Goal: Task Accomplishment & Management: Use online tool/utility

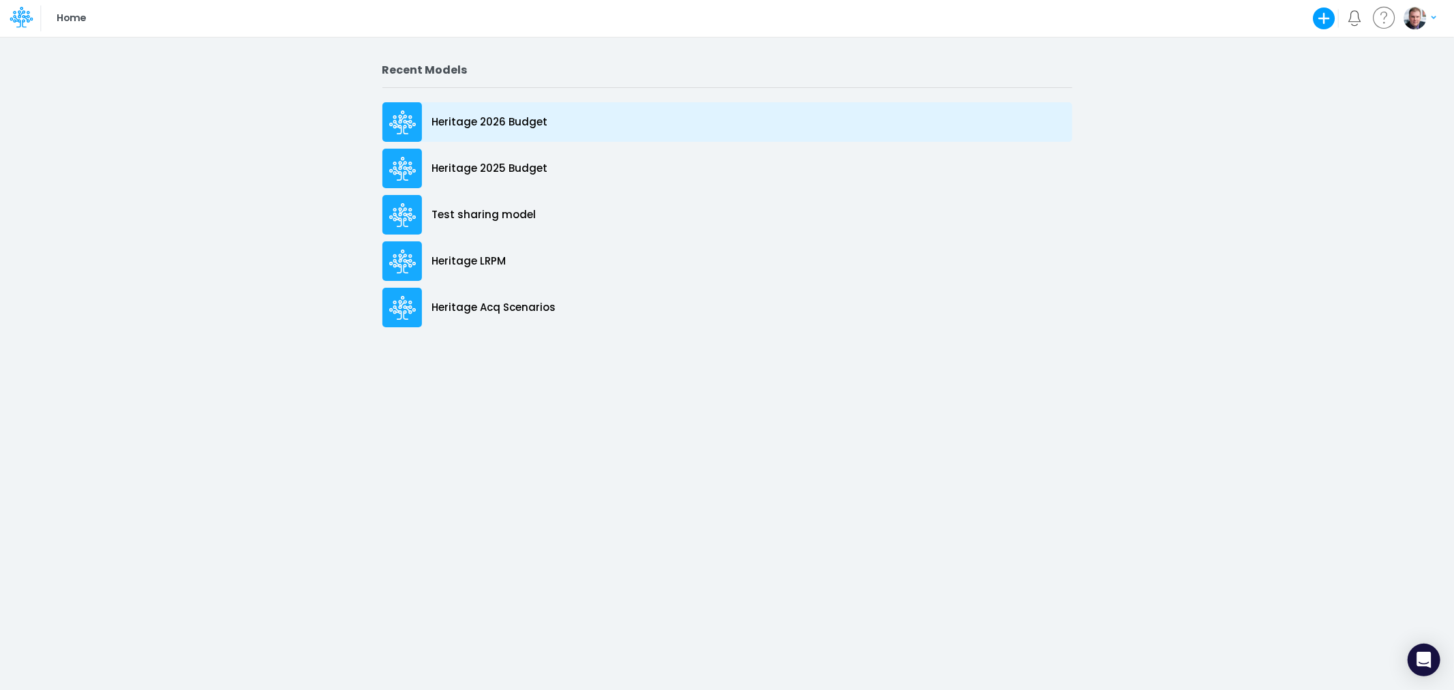
click at [504, 117] on p "Heritage 2026 Budget" at bounding box center [490, 123] width 116 height 16
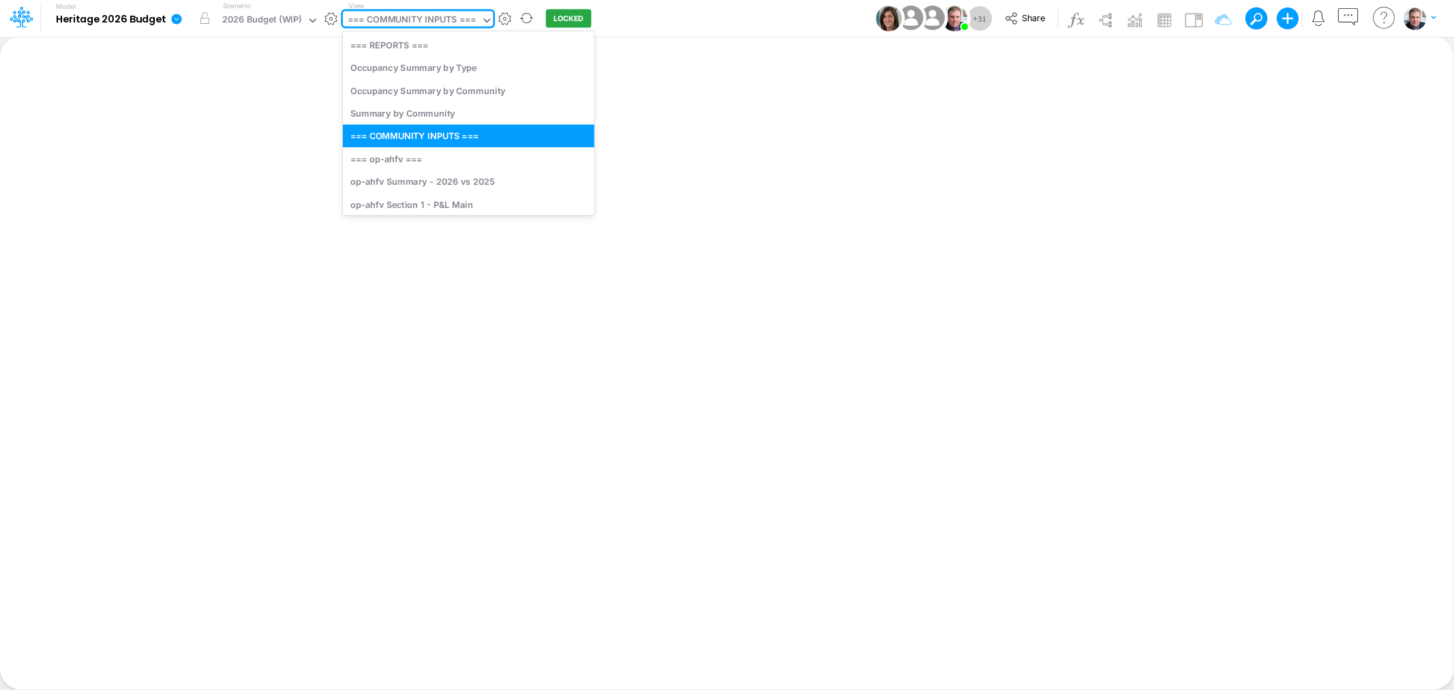
click at [416, 20] on div "=== COMMUNITY INPUTS ===" at bounding box center [412, 21] width 128 height 16
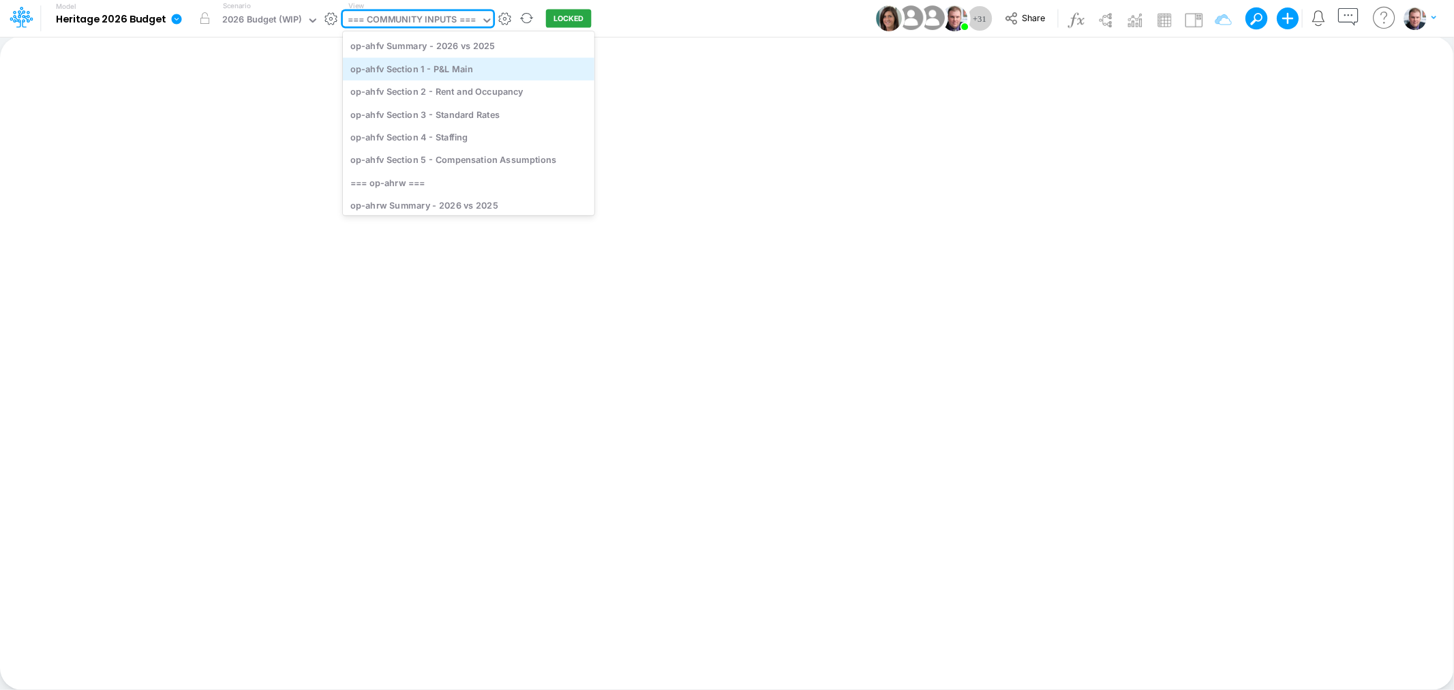
scroll to position [151, 0]
click at [693, 24] on div "Model Heritage 2026 Budget Edit model settings Duplicate Import QuickBooks Quic…" at bounding box center [727, 18] width 1309 height 37
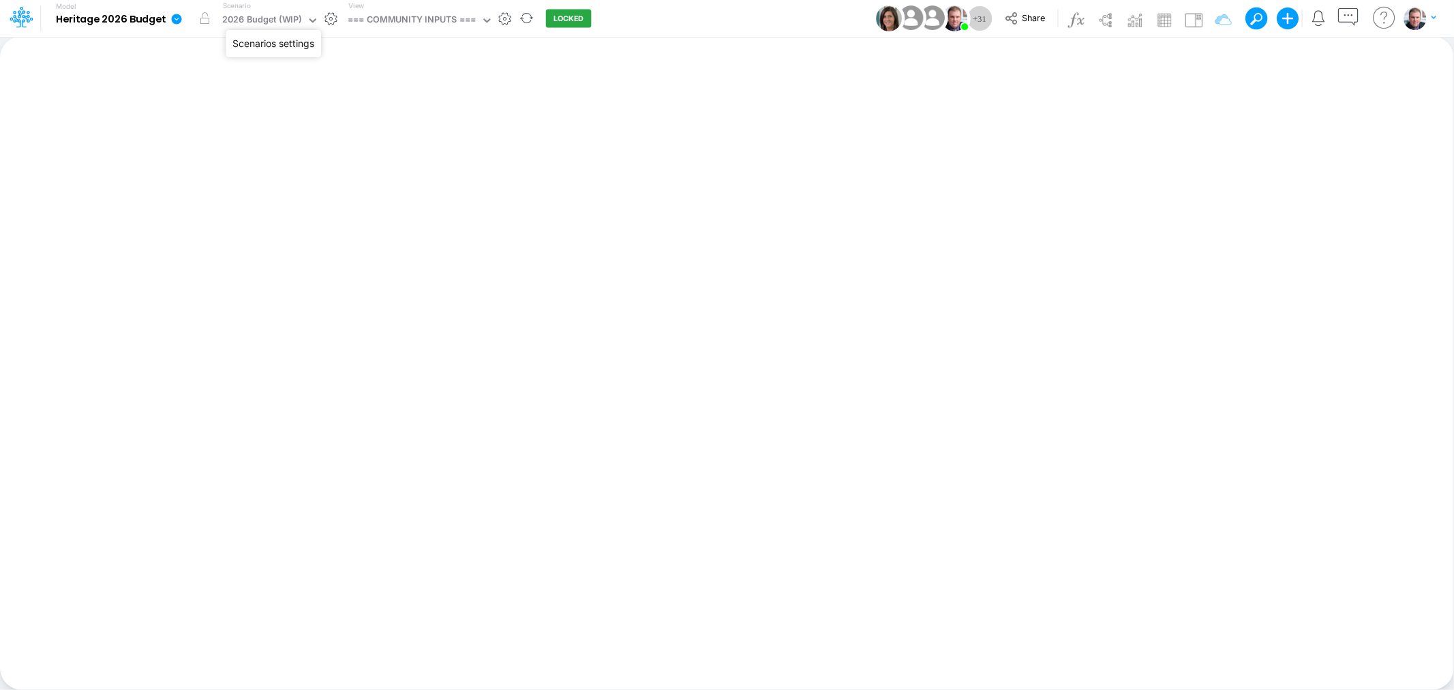
click at [326, 20] on button "button" at bounding box center [331, 19] width 14 height 14
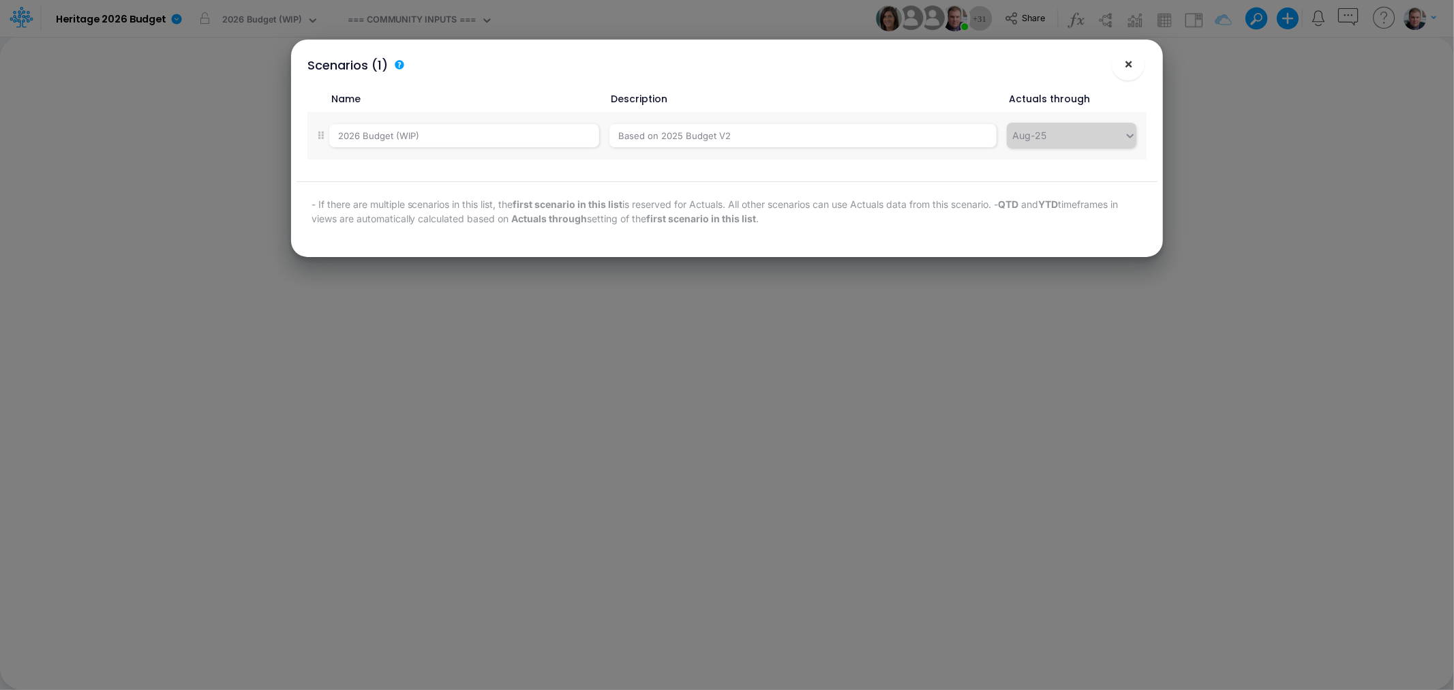
click at [1132, 60] on span "×" at bounding box center [1128, 63] width 9 height 16
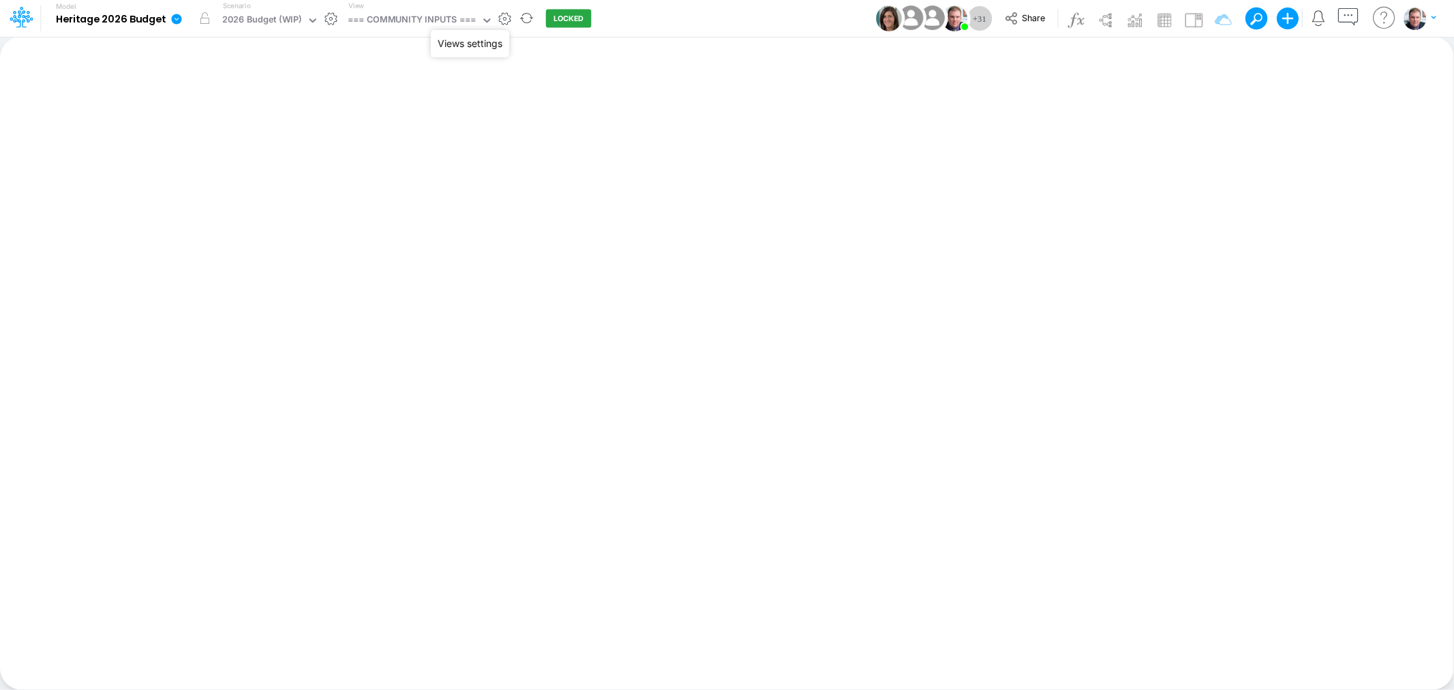
click at [502, 17] on button "button" at bounding box center [505, 19] width 14 height 14
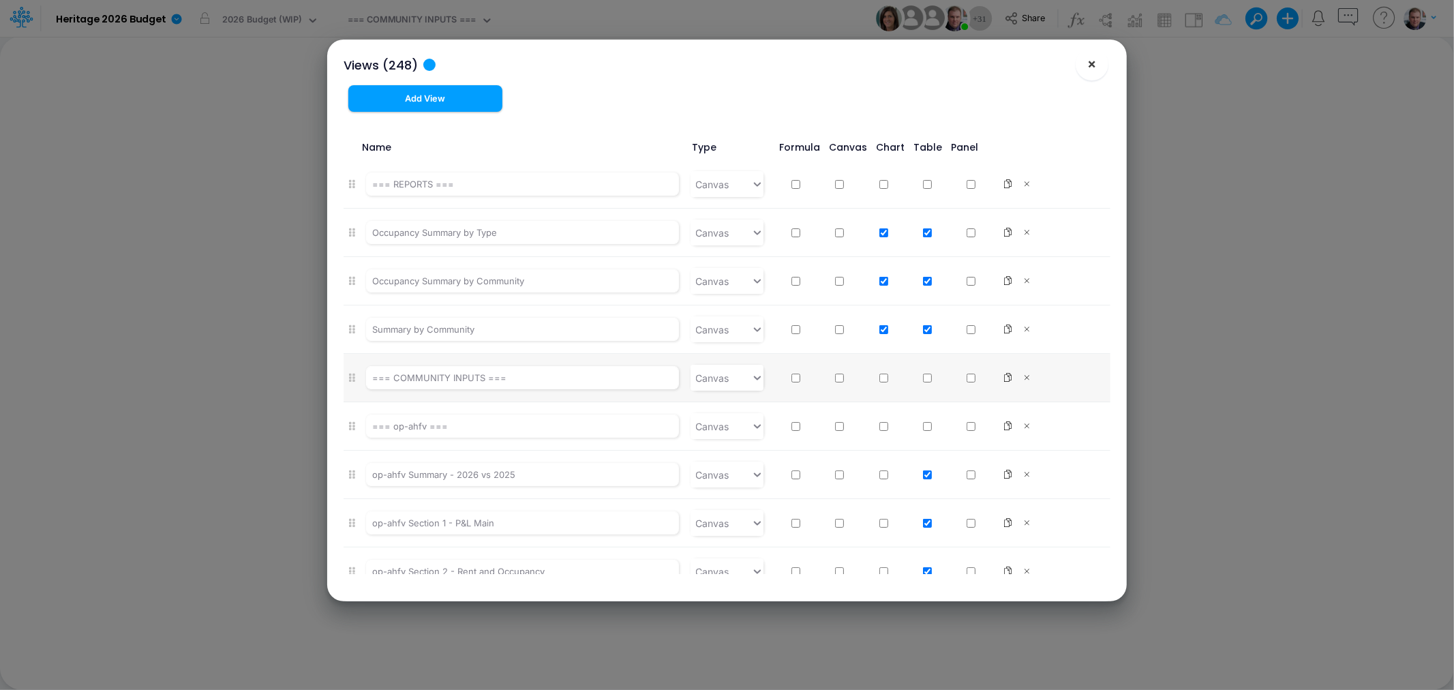
drag, startPoint x: 1092, startPoint y: 69, endPoint x: 1032, endPoint y: 57, distance: 61.2
click at [1093, 68] on span "×" at bounding box center [1092, 63] width 9 height 16
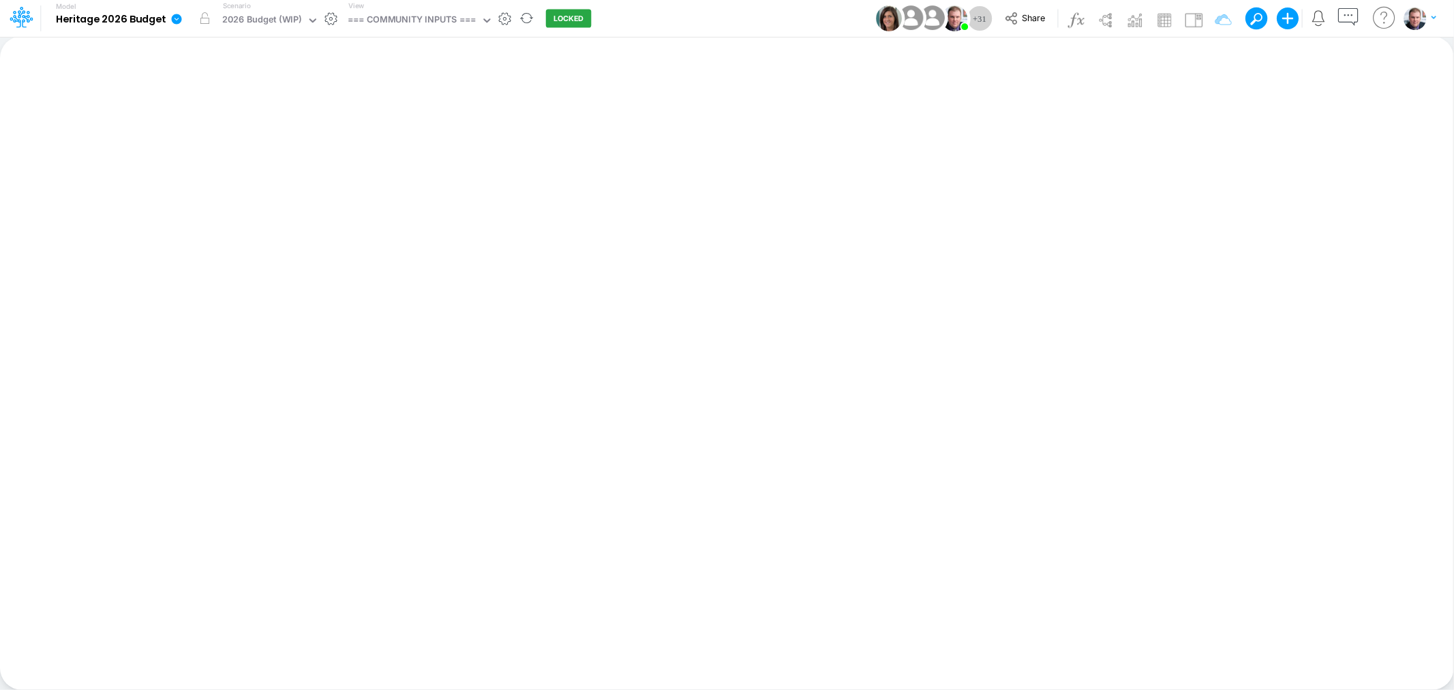
click at [173, 16] on icon at bounding box center [177, 19] width 10 height 10
click at [225, 139] on button "View model info" at bounding box center [245, 141] width 146 height 21
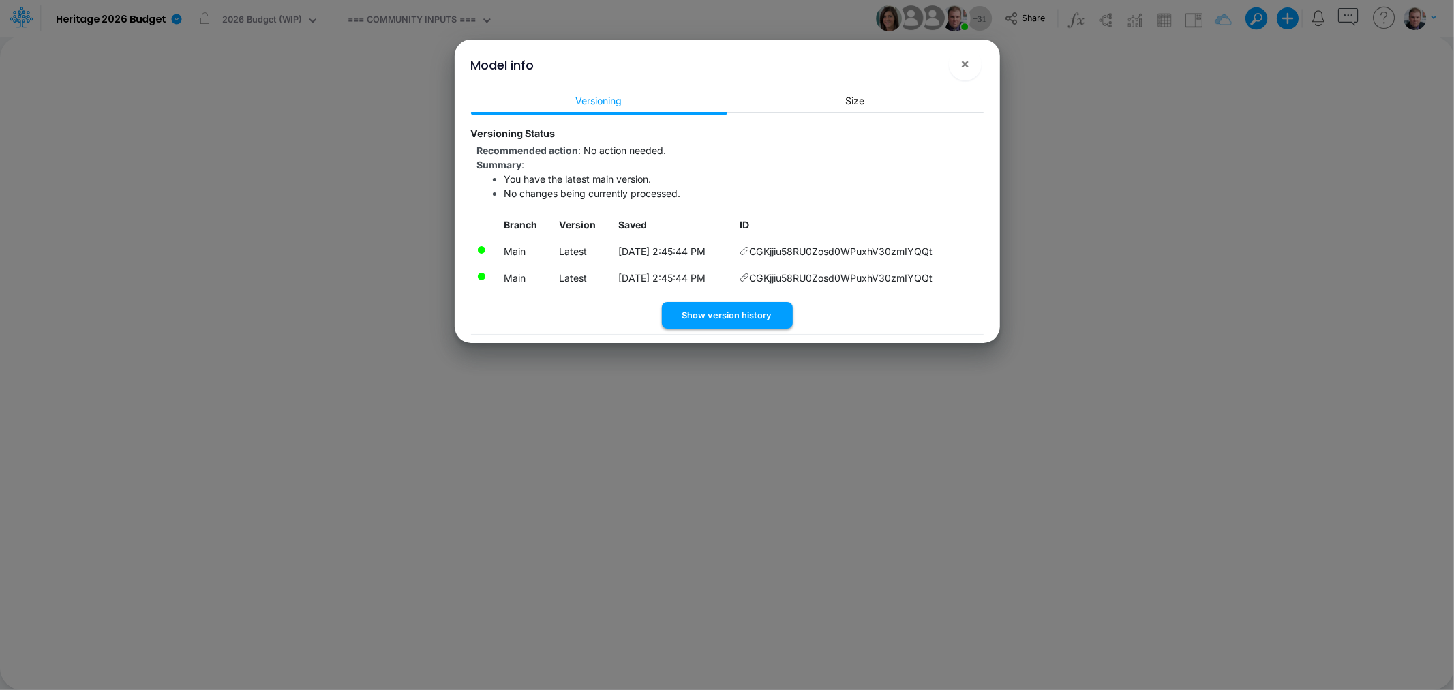
click at [714, 314] on button "Show version history" at bounding box center [727, 315] width 131 height 27
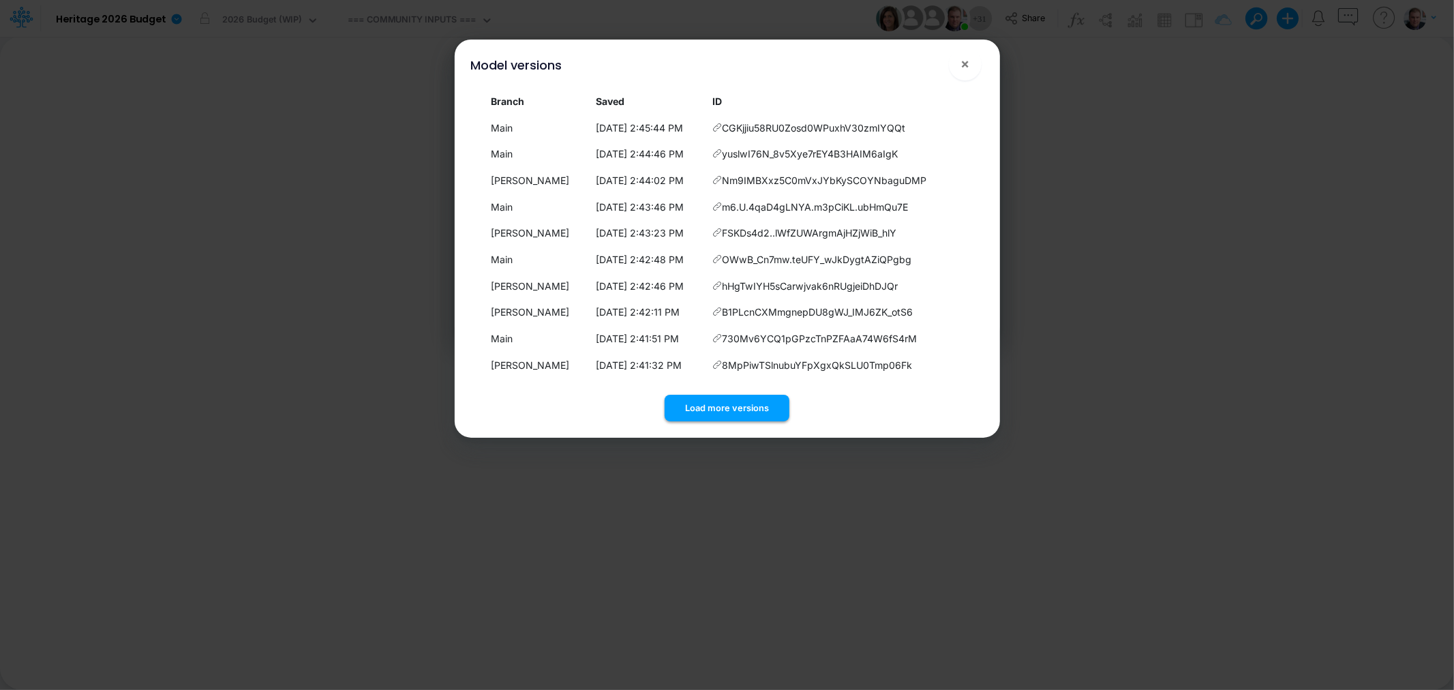
click at [710, 413] on button "Load more versions" at bounding box center [727, 408] width 125 height 27
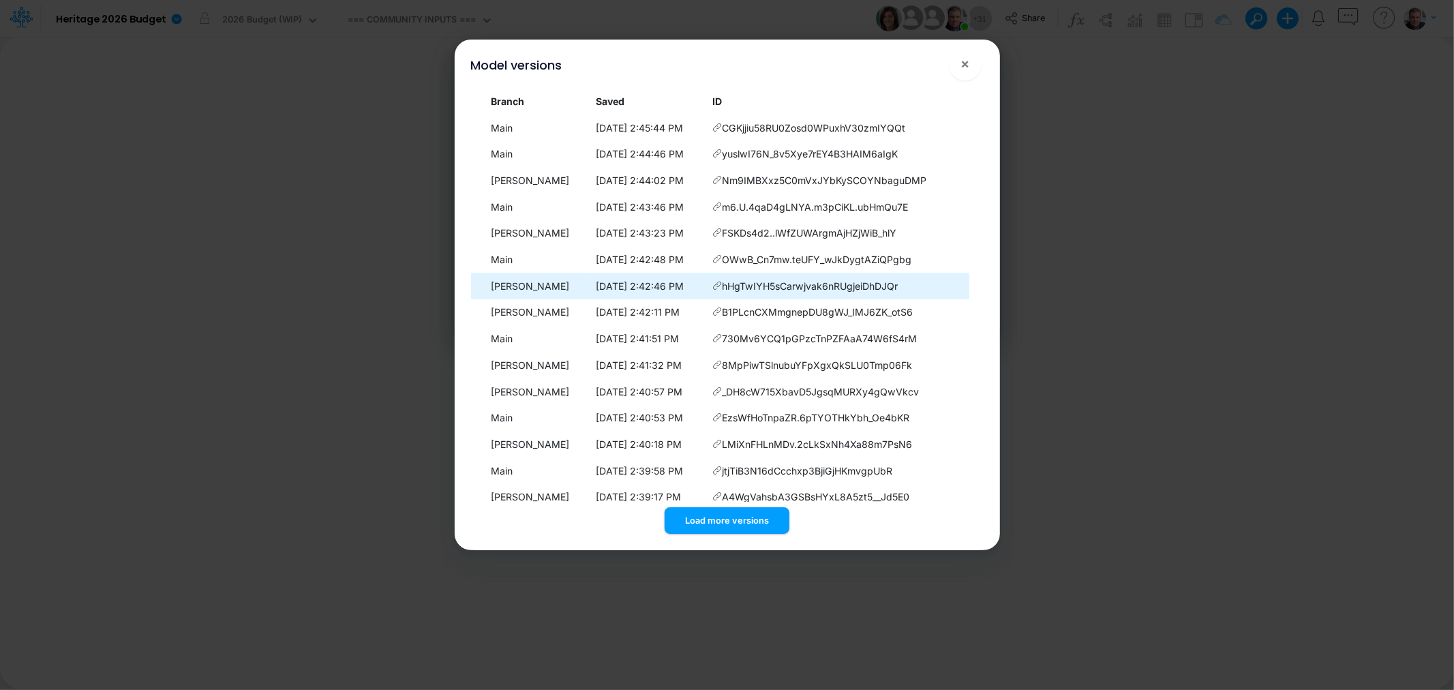
scroll to position [150, 0]
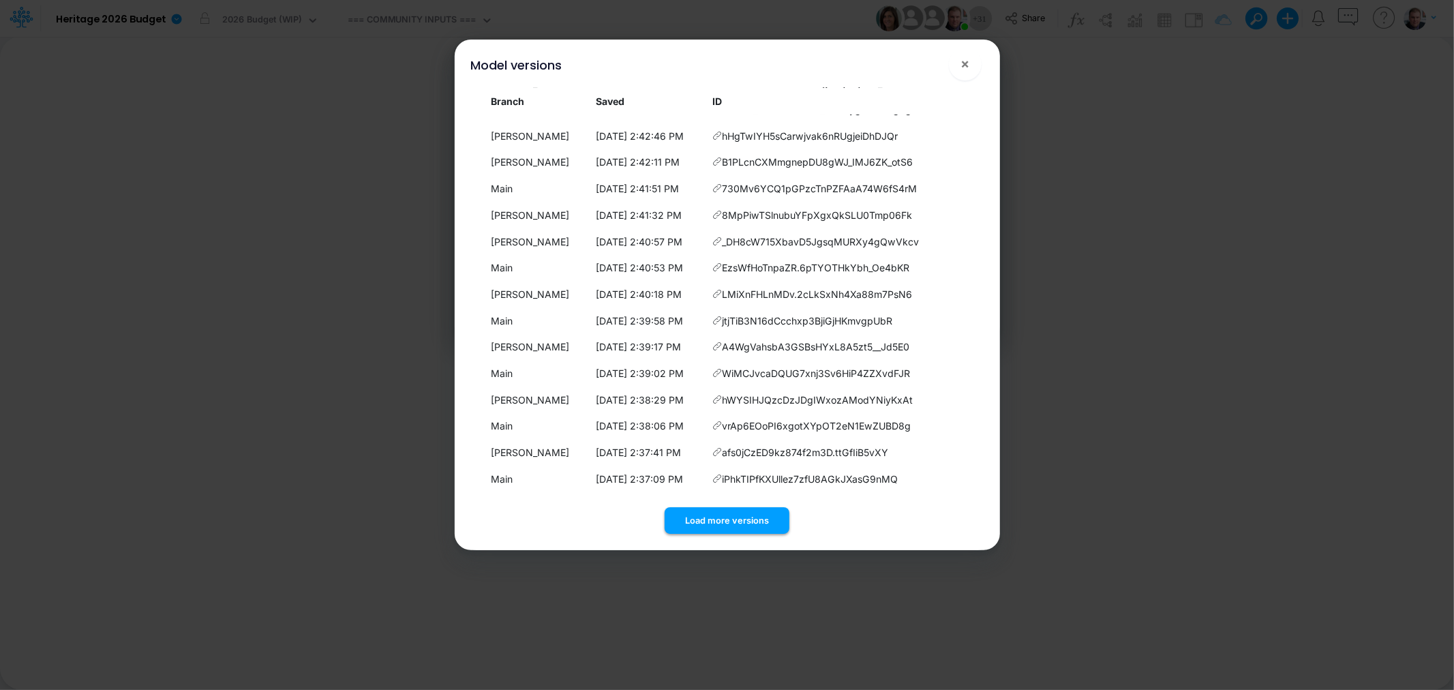
click at [713, 525] on button "Load more versions" at bounding box center [727, 520] width 125 height 27
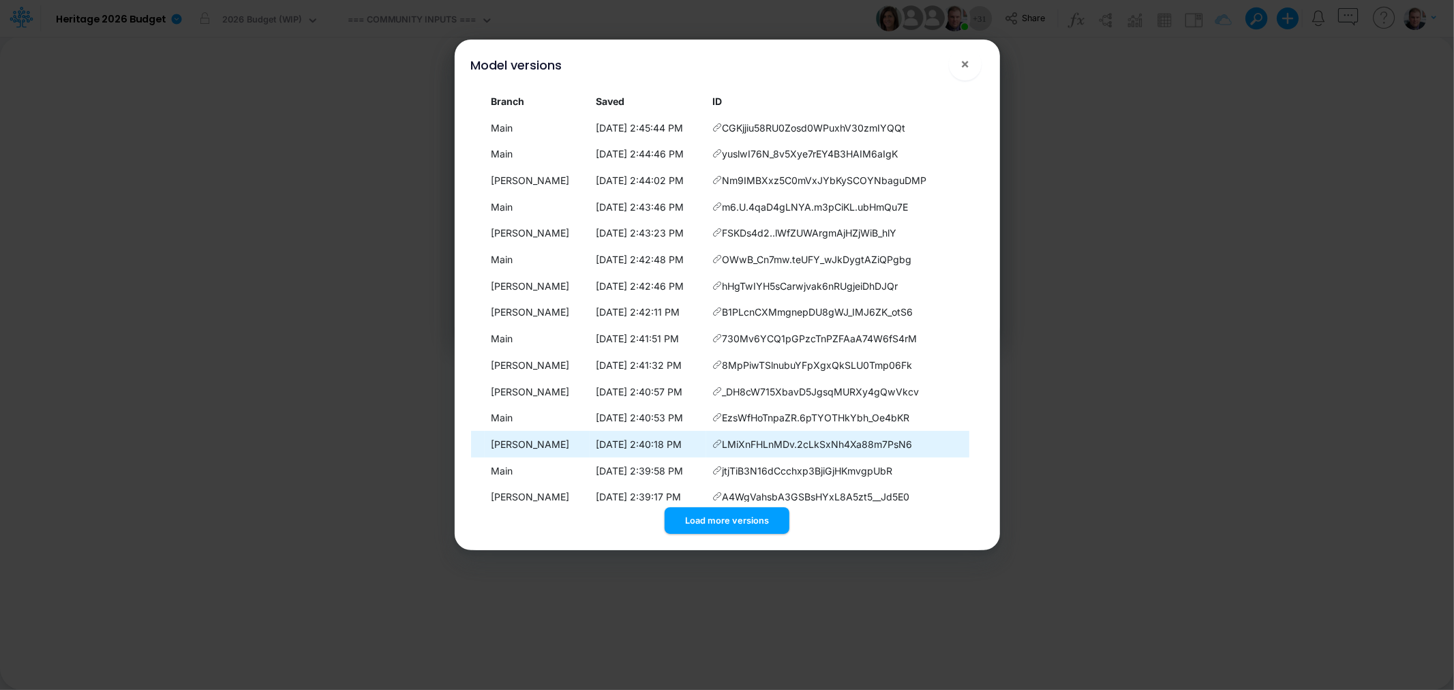
scroll to position [414, 0]
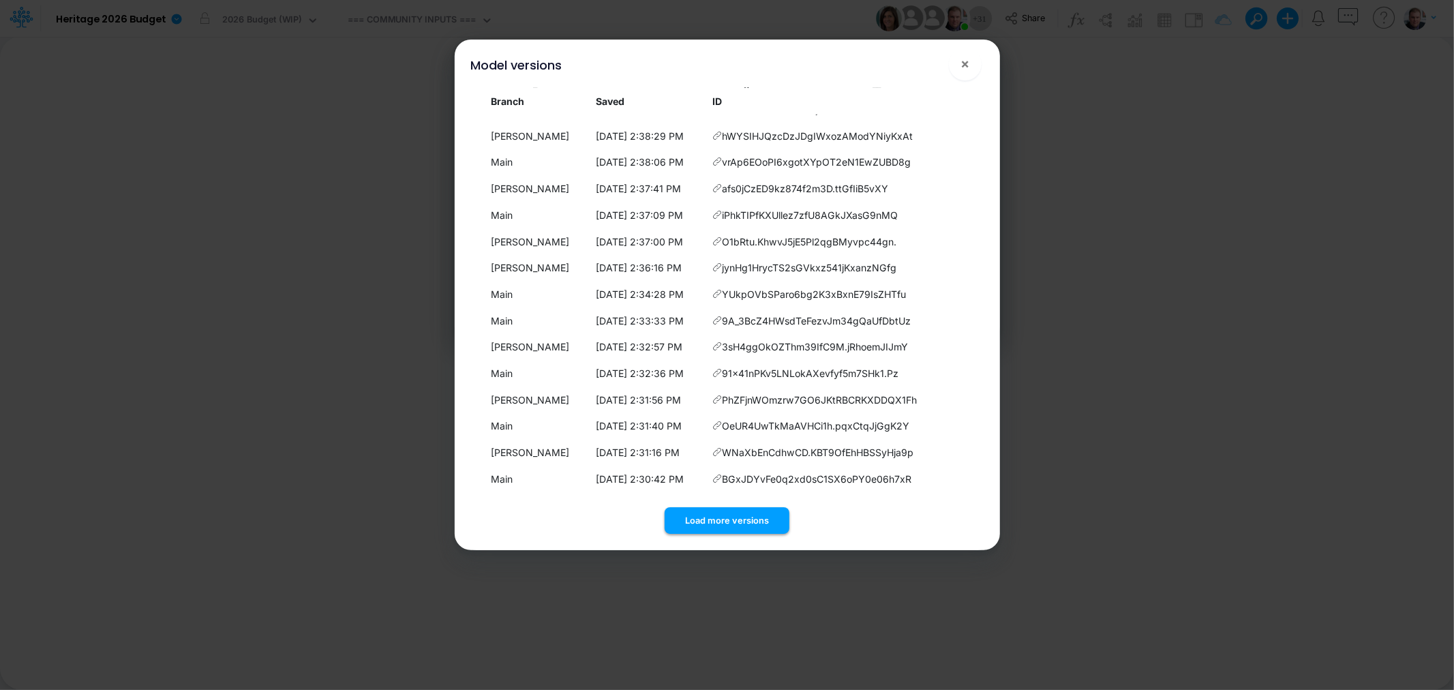
click at [721, 515] on button "Load more versions" at bounding box center [727, 520] width 125 height 27
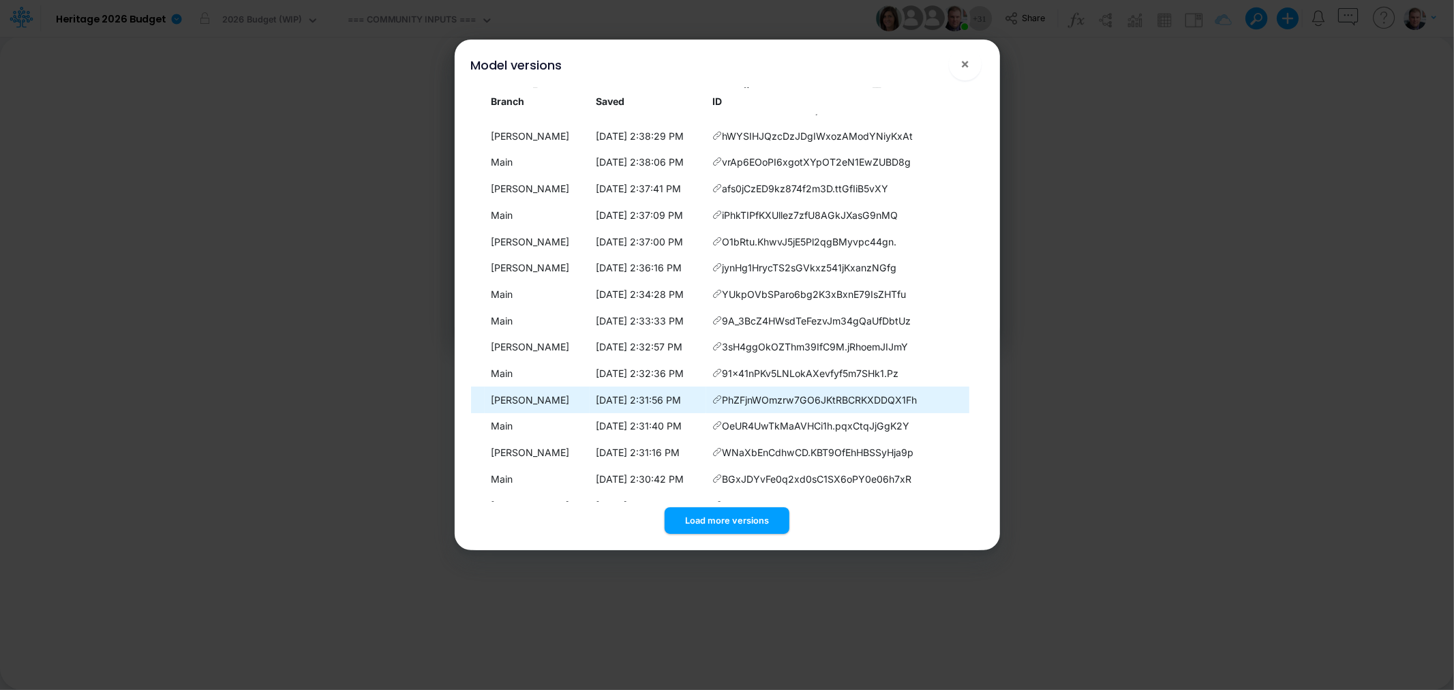
scroll to position [678, 0]
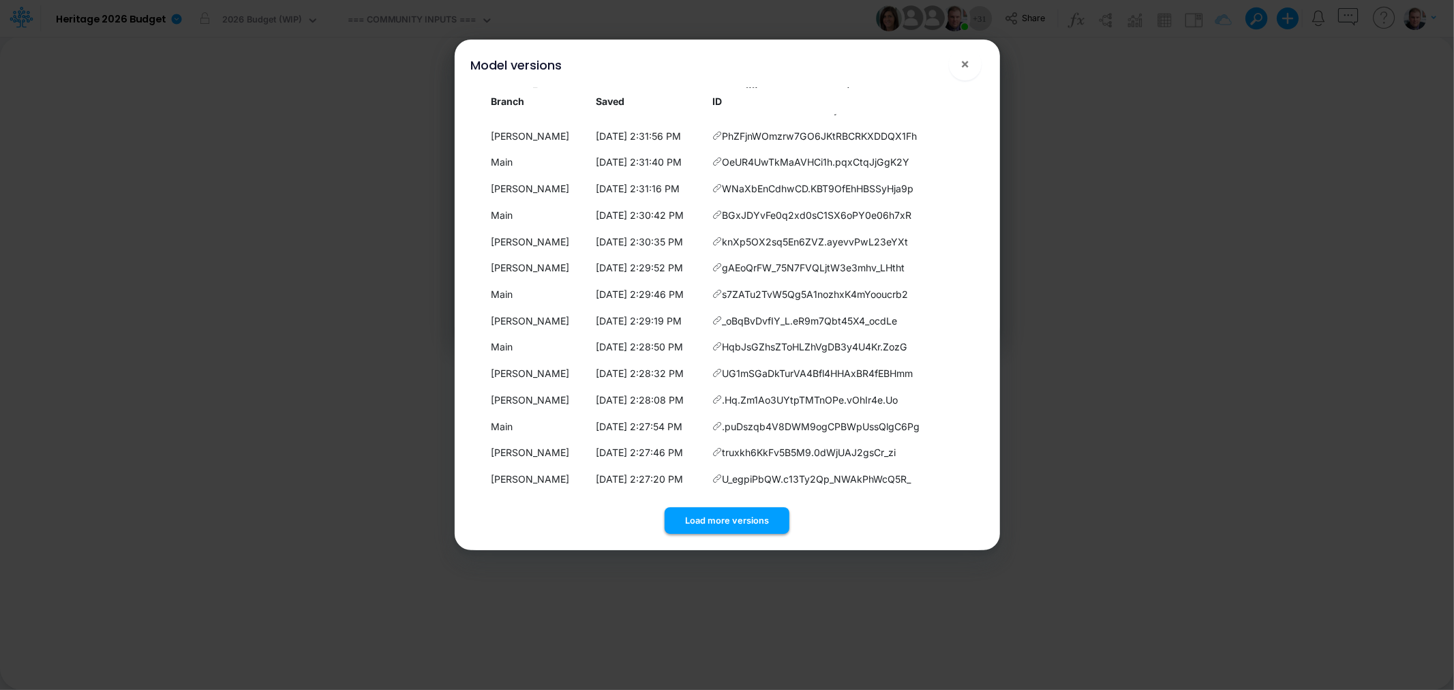
click at [717, 516] on button "Load more versions" at bounding box center [727, 520] width 125 height 27
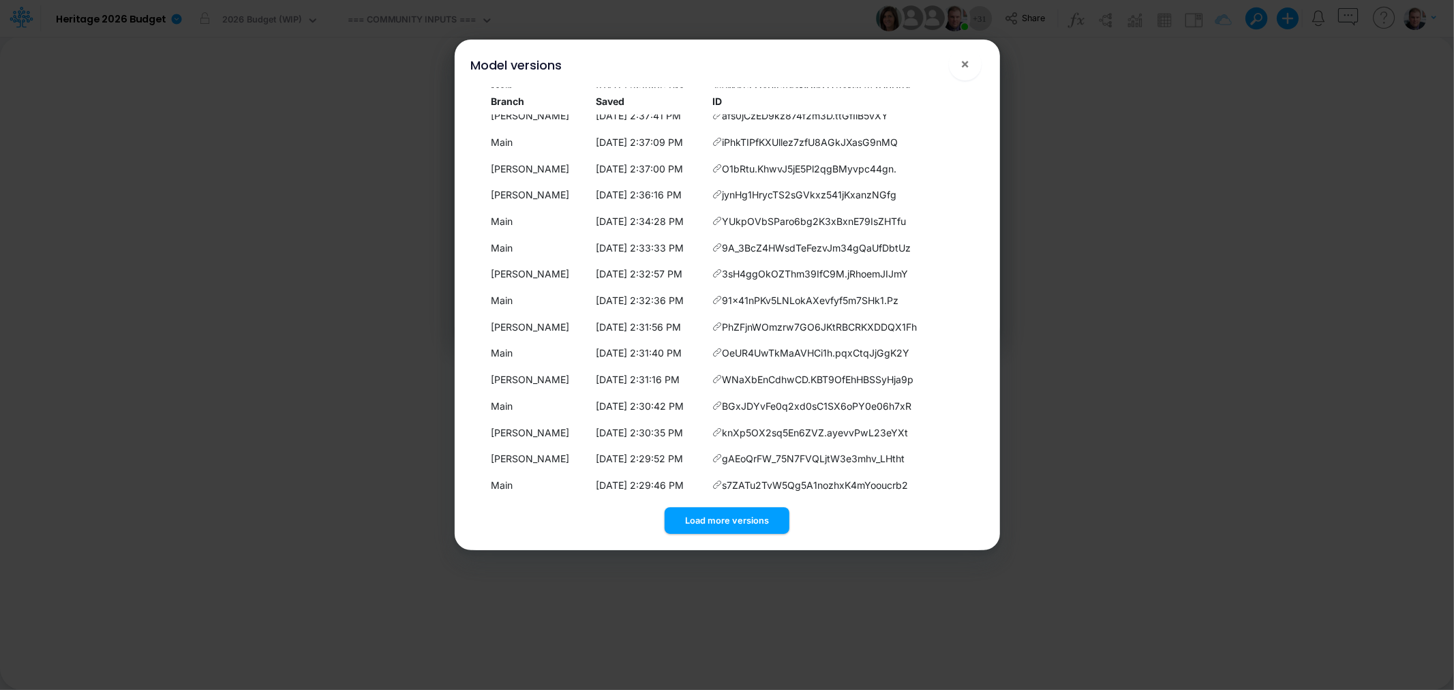
scroll to position [0, 0]
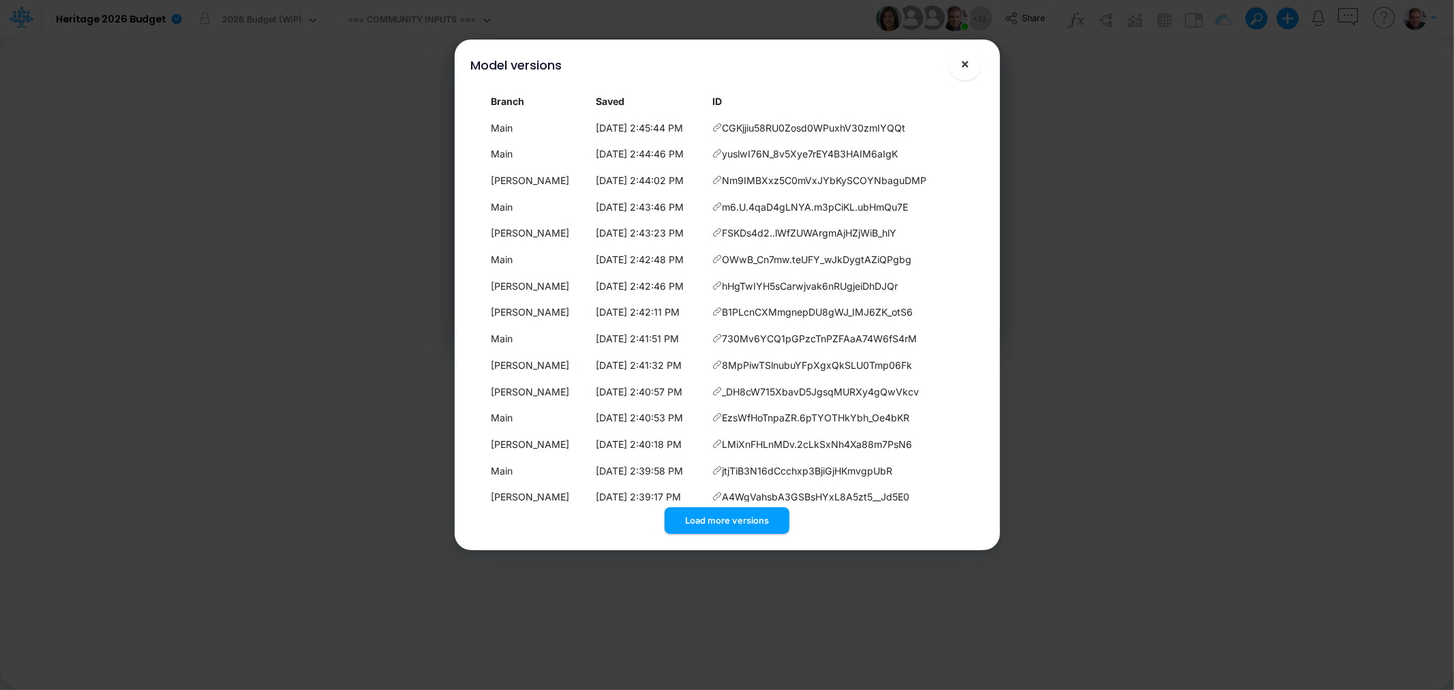
click at [963, 68] on span "×" at bounding box center [965, 63] width 9 height 16
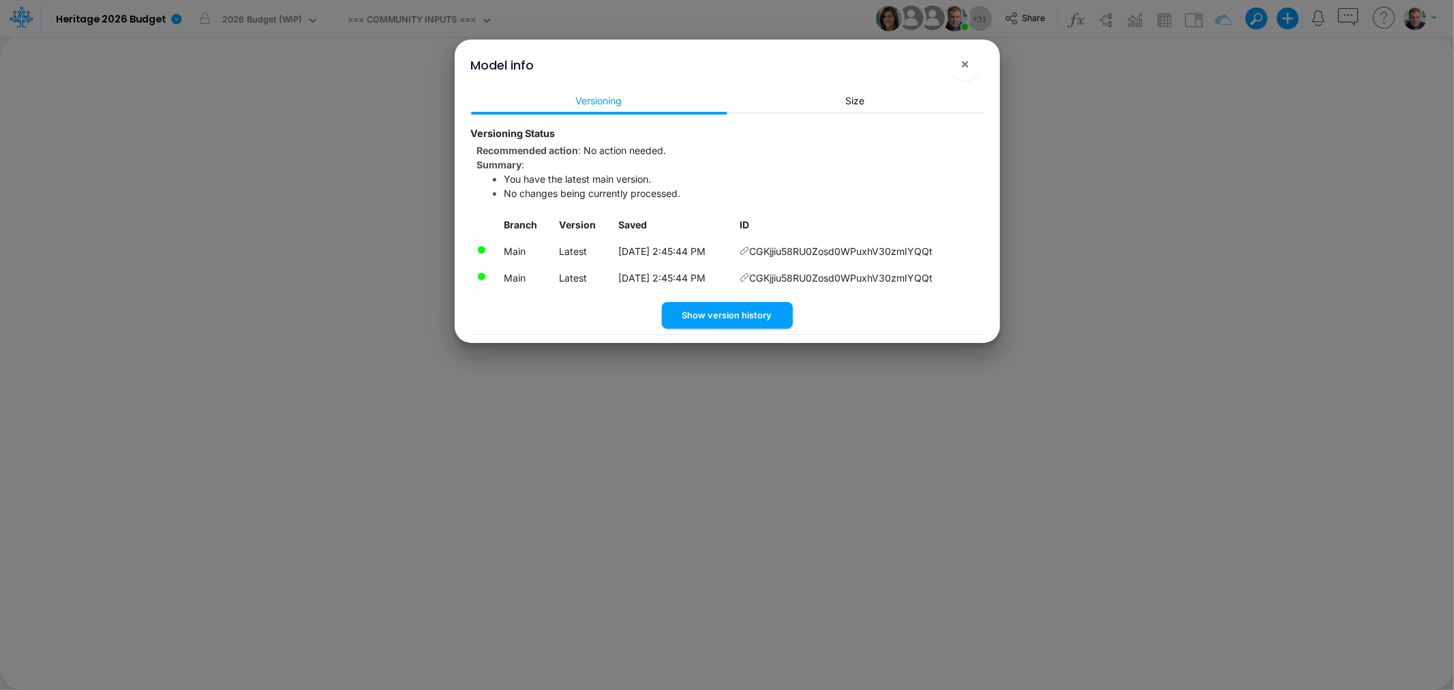
click at [782, 249] on span "CGKjjiu58RU0Zosd0WPuxhV30zmIYQQt" at bounding box center [840, 251] width 183 height 14
click at [854, 103] on link "Size" at bounding box center [855, 100] width 256 height 25
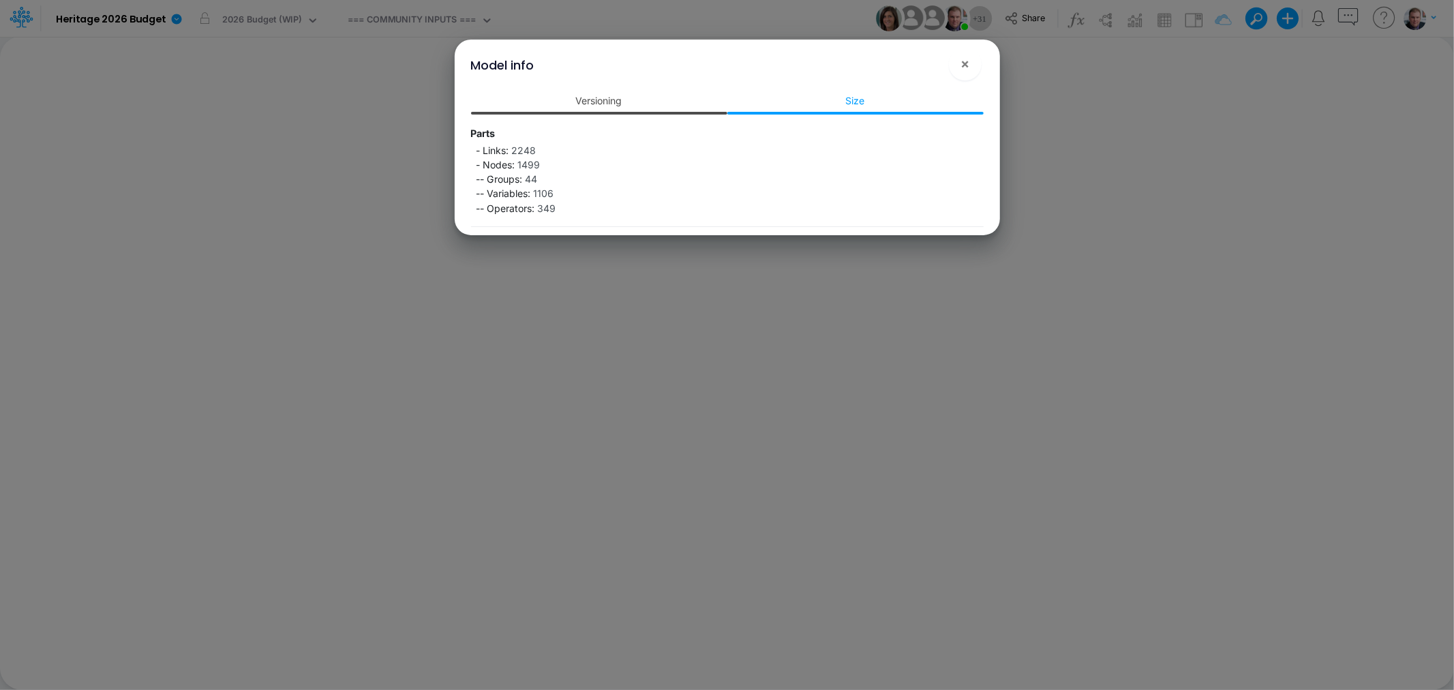
click at [616, 95] on link "Versioning" at bounding box center [599, 100] width 256 height 25
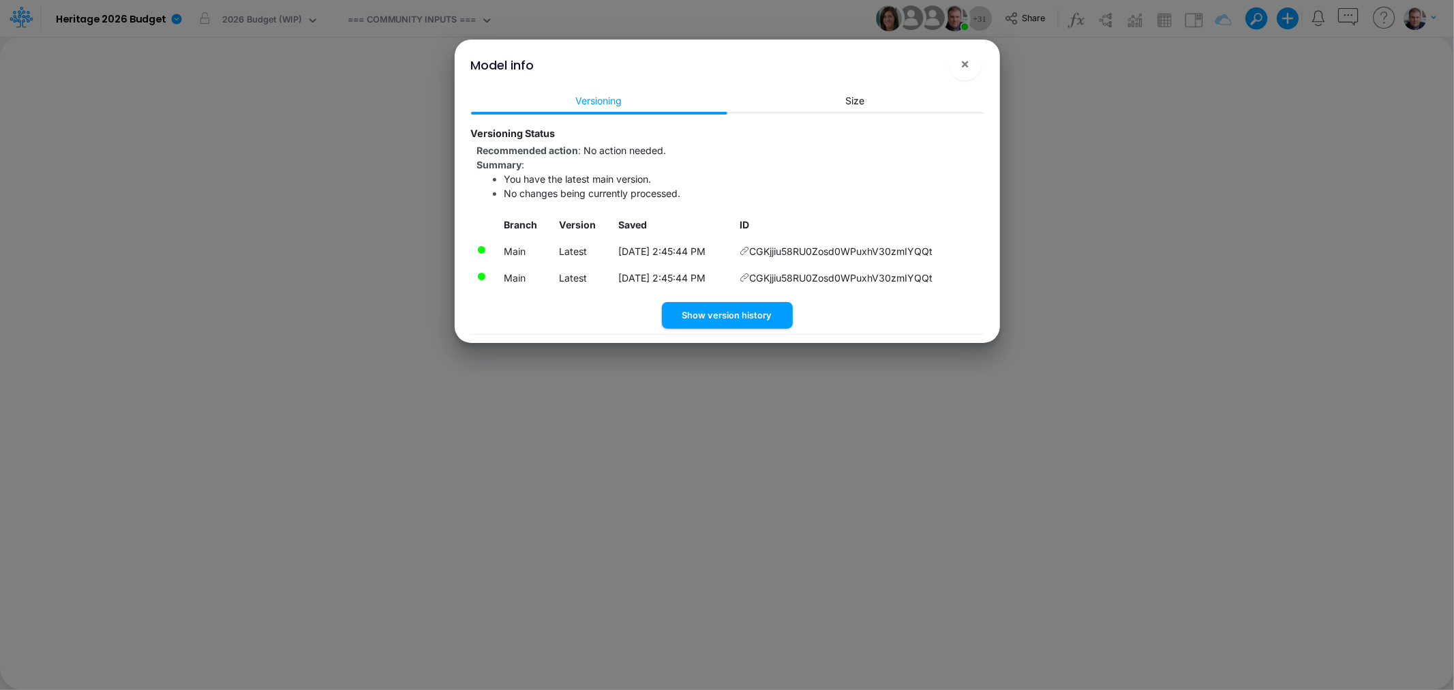
click at [635, 249] on td "[DATE] 2:45:44 PM" at bounding box center [673, 251] width 121 height 27
click at [689, 316] on button "Show version history" at bounding box center [727, 315] width 131 height 27
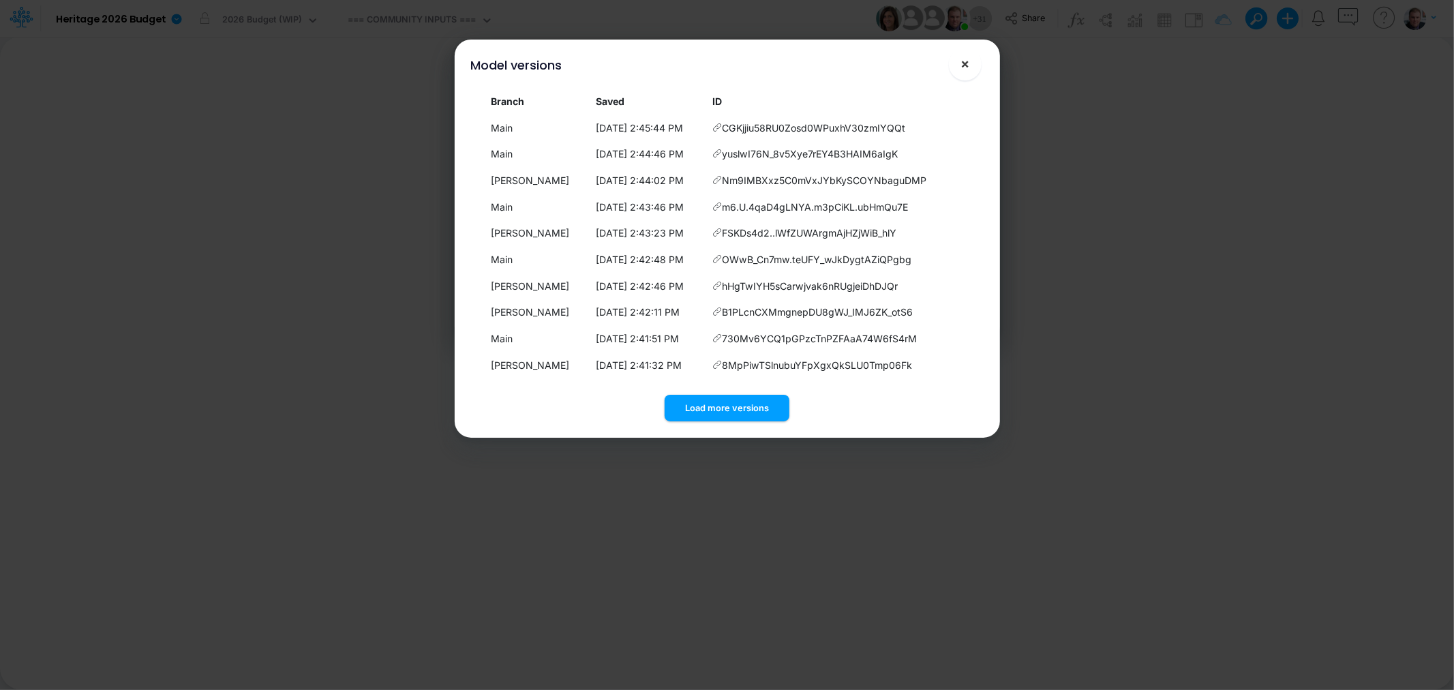
click at [972, 63] on button "×" at bounding box center [965, 64] width 33 height 33
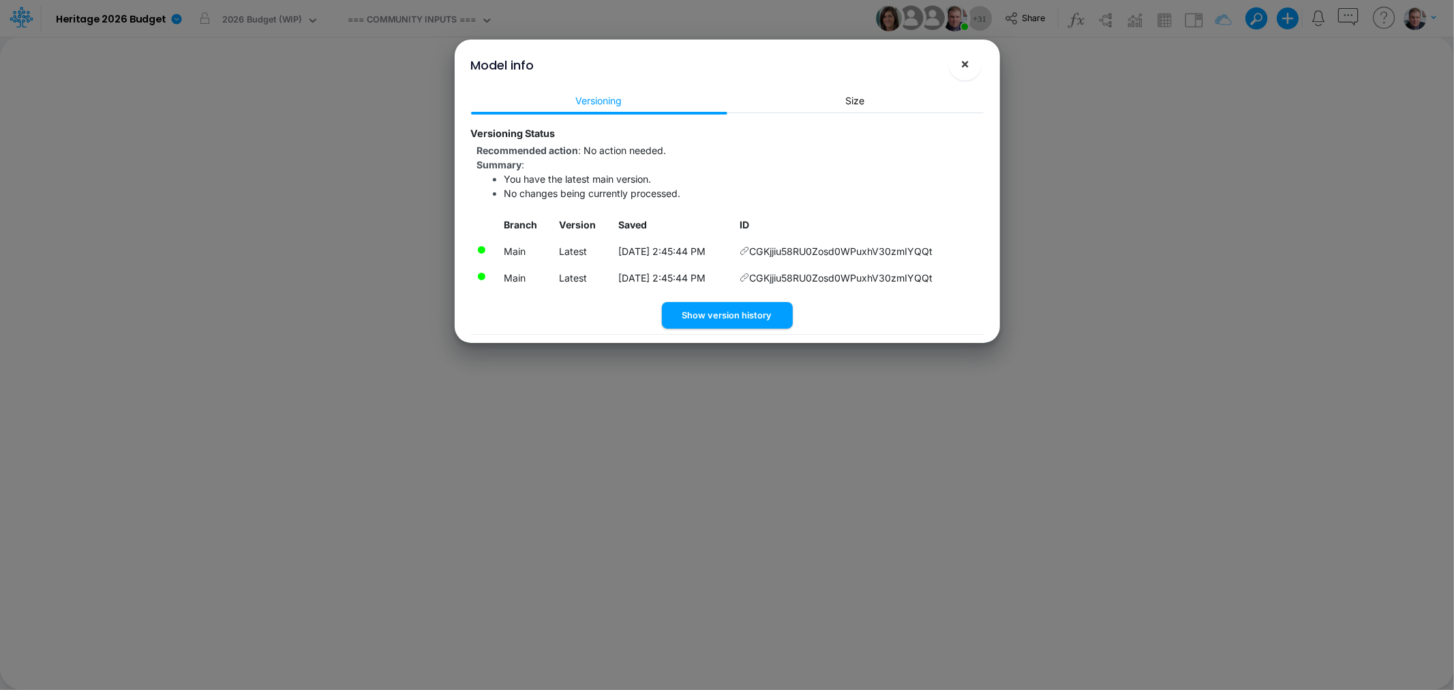
click at [959, 74] on button "×" at bounding box center [965, 64] width 33 height 33
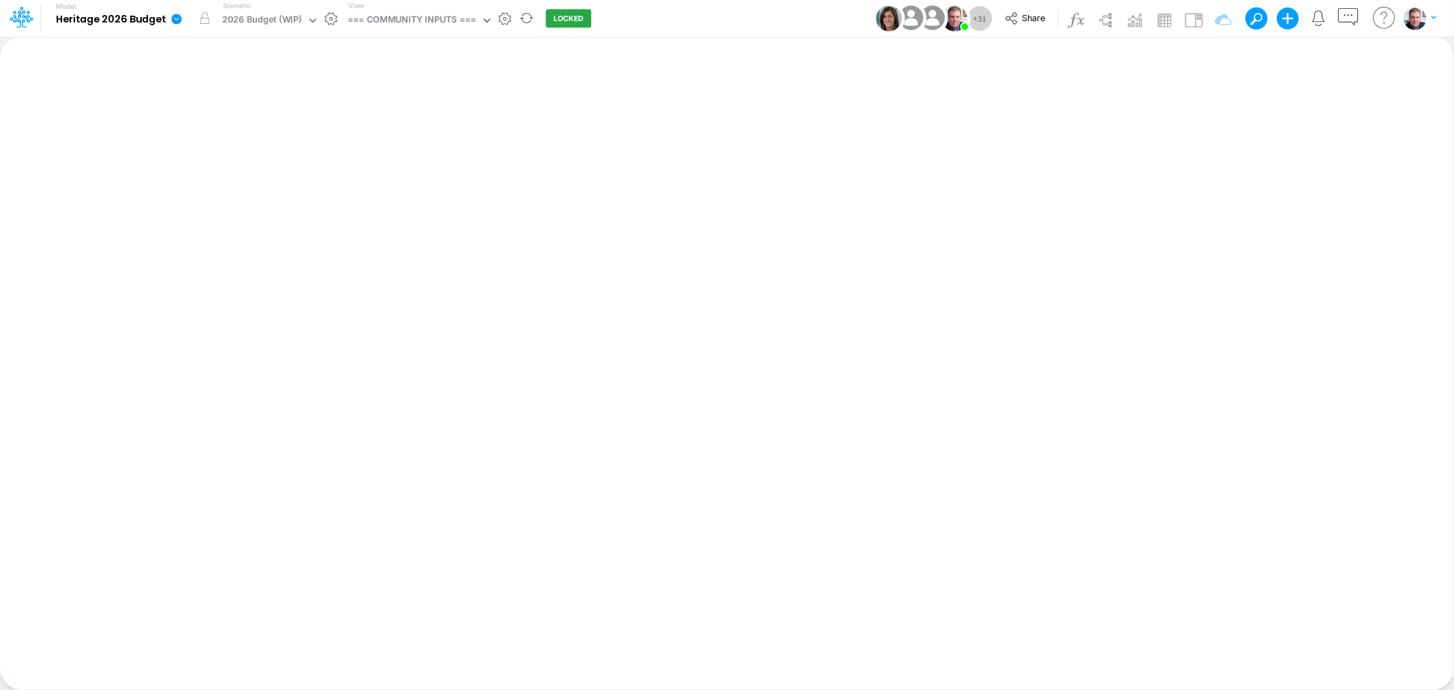
click at [179, 19] on icon at bounding box center [177, 19] width 10 height 10
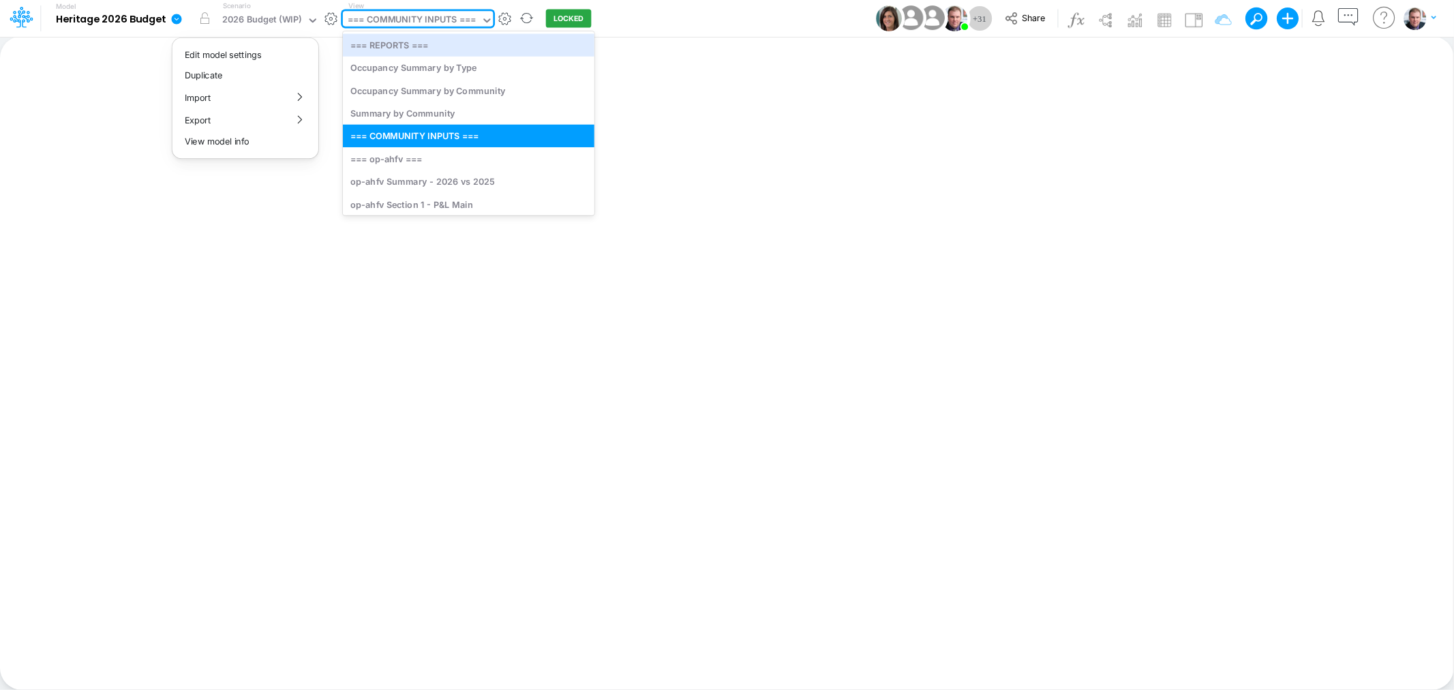
click at [397, 17] on div "=== COMMUNITY INPUTS ===" at bounding box center [412, 21] width 128 height 16
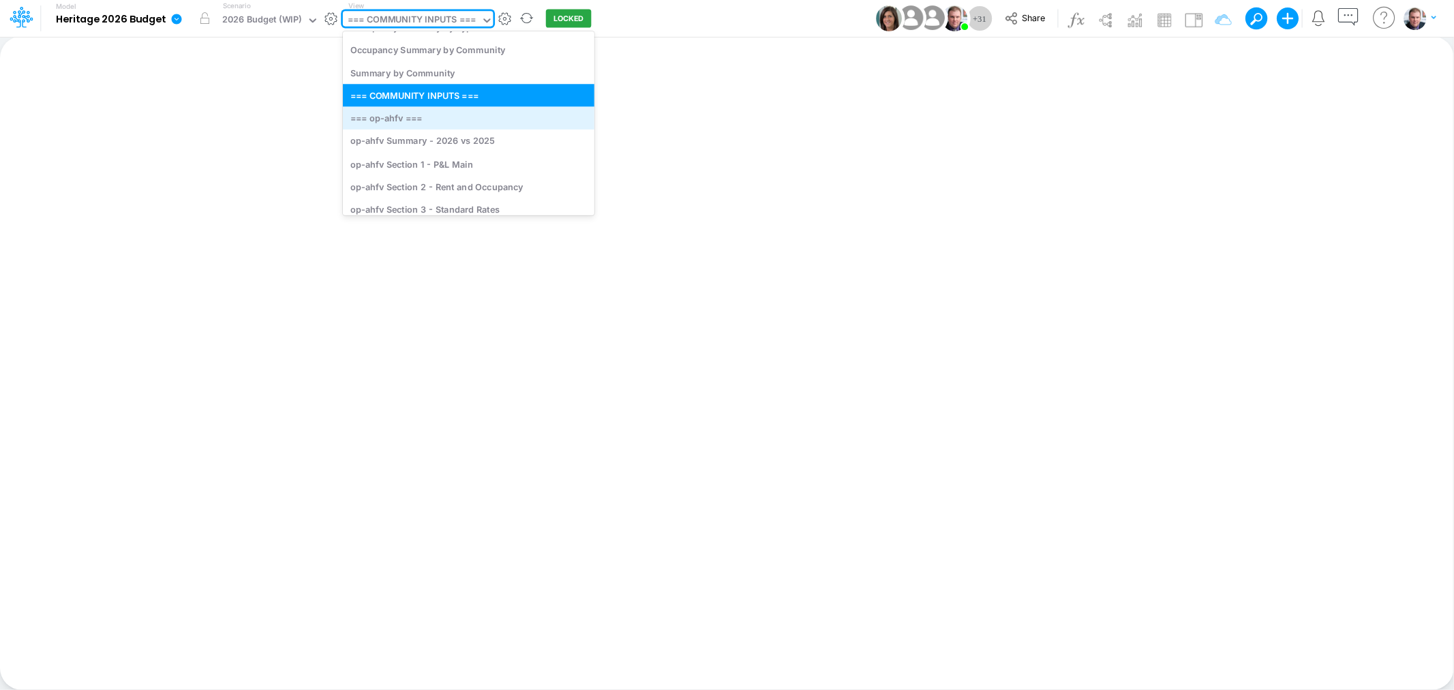
scroll to position [76, 0]
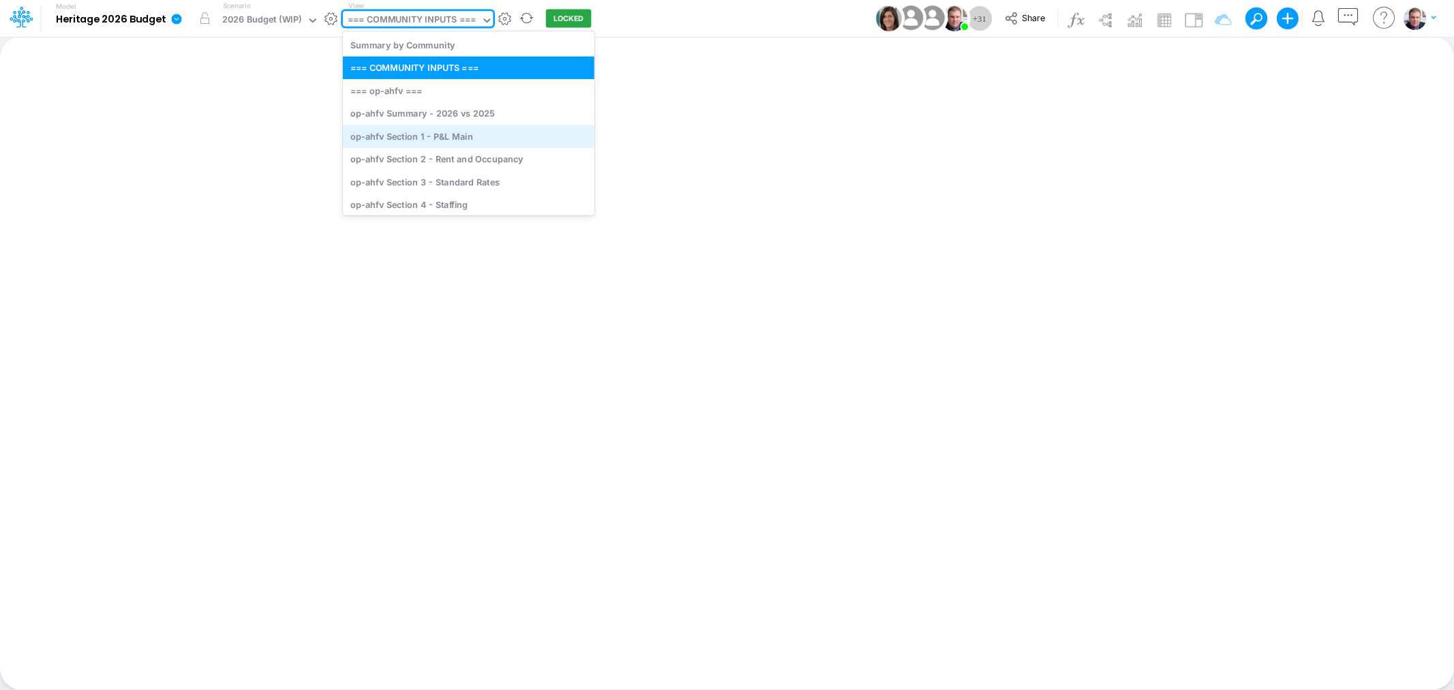
click at [443, 134] on div "op-ahfv Section 1 - P&L Main" at bounding box center [469, 136] width 252 height 22
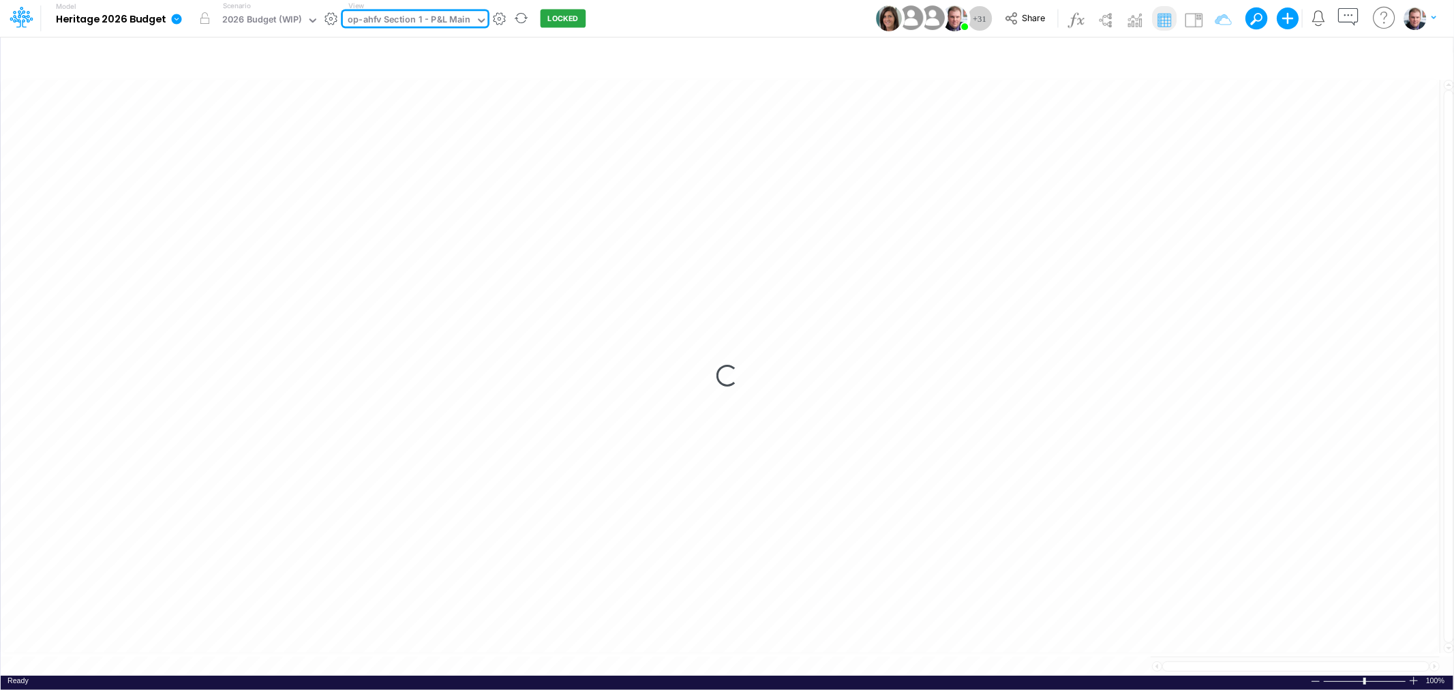
click at [176, 14] on icon at bounding box center [177, 19] width 10 height 10
click at [233, 140] on button "View model info" at bounding box center [245, 141] width 146 height 21
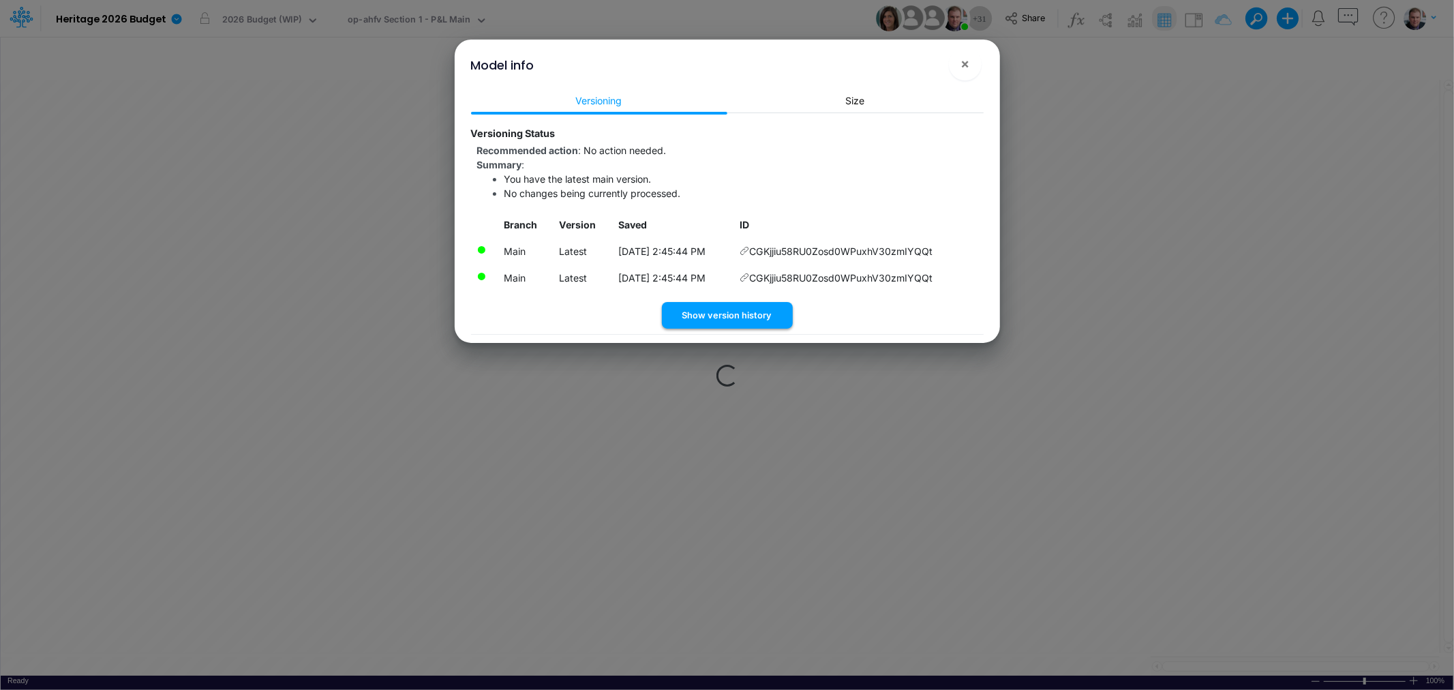
click at [719, 316] on button "Show version history" at bounding box center [727, 315] width 131 height 27
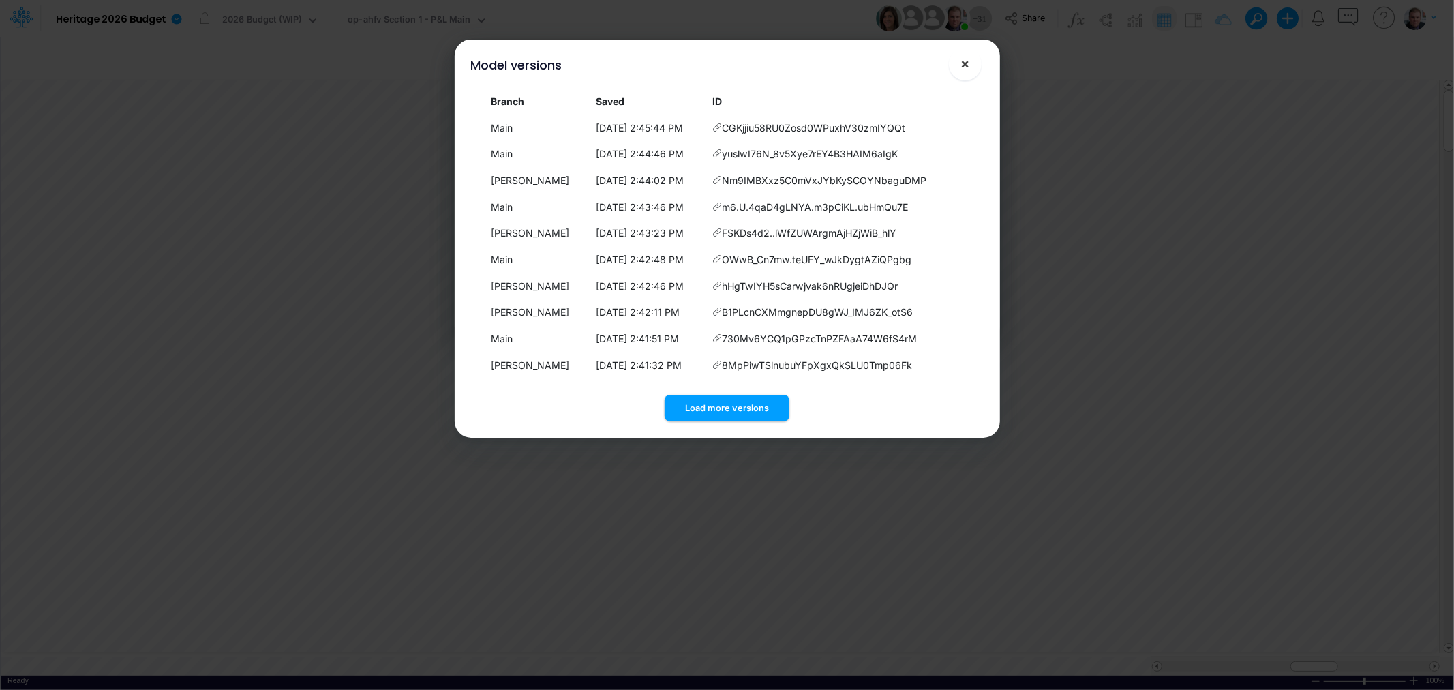
click at [962, 67] on span "×" at bounding box center [965, 63] width 9 height 16
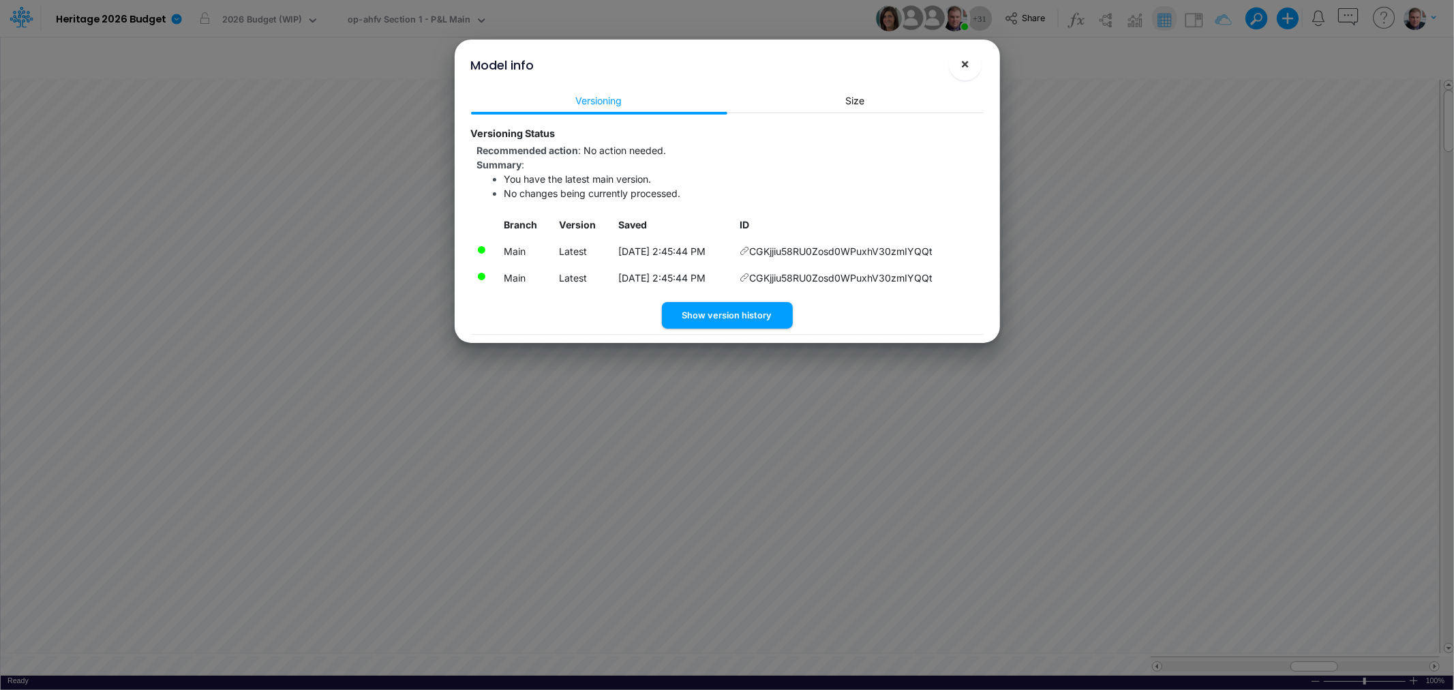
click at [961, 66] on span "×" at bounding box center [965, 63] width 9 height 16
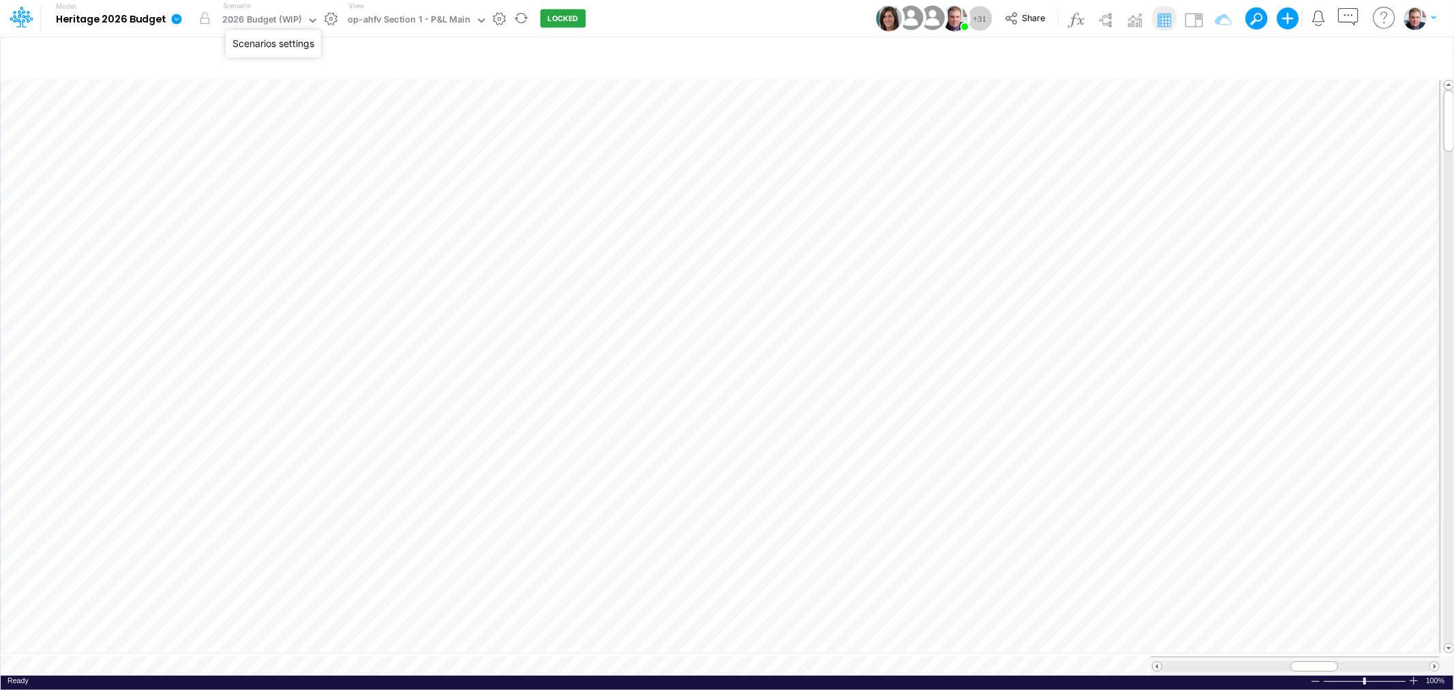
click at [326, 20] on button "button" at bounding box center [331, 19] width 14 height 14
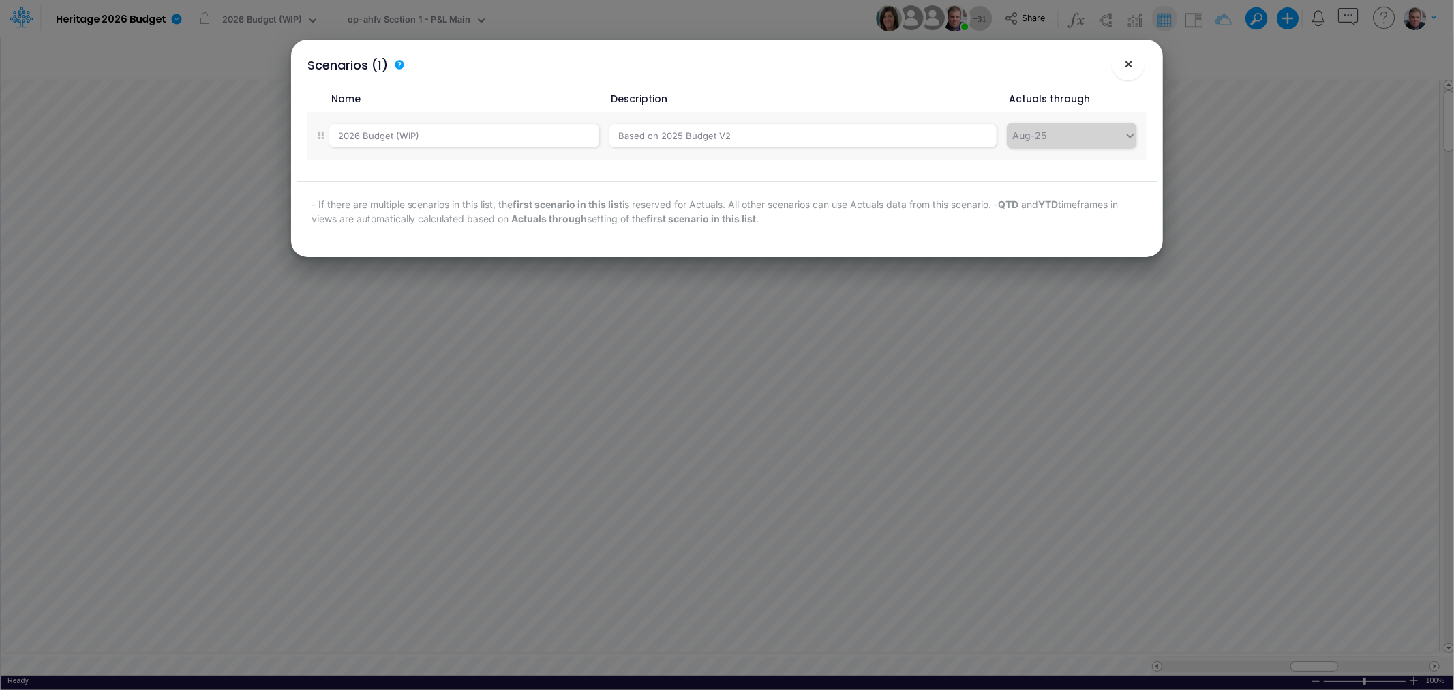
click at [1126, 69] on span "×" at bounding box center [1128, 63] width 9 height 16
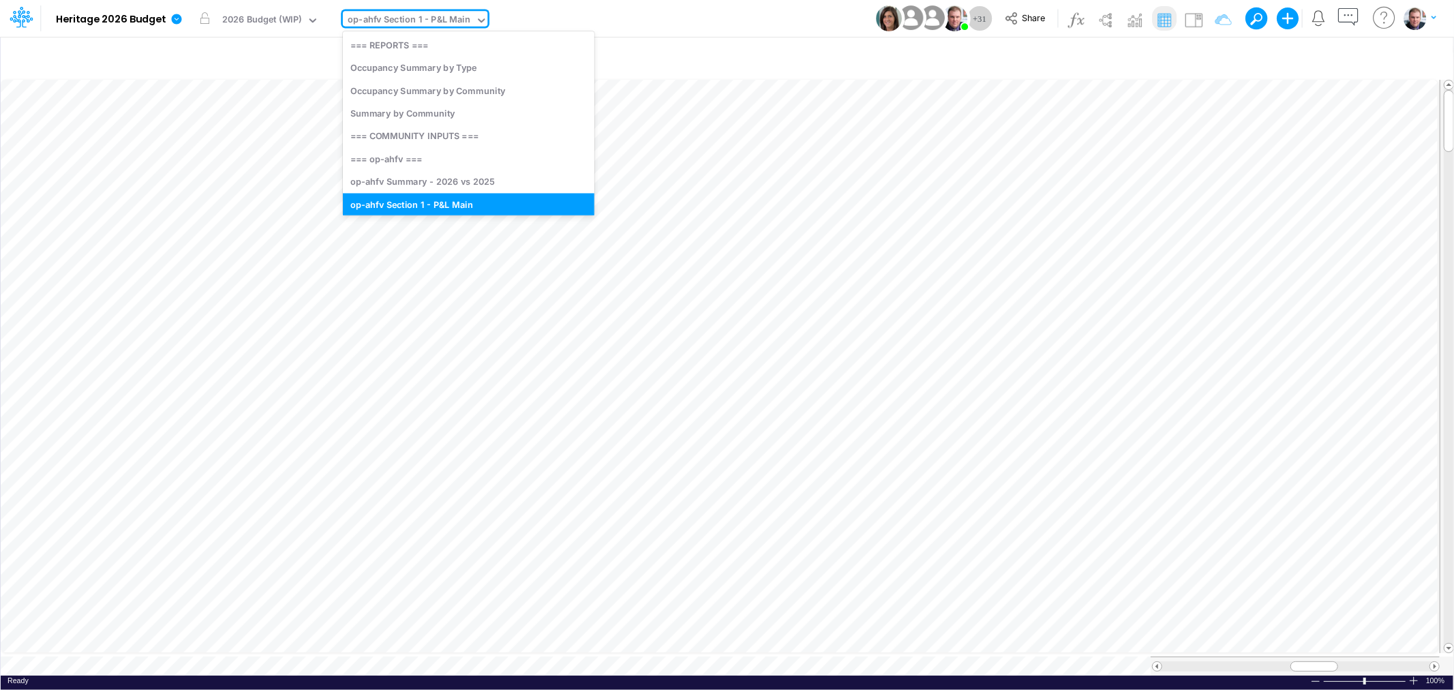
click at [477, 22] on icon at bounding box center [481, 20] width 12 height 12
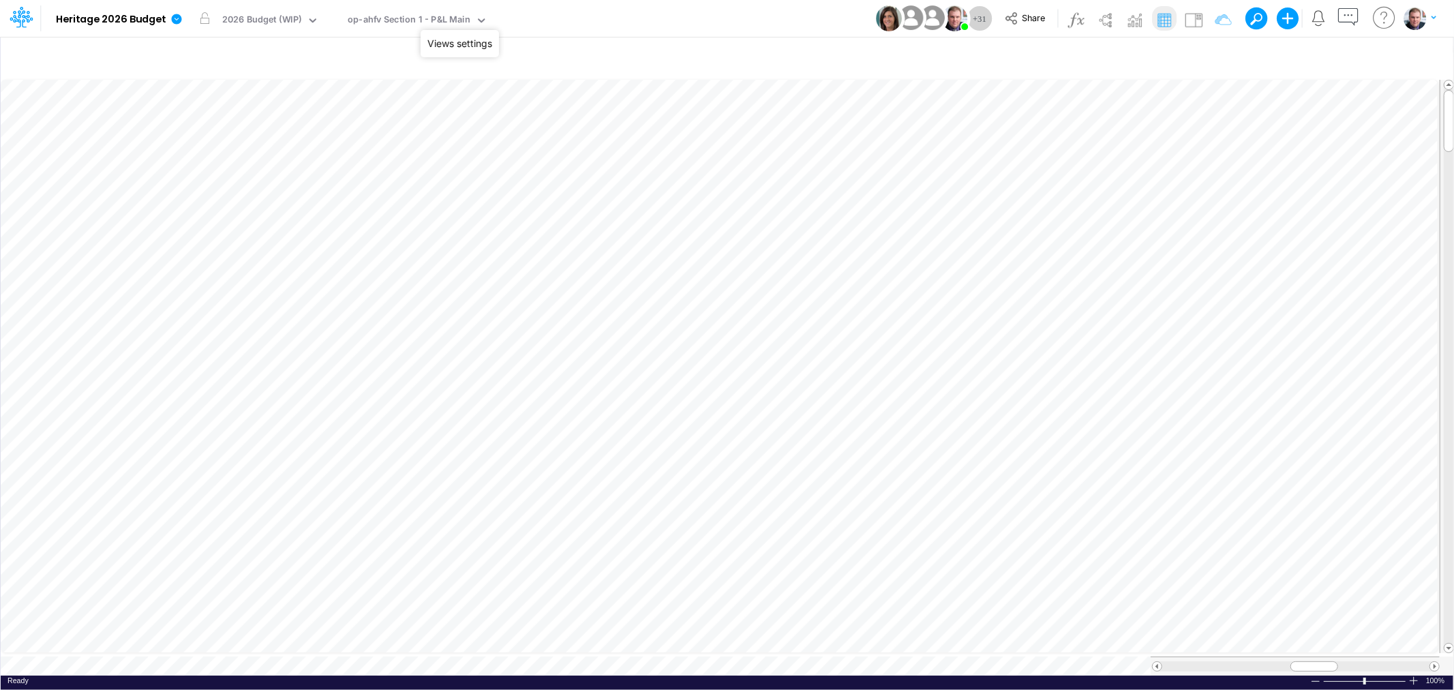
click at [499, 18] on button "button" at bounding box center [500, 19] width 14 height 14
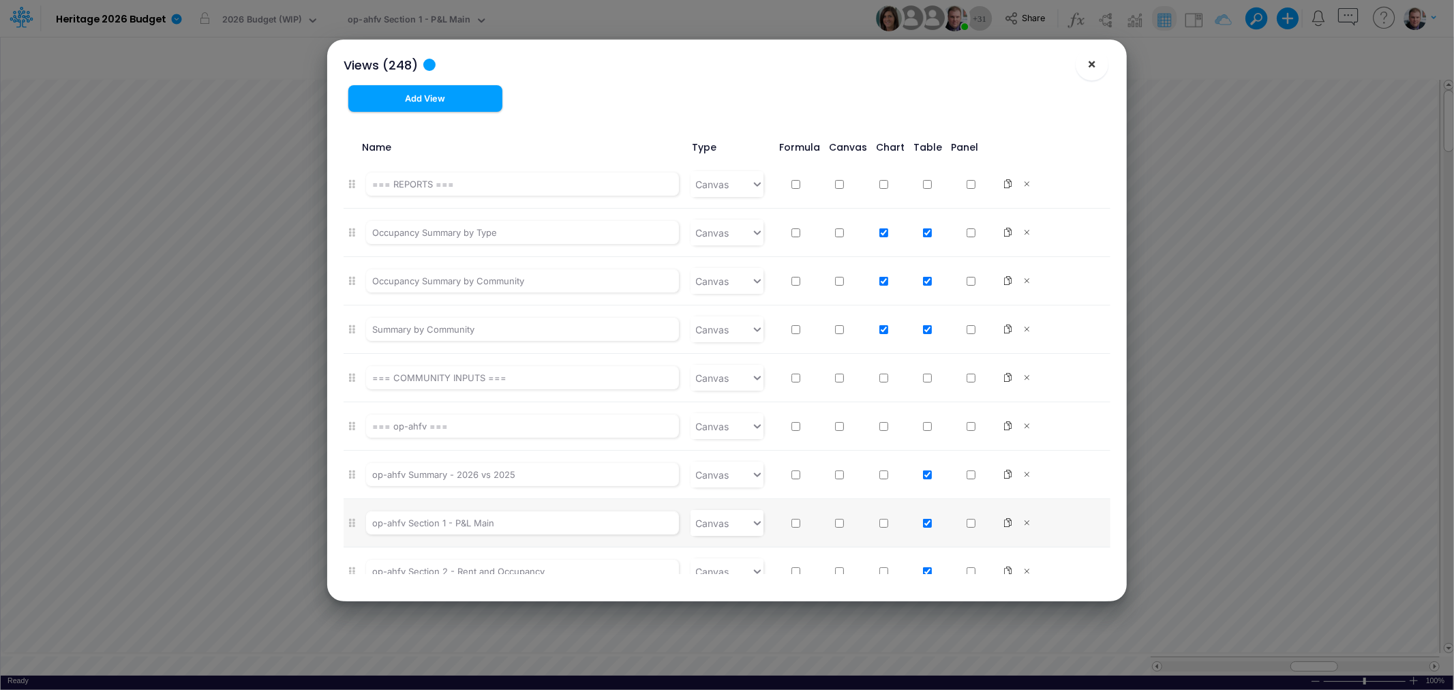
click at [1102, 68] on button "×" at bounding box center [1092, 64] width 33 height 33
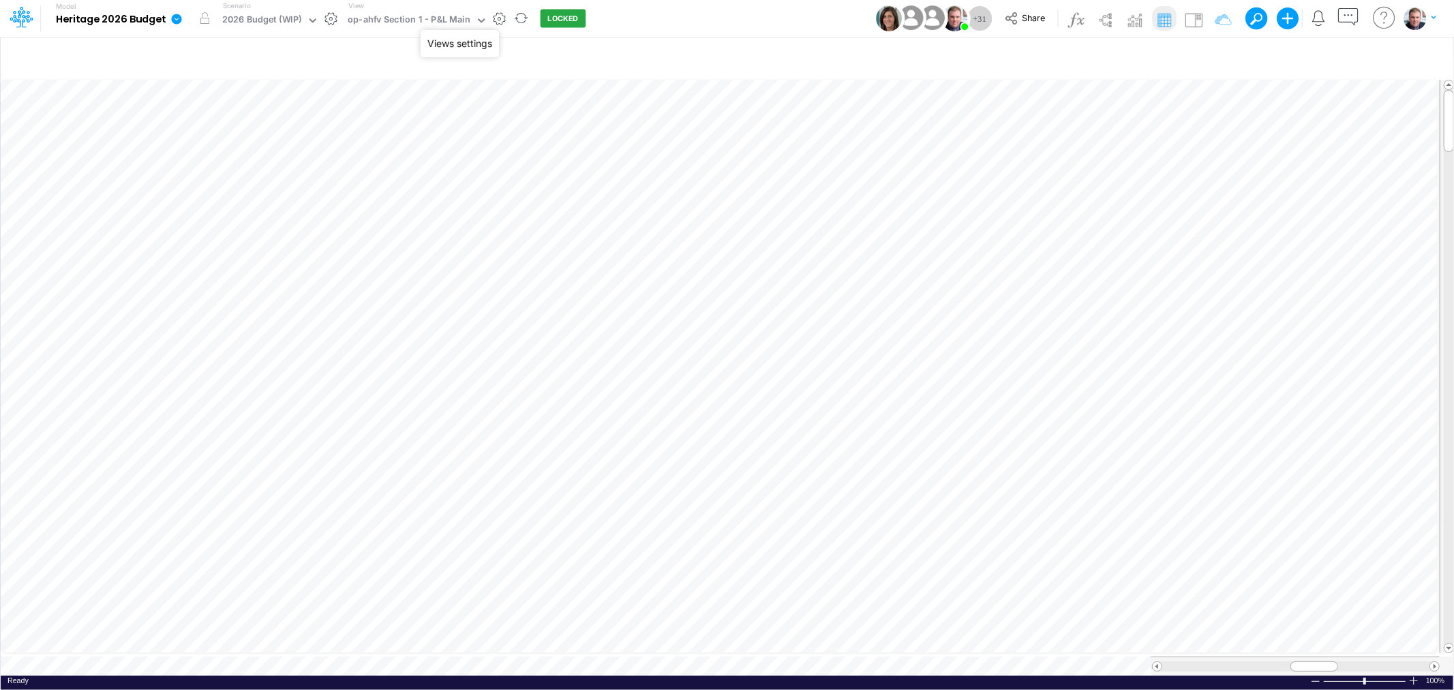
click at [498, 17] on button "button" at bounding box center [500, 19] width 14 height 14
click at [481, 42] on div "Views (248) ×" at bounding box center [727, 28] width 789 height 46
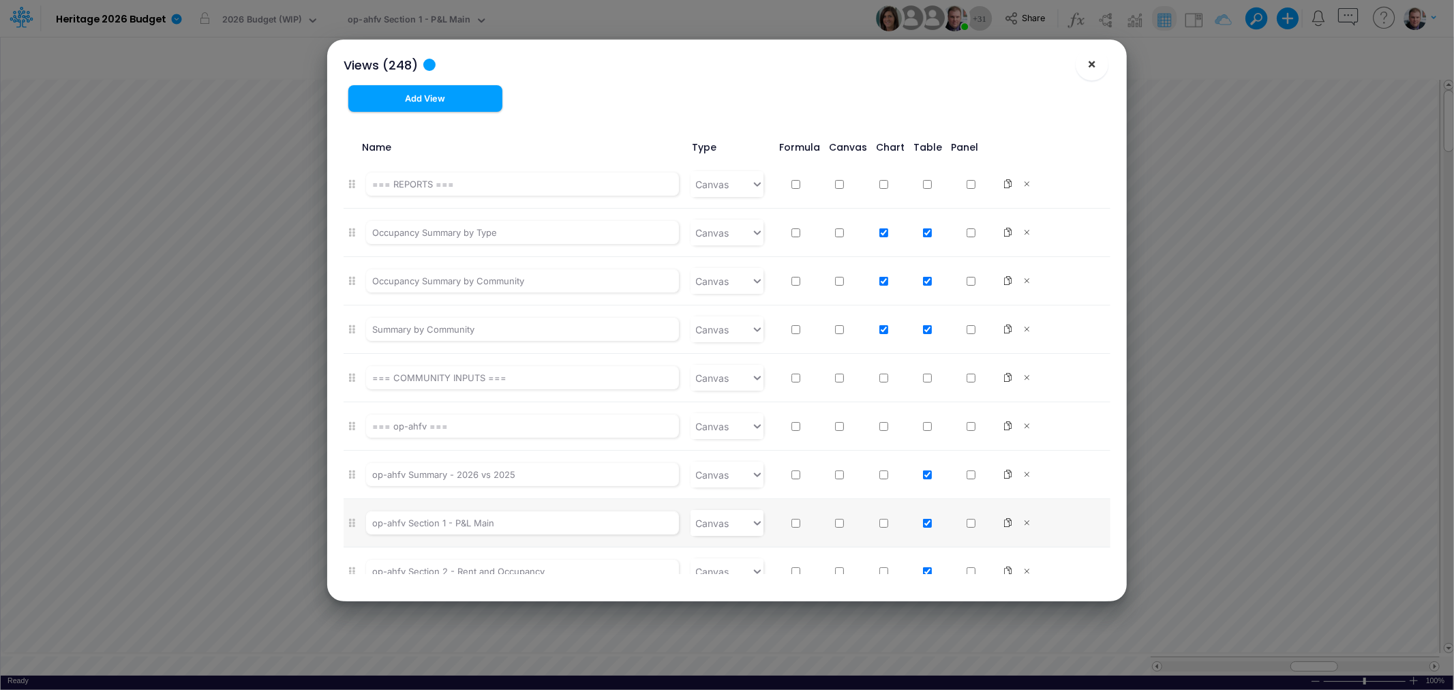
click at [1089, 63] on span "×" at bounding box center [1092, 63] width 9 height 16
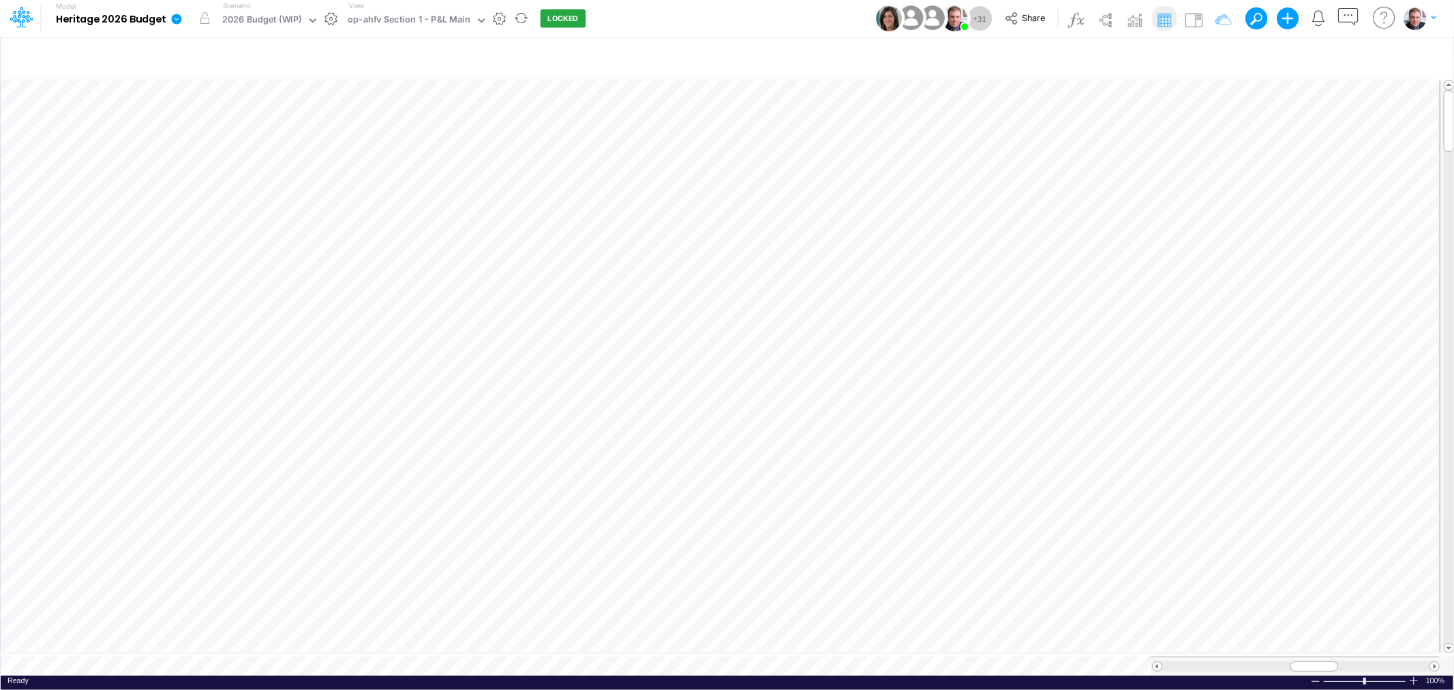
click at [172, 18] on icon at bounding box center [177, 19] width 10 height 10
click at [331, 17] on button "button" at bounding box center [331, 19] width 14 height 14
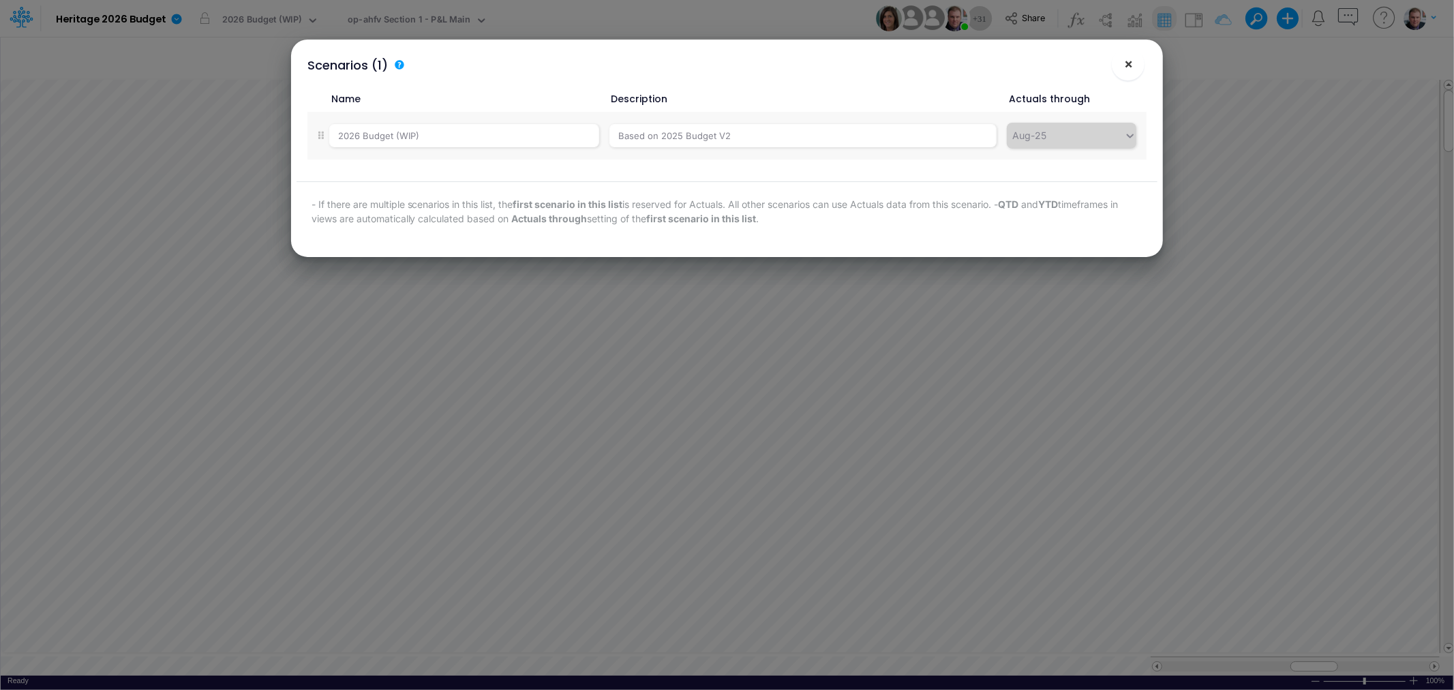
click at [1130, 65] on span "×" at bounding box center [1128, 63] width 9 height 16
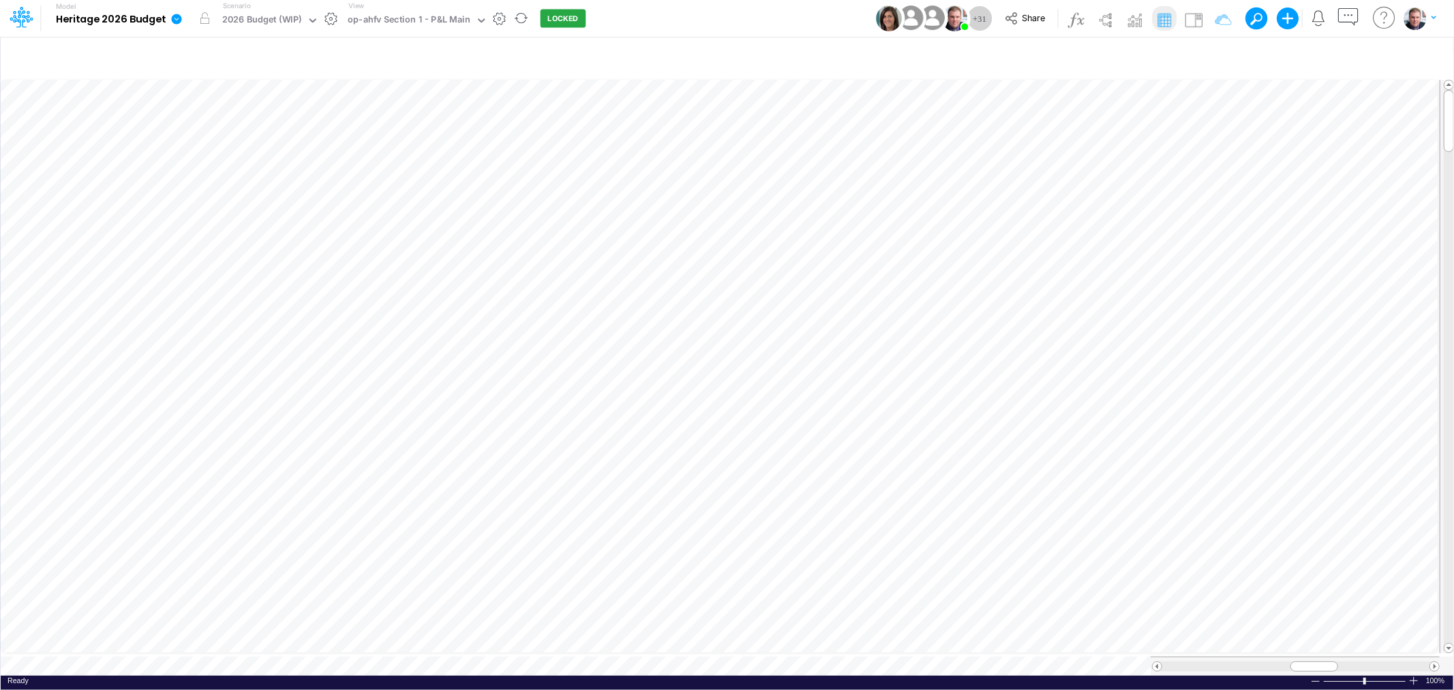
click at [178, 25] on link at bounding box center [179, 18] width 27 height 35
click at [208, 56] on button "Edit model settings" at bounding box center [245, 54] width 146 height 21
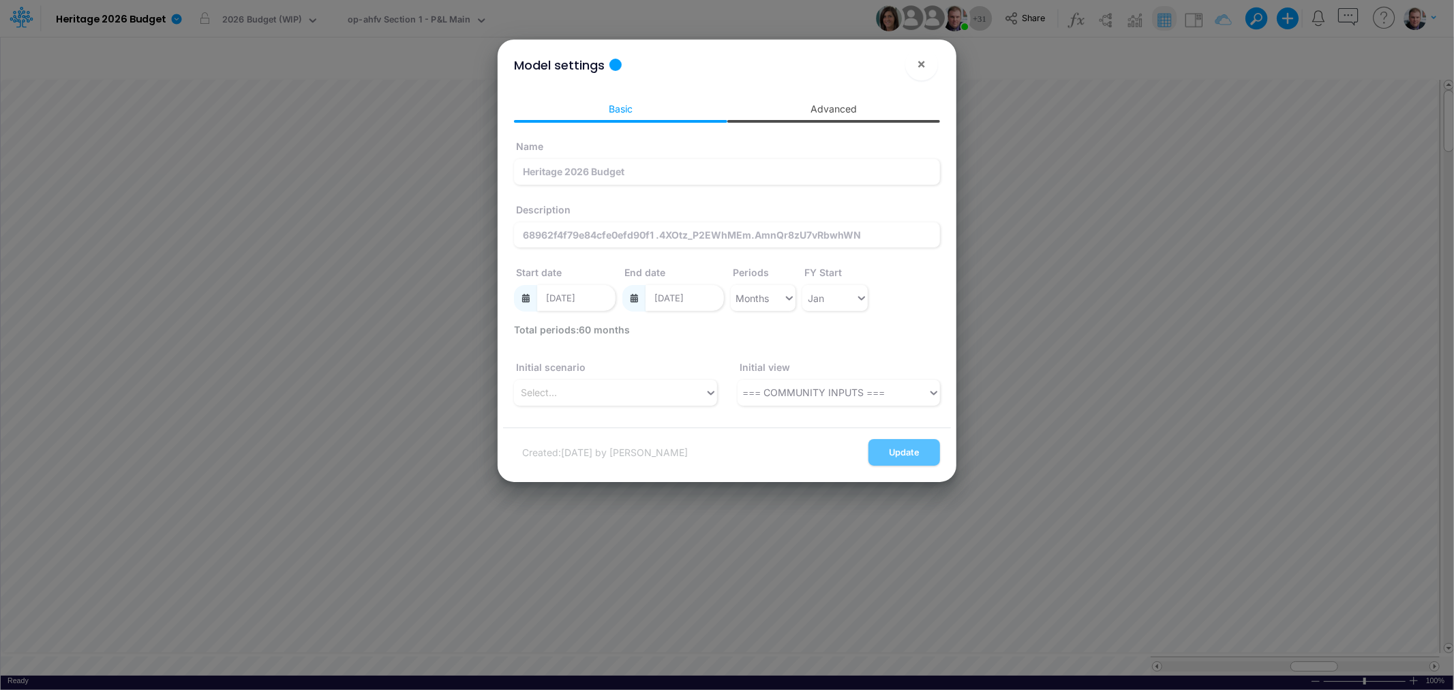
click at [814, 110] on link "Advanced" at bounding box center [833, 108] width 213 height 25
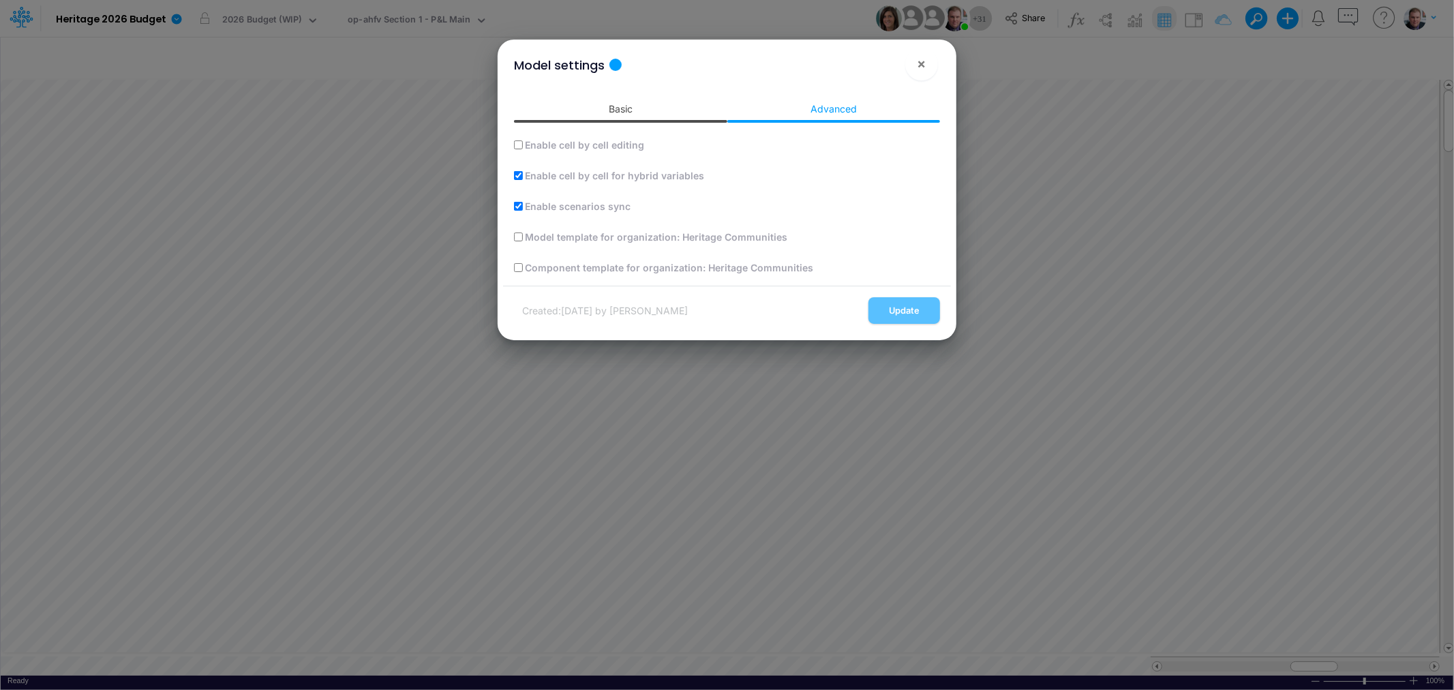
click at [657, 100] on link "Basic" at bounding box center [620, 108] width 213 height 25
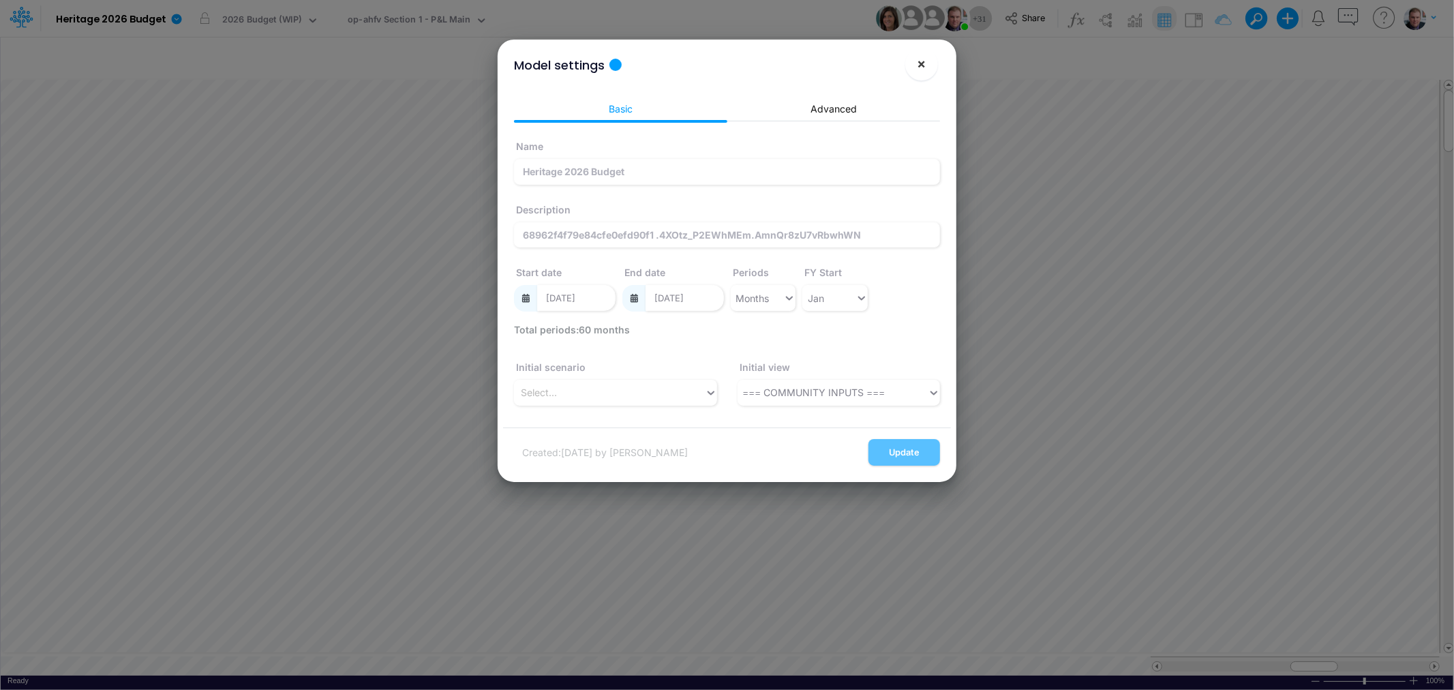
click at [922, 62] on span "×" at bounding box center [922, 63] width 9 height 16
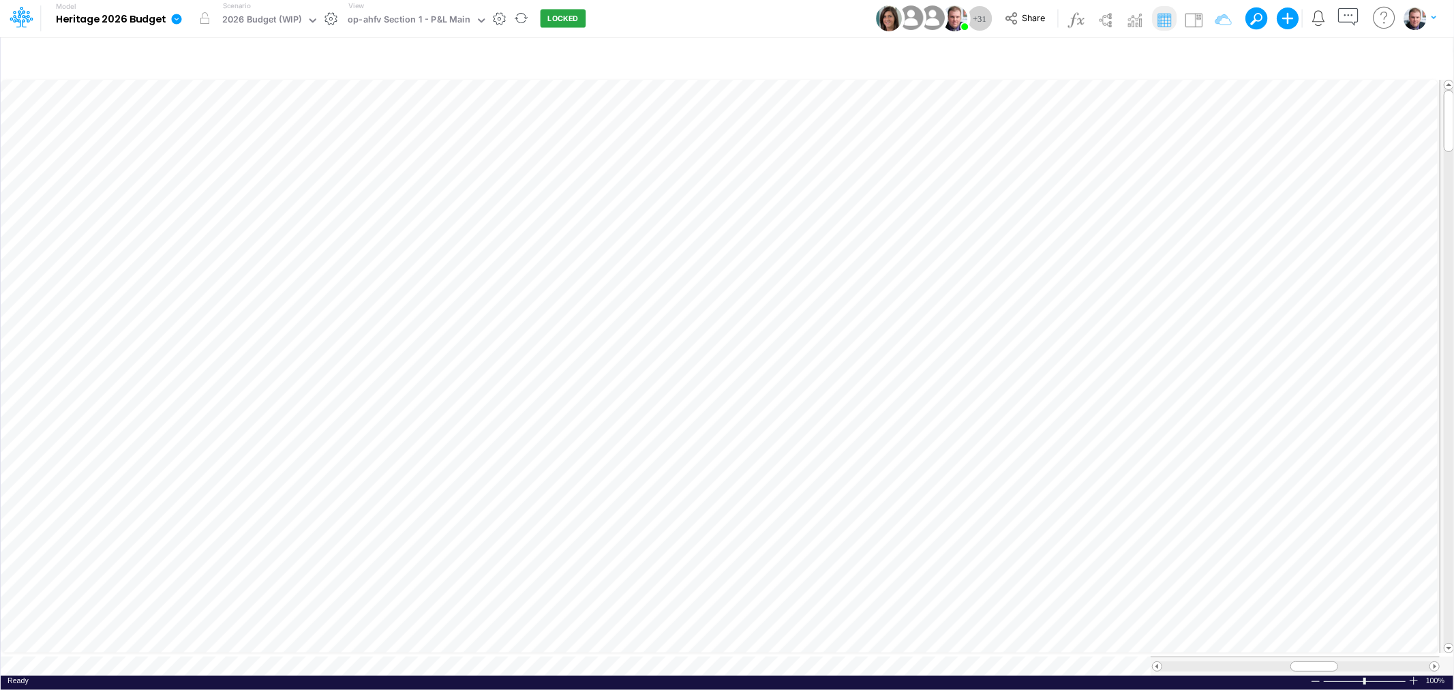
click at [173, 22] on icon at bounding box center [177, 19] width 10 height 10
click at [216, 138] on button "View model info" at bounding box center [245, 141] width 146 height 21
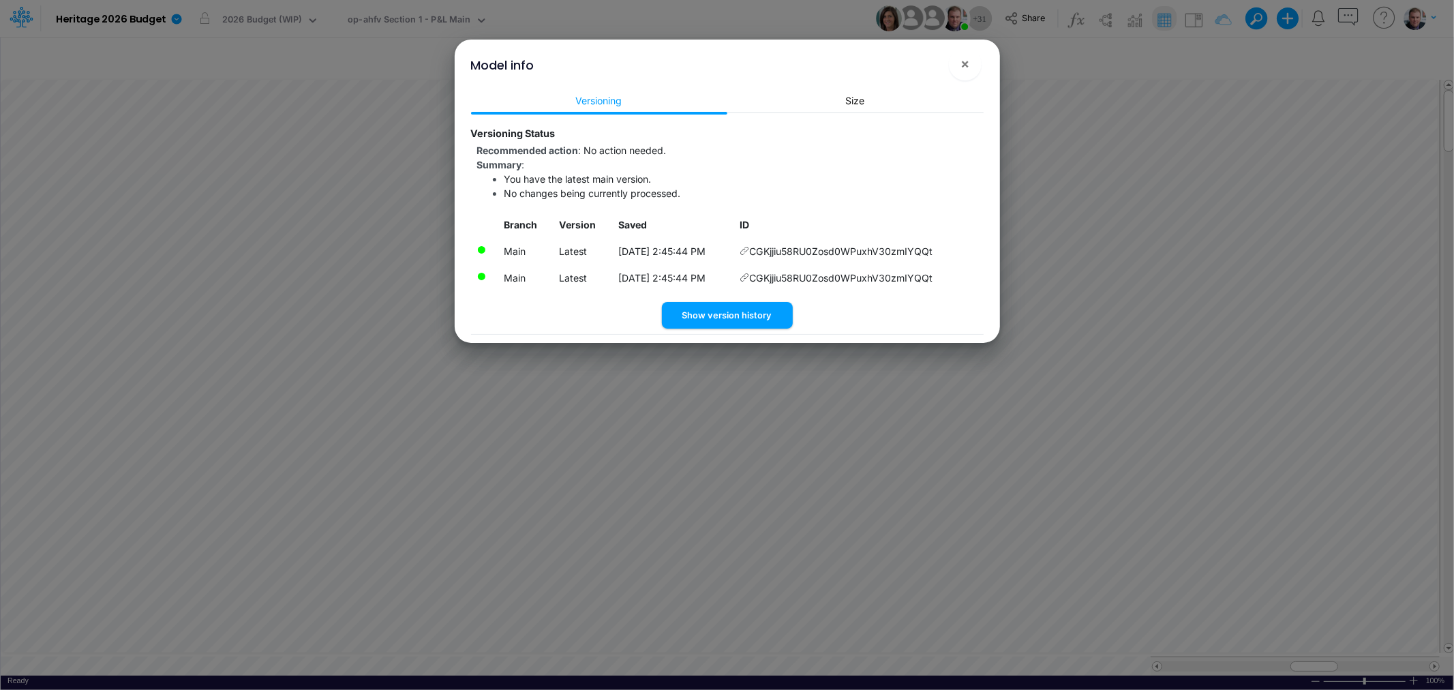
click at [785, 277] on td "CGKjjiu58RU0Zosd0WPuxhV30zmIYQQt" at bounding box center [859, 278] width 250 height 27
drag, startPoint x: 764, startPoint y: 250, endPoint x: 950, endPoint y: 262, distance: 186.5
click at [950, 262] on td "CGKjjiu58RU0Zosd0WPuxhV30zmIYQQt" at bounding box center [859, 251] width 250 height 27
click at [969, 63] on span "×" at bounding box center [965, 63] width 9 height 16
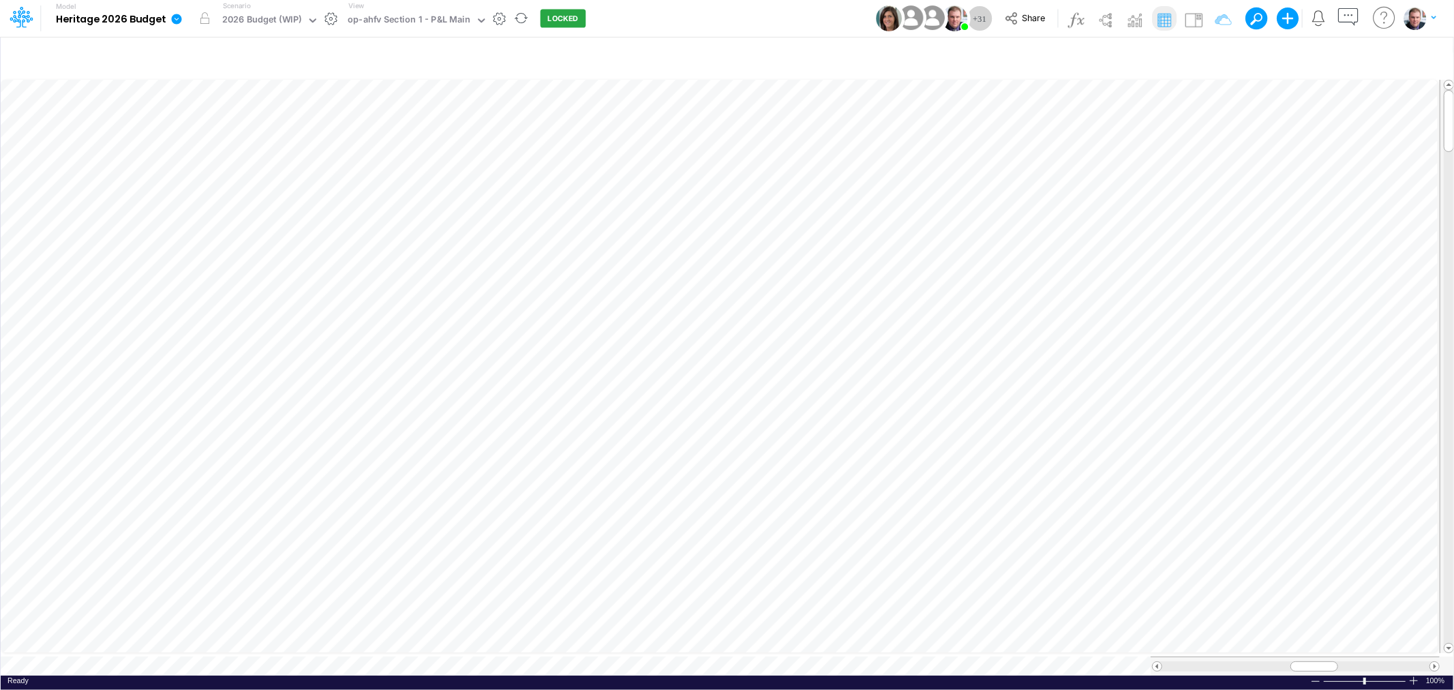
click at [175, 22] on icon at bounding box center [177, 19] width 10 height 10
click at [222, 137] on button "View model info" at bounding box center [245, 141] width 146 height 21
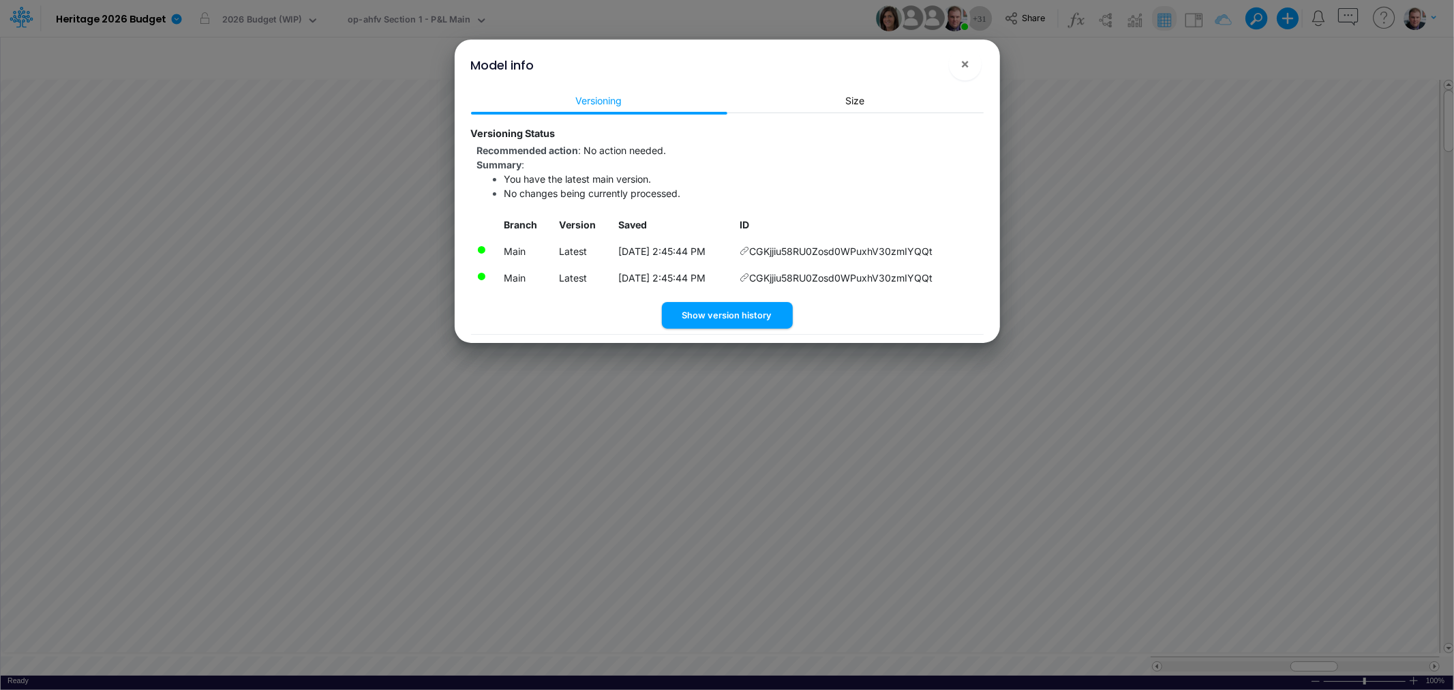
click at [749, 250] on icon at bounding box center [745, 251] width 10 height 10
click at [749, 247] on icon at bounding box center [745, 251] width 10 height 10
click at [749, 253] on icon at bounding box center [745, 251] width 10 height 10
click at [738, 310] on button "Show version history" at bounding box center [727, 315] width 131 height 27
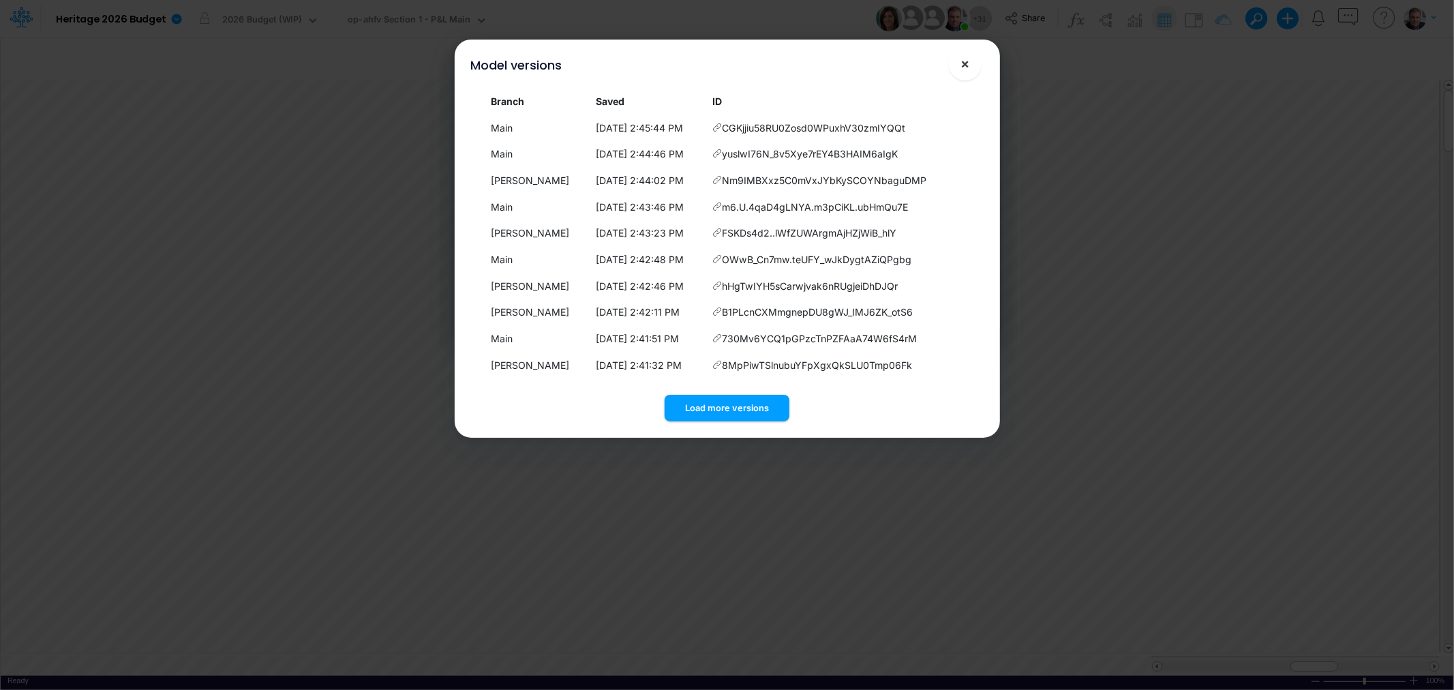
click at [972, 59] on button "×" at bounding box center [965, 64] width 33 height 33
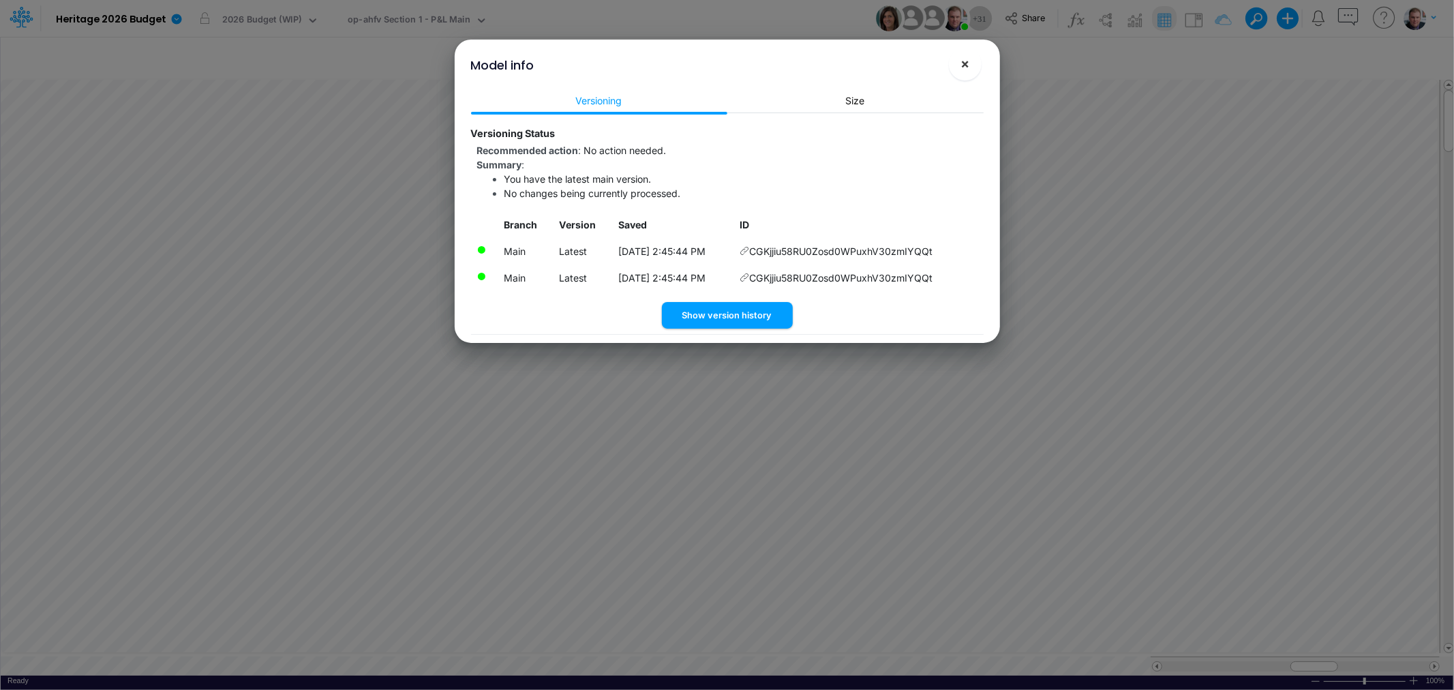
click at [968, 65] on span "×" at bounding box center [965, 63] width 9 height 16
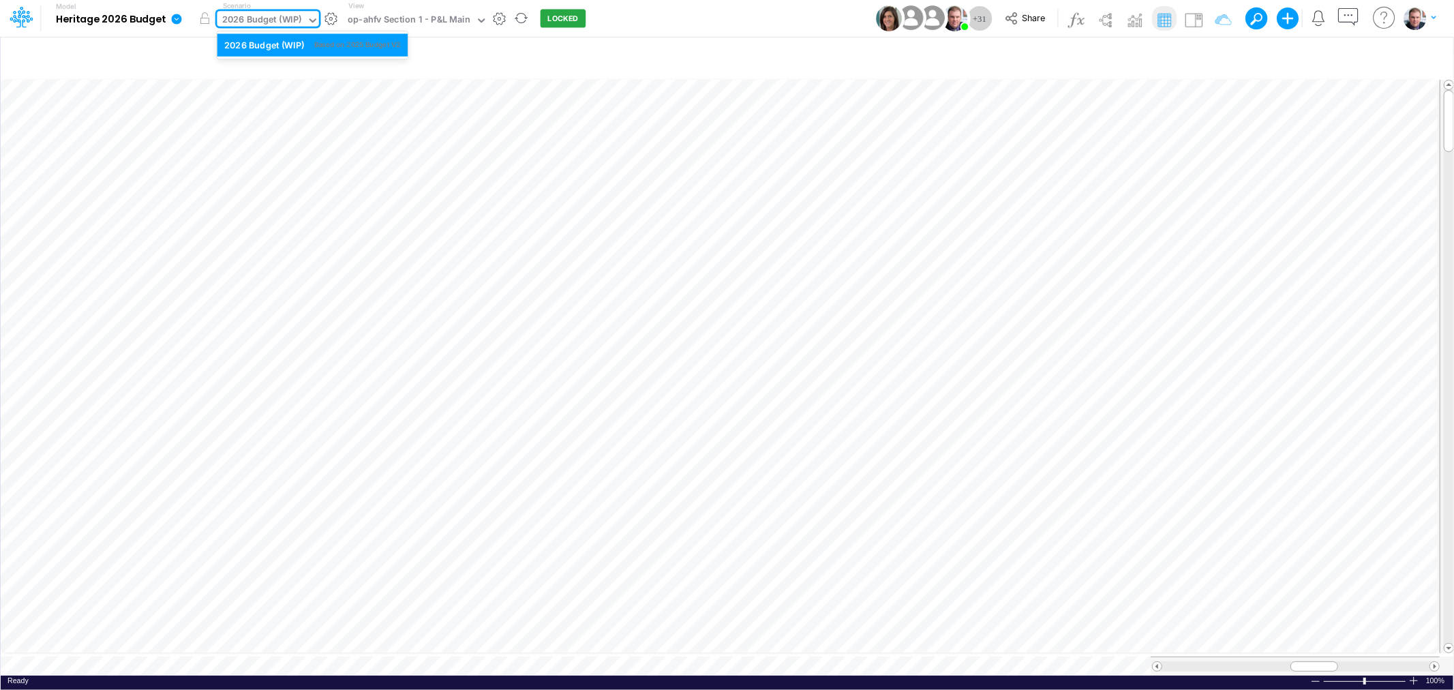
click at [312, 19] on icon at bounding box center [313, 20] width 12 height 12
click at [329, 18] on button "button" at bounding box center [331, 19] width 14 height 14
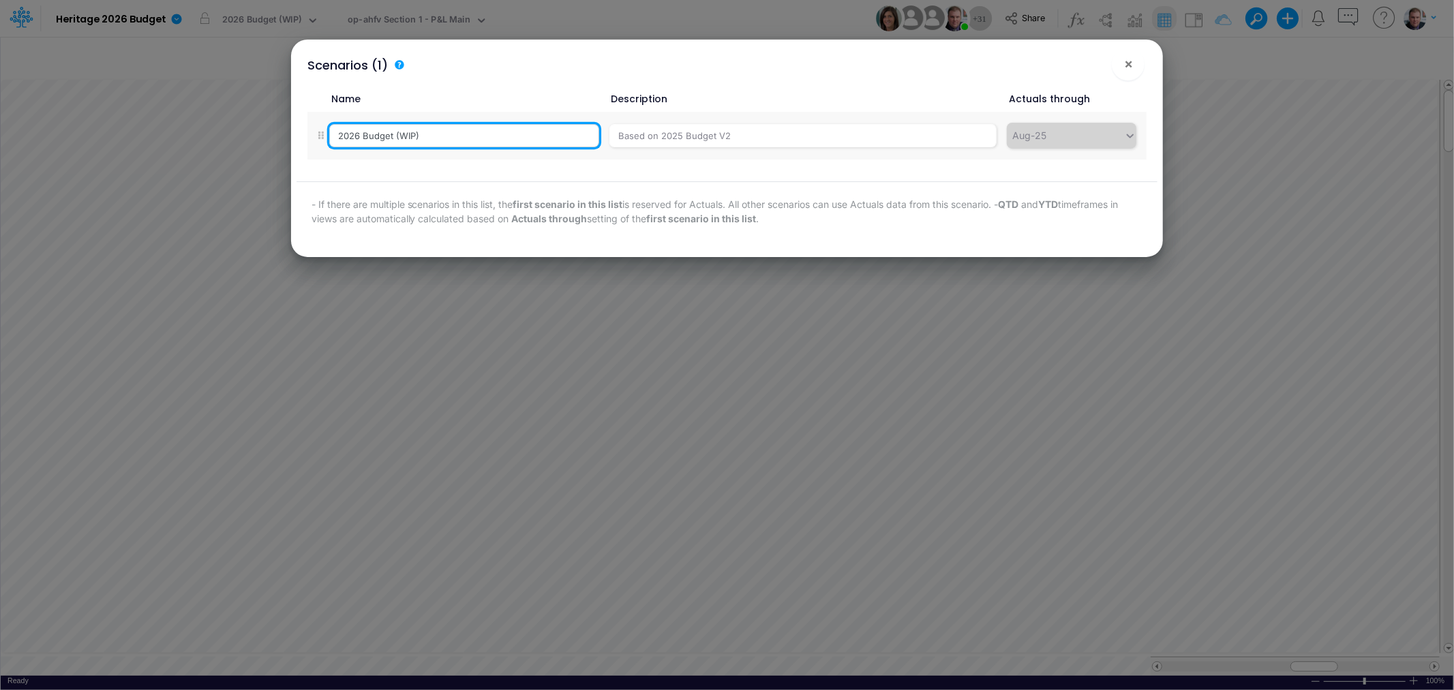
click at [383, 138] on input "2026 Budget (WIP)" at bounding box center [464, 135] width 270 height 23
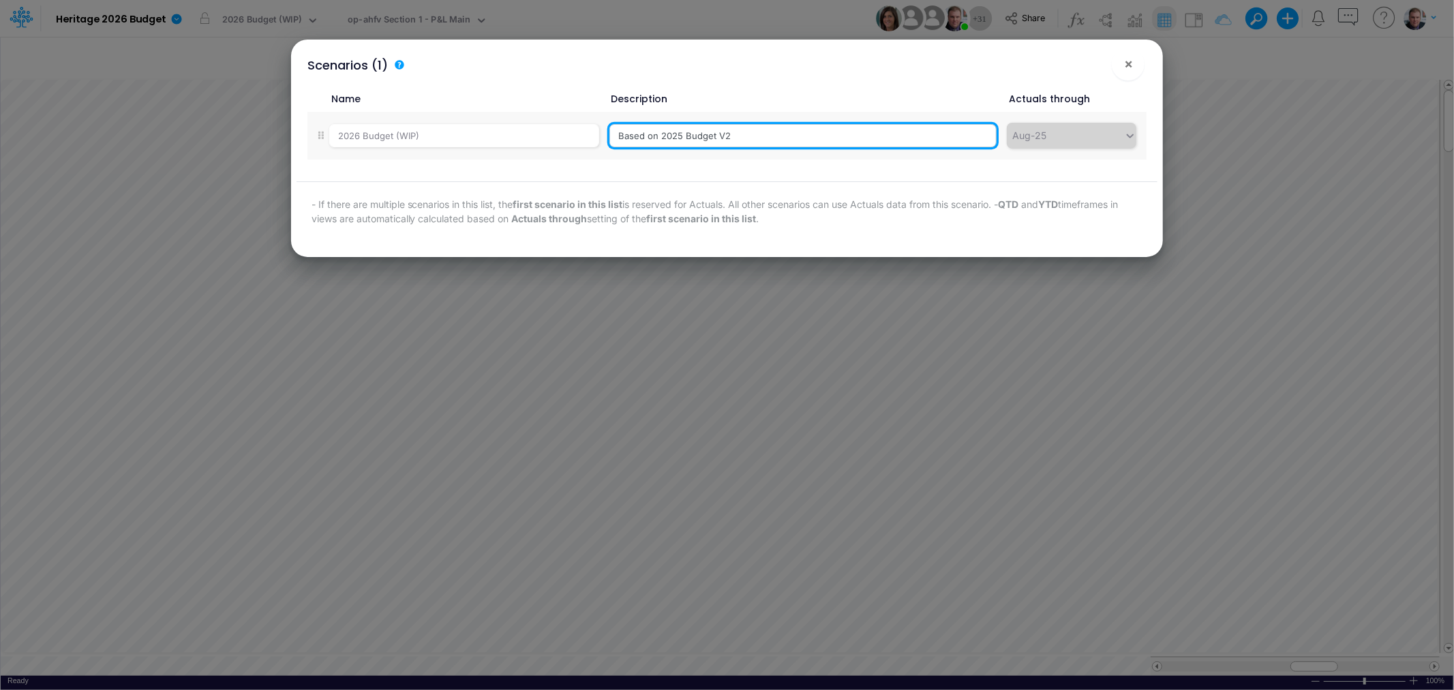
click at [813, 137] on input "Based on 2025 Budget V2" at bounding box center [802, 135] width 387 height 23
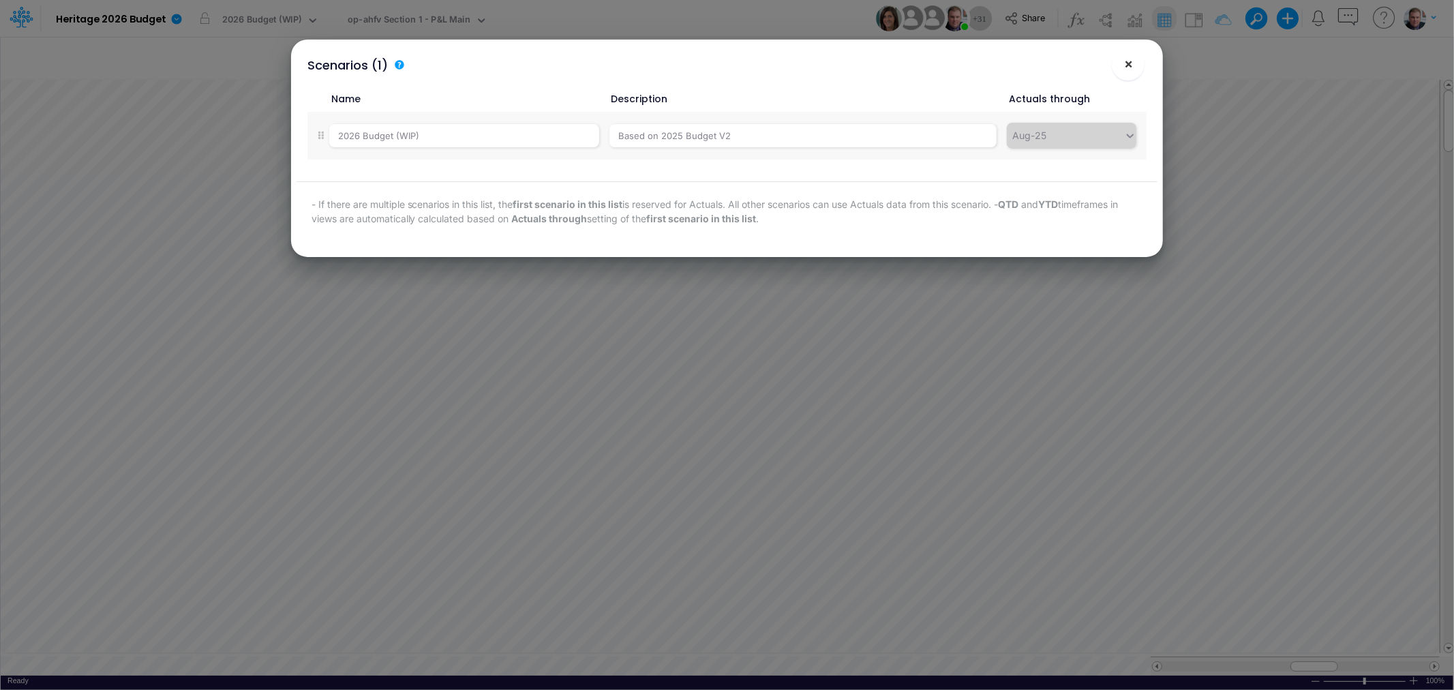
click at [1123, 68] on button "×" at bounding box center [1128, 64] width 33 height 33
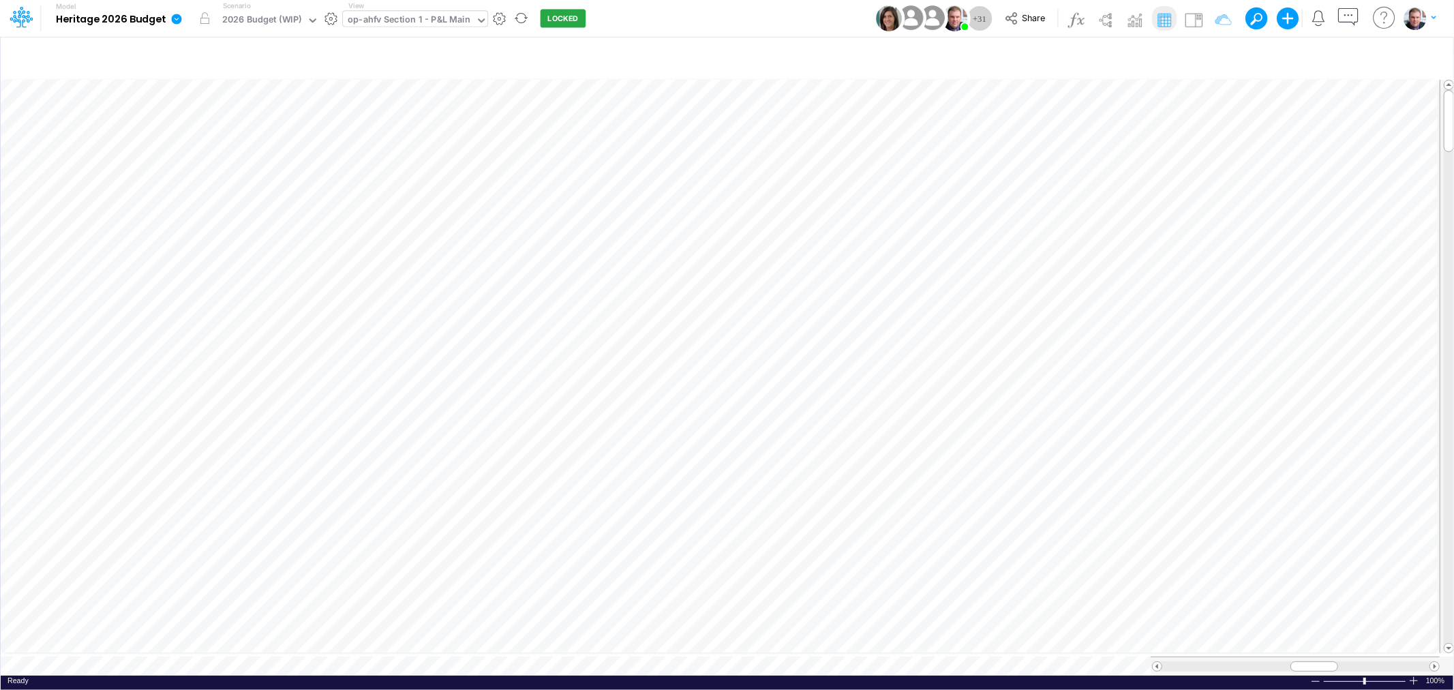
click at [479, 18] on icon at bounding box center [481, 20] width 12 height 12
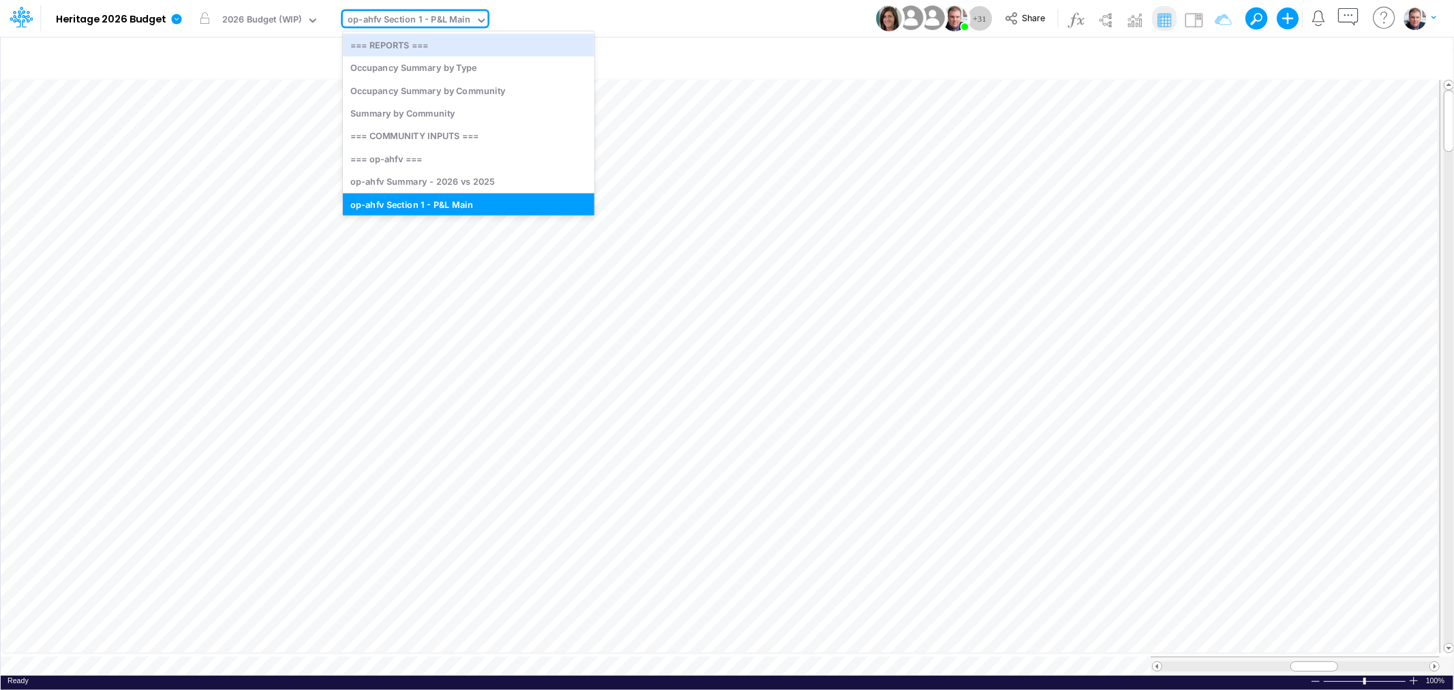
click at [683, 22] on div "Model Heritage 2026 Budget Edit model settings Duplicate Import QuickBooks Quic…" at bounding box center [727, 18] width 1309 height 37
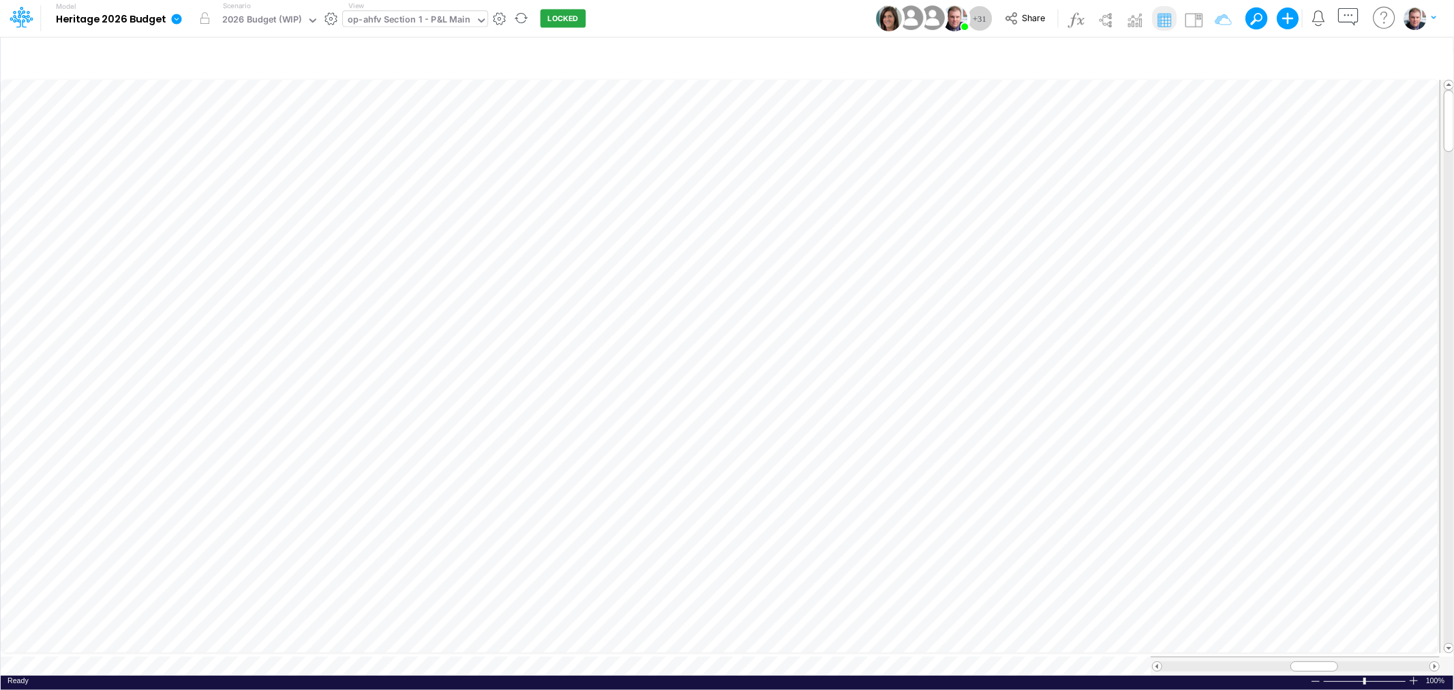
click at [425, 21] on div "op-ahfv Section 1 - P&L Main" at bounding box center [409, 21] width 123 height 16
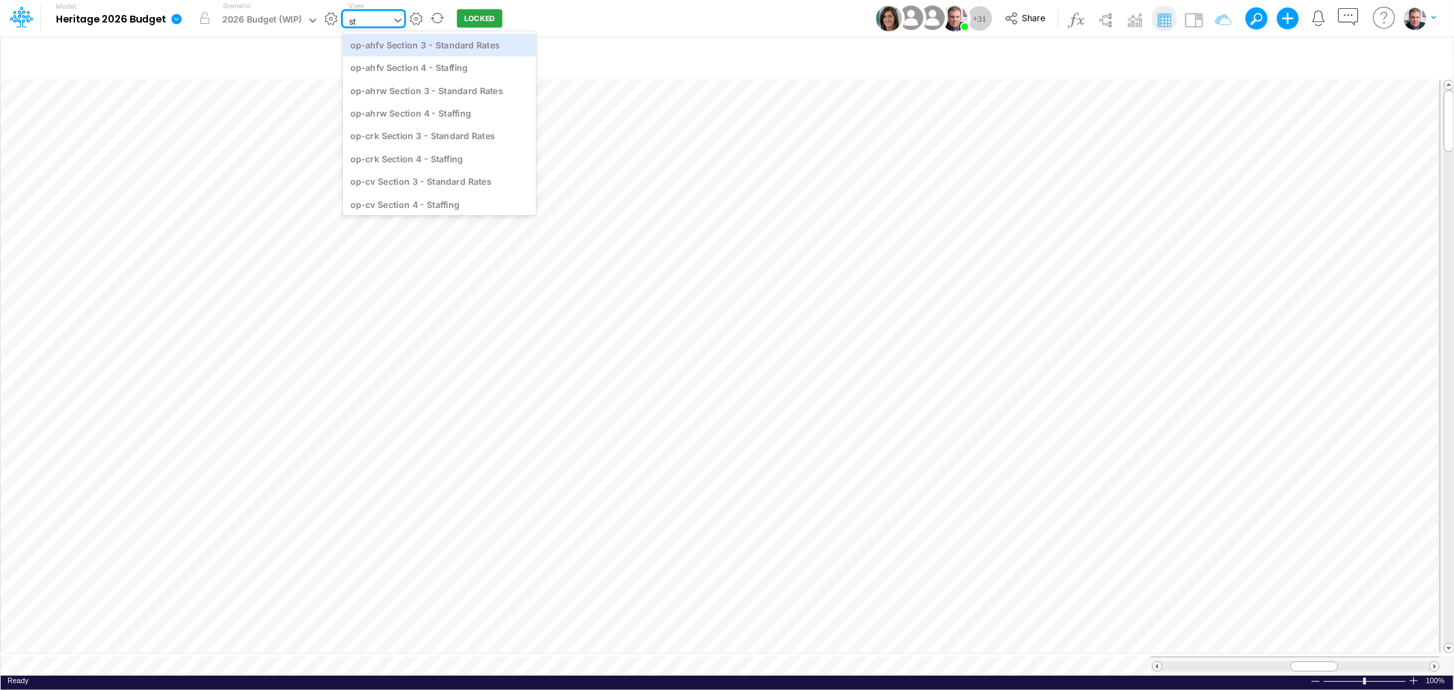
type input "s"
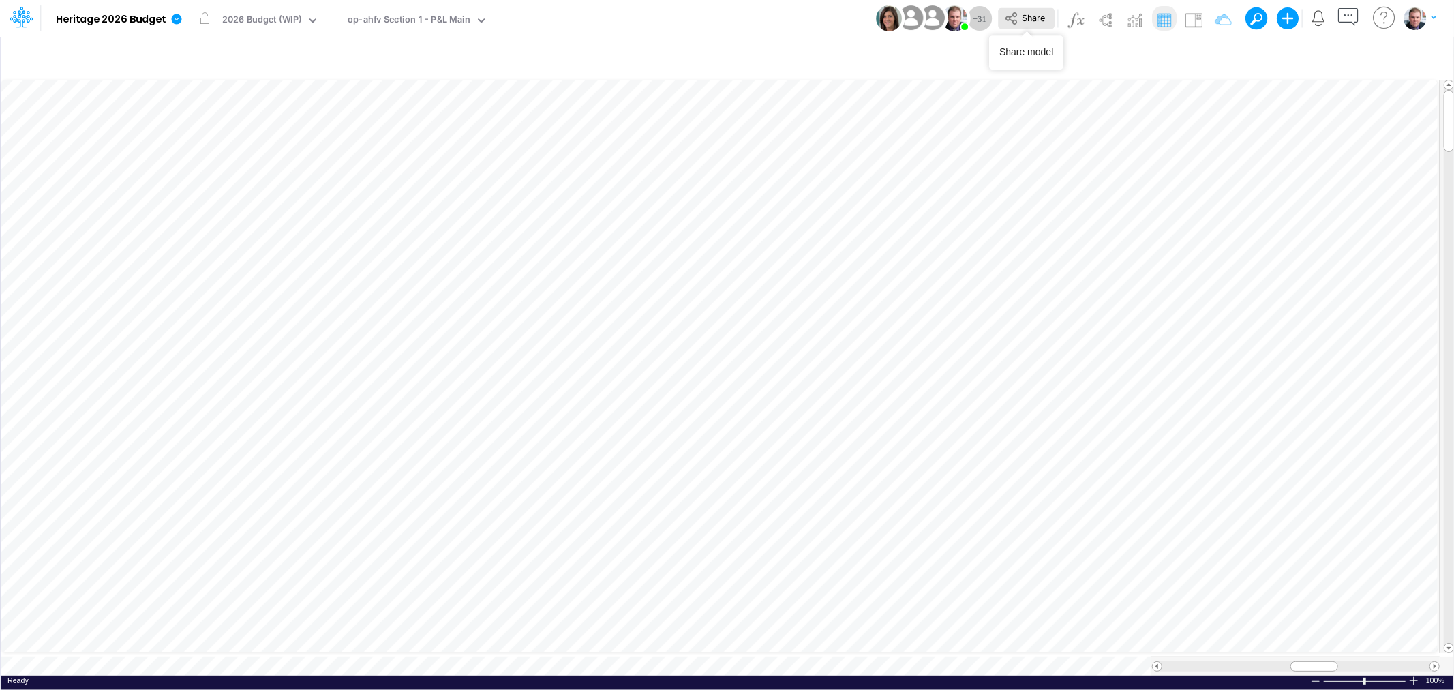
click at [1018, 20] on icon at bounding box center [1011, 18] width 15 height 15
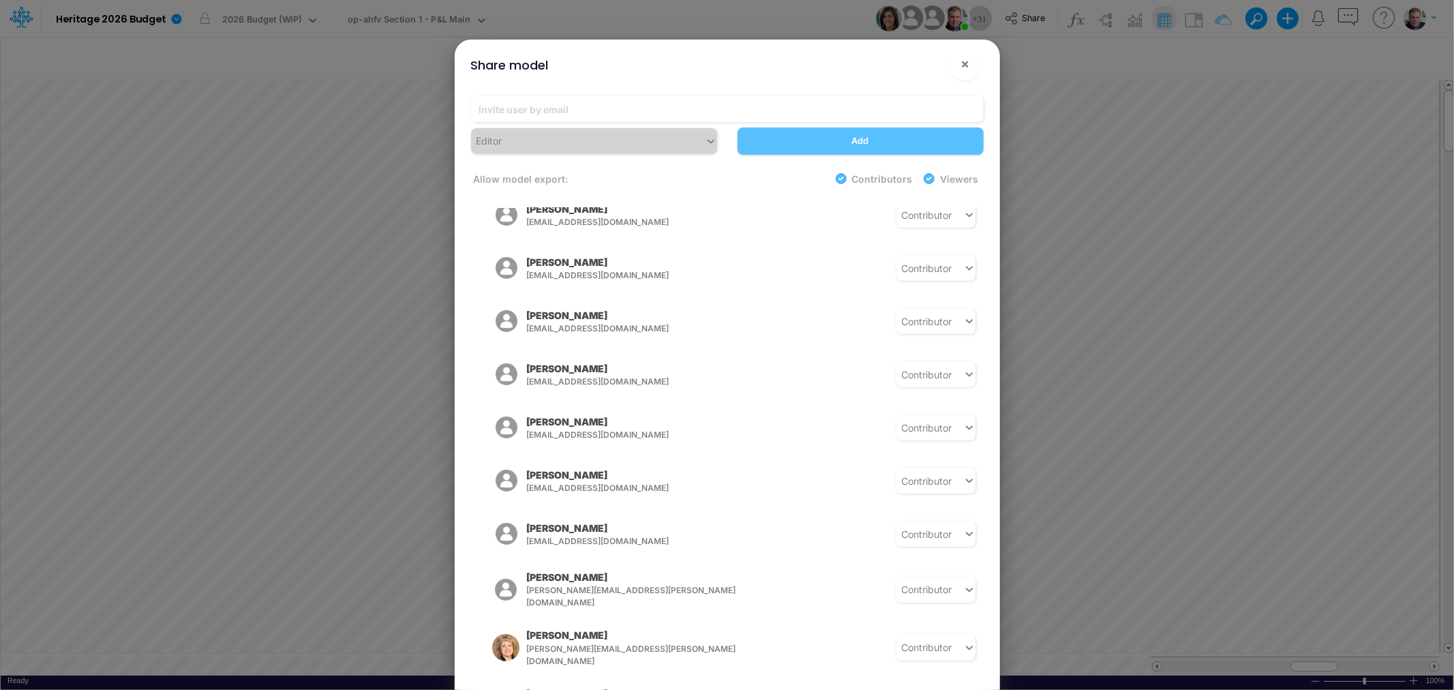
scroll to position [682, 0]
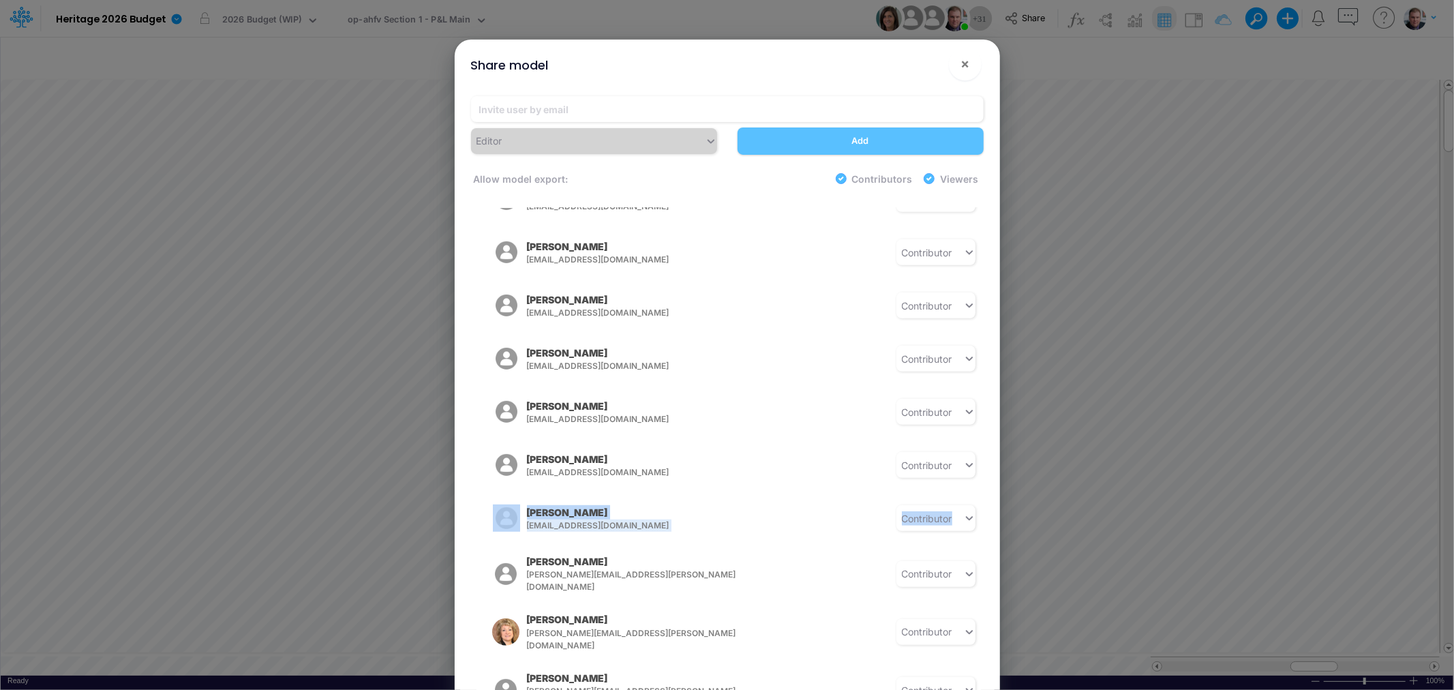
drag, startPoint x: 977, startPoint y: 462, endPoint x: 980, endPoint y: 515, distance: 53.2
click at [980, 515] on div "Model Access [PERSON_NAME] [PERSON_NAME][EMAIL_ADDRESS][PERSON_NAME][DOMAIN_NAM…" at bounding box center [727, 449] width 513 height 483
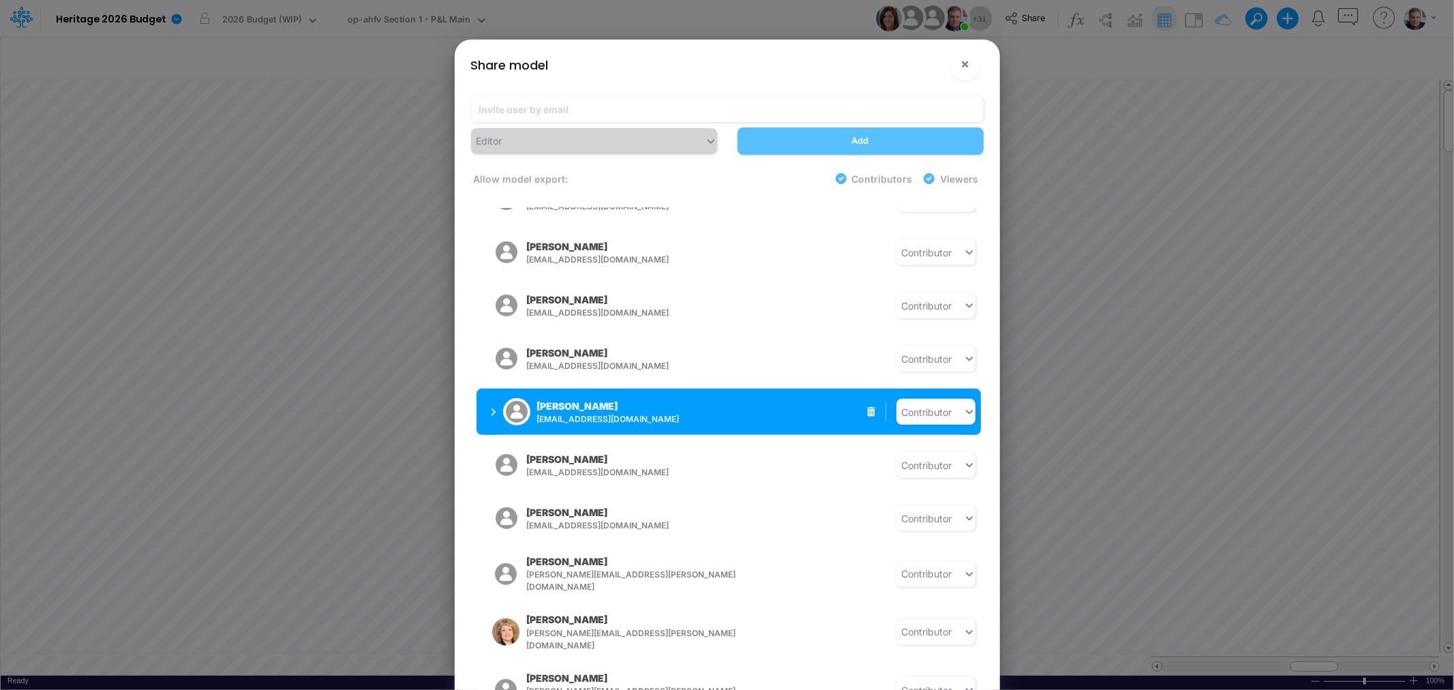
click at [733, 389] on div "[PERSON_NAME] [EMAIL_ADDRESS][DOMAIN_NAME] Contributor" at bounding box center [729, 412] width 504 height 46
click at [492, 408] on icon "button" at bounding box center [493, 412] width 5 height 9
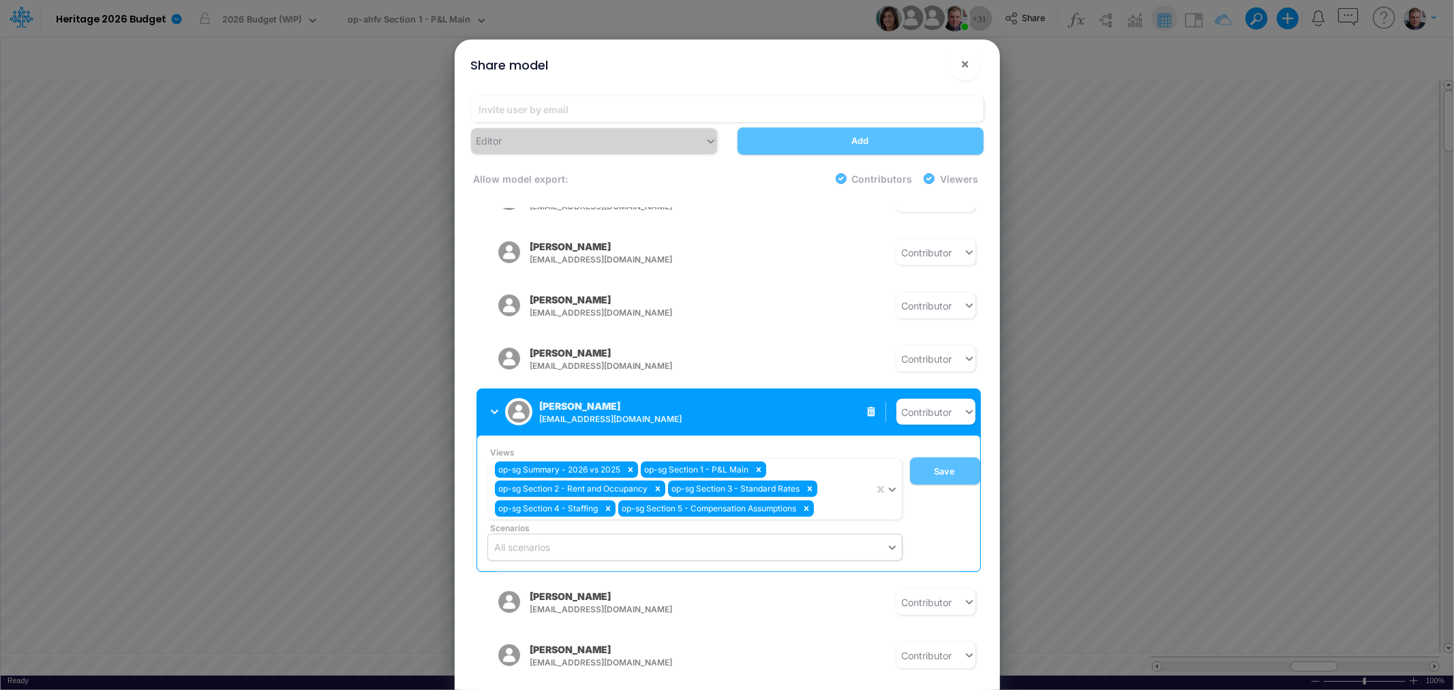
click at [575, 537] on div "All scenarios" at bounding box center [687, 548] width 398 height 22
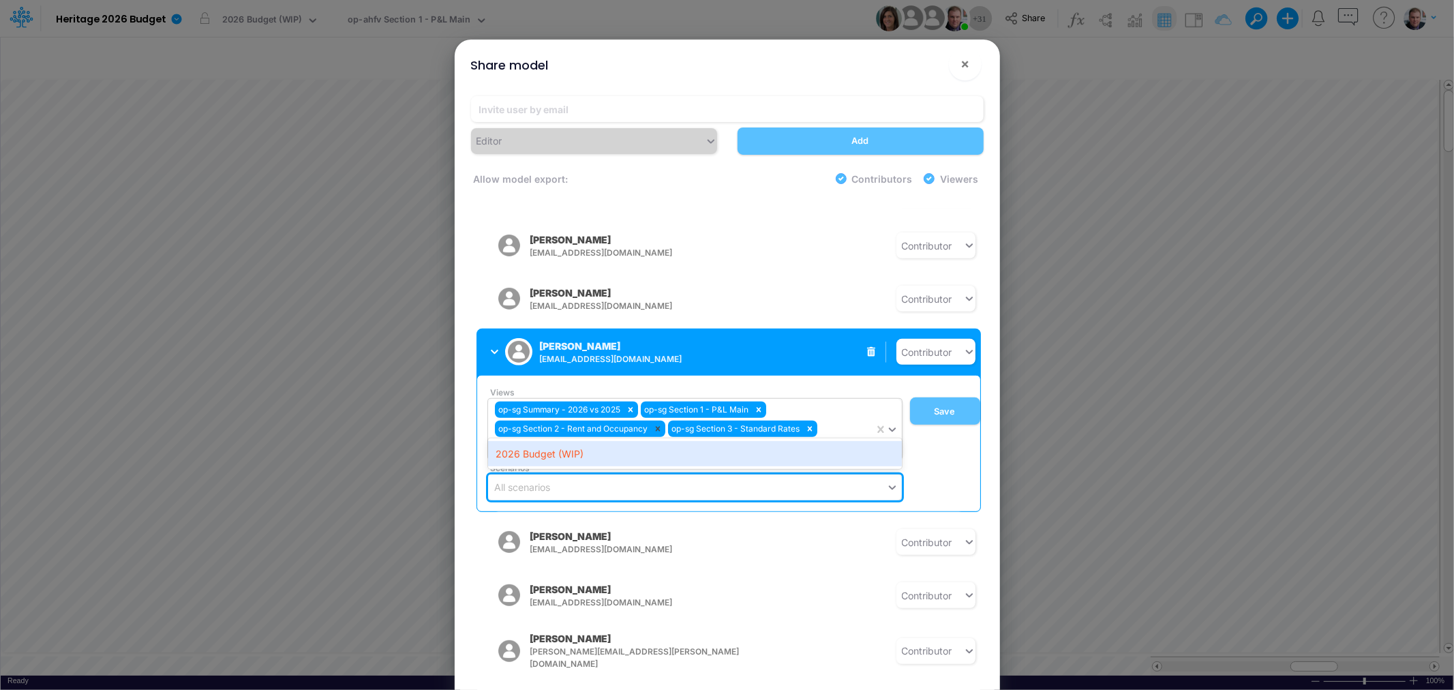
scroll to position [833, 0]
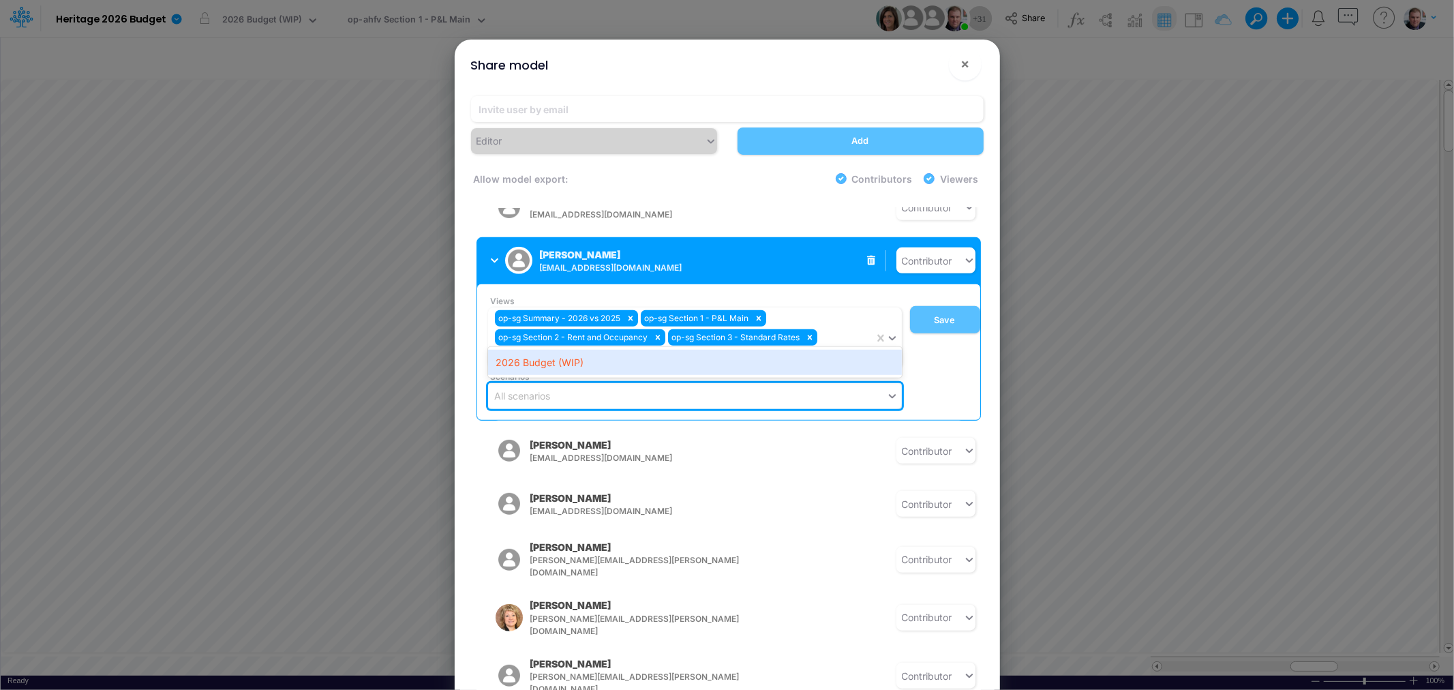
click at [921, 340] on div "Views op-sg Summary - 2026 vs 2025 op-sg Section 1 - P&L Main op-sg Section 2 -…" at bounding box center [732, 352] width 498 height 114
click at [633, 385] on div "All scenarios" at bounding box center [687, 396] width 398 height 22
type input "coll"
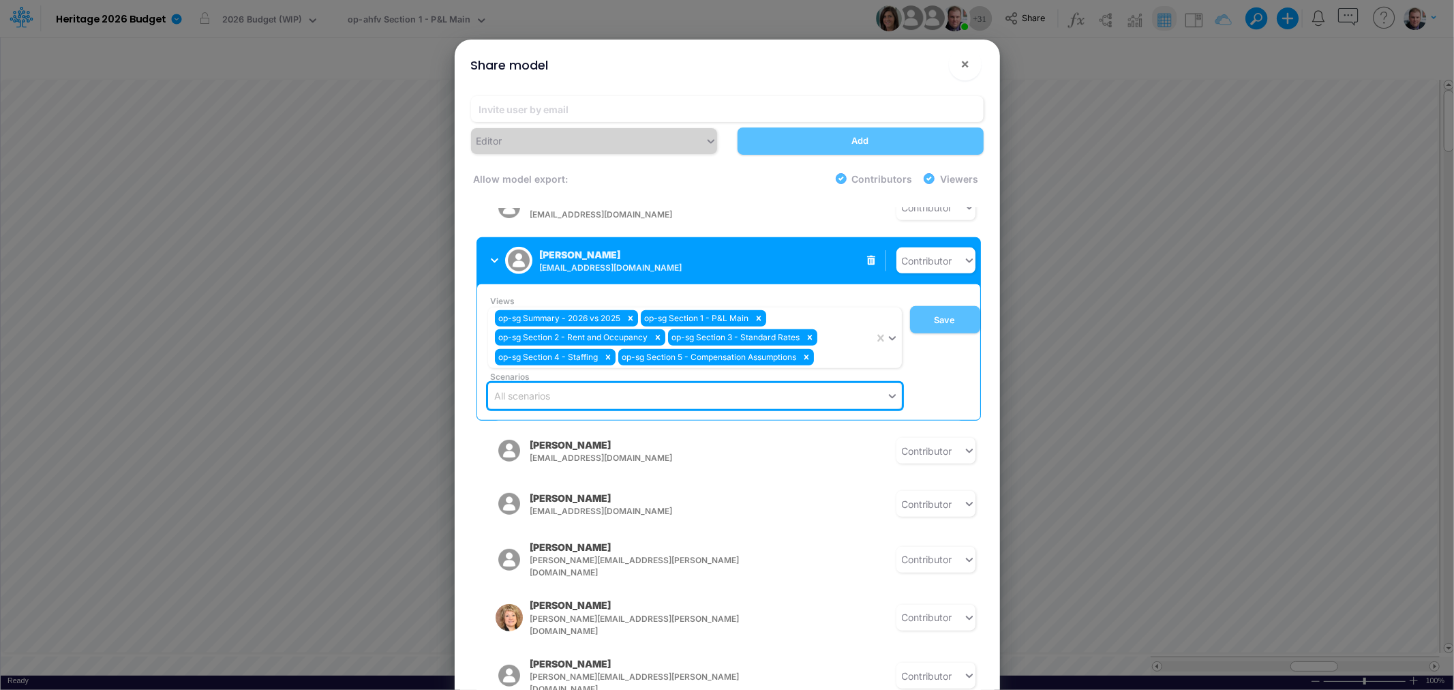
drag, startPoint x: 628, startPoint y: 376, endPoint x: 502, endPoint y: 375, distance: 125.4
click at [502, 385] on div "All scenarios" at bounding box center [687, 396] width 398 height 22
type input "c"
type input "op-cv"
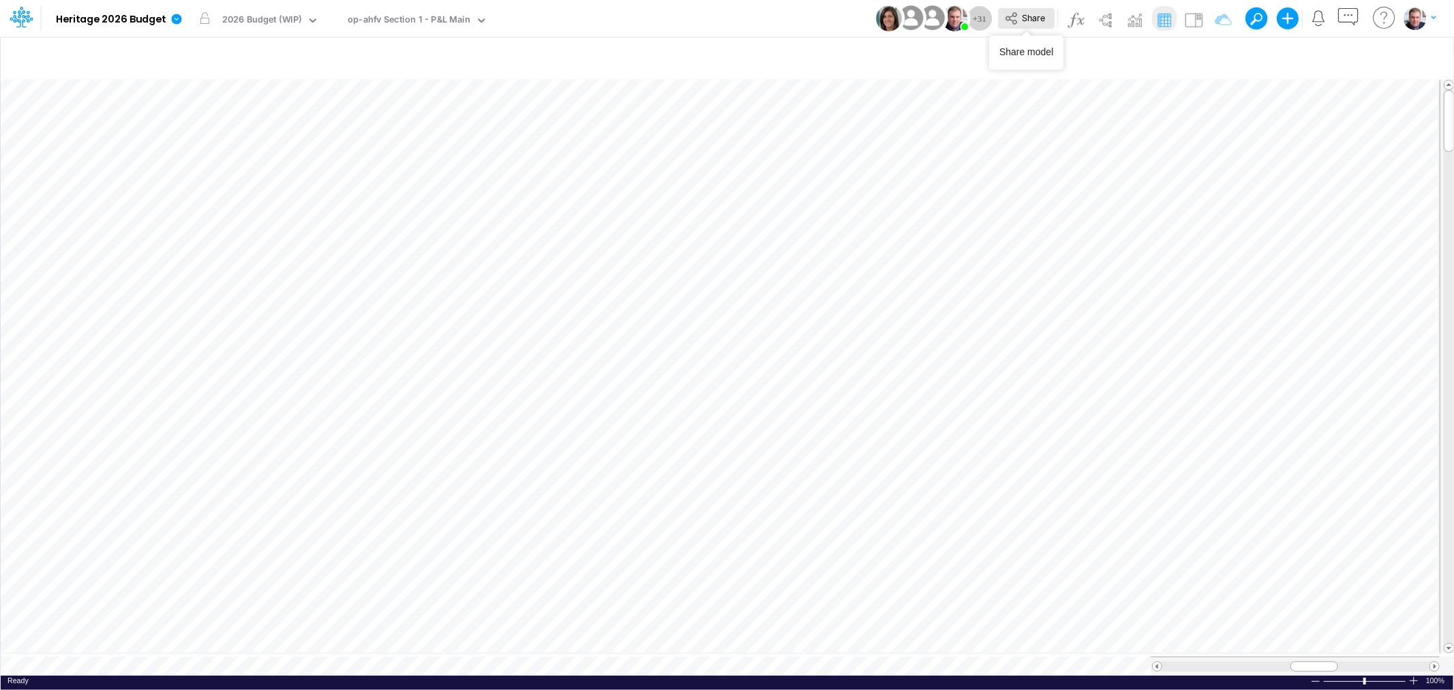
click at [1031, 16] on span "Share" at bounding box center [1033, 17] width 23 height 10
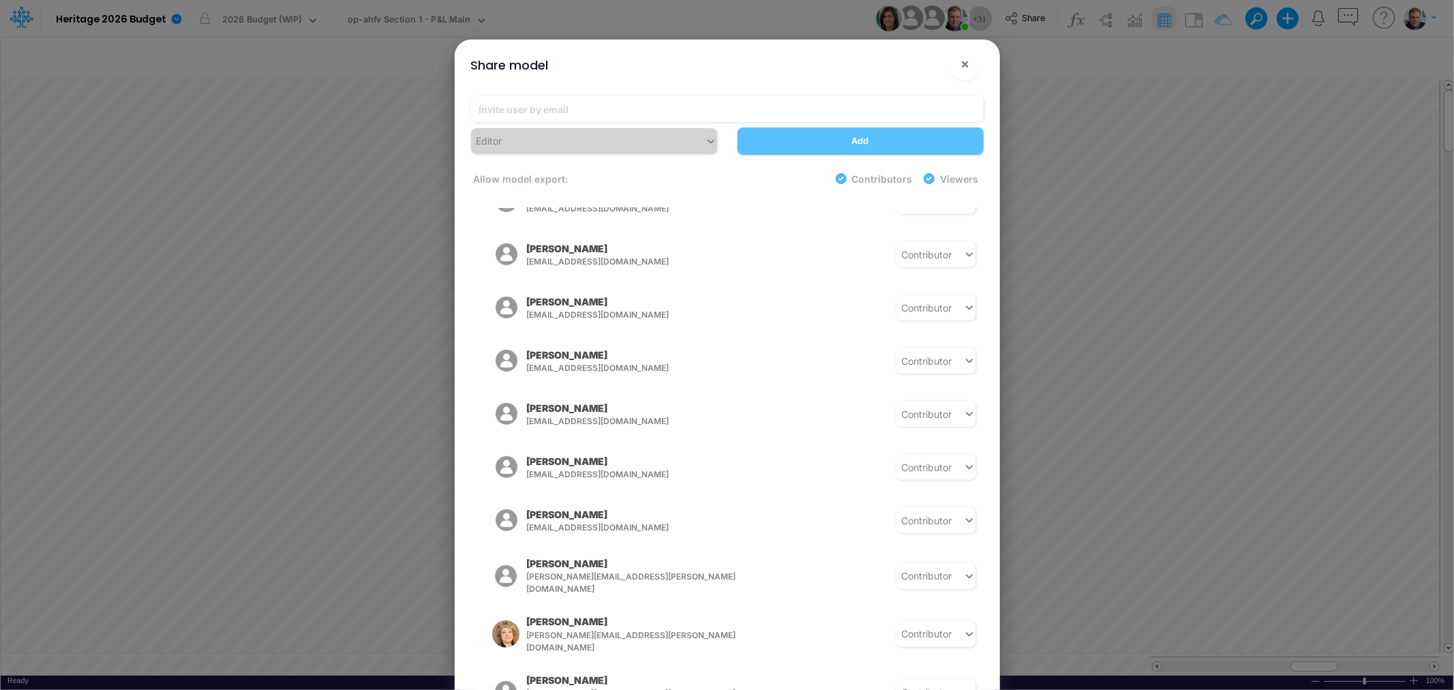
scroll to position [682, 0]
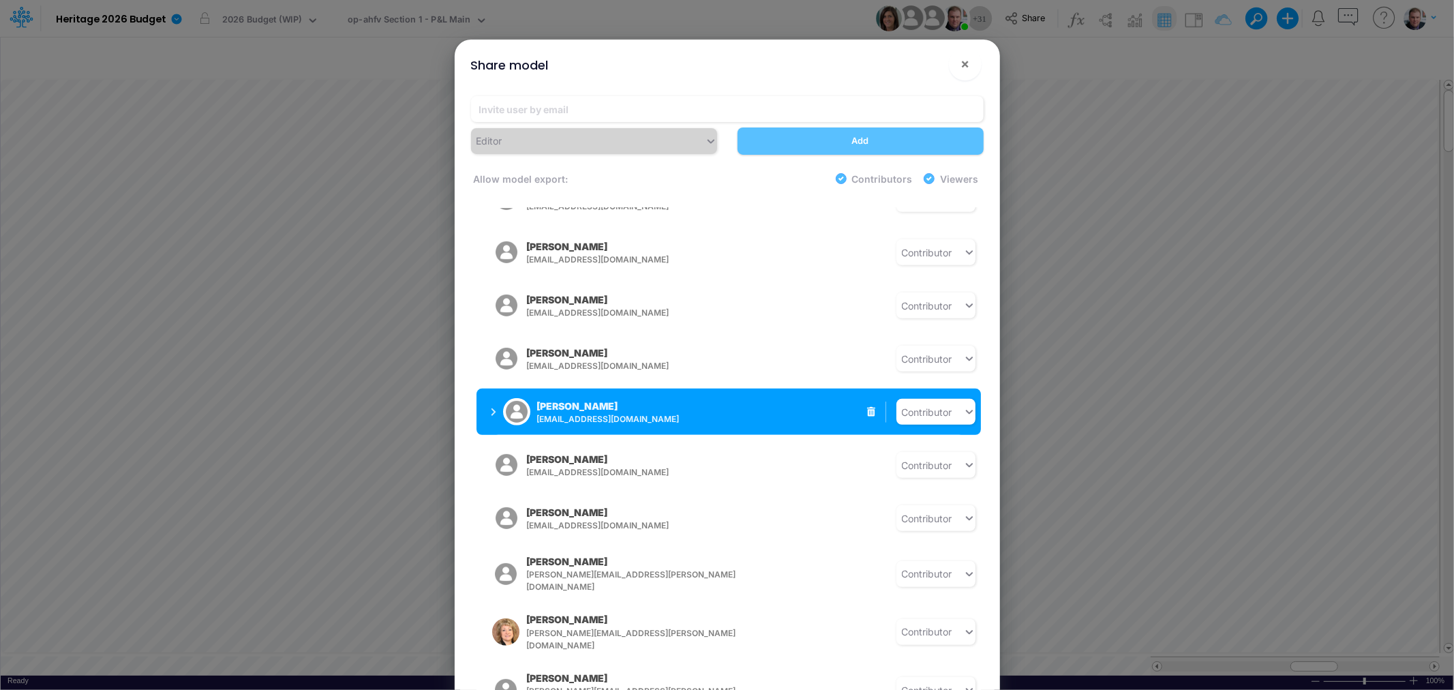
click at [614, 413] on span "[EMAIL_ADDRESS][DOMAIN_NAME]" at bounding box center [644, 419] width 214 height 12
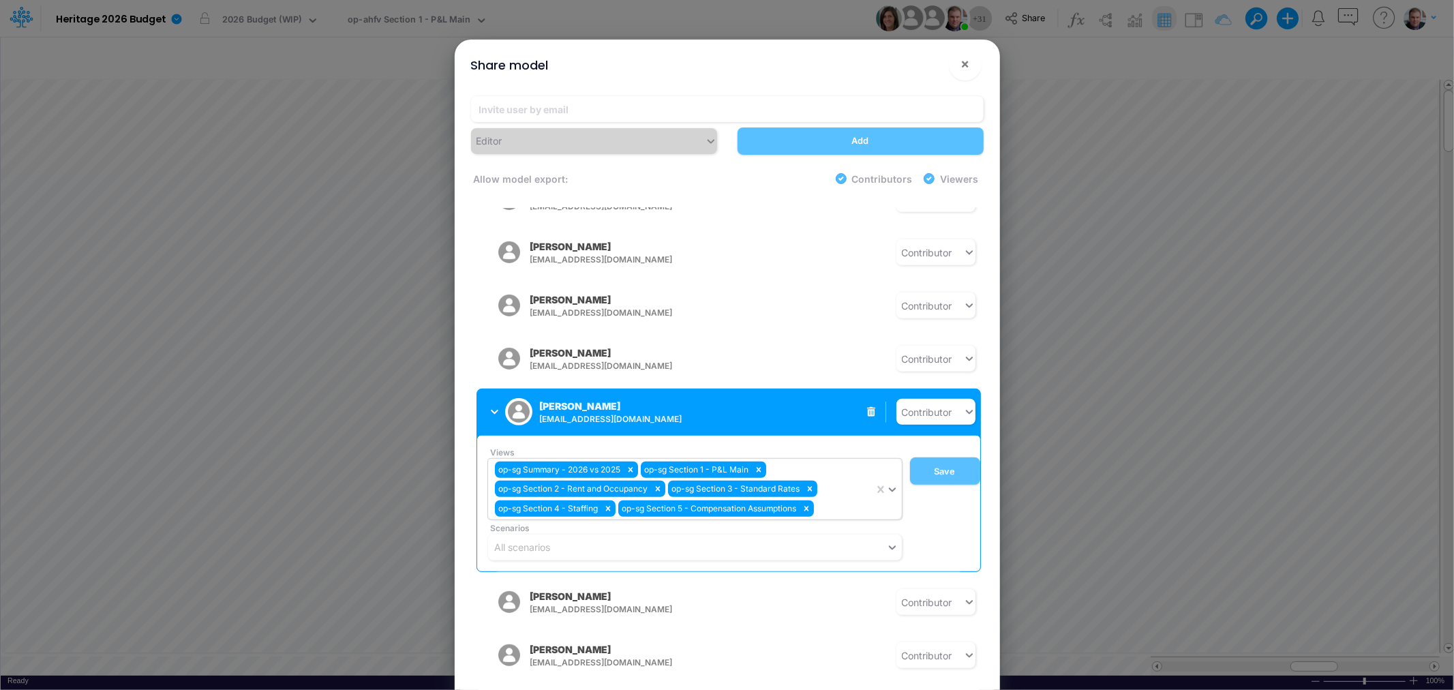
click at [843, 490] on div "op-sg Summary - 2026 vs 2025 op-sg Section 1 - P&L Main op-sg Section 2 - Rent …" at bounding box center [681, 489] width 386 height 61
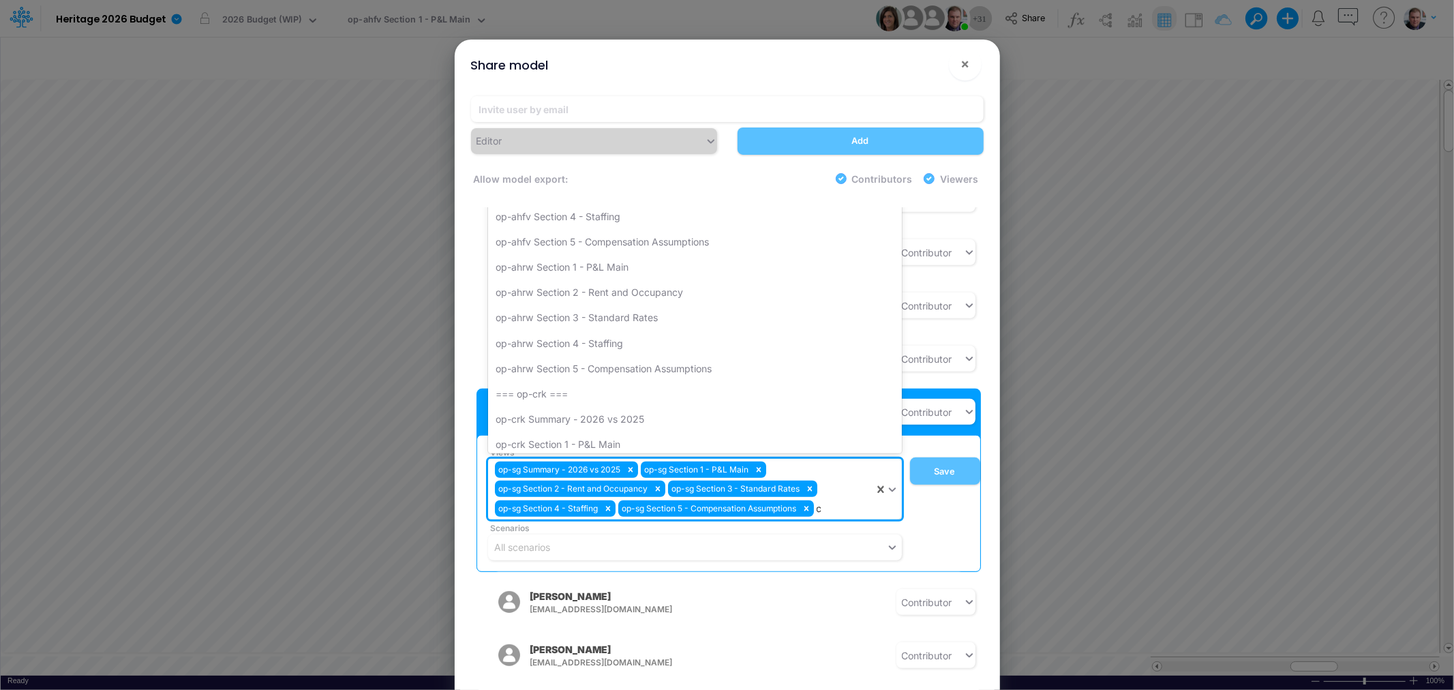
type input "cv"
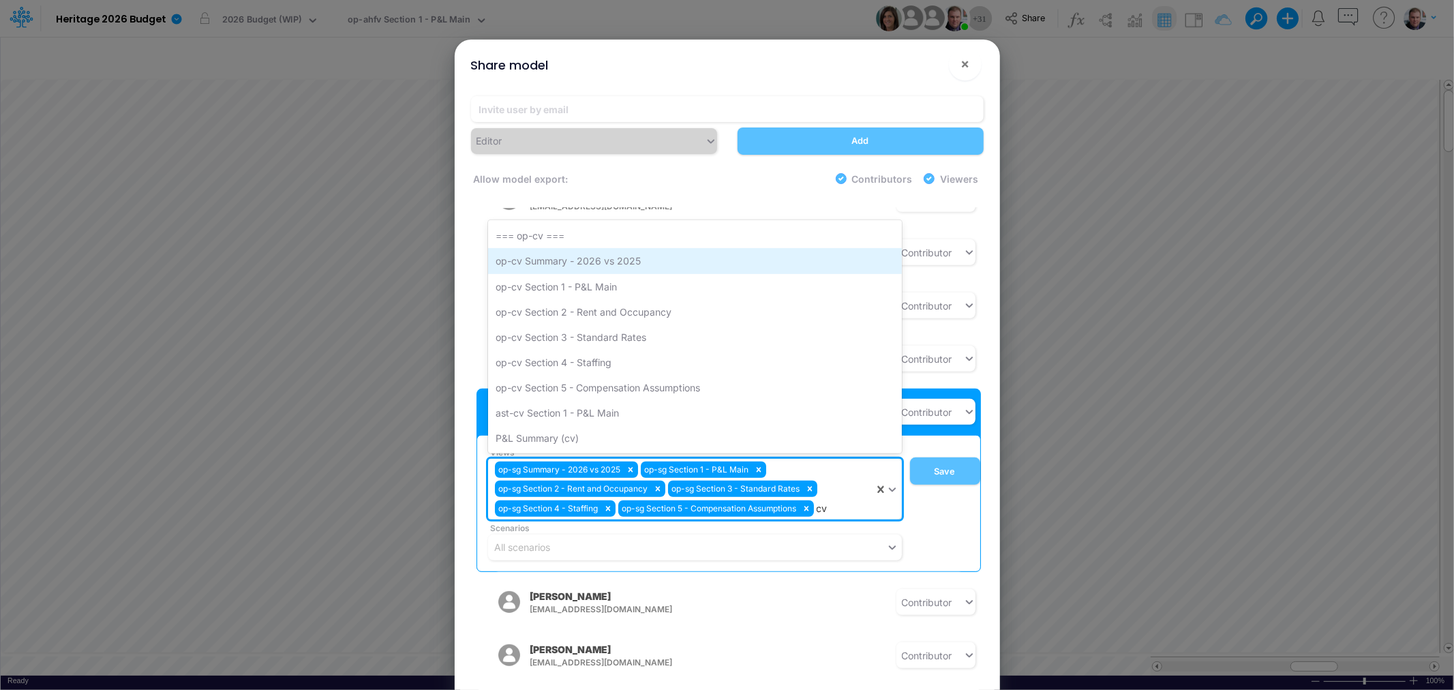
click at [618, 248] on div "op-cv Summary - 2026 vs 2025" at bounding box center [695, 260] width 414 height 25
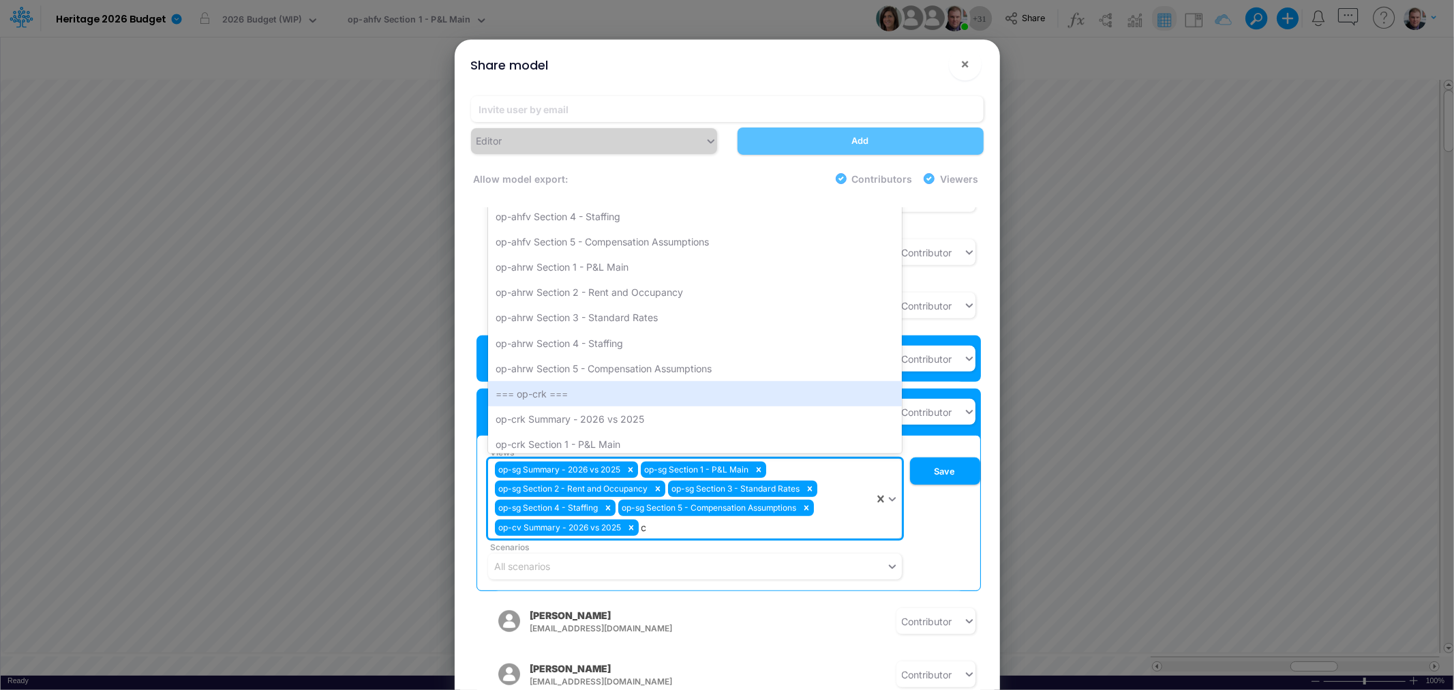
type input "cv"
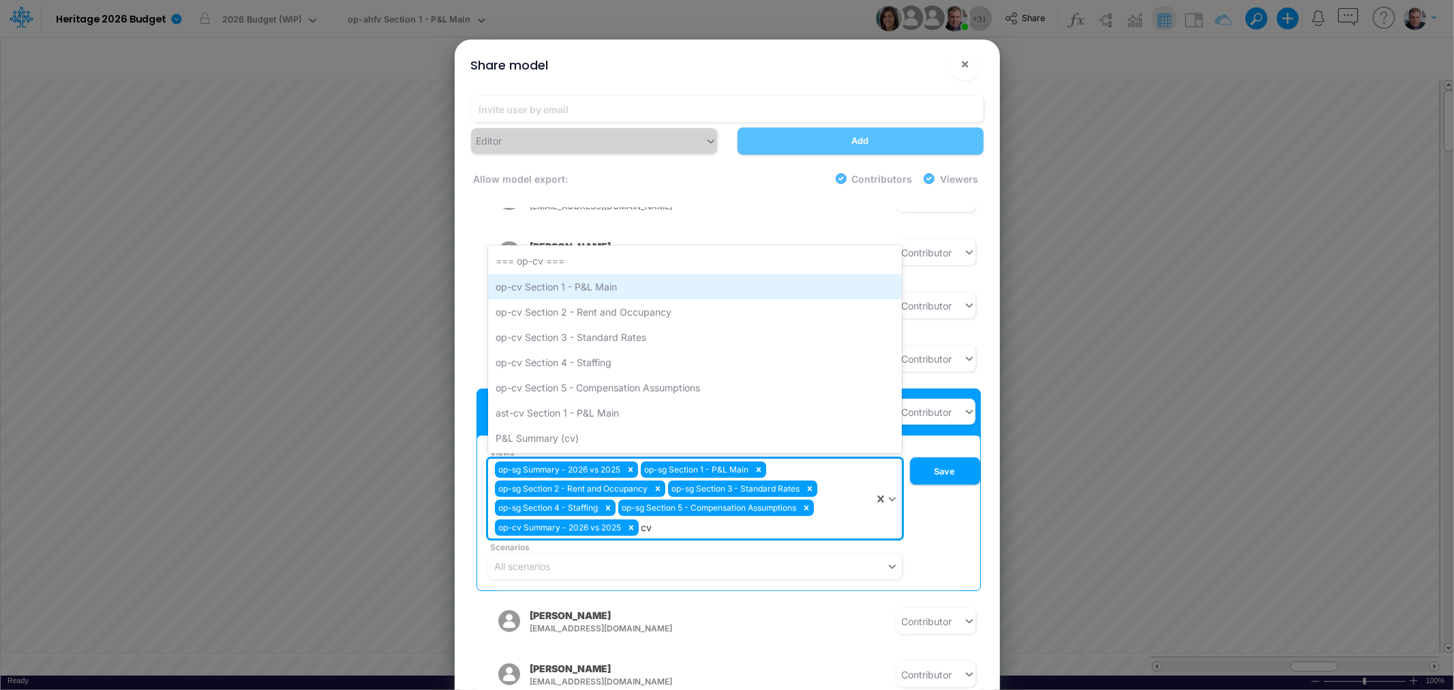
click at [616, 275] on div "op-cv Section 1 - P&L Main" at bounding box center [695, 286] width 414 height 25
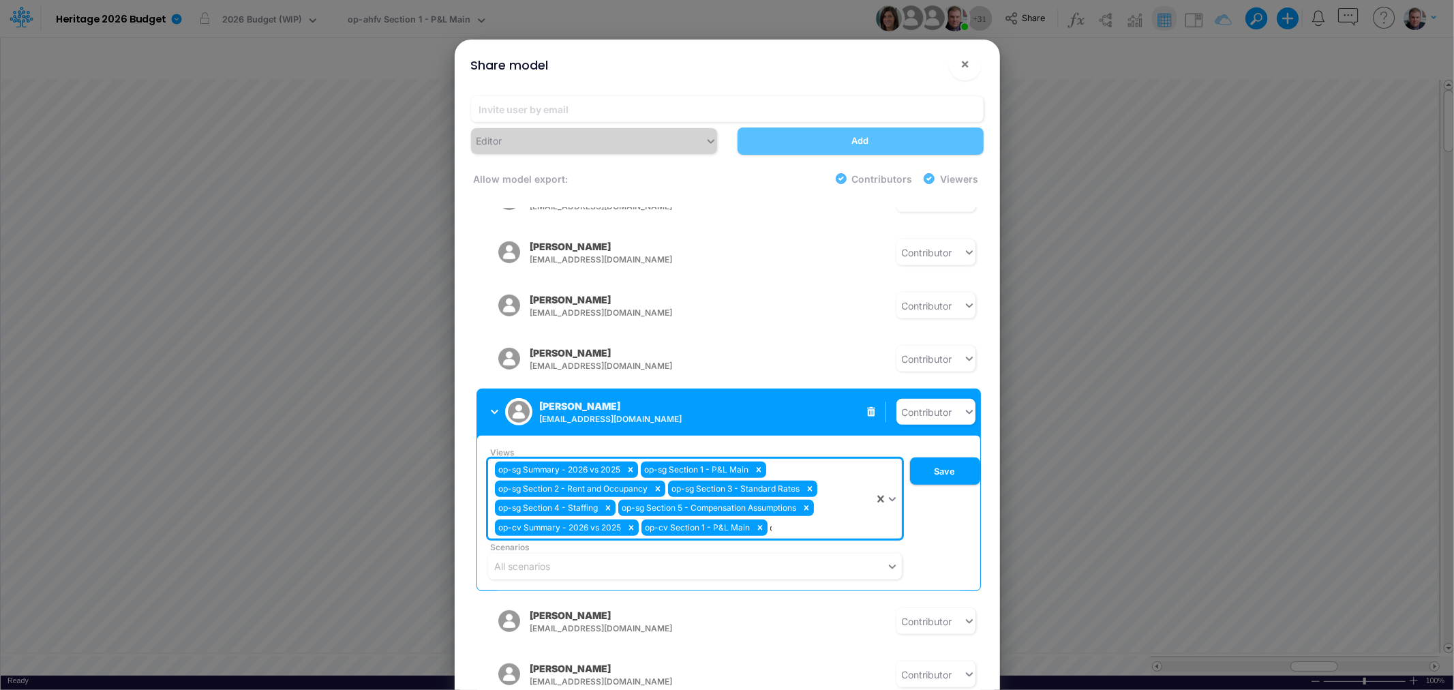
type input "cv"
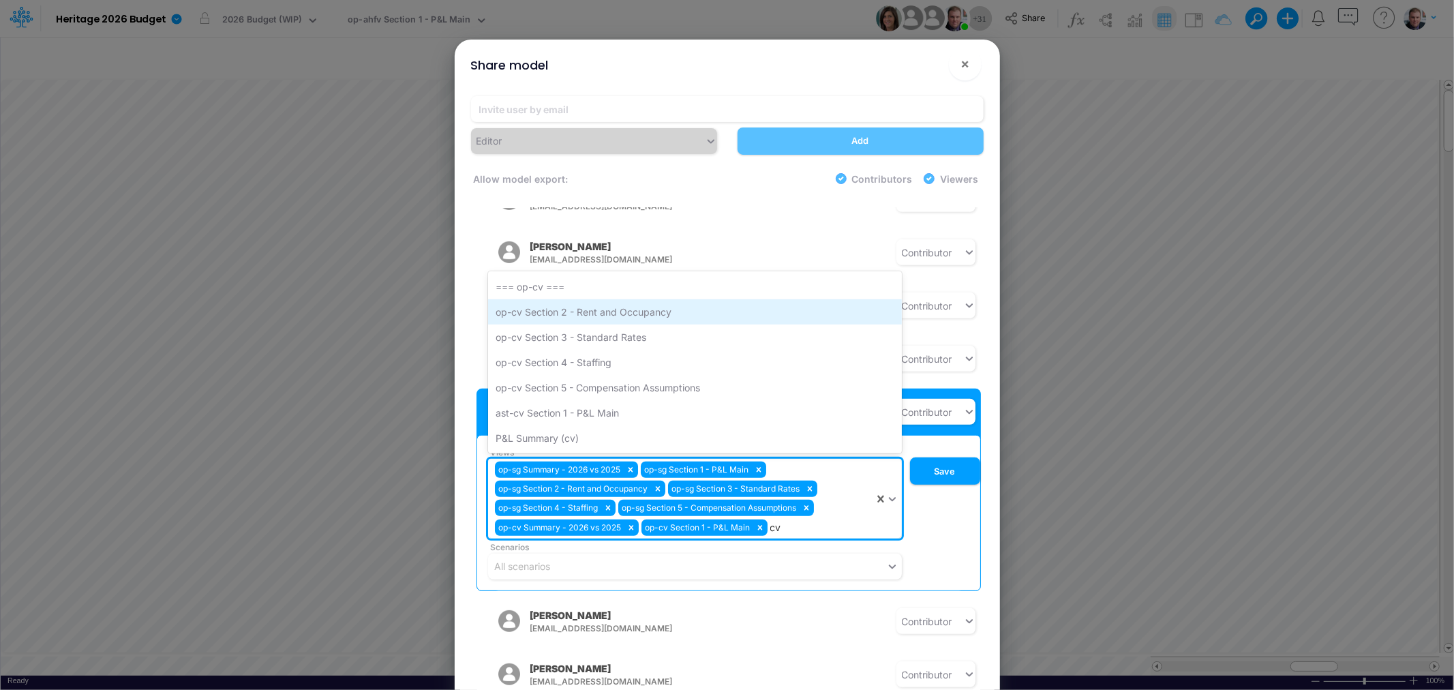
click at [622, 299] on div "op-cv Section 2 - Rent and Occupancy" at bounding box center [695, 311] width 414 height 25
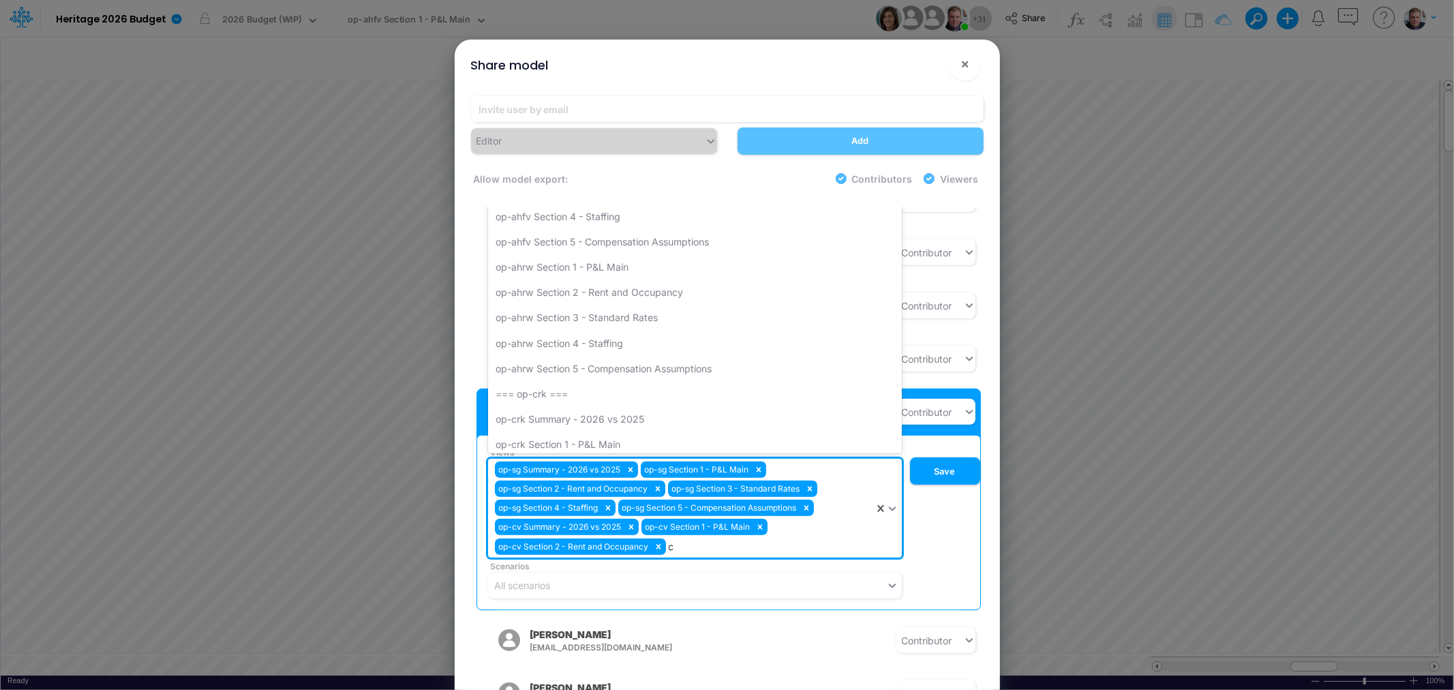
type input "cv"
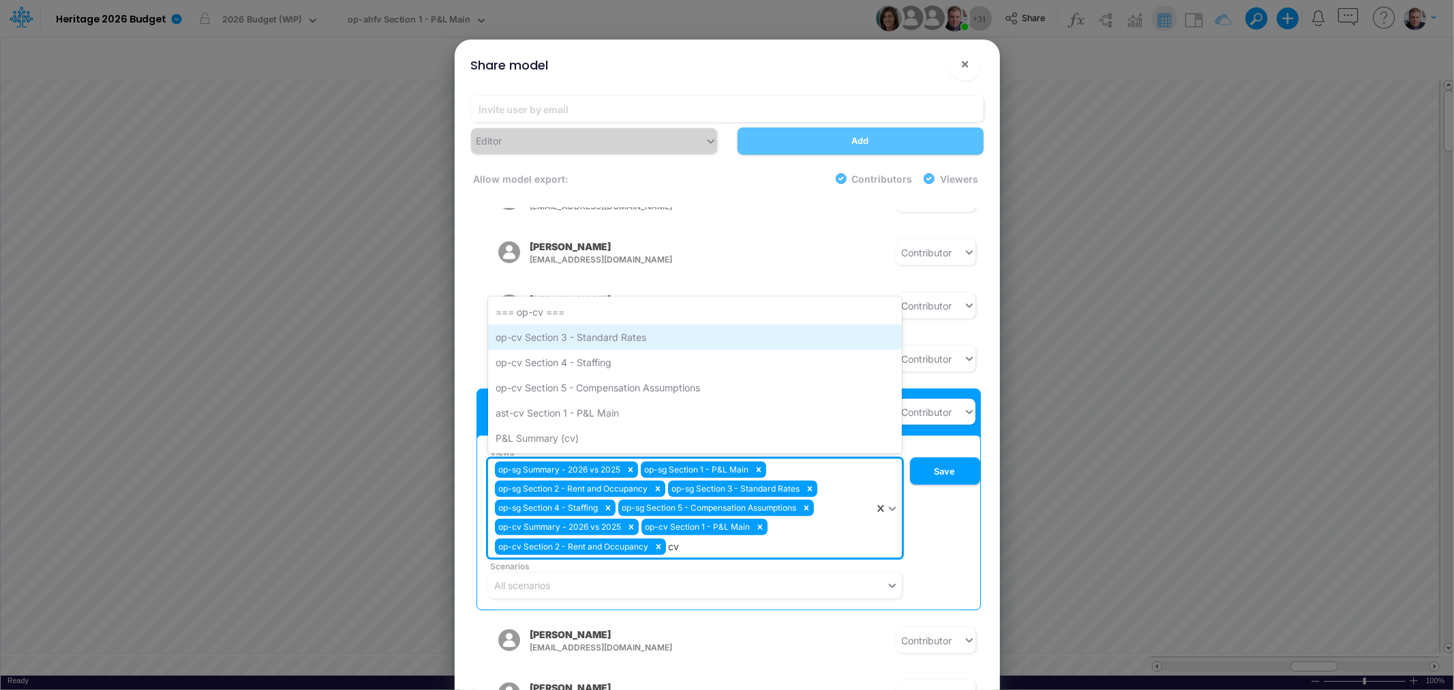
click at [616, 325] on div "op-cv Section 3 - Standard Rates" at bounding box center [695, 337] width 414 height 25
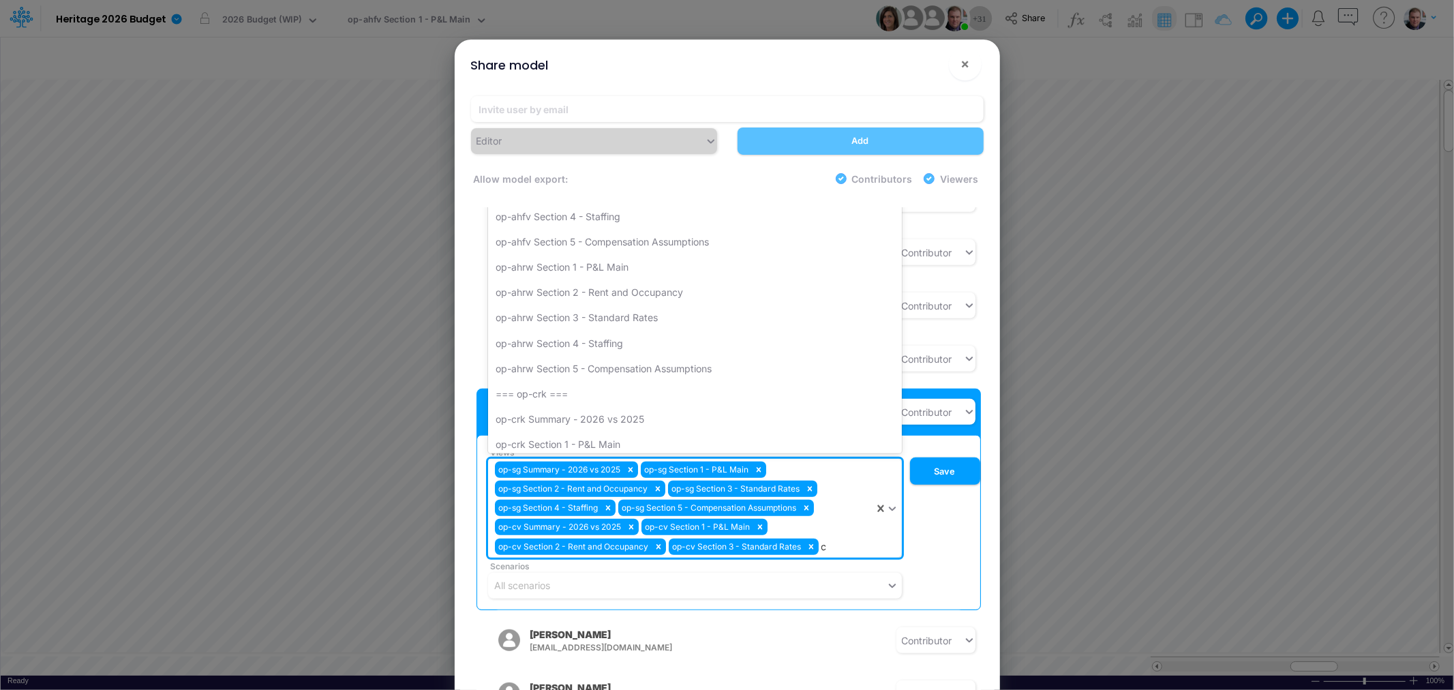
type input "cv"
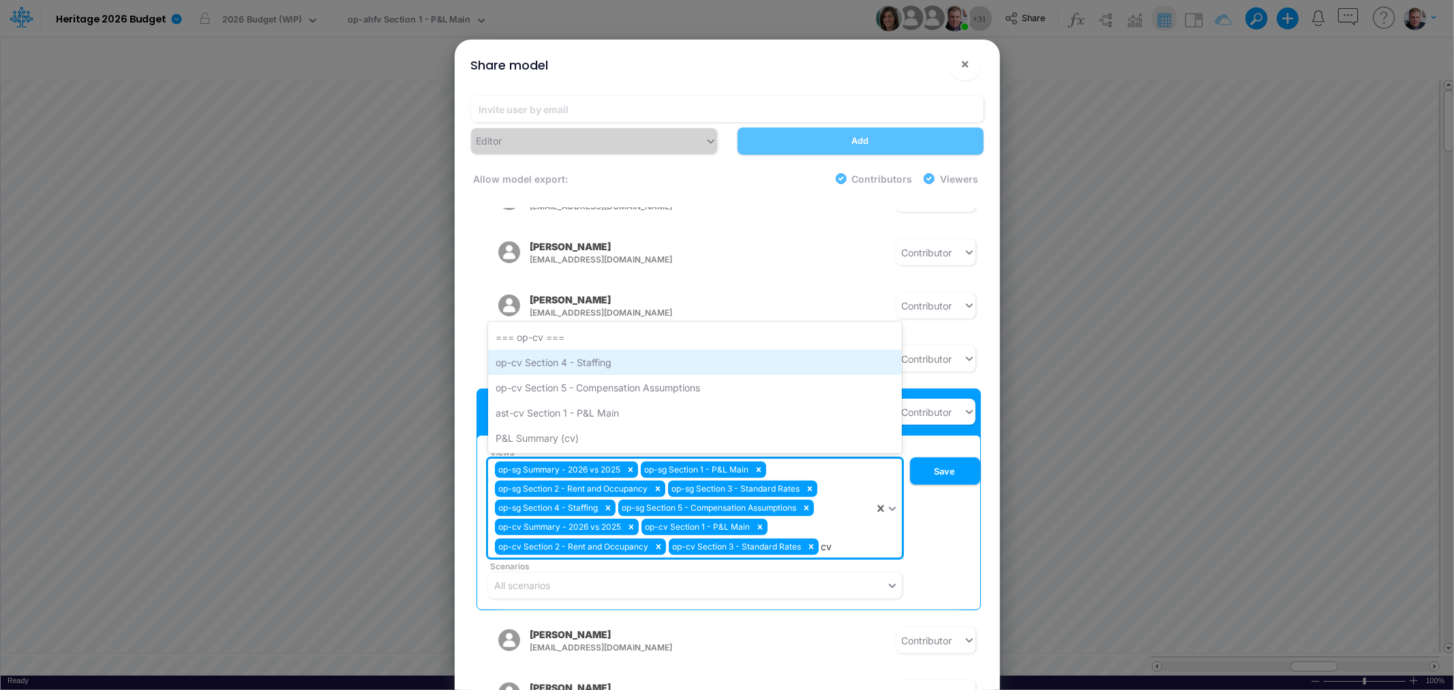
click at [609, 350] on div "op-cv Section 4 - Staffing" at bounding box center [695, 362] width 414 height 25
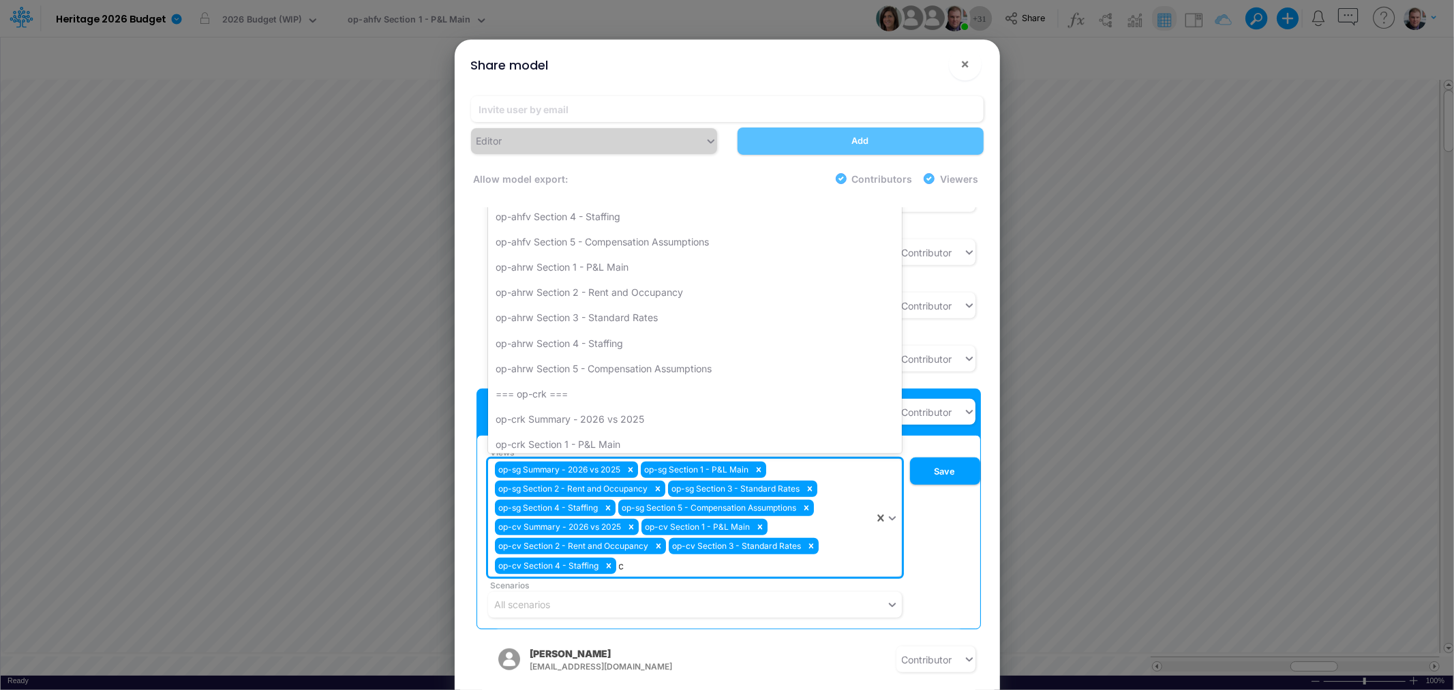
type input "cv"
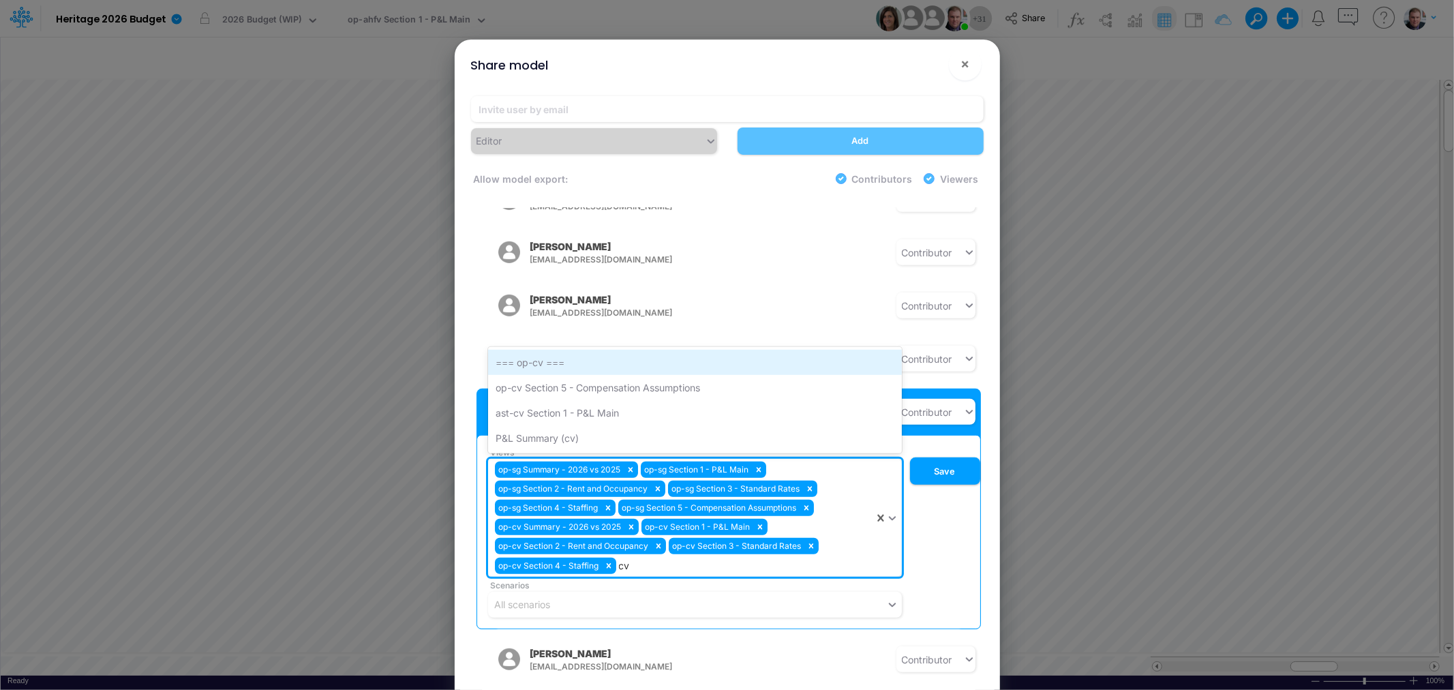
click at [594, 350] on div "=== op-cv ===" at bounding box center [695, 362] width 414 height 25
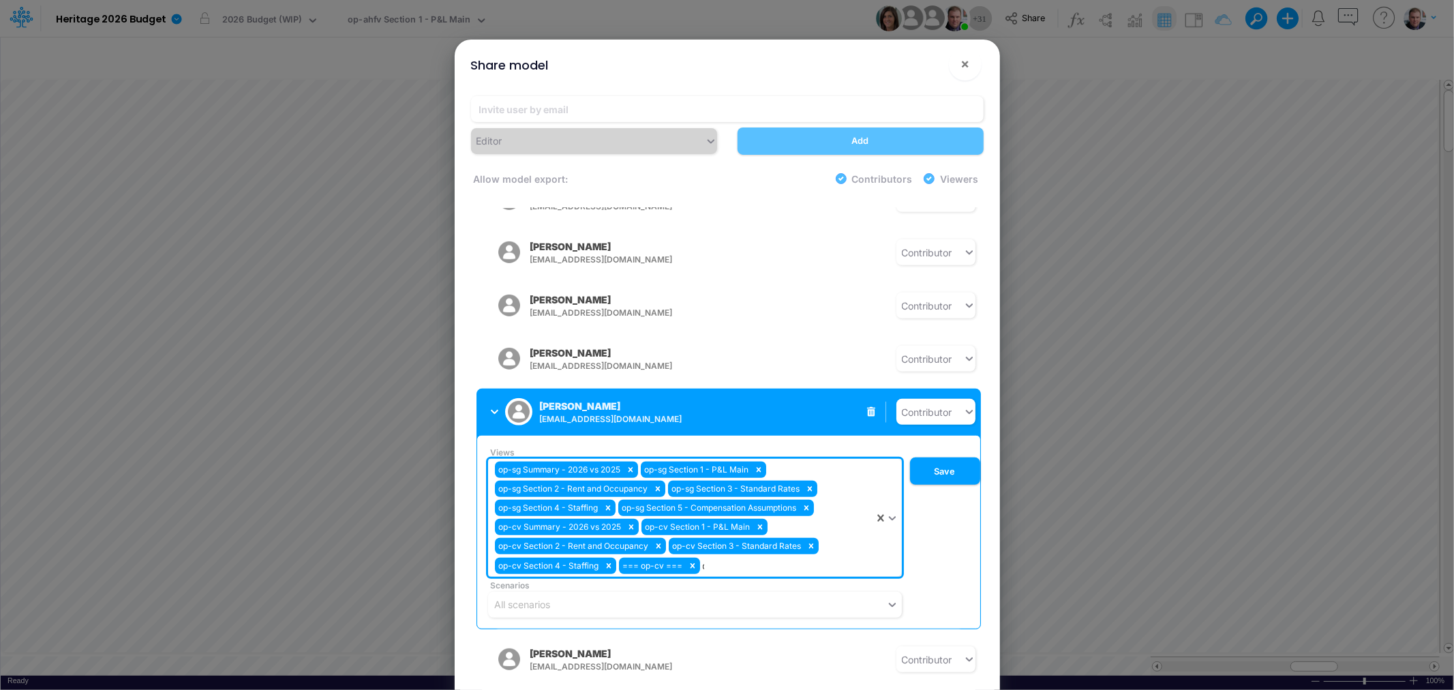
type input "cv"
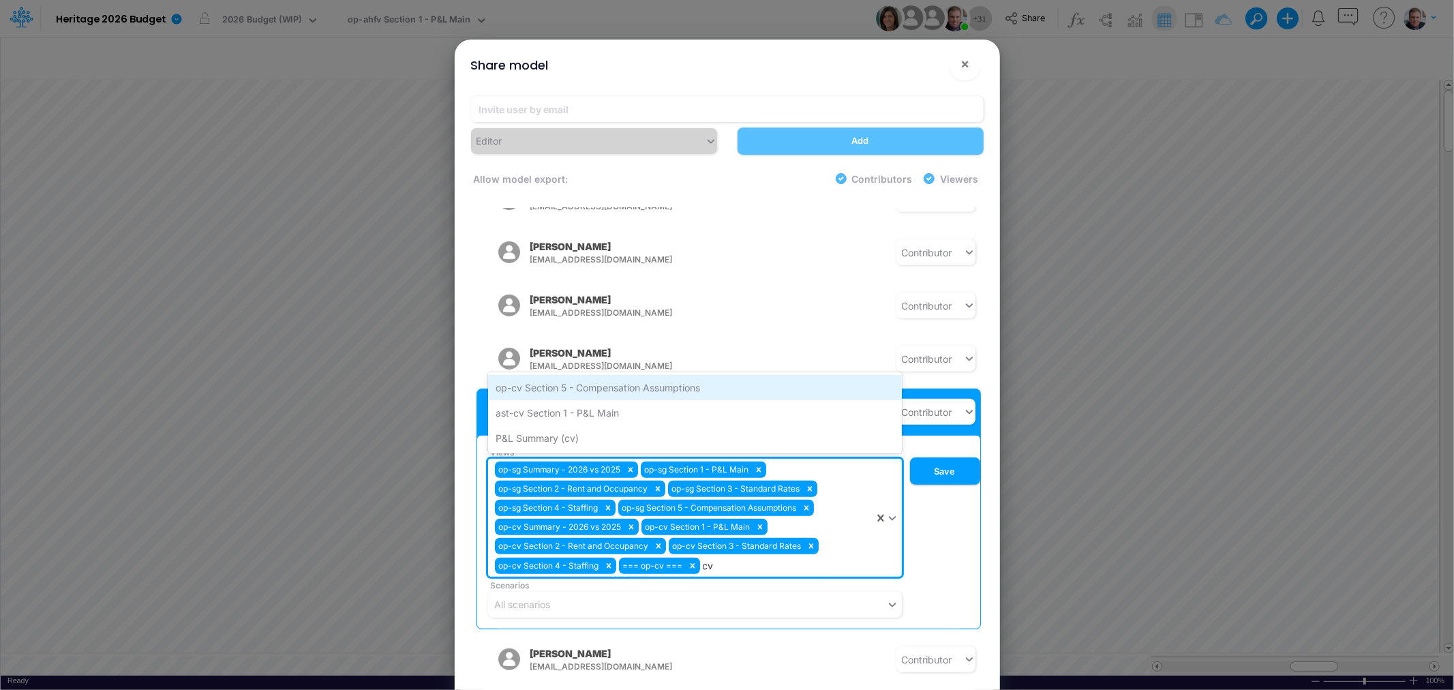
click at [601, 375] on div "op-cv Section 5 - Compensation Assumptions" at bounding box center [695, 387] width 414 height 25
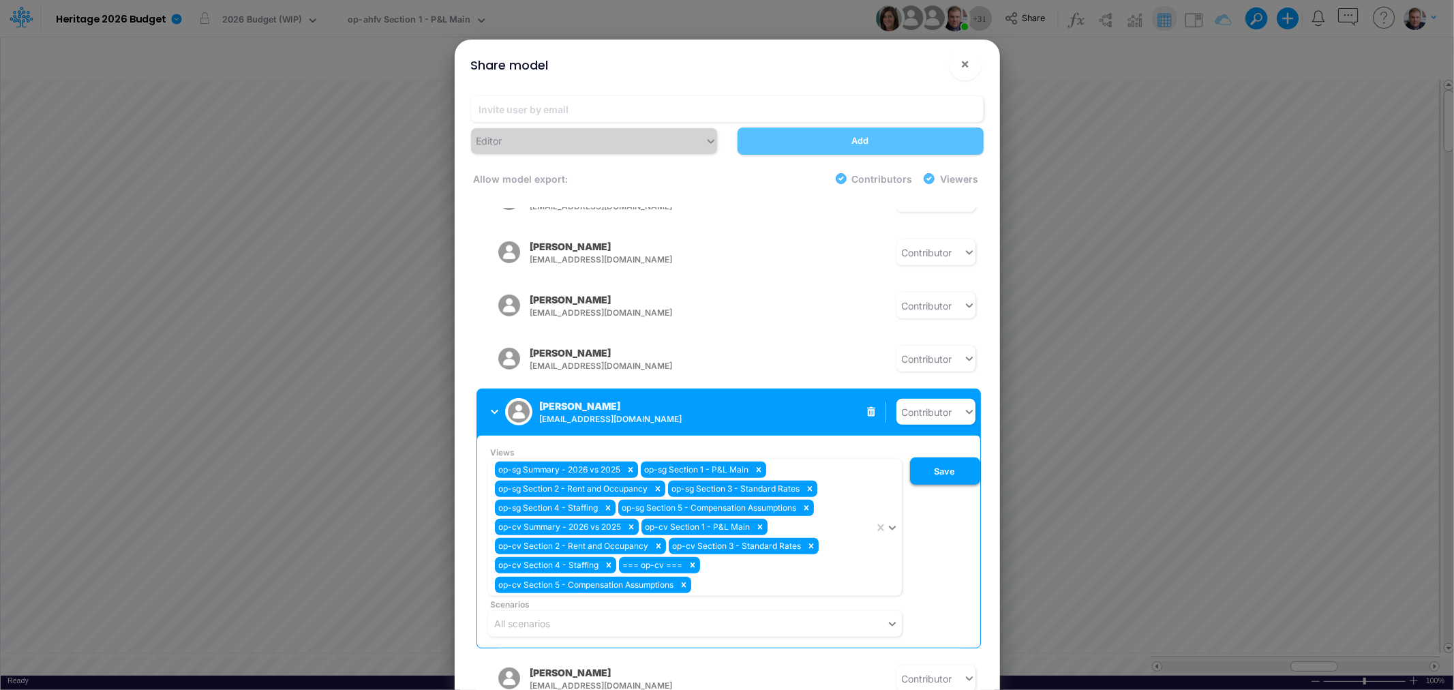
click at [943, 457] on button "Save" at bounding box center [945, 470] width 70 height 27
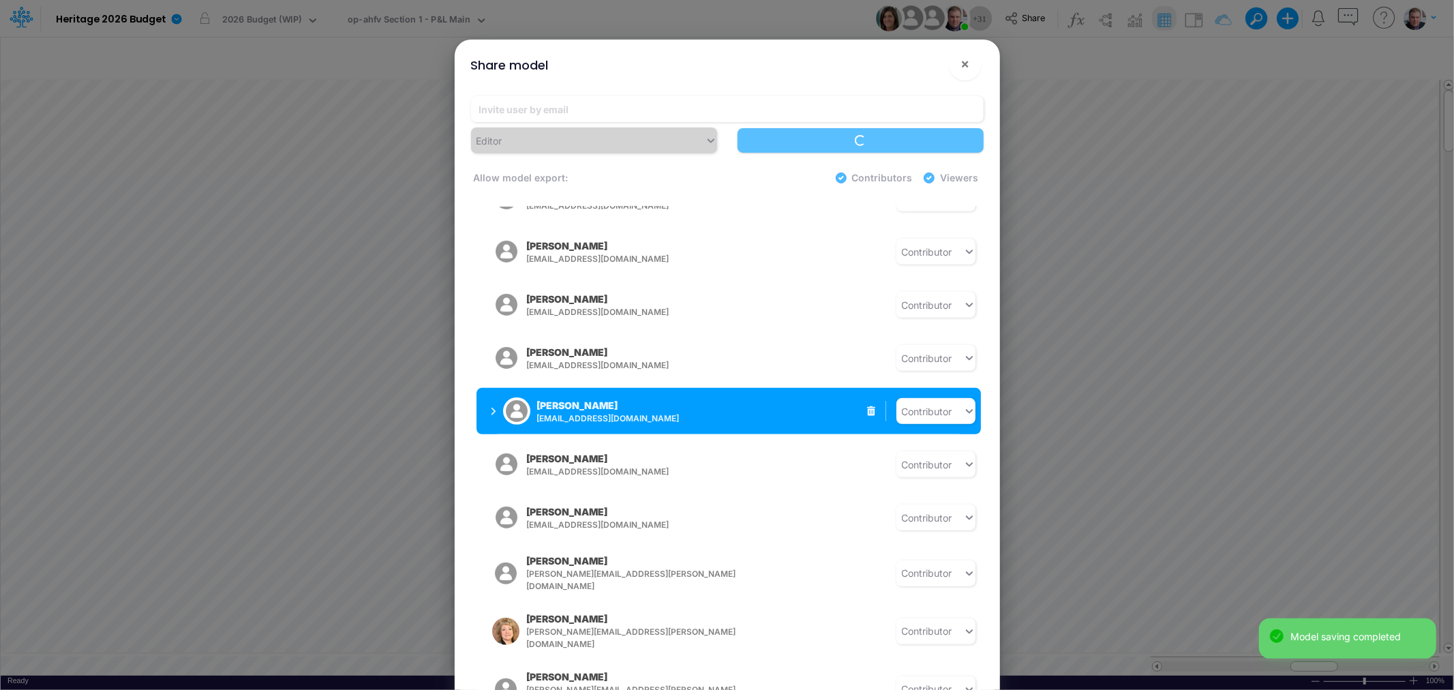
click at [769, 391] on div "[PERSON_NAME] [EMAIL_ADDRESS][DOMAIN_NAME] Contributor" at bounding box center [729, 411] width 504 height 46
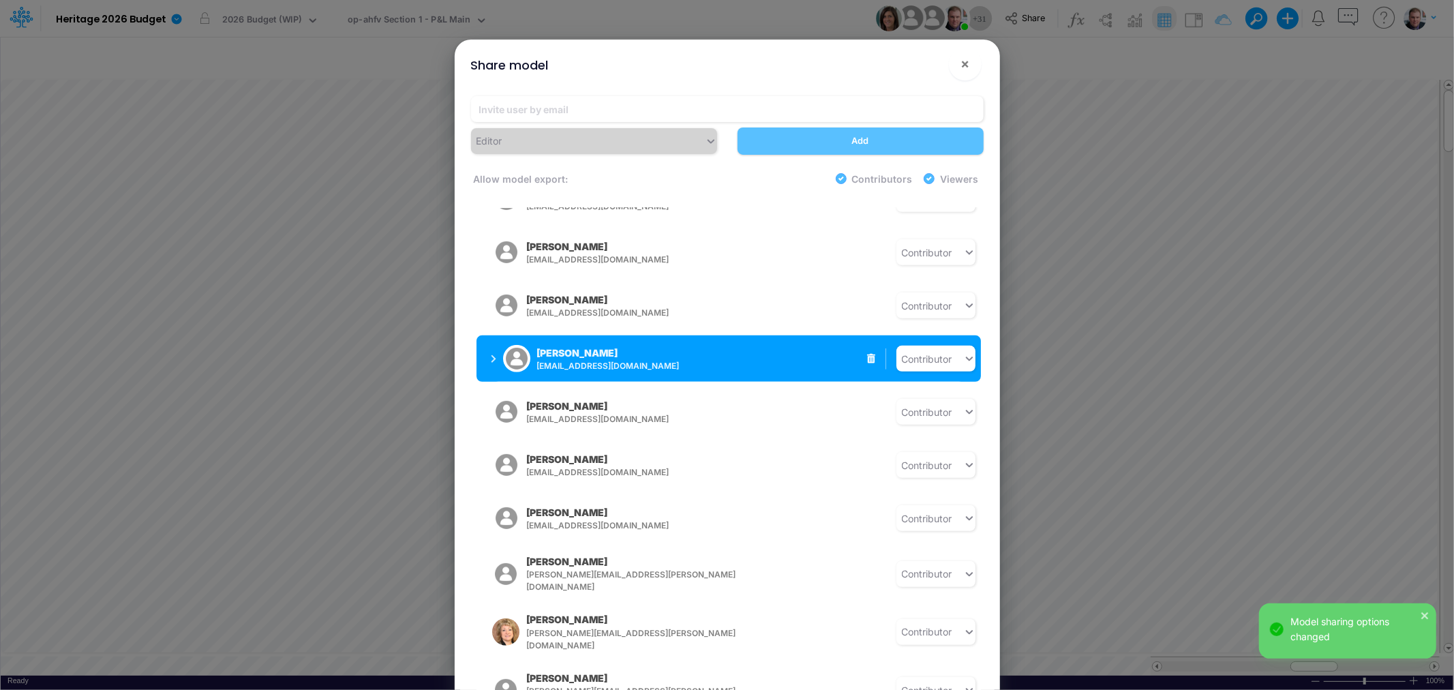
scroll to position [757, 0]
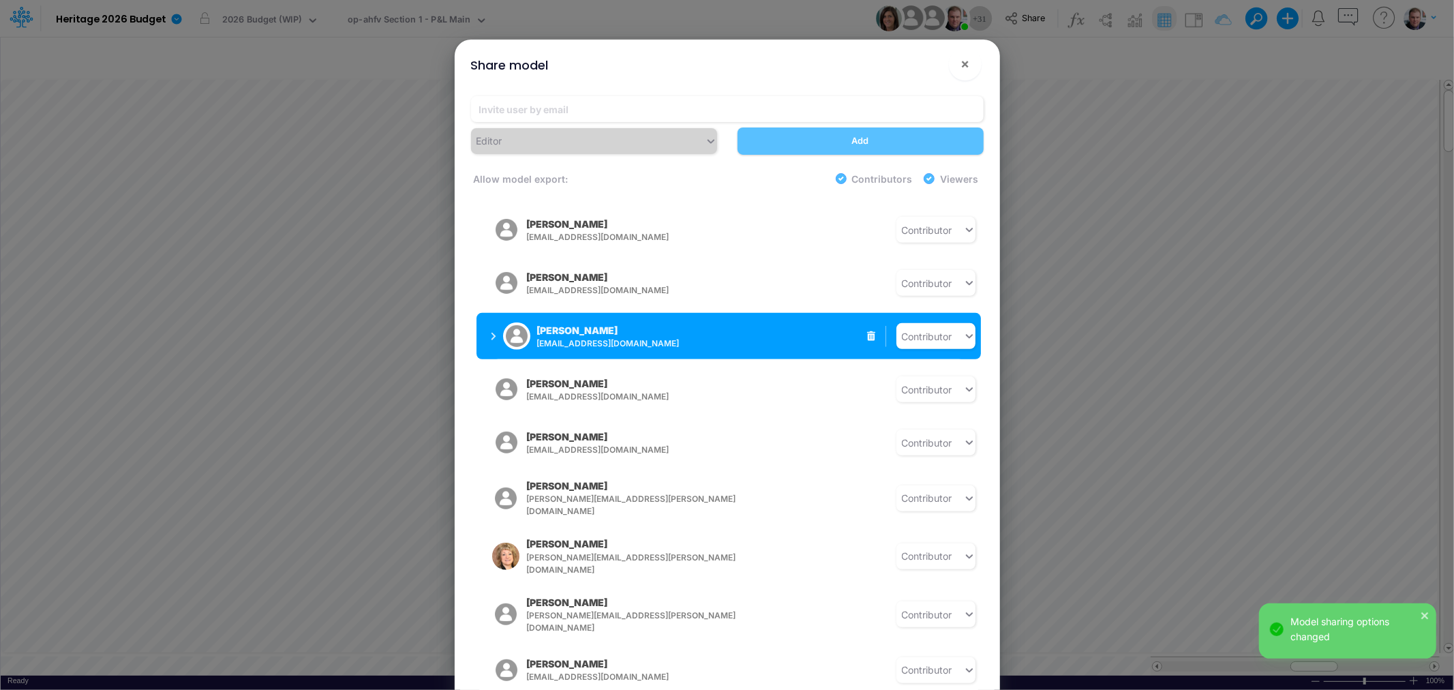
click at [755, 313] on div "[PERSON_NAME] [EMAIL_ADDRESS][DOMAIN_NAME] Contributor" at bounding box center [729, 336] width 504 height 46
click at [494, 319] on div "[PERSON_NAME] [EMAIL_ADDRESS][DOMAIN_NAME]" at bounding box center [590, 336] width 198 height 34
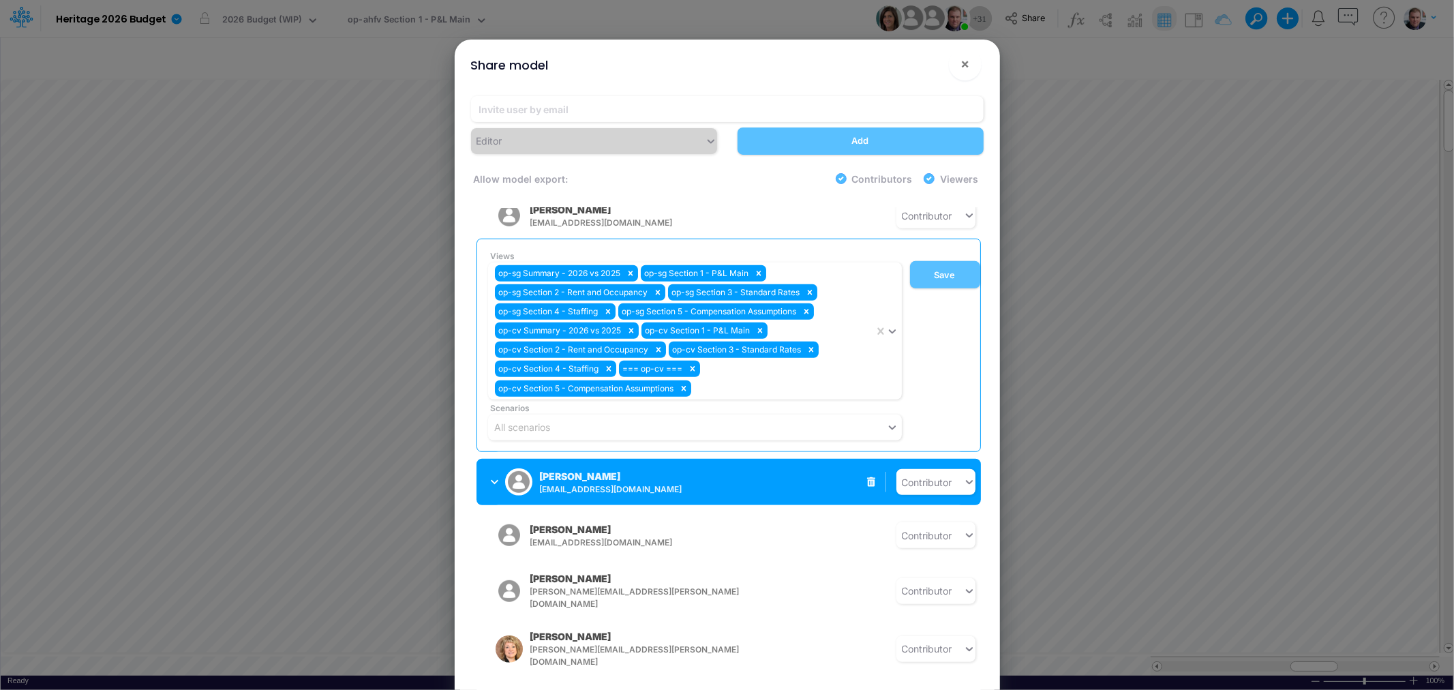
scroll to position [888, 0]
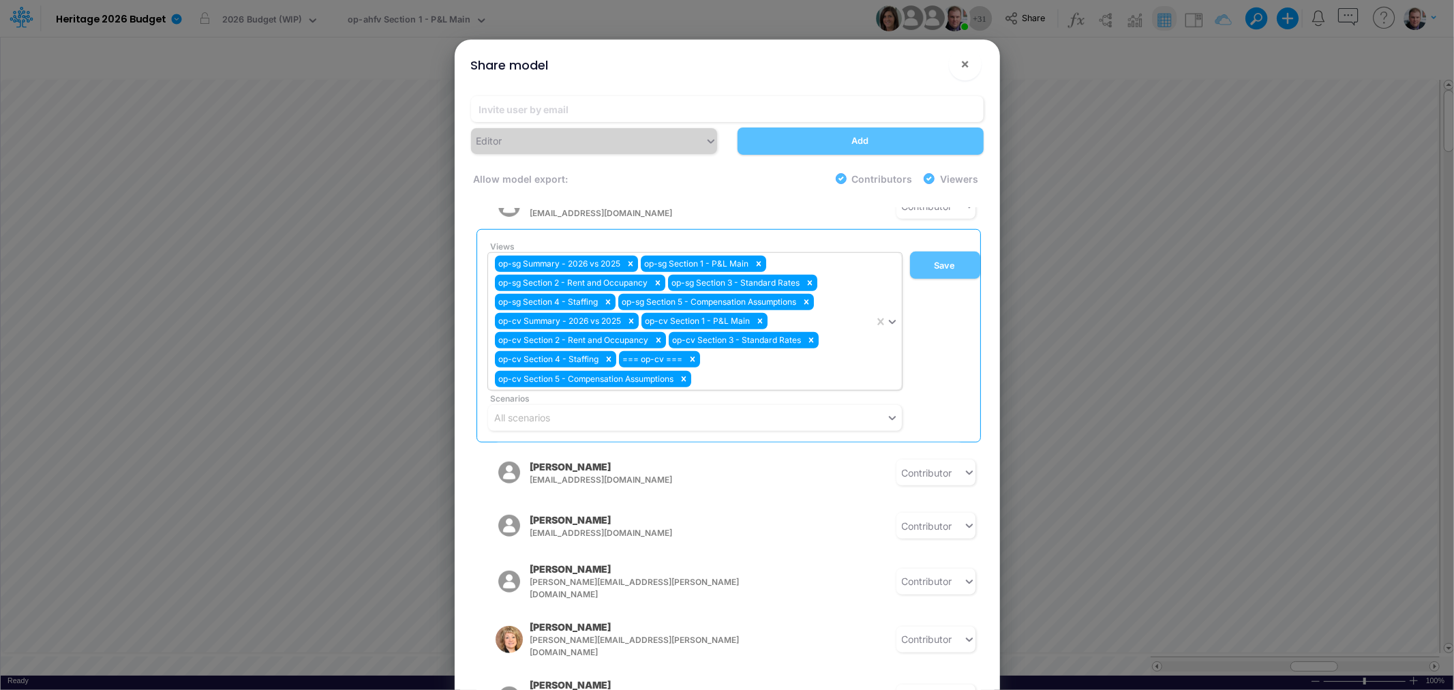
click at [741, 365] on div "op-sg Summary - 2026 vs 2025 op-sg Section 1 - P&L Main op-sg Section 2 - Rent …" at bounding box center [681, 321] width 386 height 137
click at [752, 363] on div "op-sg Summary - 2026 vs 2025 op-sg Section 1 - P&L Main op-sg Section 2 - Rent …" at bounding box center [681, 321] width 386 height 137
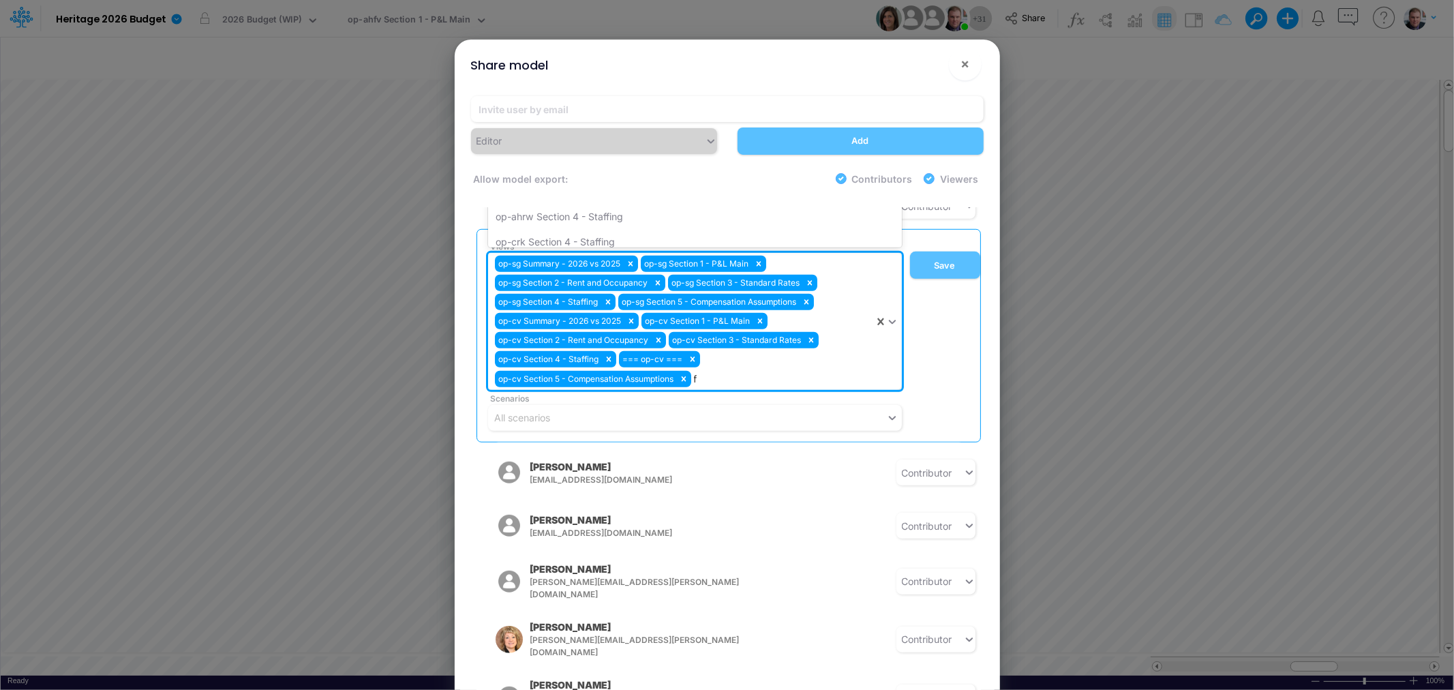
type input "fp"
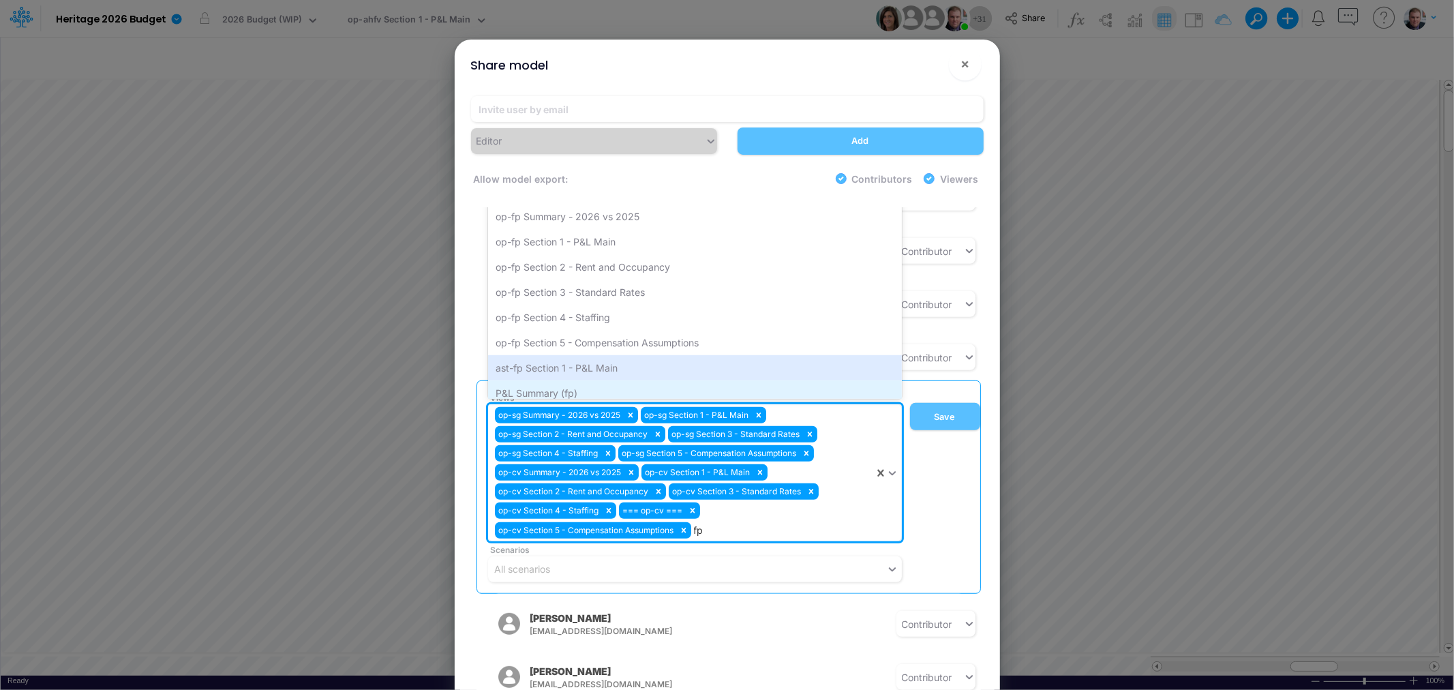
scroll to position [10, 0]
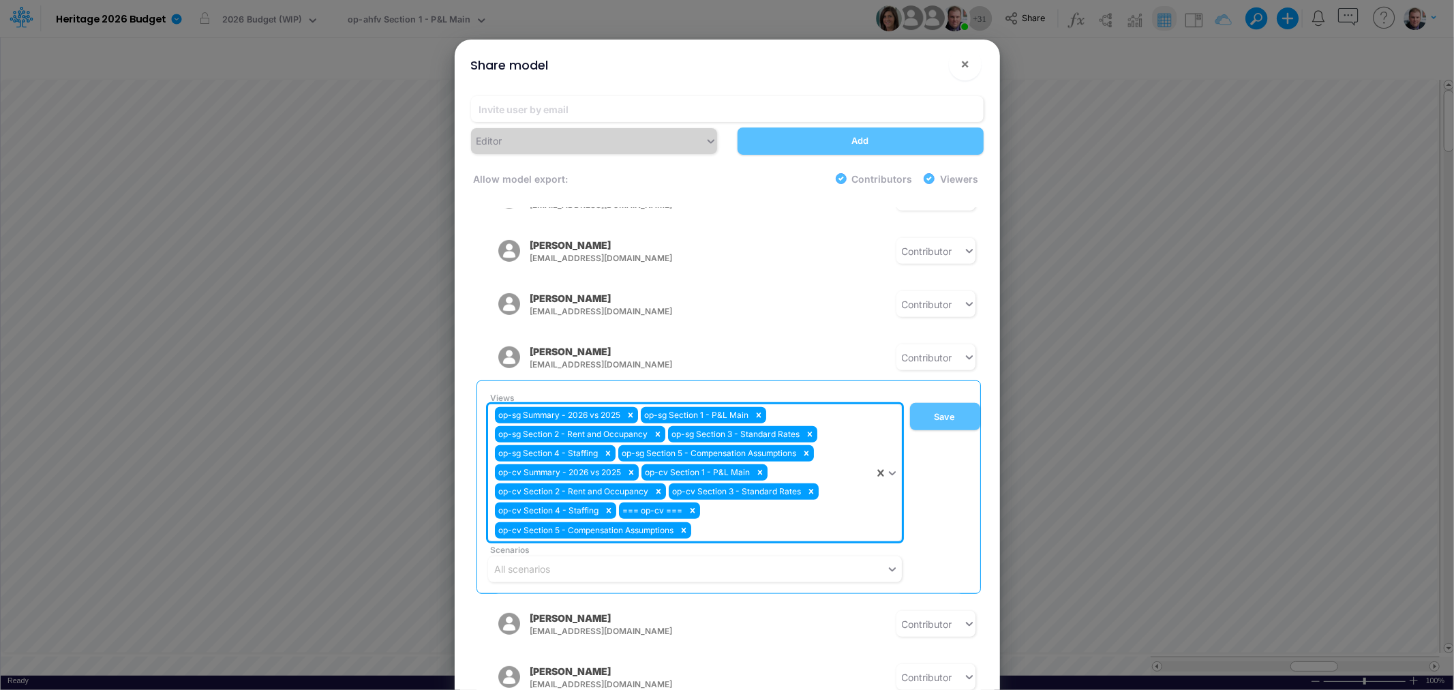
click at [889, 466] on icon at bounding box center [892, 473] width 12 height 14
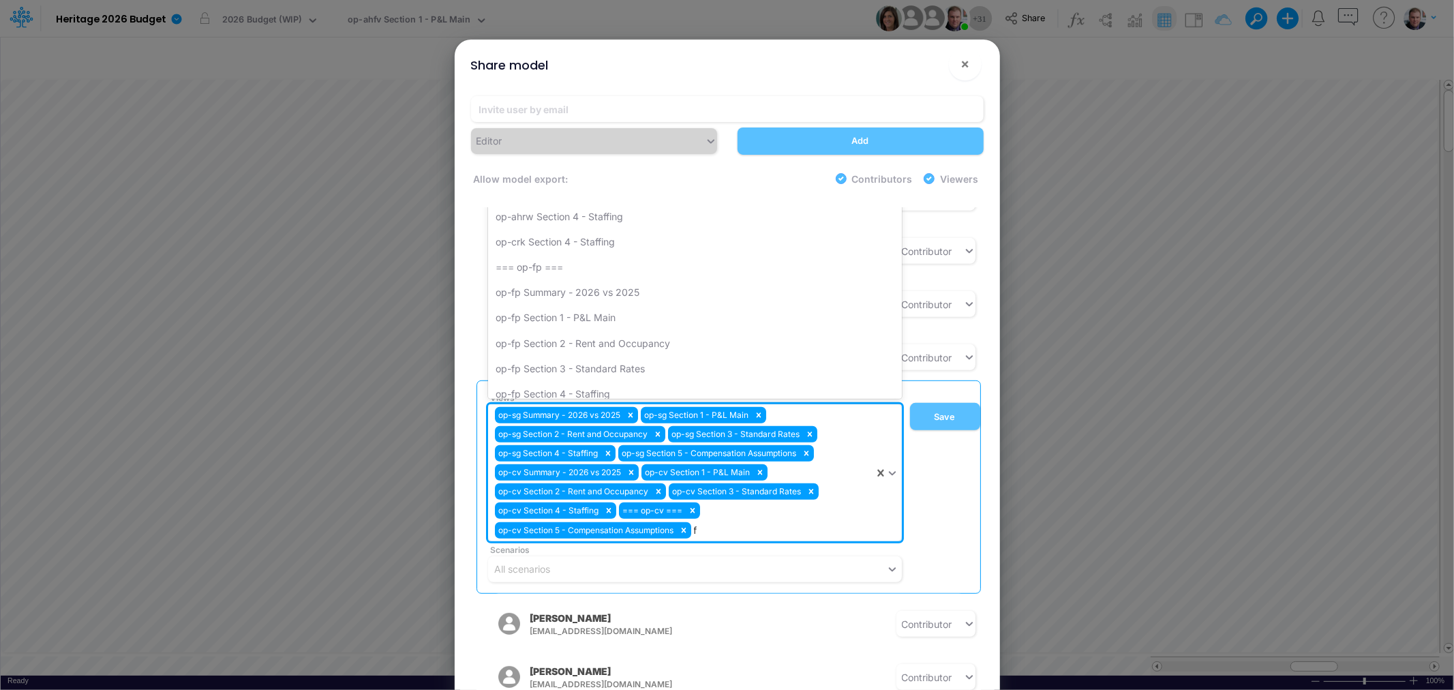
type input "fp"
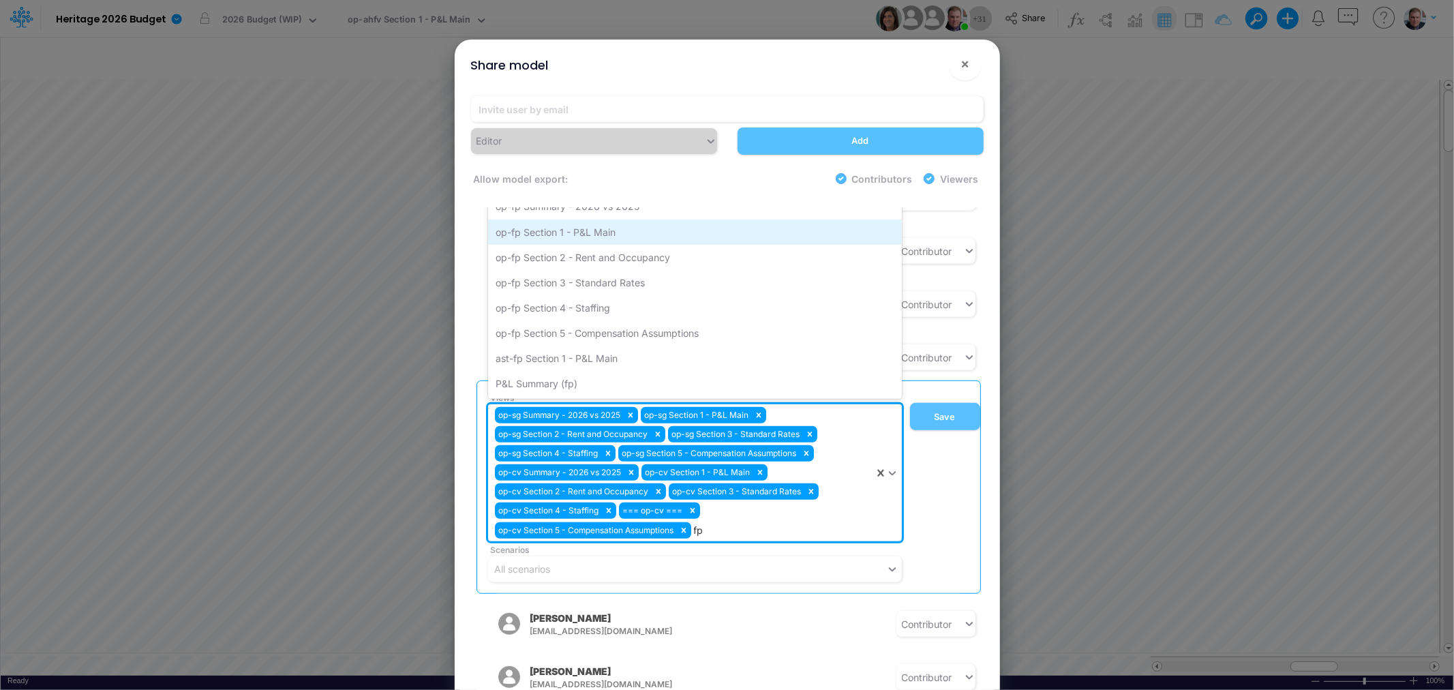
click at [596, 220] on div "op-fp Section 1 - P&L Main" at bounding box center [695, 232] width 414 height 25
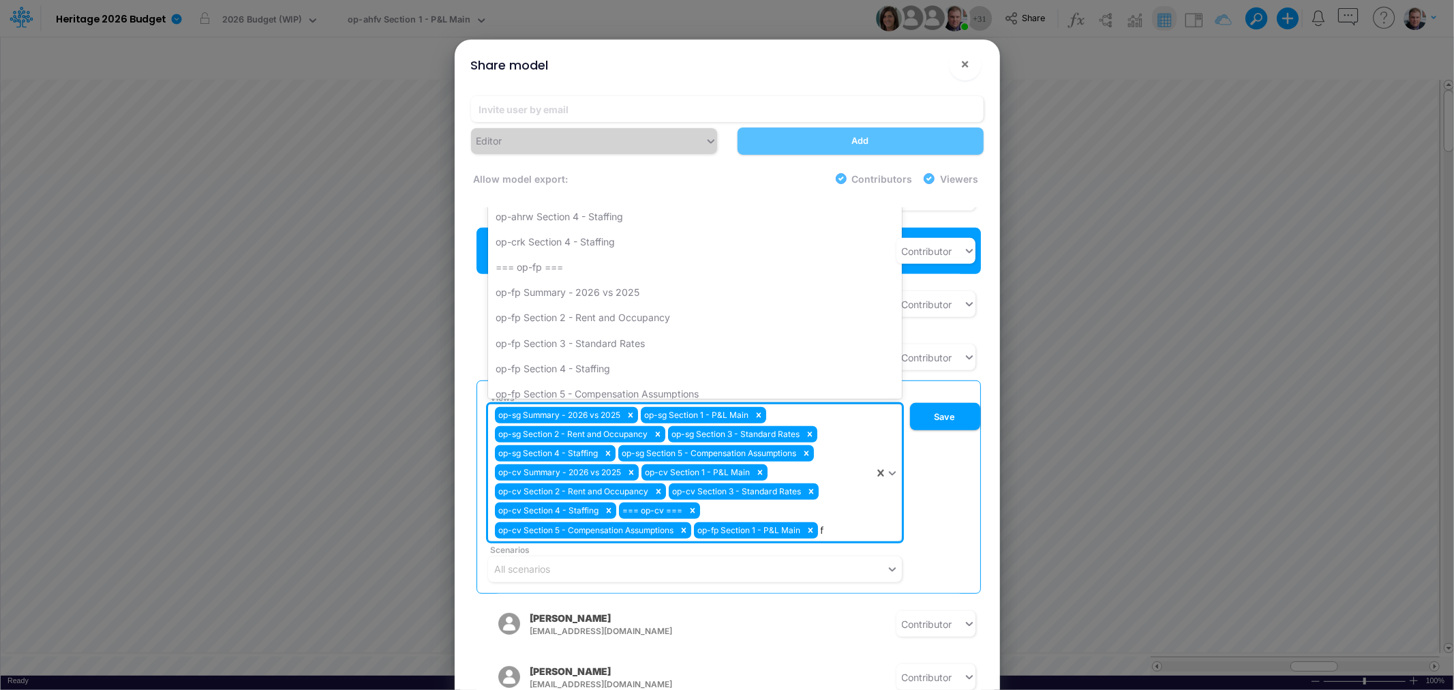
type input "fp"
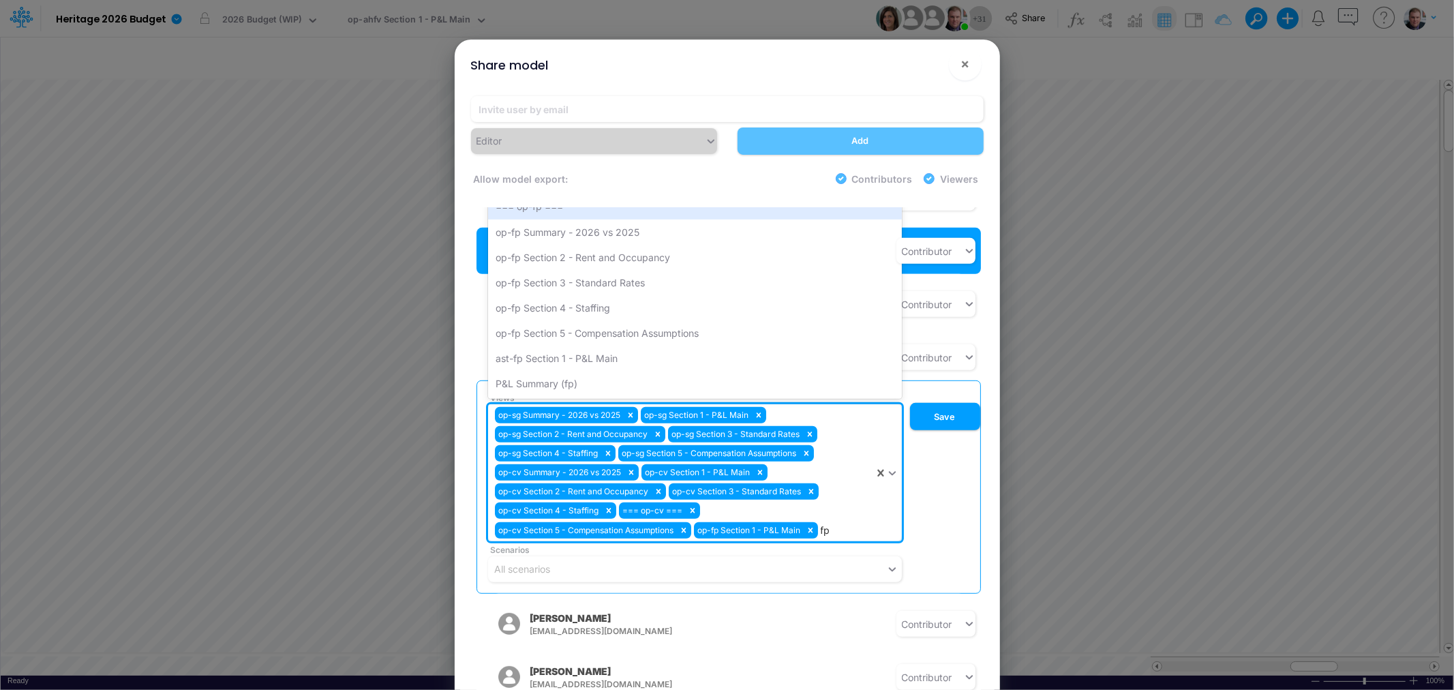
click at [595, 220] on div "op-fp Summary - 2026 vs 2025" at bounding box center [695, 232] width 414 height 25
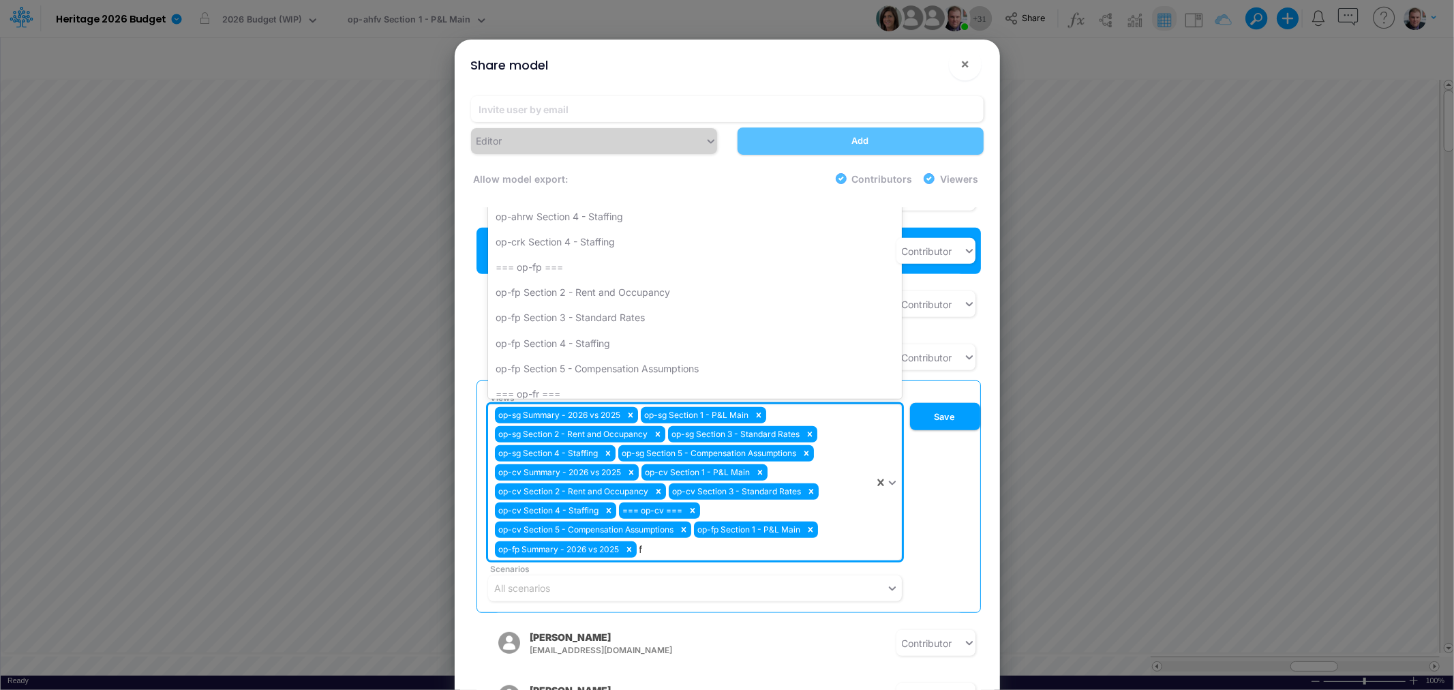
type input "fp"
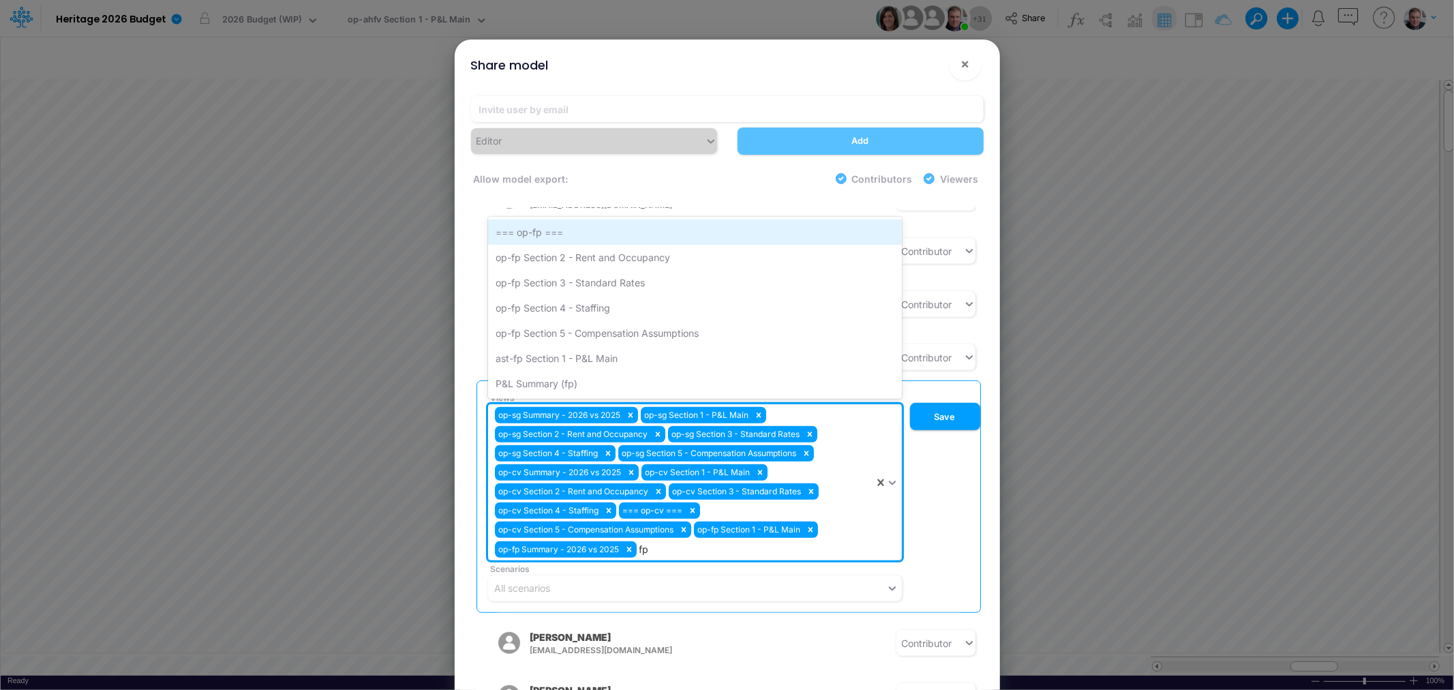
click at [571, 222] on div "=== op-fp ===" at bounding box center [695, 232] width 414 height 25
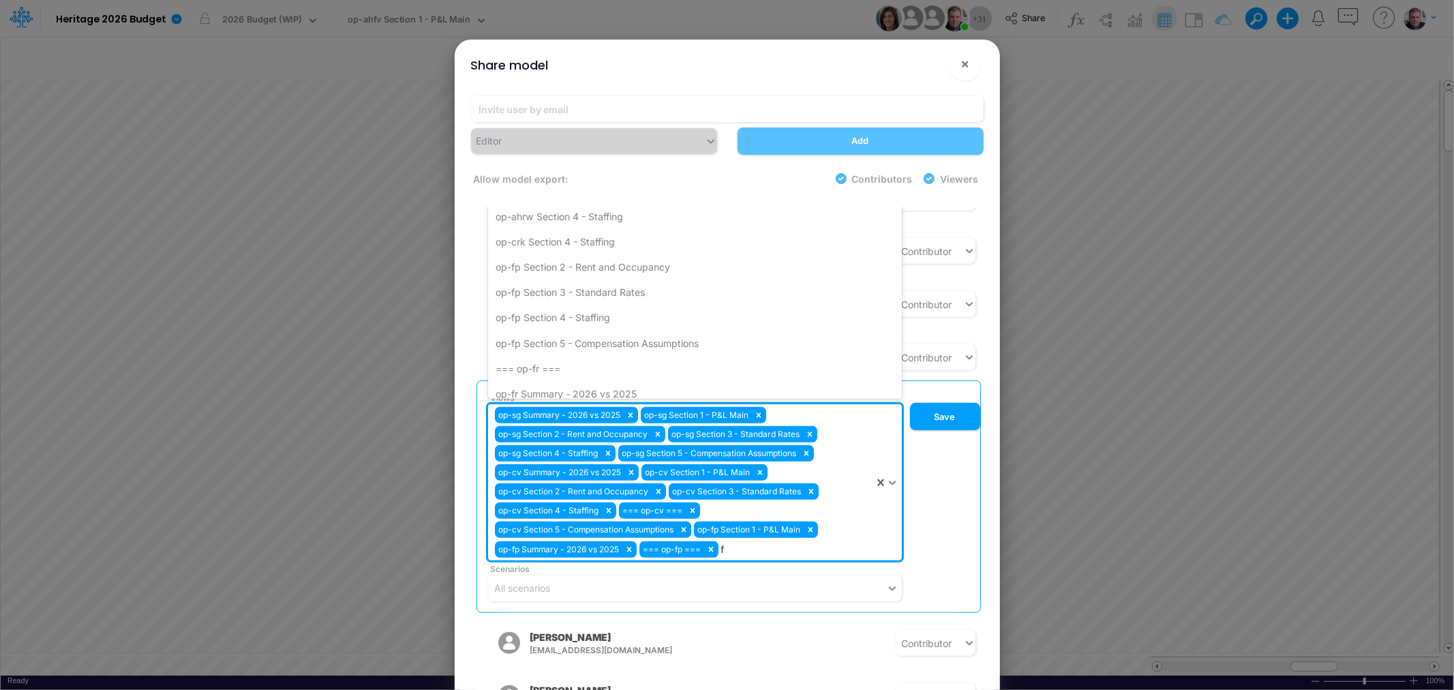
type input "fp"
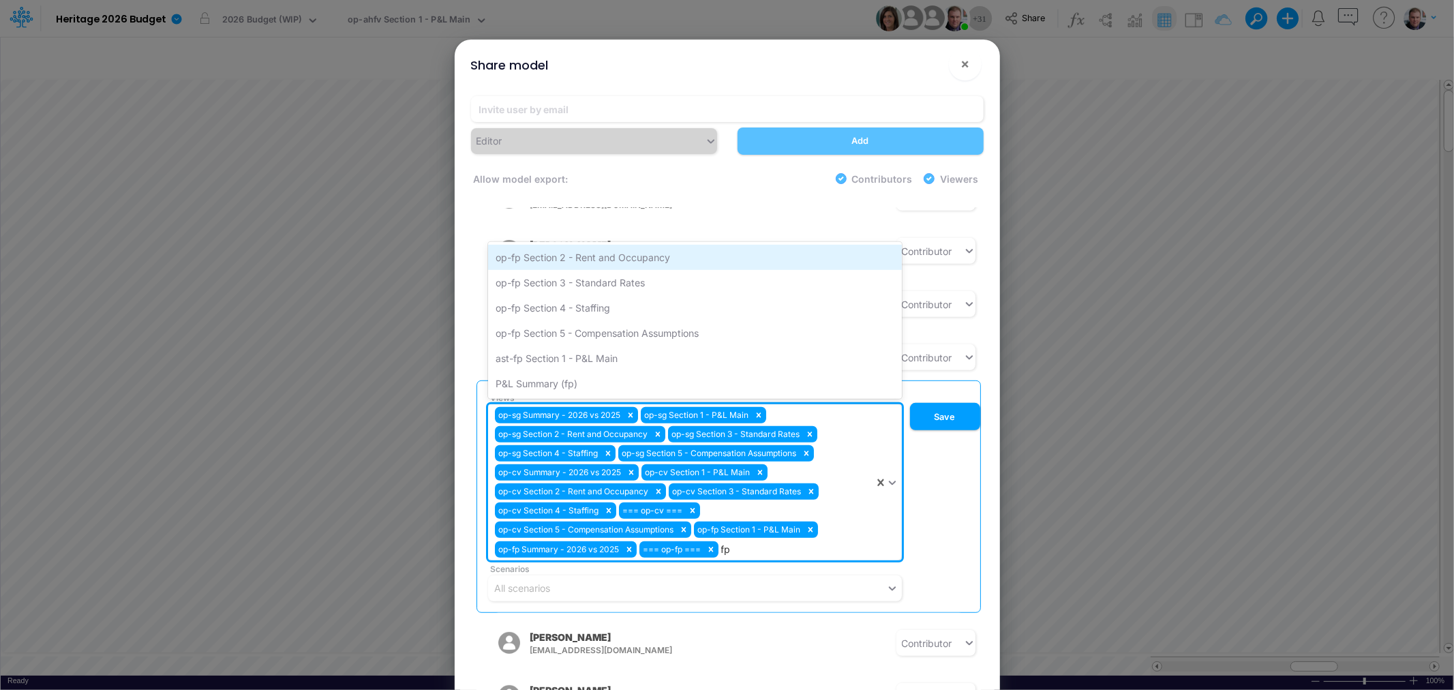
click at [575, 245] on div "op-fp Section 2 - Rent and Occupancy" at bounding box center [695, 257] width 414 height 25
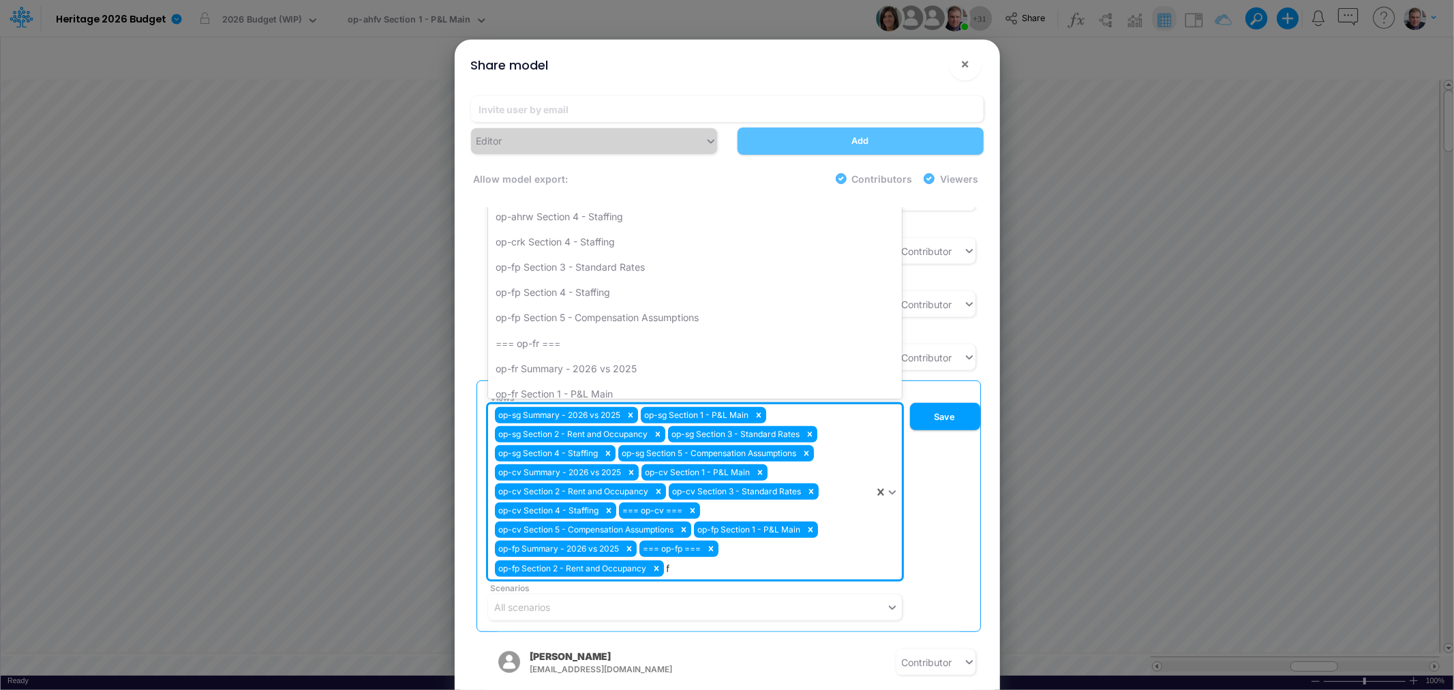
type input "fp"
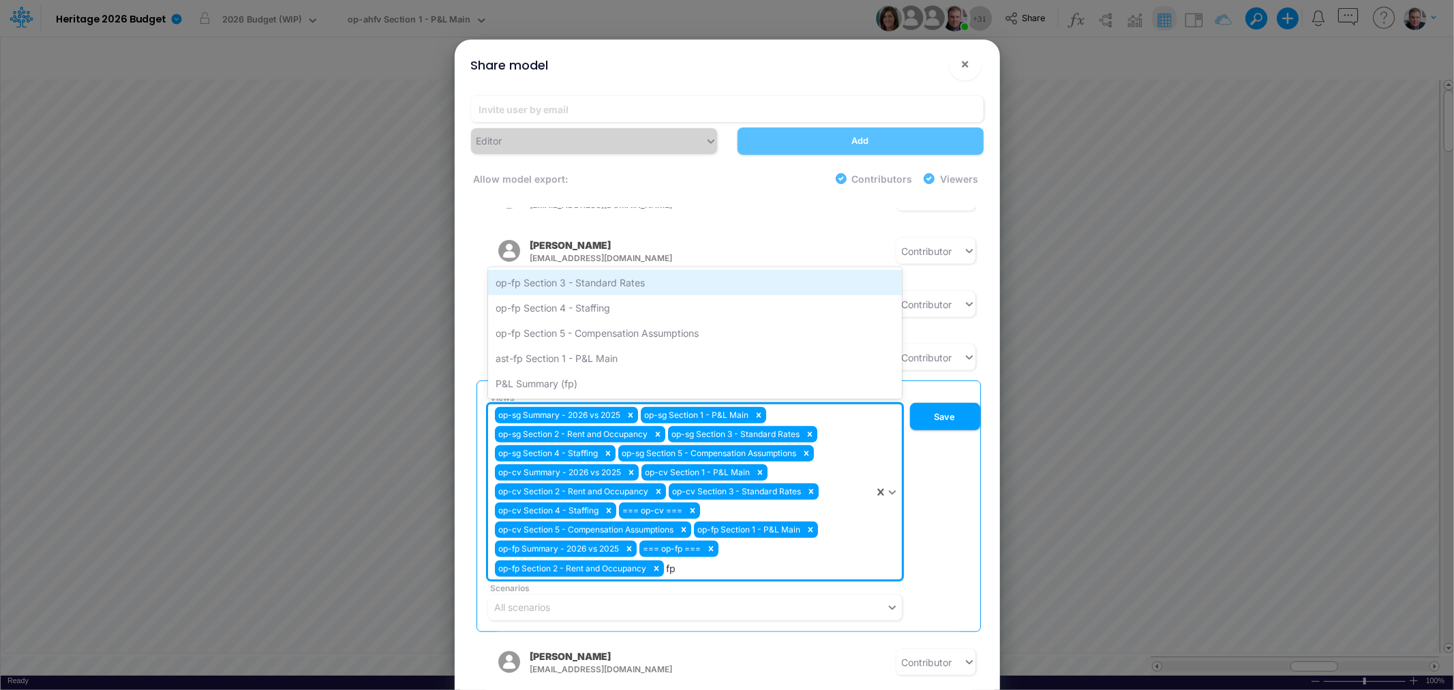
click at [594, 270] on div "op-fp Section 3 - Standard Rates" at bounding box center [695, 282] width 414 height 25
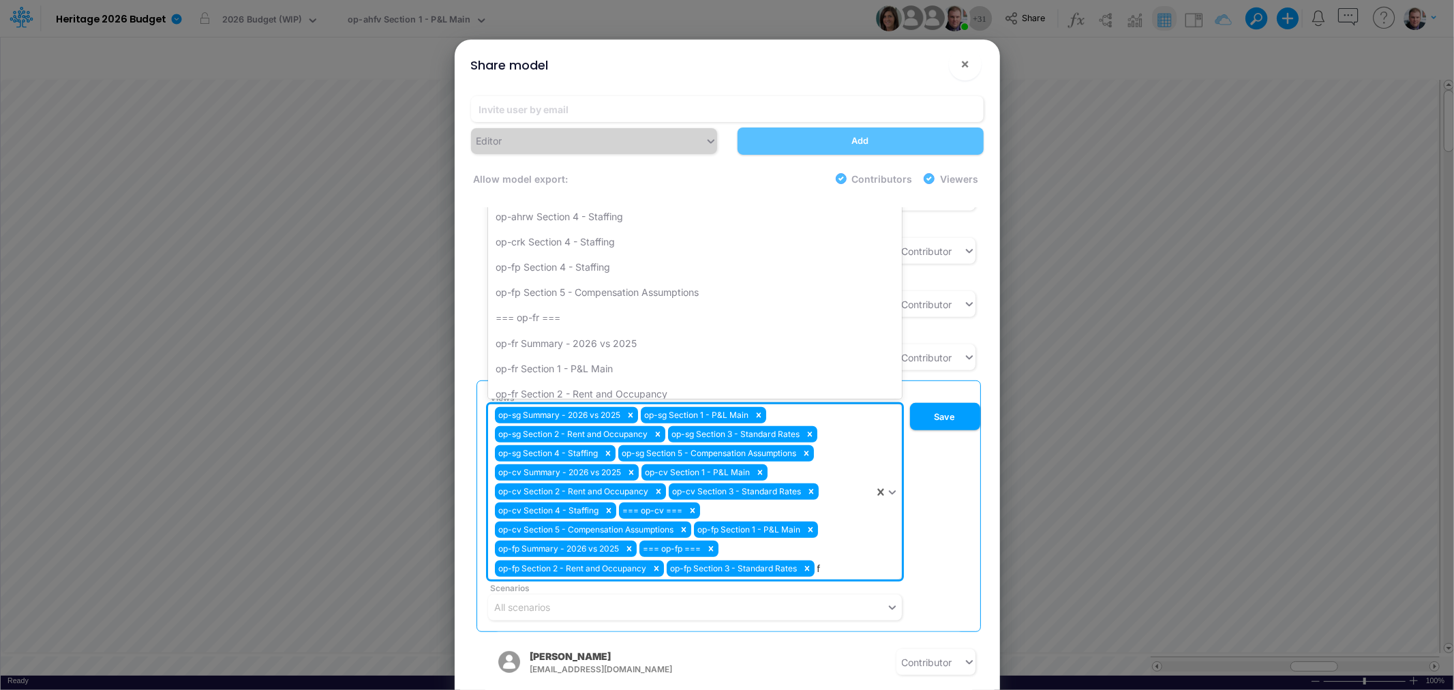
type input "fp"
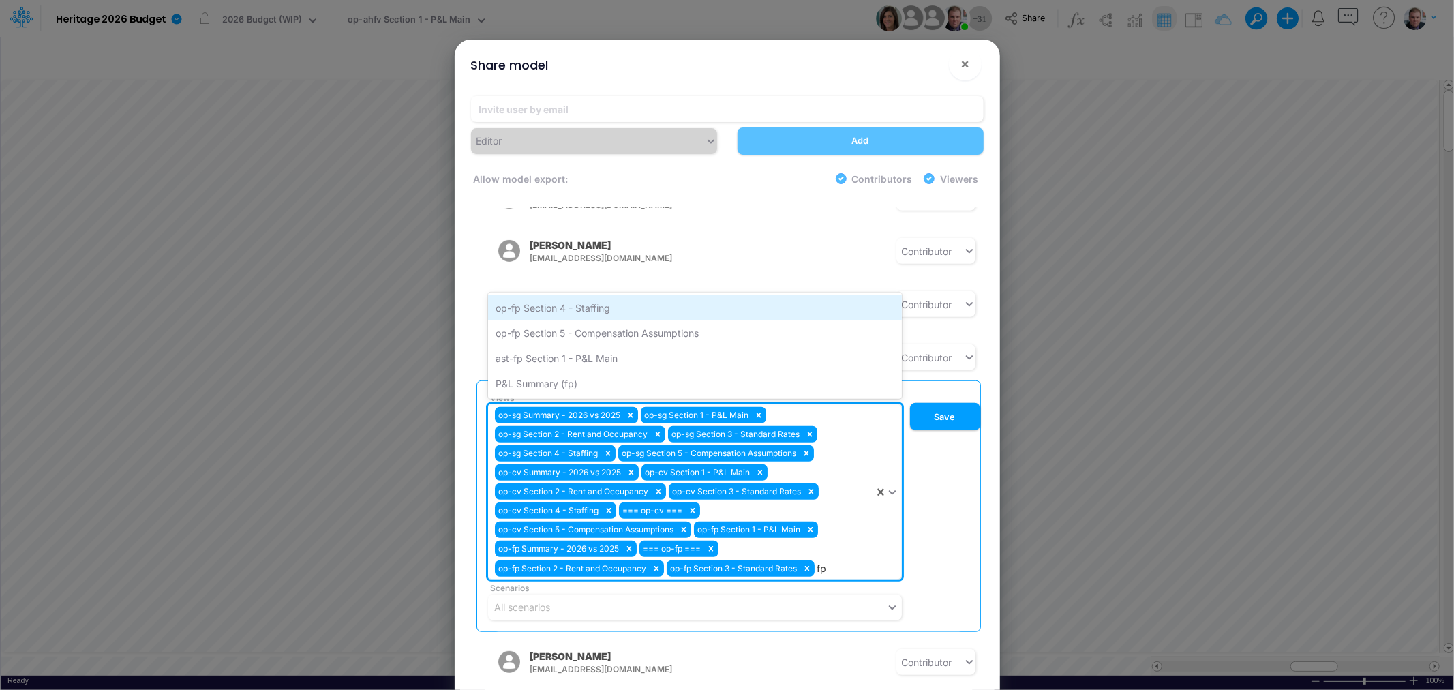
click at [603, 295] on div "op-fp Section 4 - Staffing" at bounding box center [695, 307] width 414 height 25
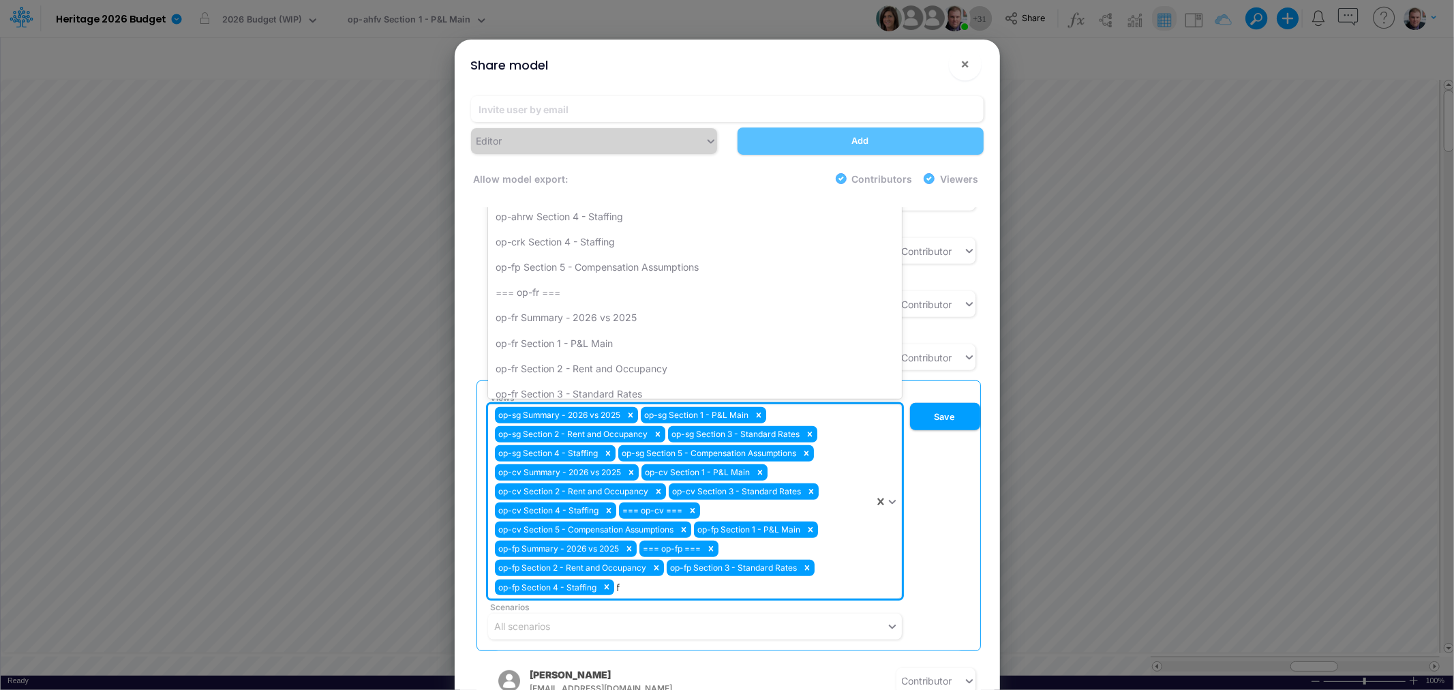
type input "fp"
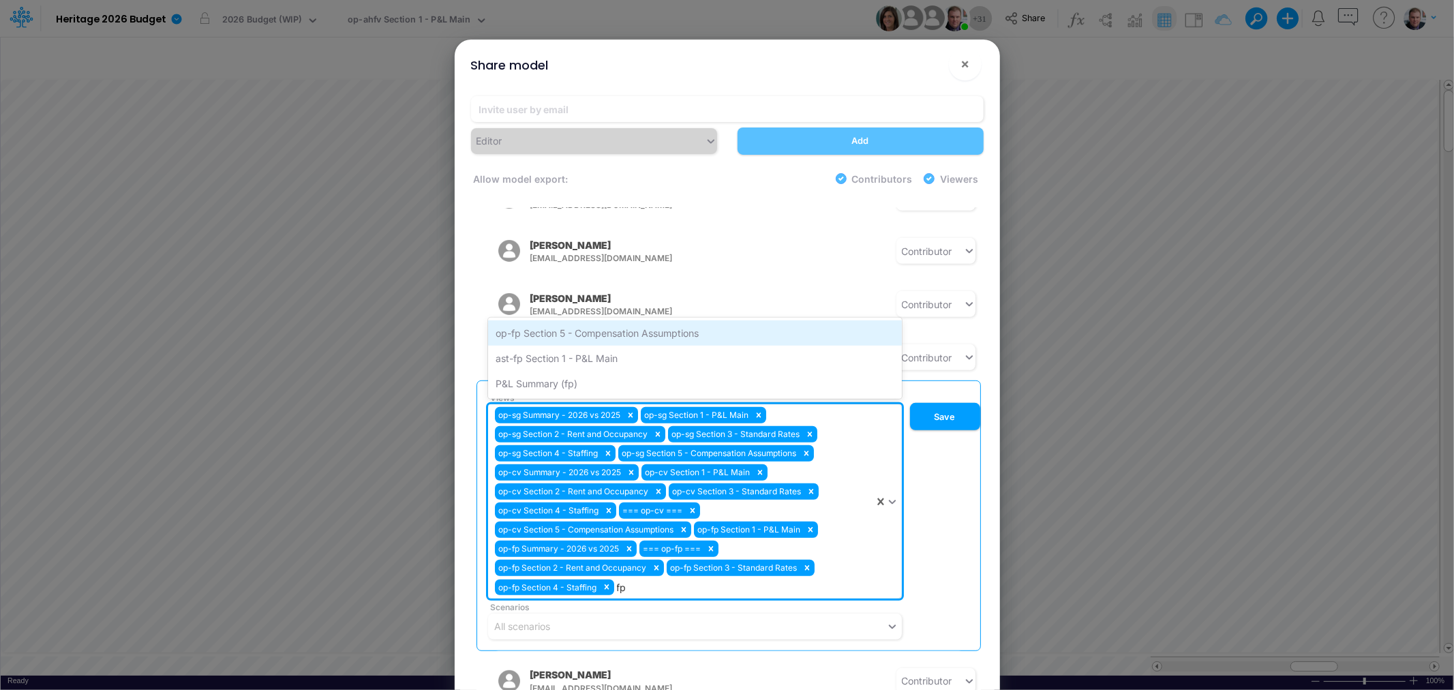
click at [608, 320] on div "op-fp Section 5 - Compensation Assumptions" at bounding box center [695, 332] width 414 height 25
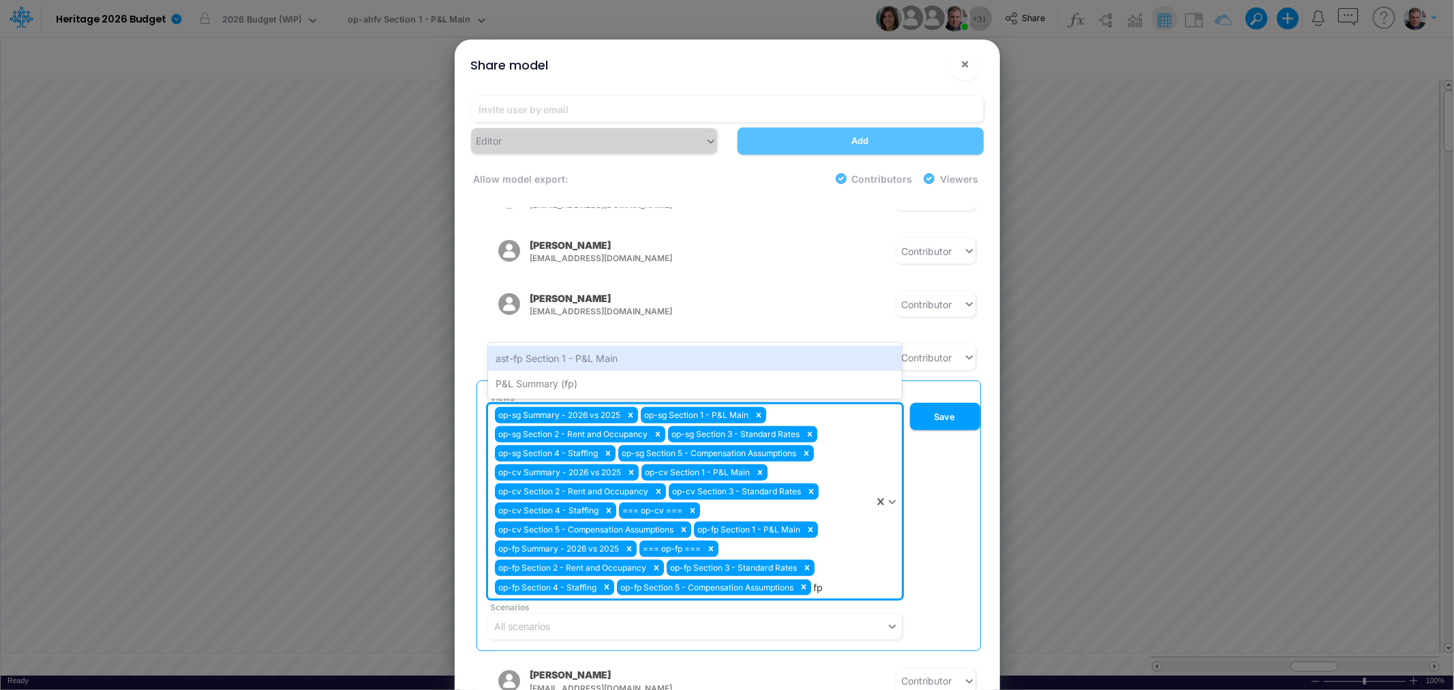
type input "f"
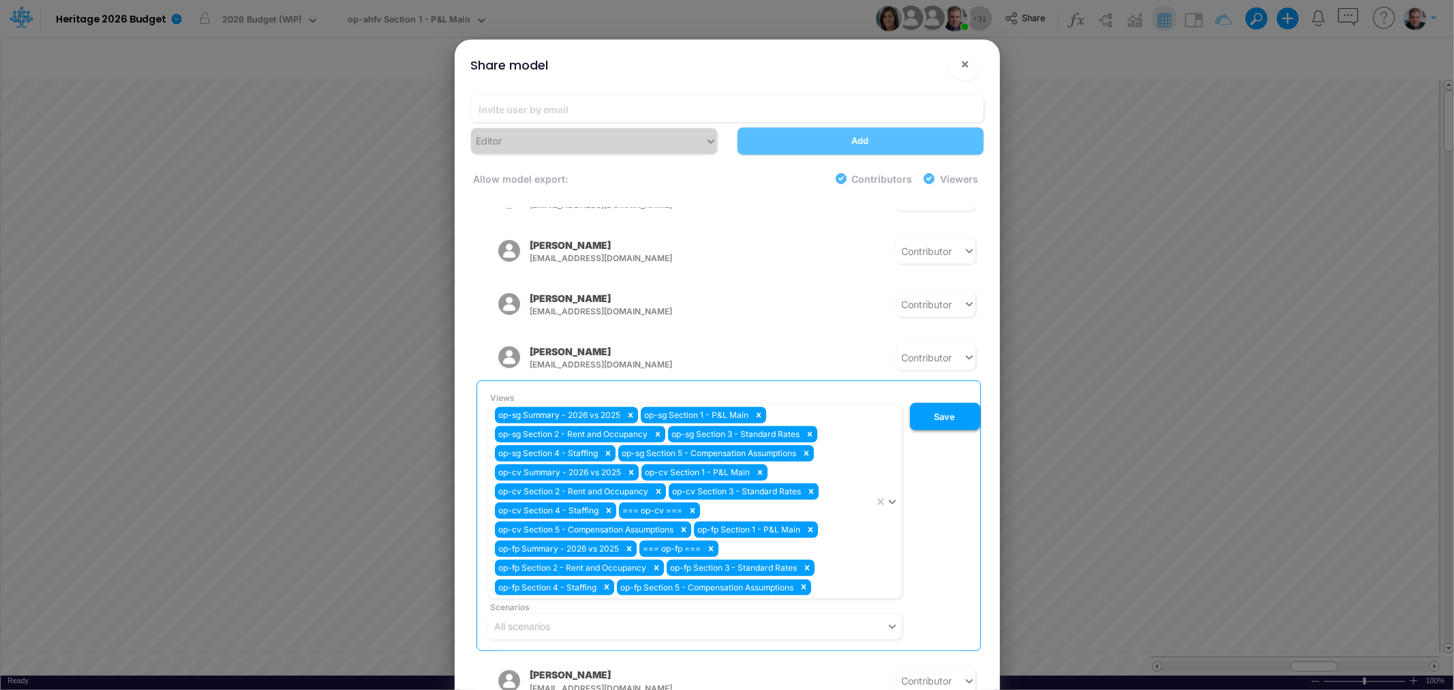
click at [937, 403] on button "Save" at bounding box center [945, 416] width 70 height 27
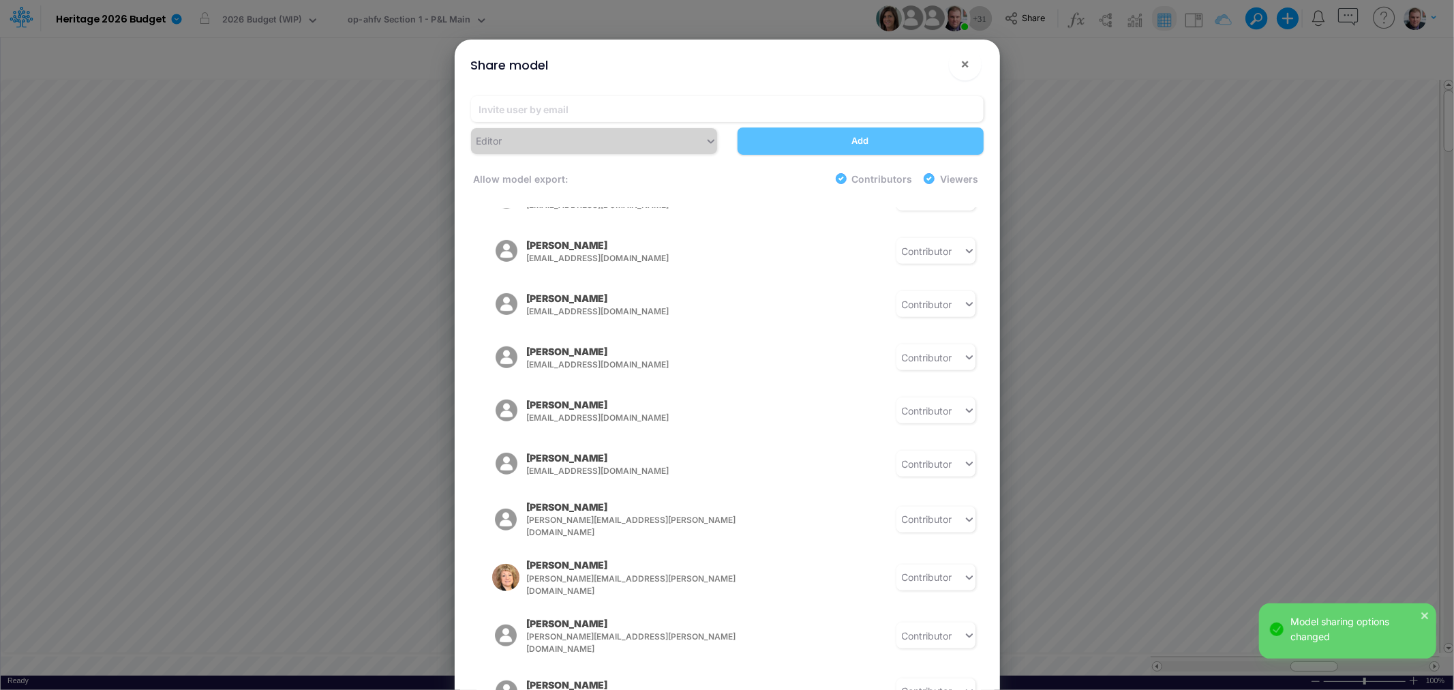
click at [486, 353] on icon "button" at bounding box center [483, 357] width 5 height 9
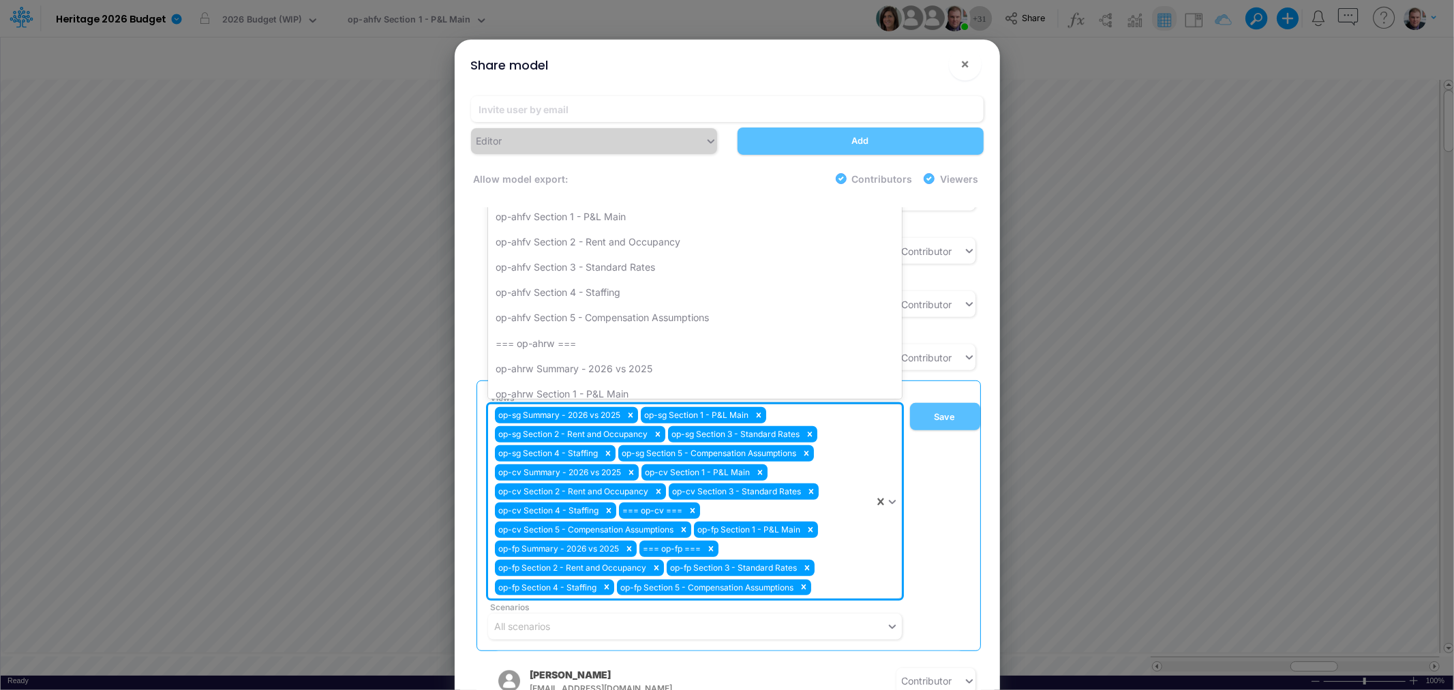
click at [843, 573] on div "op-sg Summary - 2026 vs 2025 op-sg Section 1 - P&L Main op-sg Section 2 - Rent …" at bounding box center [681, 501] width 386 height 194
type input "mg"
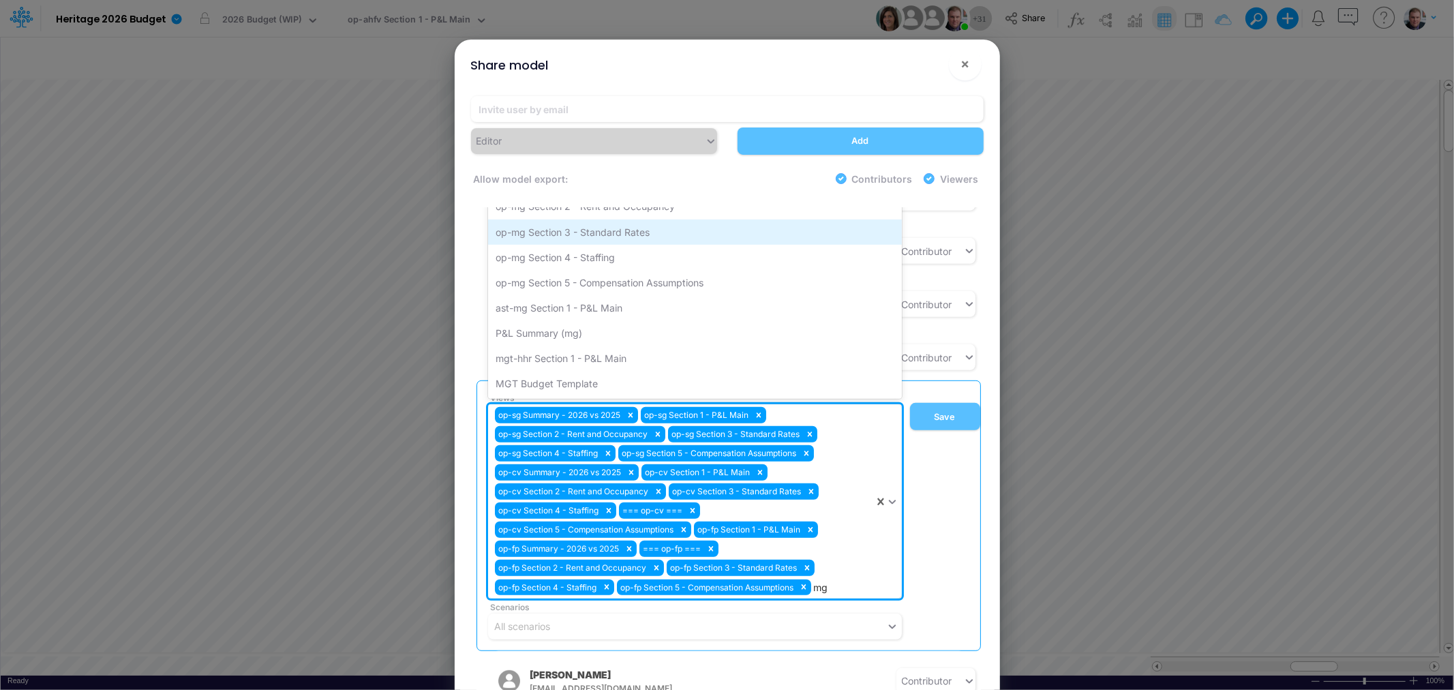
click at [649, 220] on div "op-mg Section 3 - Standard Rates" at bounding box center [695, 232] width 414 height 25
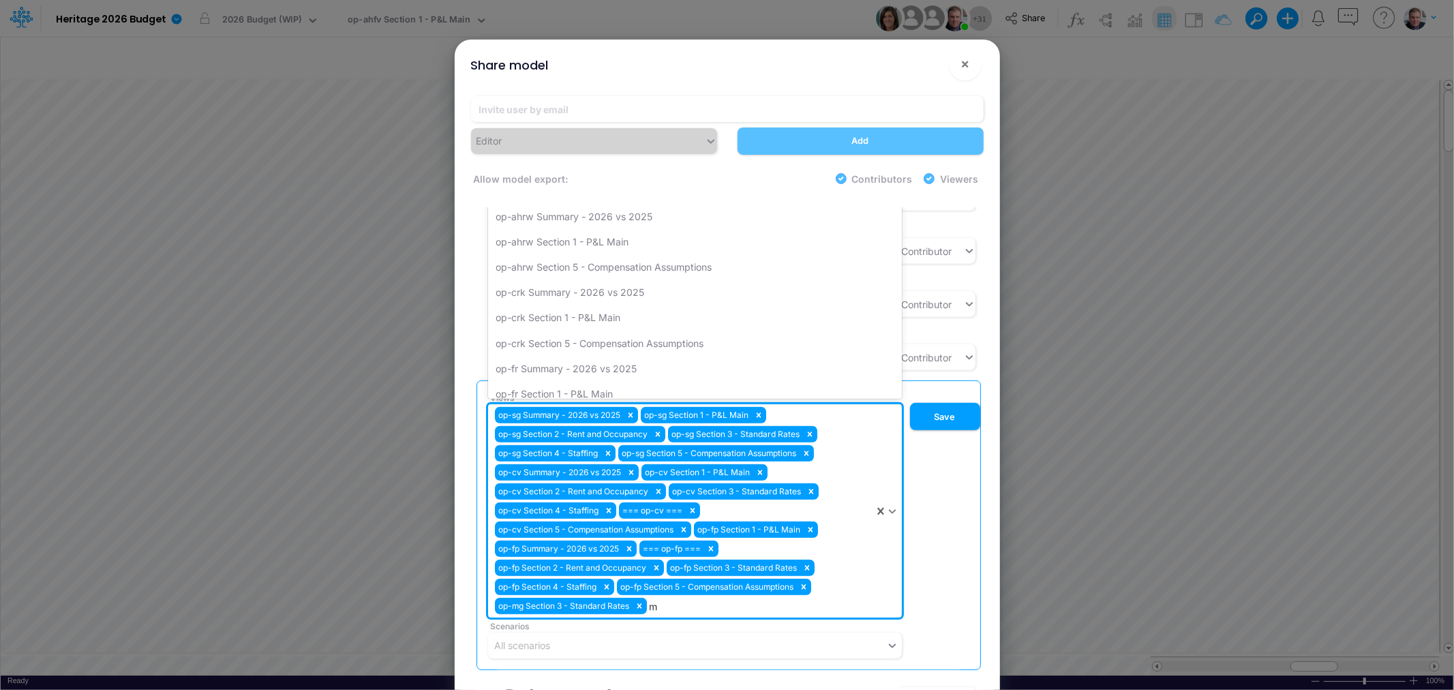
type input "mg"
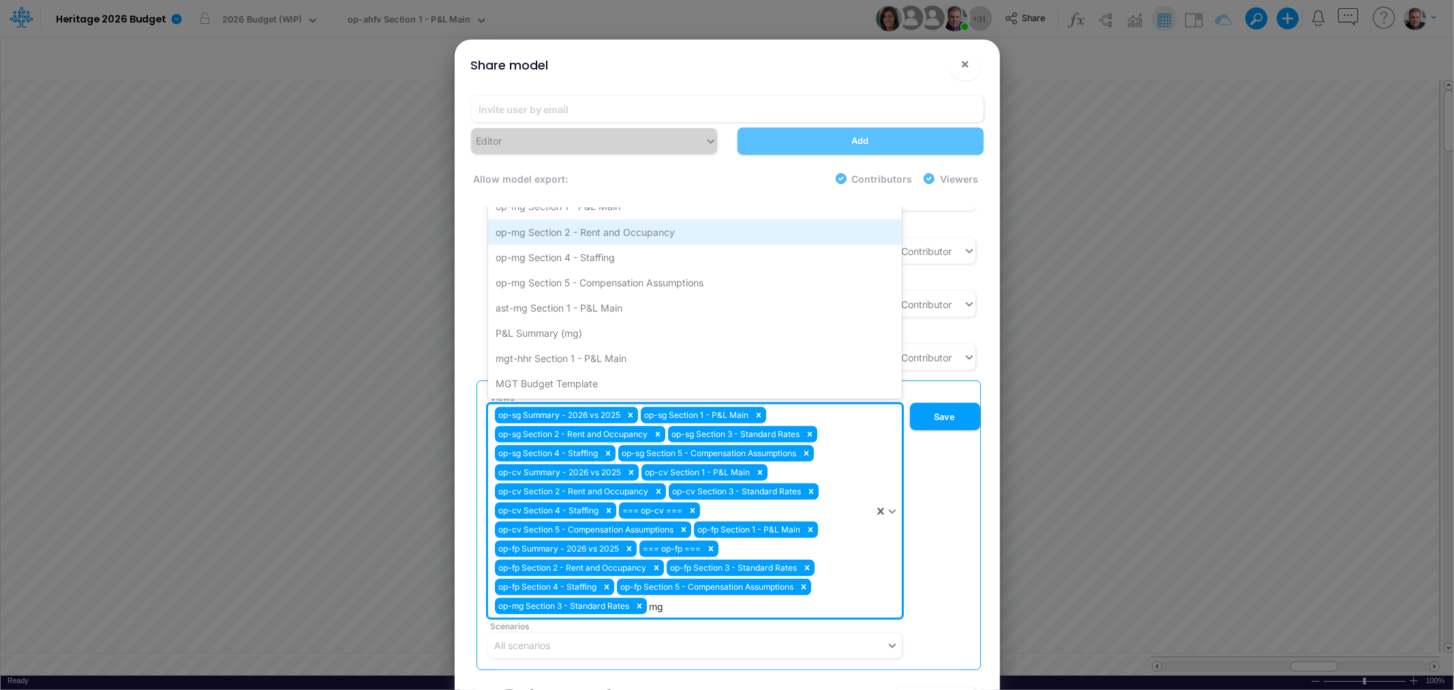
click at [612, 220] on div "op-mg Section 2 - Rent and Occupancy" at bounding box center [695, 232] width 414 height 25
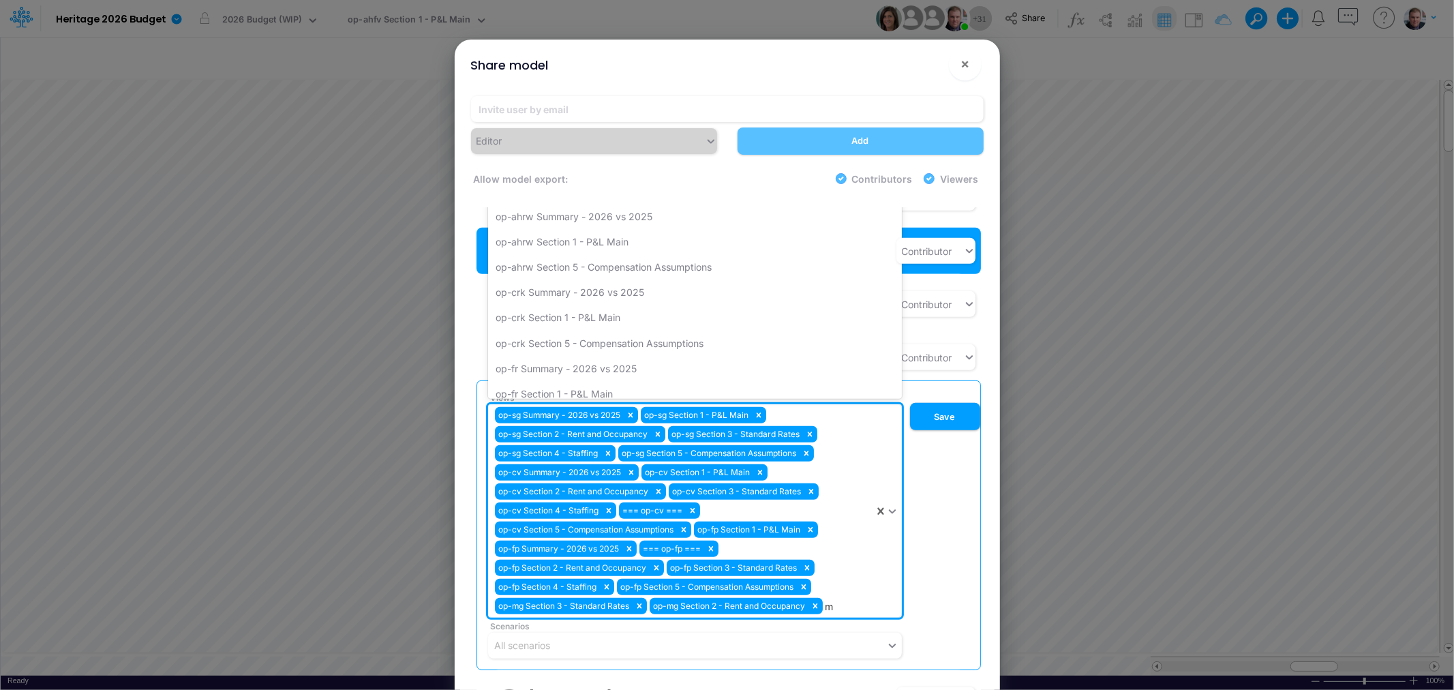
type input "mg"
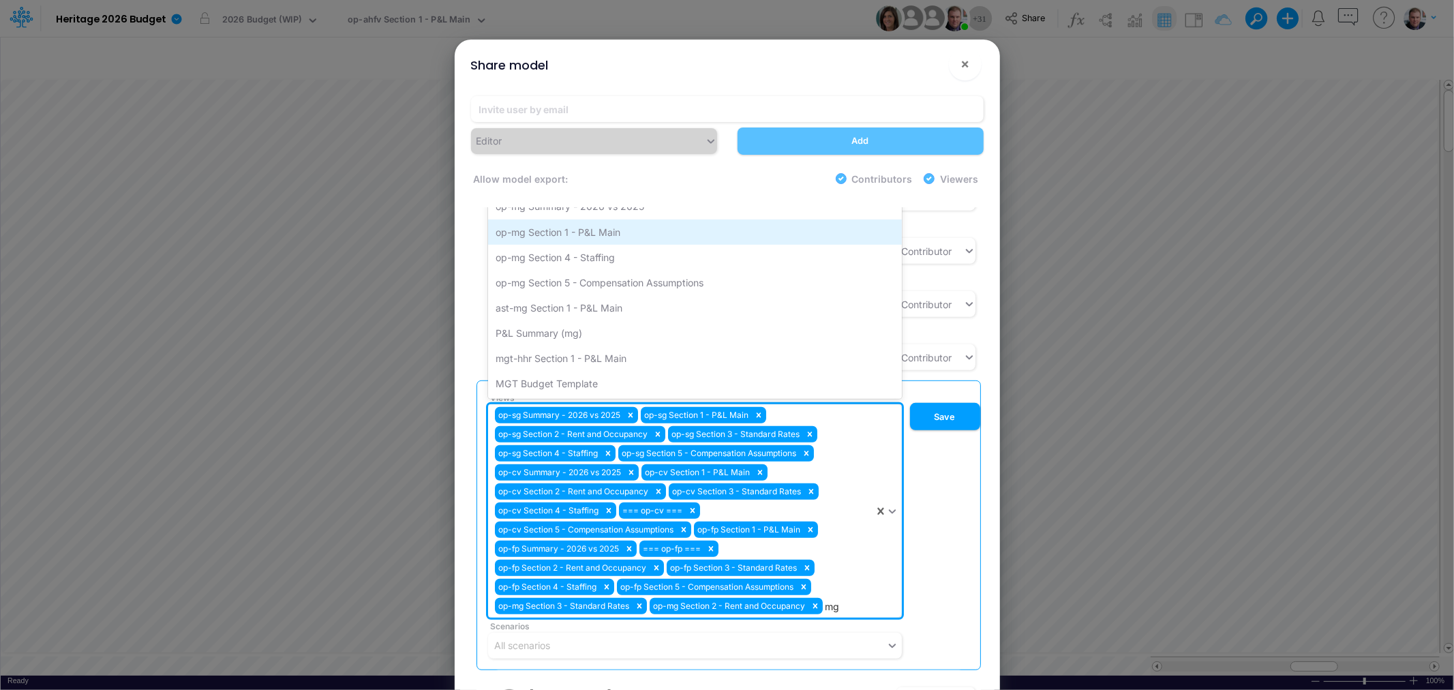
click at [601, 220] on div "op-mg Section 1 - P&L Main" at bounding box center [695, 232] width 414 height 25
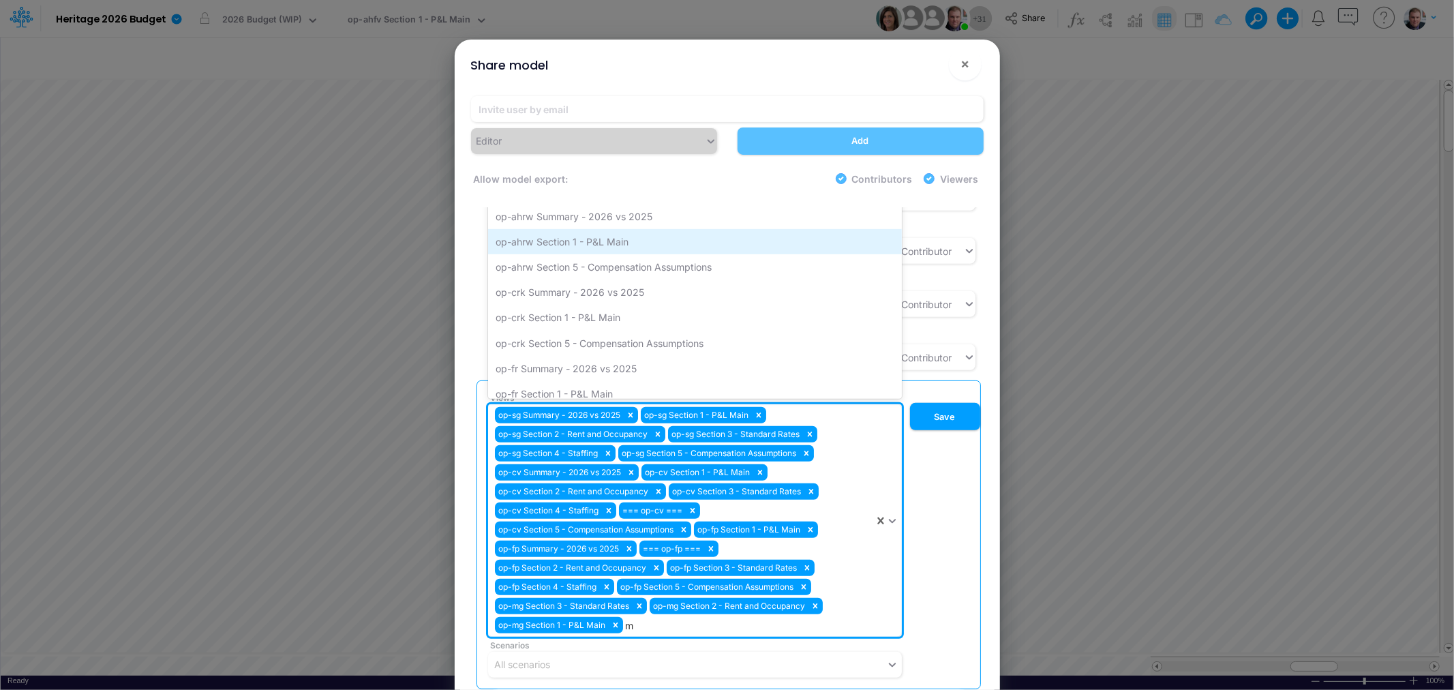
type input "mg"
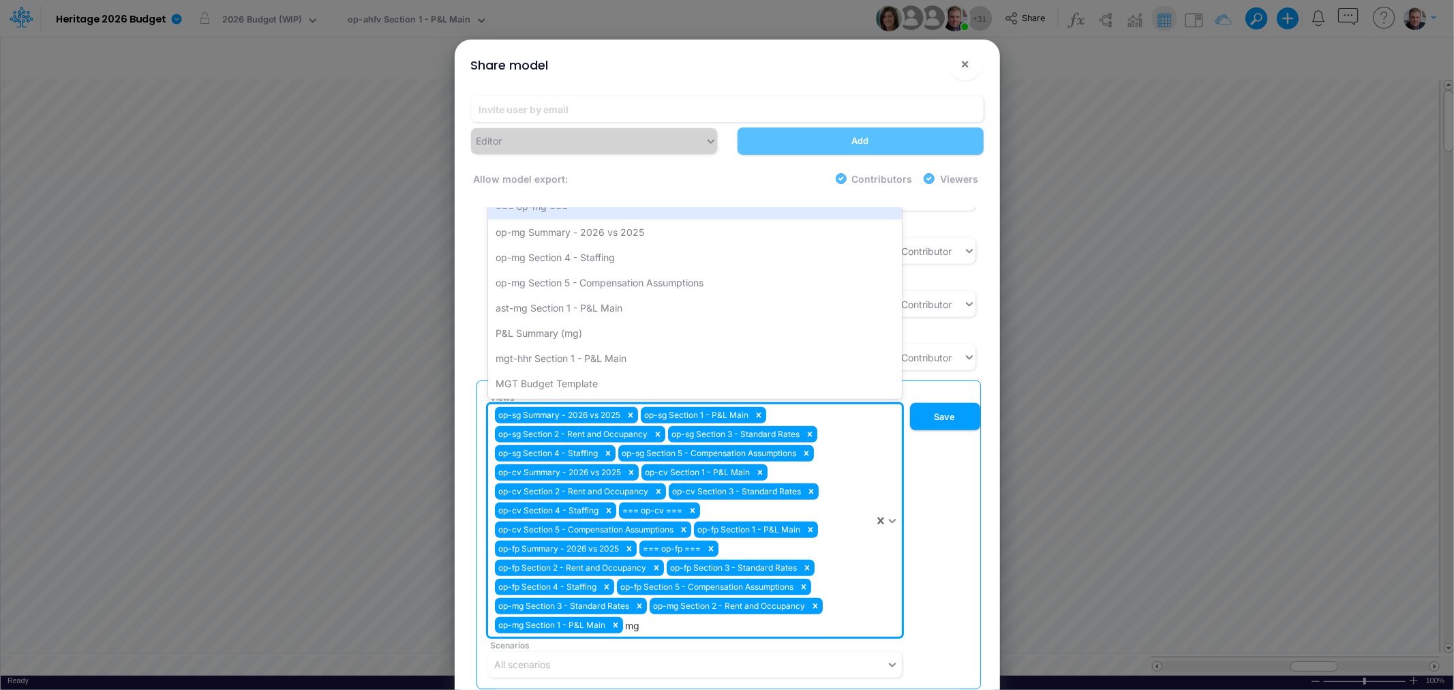
click at [601, 220] on div "op-mg Summary - 2026 vs 2025" at bounding box center [695, 232] width 414 height 25
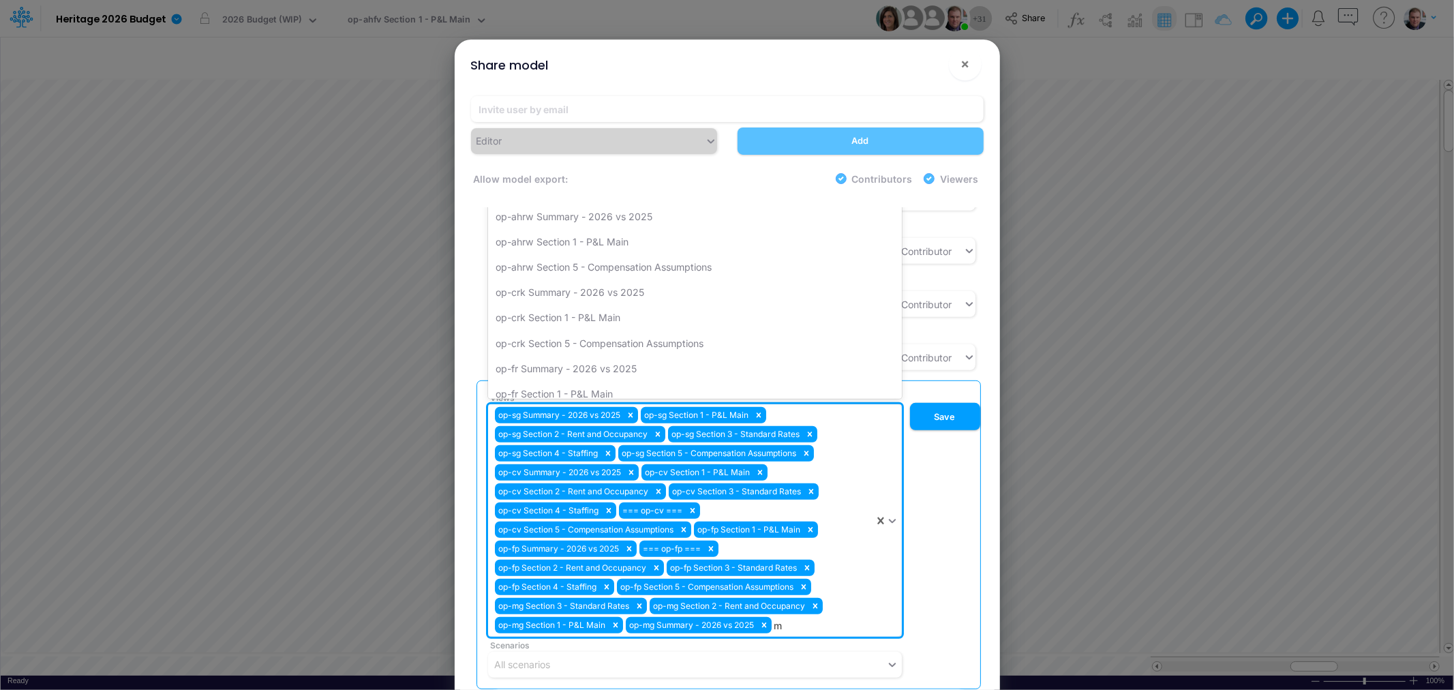
type input "mg"
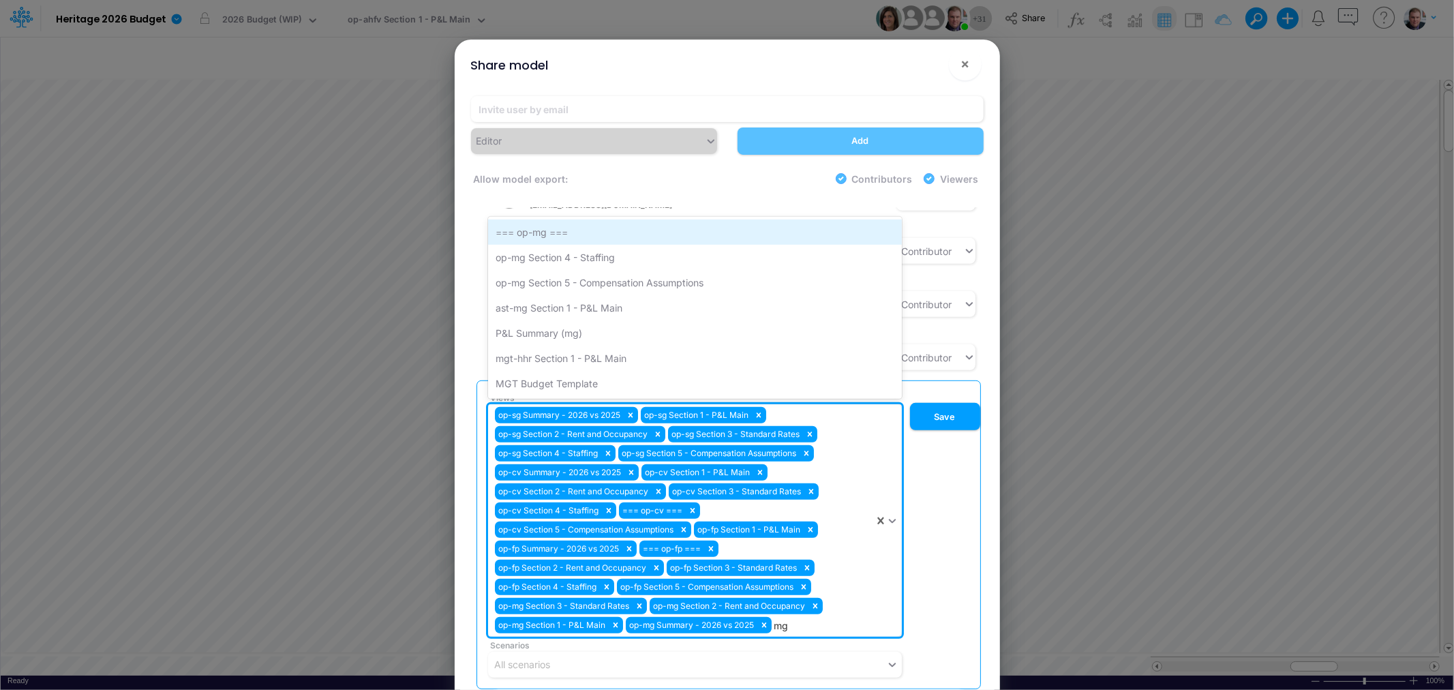
click at [592, 220] on div "=== op-mg ===" at bounding box center [695, 232] width 414 height 25
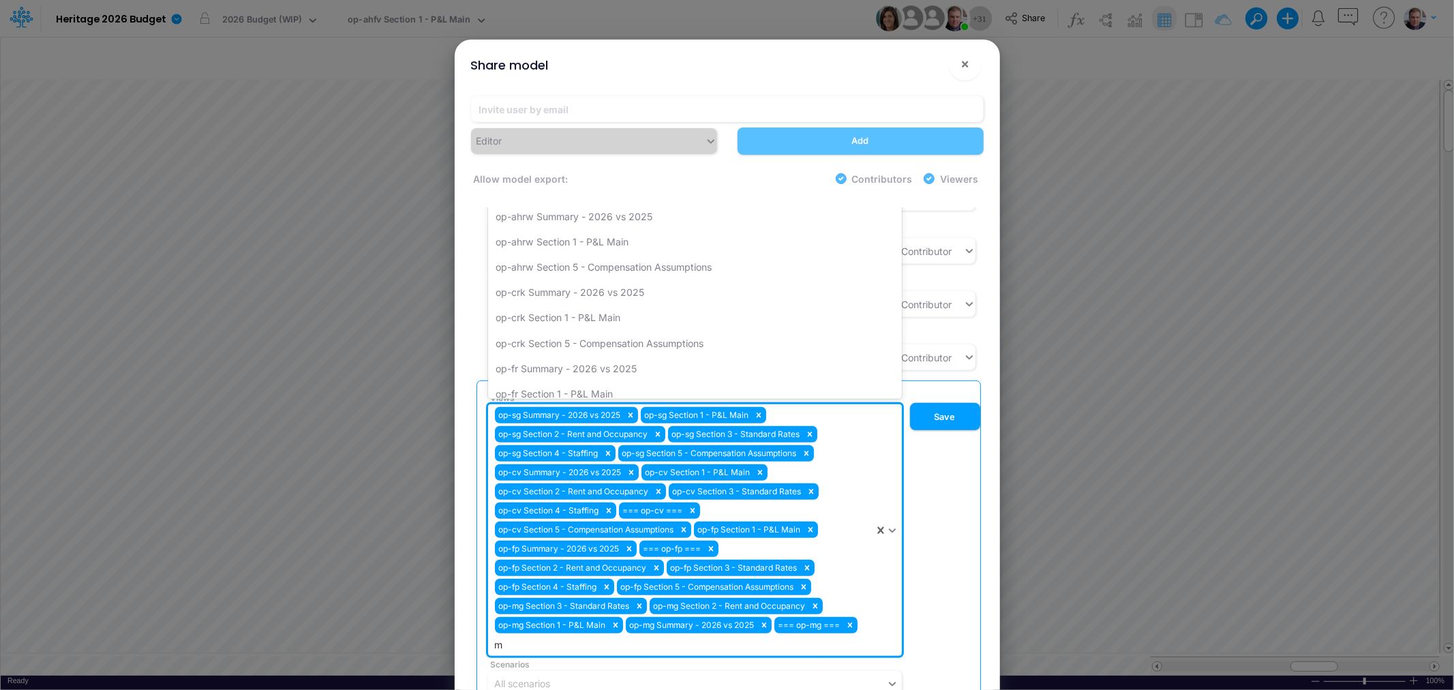
type input "mg"
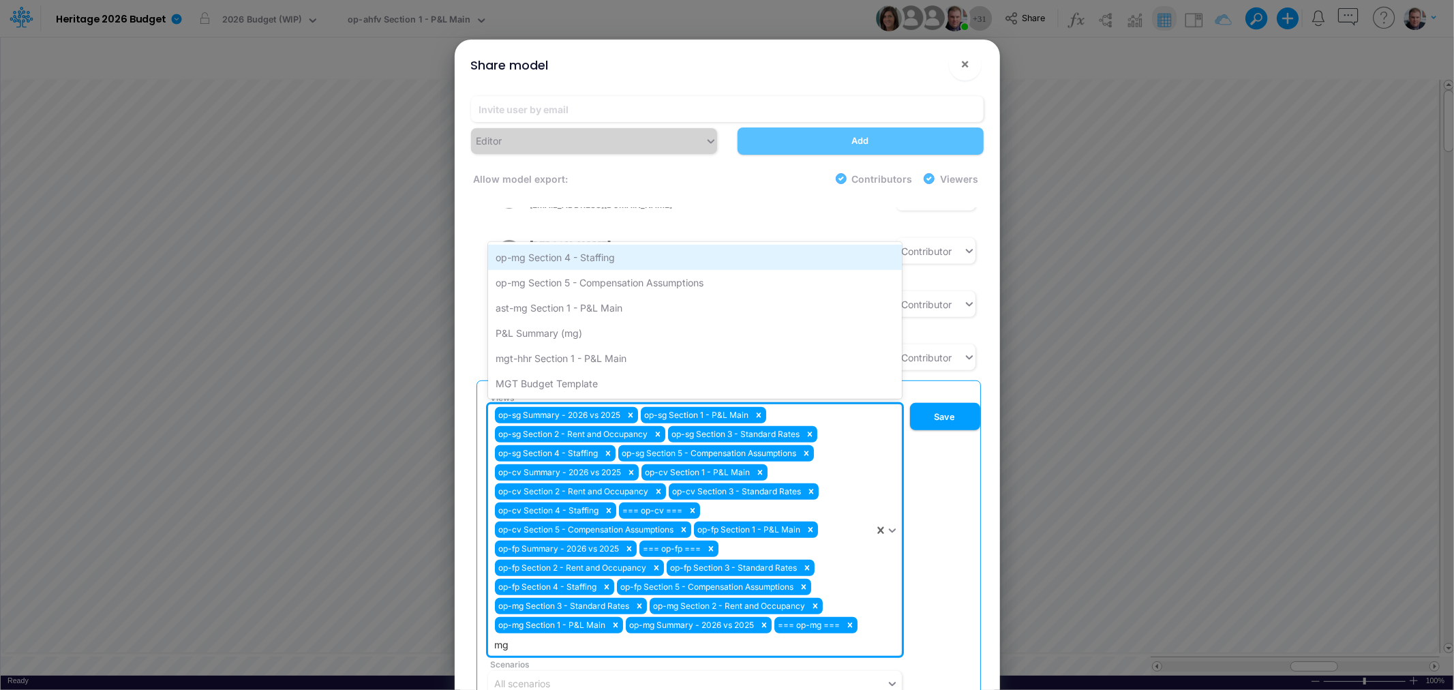
click at [597, 245] on div "op-mg Section 4 - Staffing" at bounding box center [695, 257] width 414 height 25
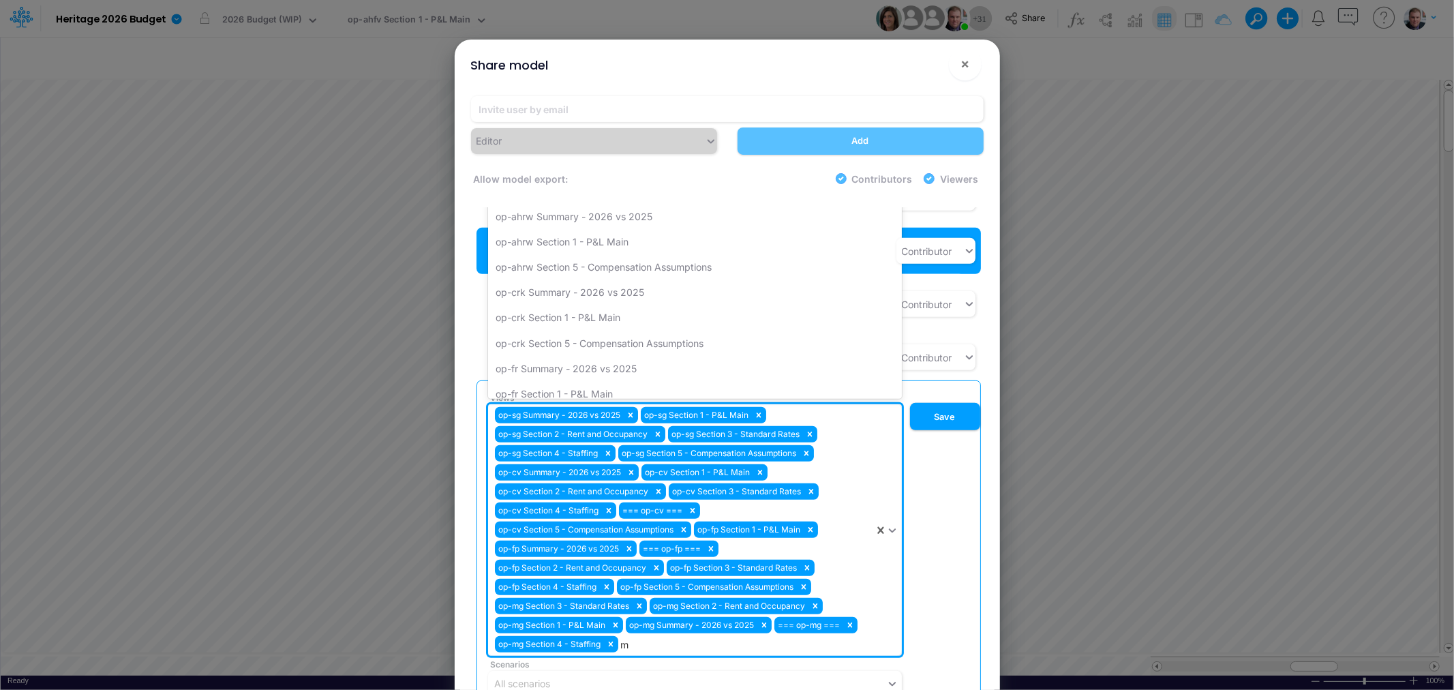
type input "mg"
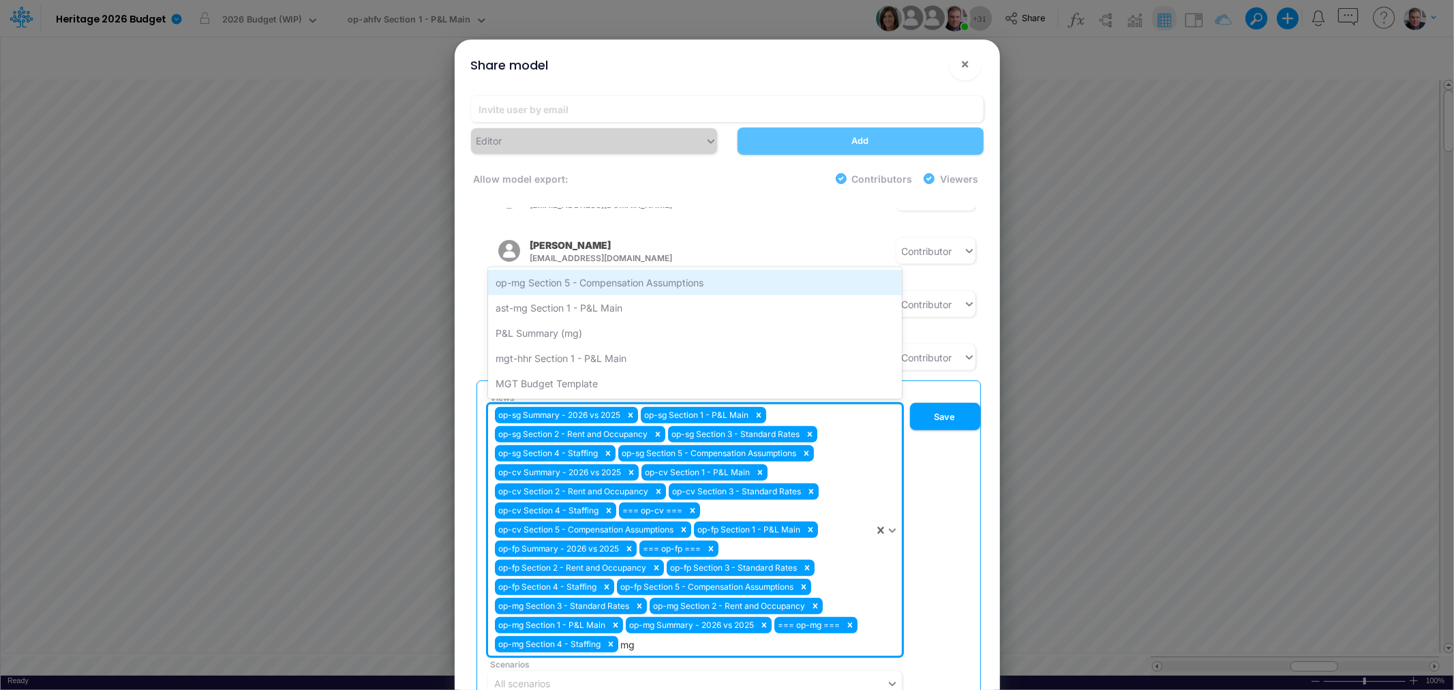
click at [599, 270] on div "op-mg Section 5 - Compensation Assumptions" at bounding box center [695, 282] width 414 height 25
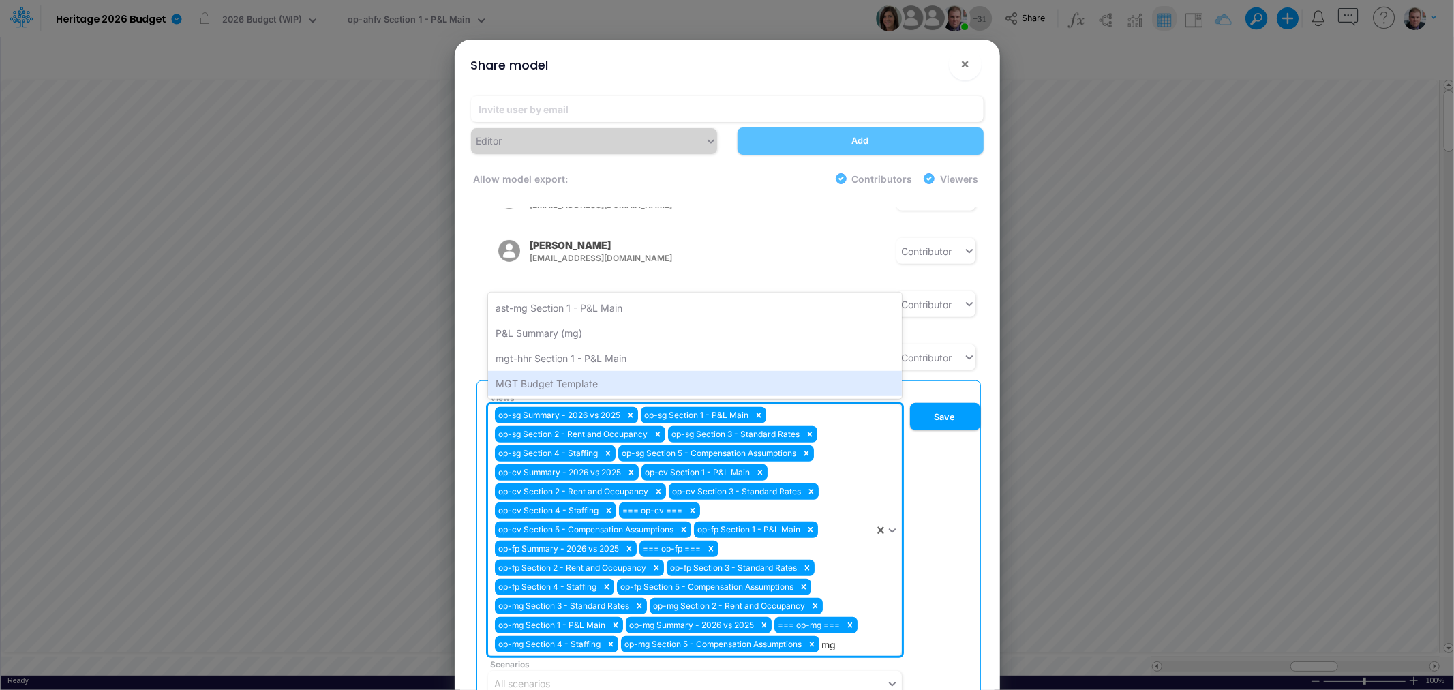
type input "m"
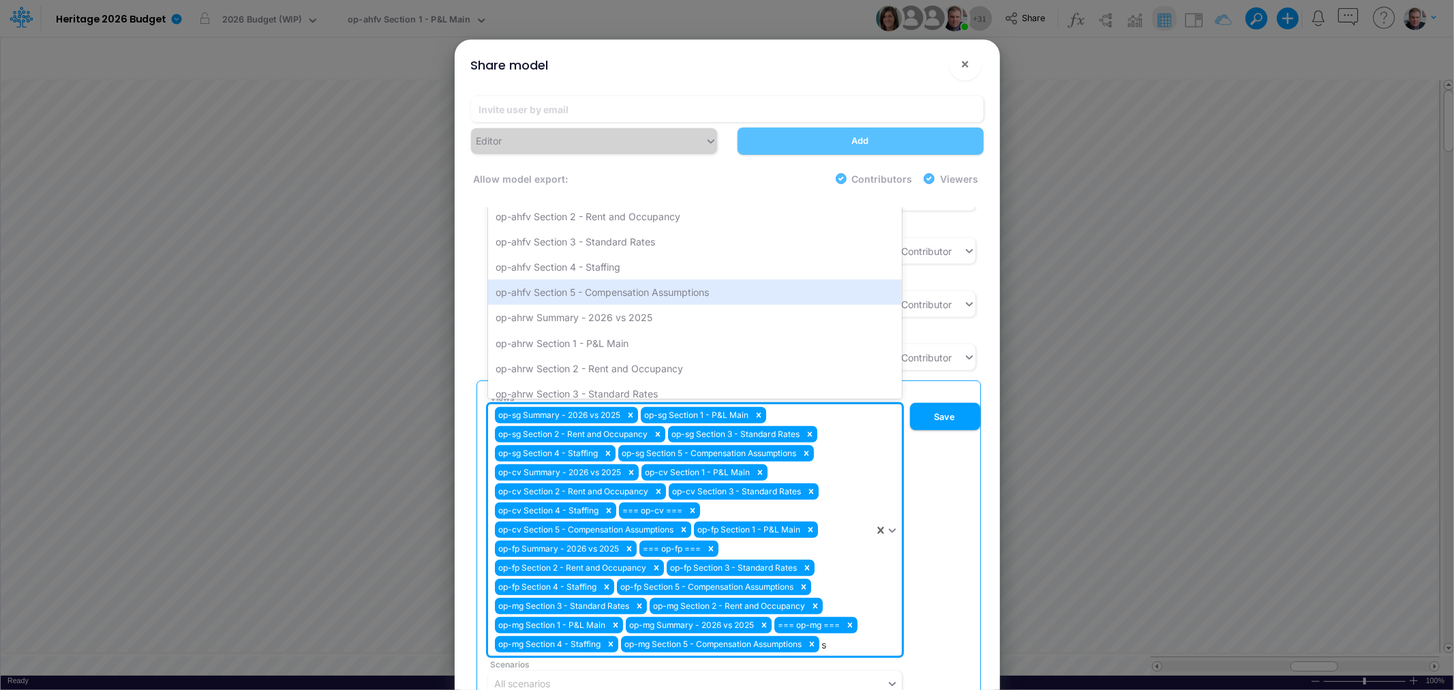
type input "sw"
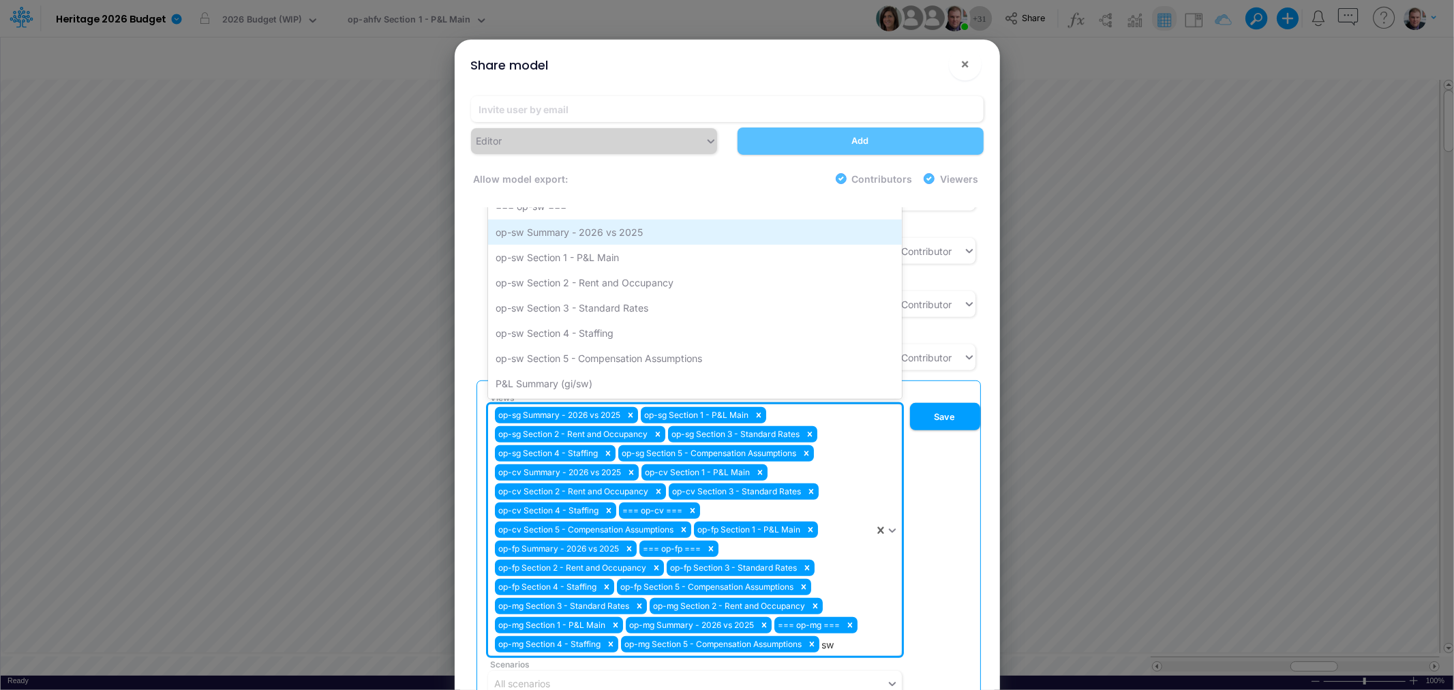
click at [612, 220] on div "op-sw Summary - 2026 vs 2025" at bounding box center [695, 232] width 414 height 25
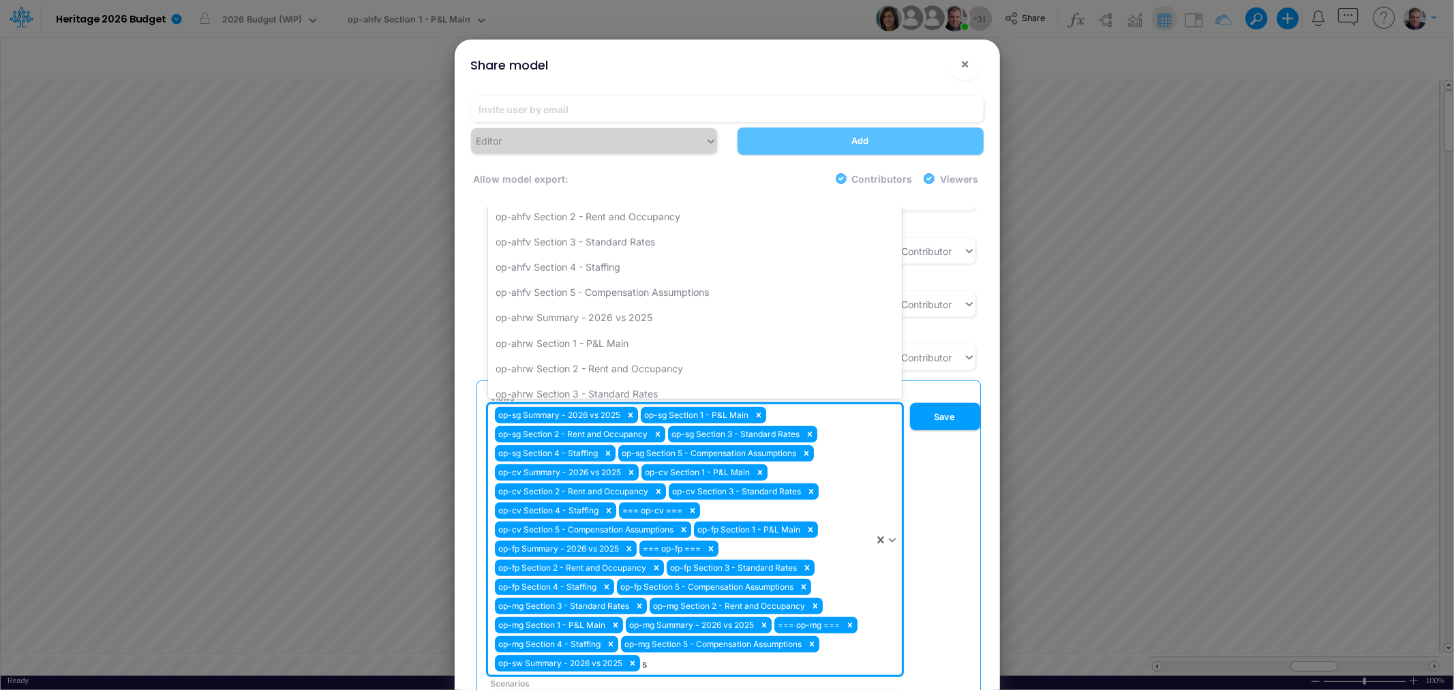
type input "sw"
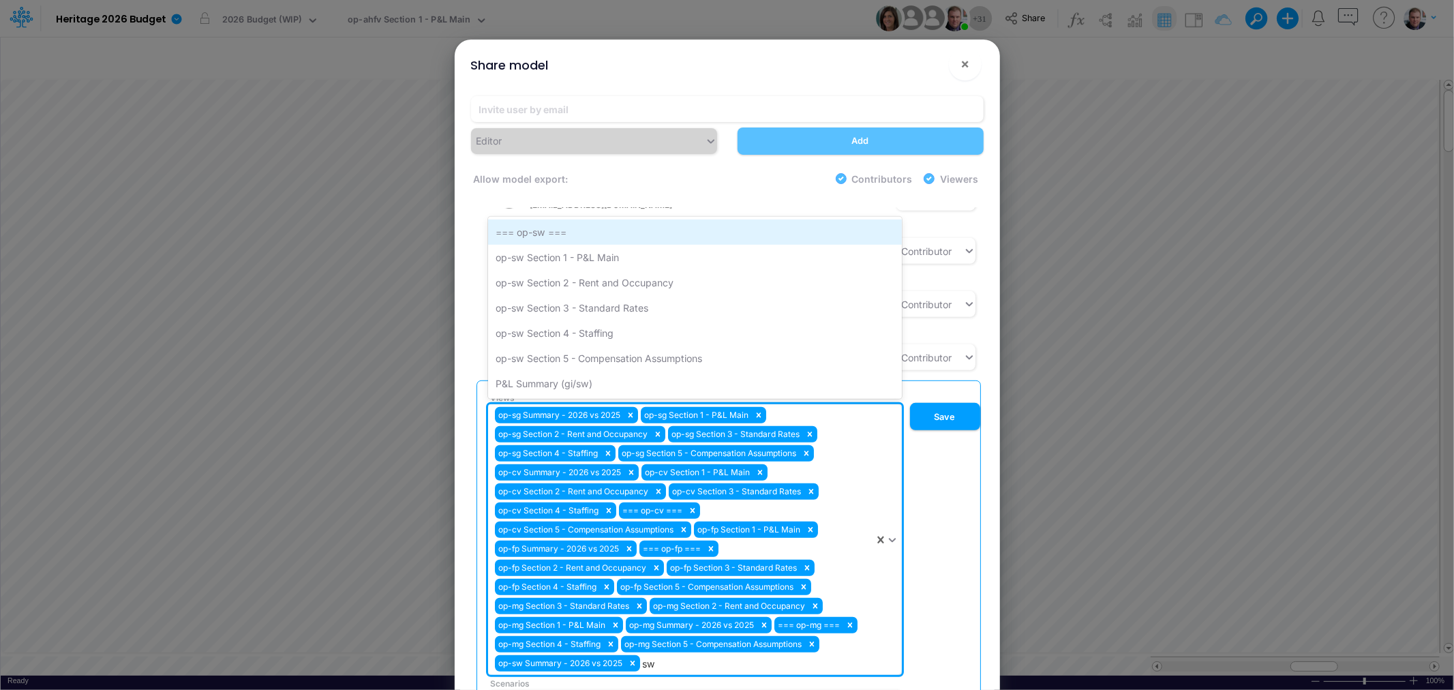
click at [584, 220] on div "=== op-sw ===" at bounding box center [695, 232] width 414 height 25
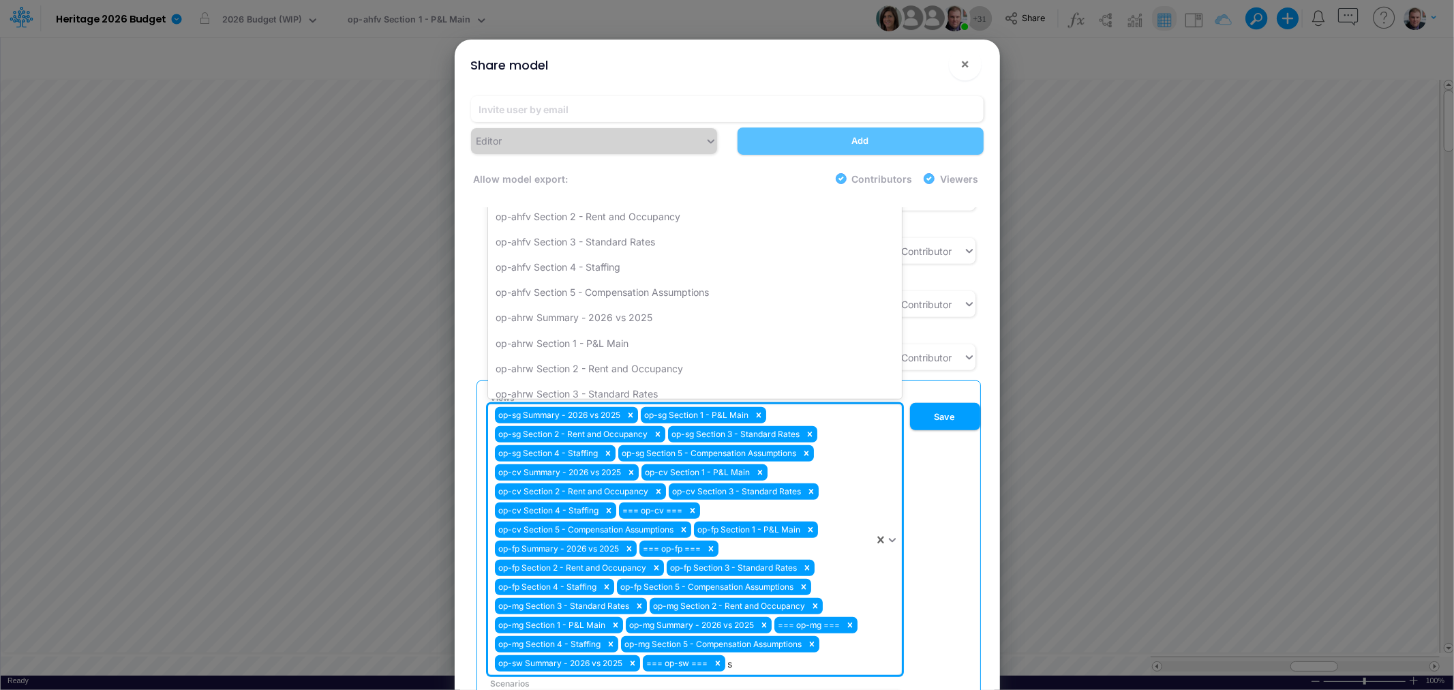
type input "sw"
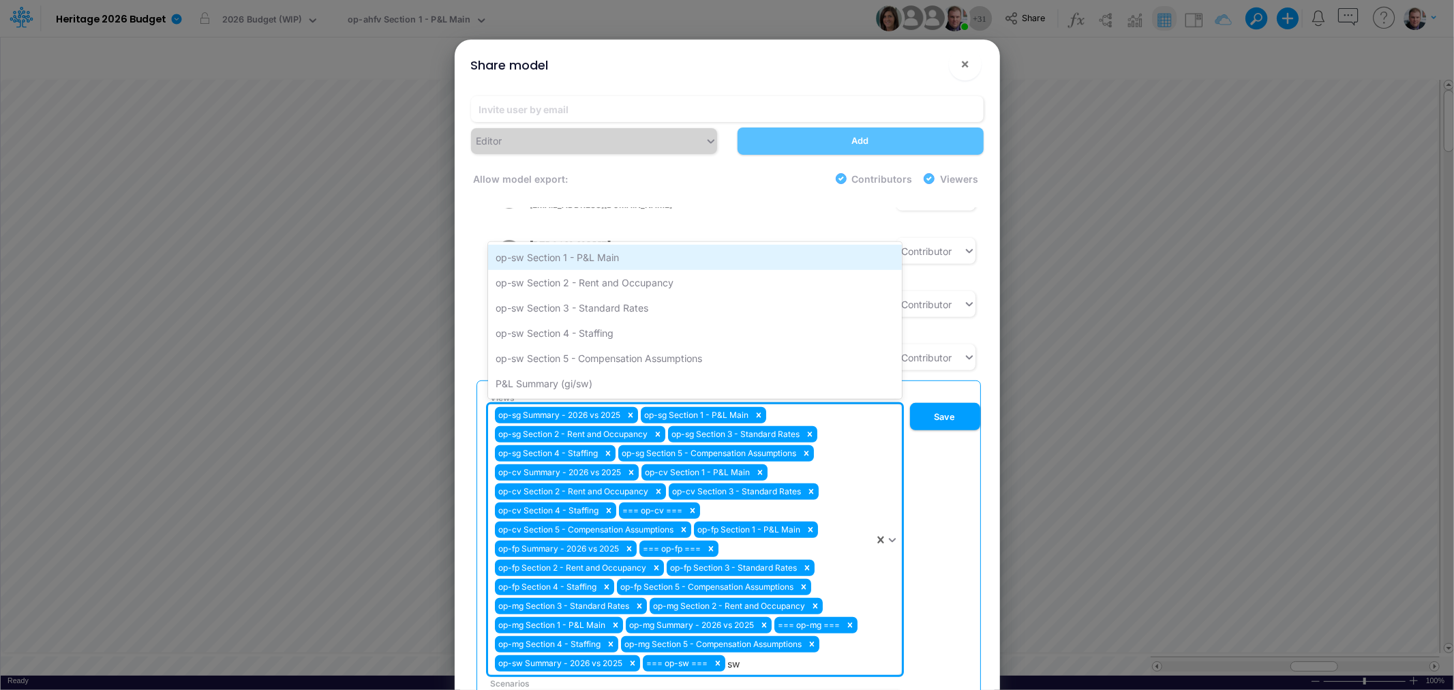
click at [586, 245] on div "op-sw Section 1 - P&L Main" at bounding box center [695, 257] width 414 height 25
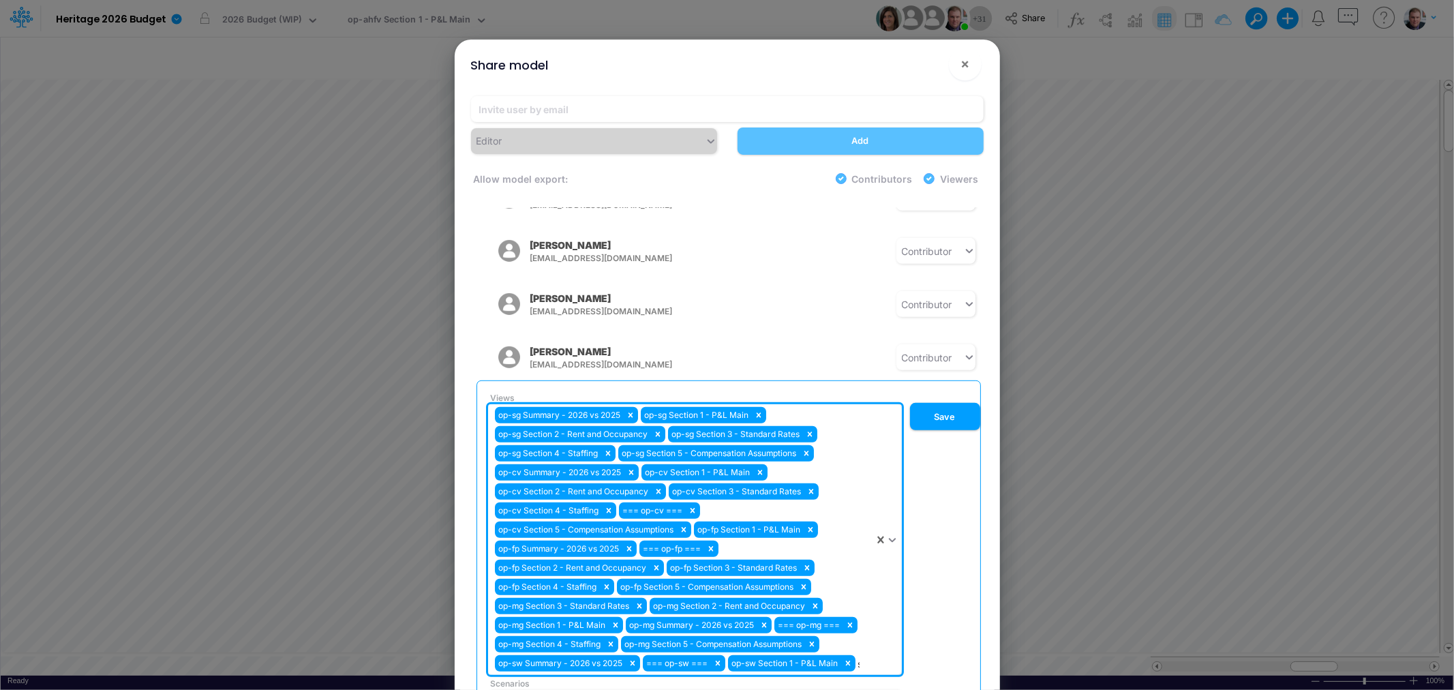
type input "sw"
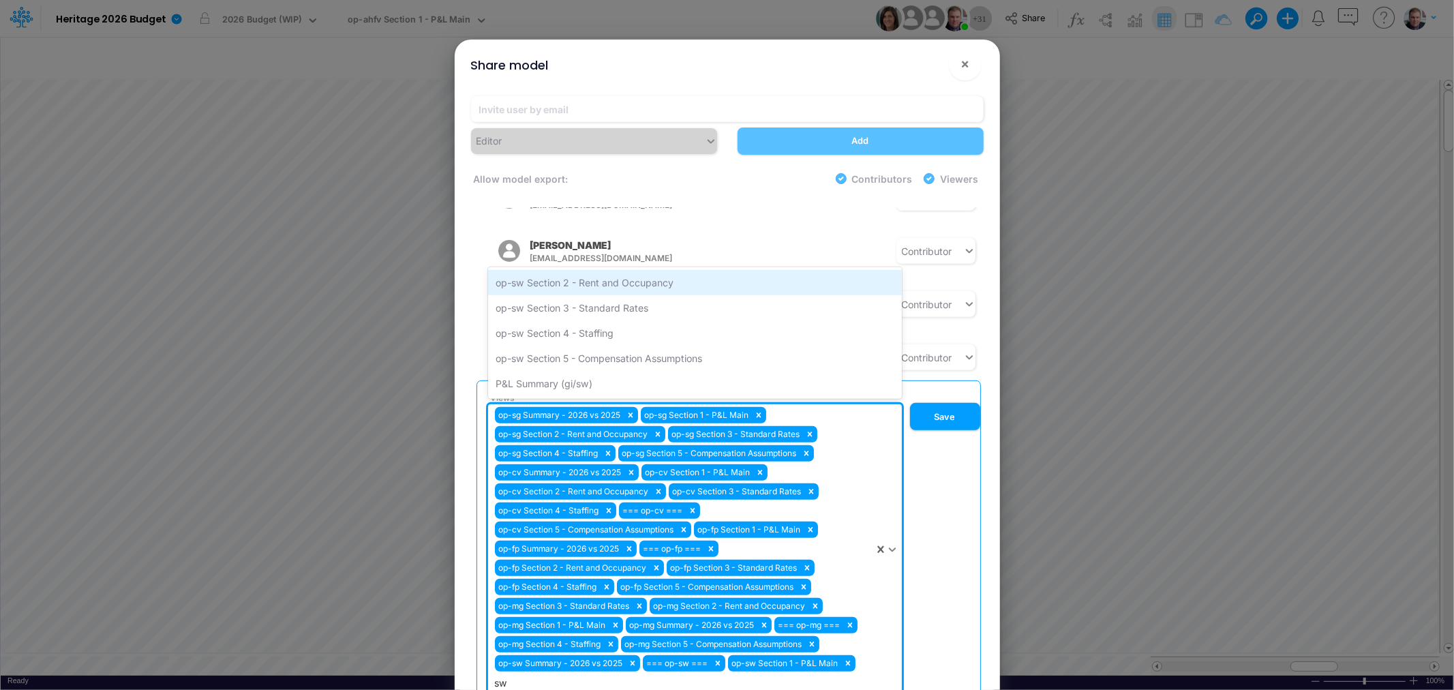
click at [598, 270] on div "op-sw Section 2 - Rent and Occupancy" at bounding box center [695, 282] width 414 height 25
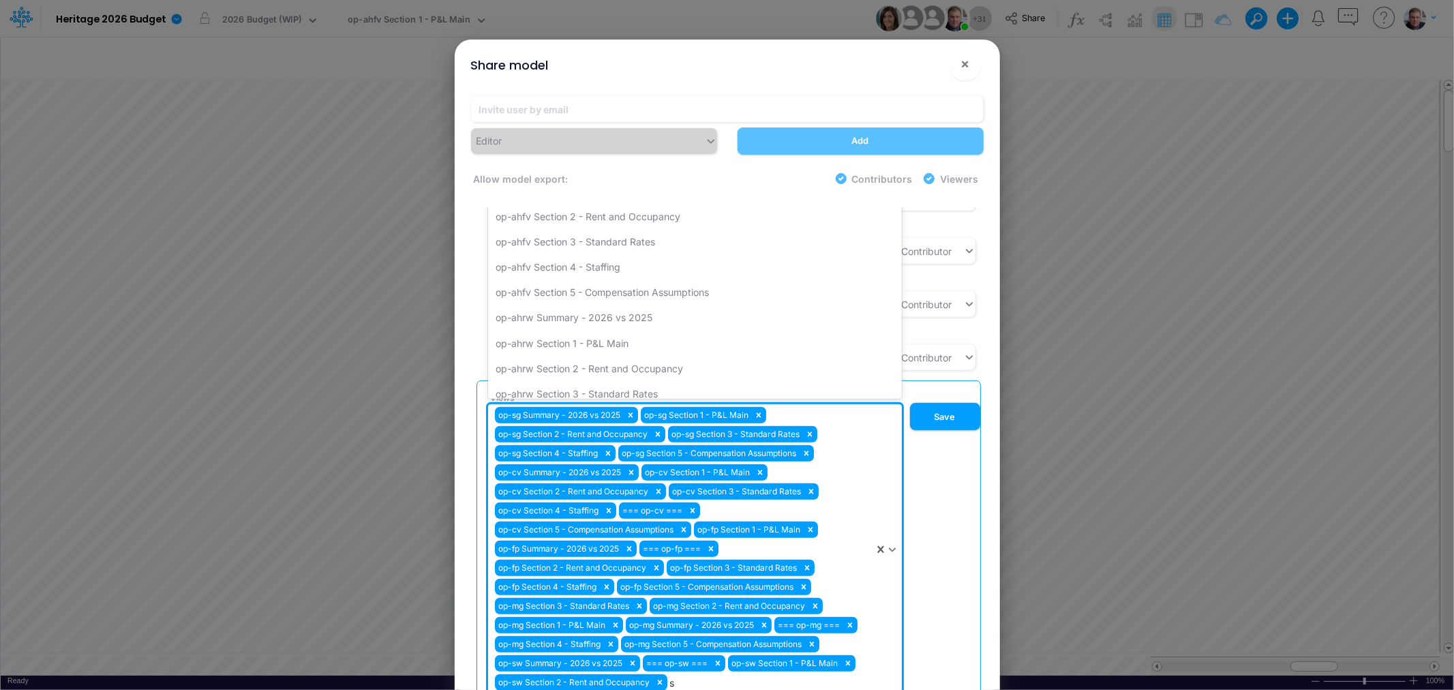
type input "sw"
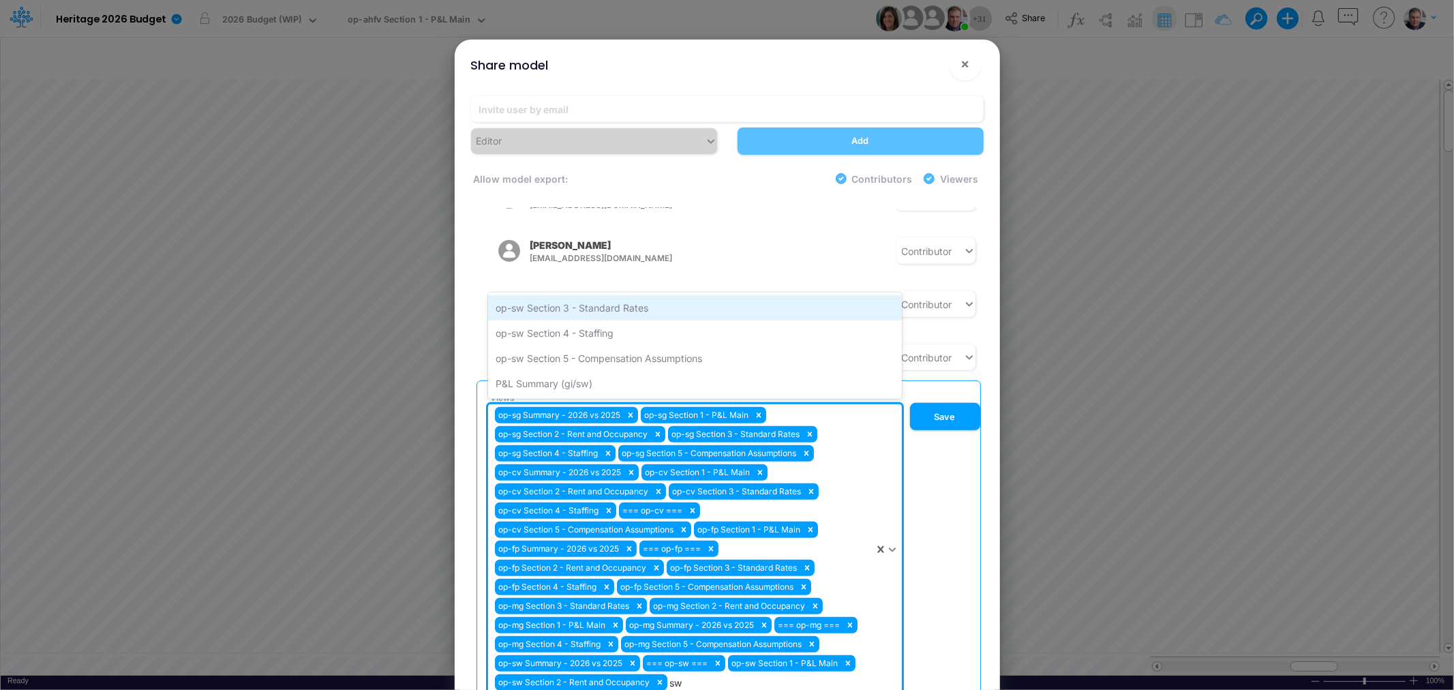
click at [603, 295] on div "op-sw Section 3 - Standard Rates" at bounding box center [695, 307] width 414 height 25
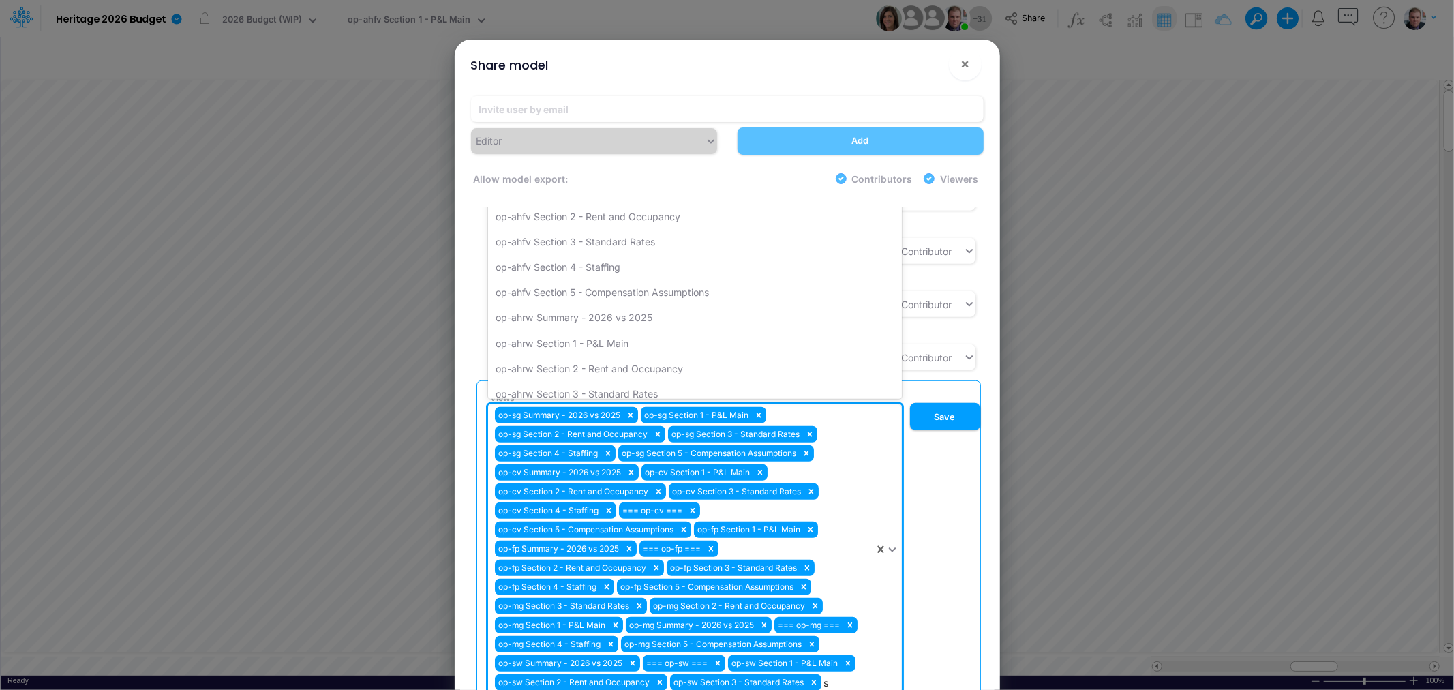
type input "sw"
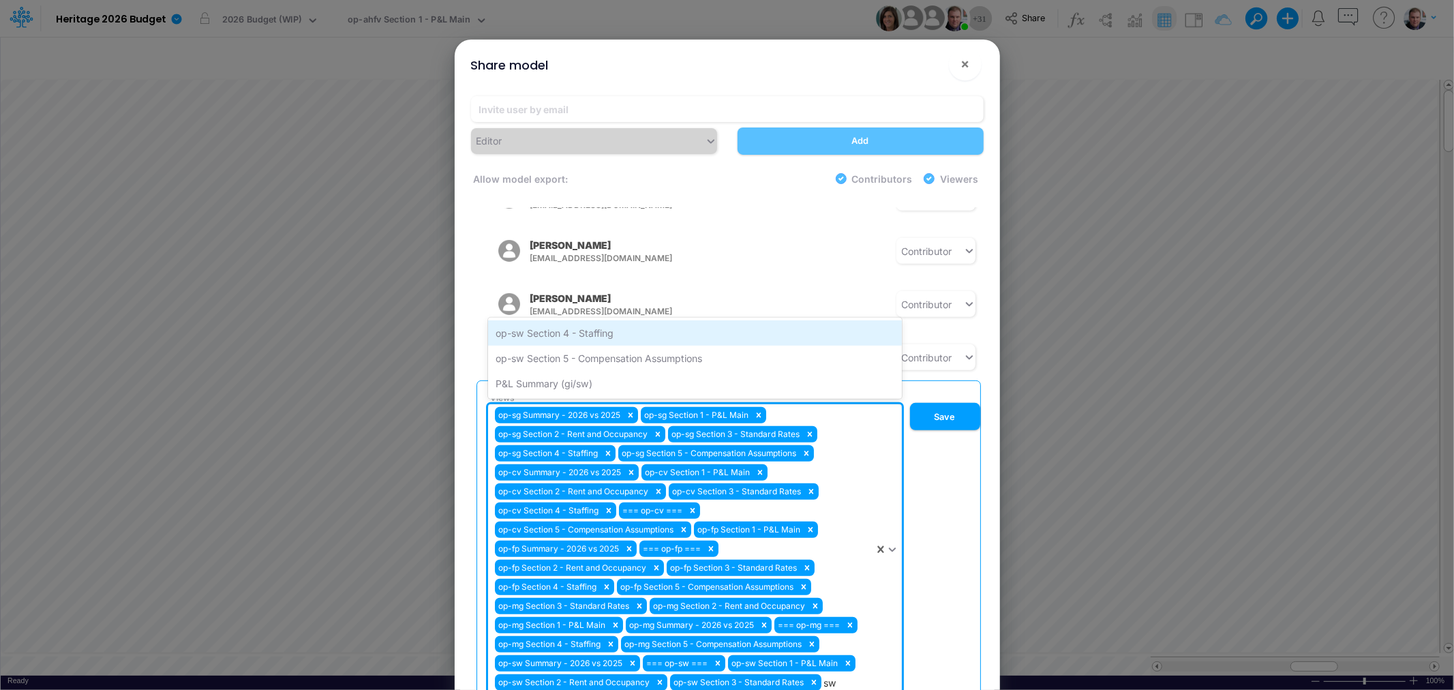
click at [605, 320] on div "op-sw Section 4 - Staffing" at bounding box center [695, 332] width 414 height 25
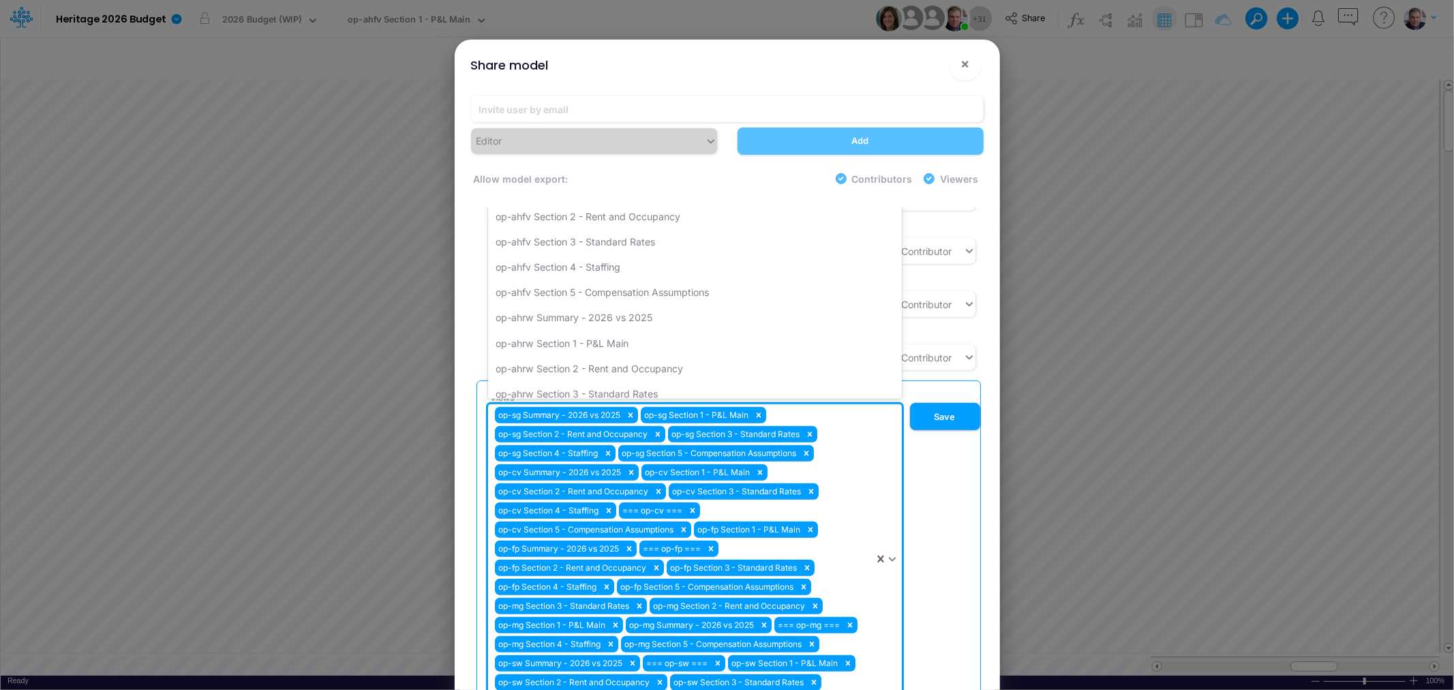
type input "sw"
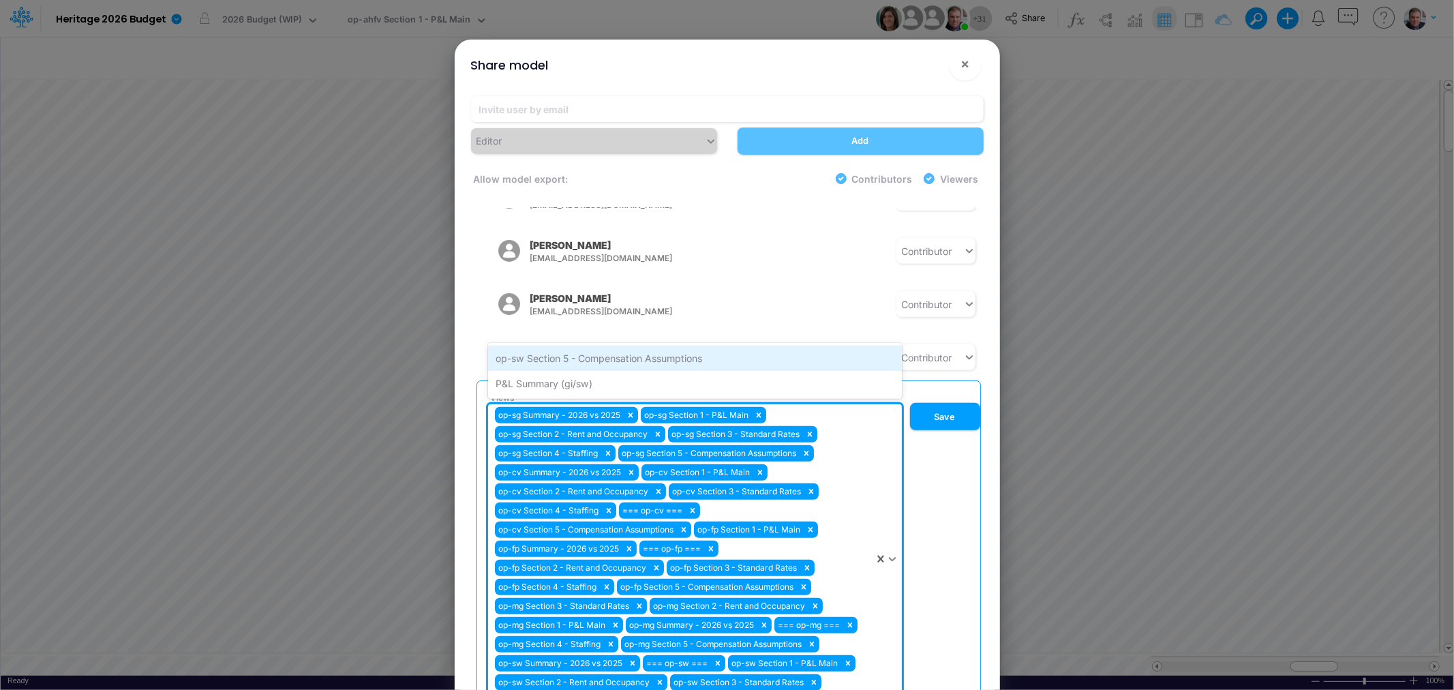
click at [614, 346] on div "op-sw Section 5 - Compensation Assumptions" at bounding box center [695, 358] width 414 height 25
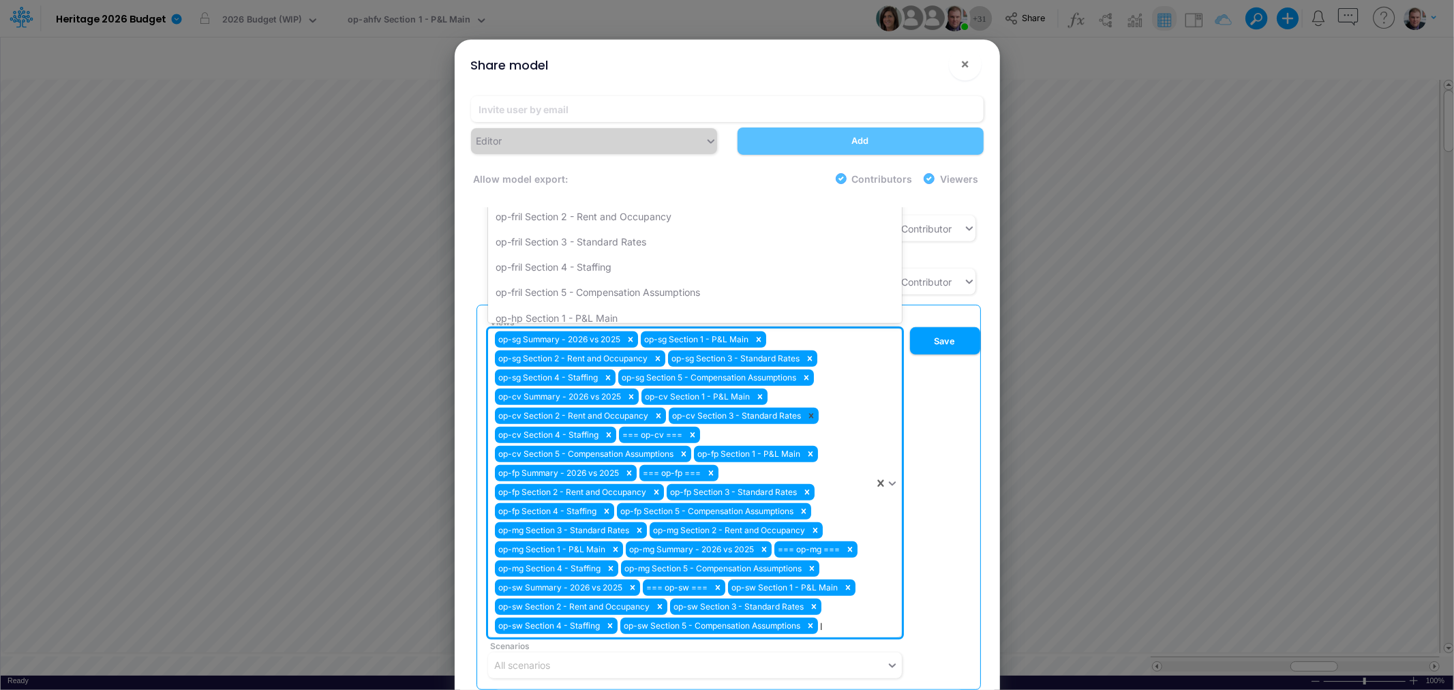
type input "lg"
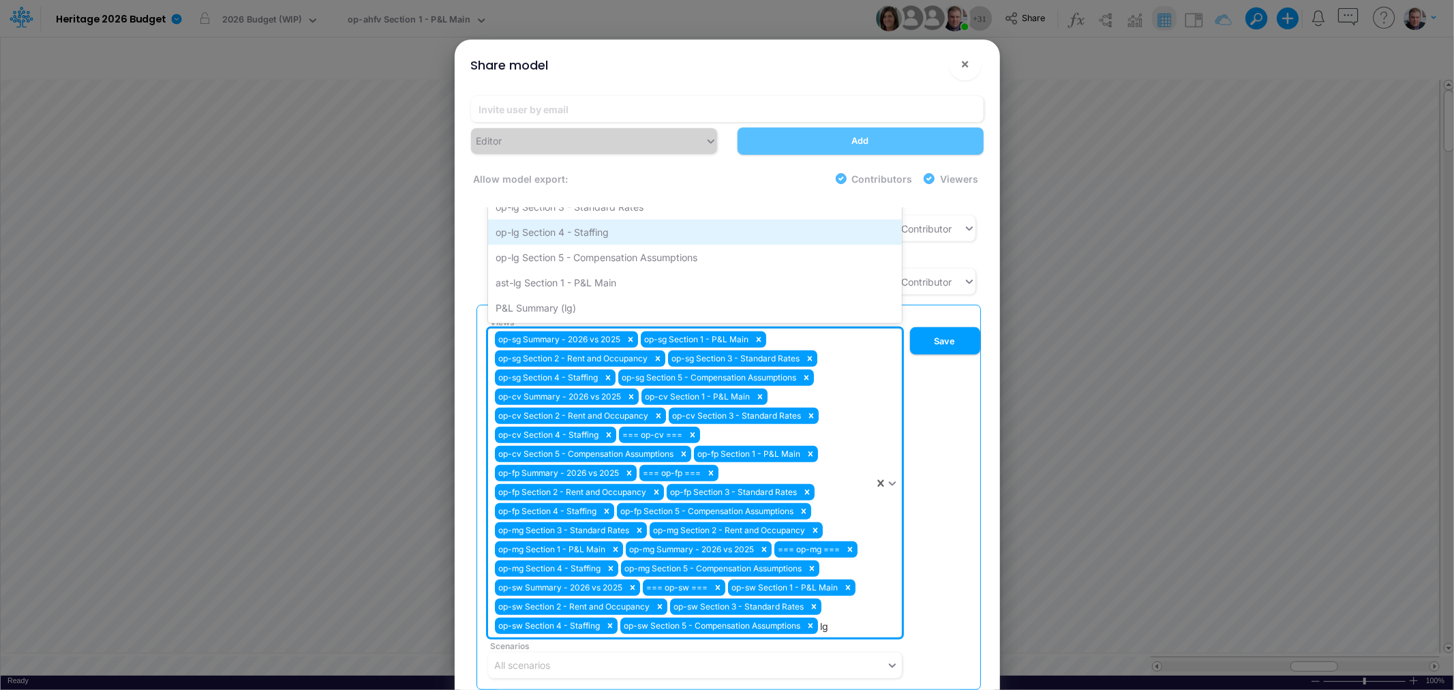
click at [614, 220] on div "op-lg Section 4 - Staffing" at bounding box center [695, 232] width 414 height 25
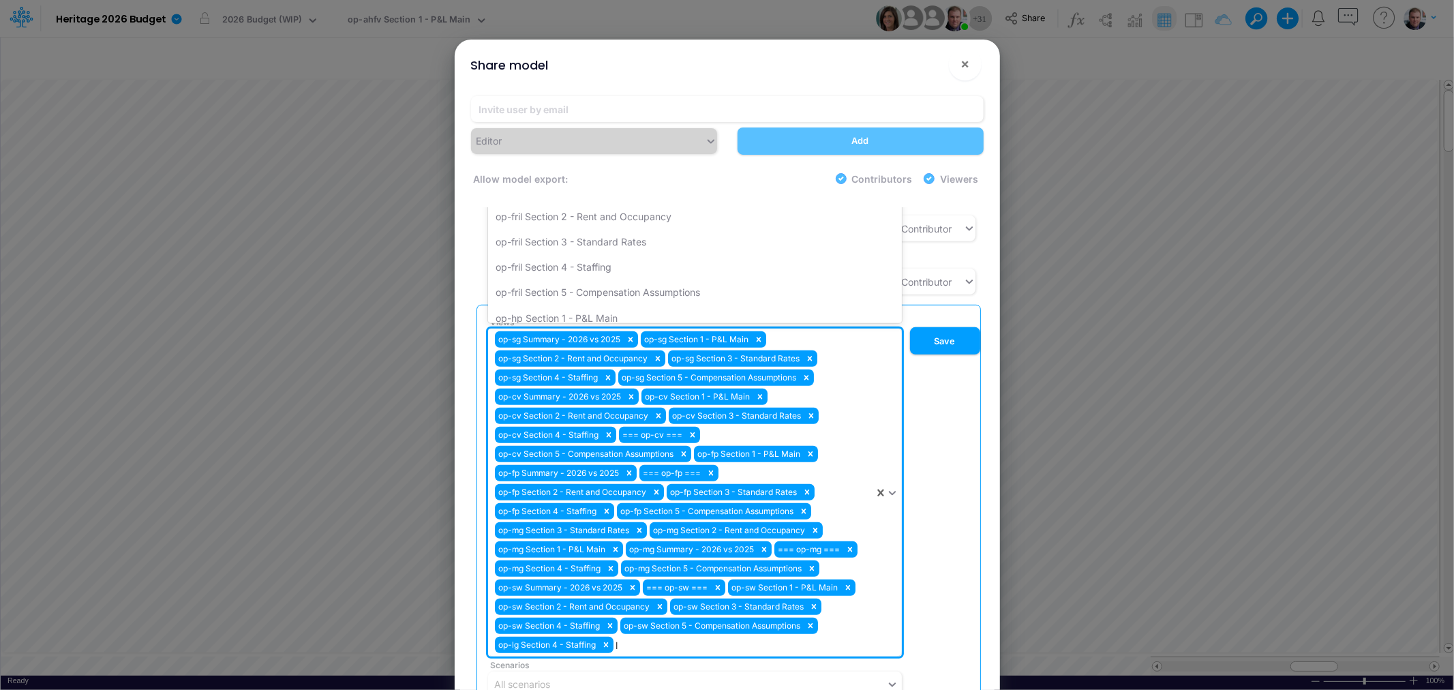
type input "lg"
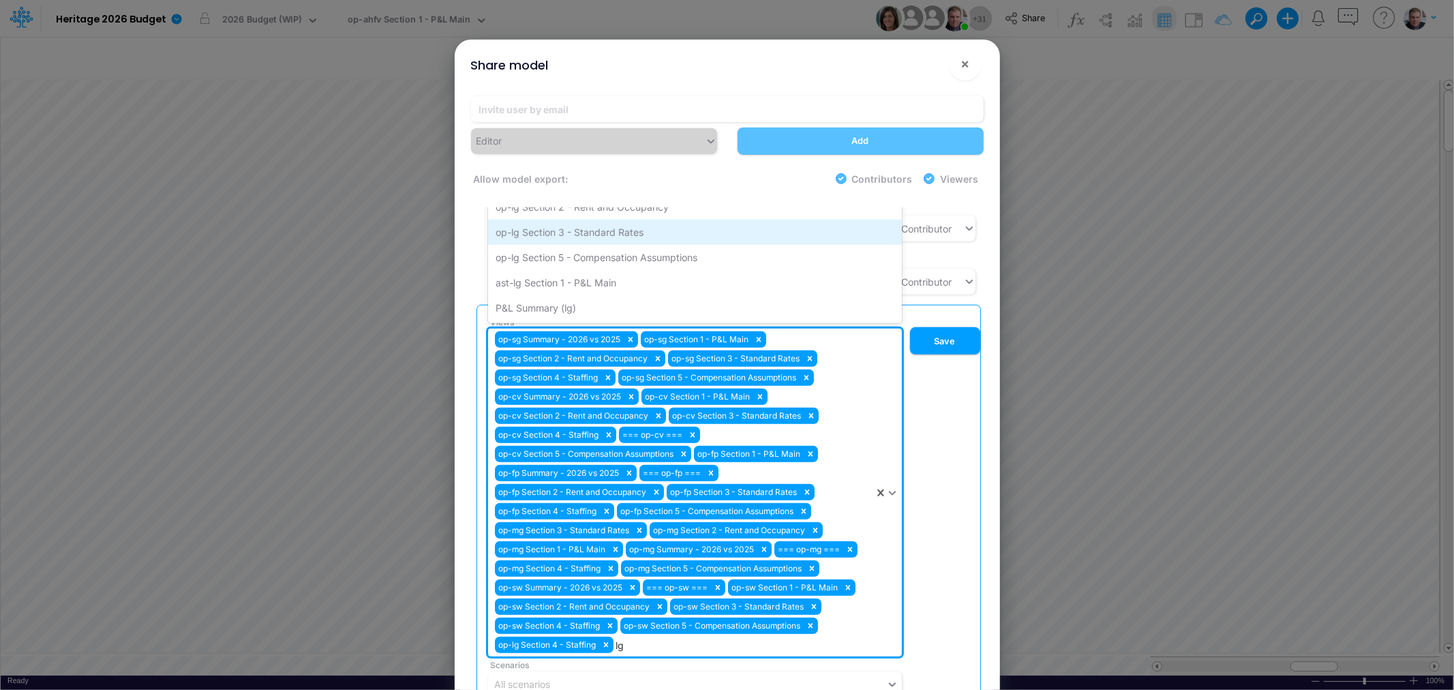
click at [566, 220] on div "op-lg Section 3 - Standard Rates" at bounding box center [695, 232] width 414 height 25
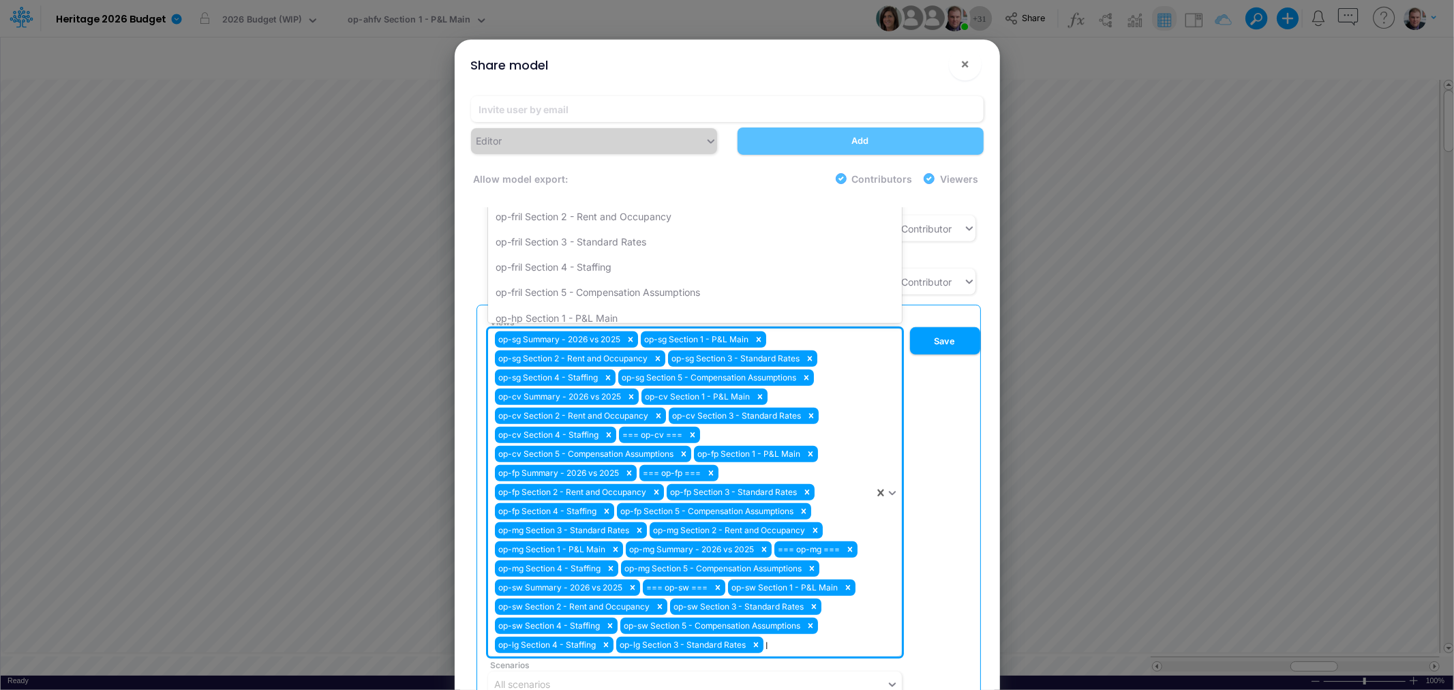
type input "lg"
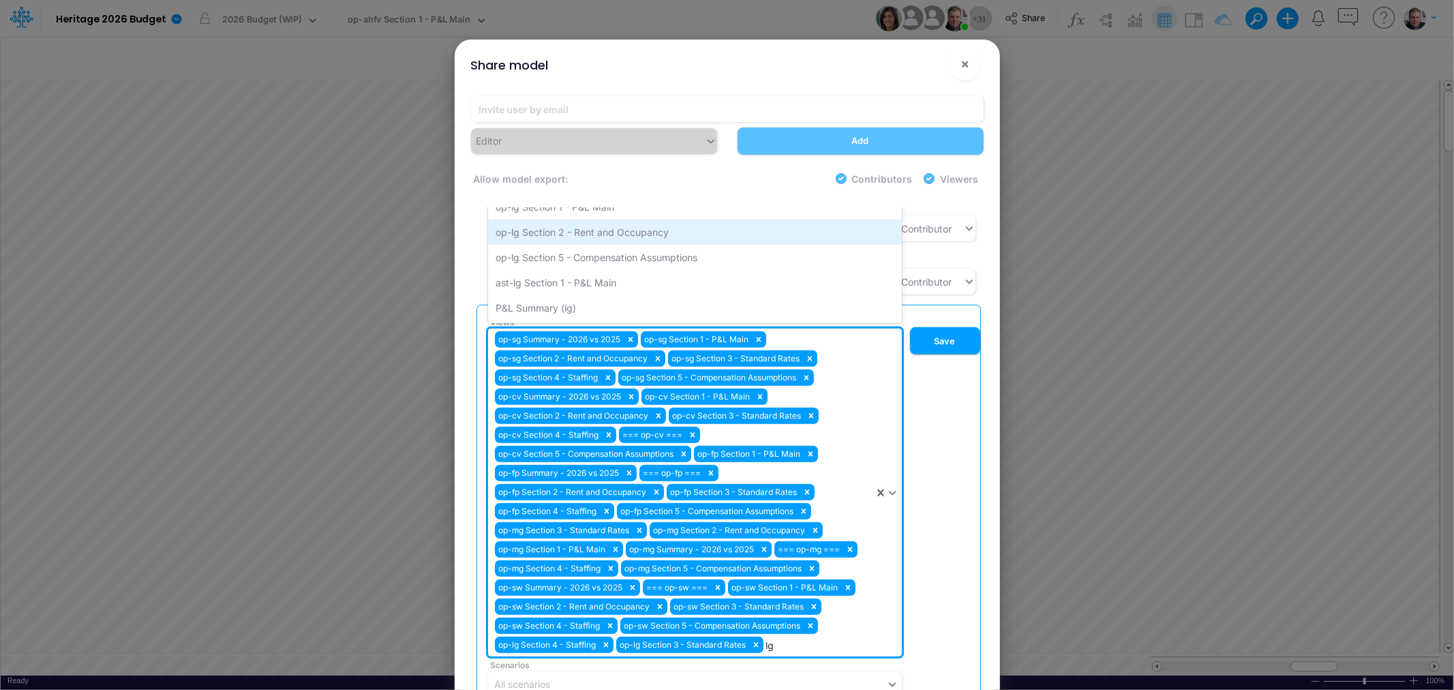
click at [589, 220] on div "op-lg Section 2 - Rent and Occupancy" at bounding box center [695, 232] width 414 height 25
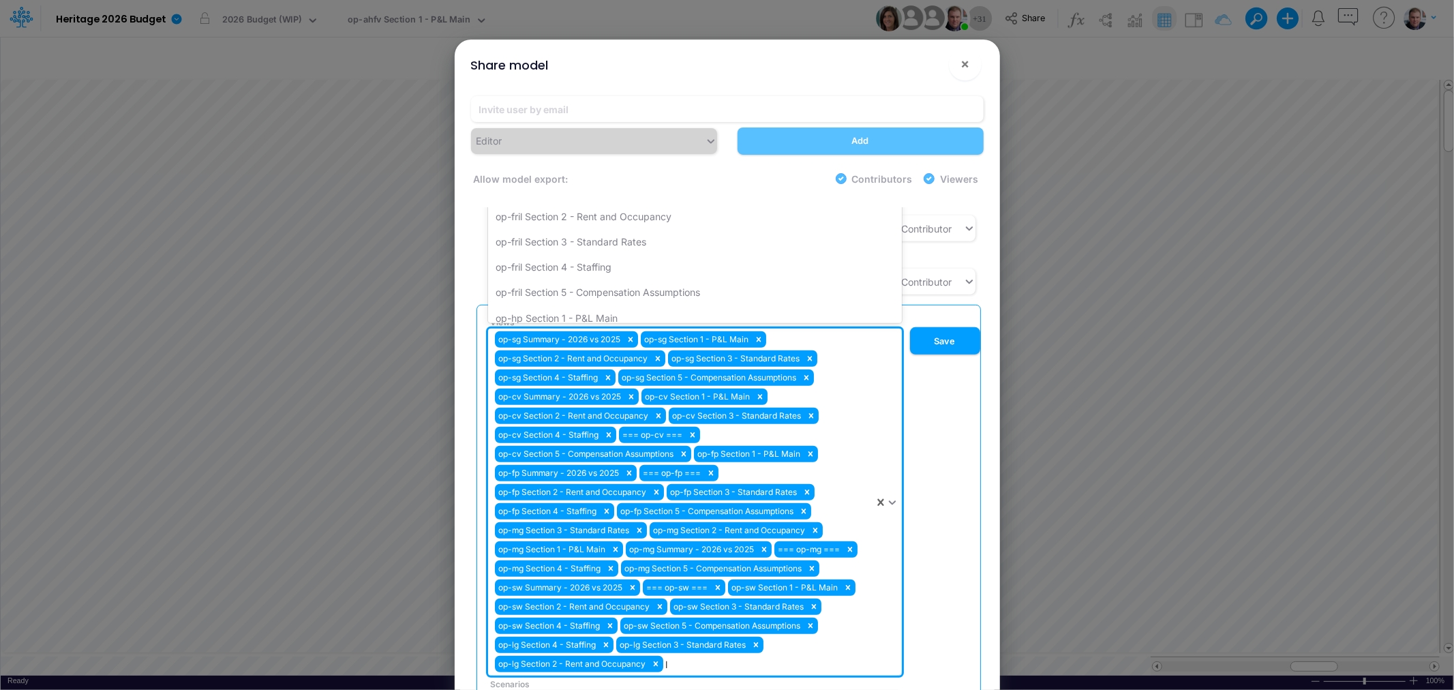
type input "lg"
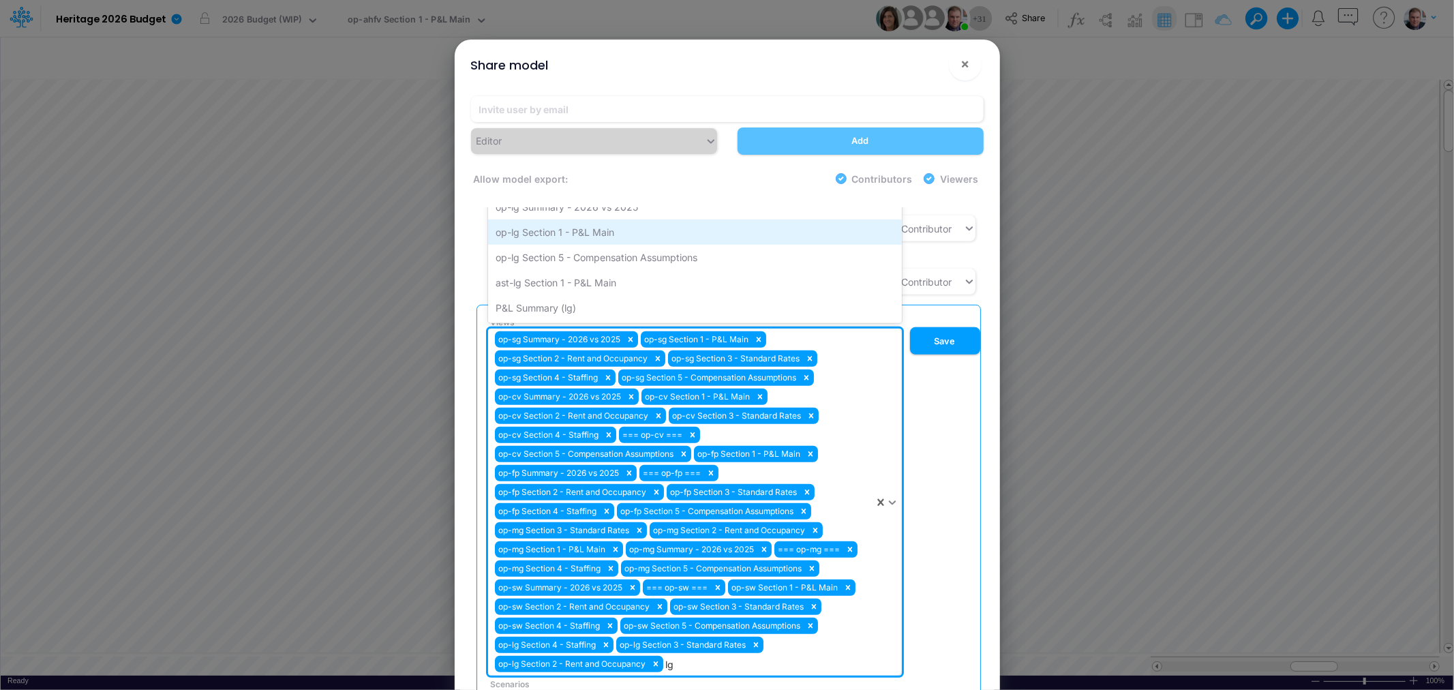
click at [567, 220] on div "op-lg Section 1 - P&L Main" at bounding box center [695, 232] width 414 height 25
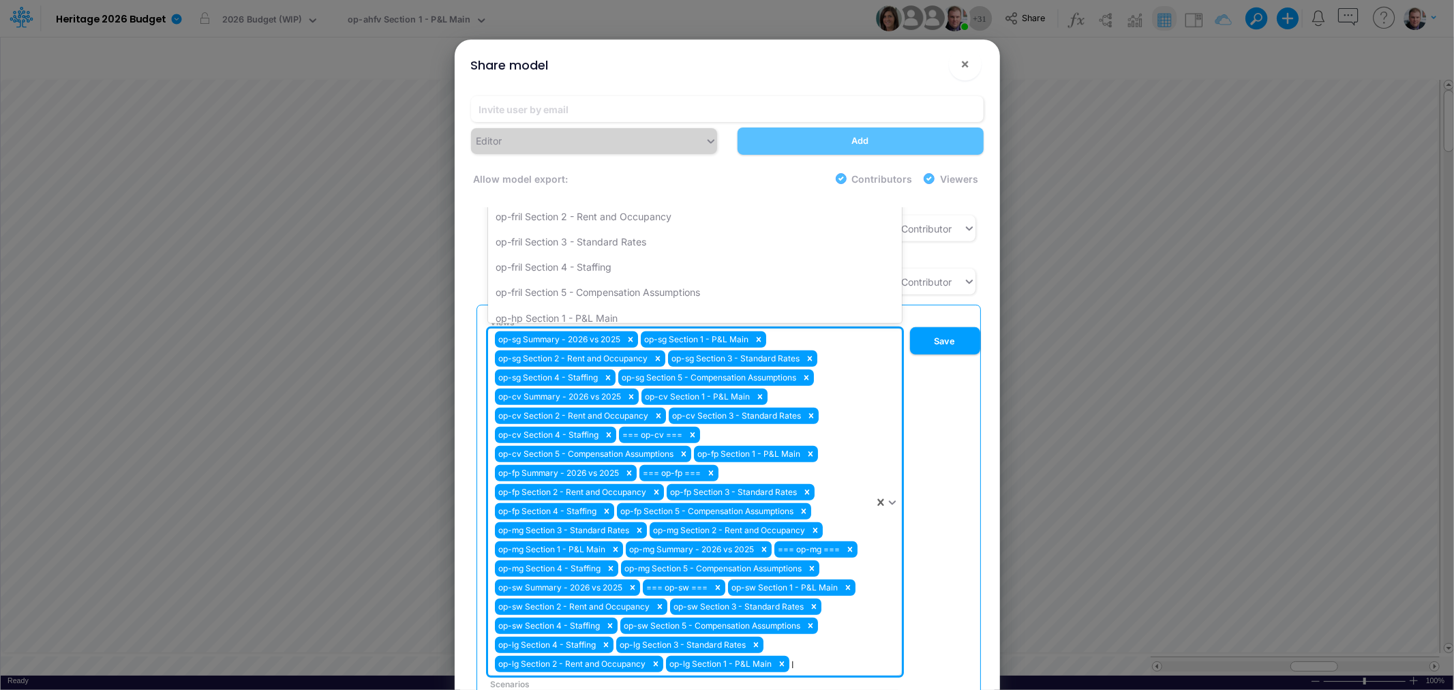
type input "lg"
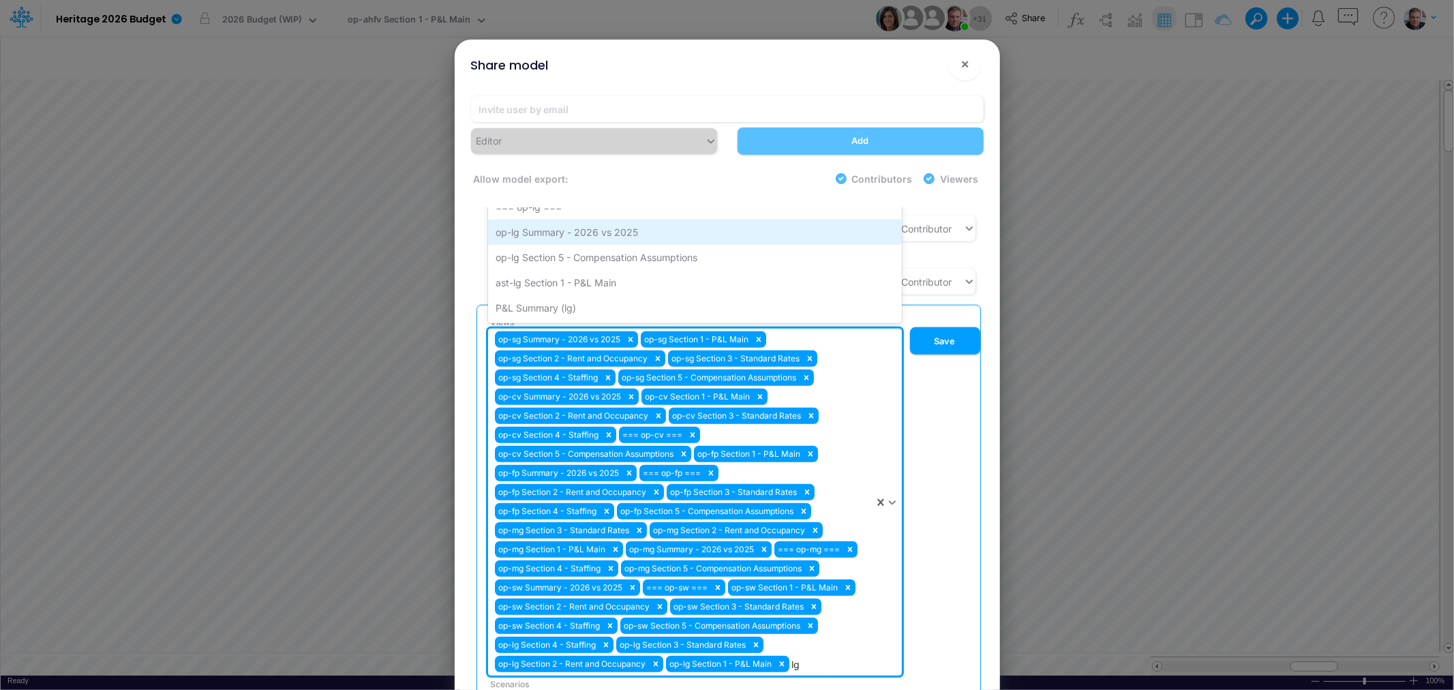
click at [558, 220] on div "op-lg Summary - 2026 vs 2025" at bounding box center [695, 232] width 414 height 25
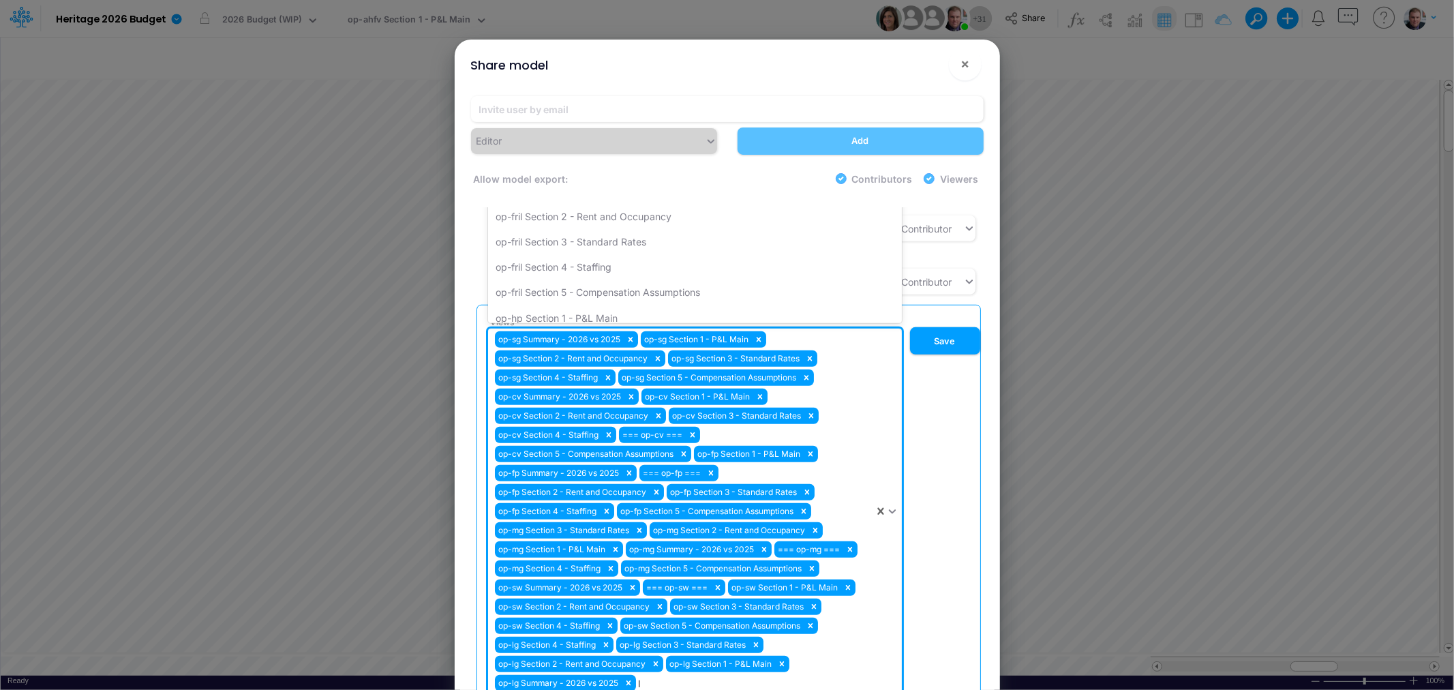
type input "lg"
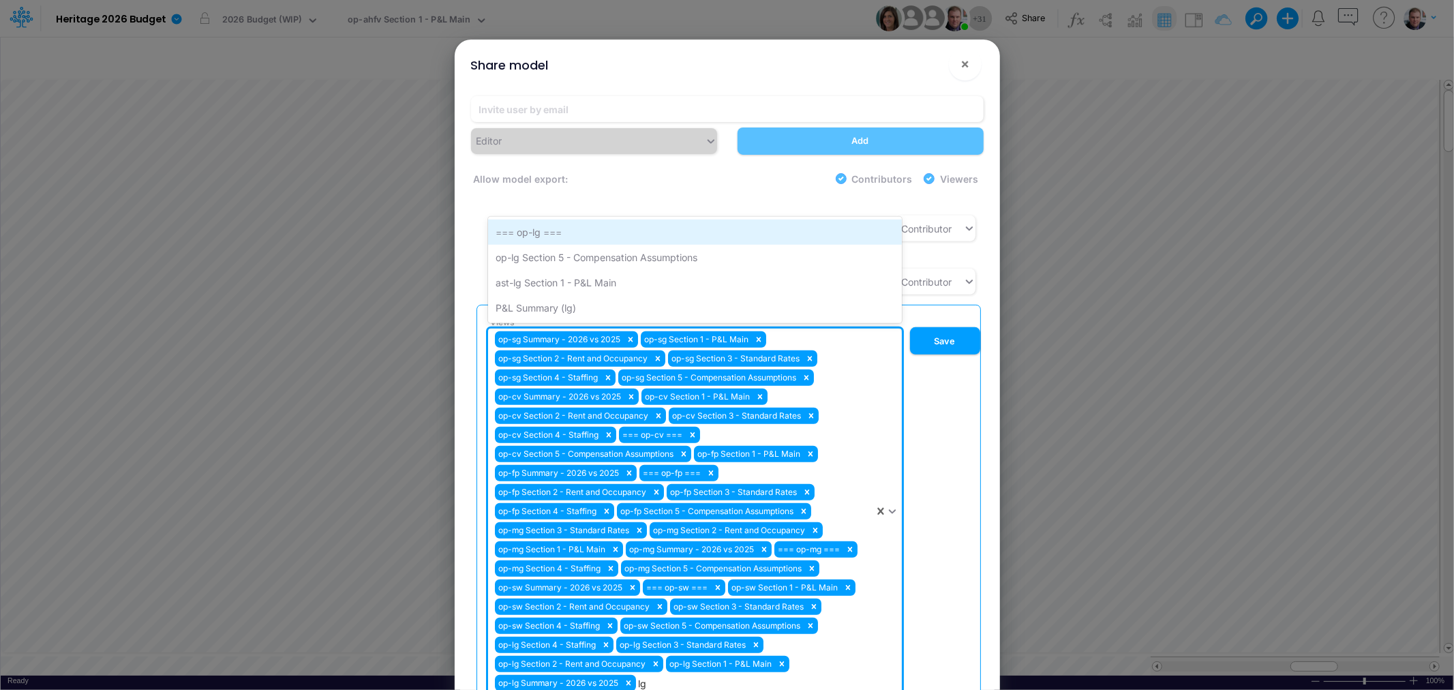
click at [551, 220] on div "=== op-lg ===" at bounding box center [695, 232] width 414 height 25
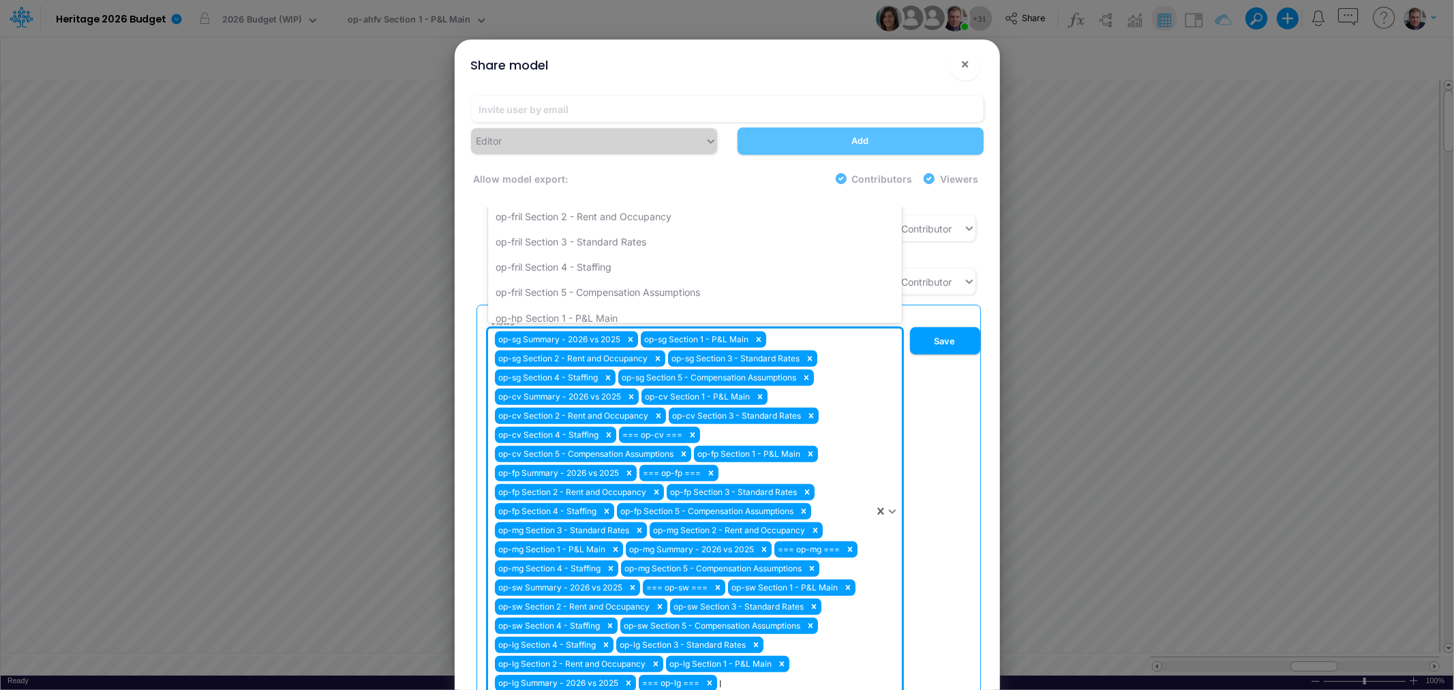
type input "lg"
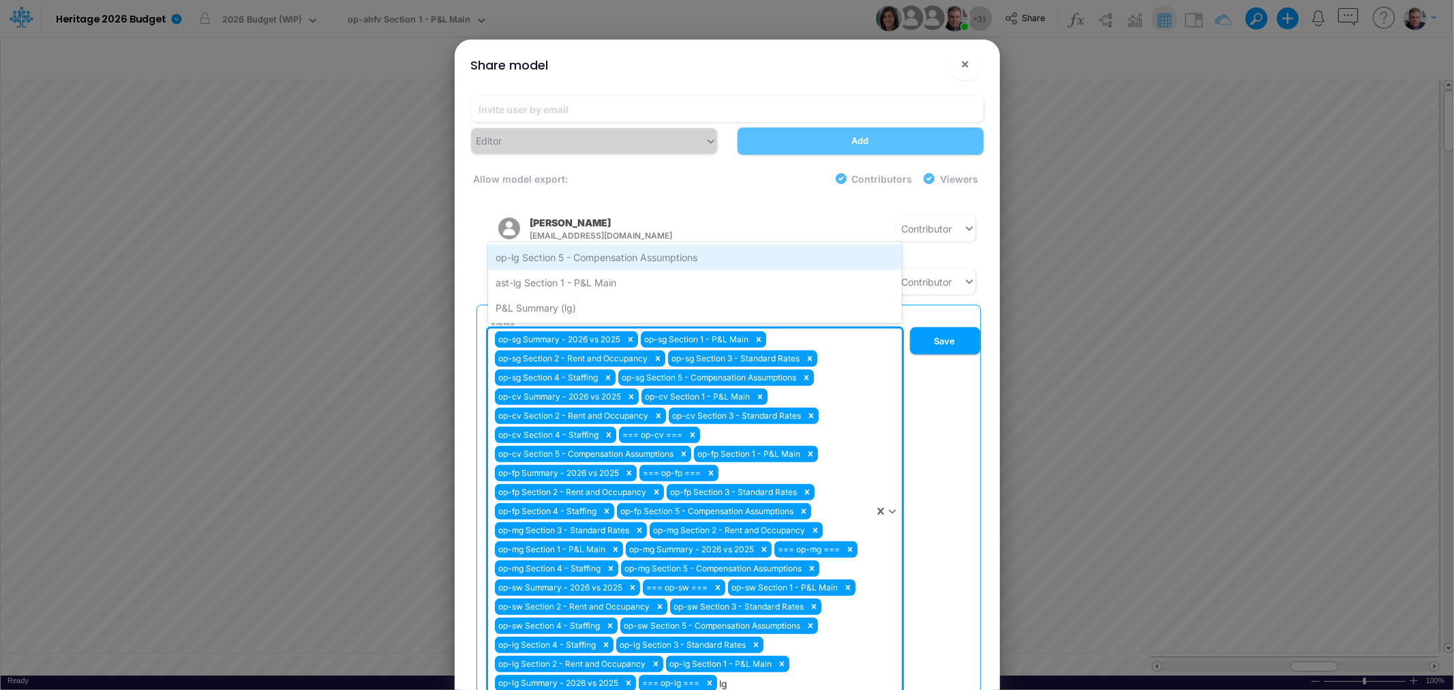
click at [573, 245] on div "op-lg Section 5 - Compensation Assumptions" at bounding box center [695, 257] width 414 height 25
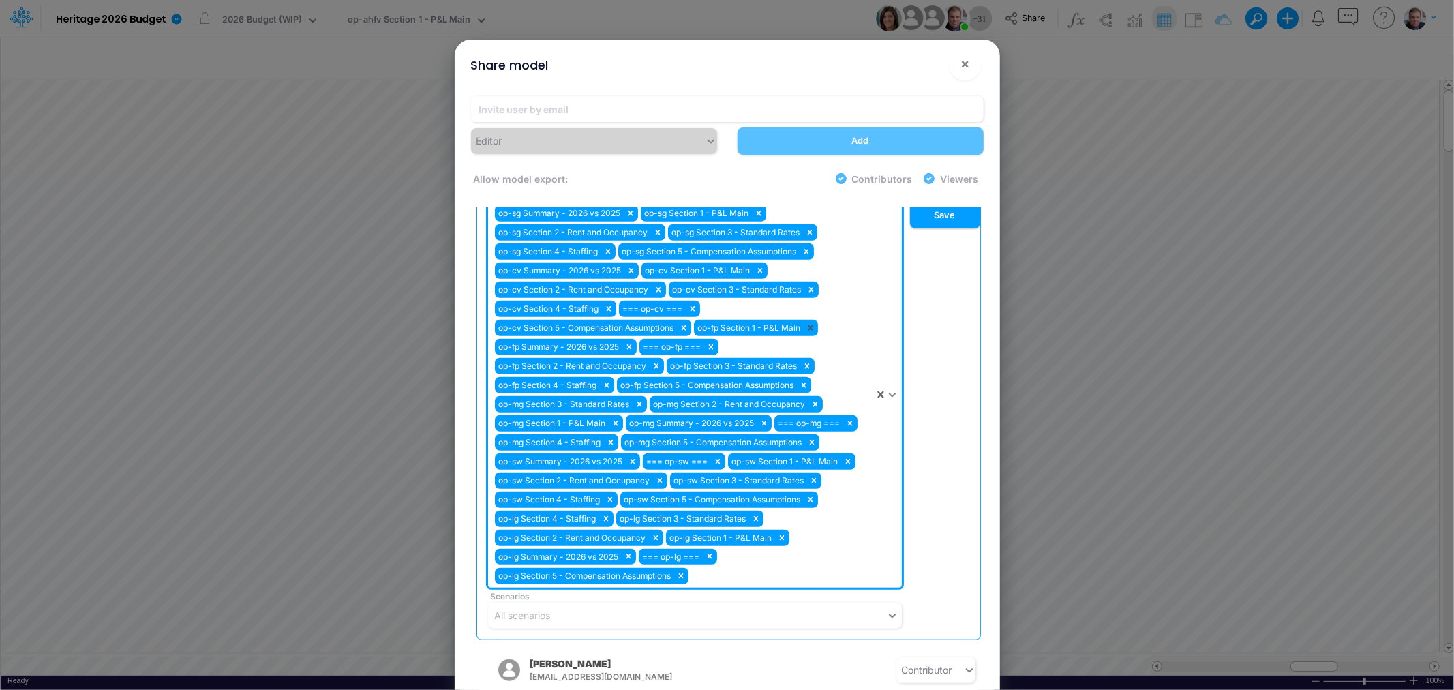
scroll to position [963, 0]
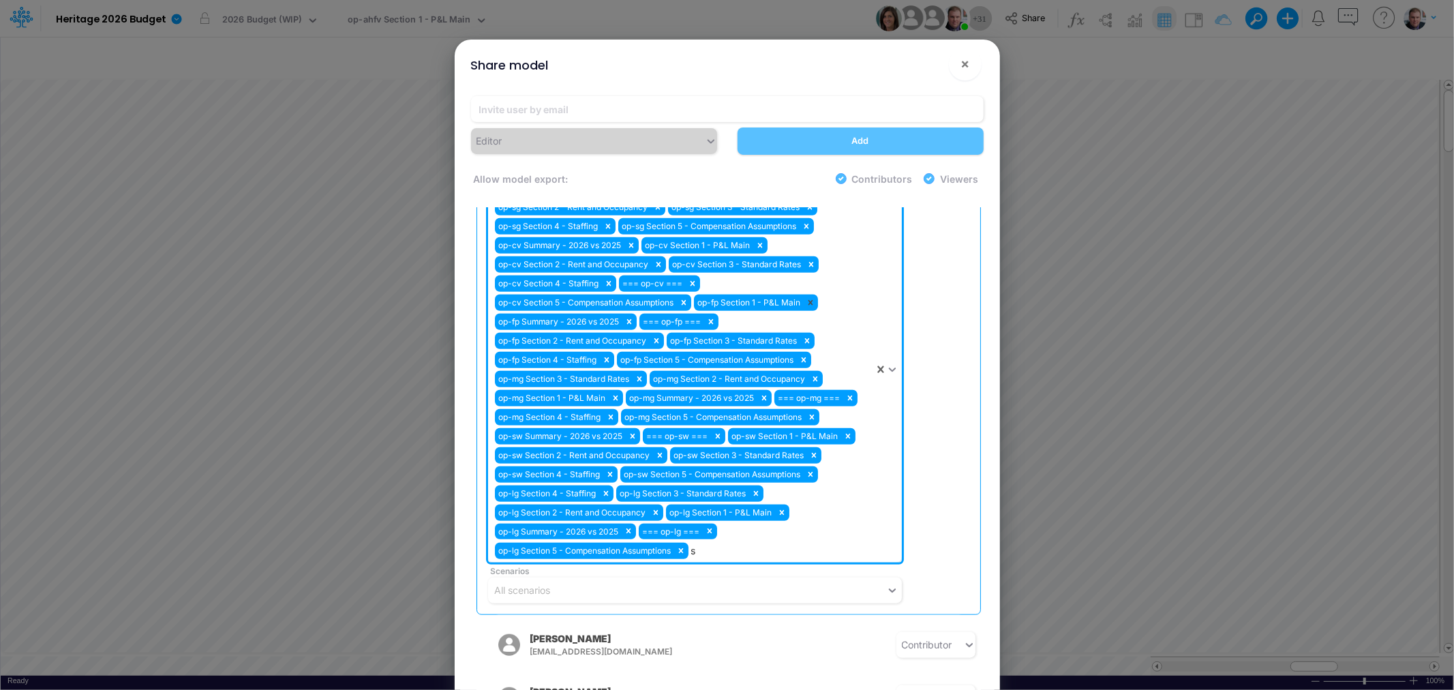
type input "sr"
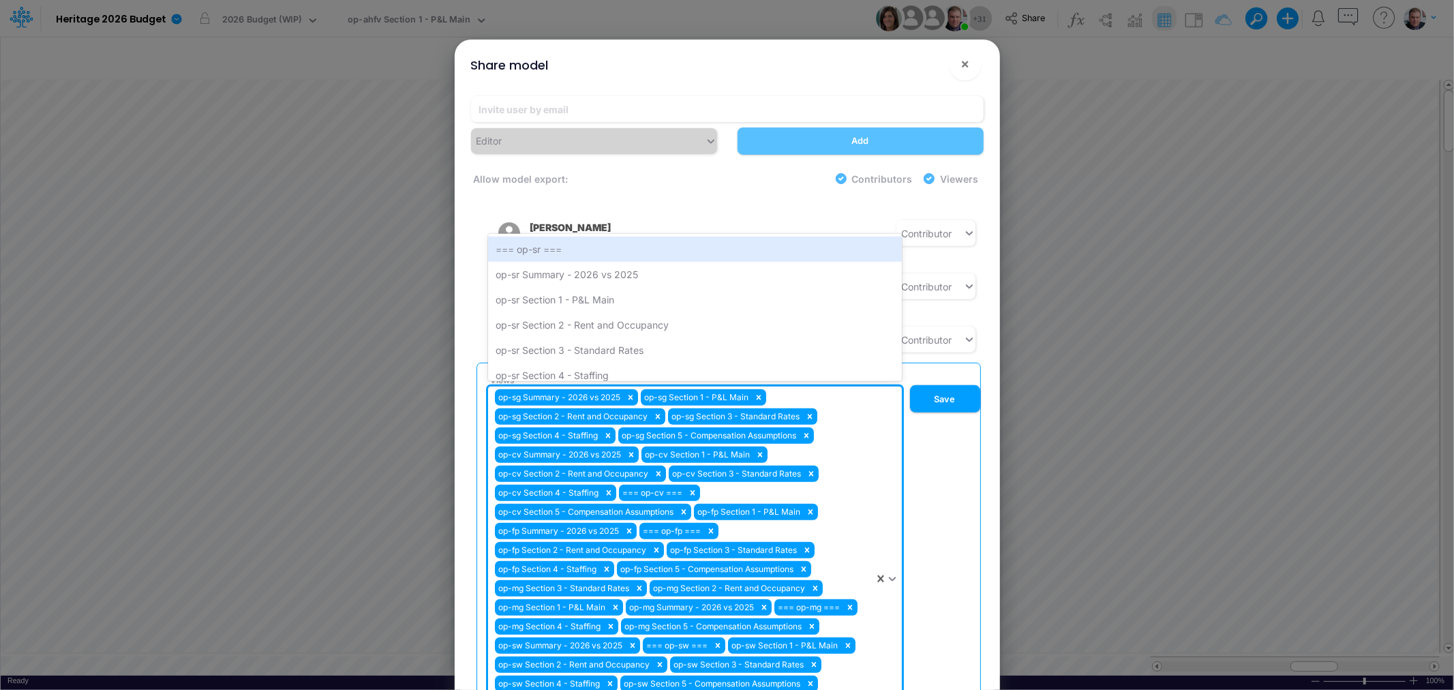
scroll to position [736, 0]
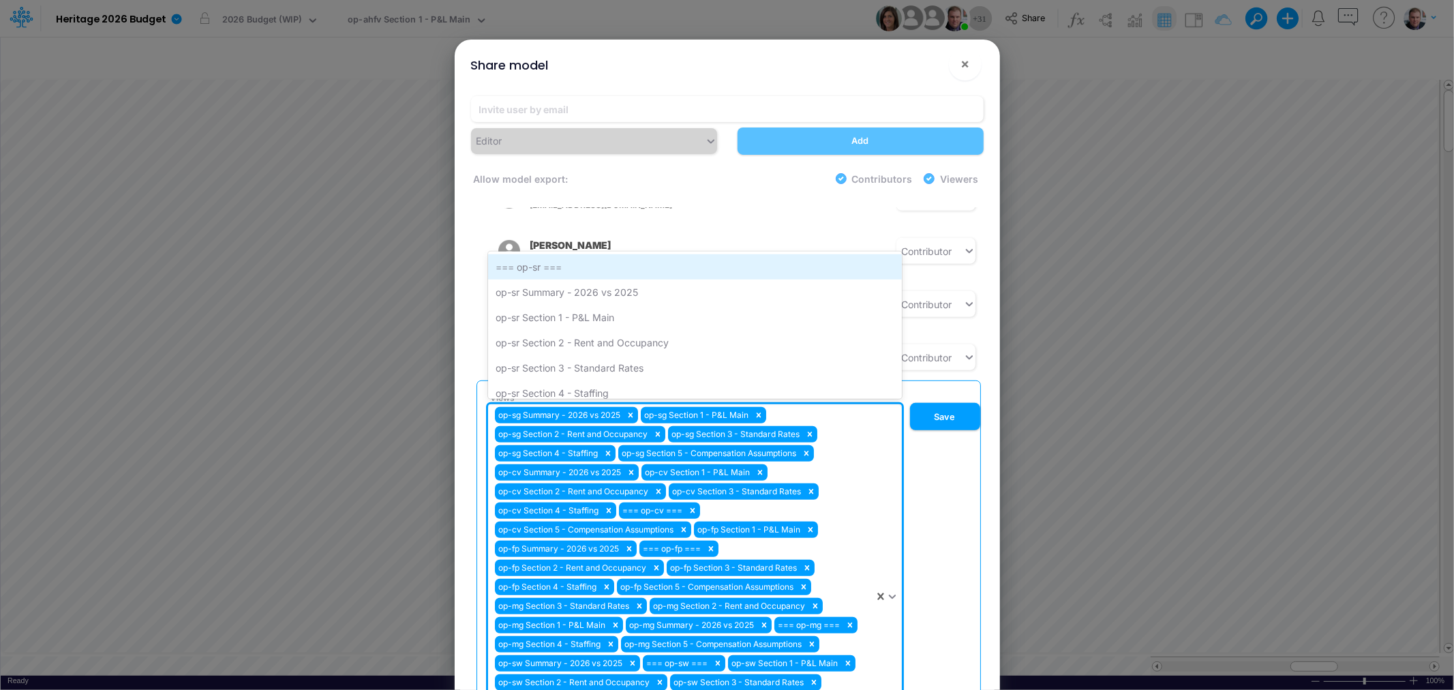
click at [579, 254] on div "=== op-sr ===" at bounding box center [695, 266] width 414 height 25
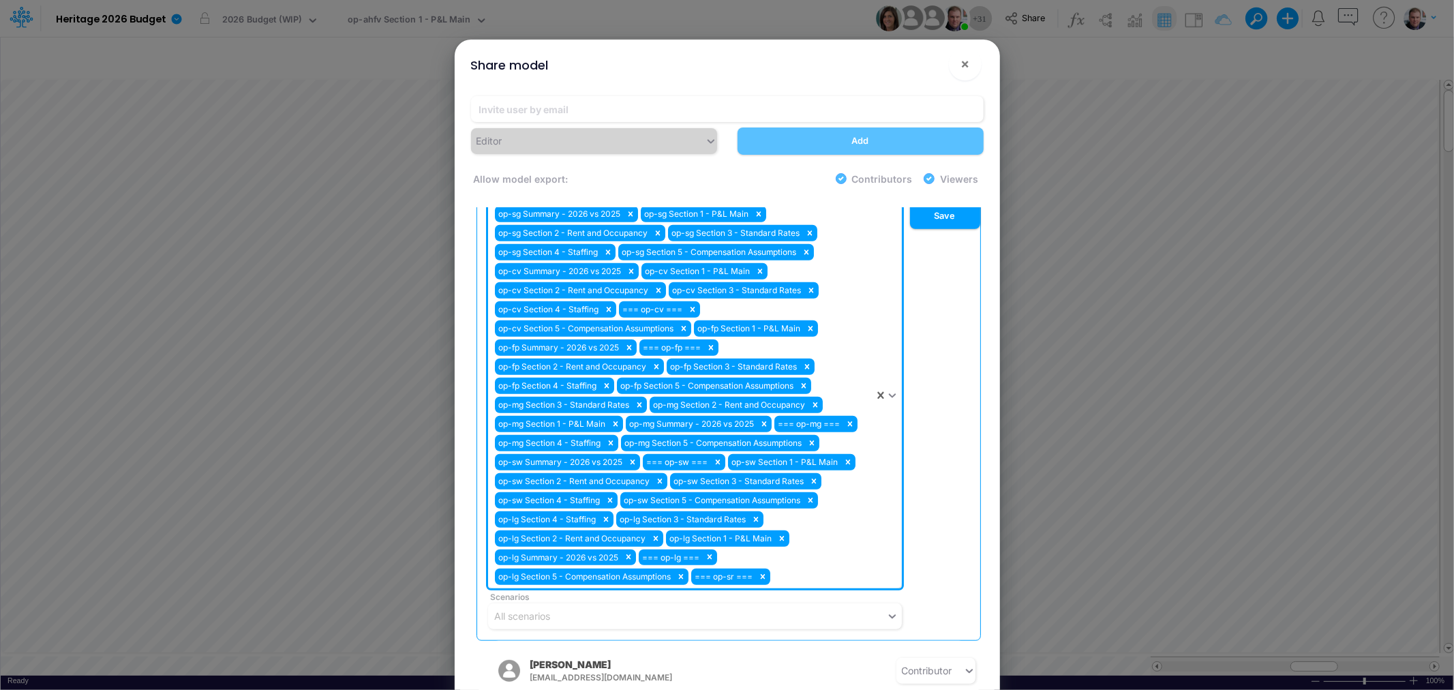
scroll to position [963, 0]
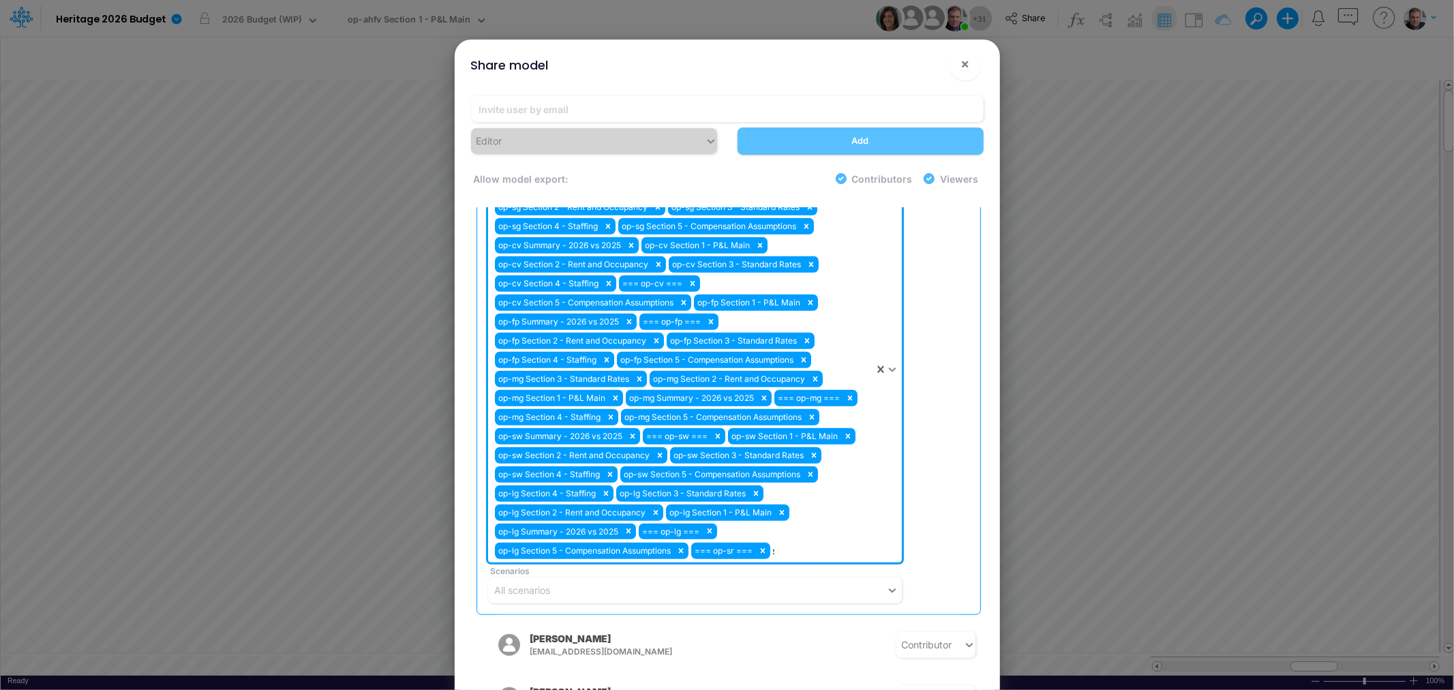
type input "sr"
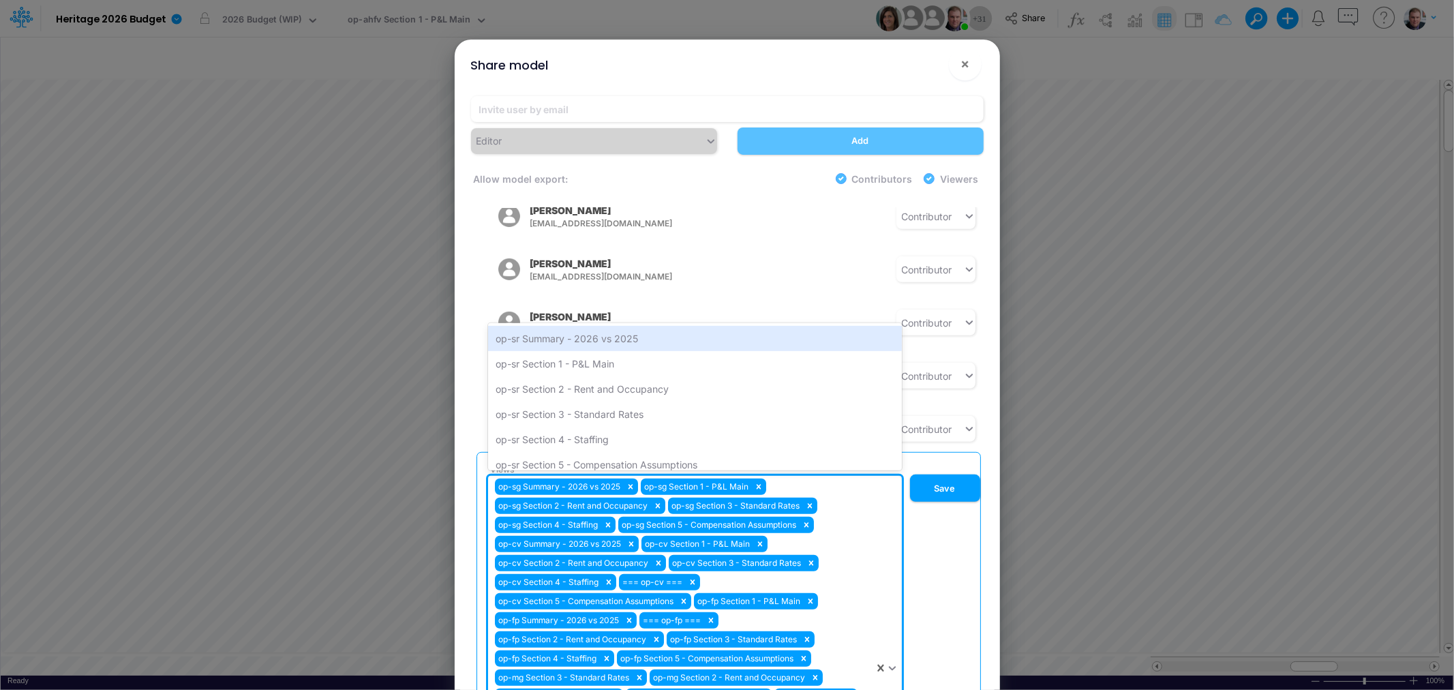
scroll to position [584, 0]
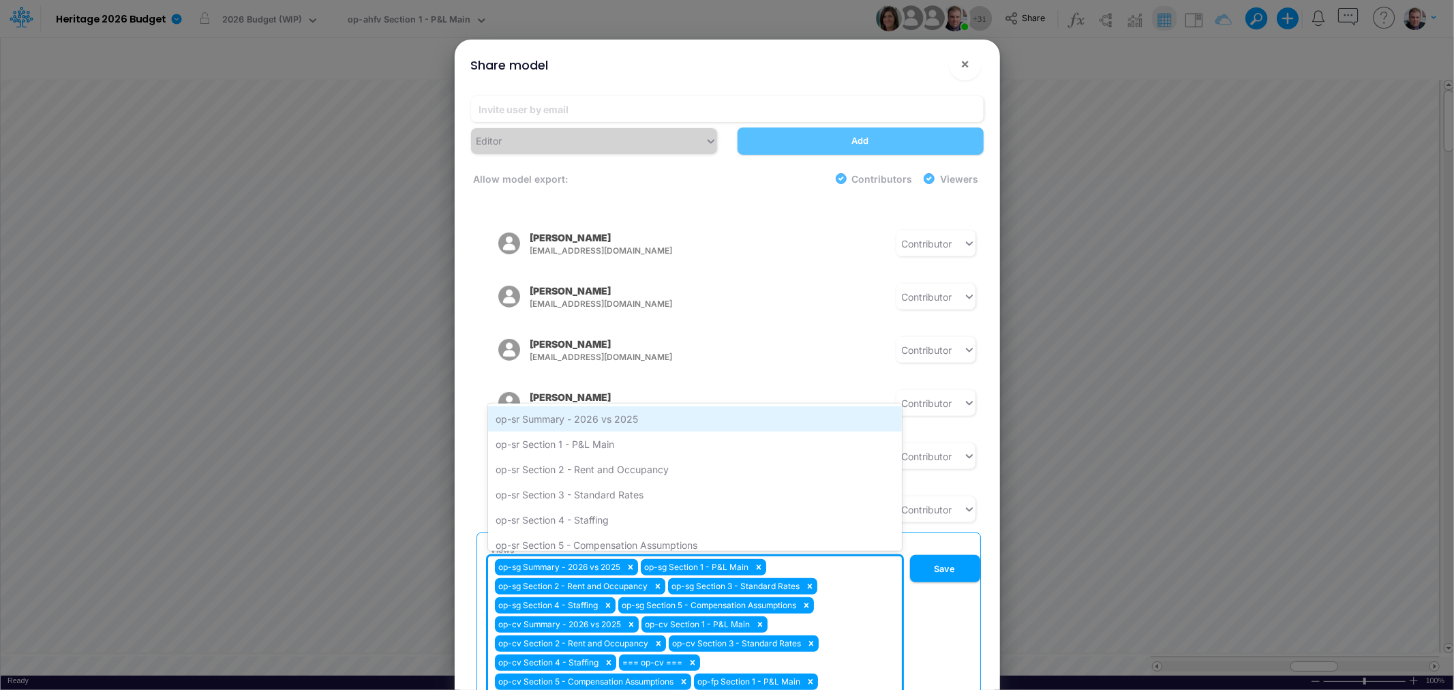
click at [633, 406] on div "op-sr Summary - 2026 vs 2025" at bounding box center [695, 418] width 414 height 25
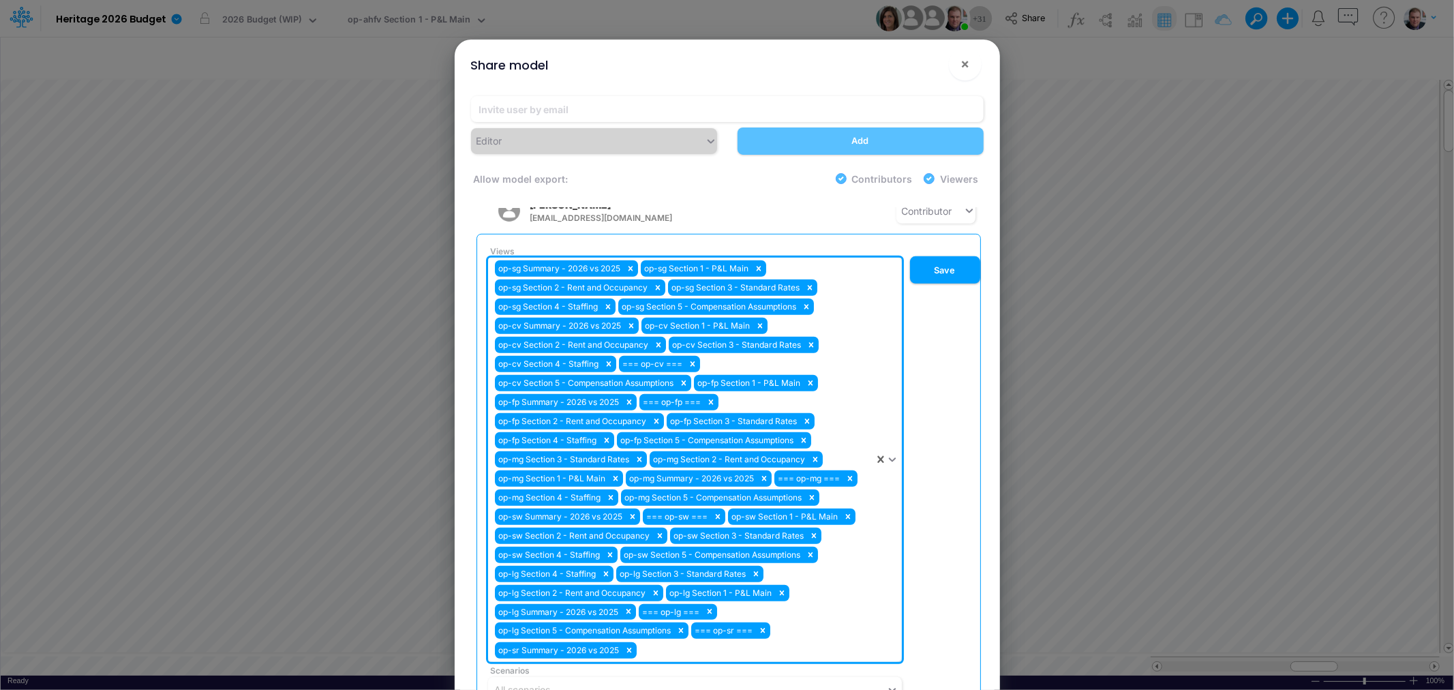
scroll to position [963, 0]
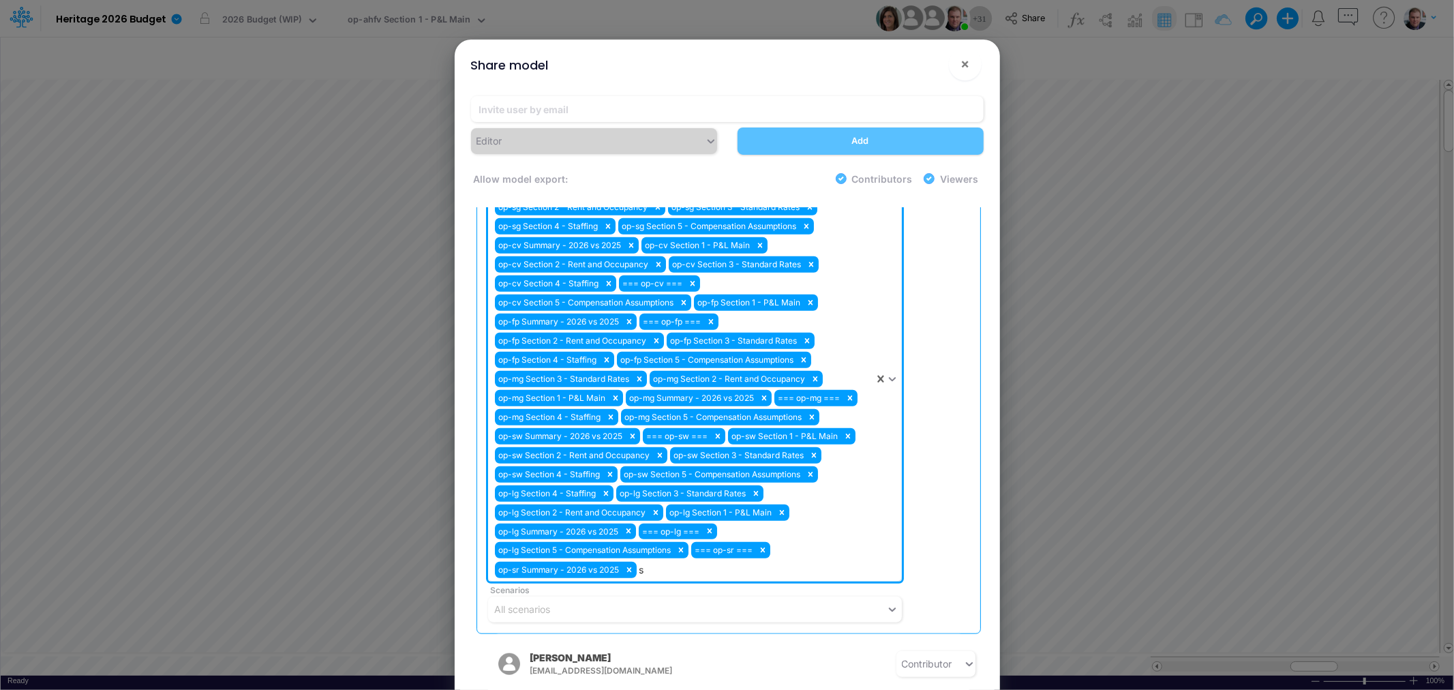
type input "sr"
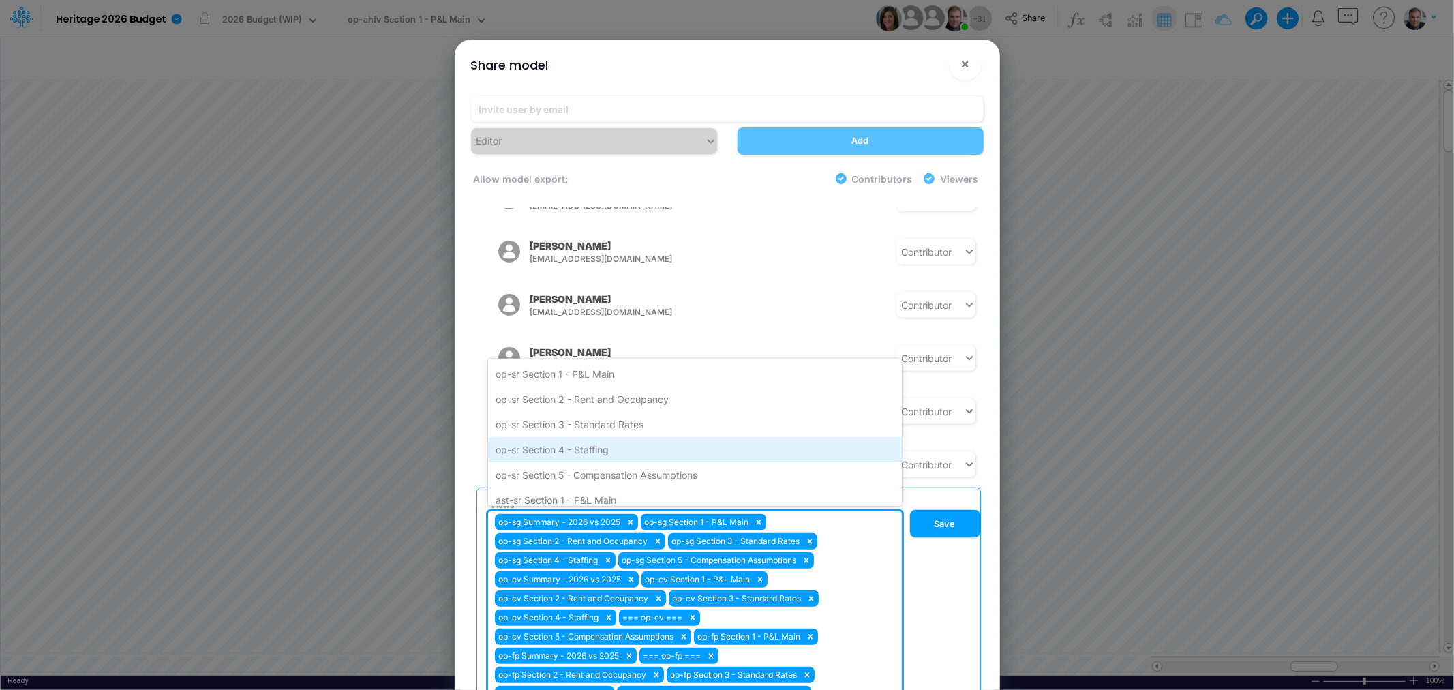
scroll to position [660, 0]
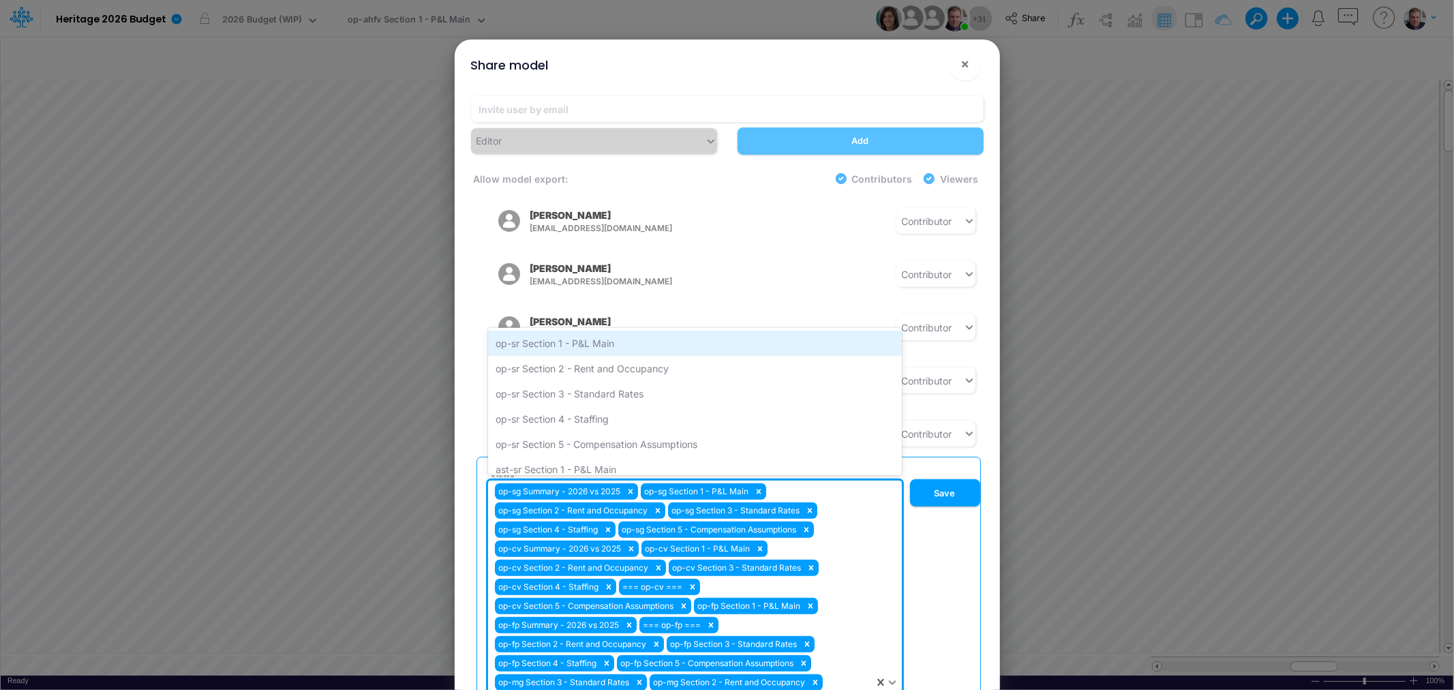
click at [597, 331] on div "op-sr Section 1 - P&L Main" at bounding box center [695, 343] width 414 height 25
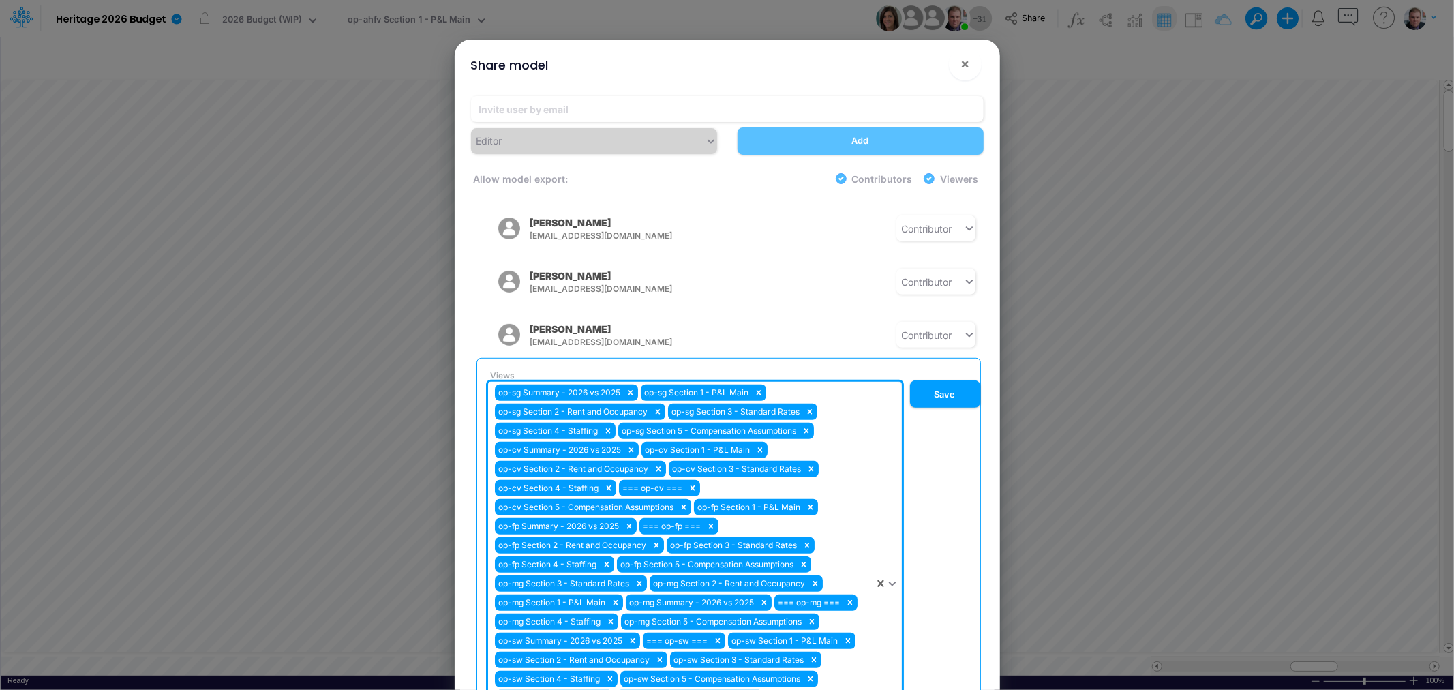
scroll to position [1115, 0]
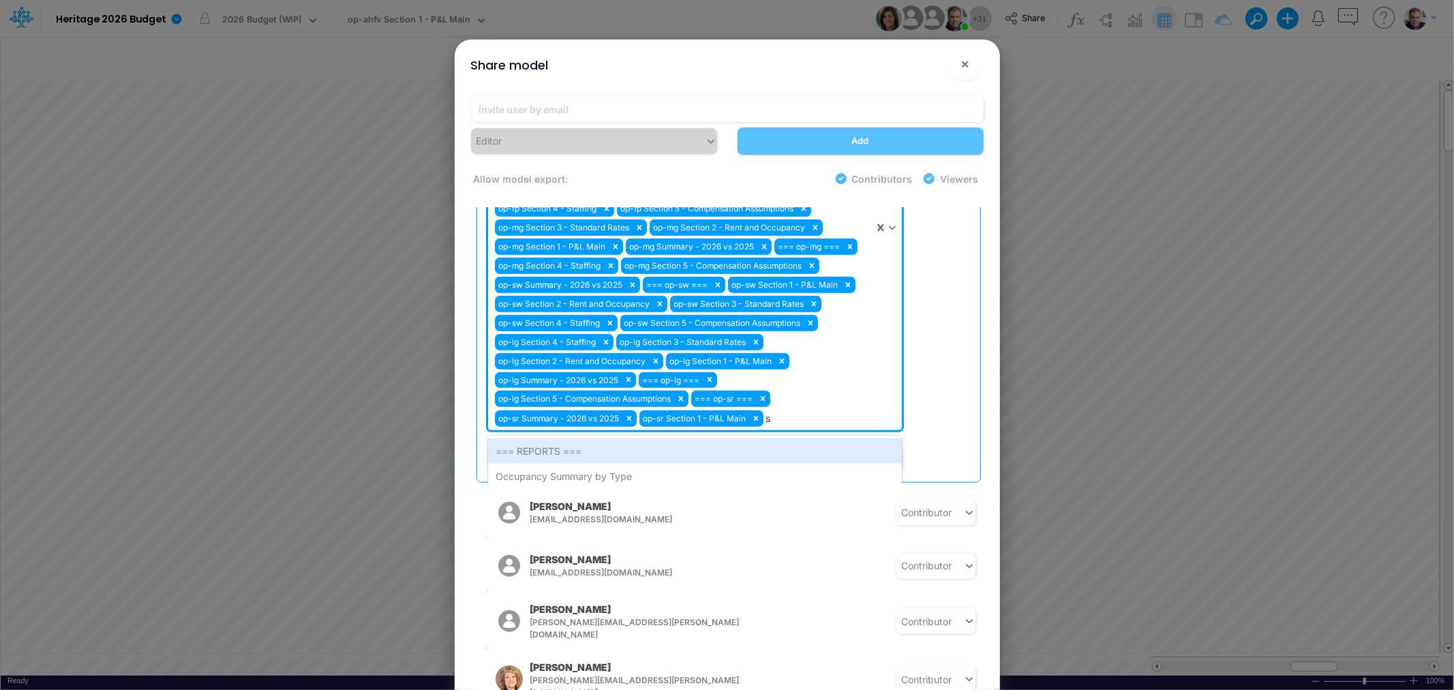
type input "sr"
click at [617, 438] on div "op-sr Section 2 - Rent and Occupancy" at bounding box center [695, 450] width 414 height 25
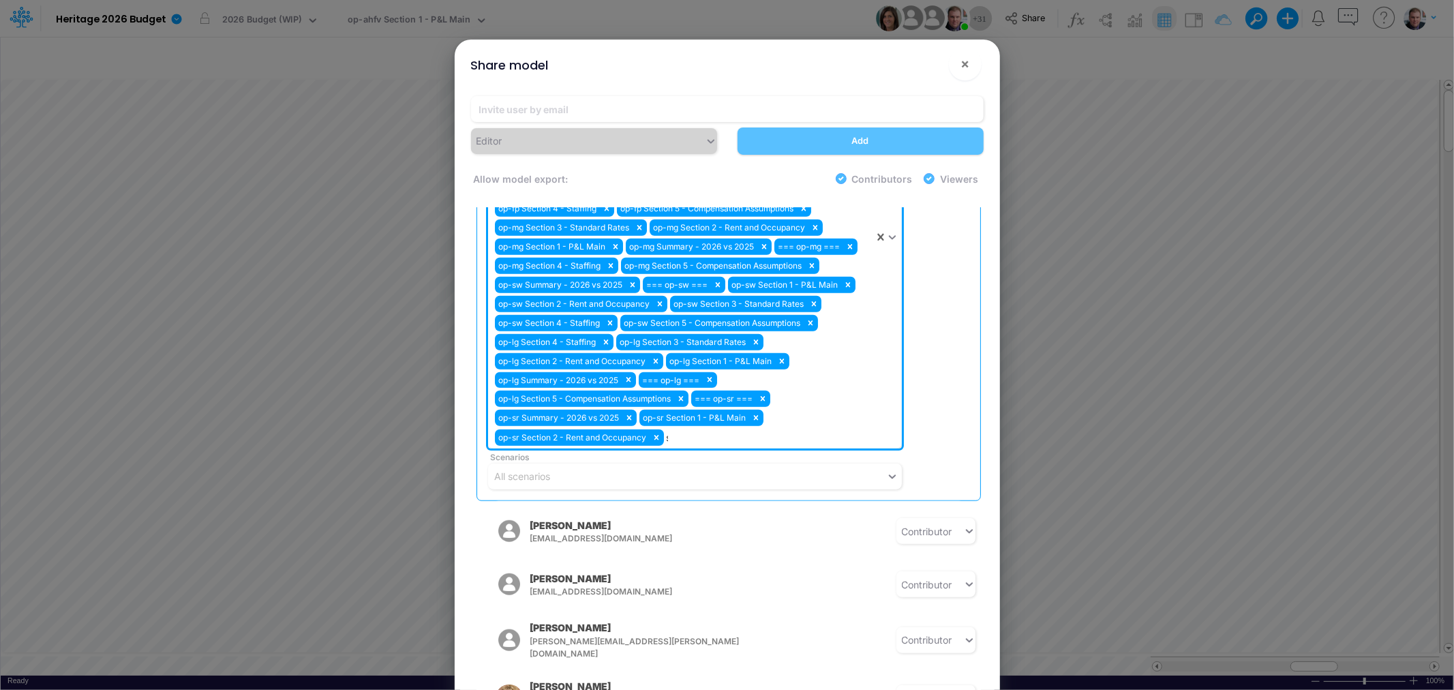
type input "sr"
click at [618, 457] on div "op-sr Section 3 - Standard Rates" at bounding box center [695, 469] width 414 height 25
type input "sr"
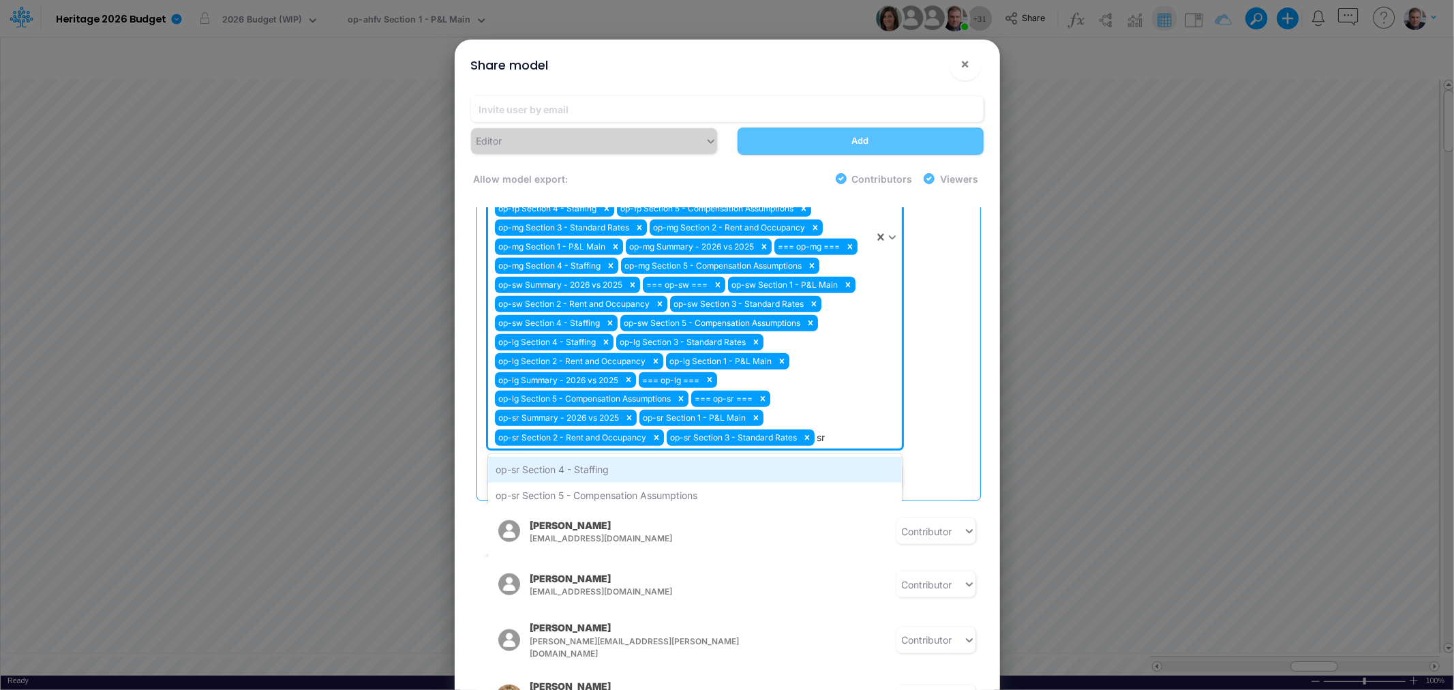
click at [627, 457] on div "op-sr Section 4 - Staffing" at bounding box center [695, 469] width 414 height 25
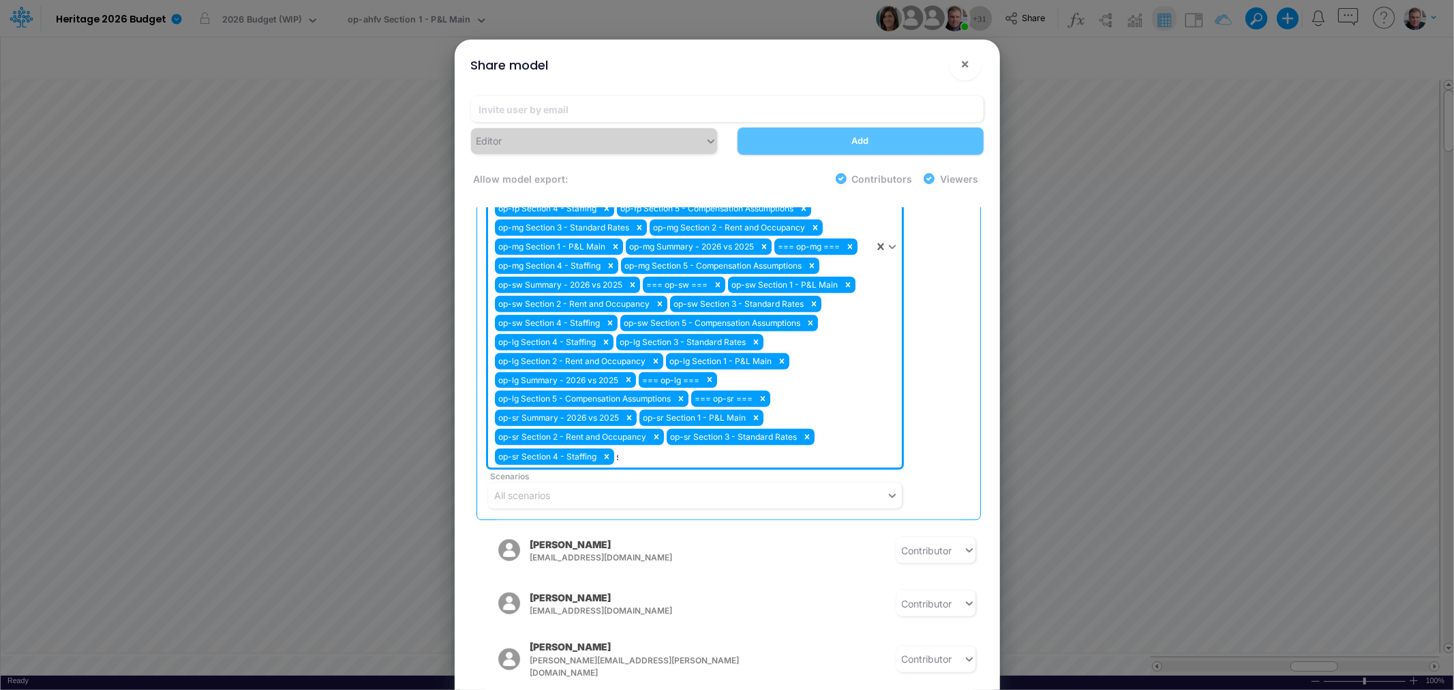
type input "sr"
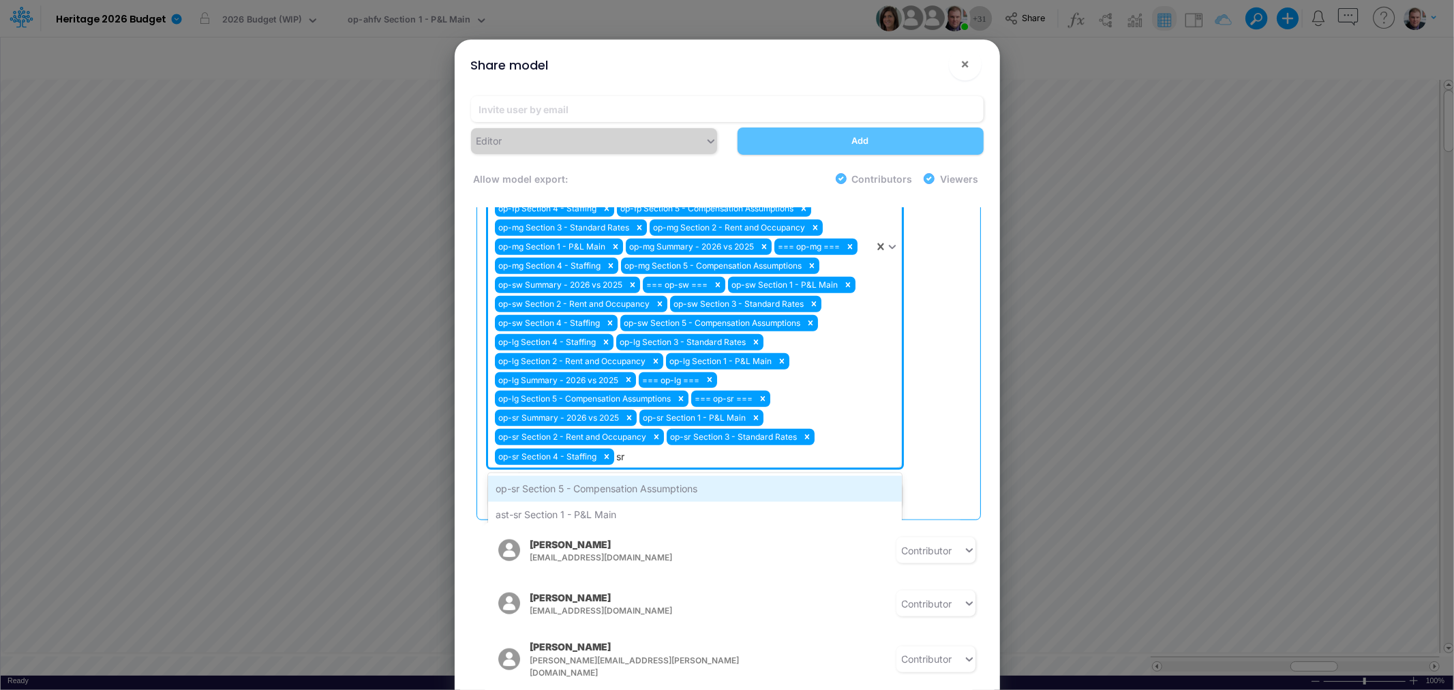
click at [631, 476] on div "op-sr Section 5 - Compensation Assumptions" at bounding box center [695, 488] width 414 height 25
type input "hp"
click at [607, 476] on div "=== op-hp ===" at bounding box center [695, 488] width 414 height 25
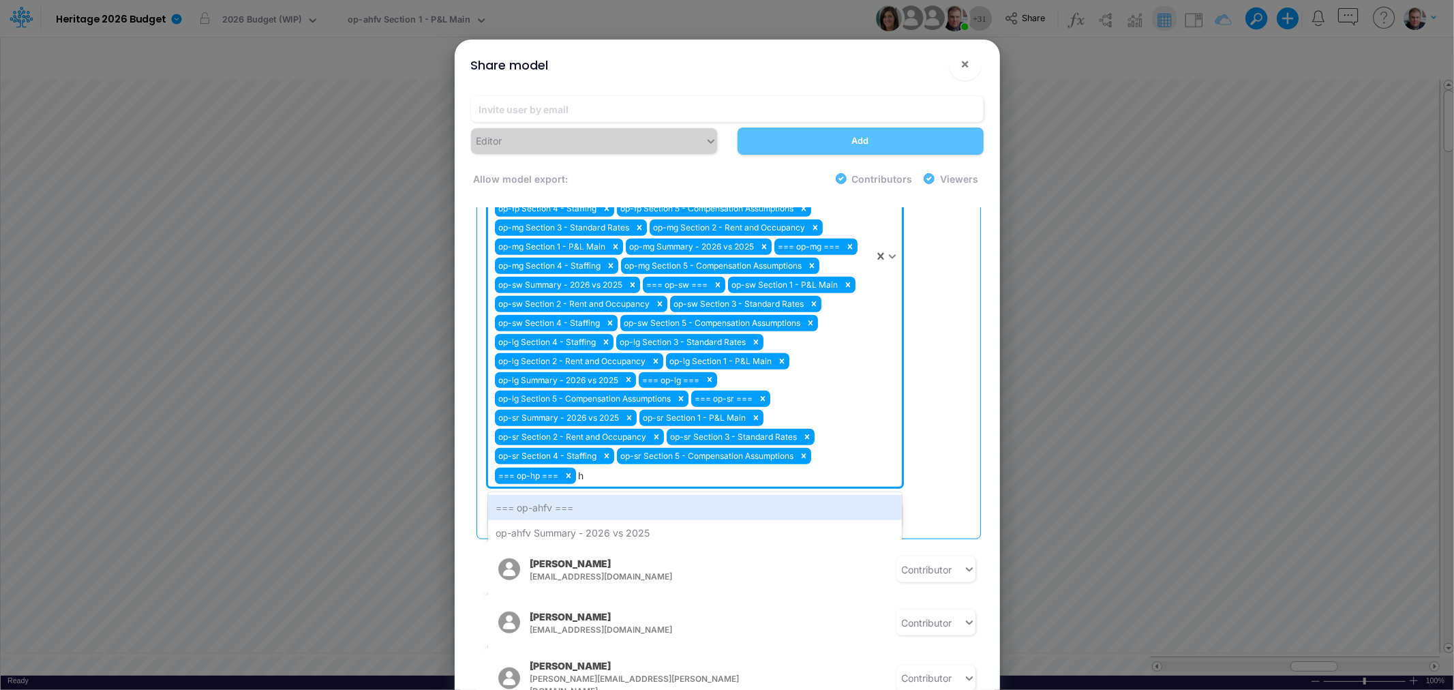
type input "hp"
click at [616, 495] on div "op-hp Summary - 2026 vs 2025" at bounding box center [695, 507] width 414 height 25
type input "hp"
click at [616, 495] on div "op-hp Section 1 - P&L Main" at bounding box center [695, 507] width 414 height 25
type input "hp"
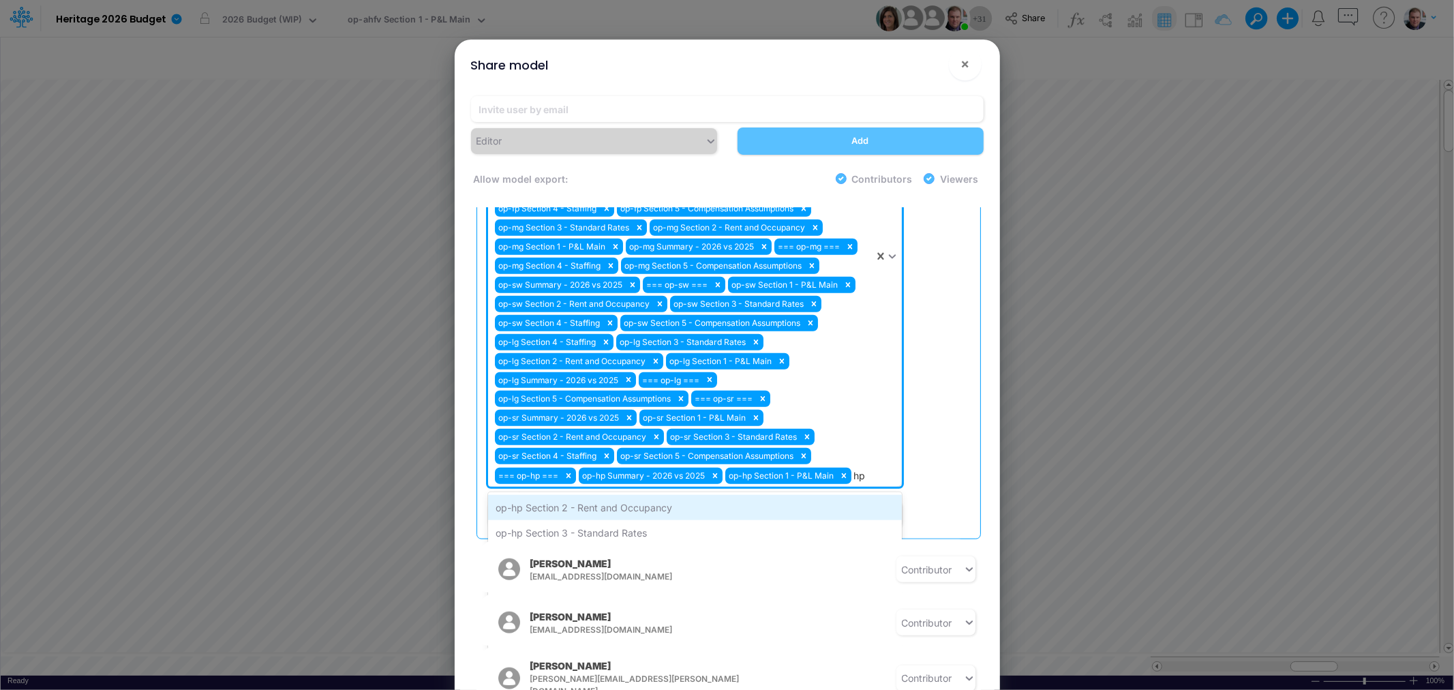
click at [631, 500] on div "op-hp Section 2 - Rent and Occupancy" at bounding box center [695, 507] width 414 height 25
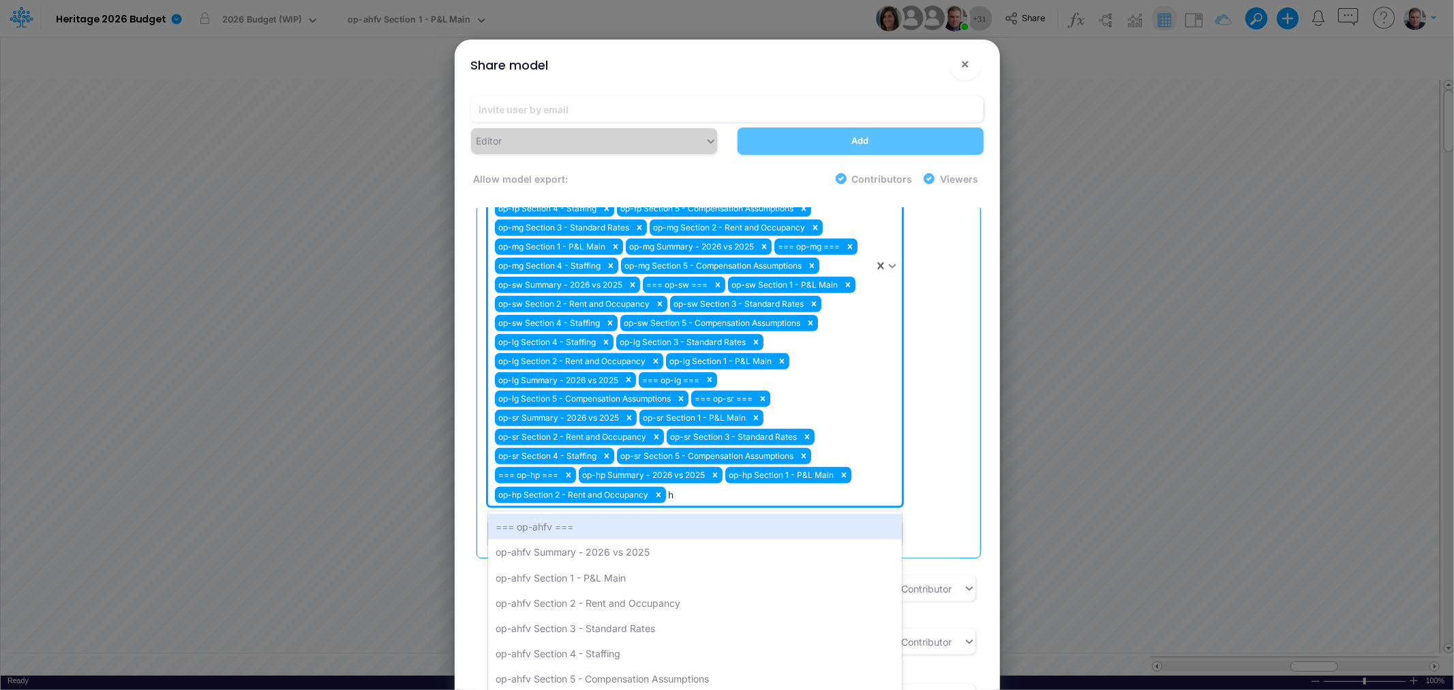
type input "hp"
click at [631, 514] on div "op-hp Section 3 - Standard Rates" at bounding box center [695, 526] width 414 height 25
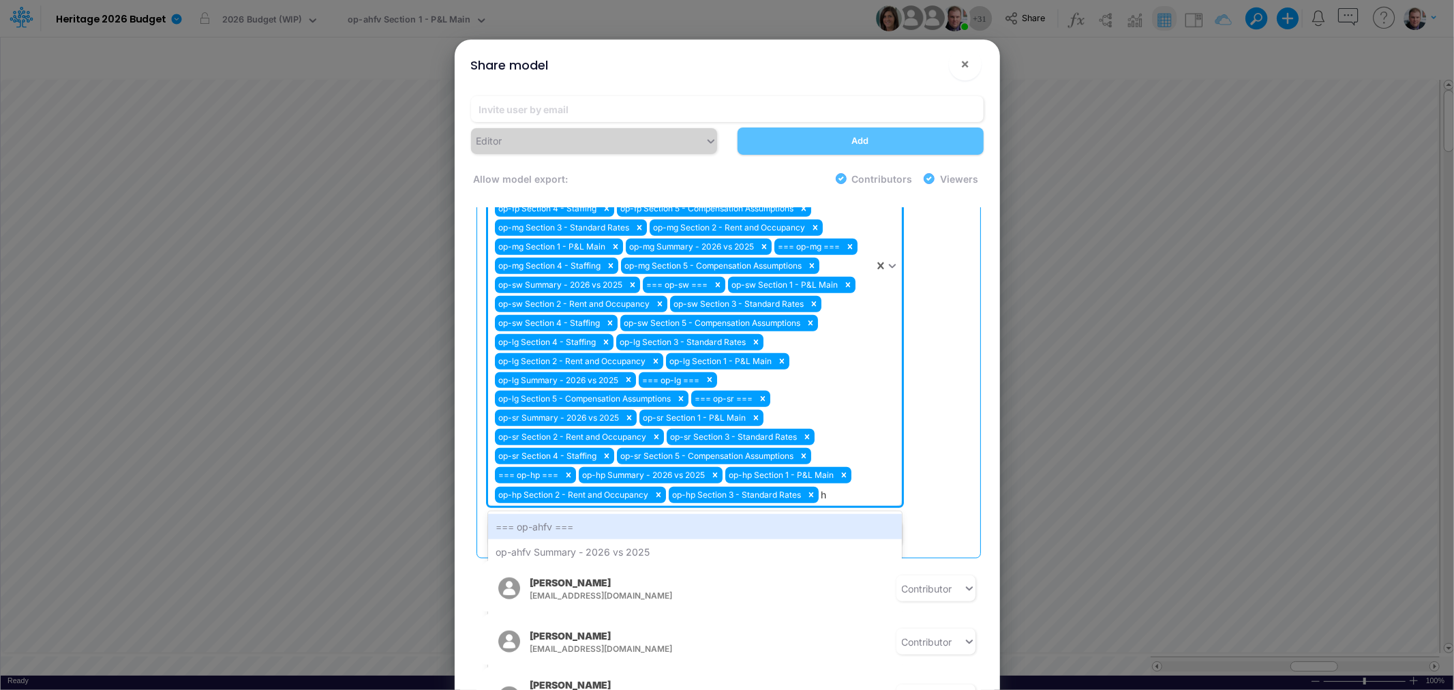
type input "hp"
click at [631, 514] on div "op-hp Section 4 - Staffing" at bounding box center [695, 526] width 414 height 25
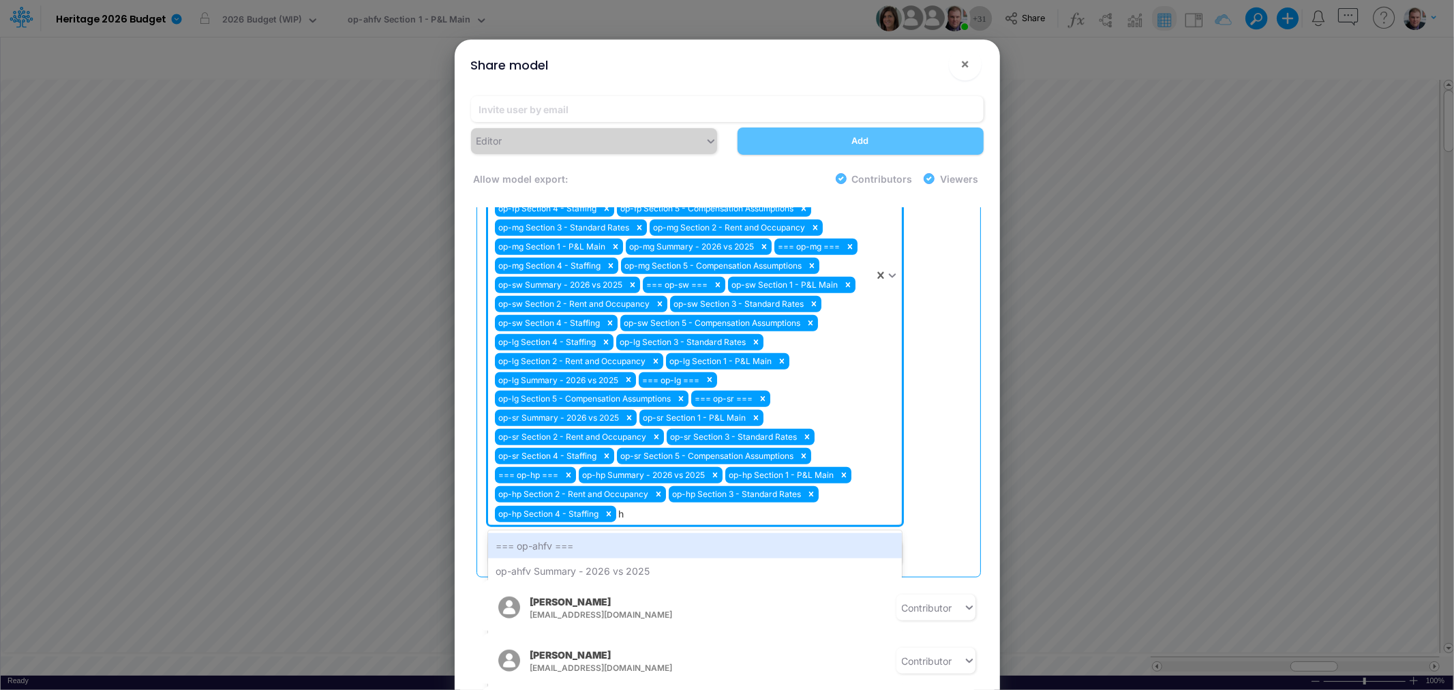
type input "hp"
click at [652, 533] on div "op-hp Section 5 - Compensation Assumptions" at bounding box center [695, 545] width 414 height 25
type input "hr"
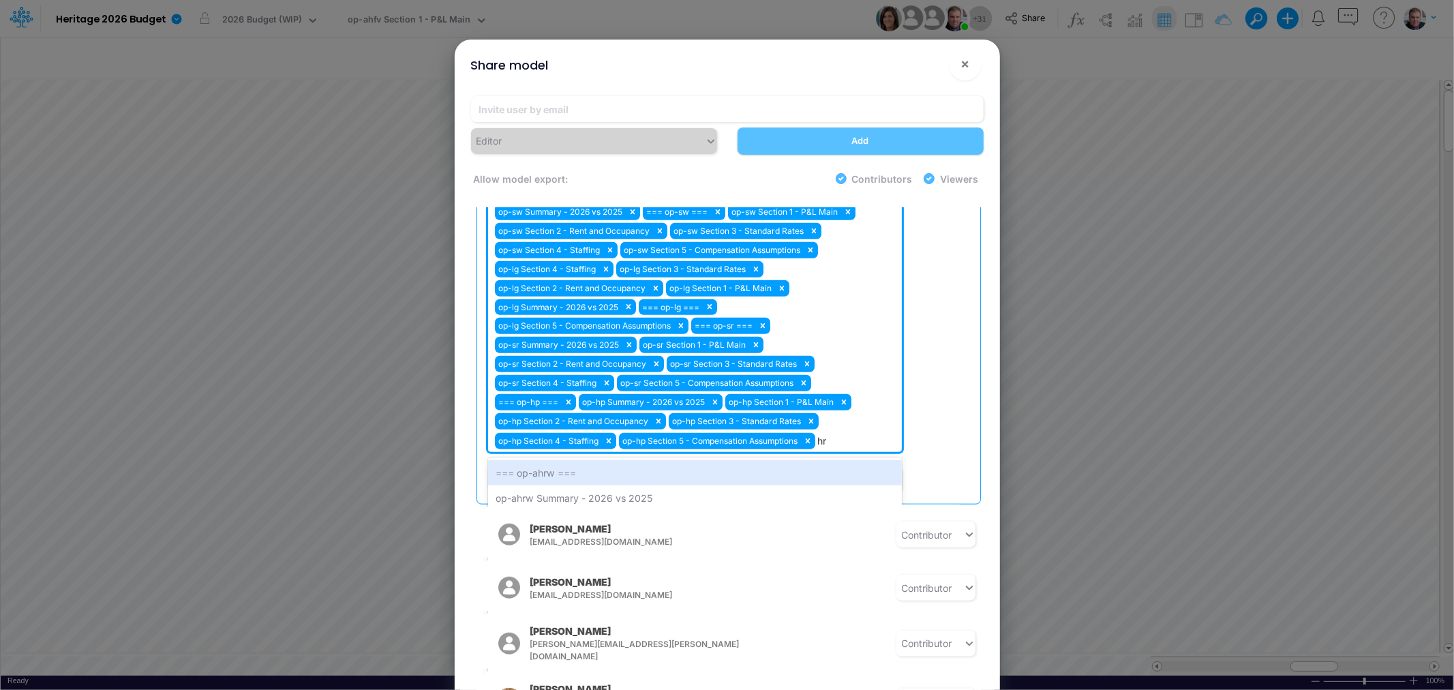
scroll to position [1190, 0]
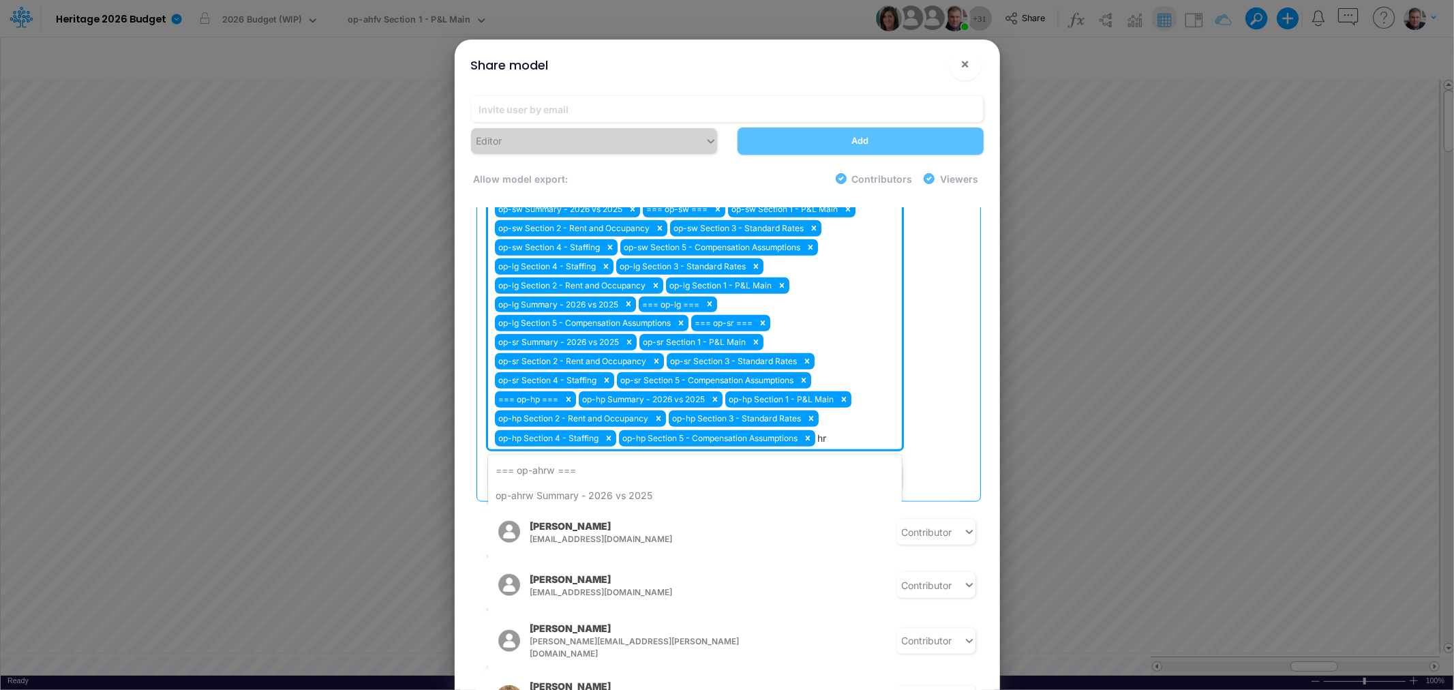
click at [549, 635] on div "=== op-hr ===" at bounding box center [695, 647] width 414 height 25
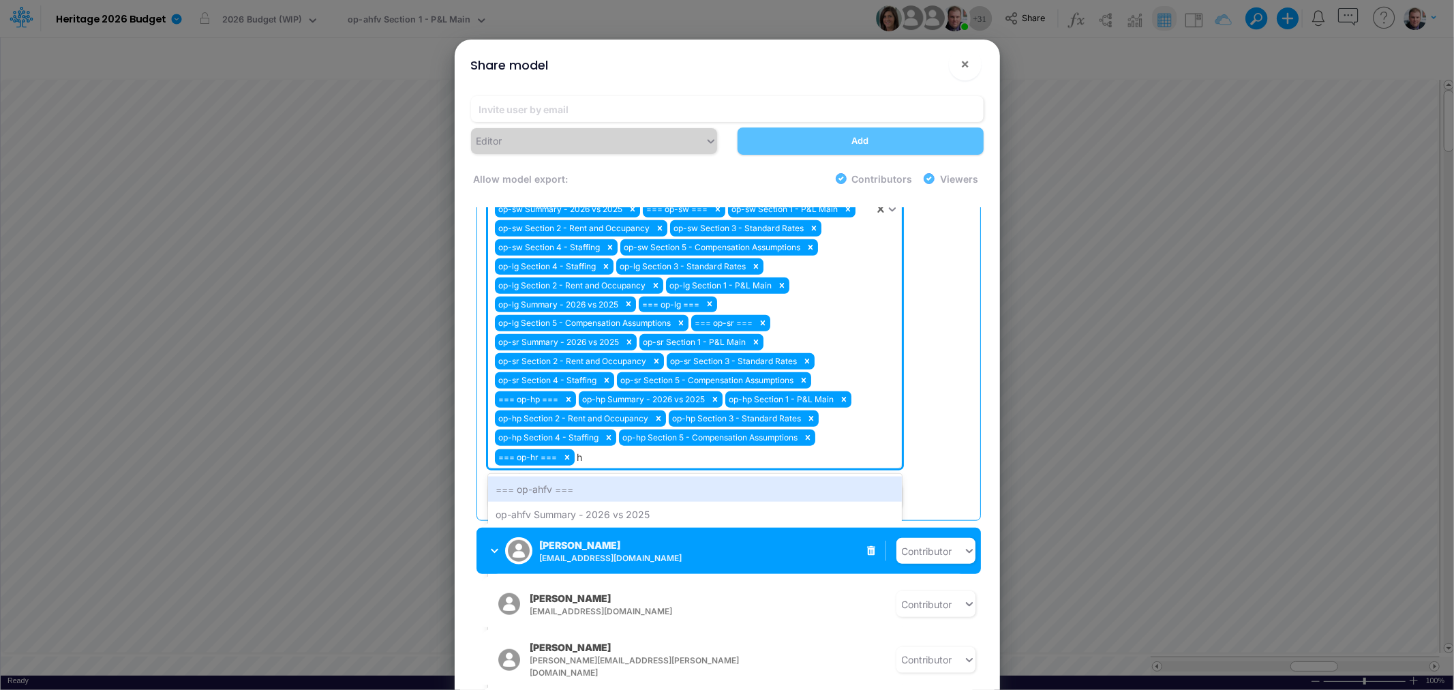
type input "hr"
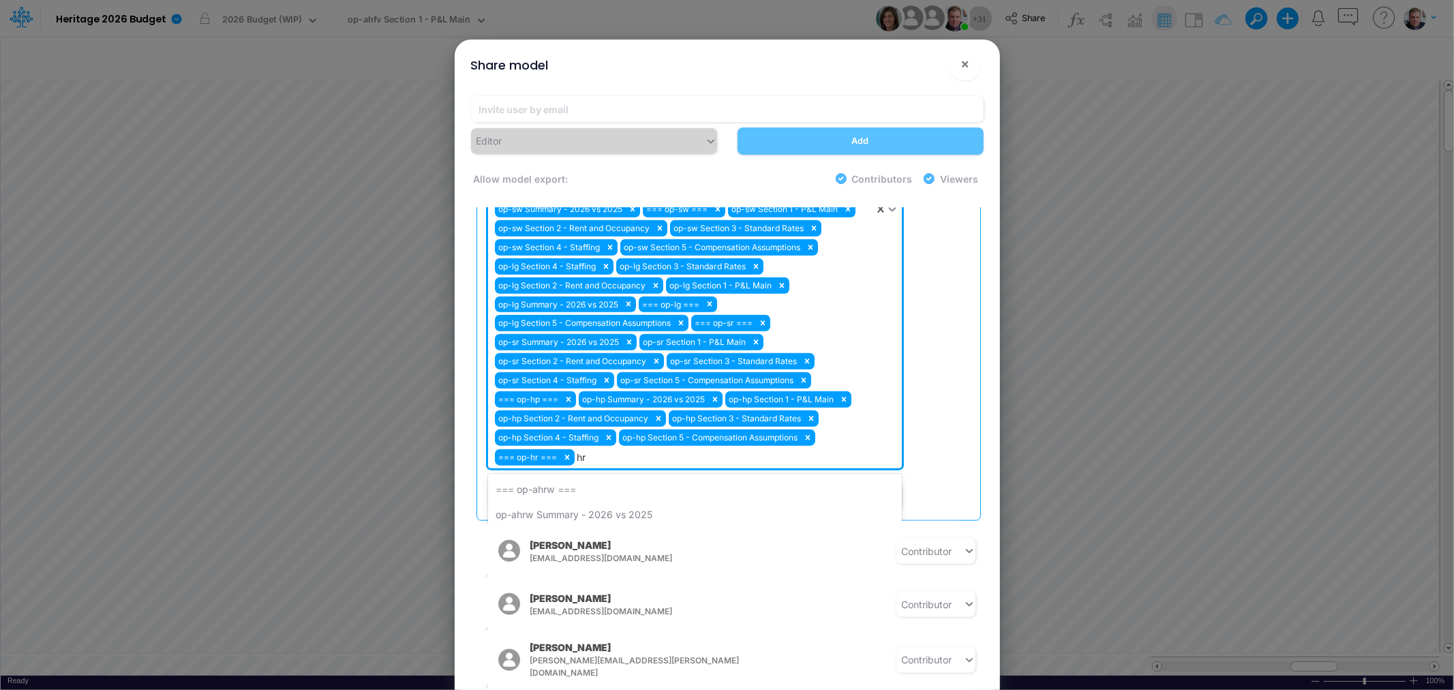
click at [582, 654] on div "op-hr Summary - 2026 vs 2025" at bounding box center [695, 666] width 414 height 25
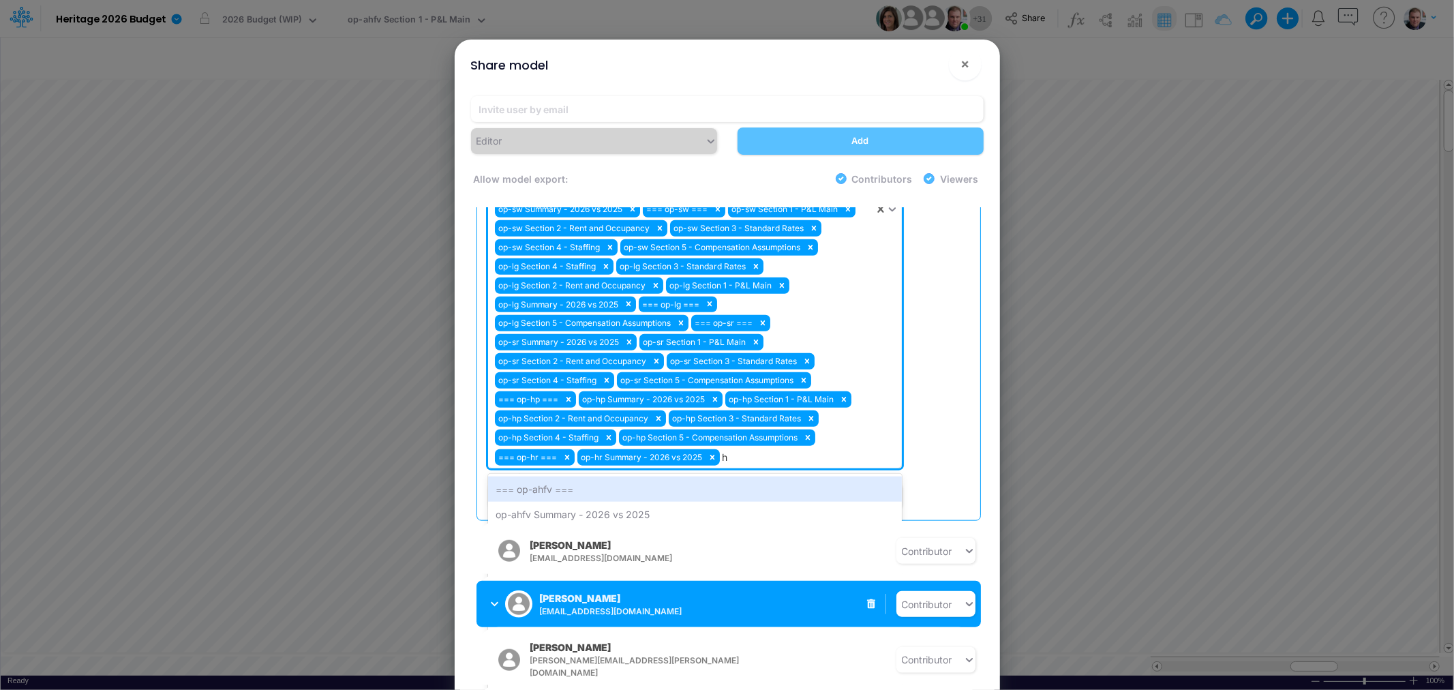
type input "hr"
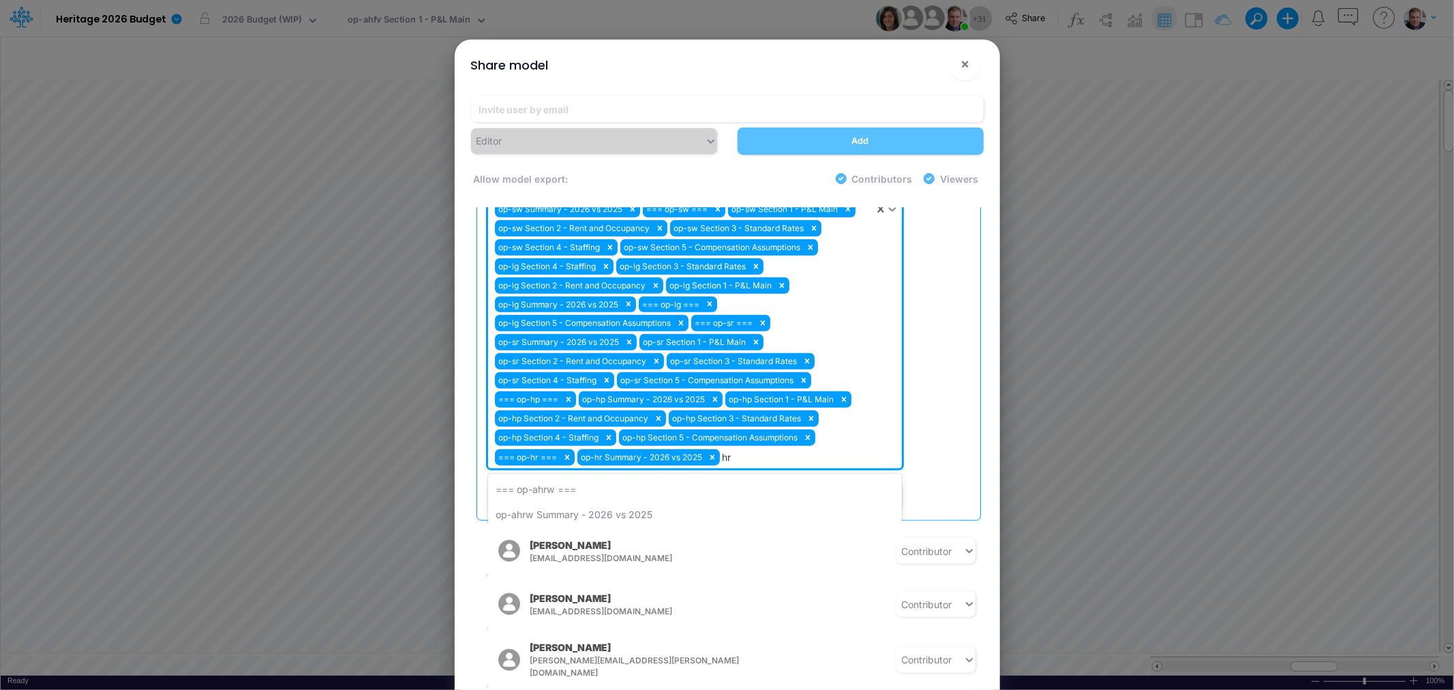
click at [603, 654] on div "op-hr Section 1 - P&L Main" at bounding box center [695, 666] width 414 height 25
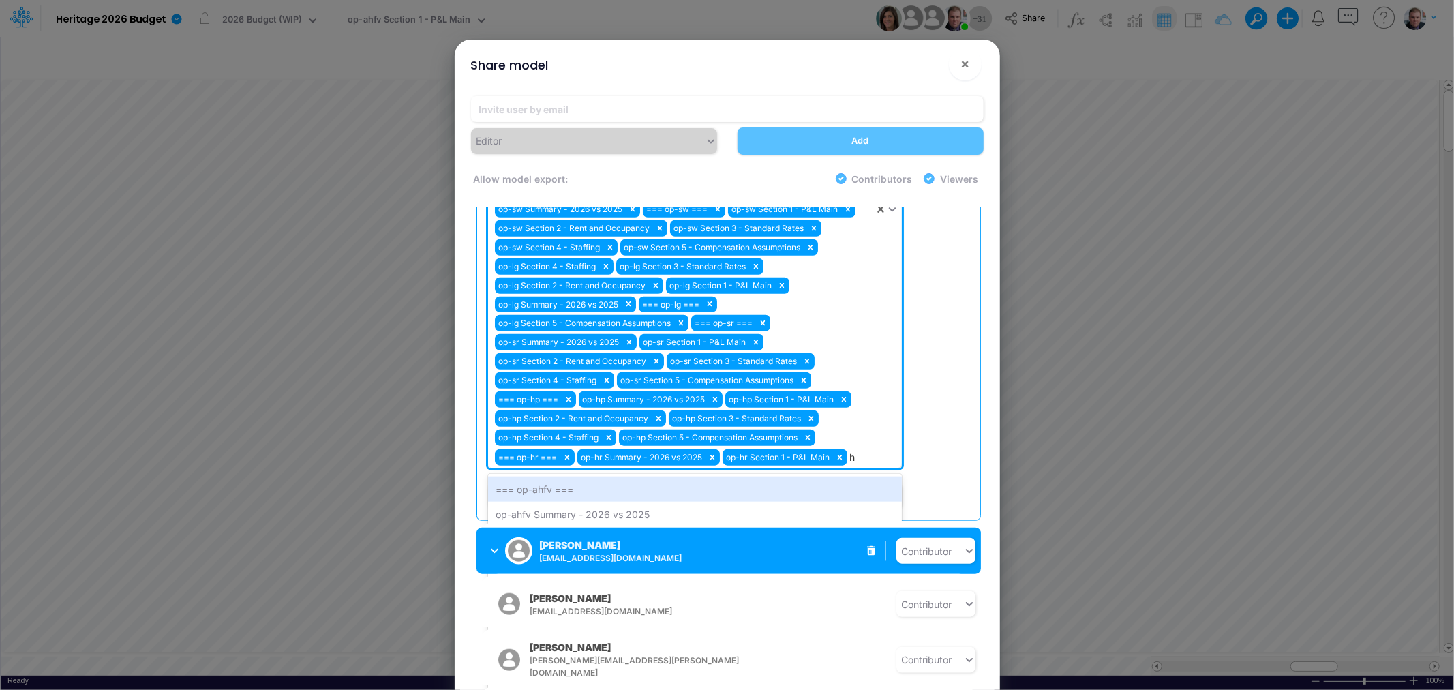
type input "hr"
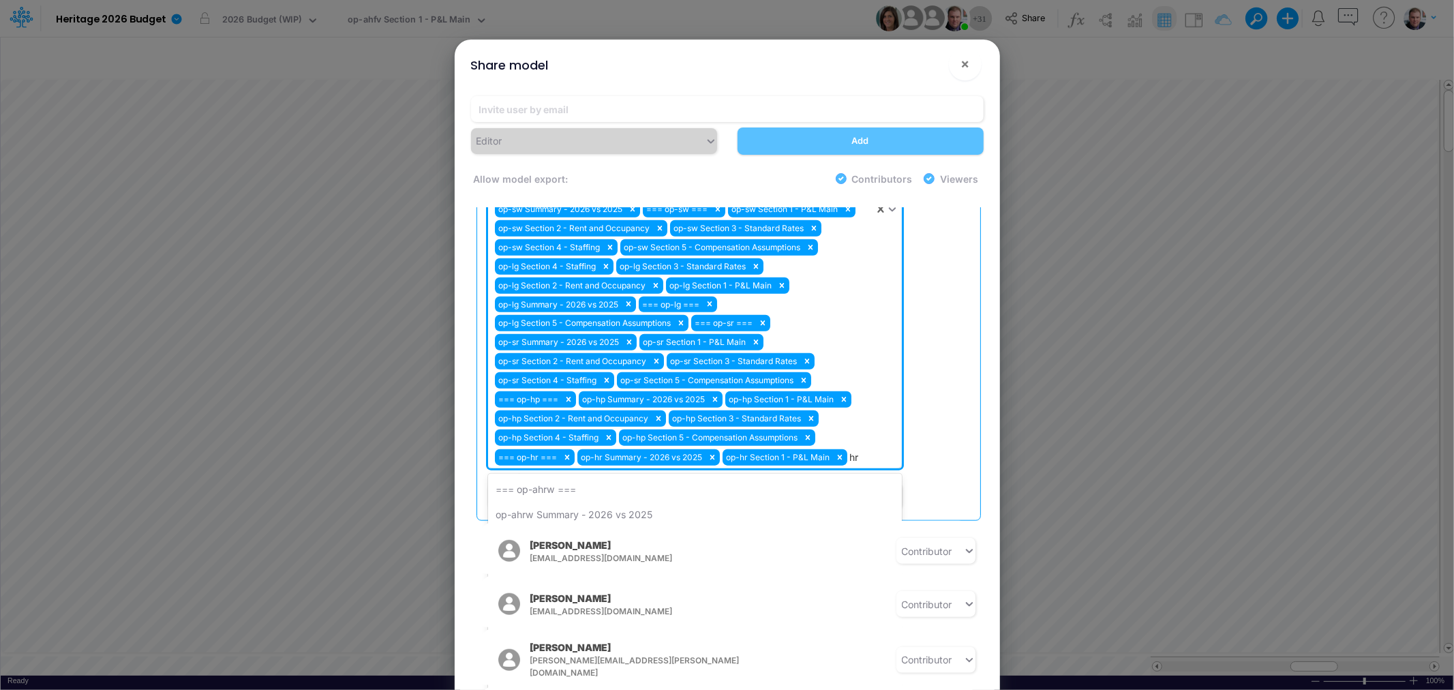
click at [602, 654] on div "op-hr Section 2 - Rent and Occupancy" at bounding box center [695, 666] width 414 height 25
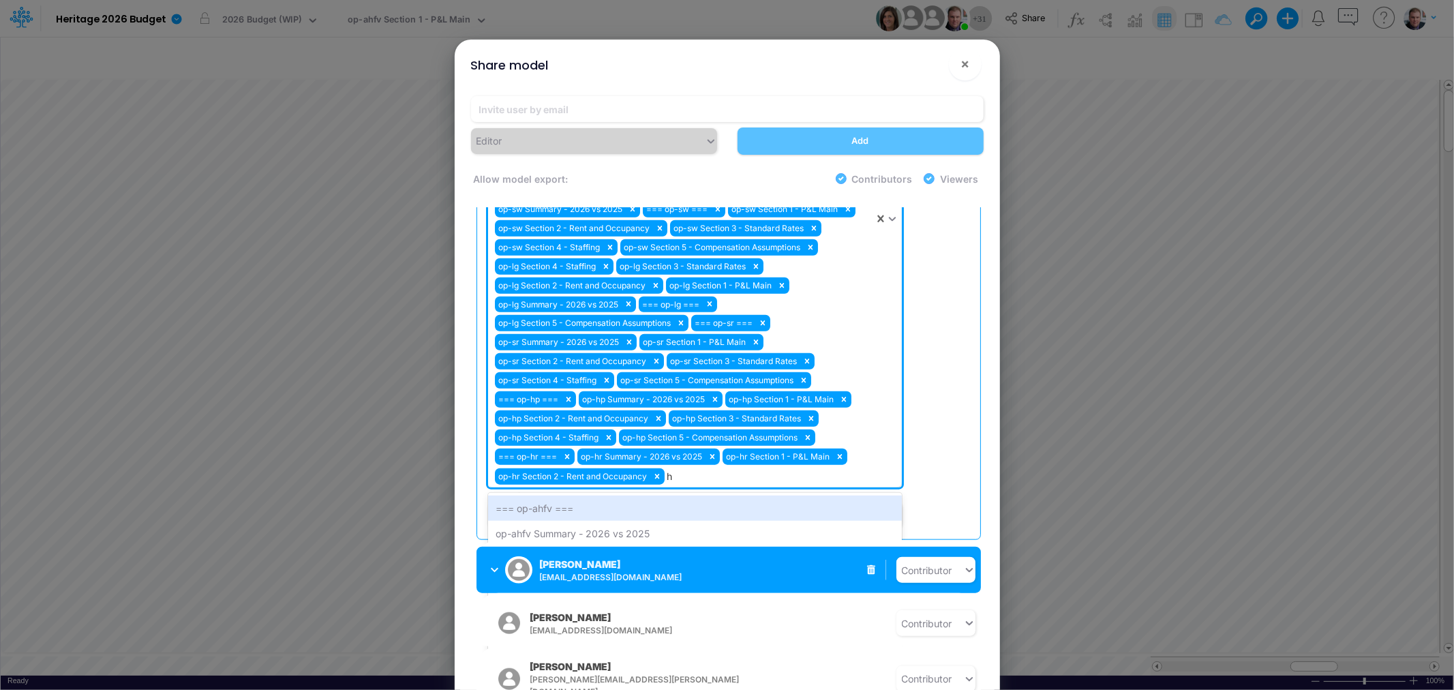
type input "hr"
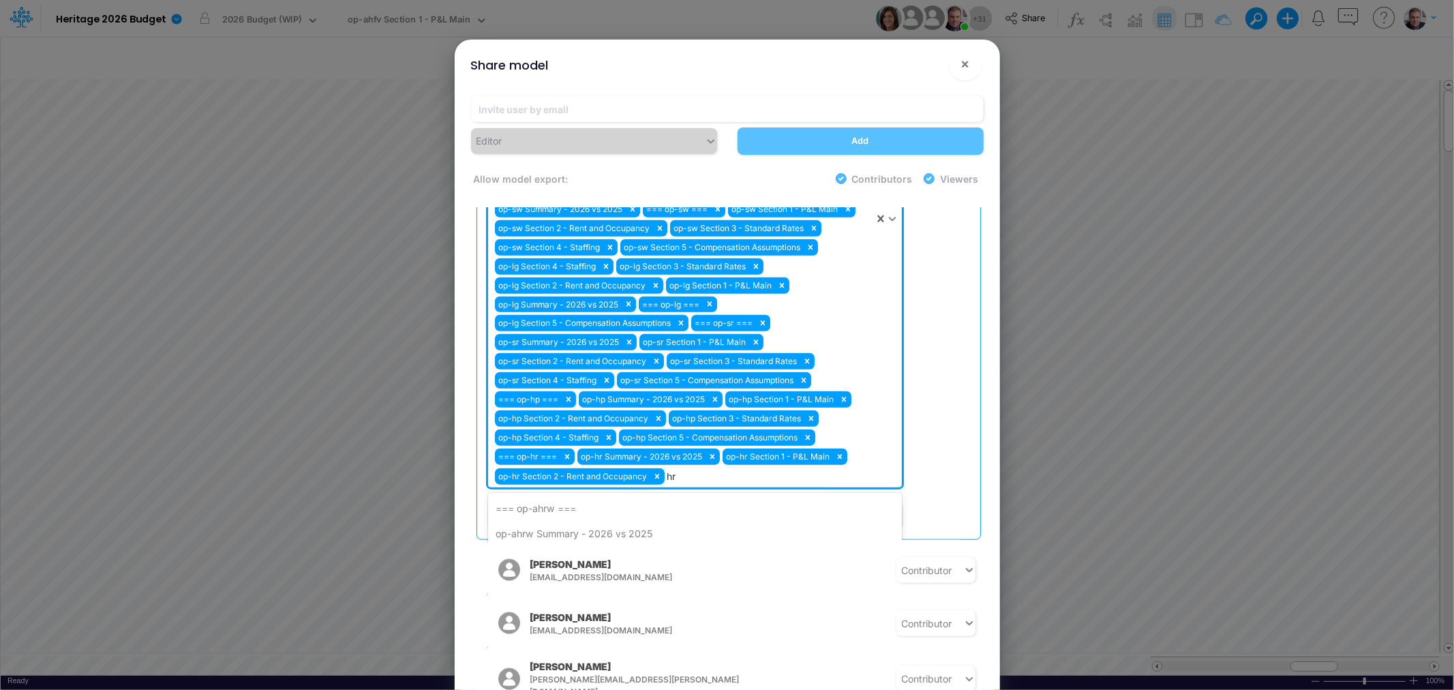
click at [609, 673] on div "op-hr Section 3 - Standard Rates" at bounding box center [695, 685] width 414 height 25
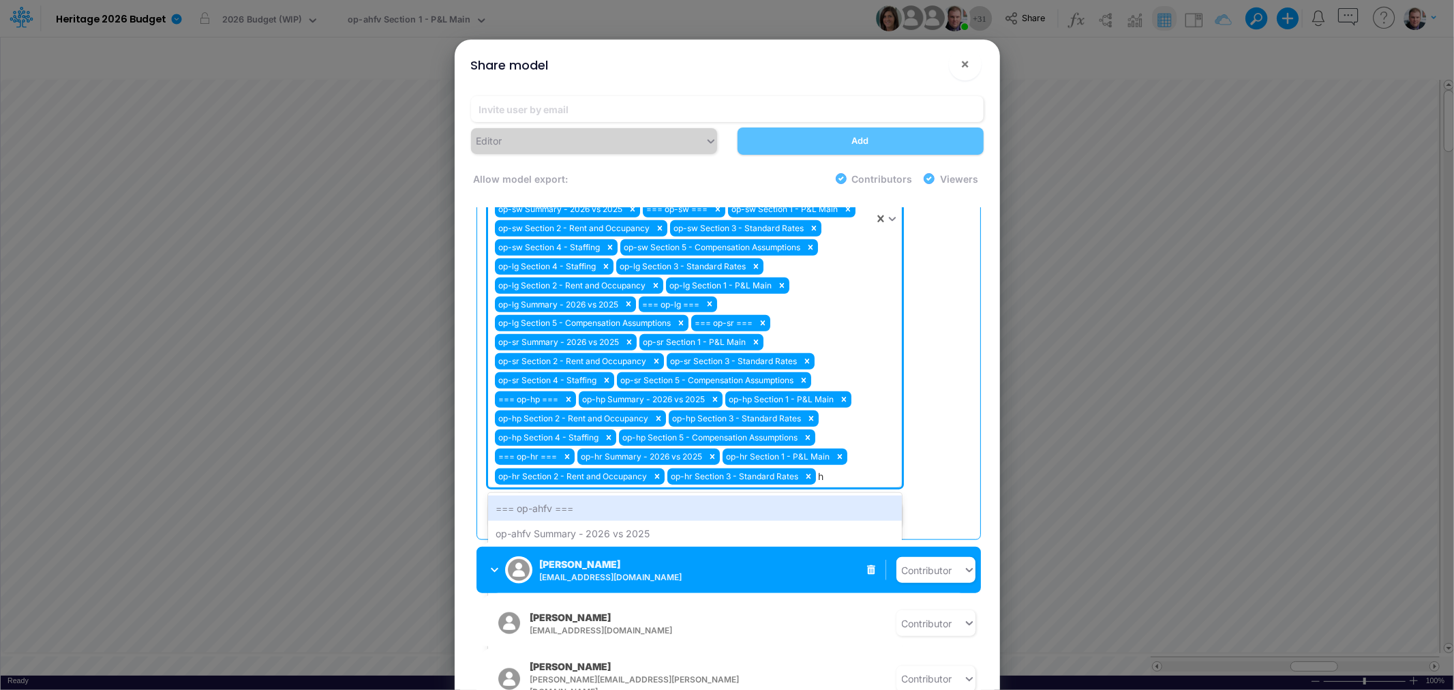
type input "hr"
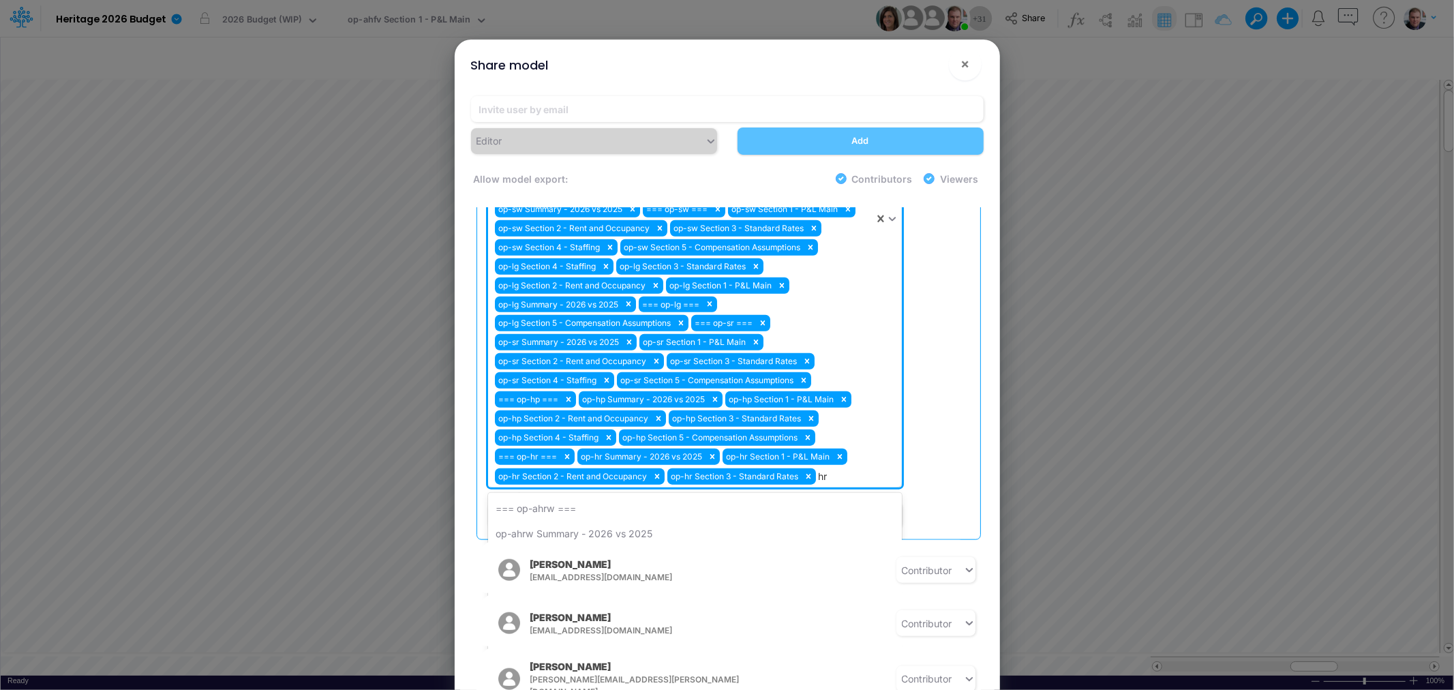
click at [603, 673] on div "op-hr Section 4 - Staffing" at bounding box center [695, 685] width 414 height 25
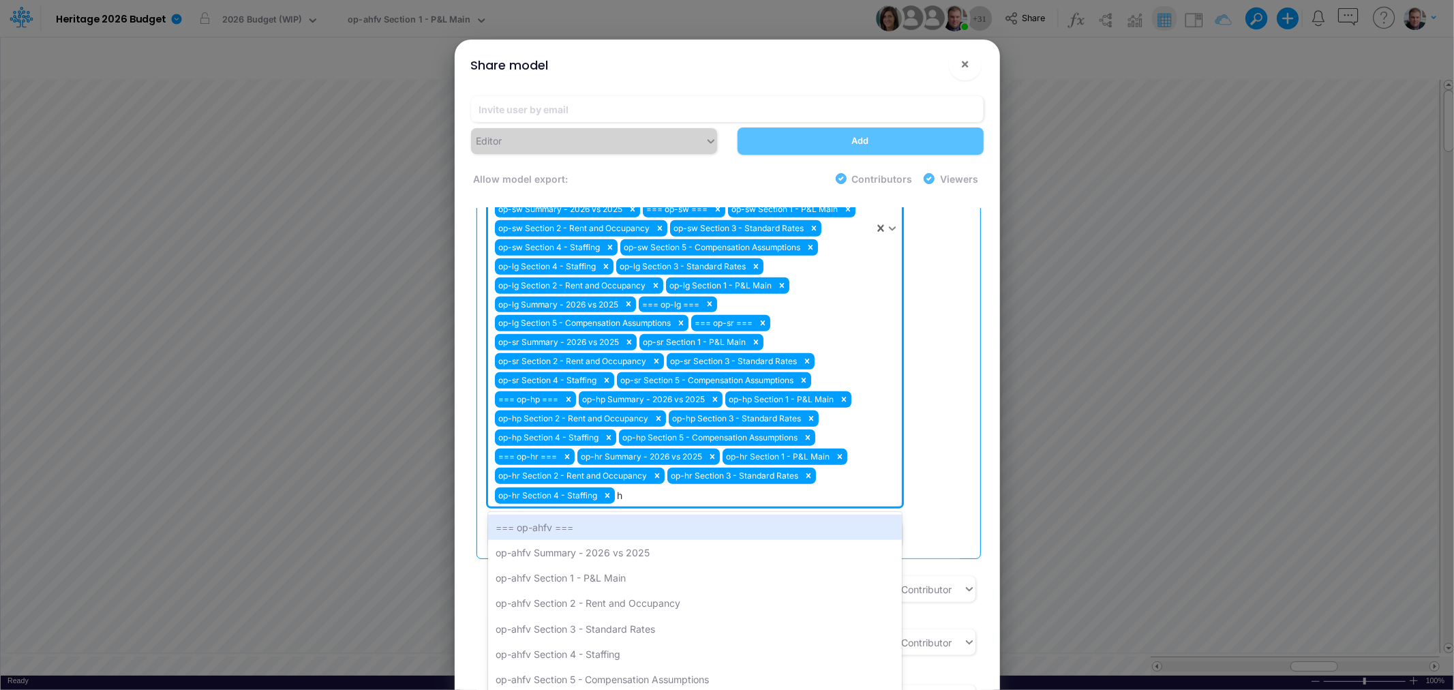
type input "hr"
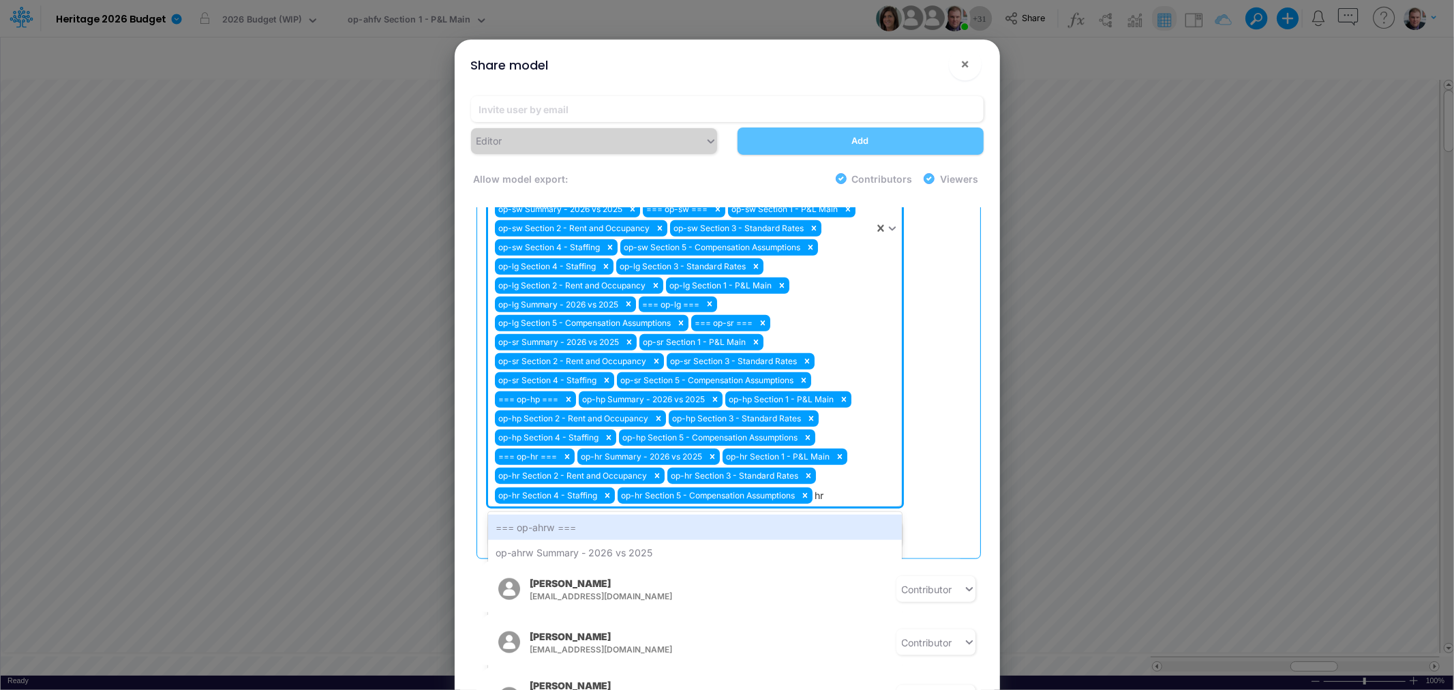
type input "h"
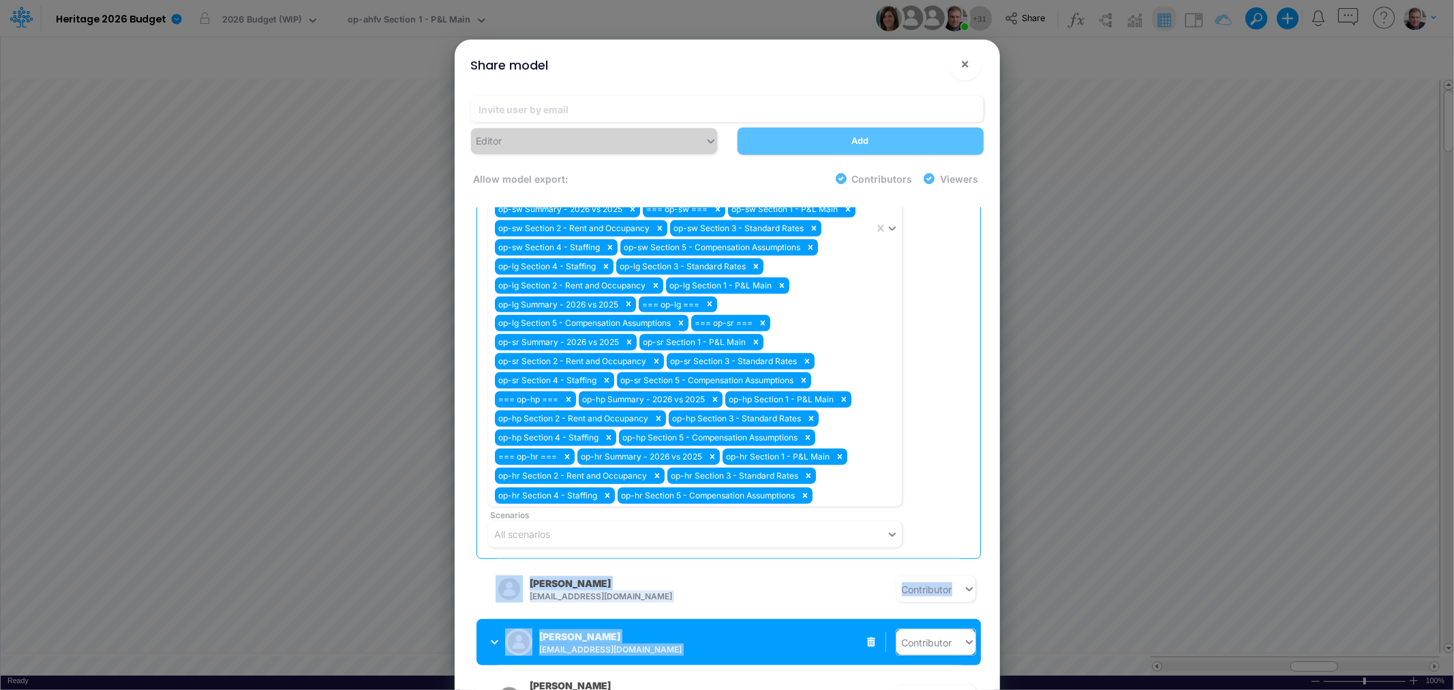
drag, startPoint x: 897, startPoint y: 515, endPoint x: 894, endPoint y: 616, distance: 100.3
click at [894, 616] on div "[PERSON_NAME] [PERSON_NAME][EMAIL_ADDRESS][PERSON_NAME][DOMAIN_NAME] Contributo…" at bounding box center [729, 314] width 504 height 2177
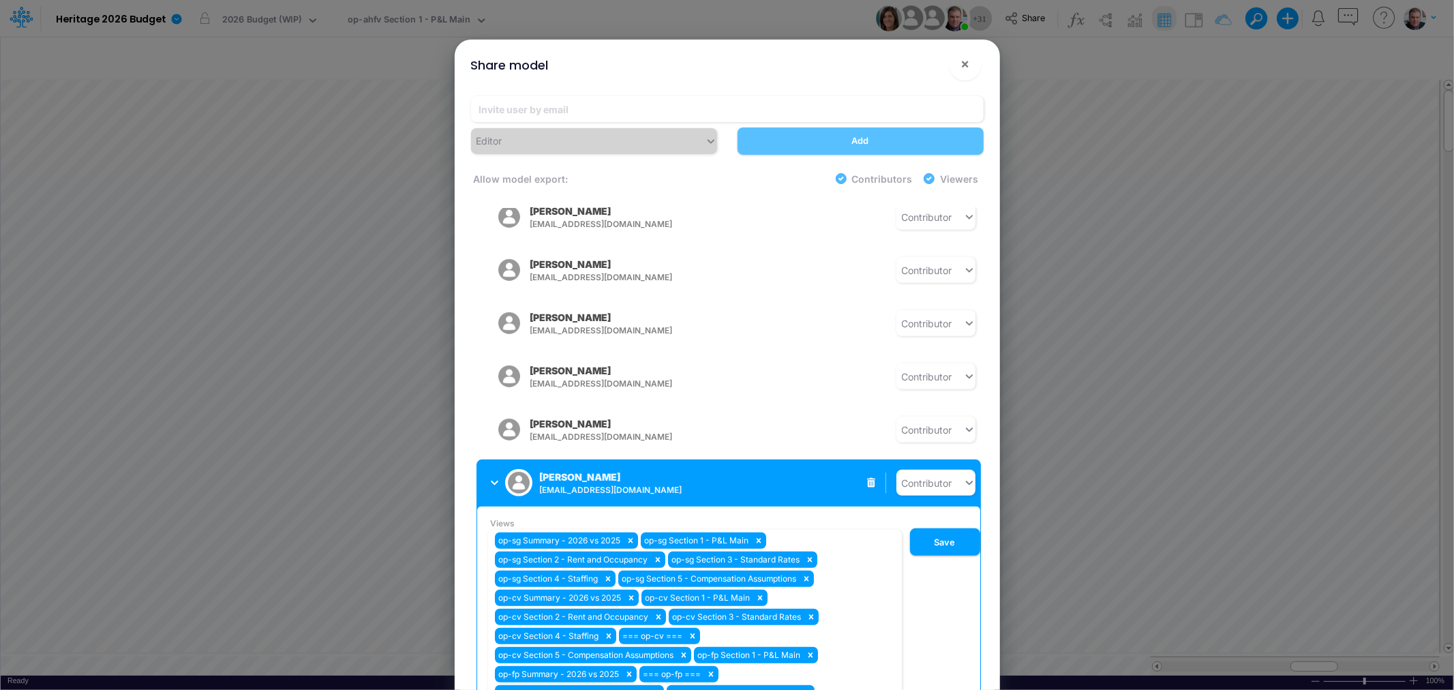
scroll to position [584, 0]
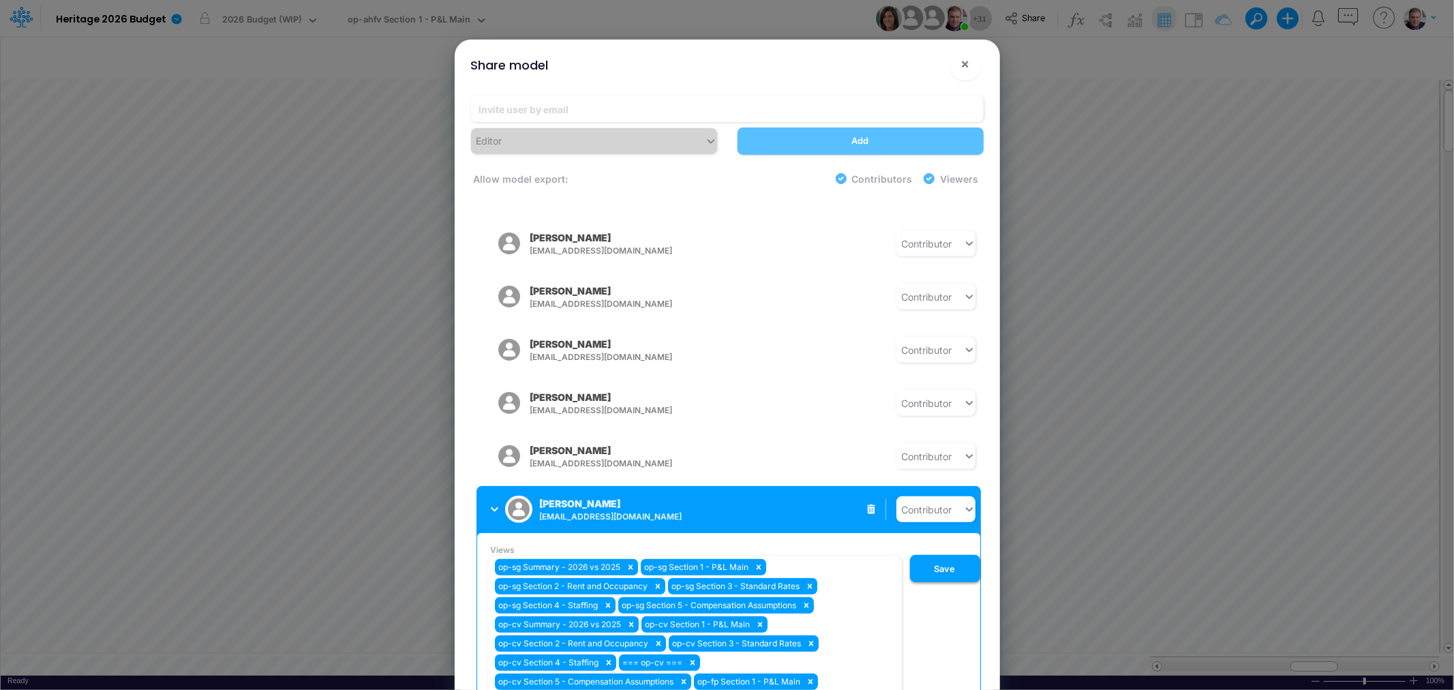
click at [937, 555] on button "Save" at bounding box center [945, 568] width 70 height 27
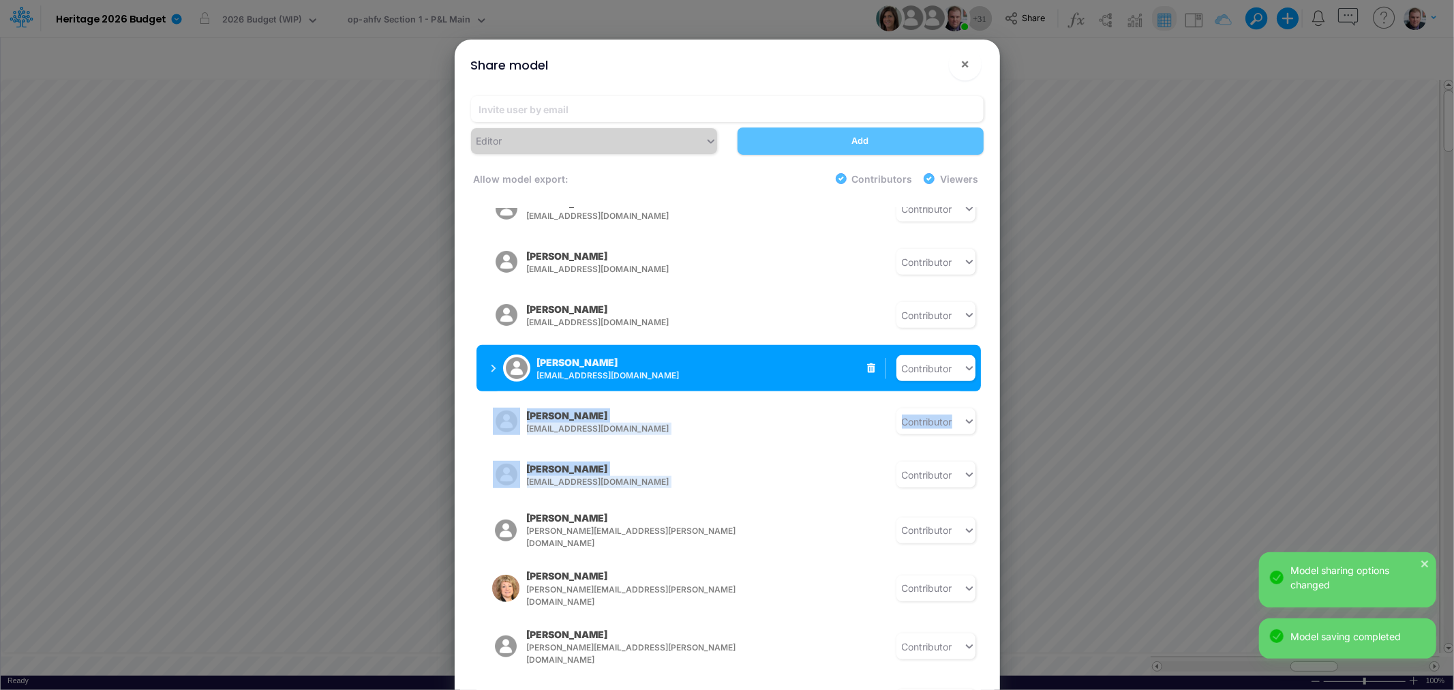
scroll to position [736, 0]
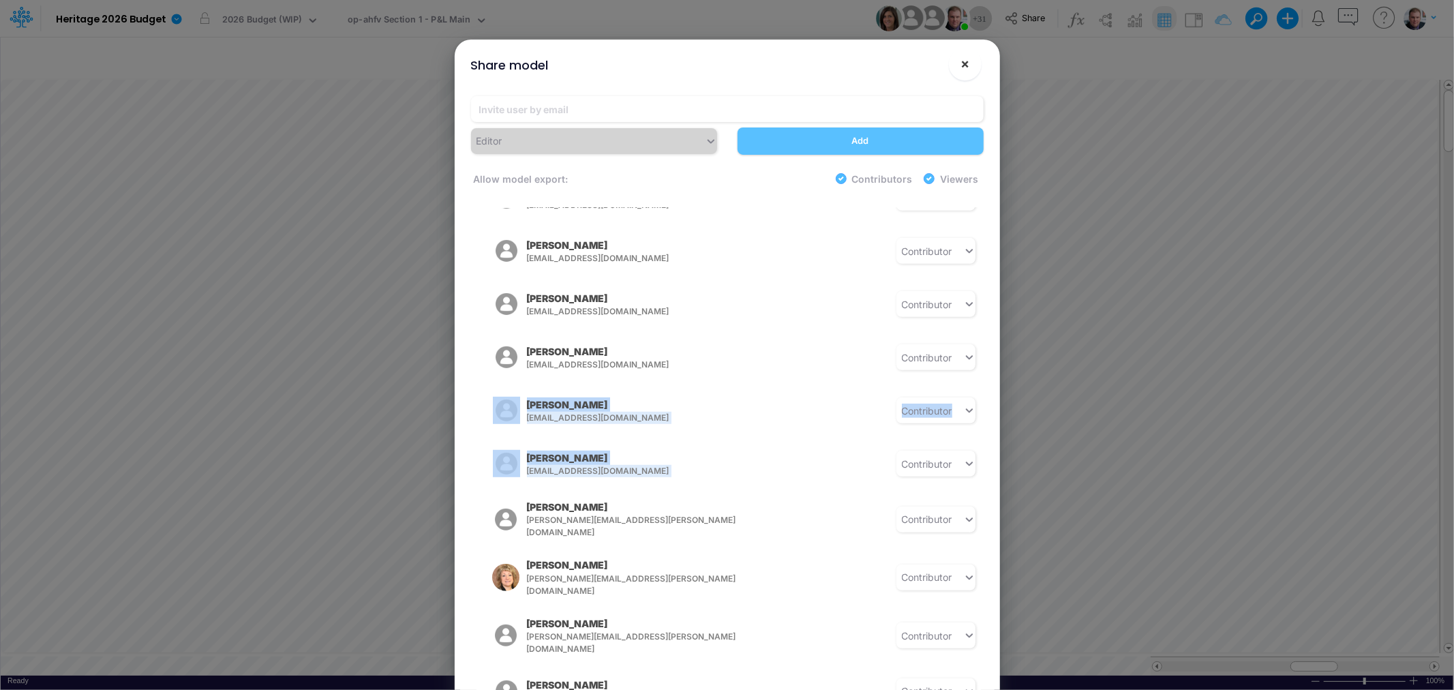
click at [967, 68] on span "×" at bounding box center [965, 63] width 9 height 16
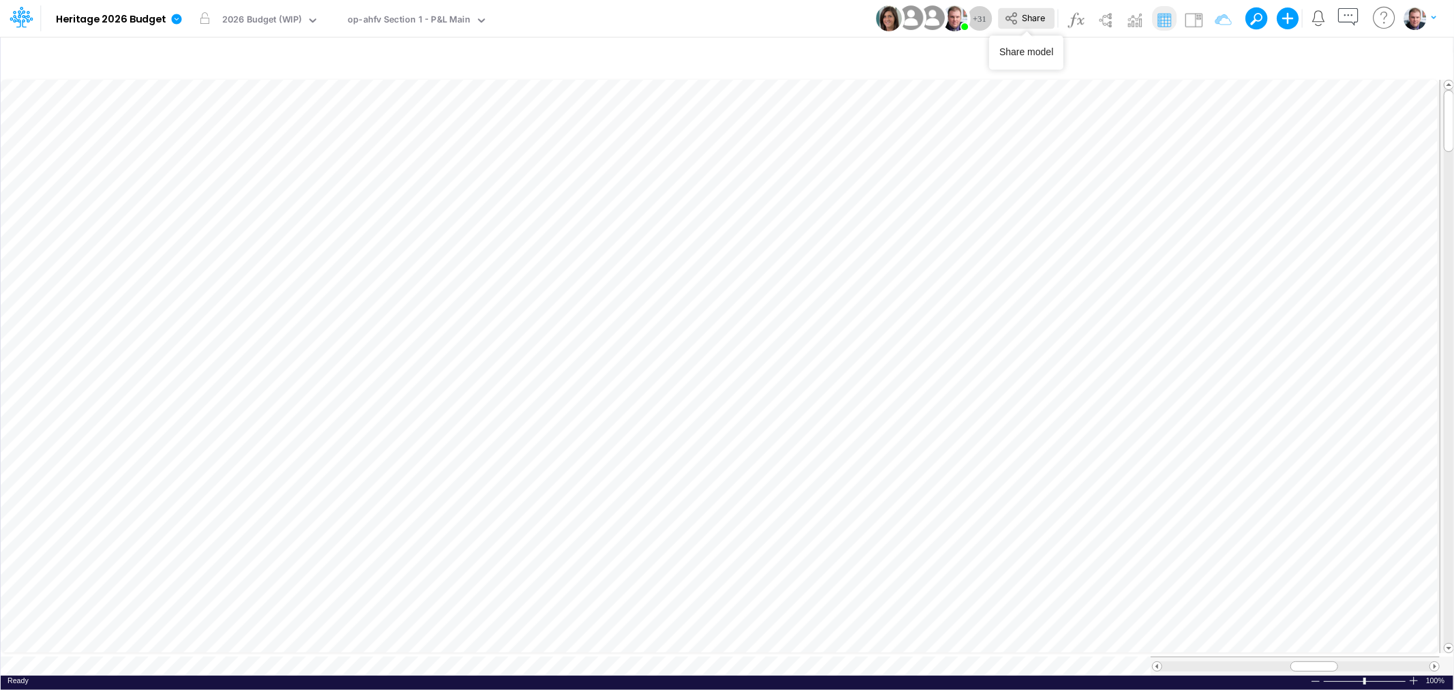
click at [1035, 20] on span "Share" at bounding box center [1033, 17] width 23 height 10
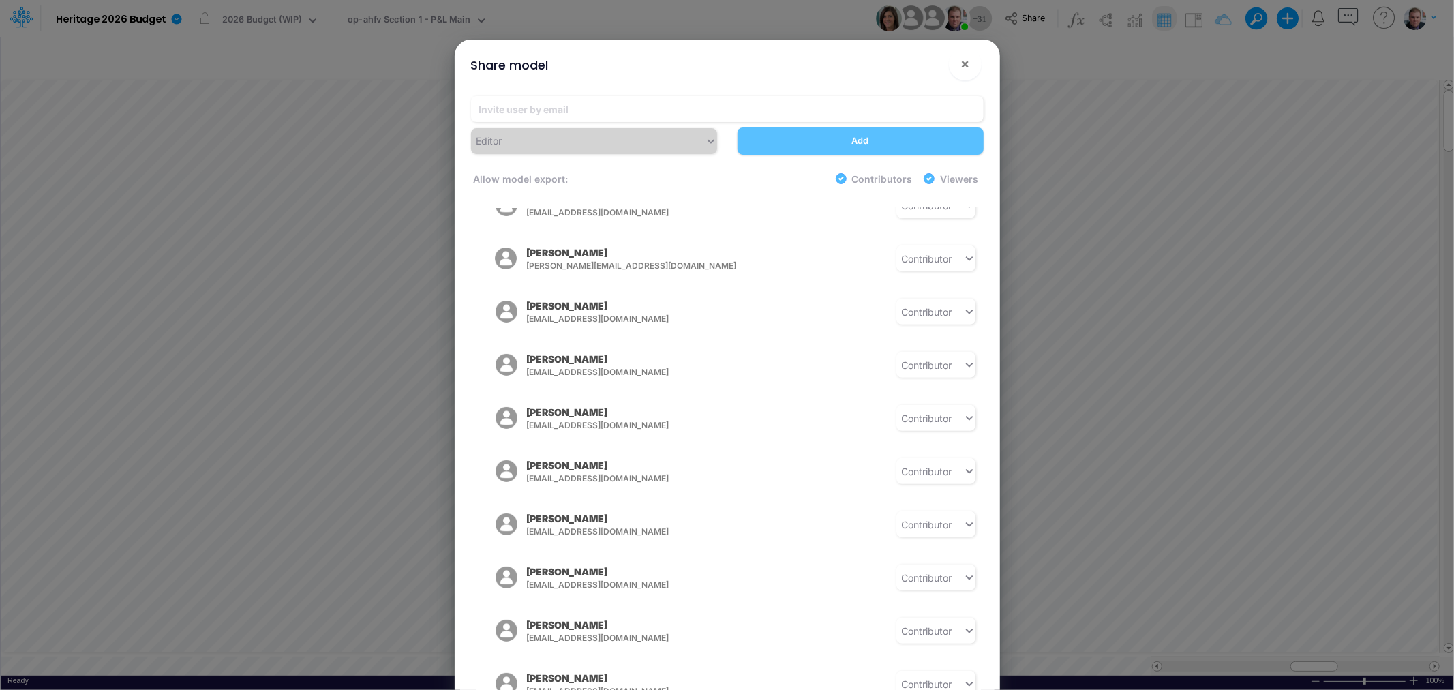
scroll to position [605, 0]
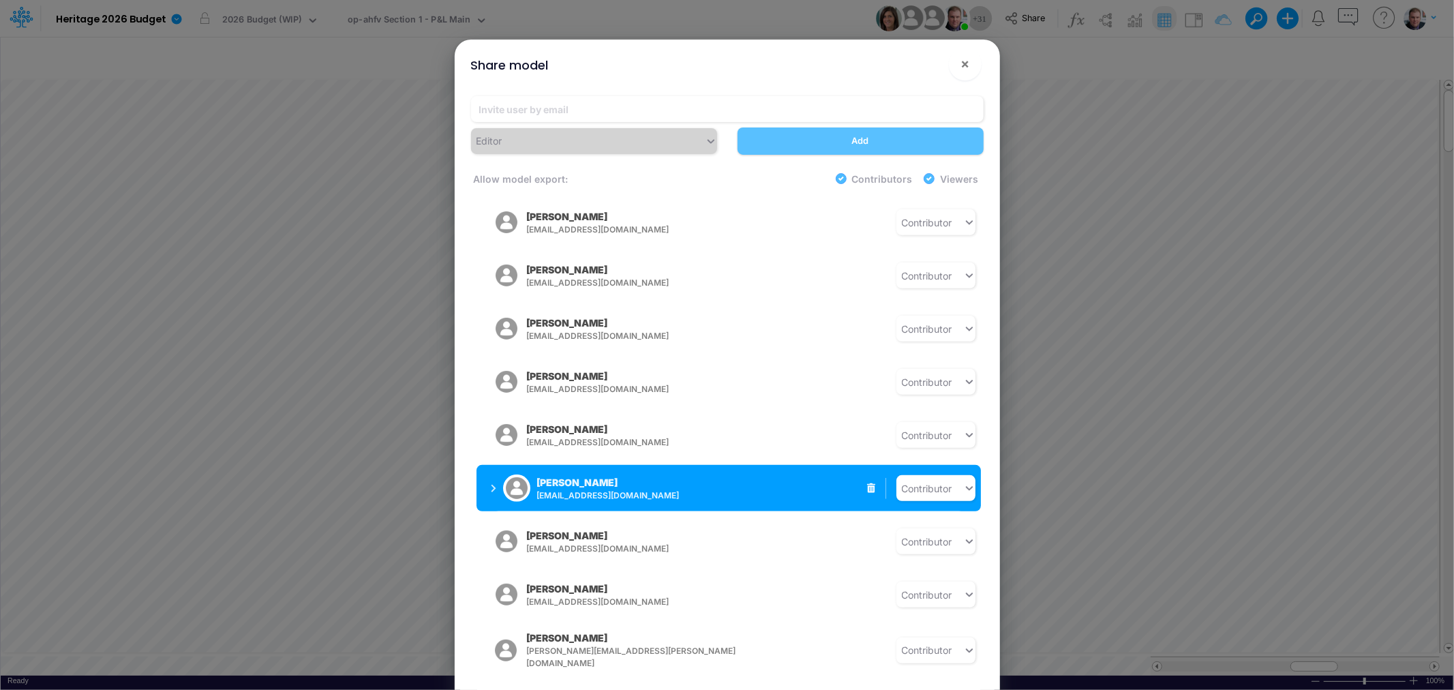
click at [599, 490] on span "[EMAIL_ADDRESS][DOMAIN_NAME]" at bounding box center [644, 496] width 214 height 12
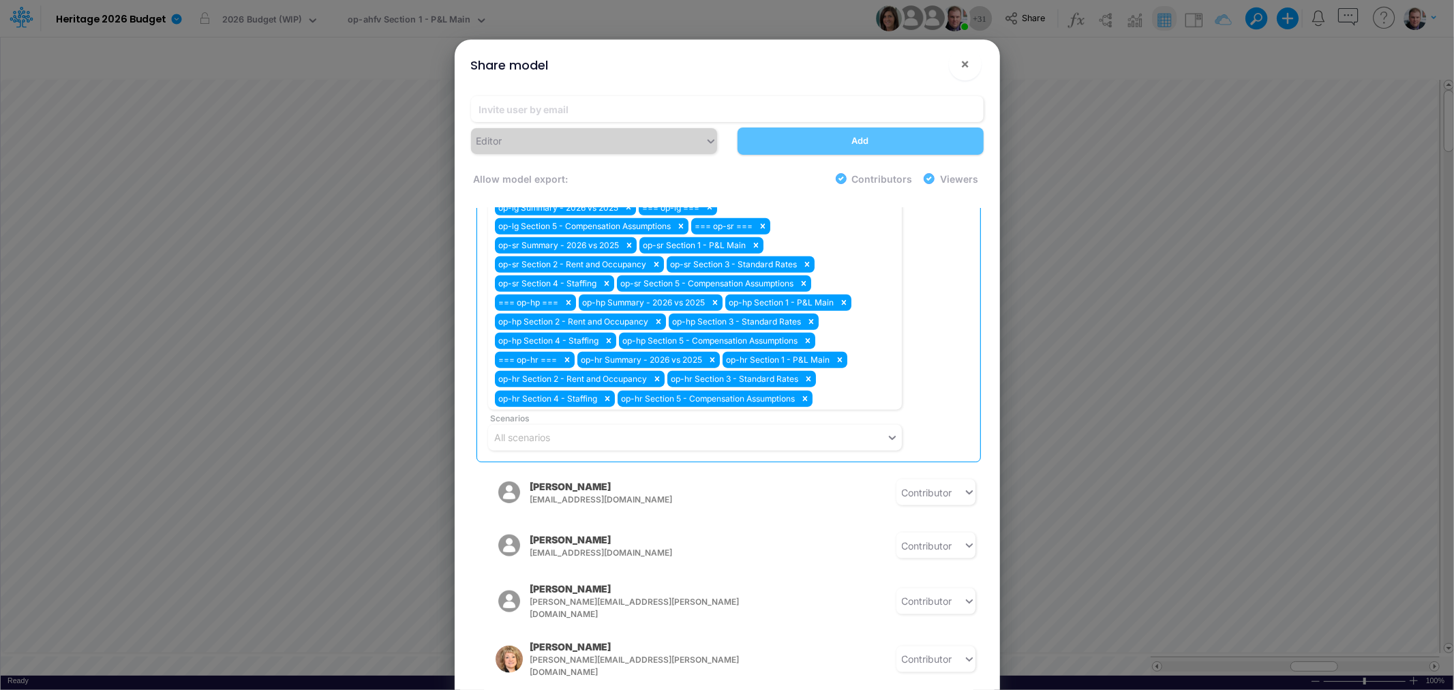
scroll to position [1211, 0]
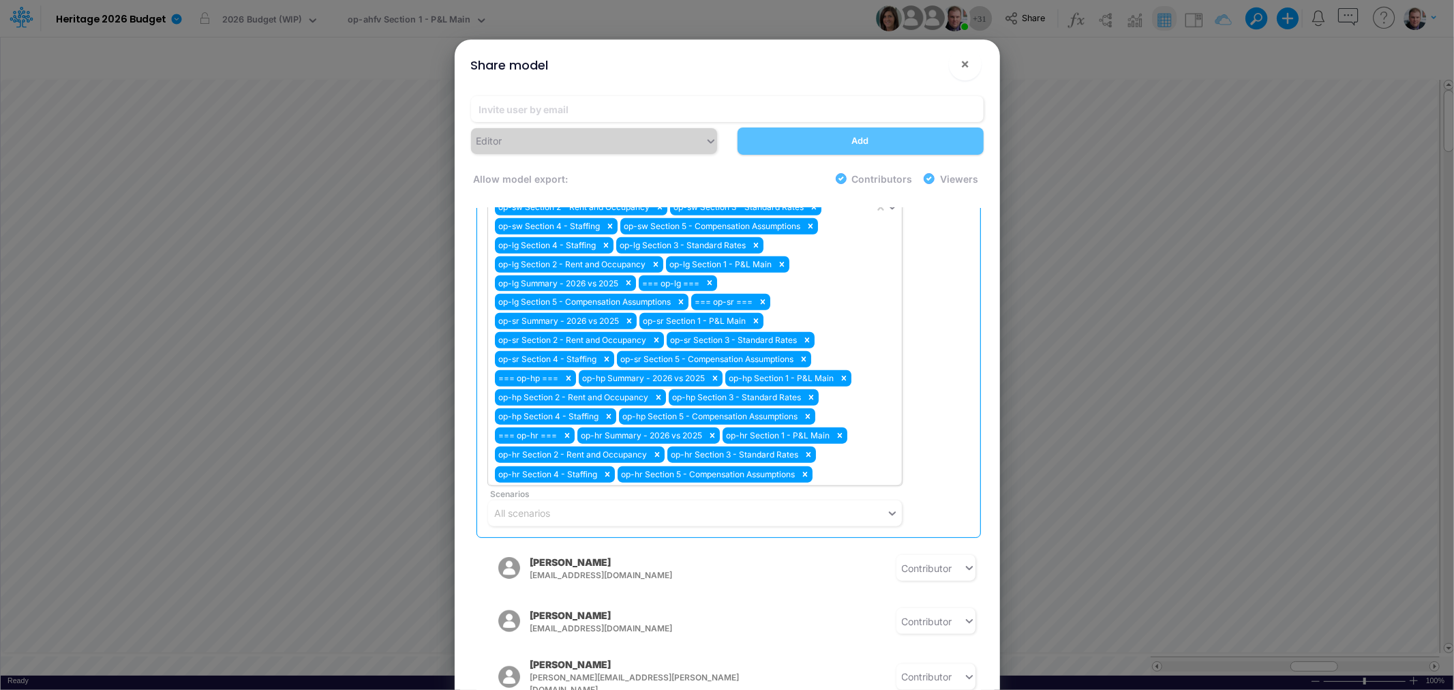
click at [851, 455] on div "op-sg Summary - 2026 vs 2025 op-sg Section 1 - P&L Main op-sg Section 2 - Rent …" at bounding box center [681, 207] width 386 height 556
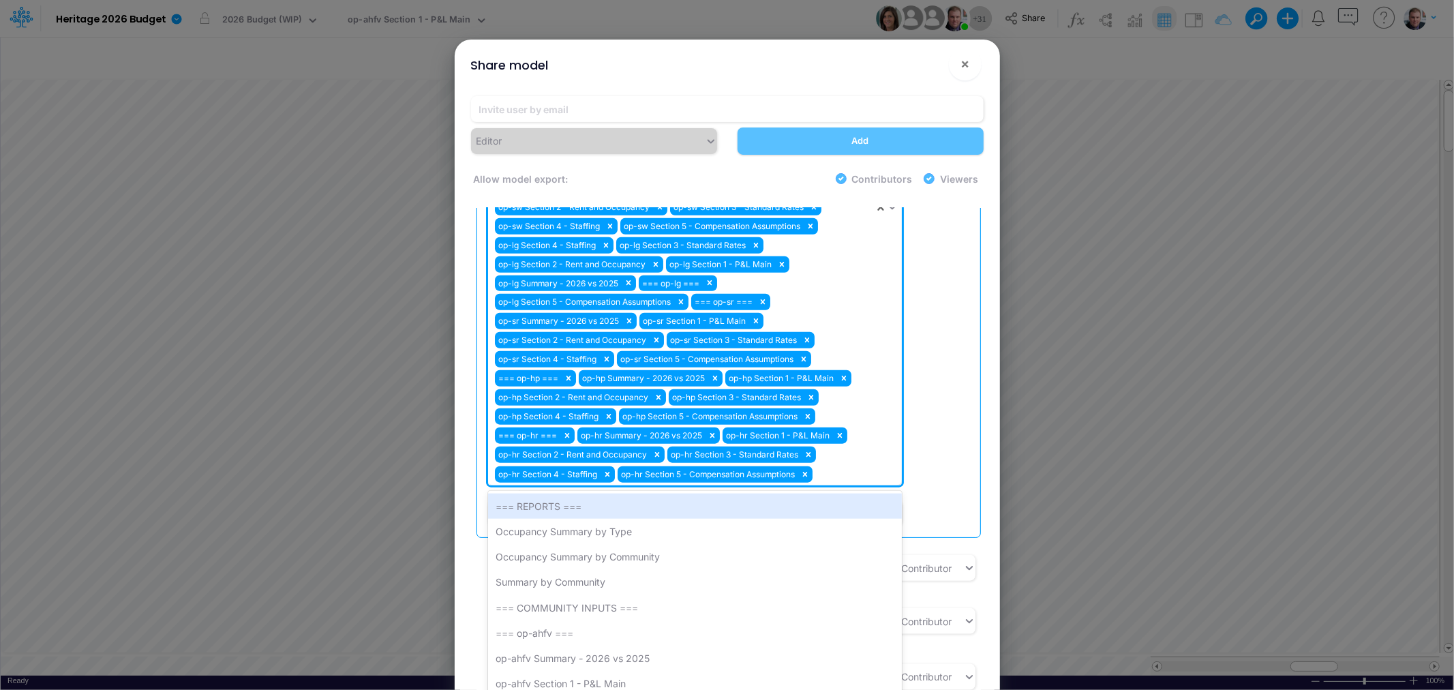
click at [864, 451] on div "op-sg Summary - 2026 vs 2025 op-sg Section 1 - P&L Main op-sg Section 2 - Rent …" at bounding box center [681, 207] width 386 height 556
click at [856, 449] on div "op-sg Summary - 2026 vs 2025 op-sg Section 1 - P&L Main op-sg Section 2 - Rent …" at bounding box center [681, 207] width 386 height 556
type input "c"
type input "f"
type input "m"
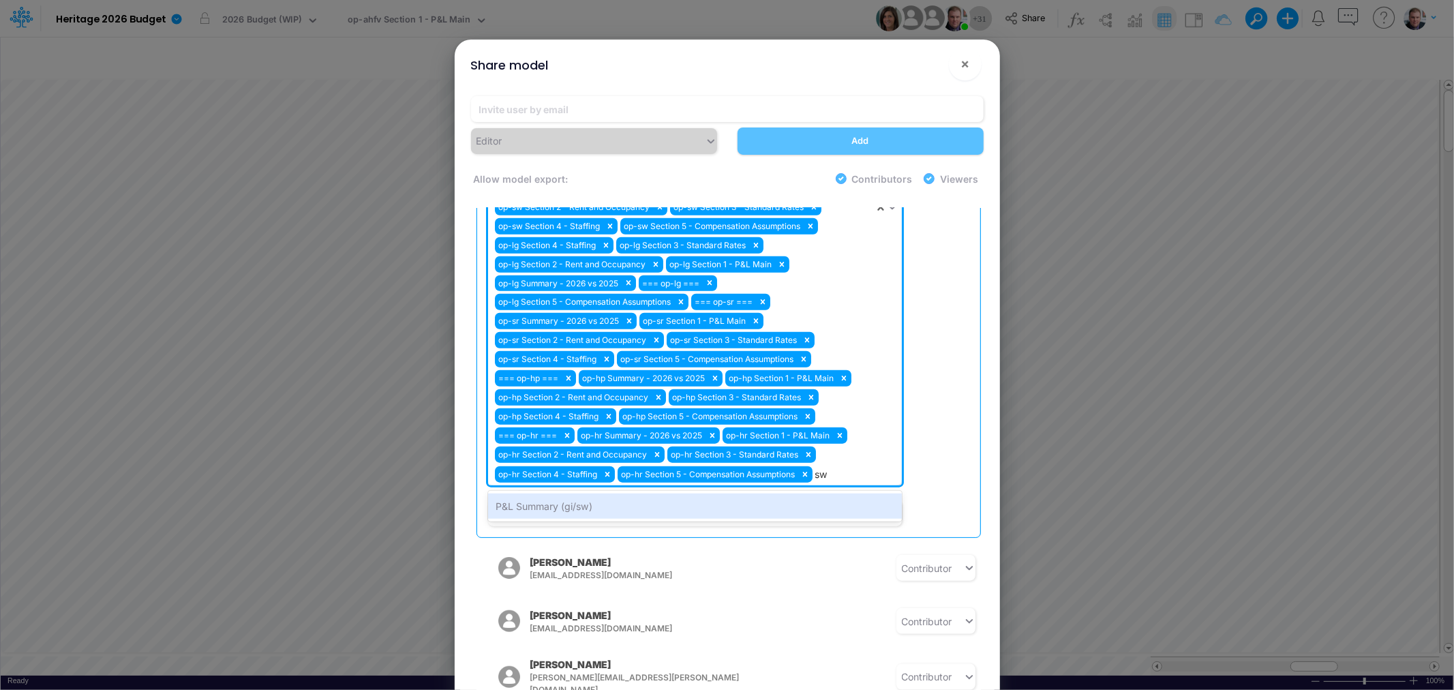
type input "s"
type input "l"
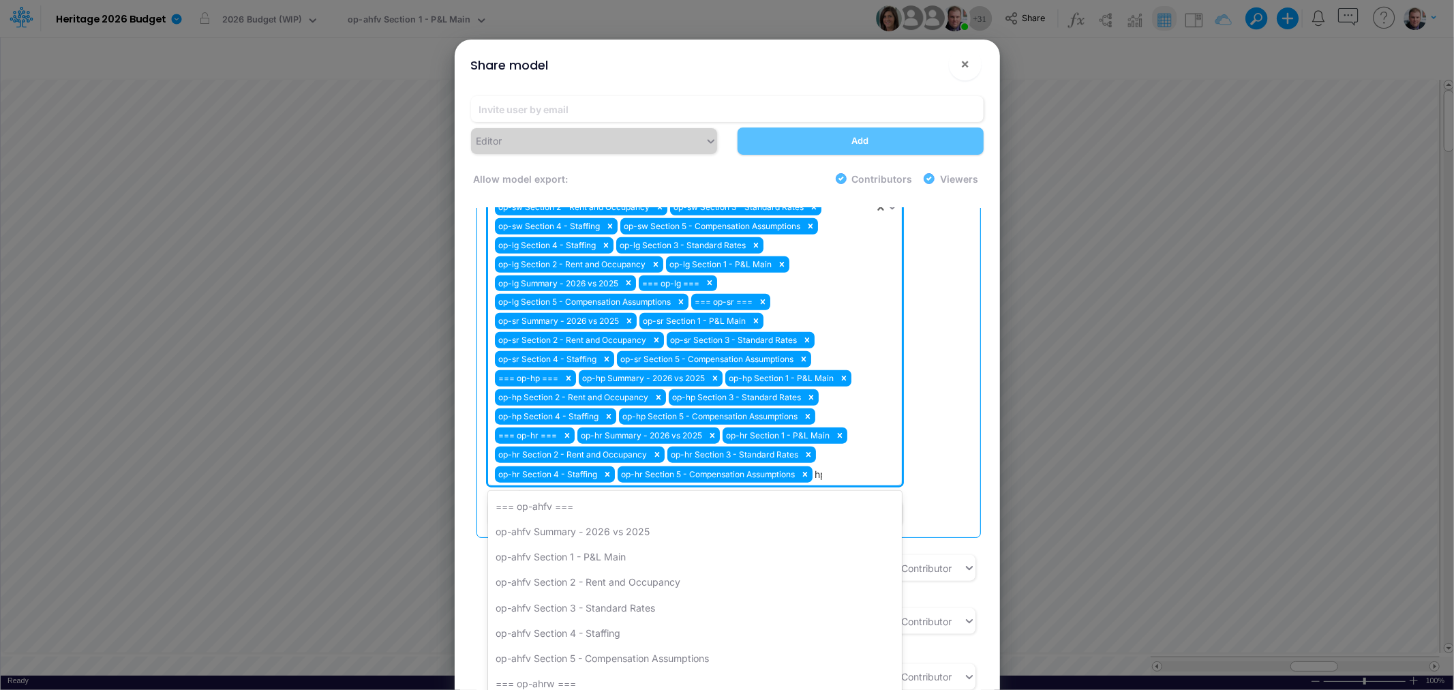
type input "h"
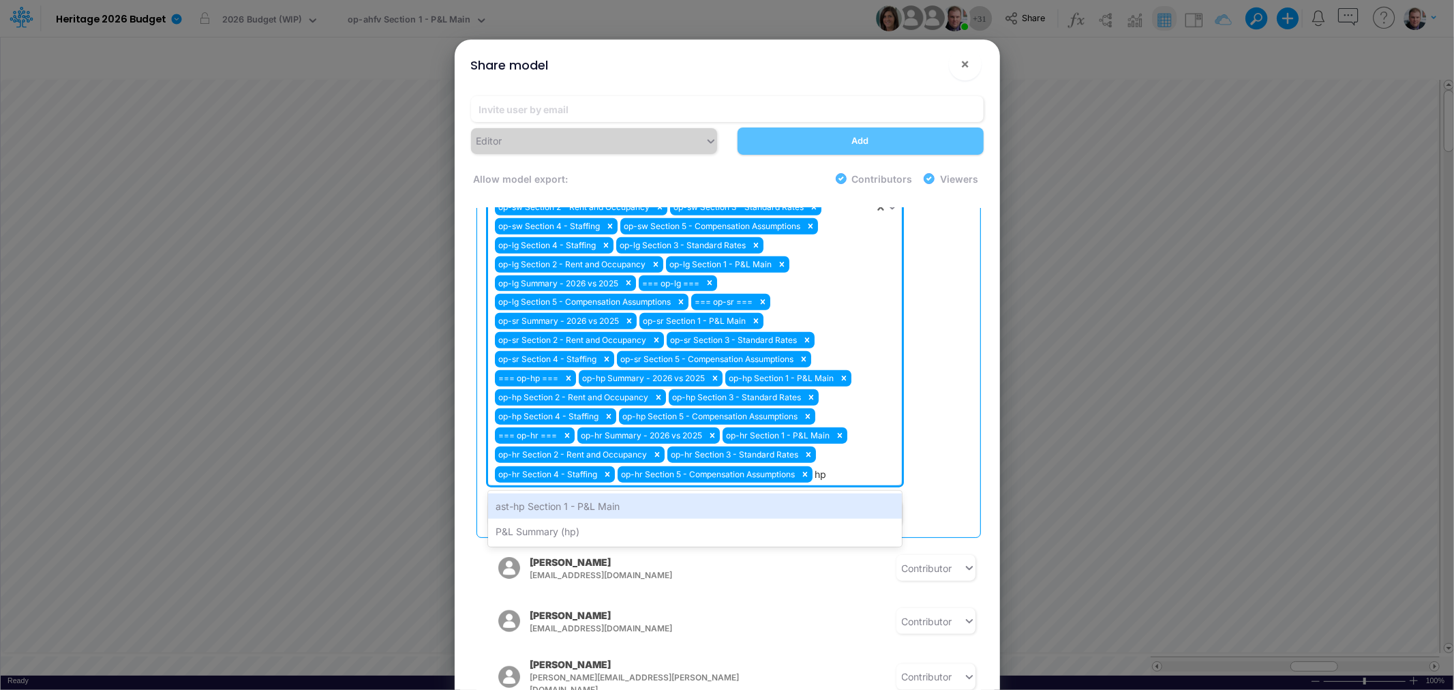
type input "h"
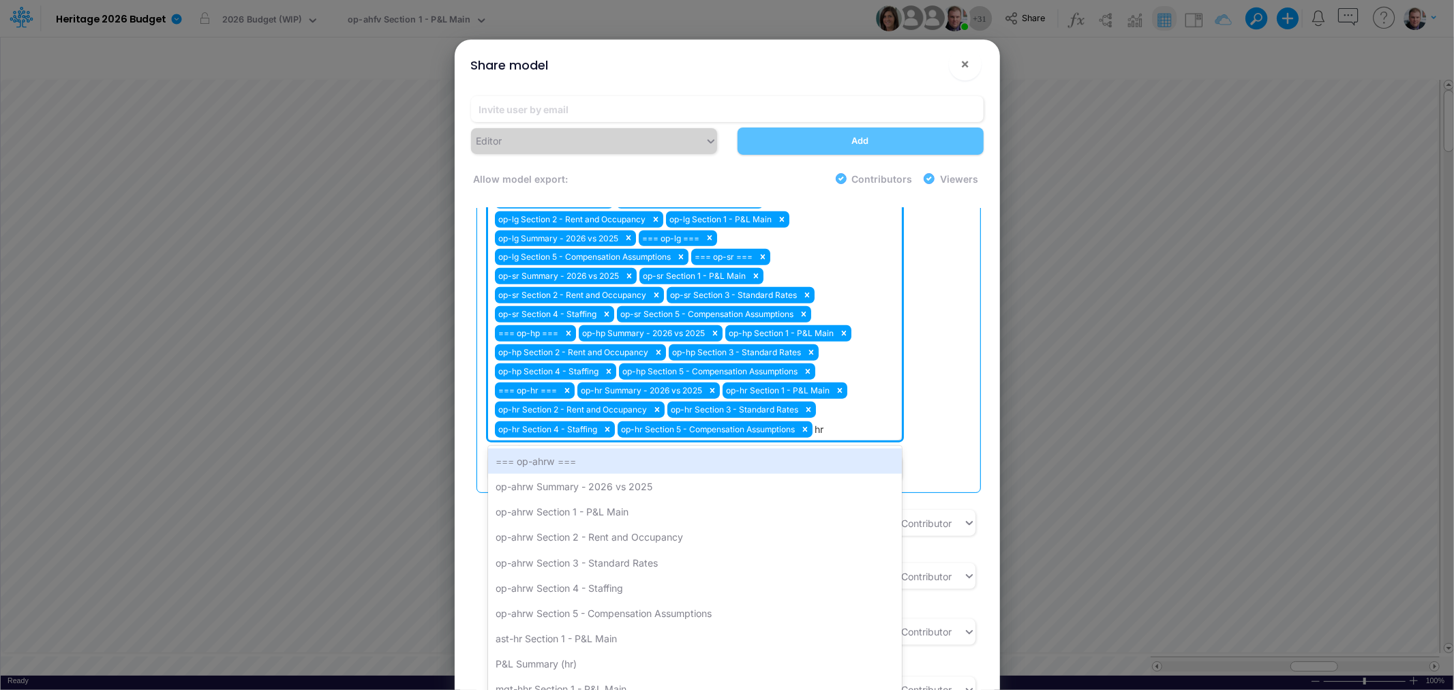
scroll to position [1287, 0]
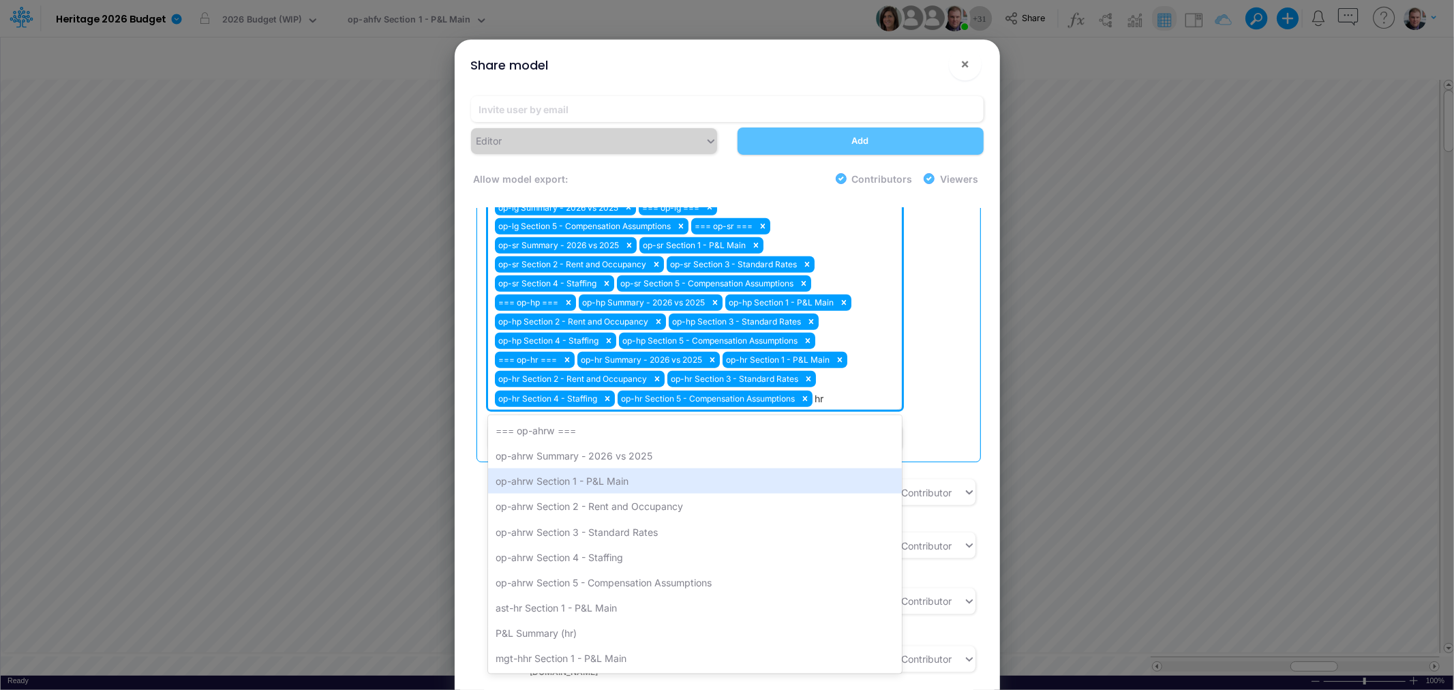
type input "h"
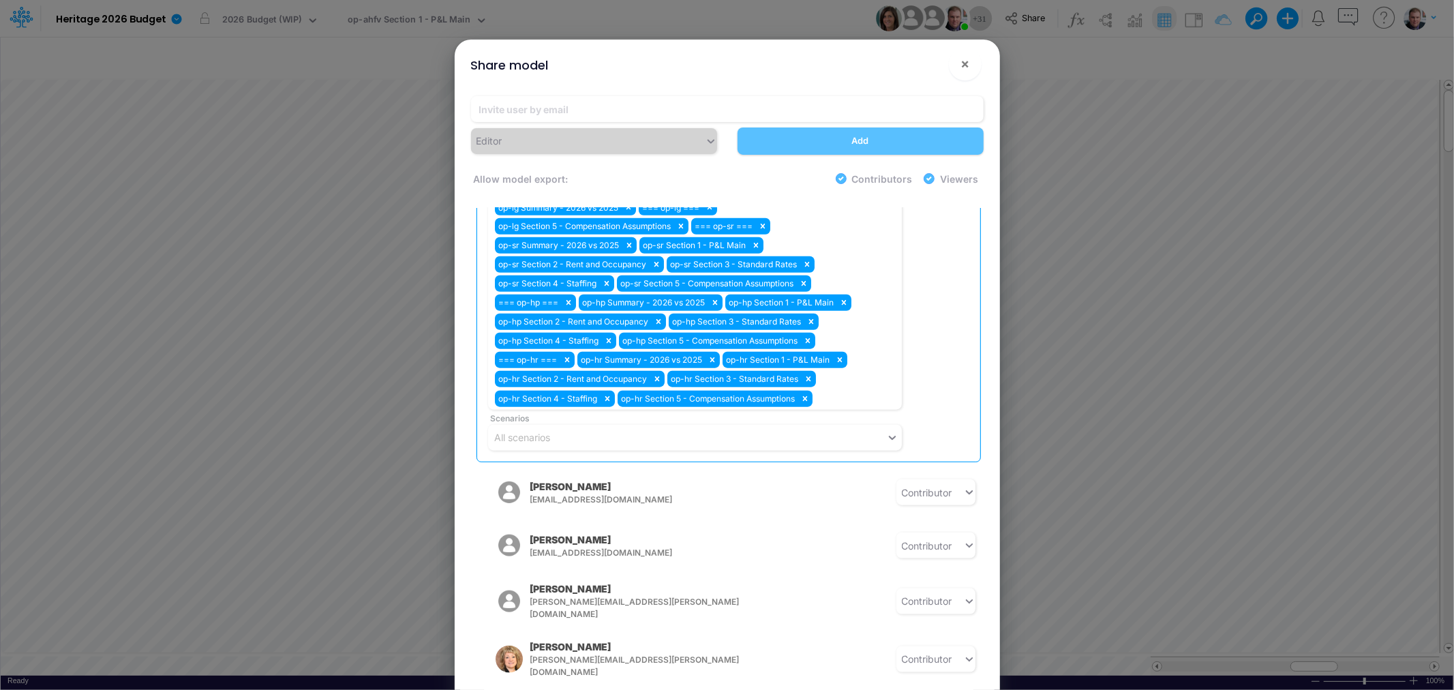
click at [958, 425] on div "Views op-sg Summary - 2026 vs 2025 op-sg Section 1 - P&L Main op-sg Section 2 -…" at bounding box center [732, 145] width 498 height 609
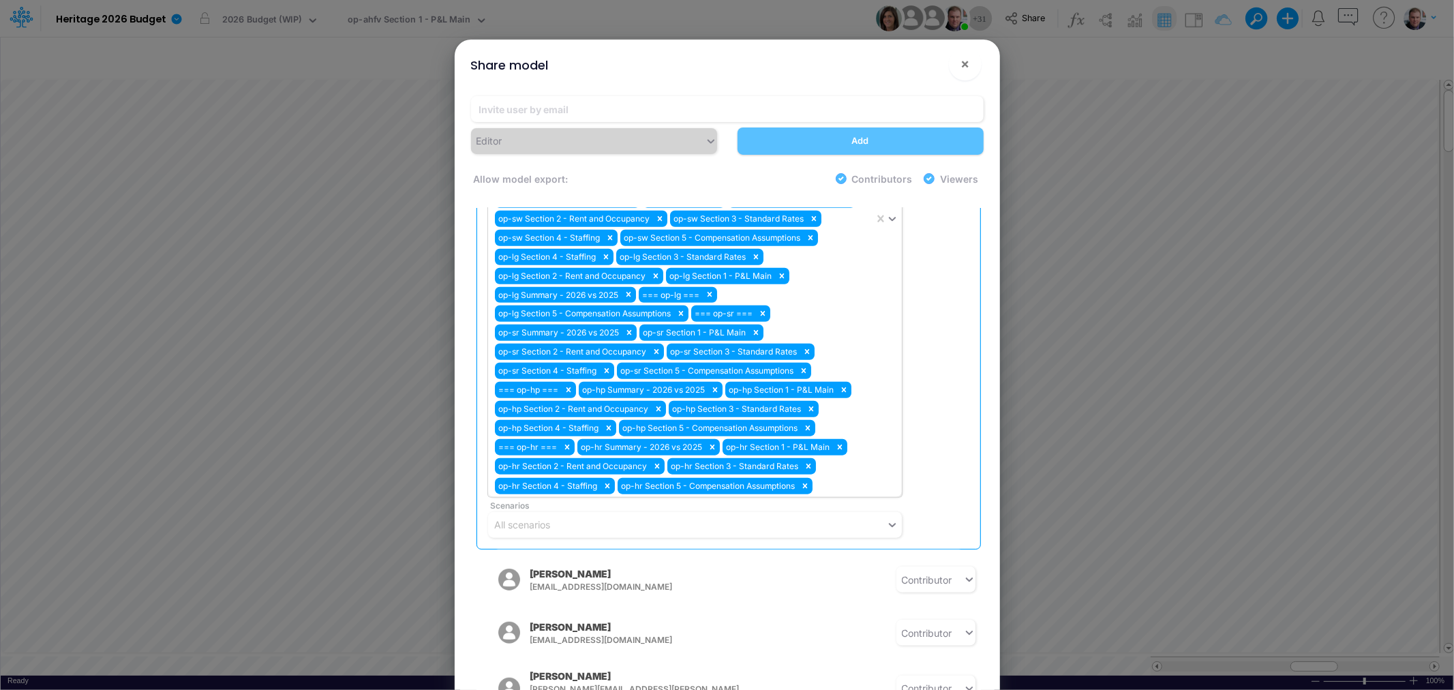
scroll to position [1211, 0]
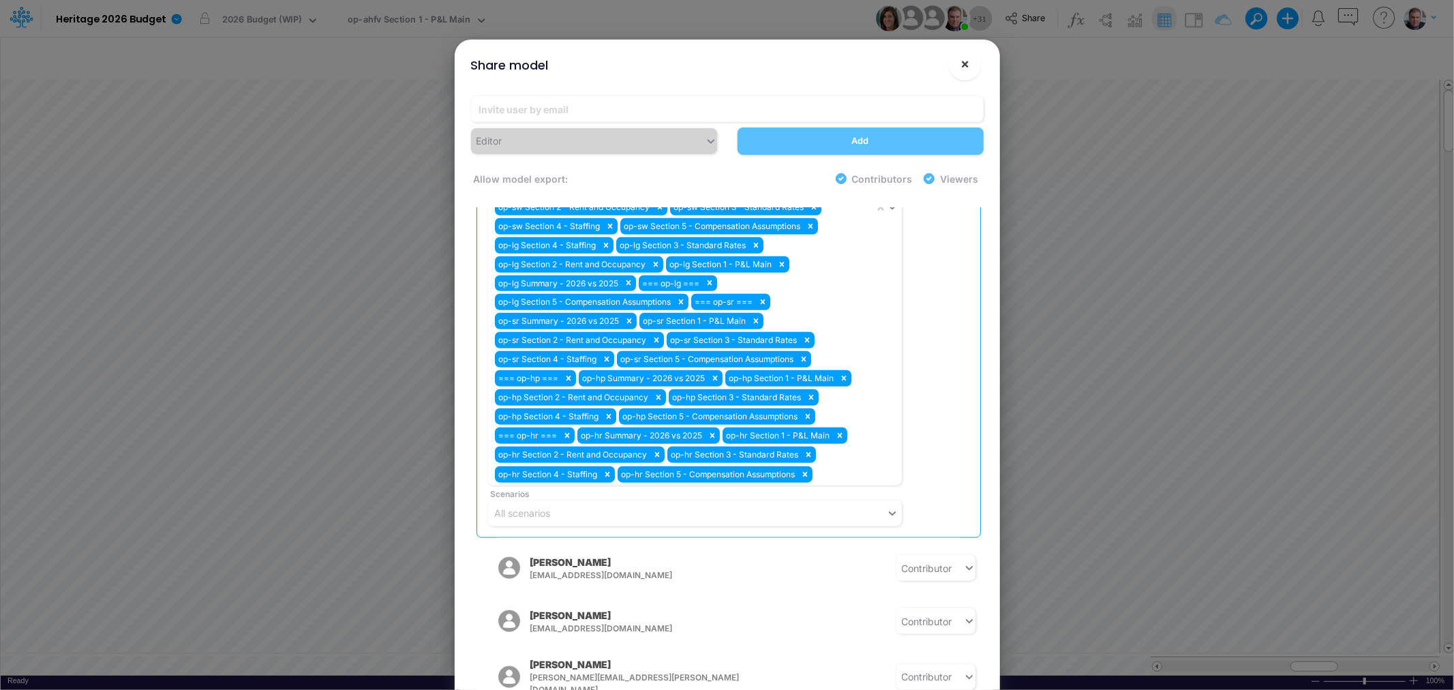
click at [958, 63] on button "×" at bounding box center [965, 64] width 33 height 33
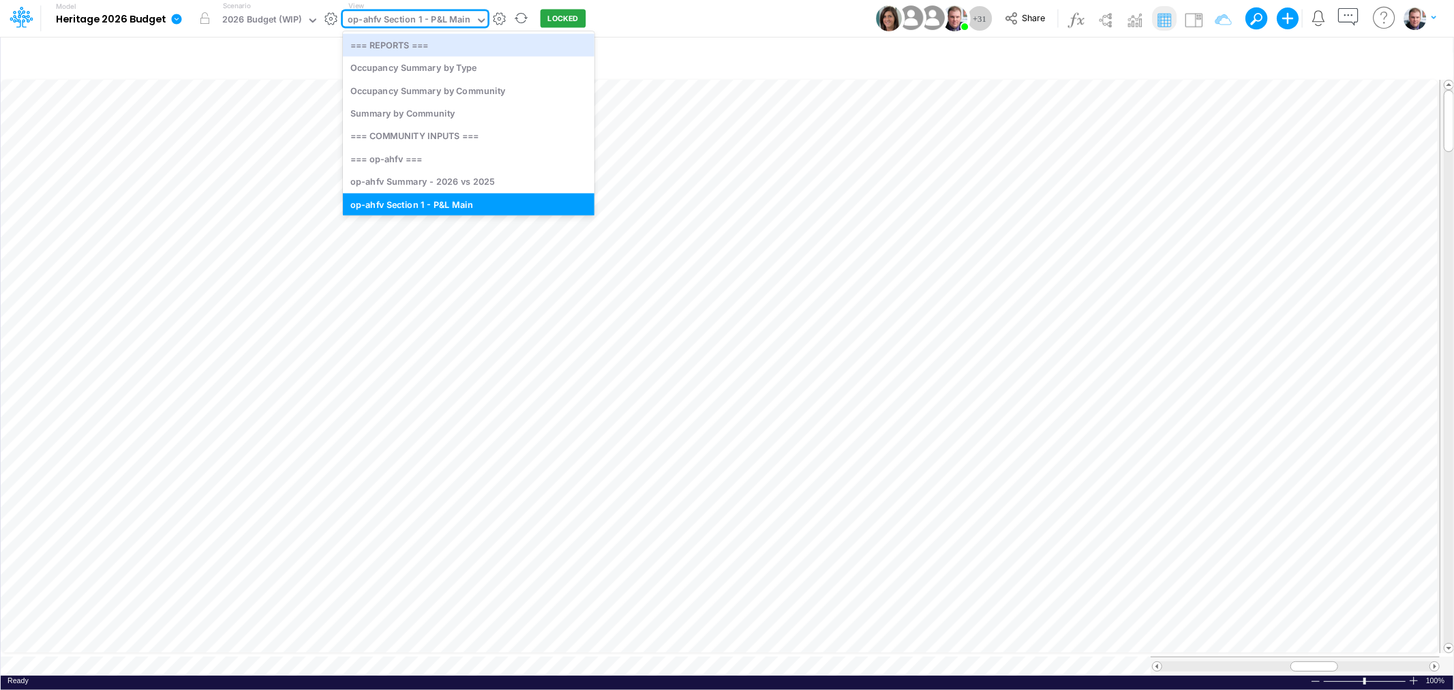
click at [435, 21] on div "op-ahfv Section 1 - P&L Main" at bounding box center [409, 21] width 123 height 16
type input "sr"
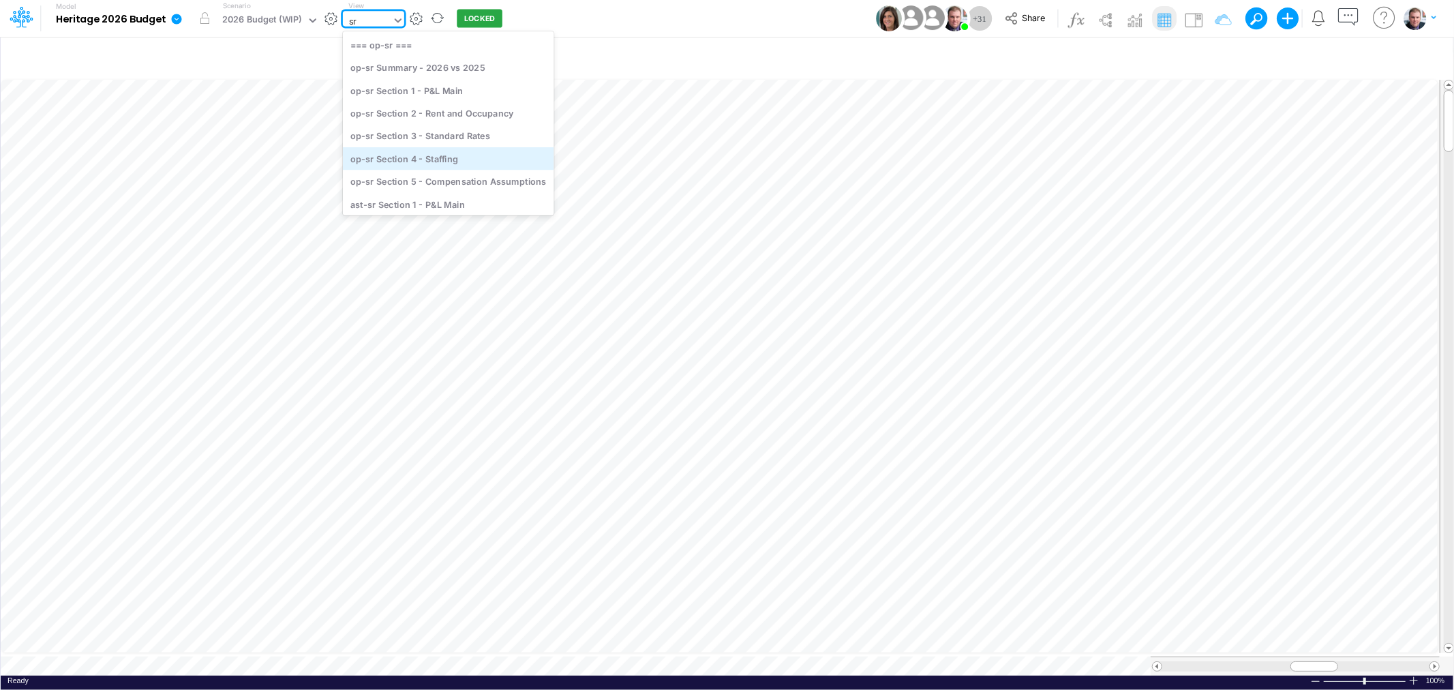
click at [462, 155] on div "op-sr Section 4 - Staffing" at bounding box center [448, 158] width 211 height 22
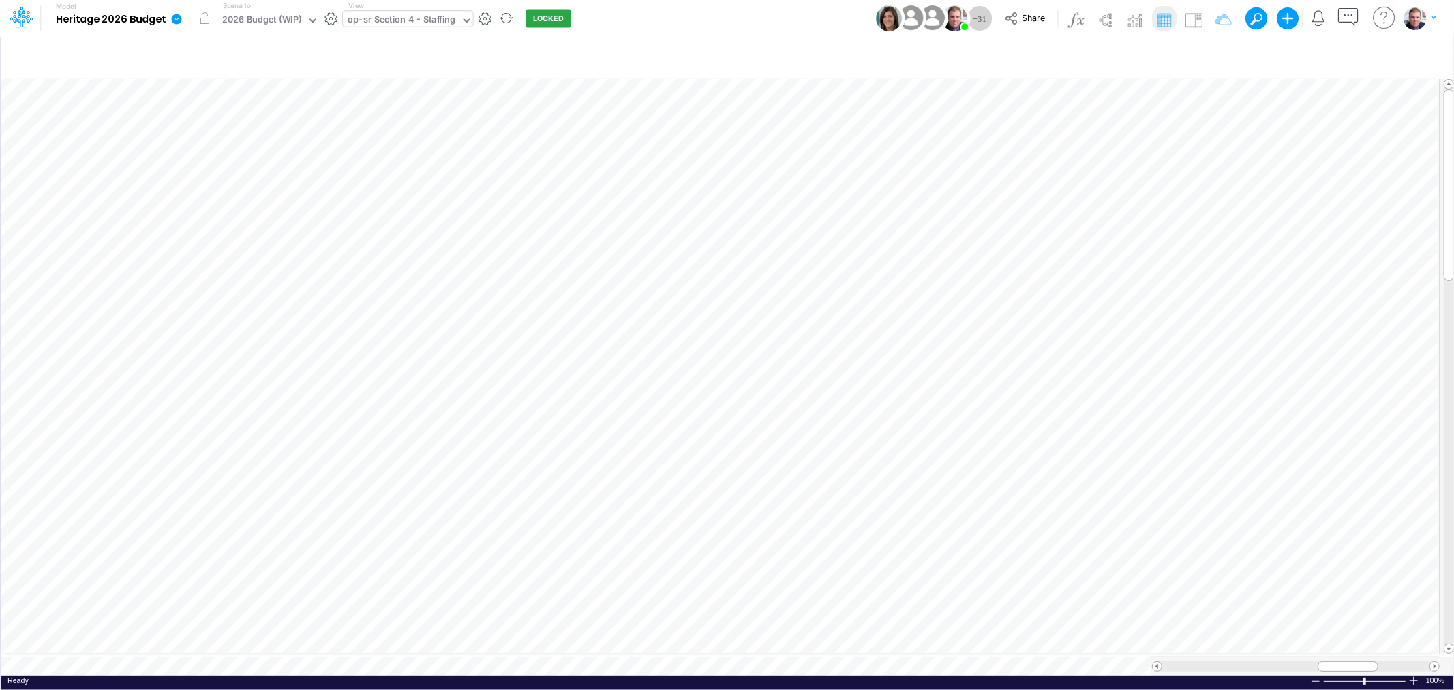
scroll to position [0, 1]
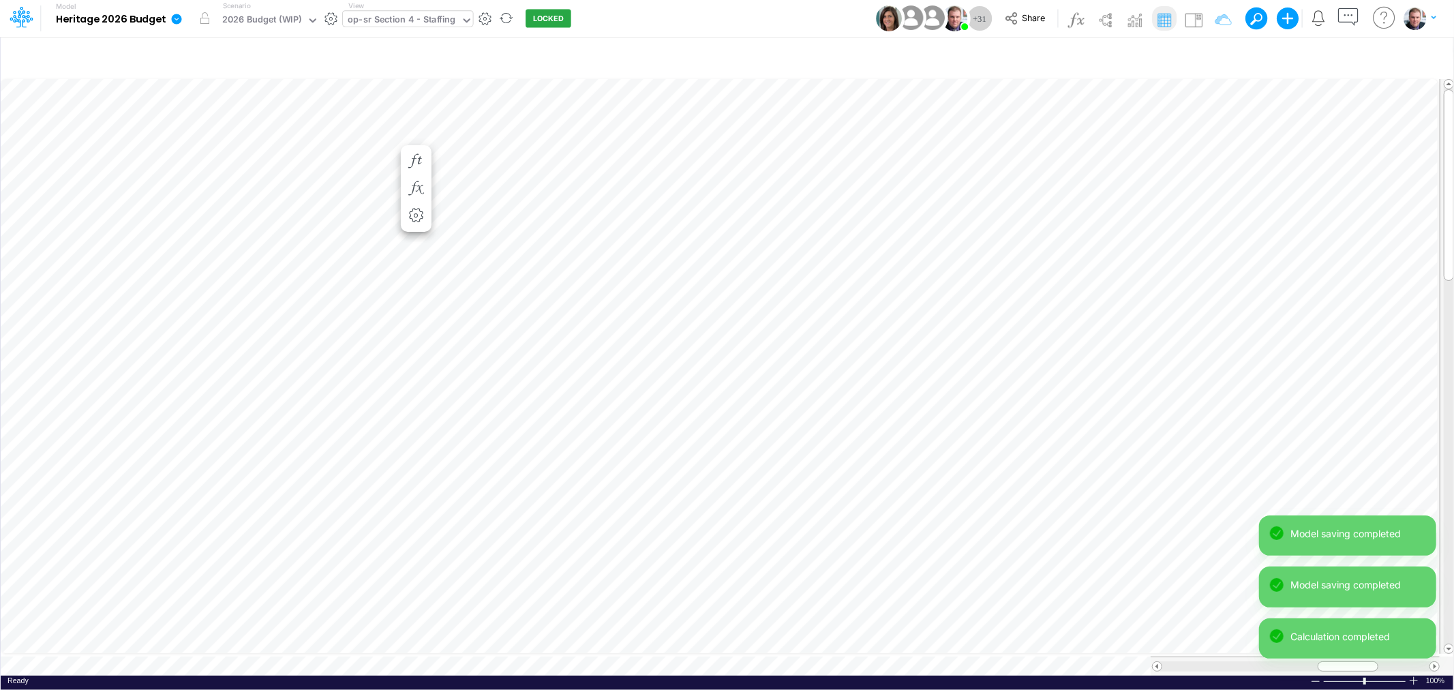
scroll to position [0, 1]
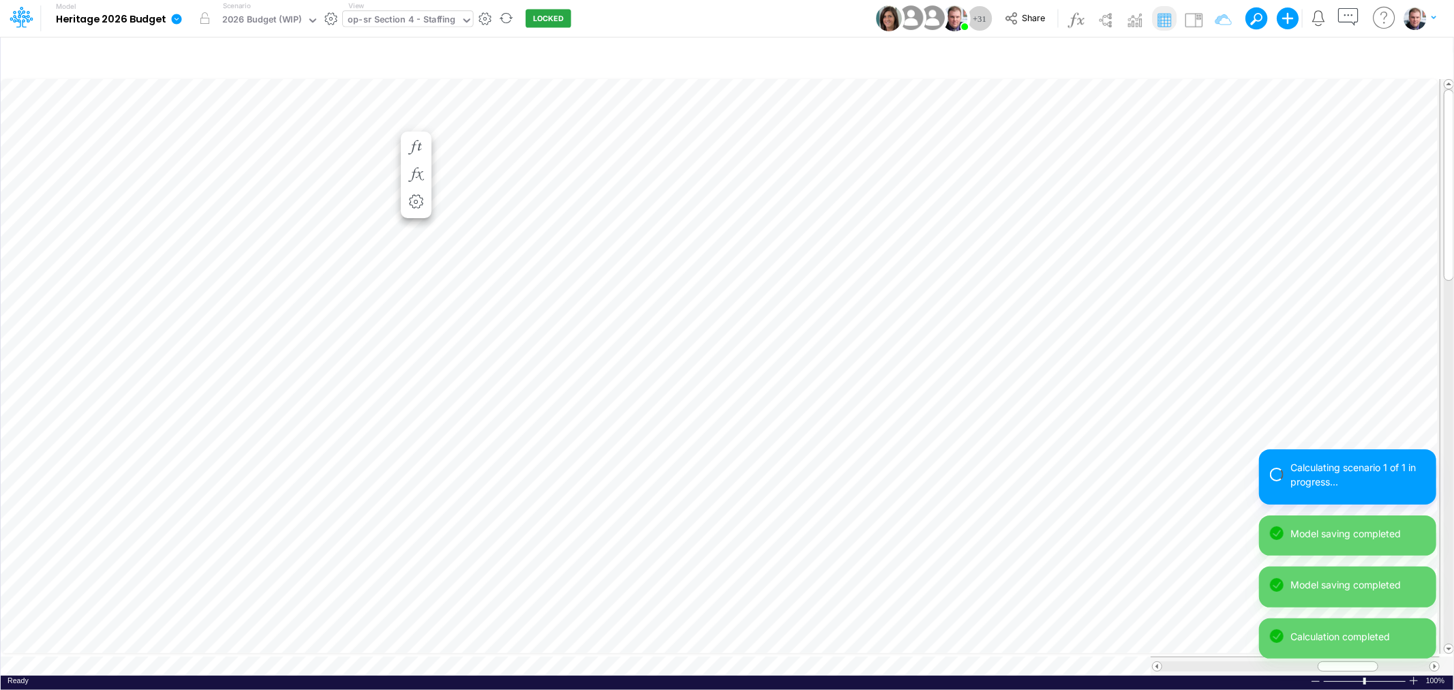
scroll to position [0, 1]
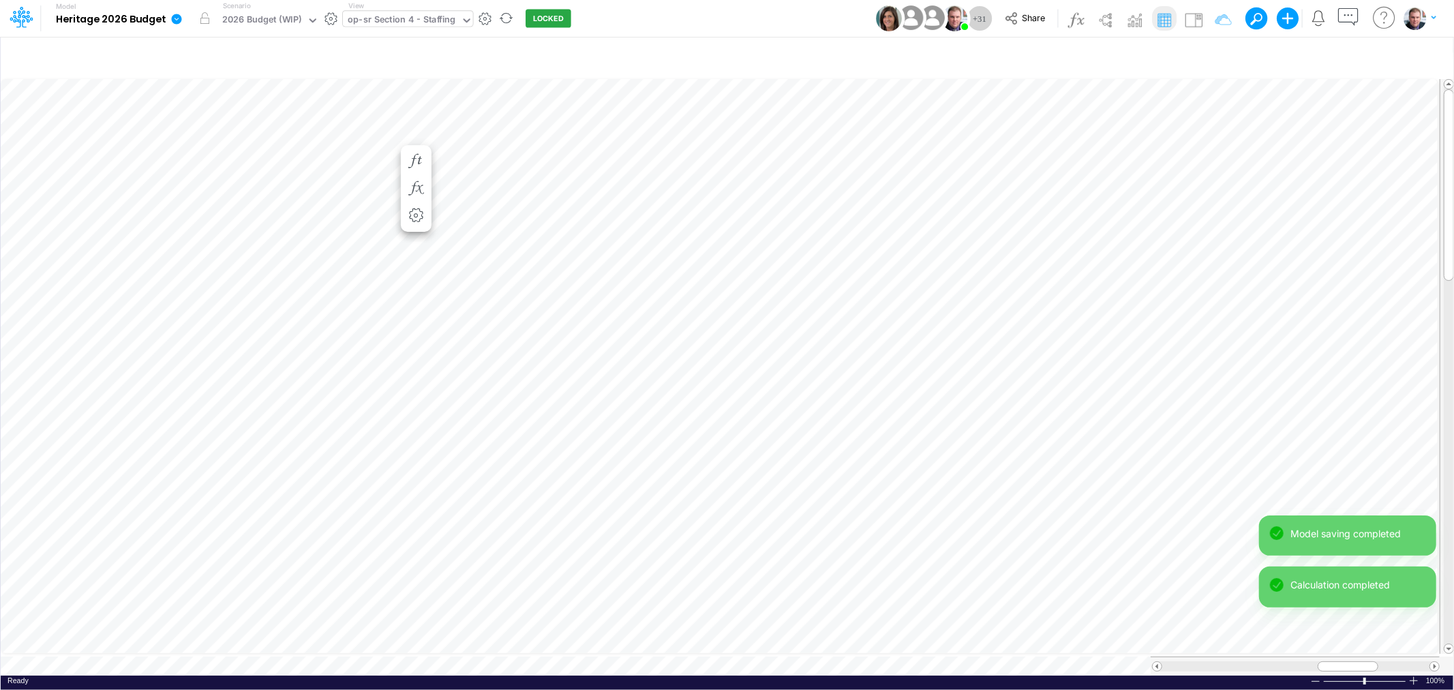
click at [393, 19] on div "op-sr Section 4 - Staffing" at bounding box center [402, 21] width 108 height 16
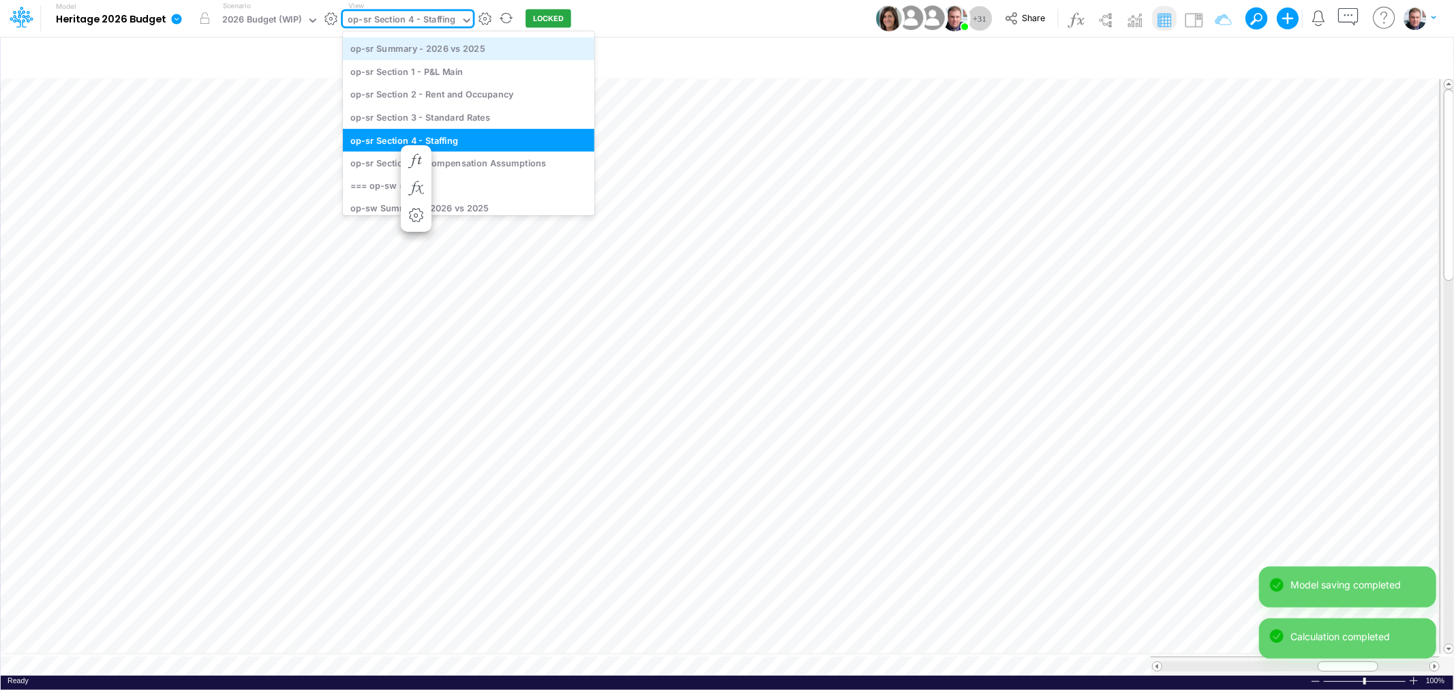
scroll to position [3345, 0]
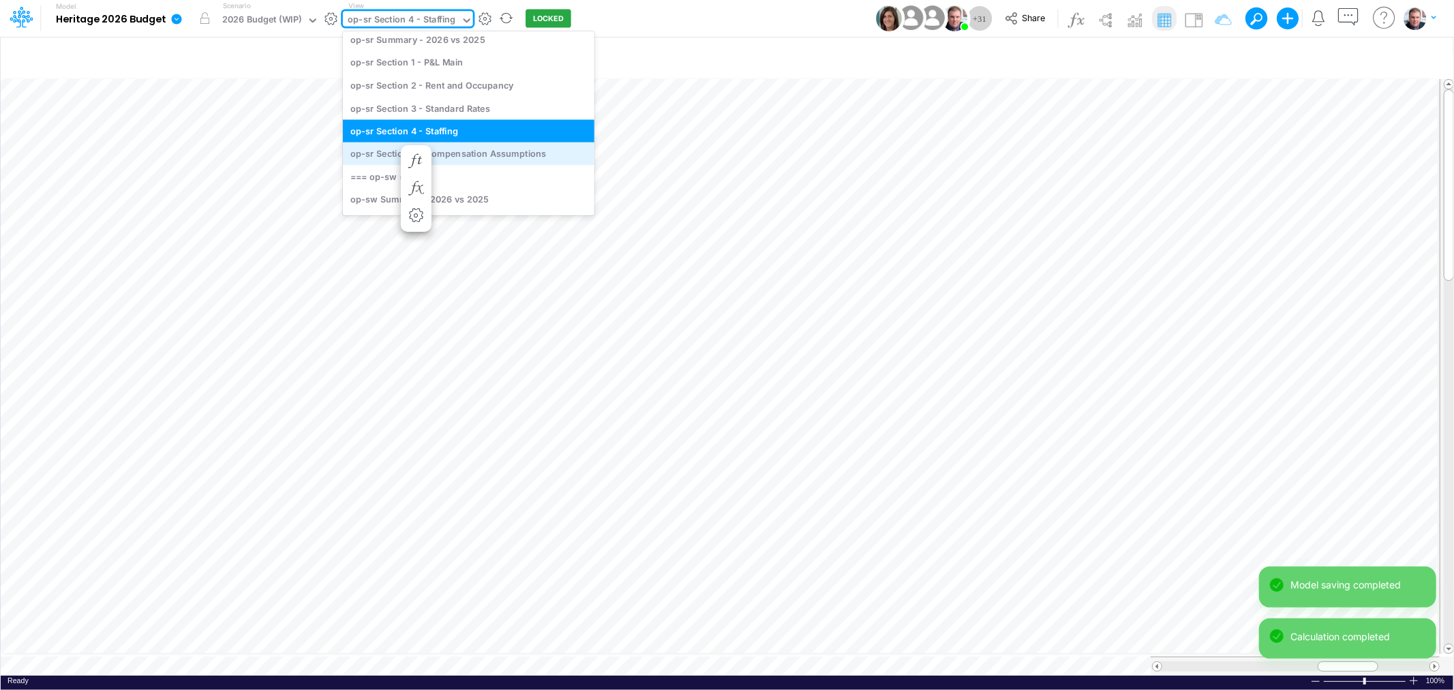
click at [455, 147] on div "op-sr Section 5 - Compensation Assumptions" at bounding box center [469, 153] width 252 height 22
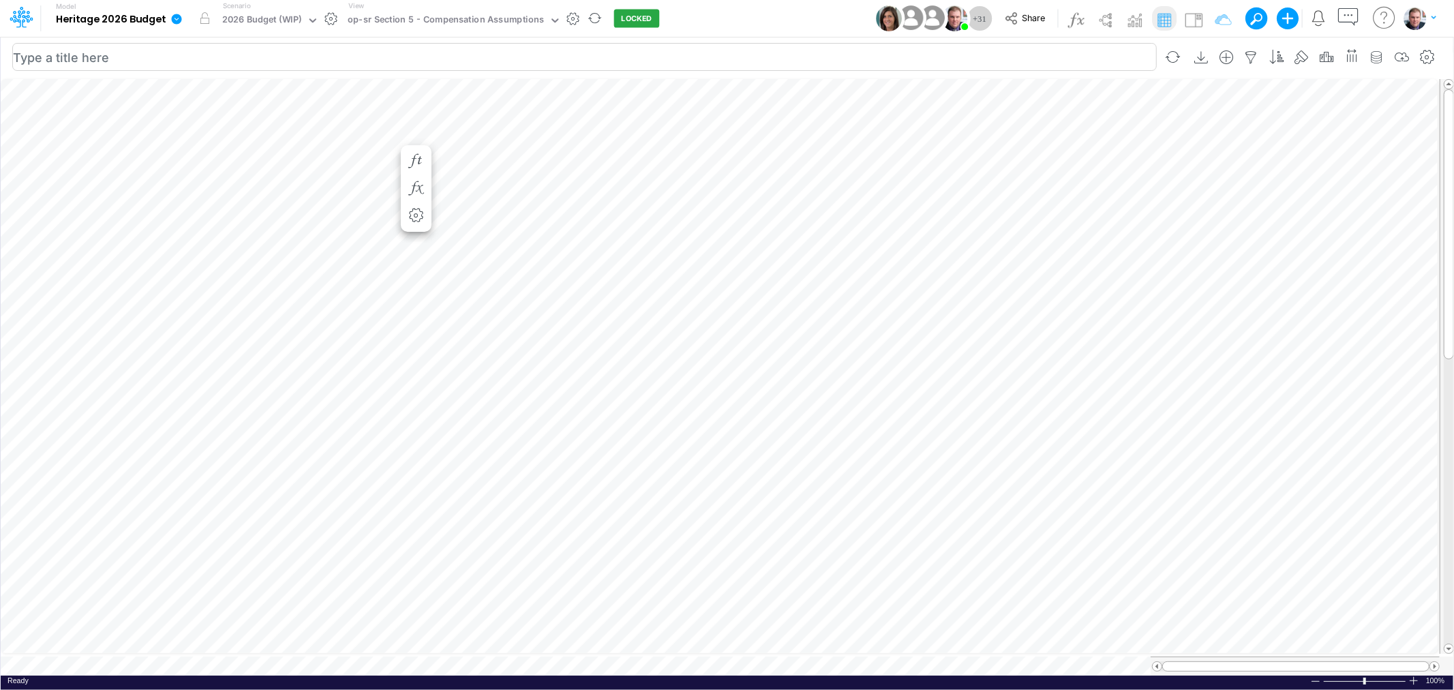
scroll to position [0, 1]
click at [560, 387] on div "Paste Cut Copy AutoFill 43.37" at bounding box center [727, 375] width 1453 height 599
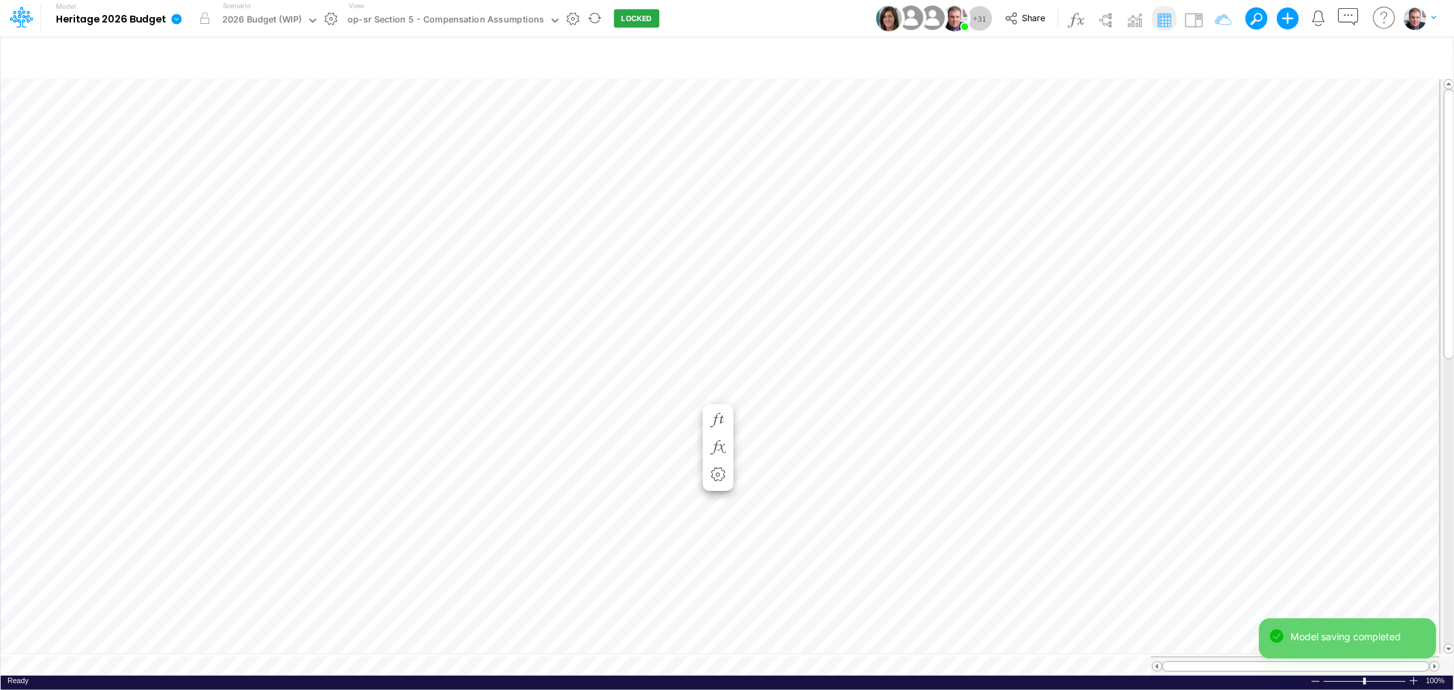
scroll to position [0, 1]
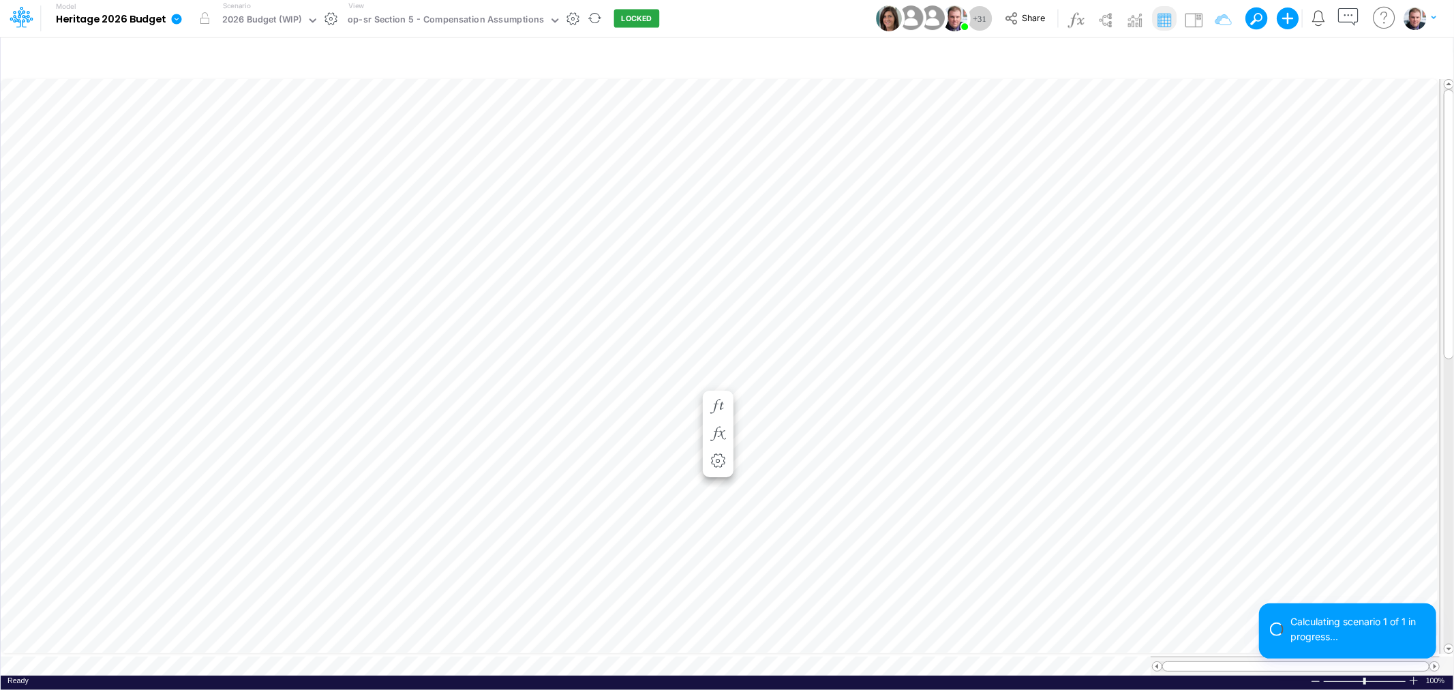
scroll to position [0, 1]
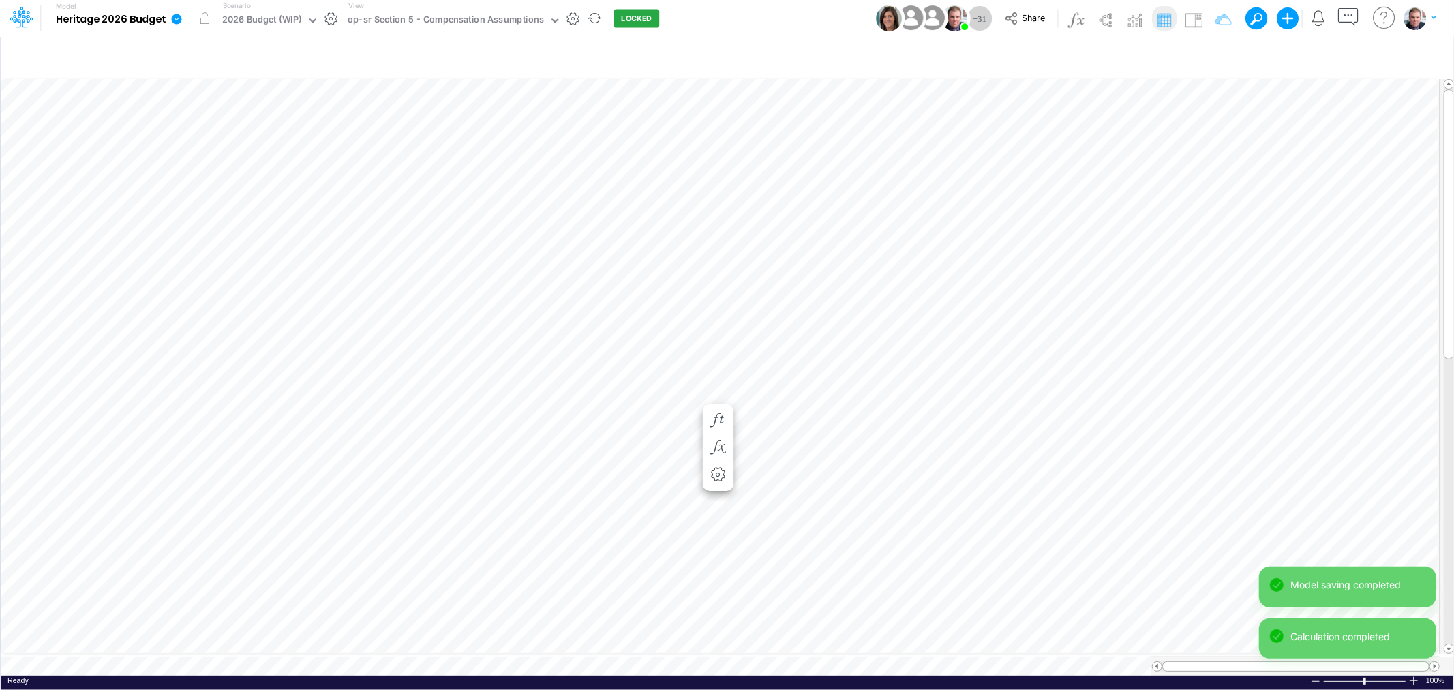
scroll to position [0, 1]
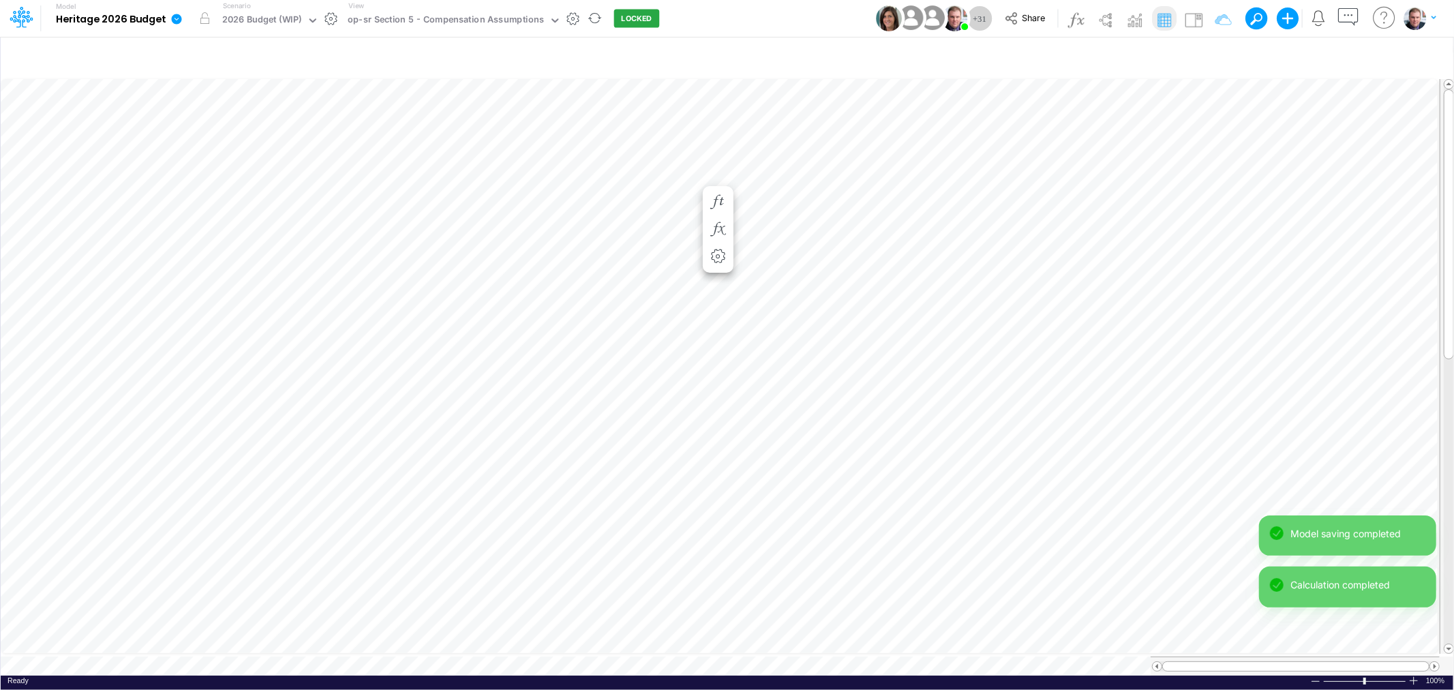
scroll to position [0, 1]
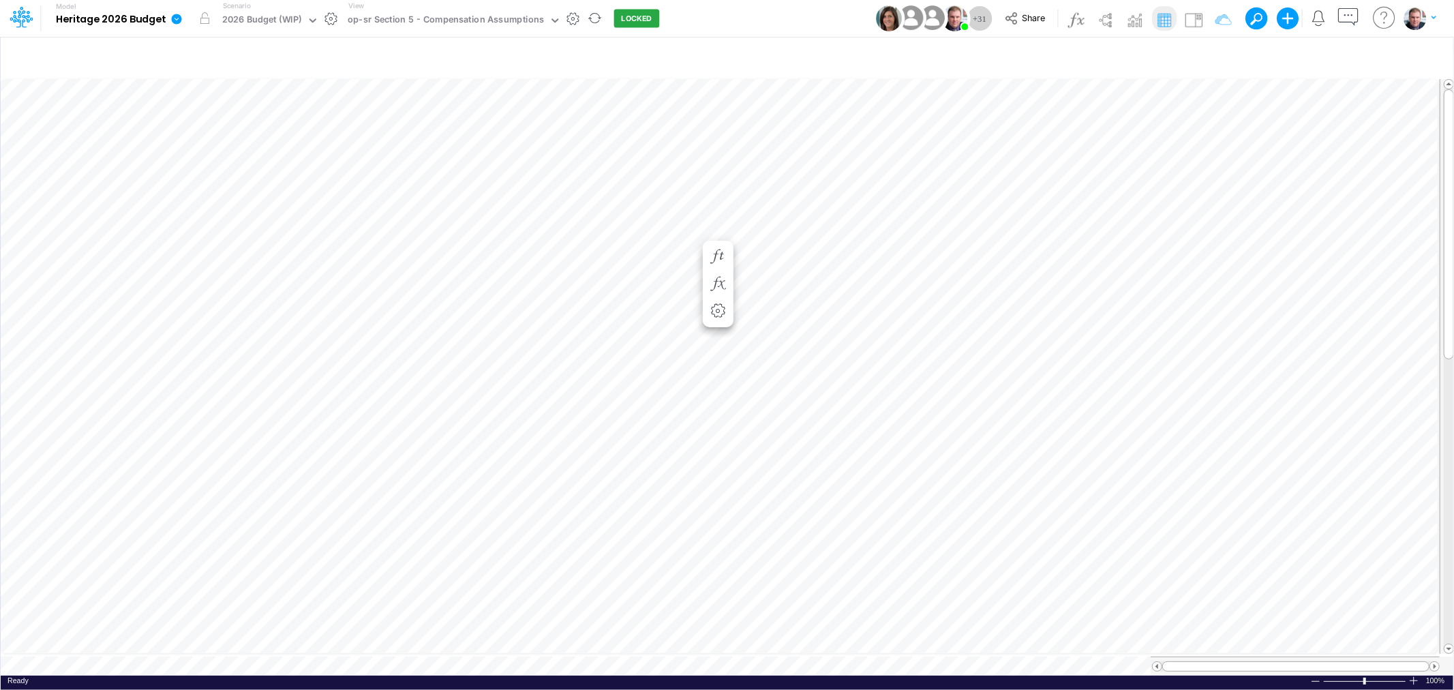
scroll to position [0, 1]
click at [326, 644] on span "Close" at bounding box center [327, 645] width 37 height 12
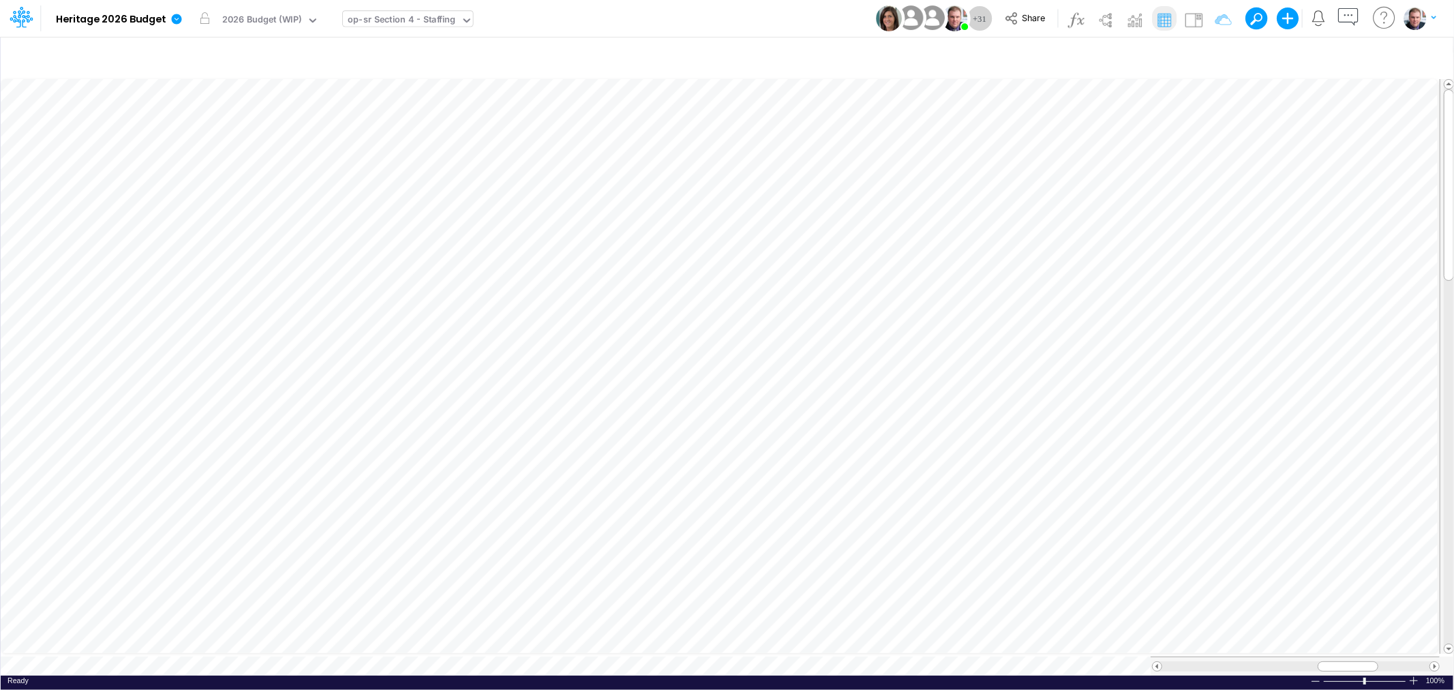
click at [421, 22] on div "op-sr Section 4 - Staffing" at bounding box center [402, 21] width 108 height 16
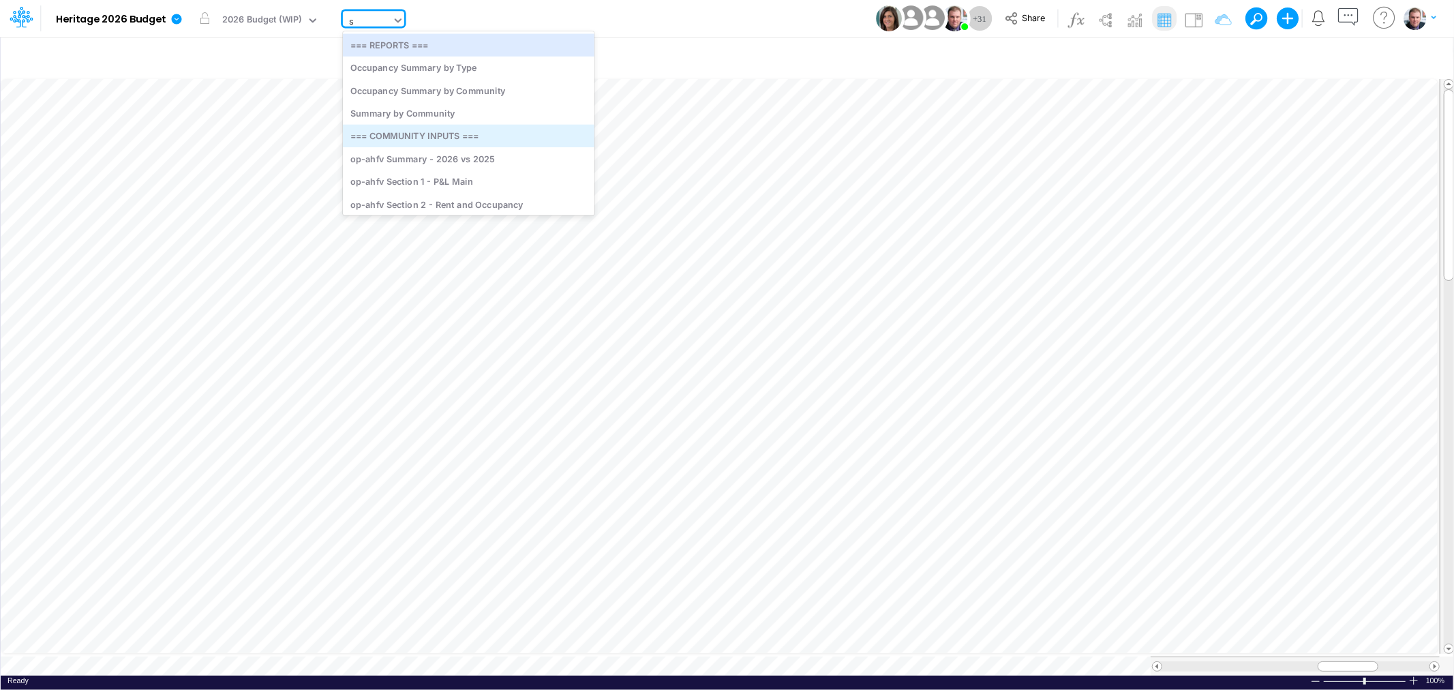
type input "sr"
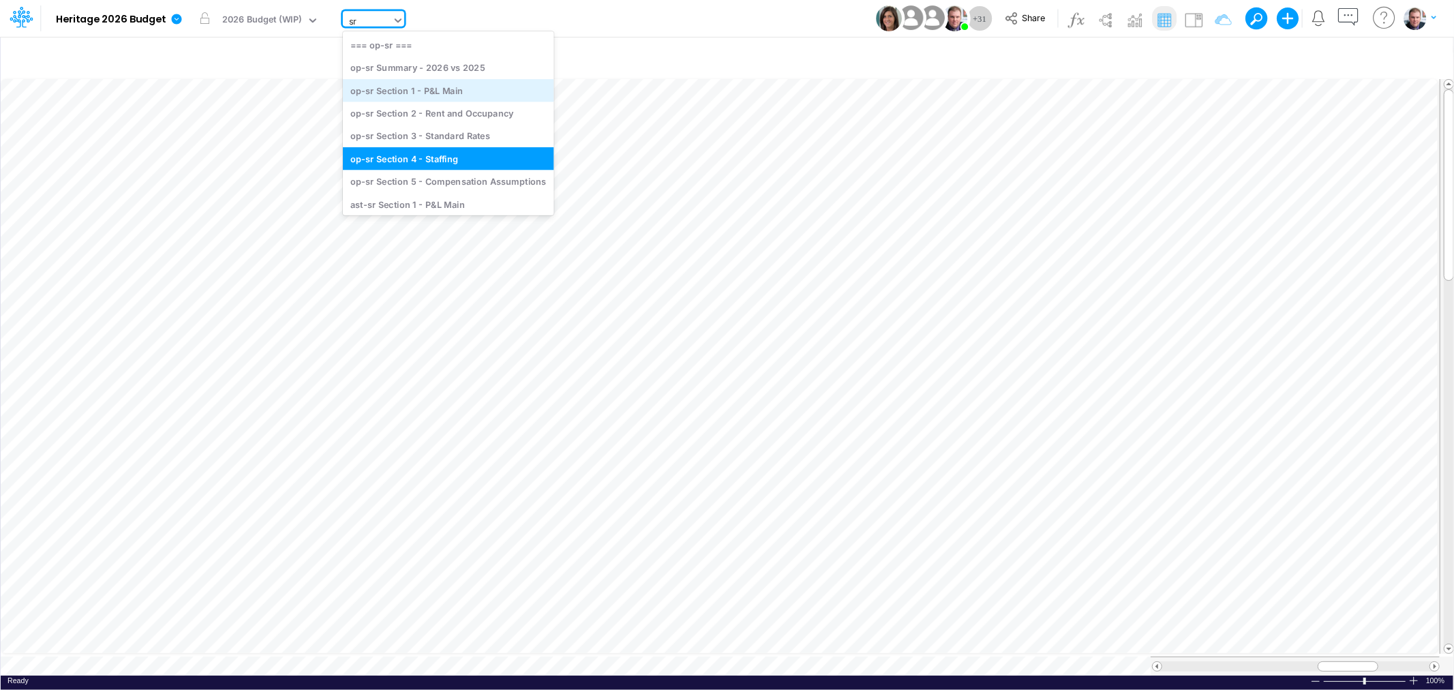
click at [437, 87] on div "op-sr Section 1 - P&L Main" at bounding box center [448, 90] width 211 height 22
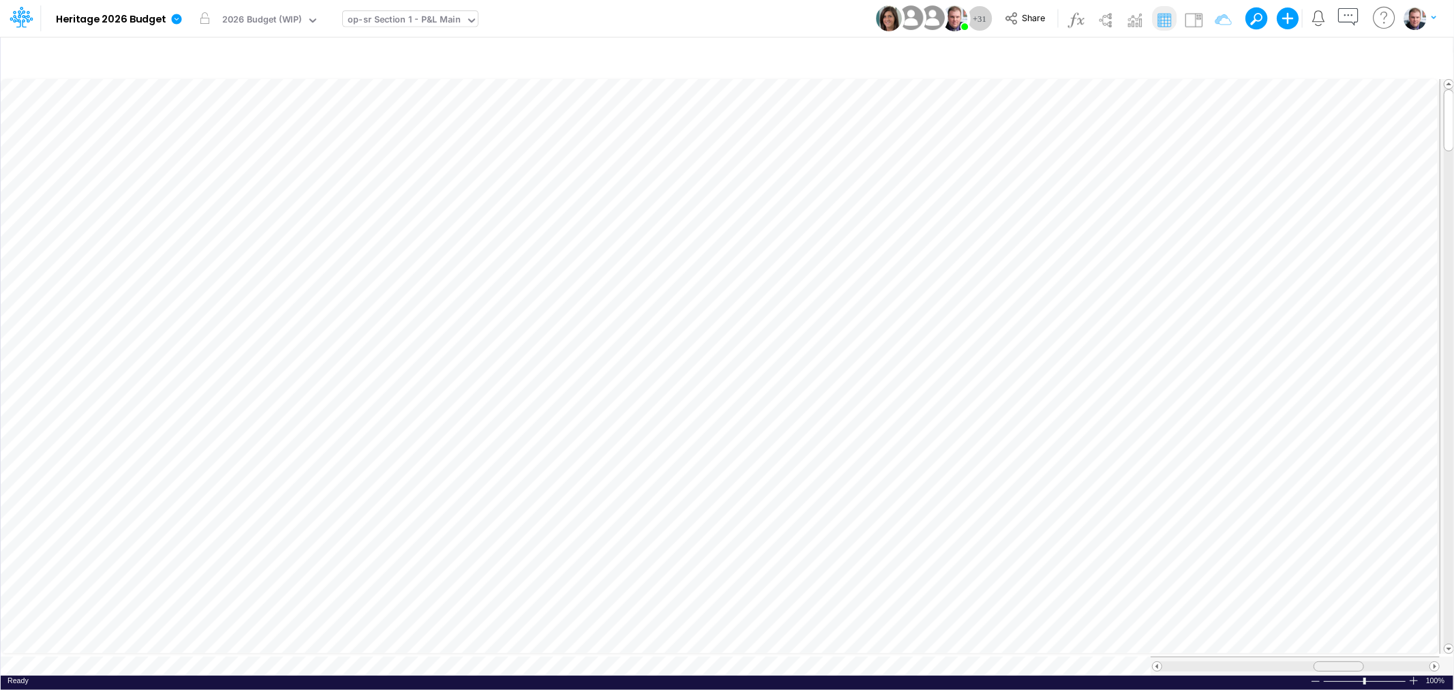
drag, startPoint x: 1314, startPoint y: 660, endPoint x: 1339, endPoint y: 659, distance: 25.2
click at [1339, 662] on span at bounding box center [1338, 666] width 9 height 9
click at [1341, 18] on icon "button" at bounding box center [1348, 17] width 25 height 25
click at [1210, 97] on icon at bounding box center [1207, 94] width 12 height 12
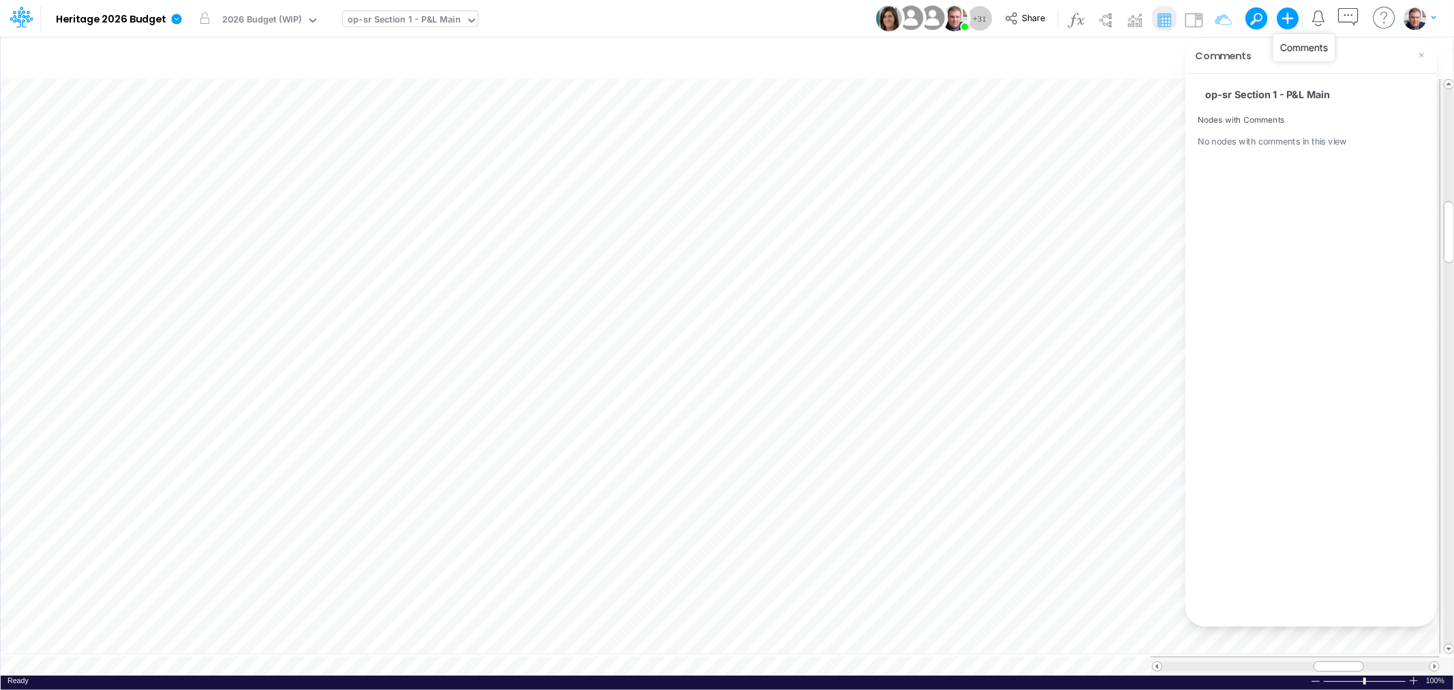
click at [1352, 16] on icon "button" at bounding box center [1348, 17] width 25 height 25
click at [1343, 16] on icon "button" at bounding box center [1348, 17] width 25 height 25
click at [1207, 93] on icon at bounding box center [1208, 94] width 15 height 15
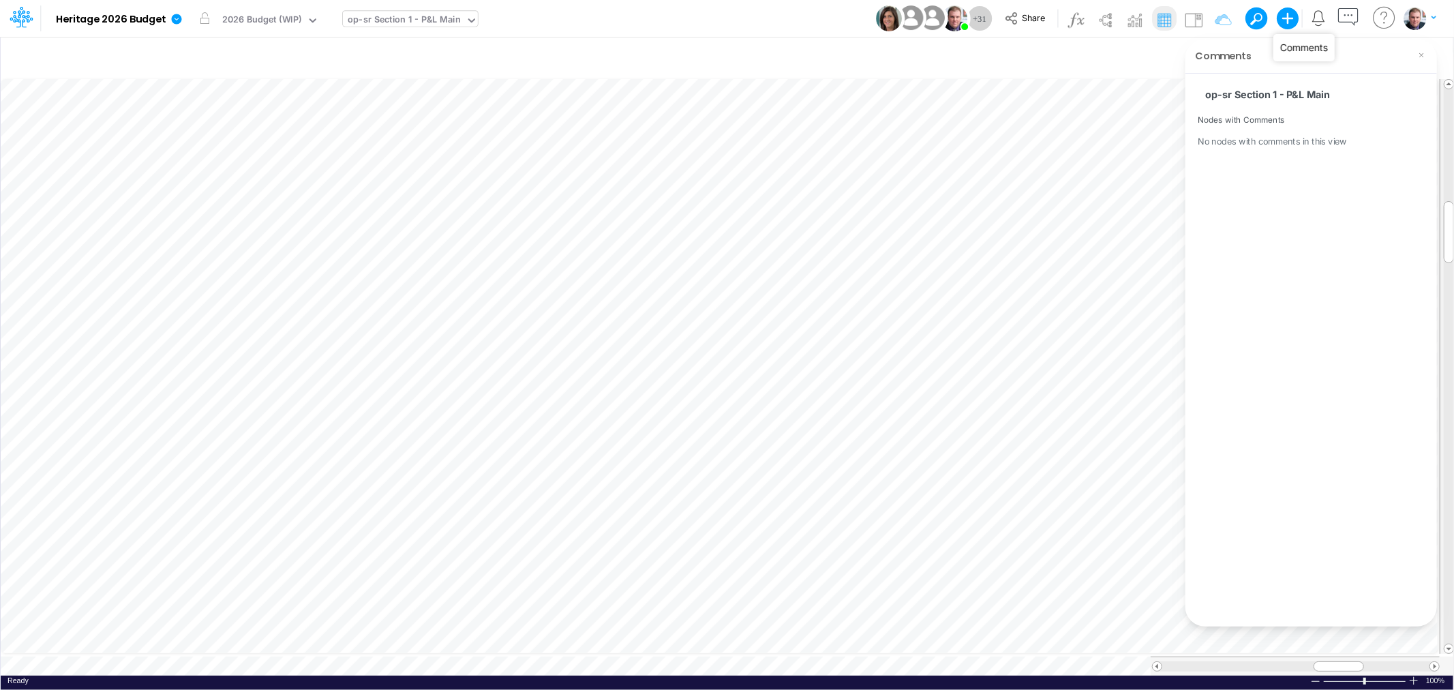
click at [1343, 15] on icon "button" at bounding box center [1348, 17] width 25 height 25
click at [1351, 18] on icon "button" at bounding box center [1348, 17] width 25 height 25
click at [1347, 18] on icon "button" at bounding box center [1348, 17] width 25 height 25
click at [1345, 22] on icon "button" at bounding box center [1348, 17] width 25 height 25
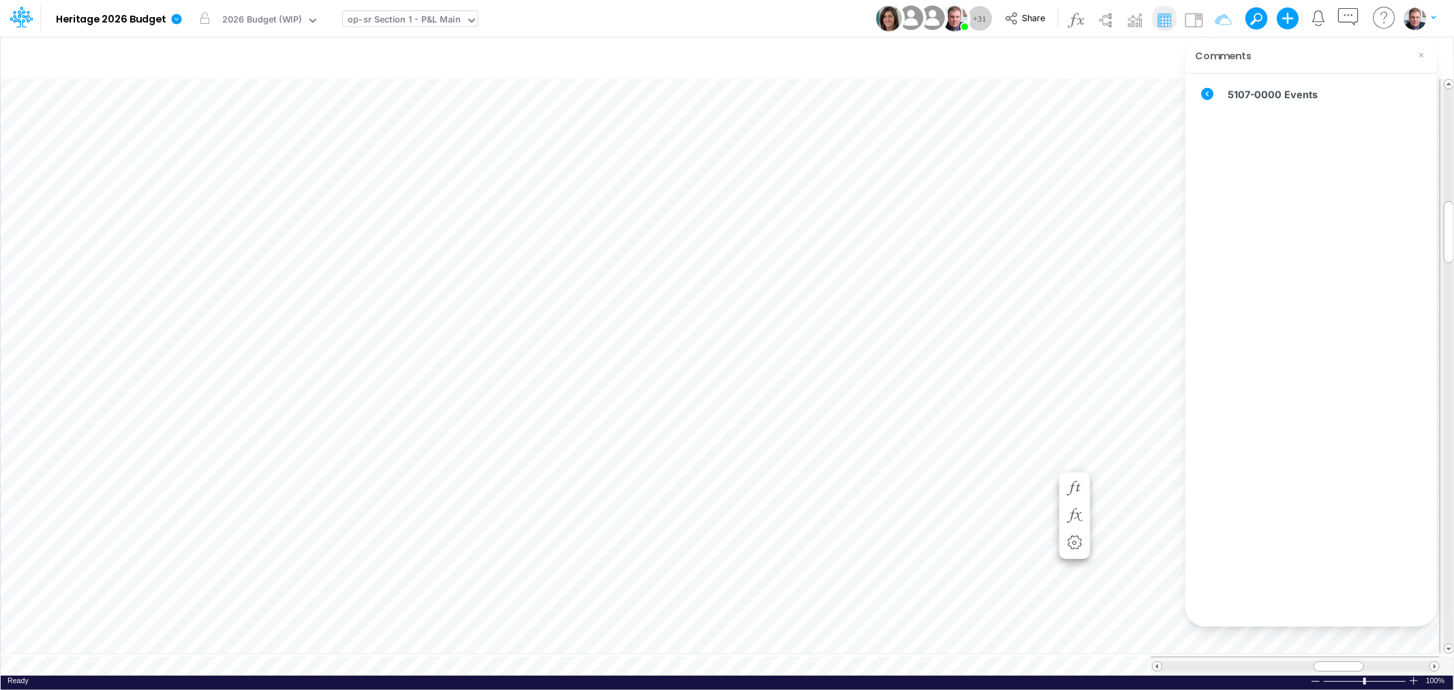
click at [1207, 93] on icon at bounding box center [1208, 94] width 15 height 15
click at [1338, 17] on icon "button" at bounding box center [1348, 17] width 25 height 25
click at [1339, 16] on icon "button" at bounding box center [1348, 17] width 25 height 25
click at [1419, 50] on icon at bounding box center [1421, 55] width 11 height 11
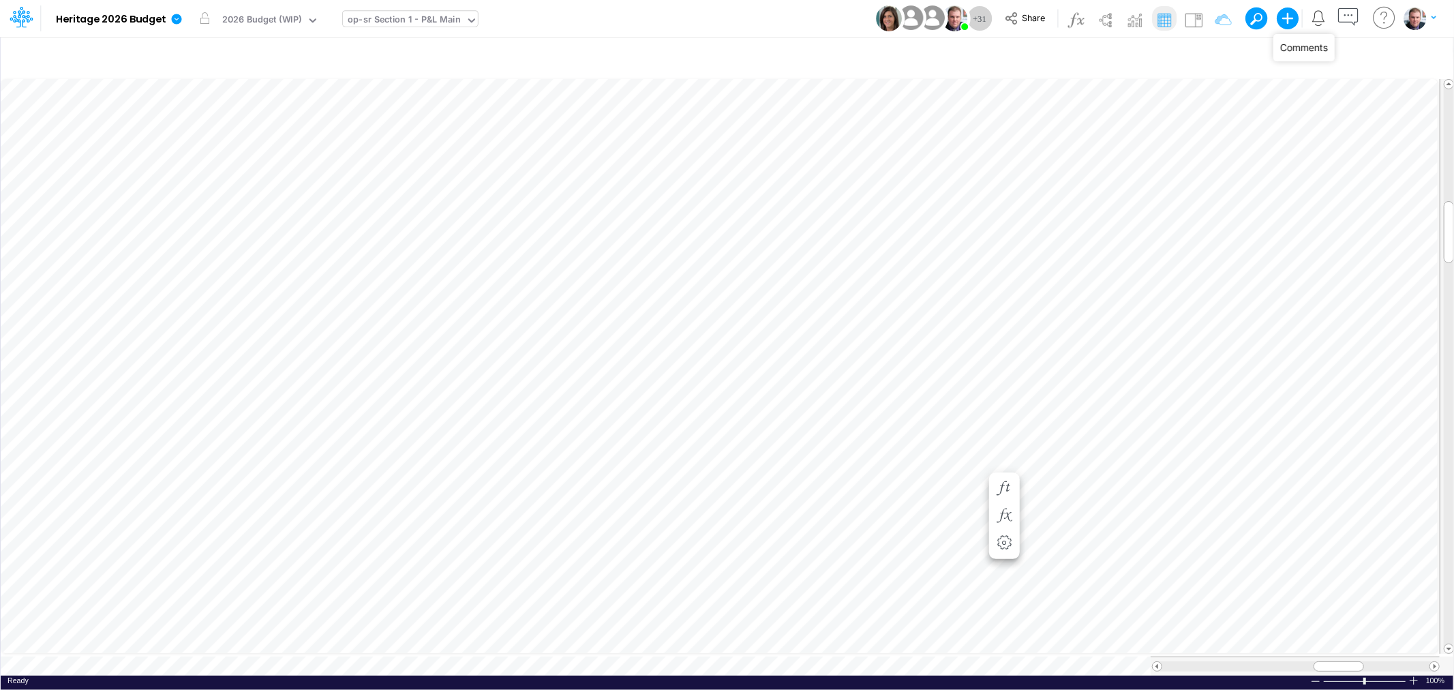
click at [1349, 16] on icon "button" at bounding box center [1348, 17] width 25 height 25
click at [1345, 16] on icon "button" at bounding box center [1348, 17] width 25 height 25
click at [1342, 16] on icon "button" at bounding box center [1348, 17] width 25 height 25
click at [1207, 90] on icon at bounding box center [1207, 94] width 12 height 12
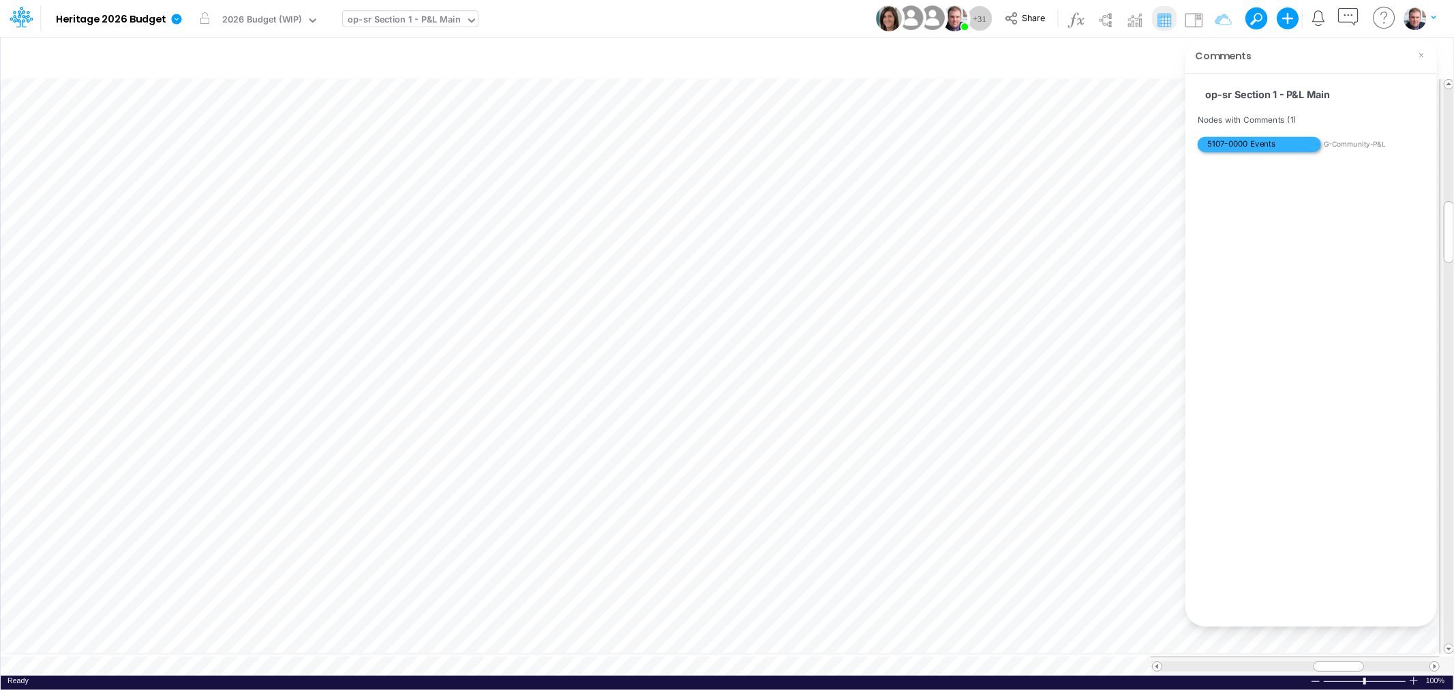
click at [1251, 143] on span "5107-0000 Events" at bounding box center [1259, 144] width 123 height 15
click at [1423, 51] on icon at bounding box center [1421, 55] width 11 height 11
click at [894, 467] on div "Paste Cut Copy AutoFill 50.33095" at bounding box center [727, 375] width 1453 height 599
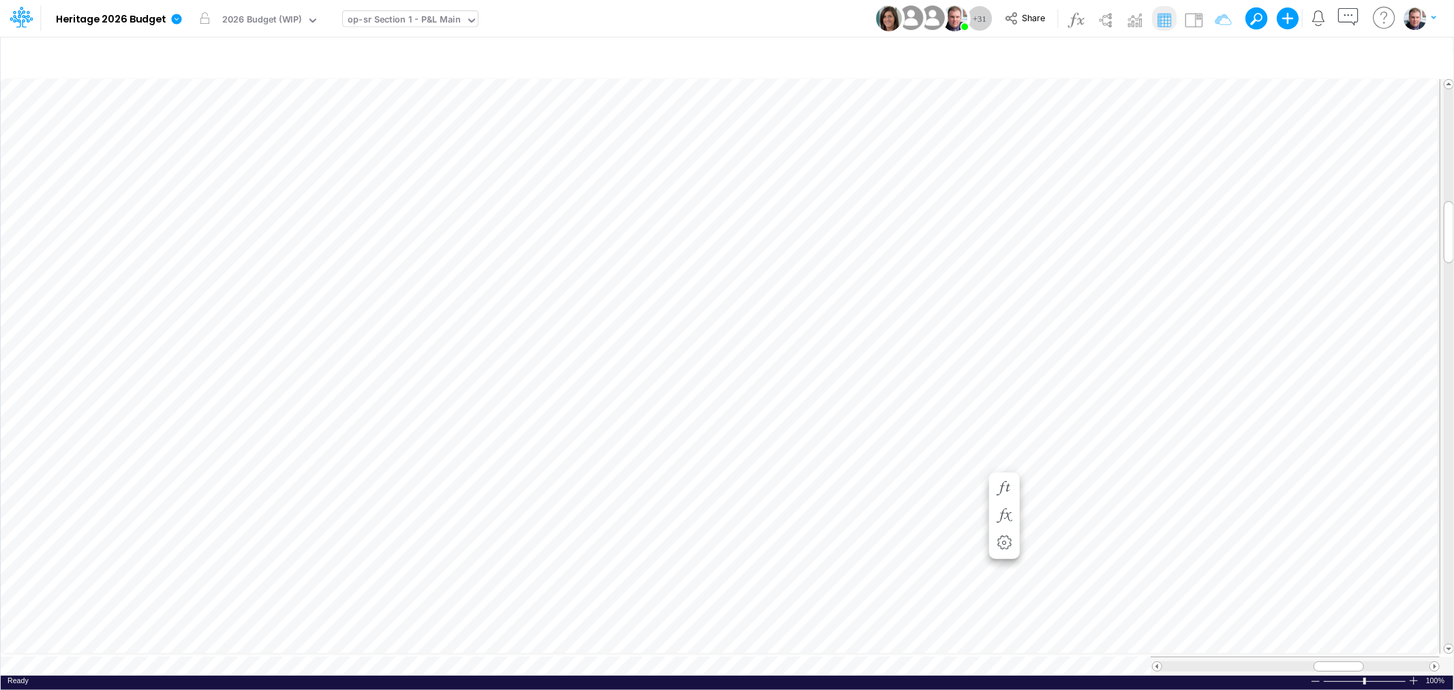
scroll to position [0, 1]
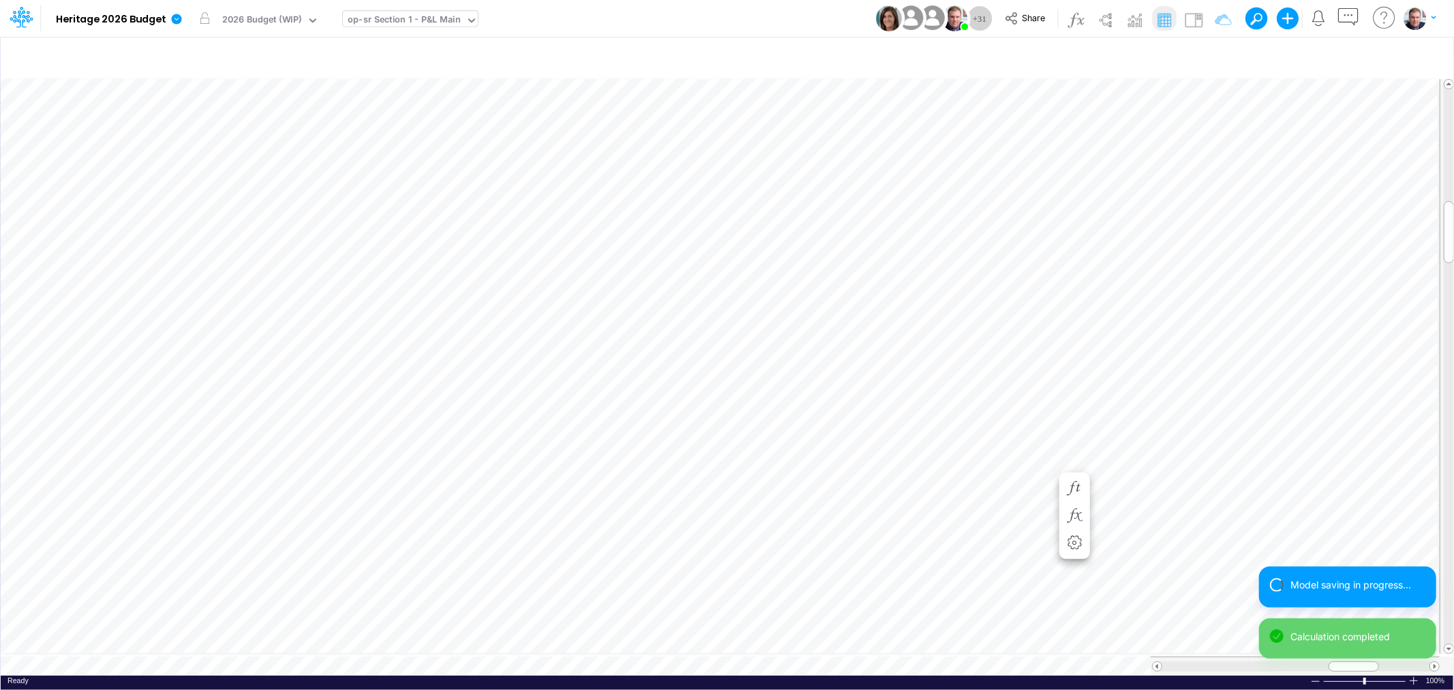
scroll to position [0, 1]
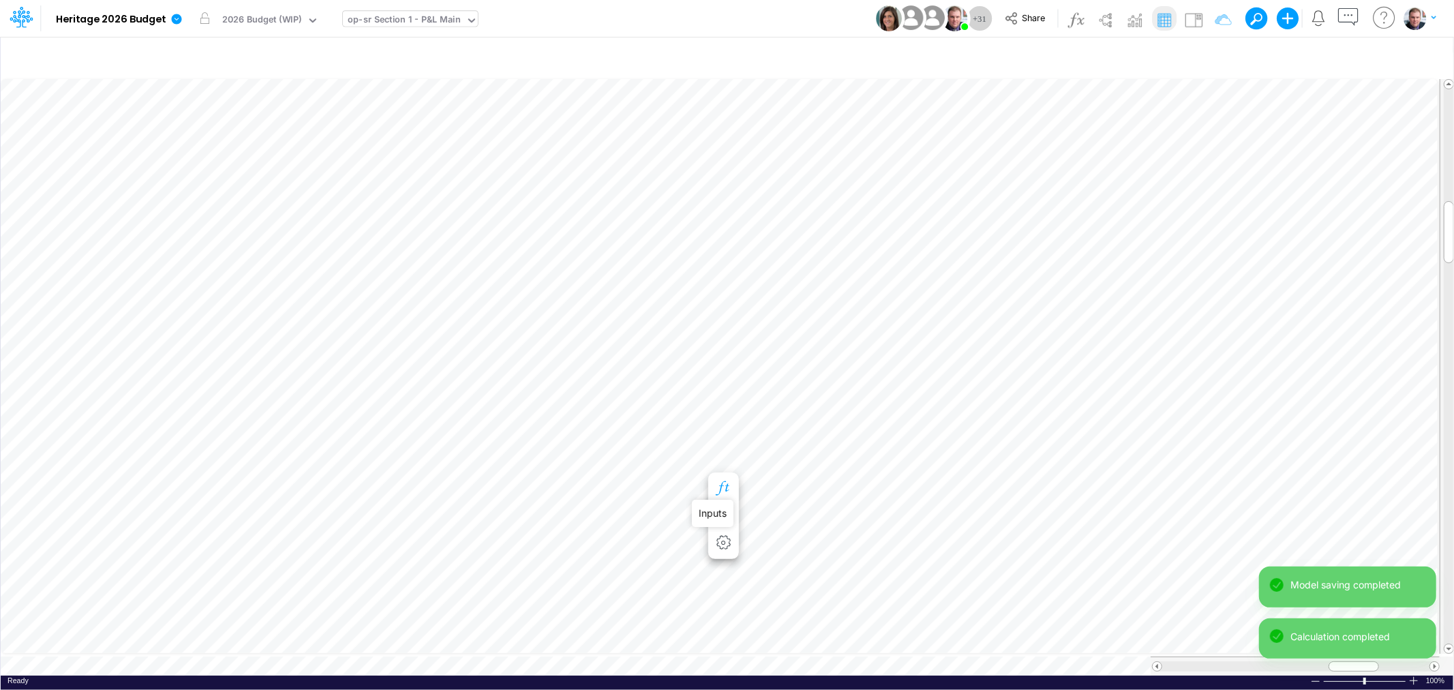
click at [719, 492] on icon "button" at bounding box center [723, 488] width 20 height 14
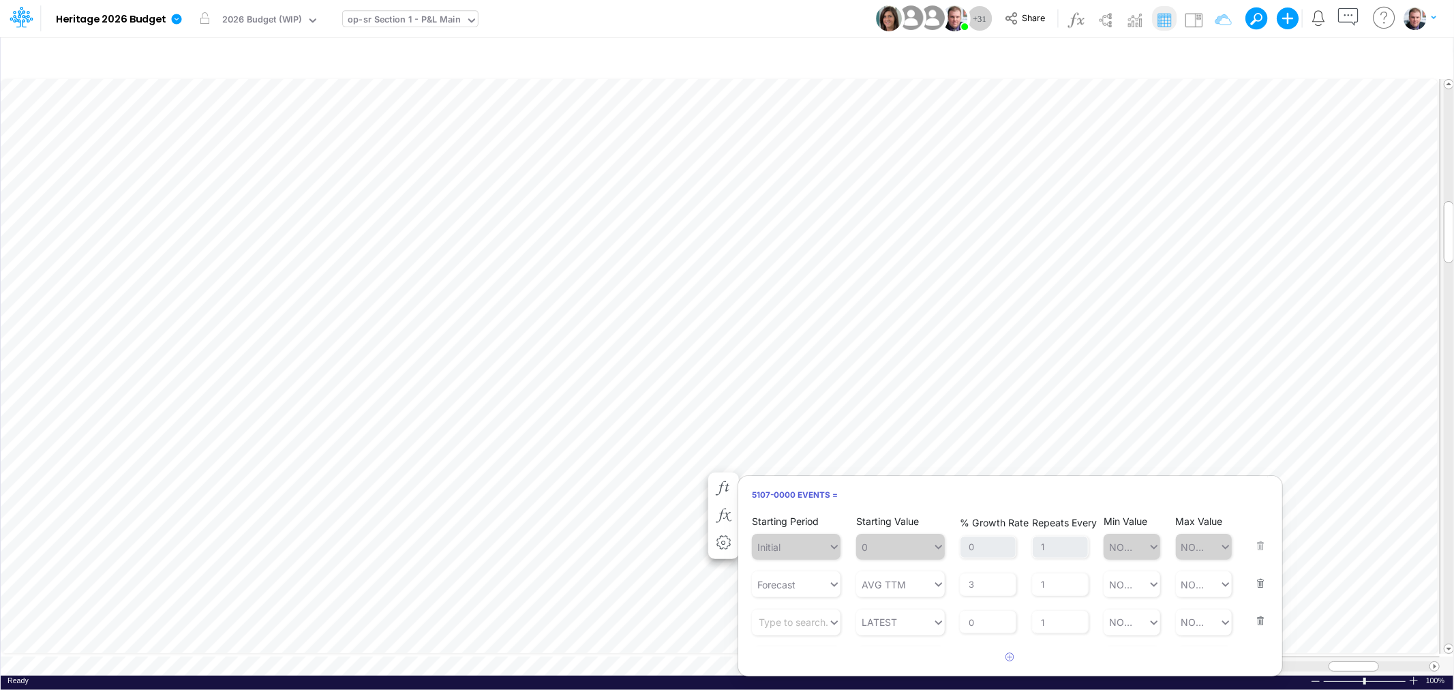
click at [1253, 619] on button "button" at bounding box center [1257, 612] width 18 height 37
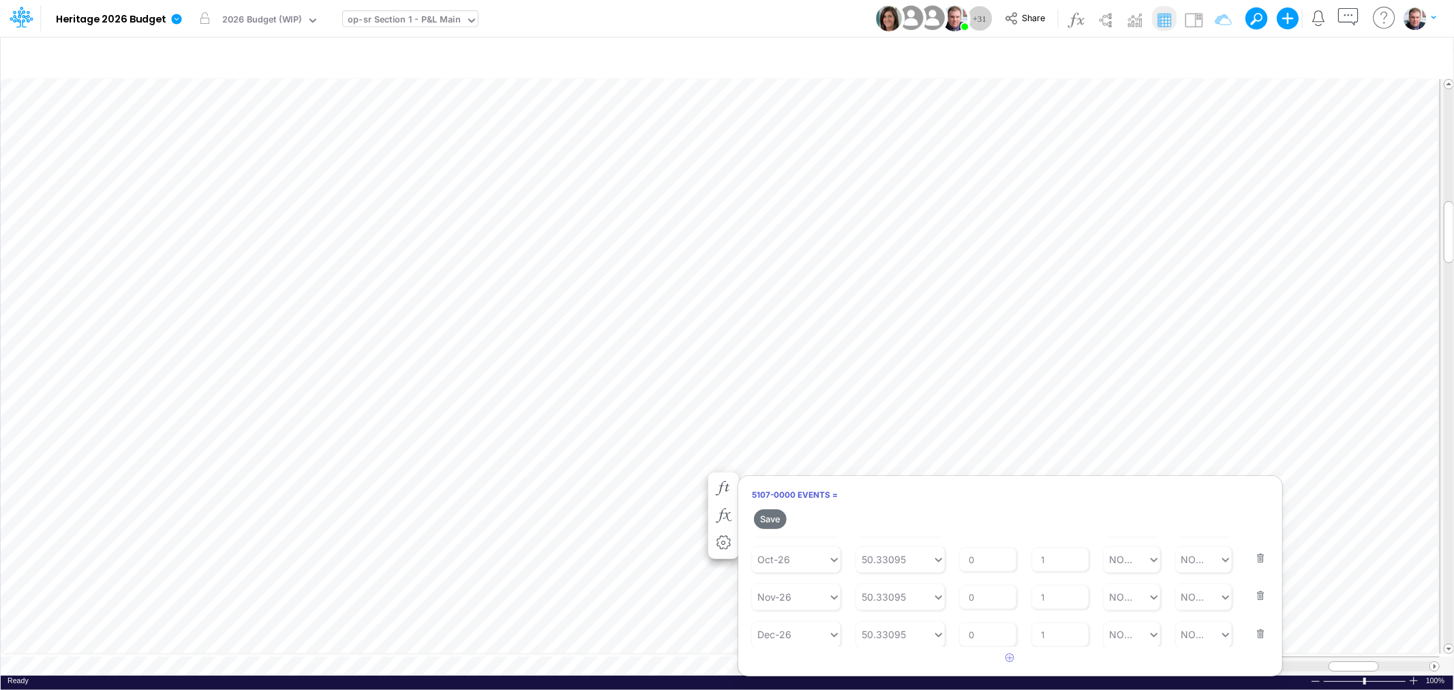
scroll to position [351, 0]
click at [1252, 631] on button "button" at bounding box center [1257, 623] width 18 height 37
click at [1254, 629] on button "button" at bounding box center [1257, 622] width 18 height 37
click at [1254, 629] on button "button" at bounding box center [1257, 623] width 18 height 37
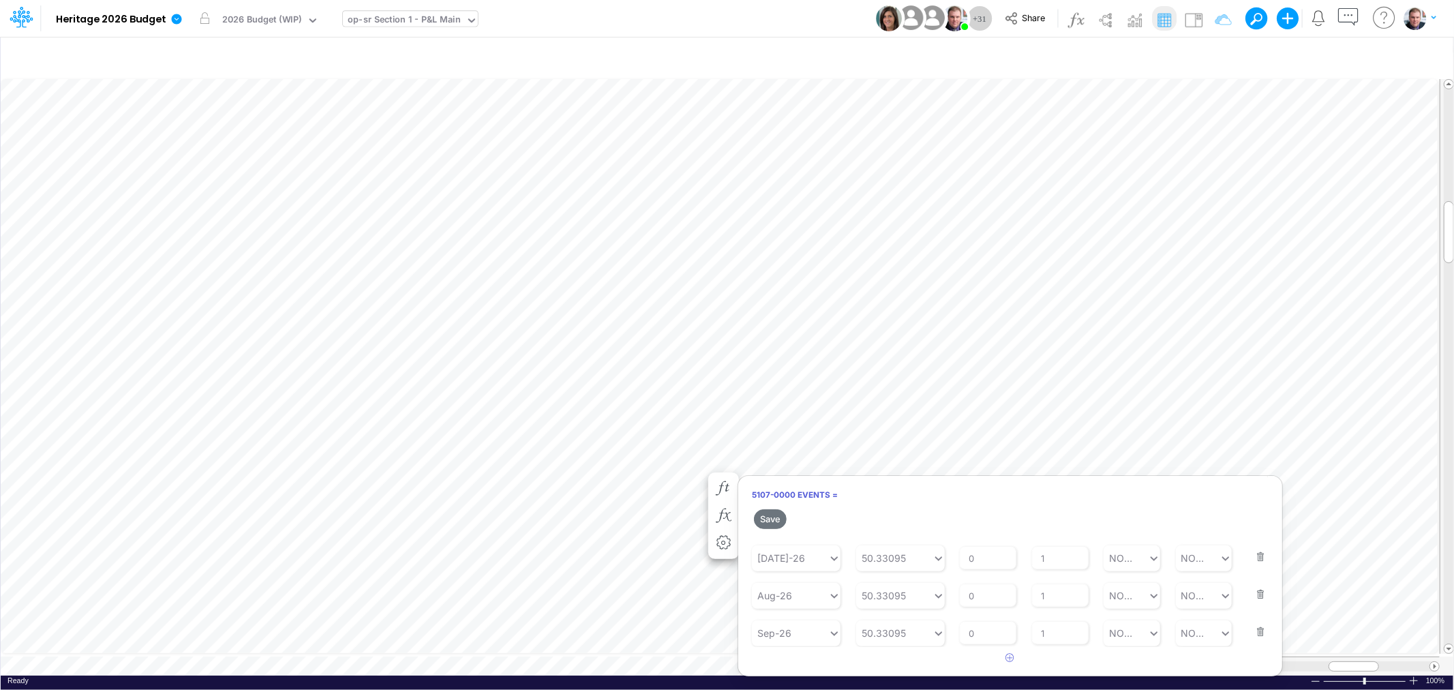
click at [1254, 629] on button "button" at bounding box center [1257, 623] width 18 height 37
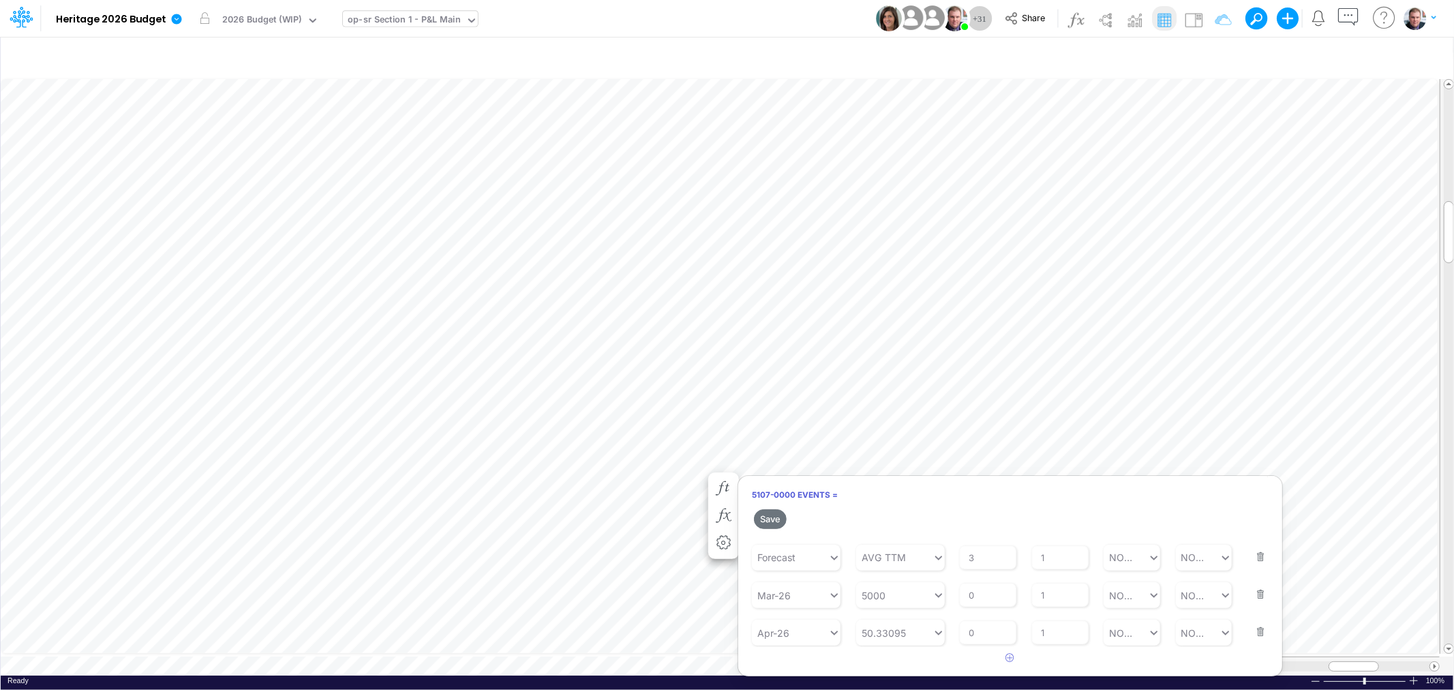
click at [1254, 629] on button "button" at bounding box center [1257, 623] width 18 height 37
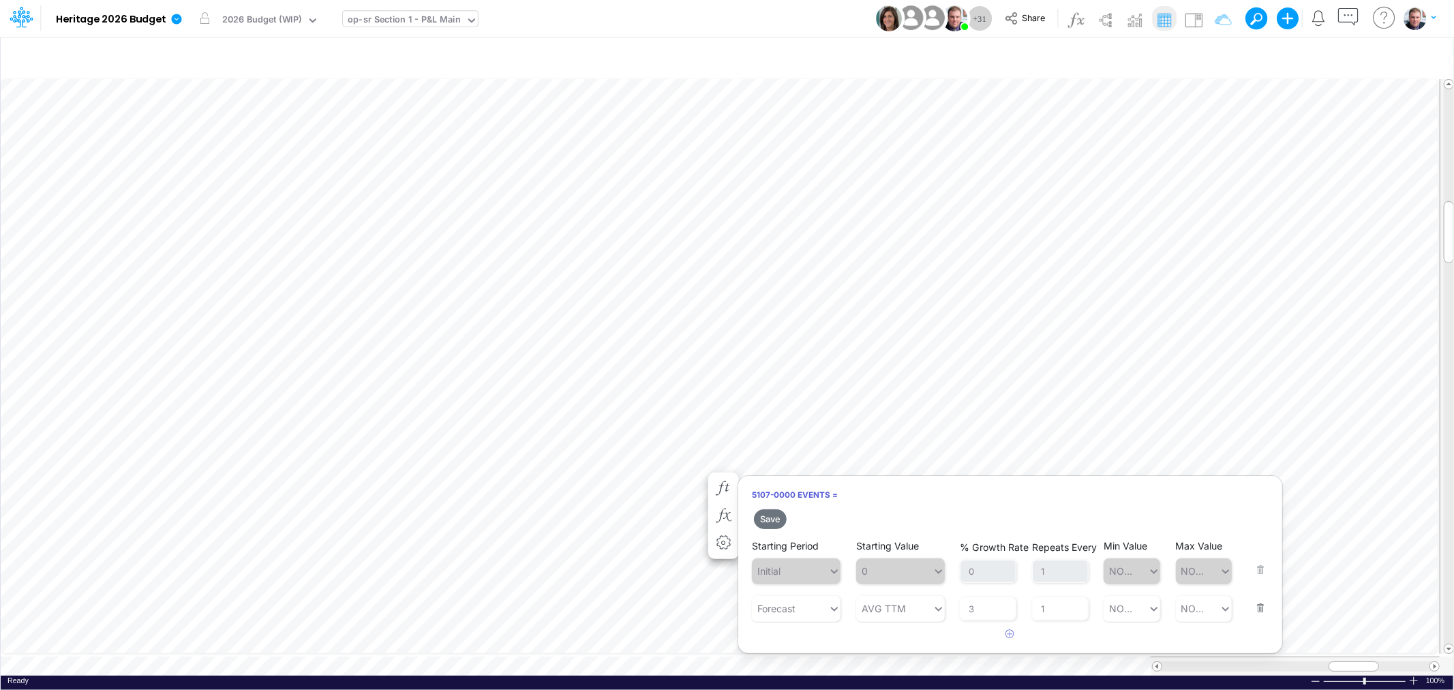
scroll to position [0, 0]
click at [768, 516] on button "Save" at bounding box center [770, 519] width 33 height 20
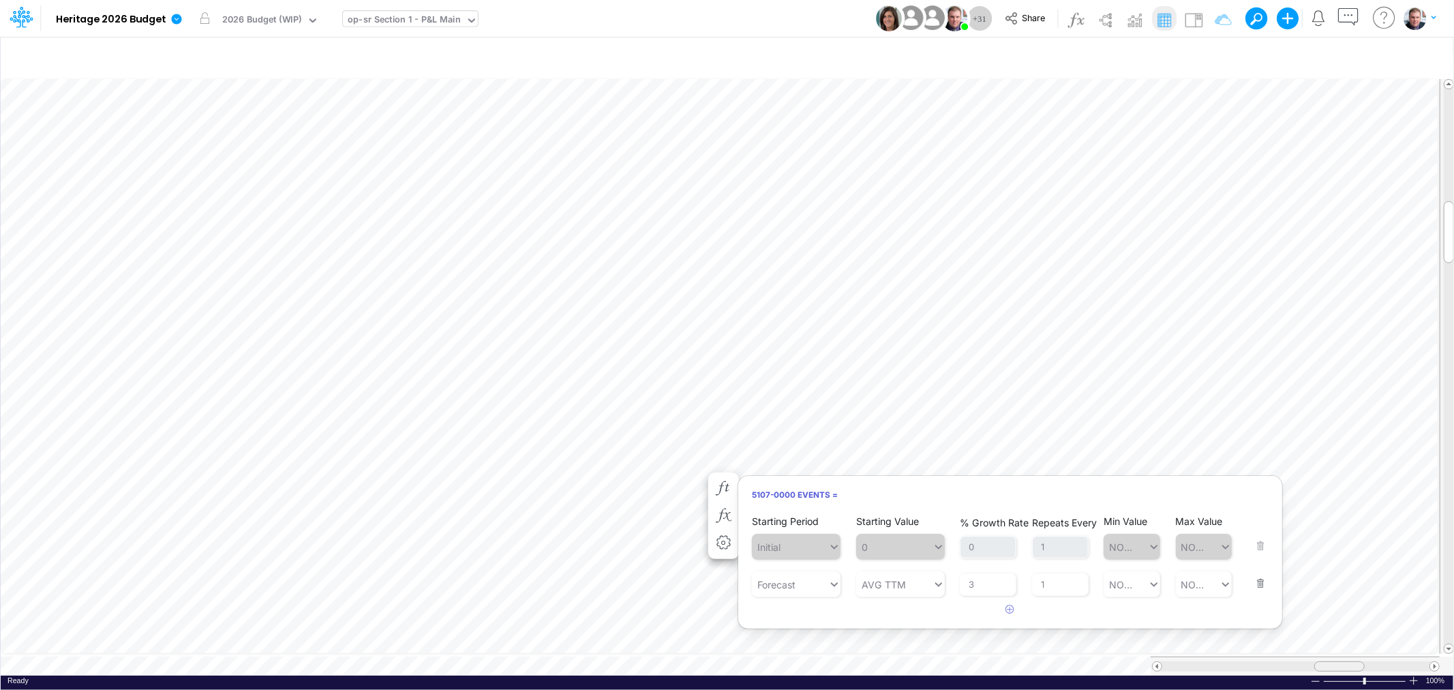
scroll to position [0, 1]
drag, startPoint x: 1347, startPoint y: 658, endPoint x: 1323, endPoint y: 657, distance: 23.9
click at [1323, 661] on div at bounding box center [1330, 666] width 50 height 10
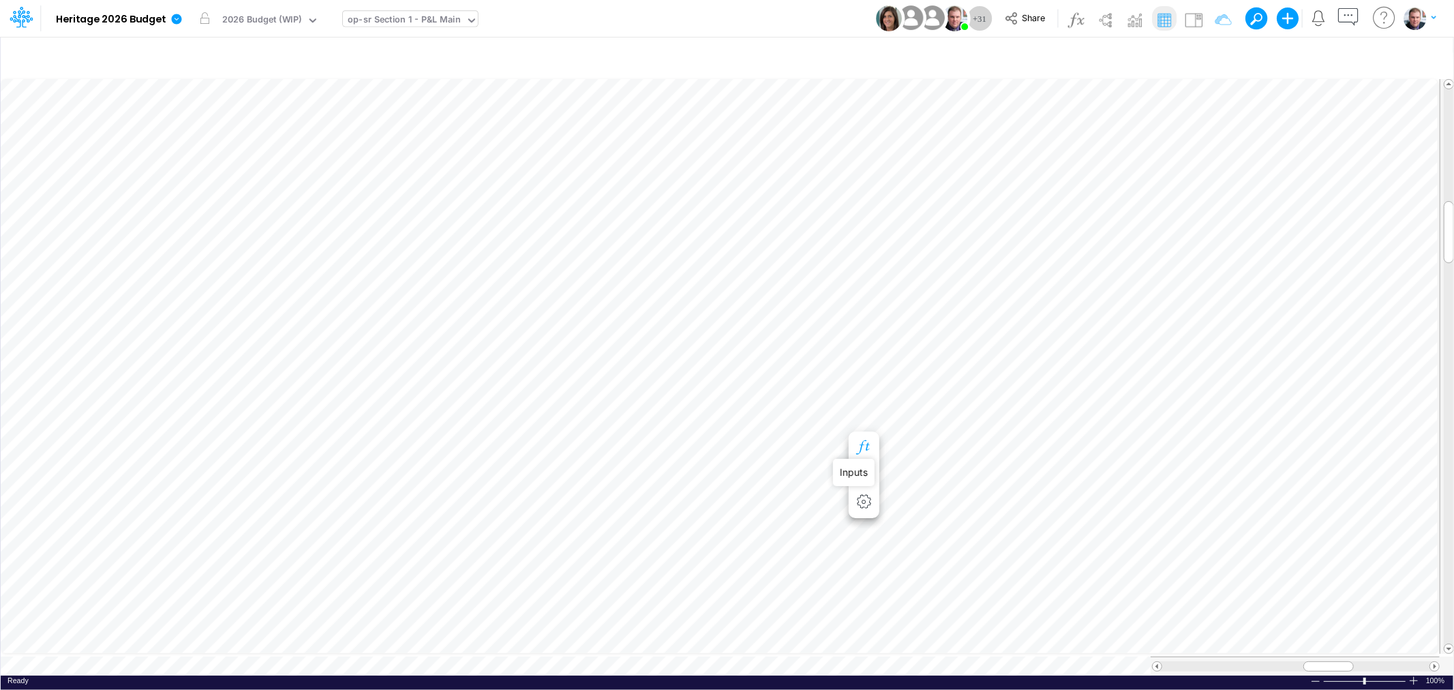
click at [861, 446] on icon "button" at bounding box center [864, 447] width 20 height 14
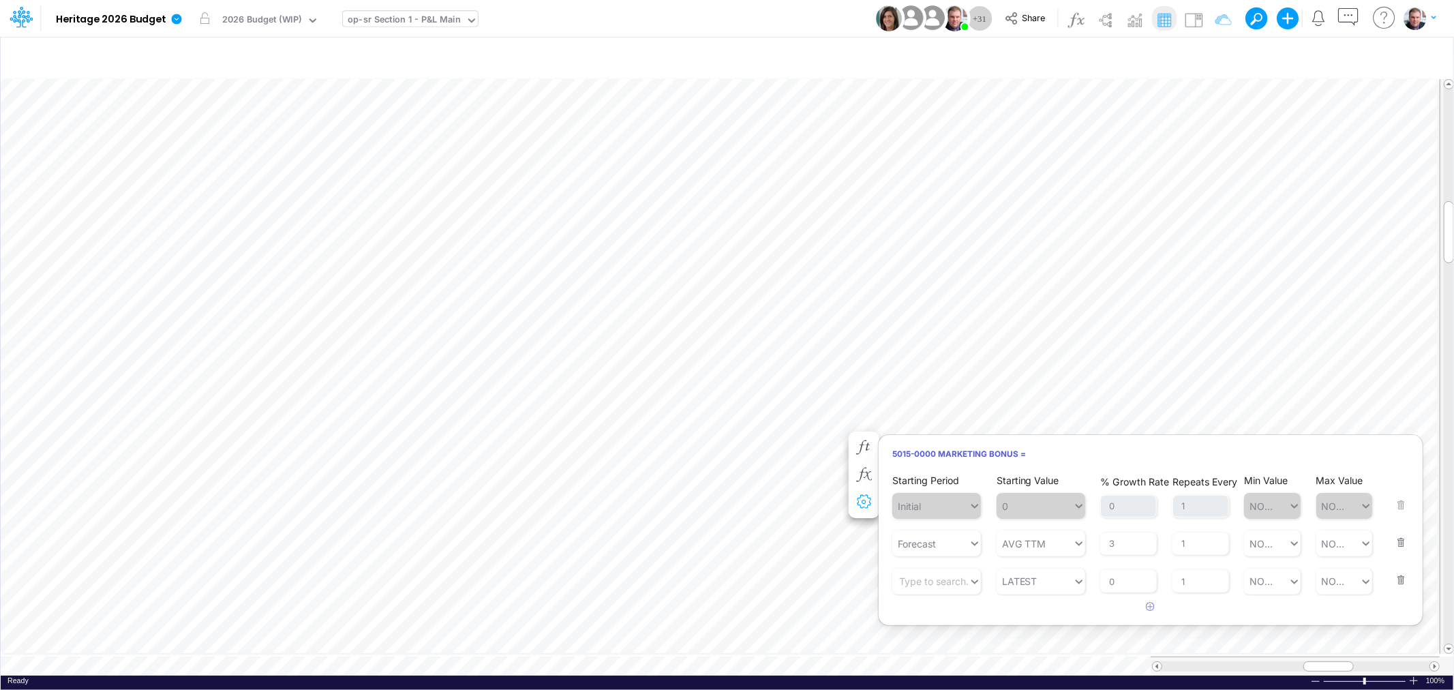
scroll to position [0, 1]
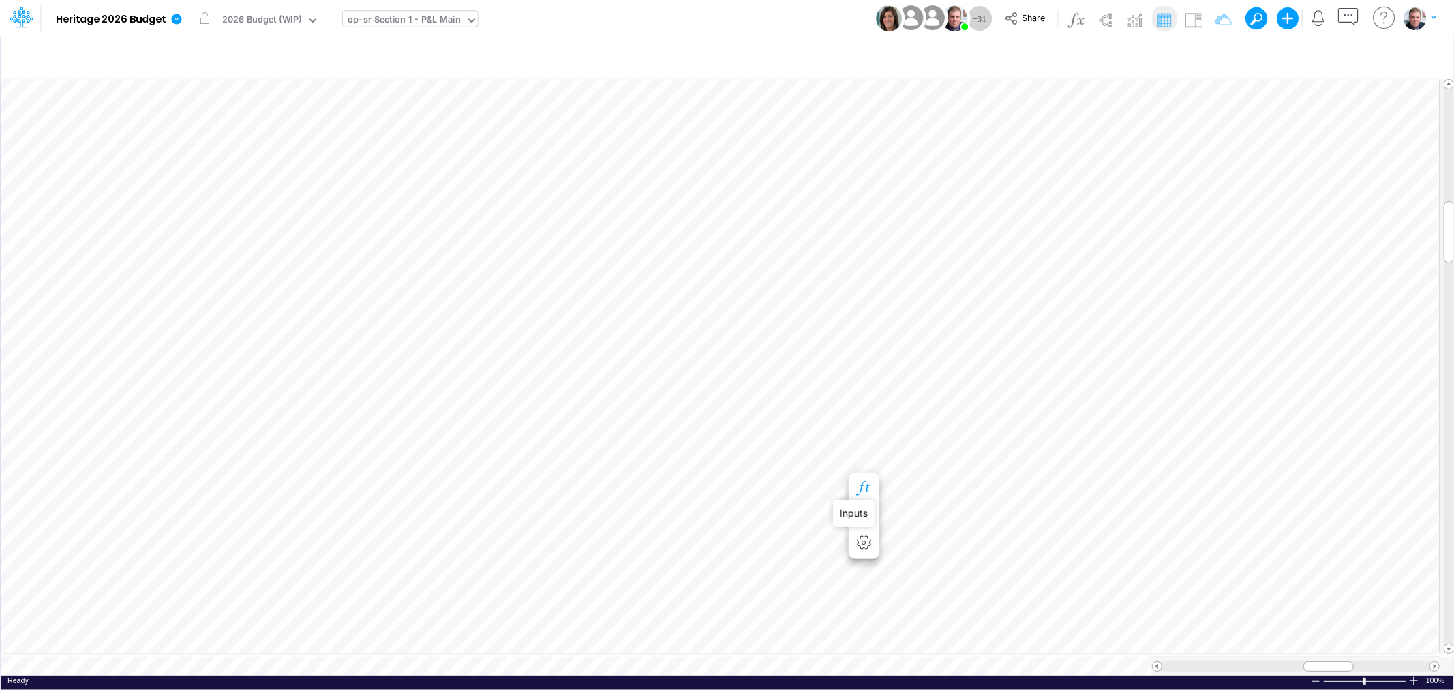
click at [864, 491] on icon "button" at bounding box center [864, 488] width 20 height 14
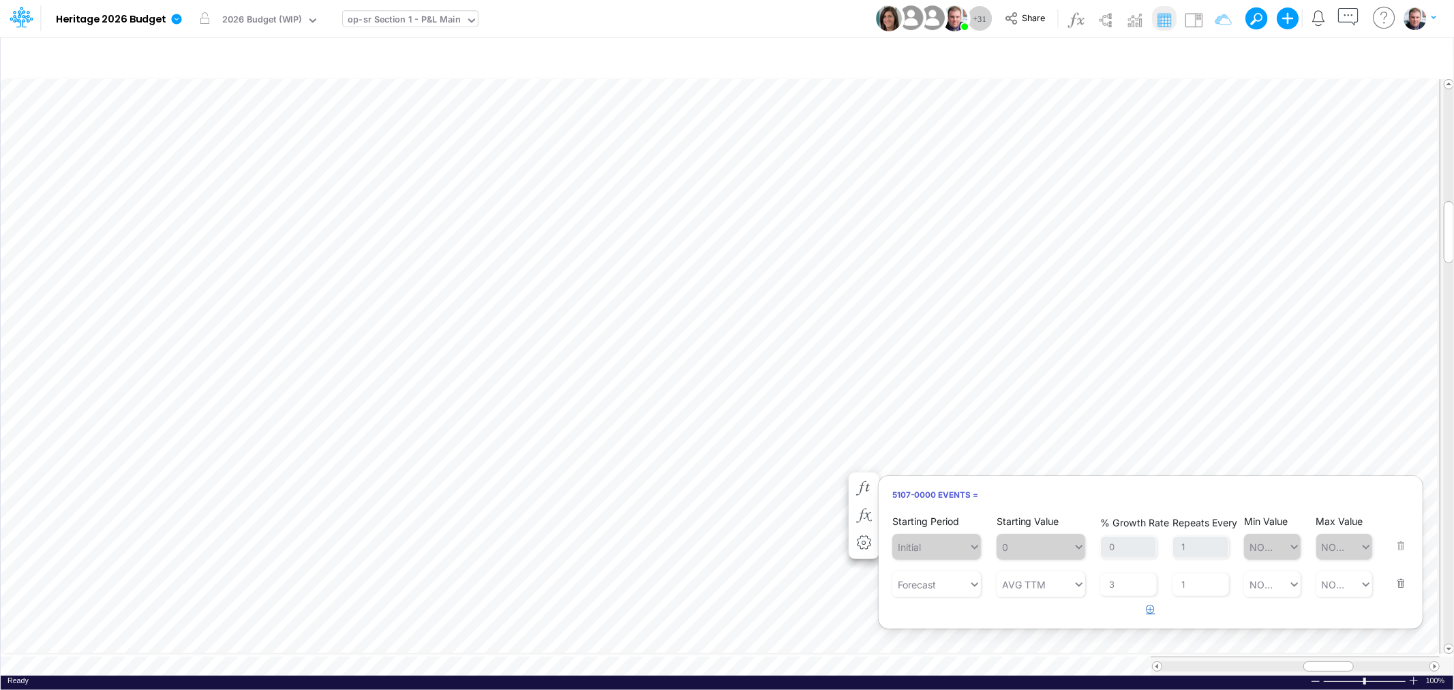
click at [1152, 608] on icon "button" at bounding box center [1151, 609] width 9 height 9
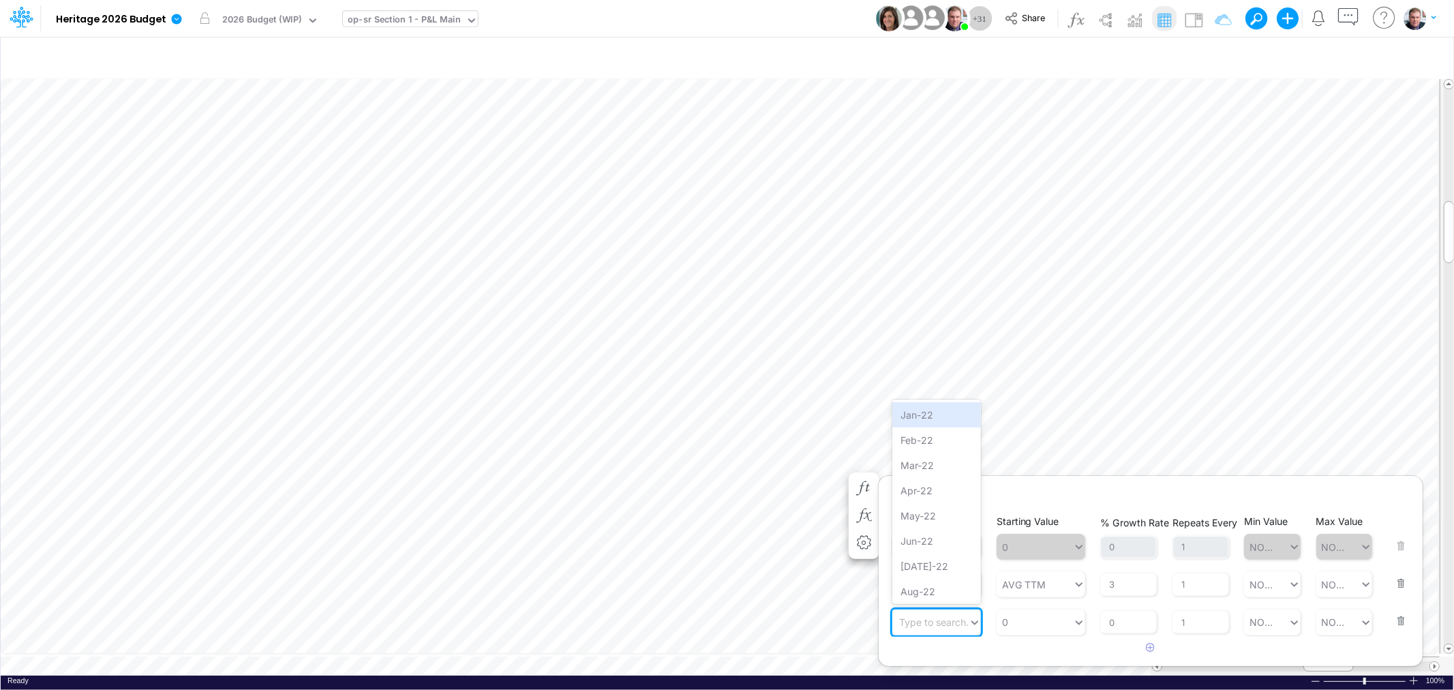
click at [962, 621] on div "Type to search..." at bounding box center [936, 622] width 75 height 14
click at [941, 492] on div "Forecast" at bounding box center [936, 488] width 89 height 25
type input "0"
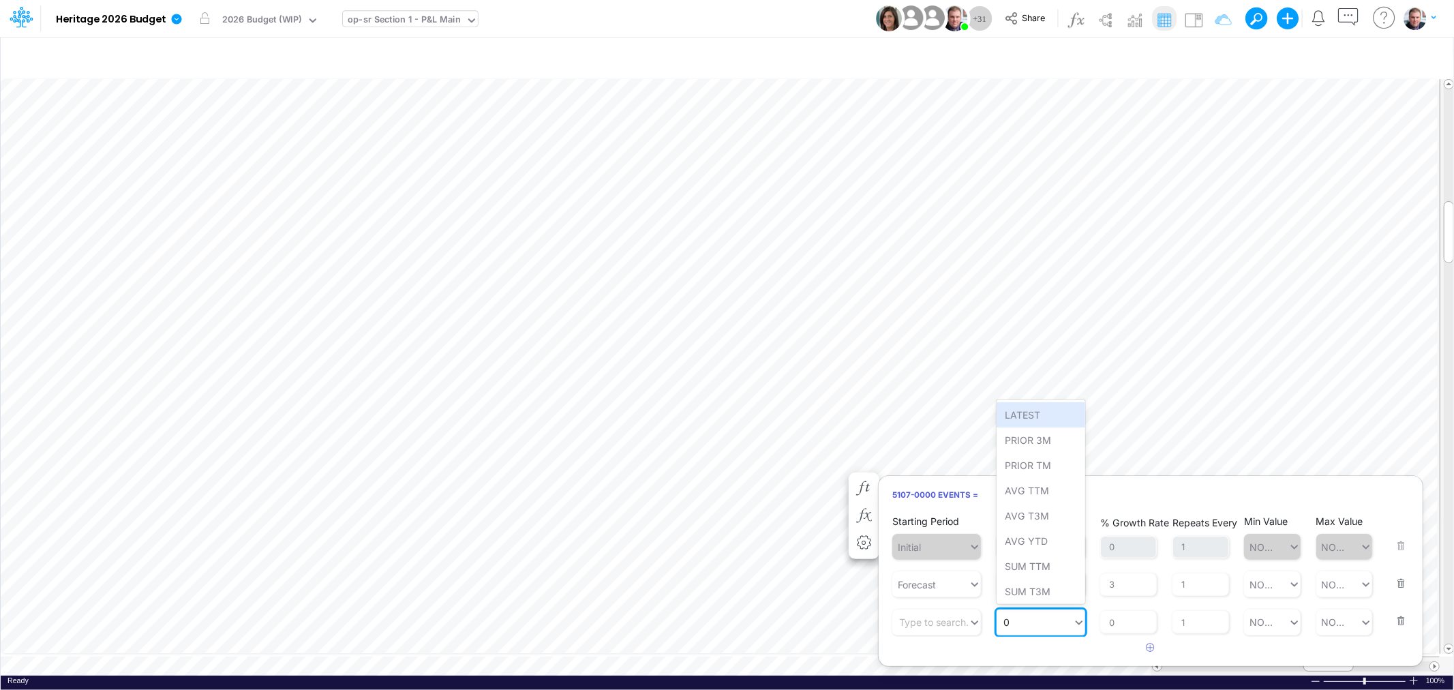
click at [1031, 618] on div "0 0" at bounding box center [1035, 622] width 76 height 22
click at [1044, 423] on div "LATEST" at bounding box center [1041, 414] width 89 height 25
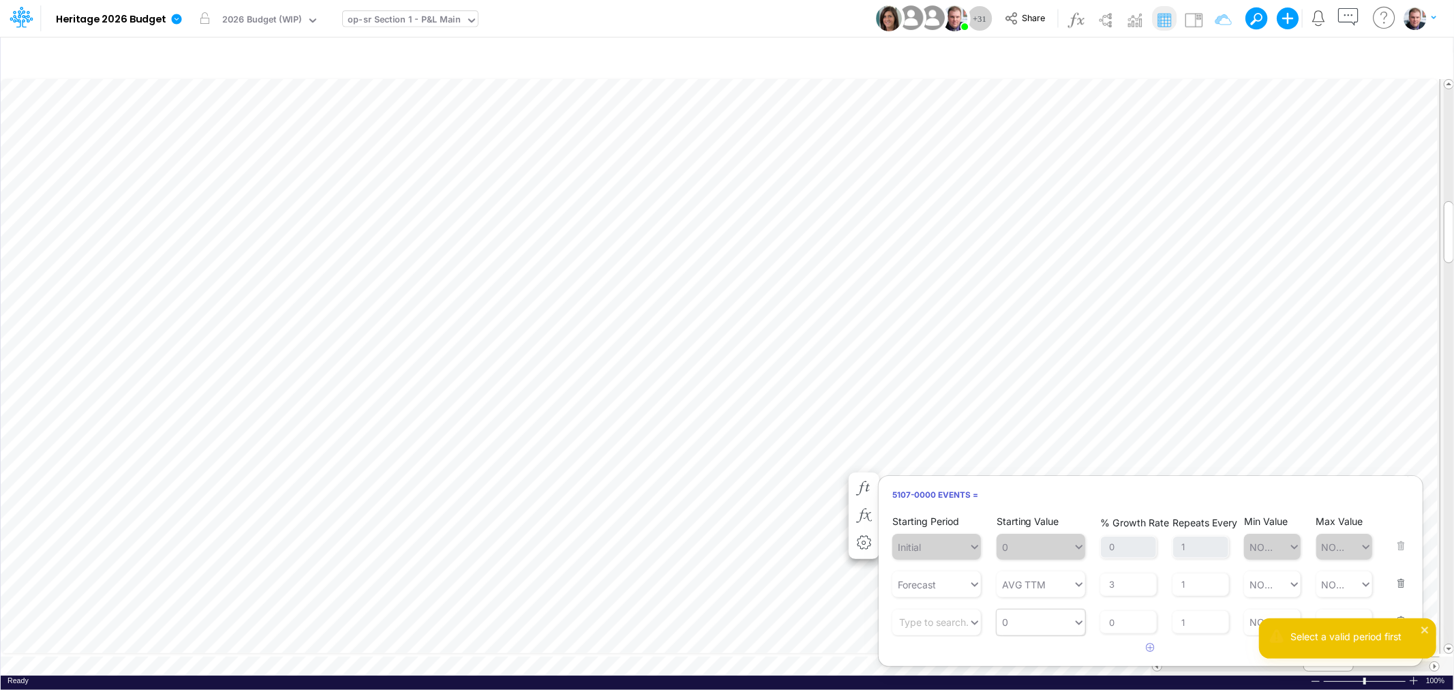
type input "0"
click at [1053, 618] on div "0 0" at bounding box center [1035, 622] width 76 height 22
click at [944, 621] on div "Type to search..." at bounding box center [936, 622] width 75 height 14
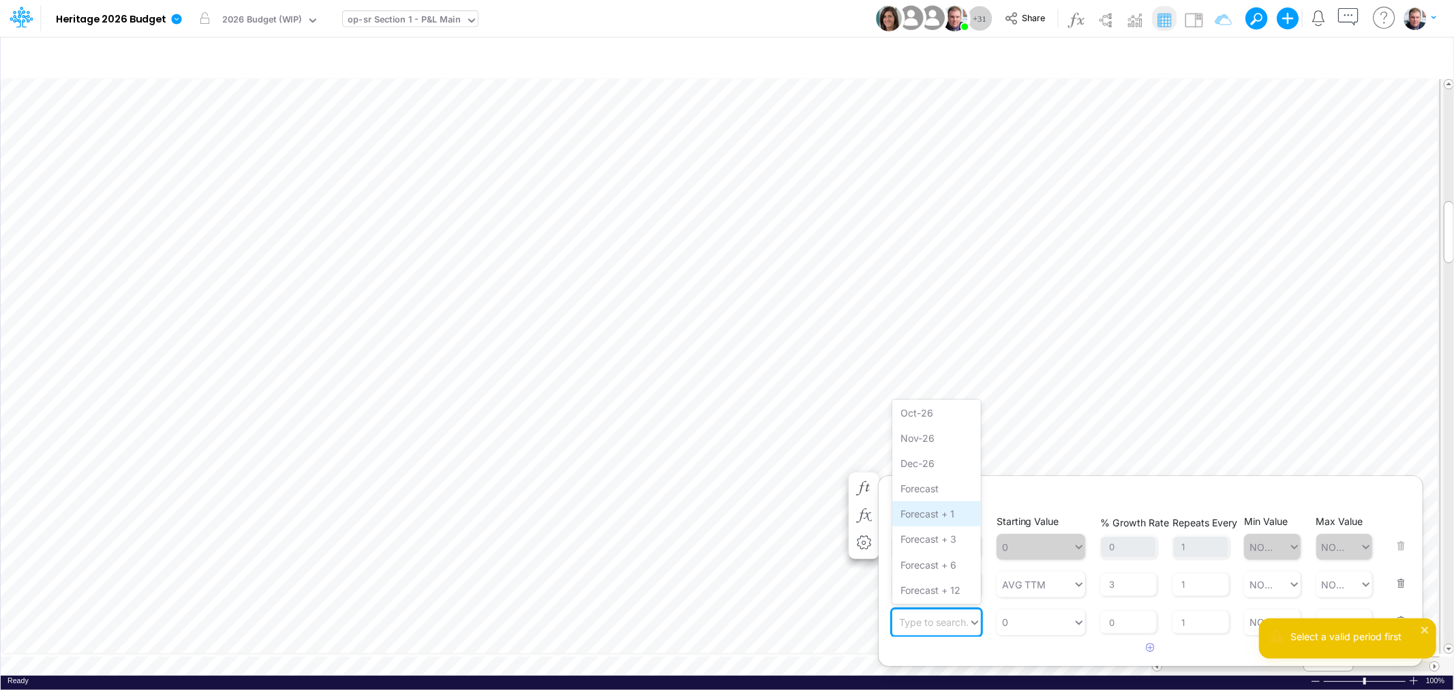
click at [927, 511] on div "Forecast + 1" at bounding box center [936, 513] width 89 height 25
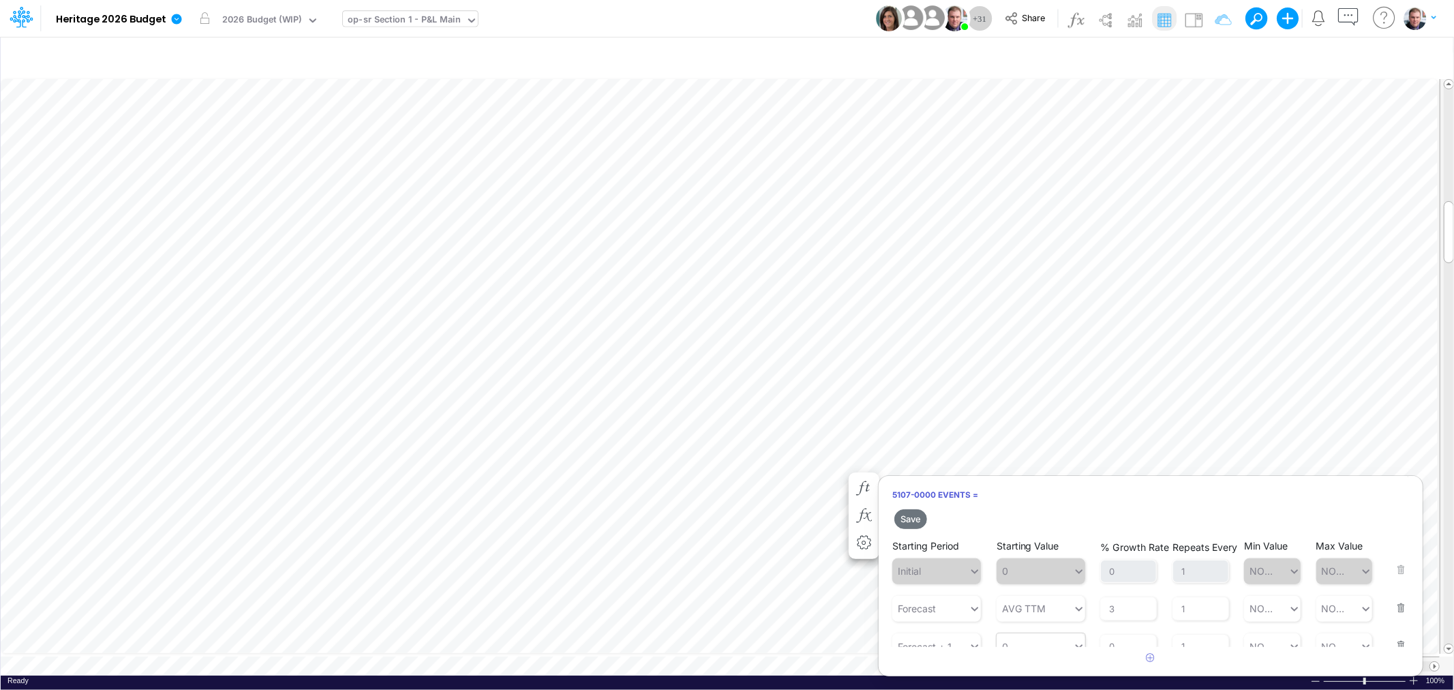
type input "0"
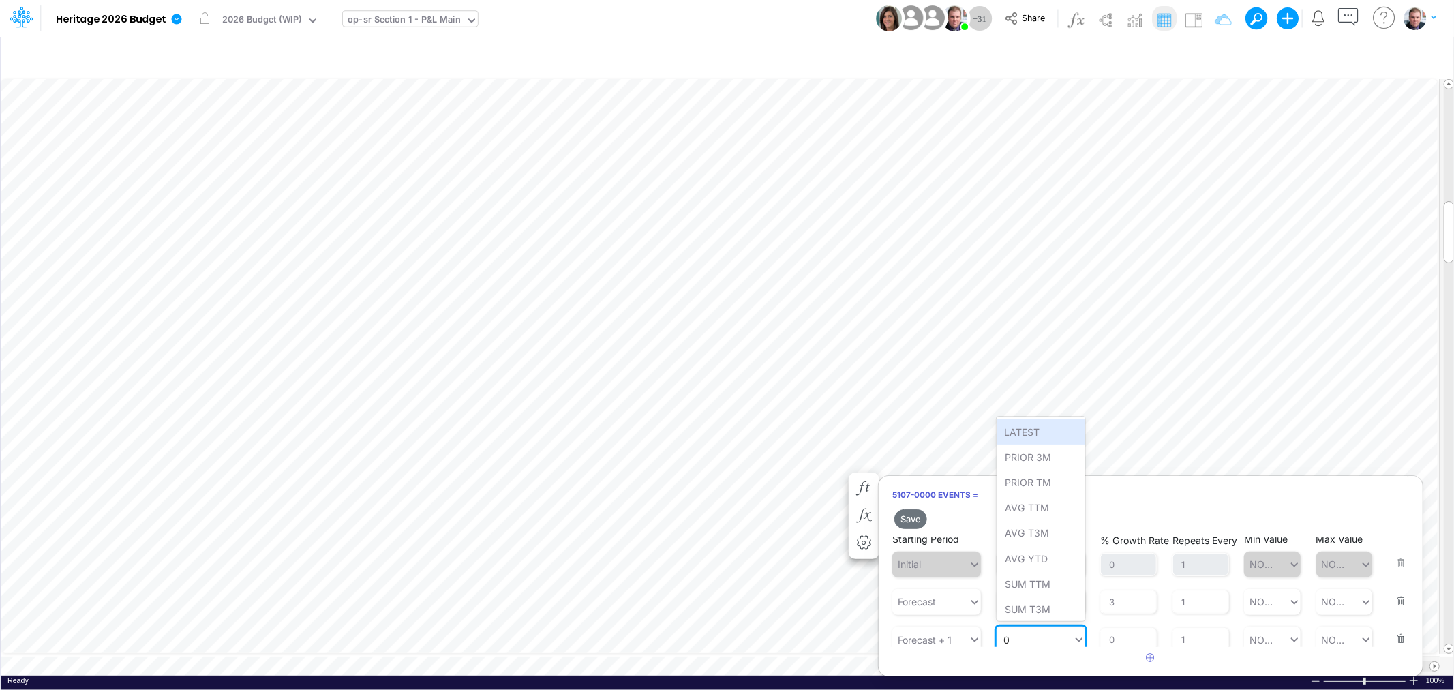
click at [1054, 639] on div "0 0" at bounding box center [1035, 640] width 76 height 22
click at [1037, 432] on div "LATEST" at bounding box center [1041, 431] width 89 height 25
click at [911, 517] on button "Save" at bounding box center [910, 519] width 33 height 20
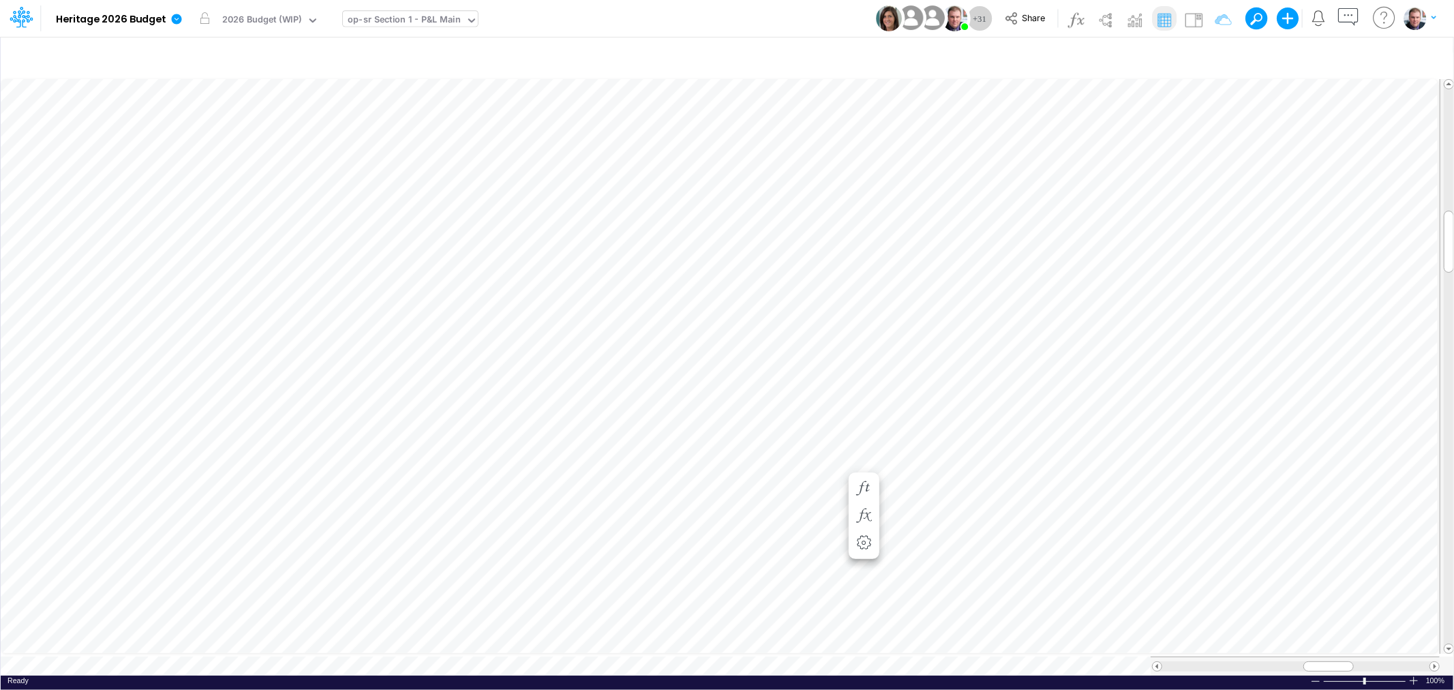
scroll to position [0, 1]
click at [505, 637] on span "Close" at bounding box center [515, 640] width 37 height 12
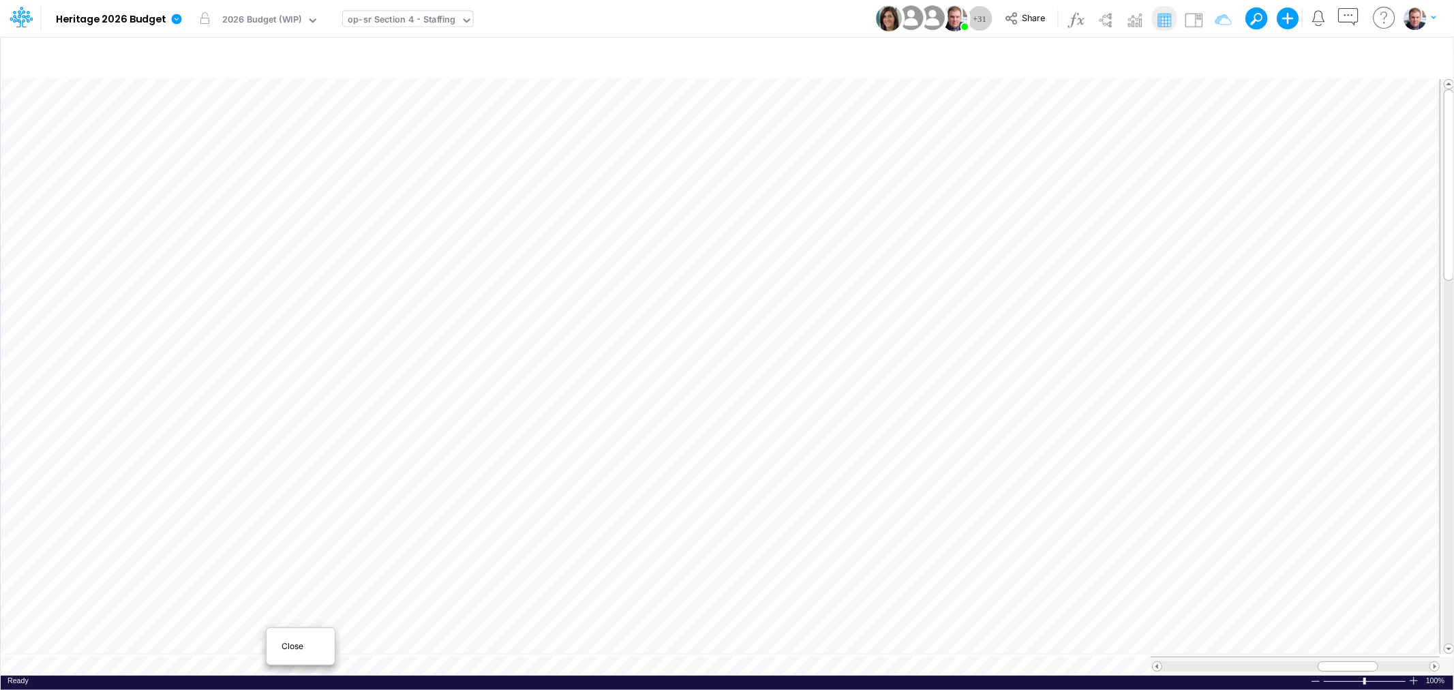
click at [284, 646] on span "Close" at bounding box center [300, 646] width 37 height 12
click at [451, 18] on div "op-sr Section 1 - P&L Main" at bounding box center [404, 21] width 113 height 16
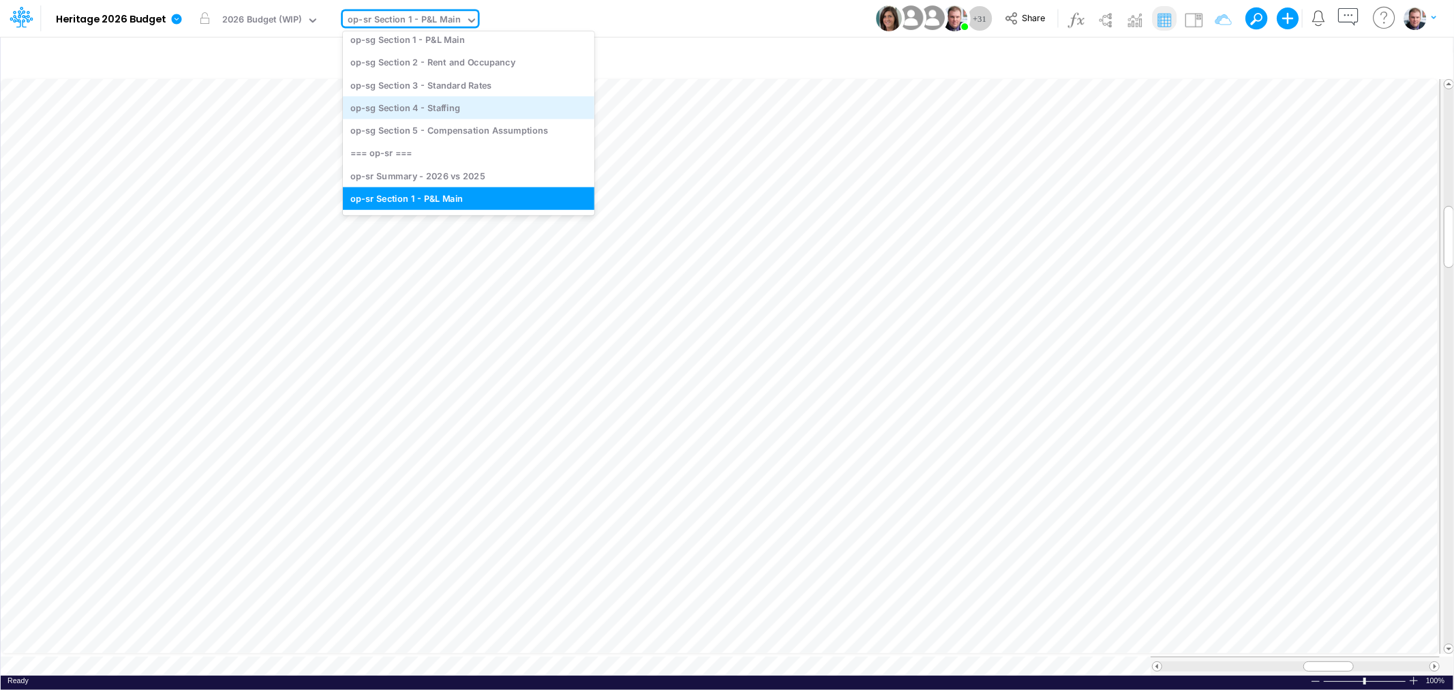
click at [462, 99] on div "op-sg Section 4 - Staffing" at bounding box center [469, 107] width 252 height 22
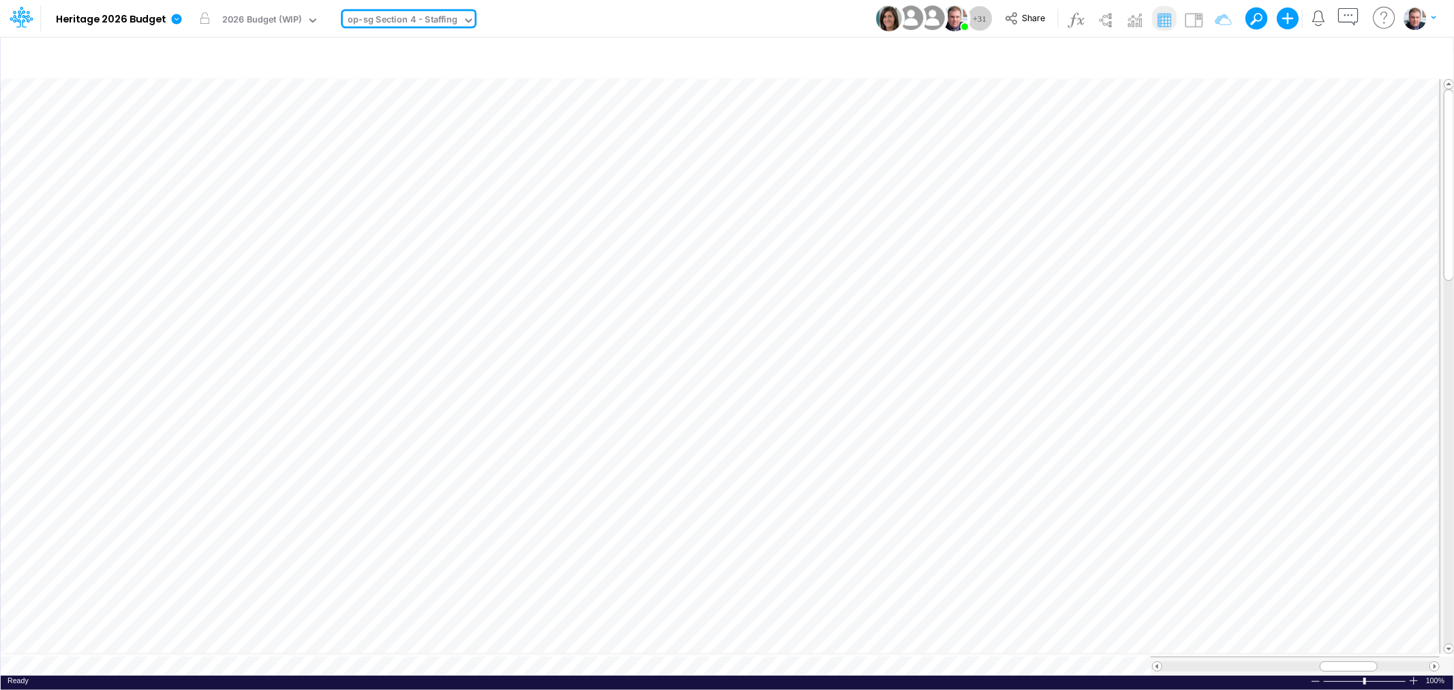
click at [419, 16] on div "op-sg Section 4 - Staffing" at bounding box center [403, 21] width 110 height 16
type input "sr"
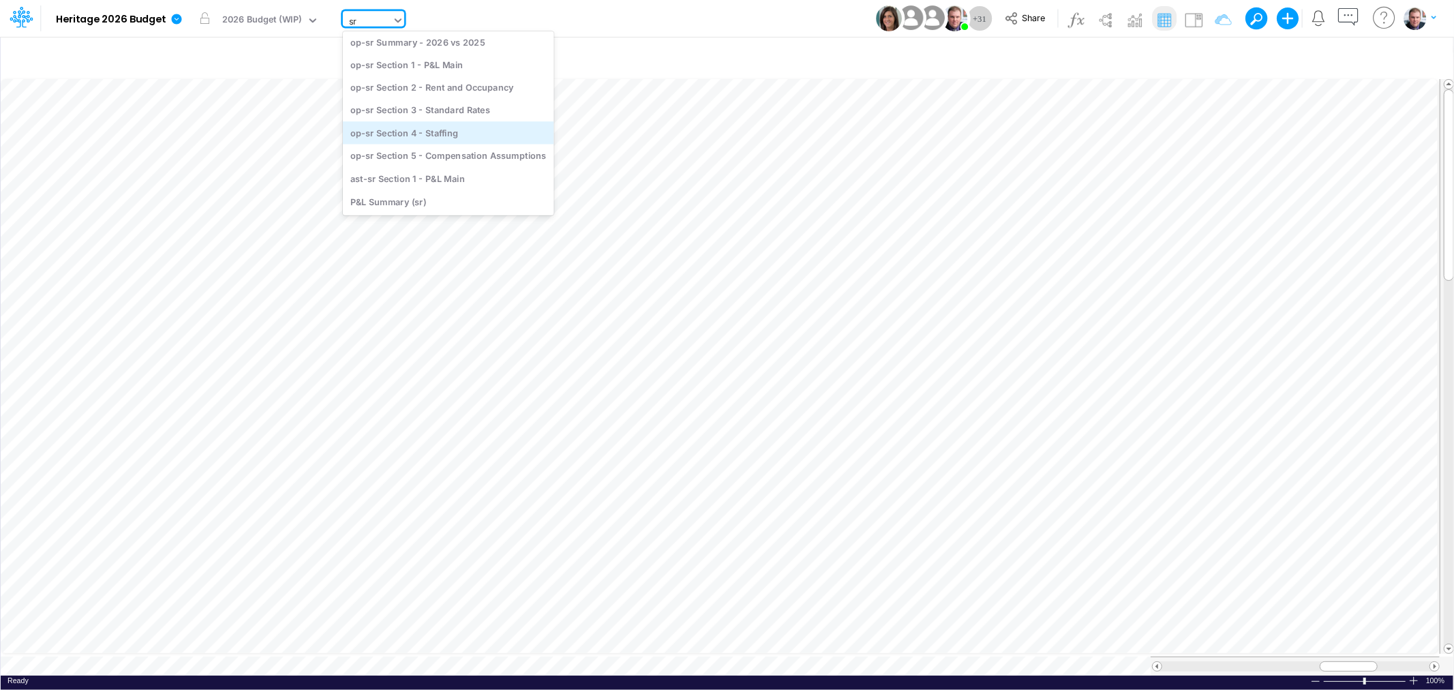
click at [425, 121] on div "op-sr Section 4 - Staffing" at bounding box center [448, 132] width 211 height 22
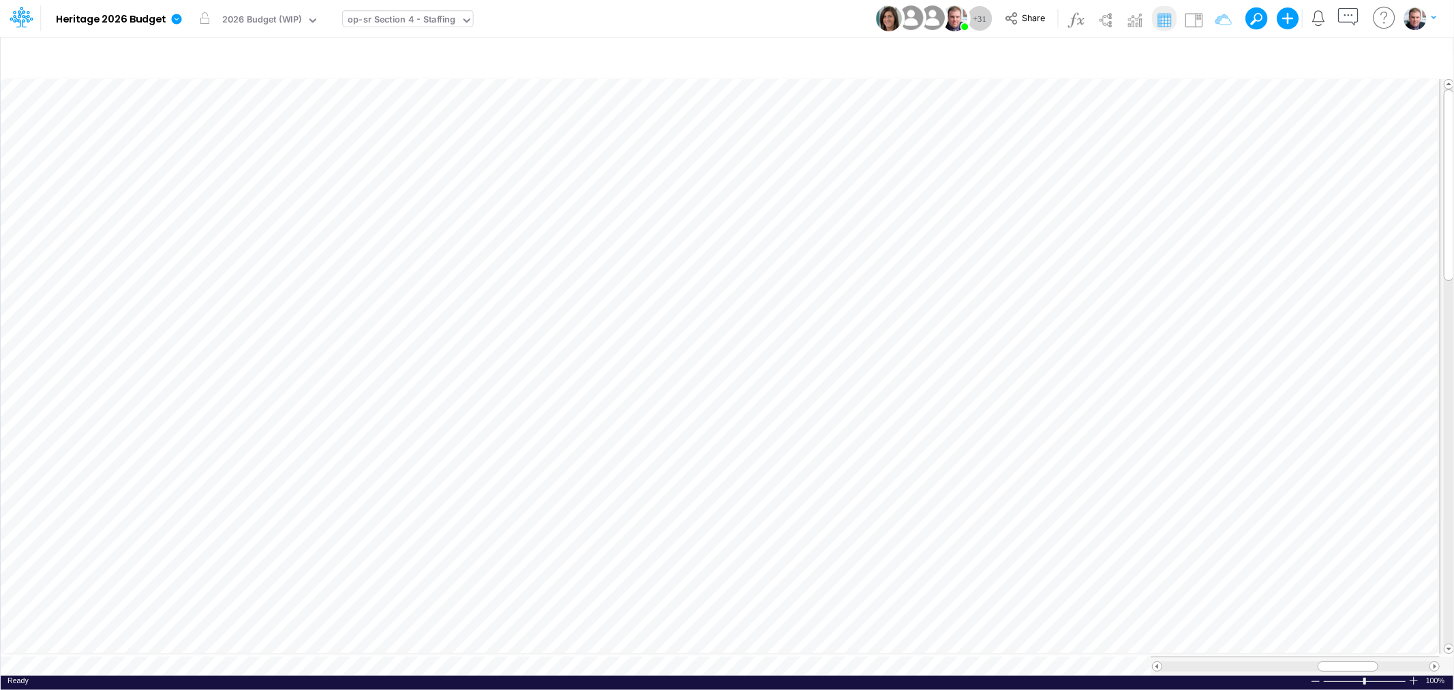
scroll to position [0, 1]
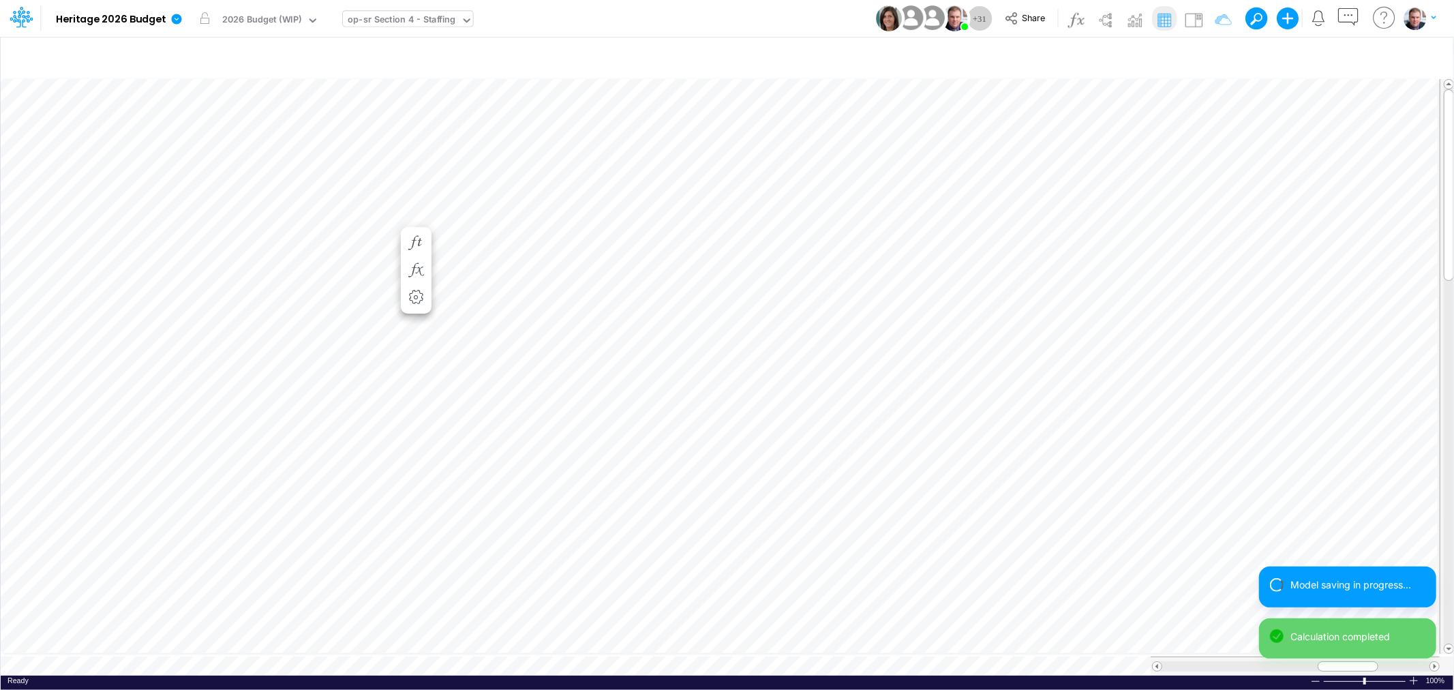
scroll to position [0, 1]
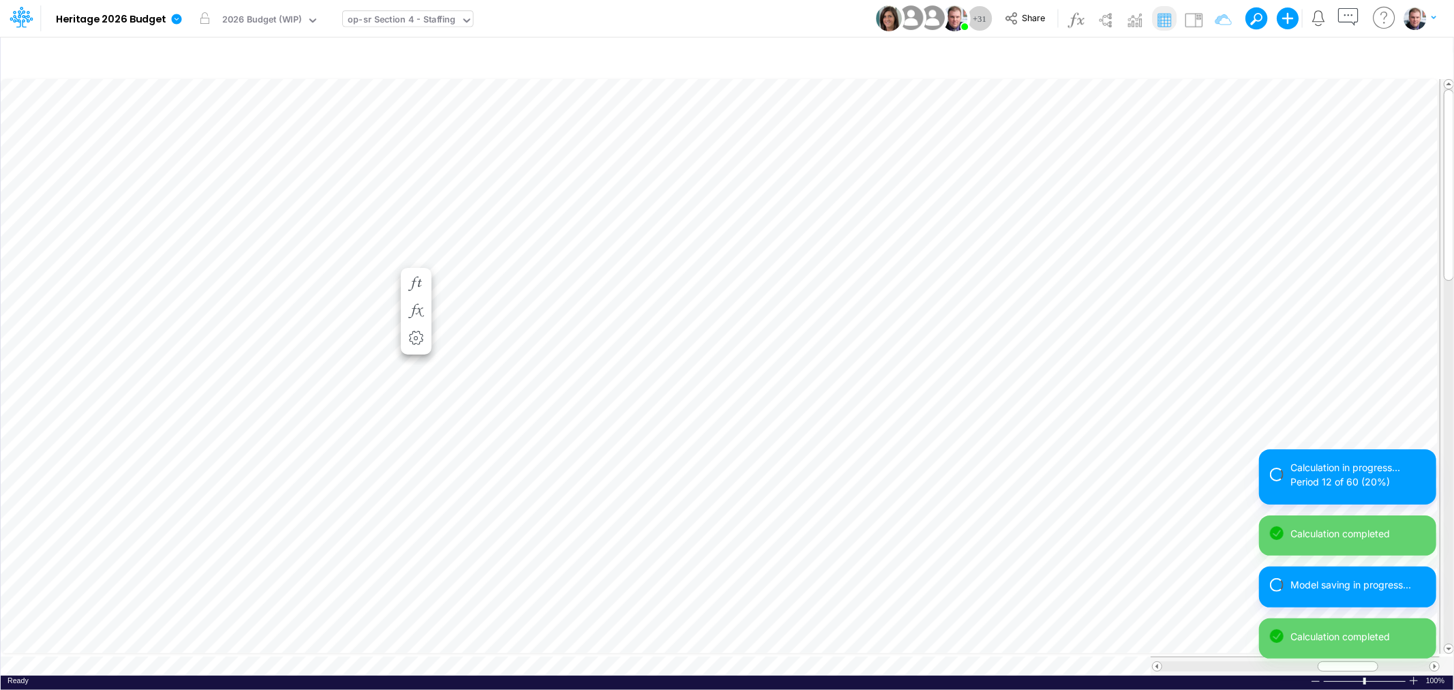
scroll to position [0, 1]
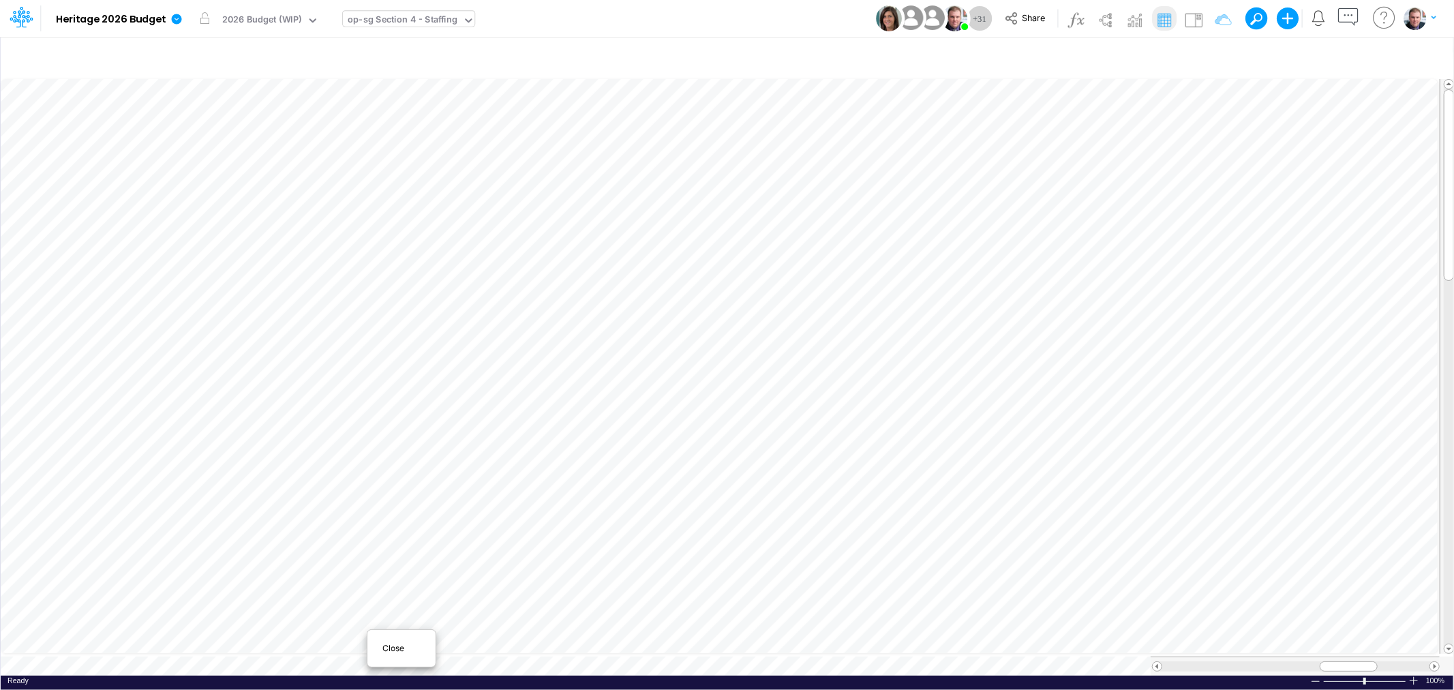
click at [384, 640] on div "Close" at bounding box center [401, 648] width 59 height 16
click at [423, 19] on div "op-sr Section 4 - Staffing" at bounding box center [402, 21] width 108 height 16
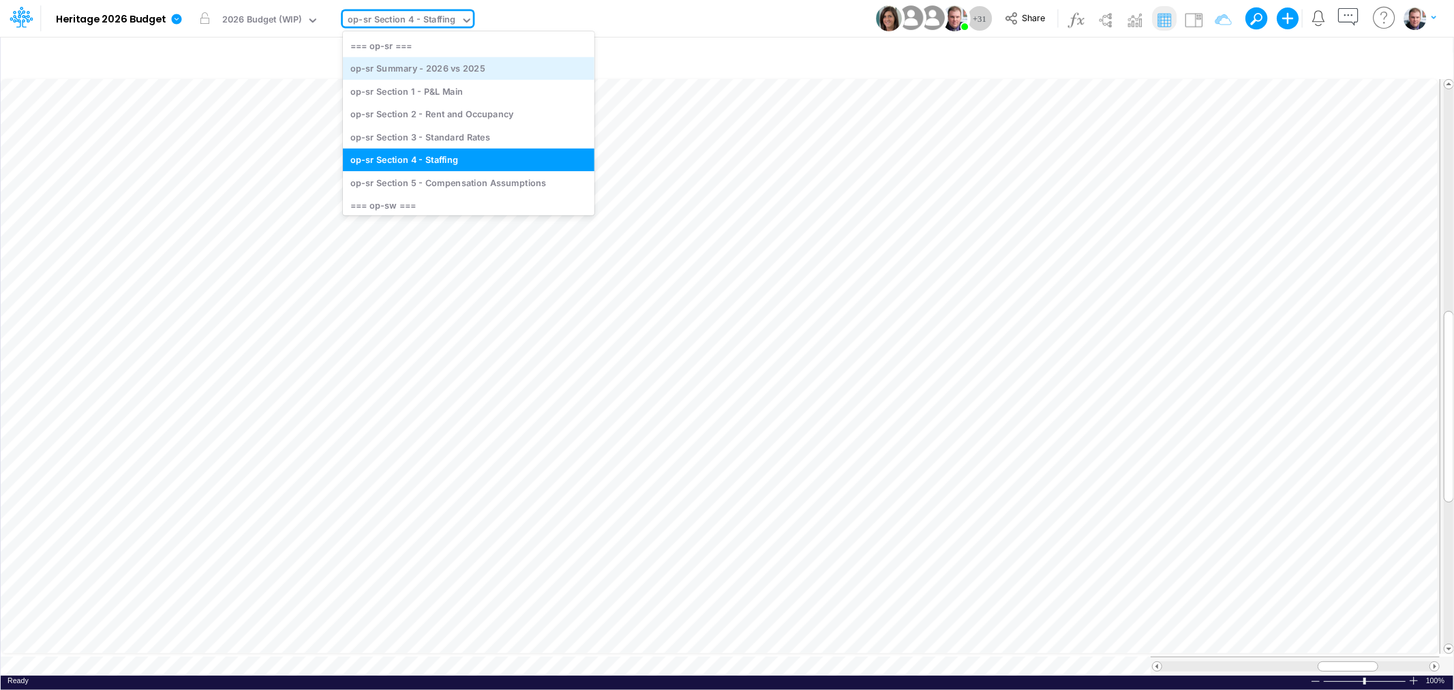
scroll to position [3345, 0]
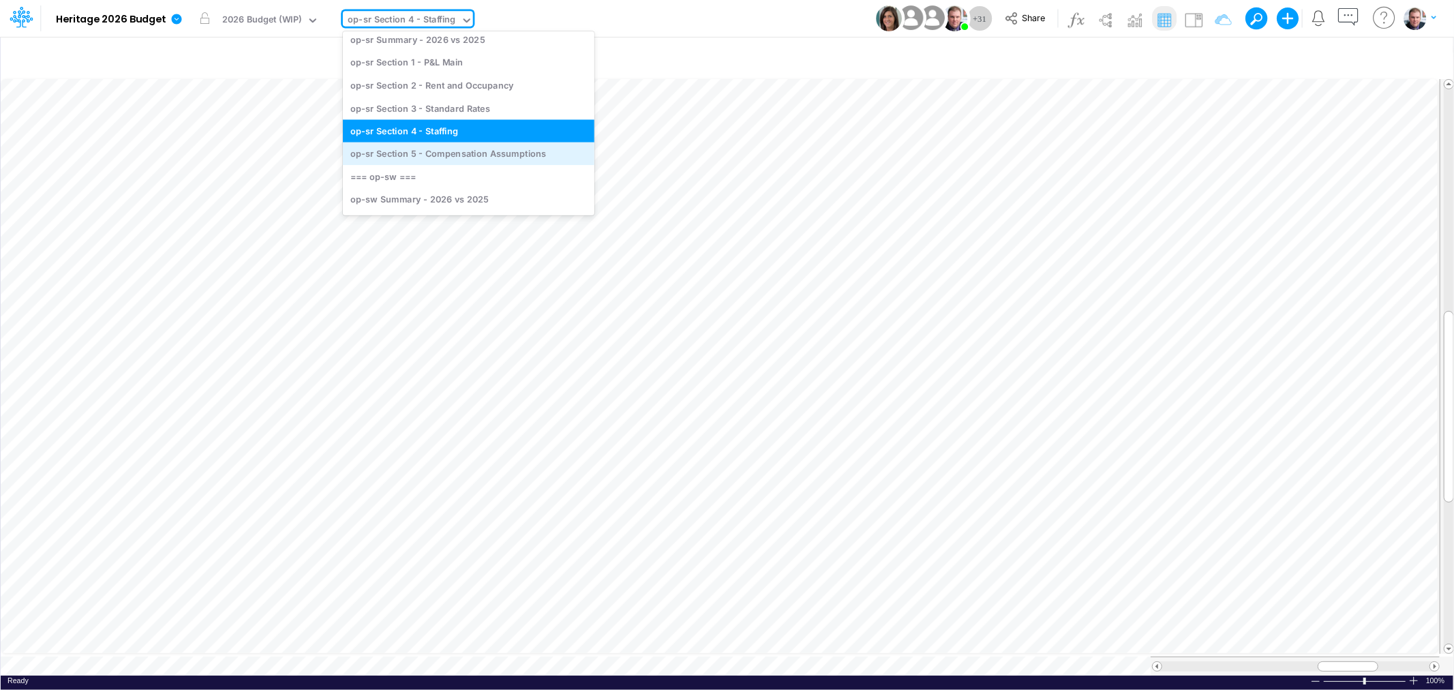
click at [427, 147] on div "op-sr Section 5 - Compensation Assumptions" at bounding box center [469, 153] width 252 height 22
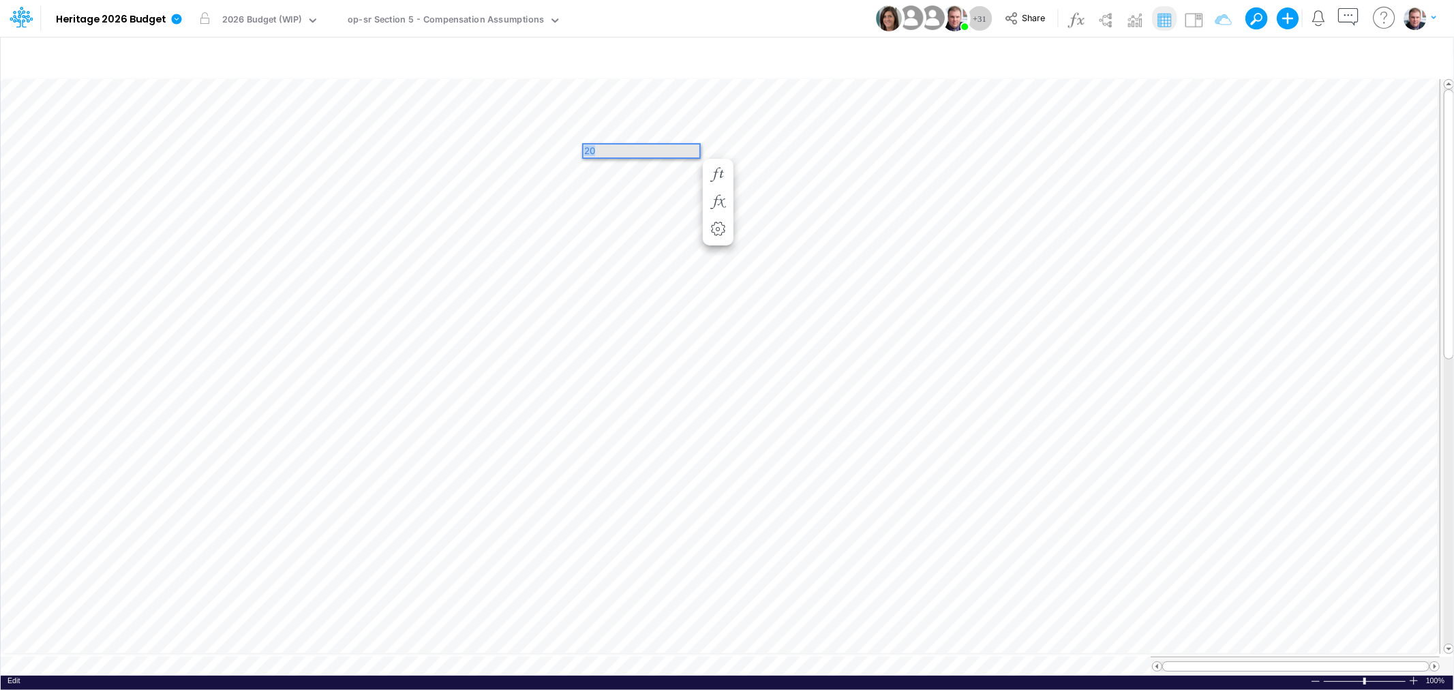
click at [580, 148] on div "Paste Cut Copy AutoFill 20" at bounding box center [727, 375] width 1453 height 599
click at [603, 637] on span "Close" at bounding box center [621, 643] width 37 height 12
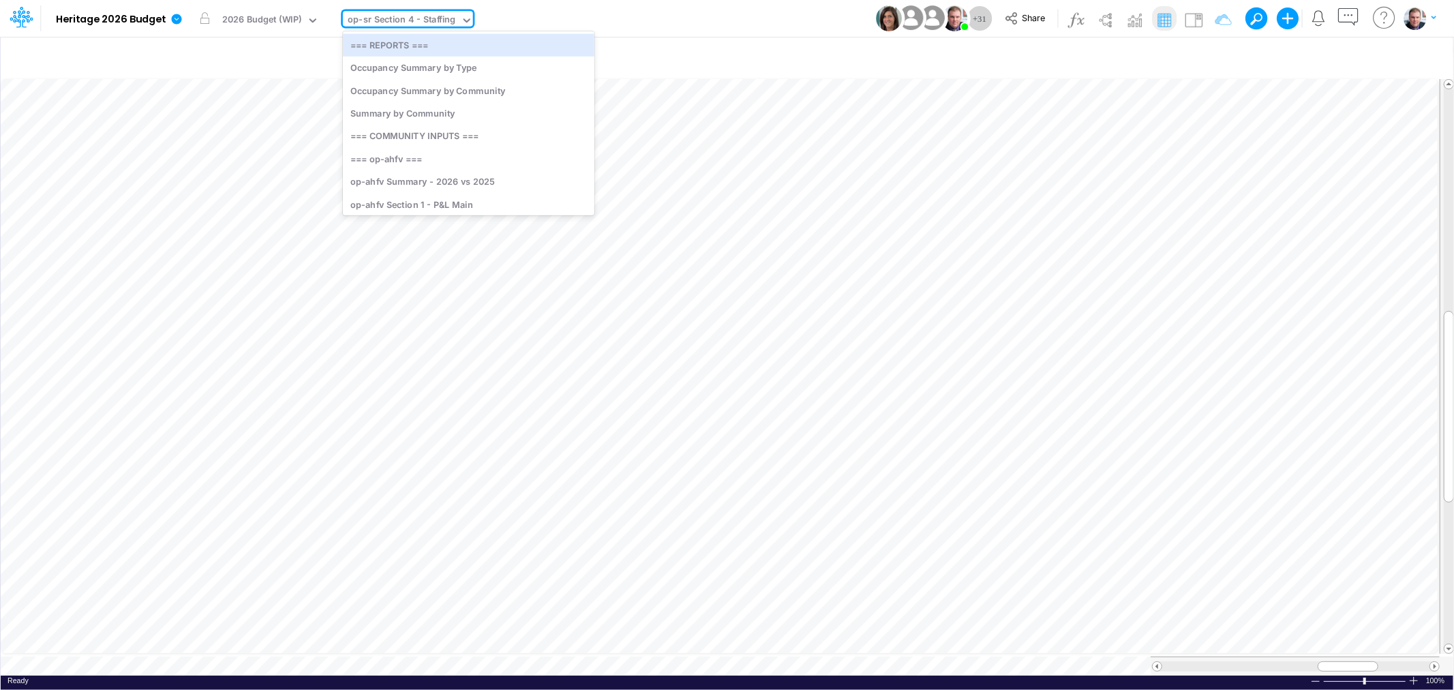
click at [387, 22] on div "op-sr Section 4 - Staffing" at bounding box center [402, 21] width 108 height 16
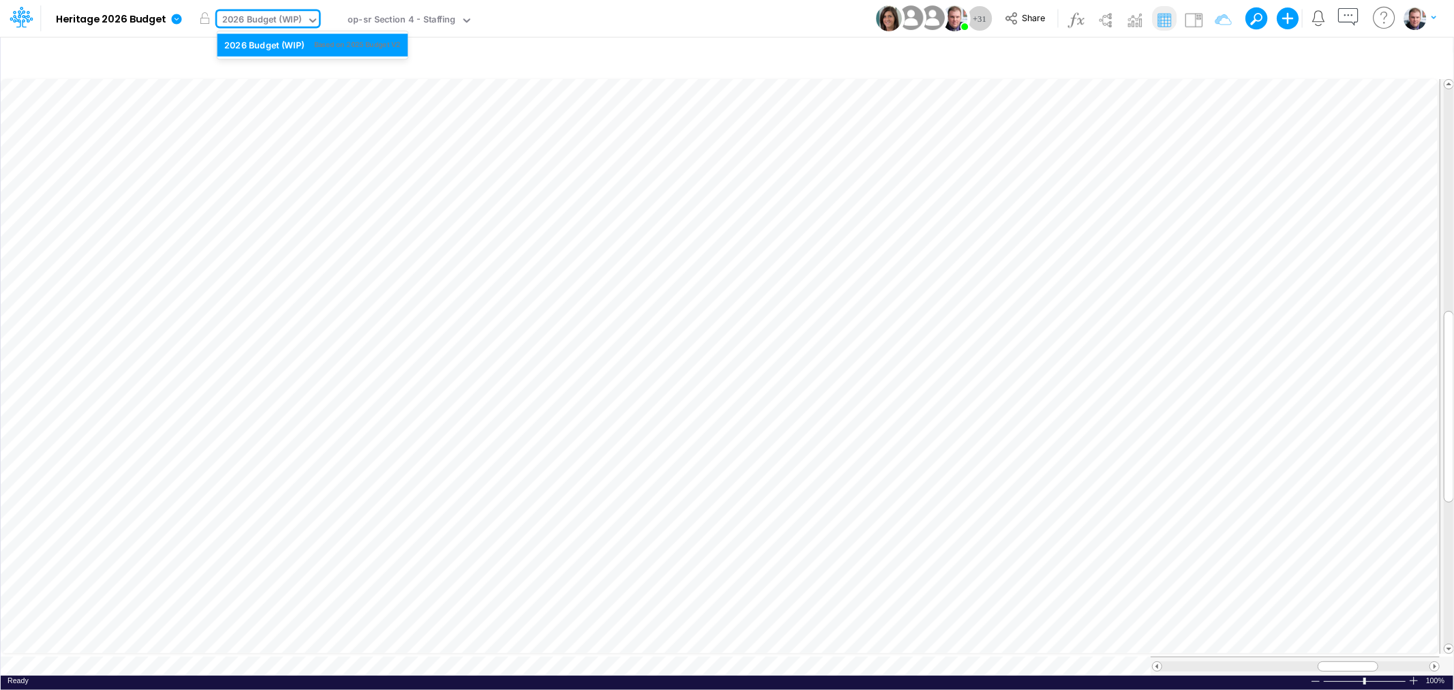
click at [253, 24] on div "2026 Budget (WIP)" at bounding box center [262, 21] width 80 height 16
click at [112, 19] on b "Heritage 2026 Budget" at bounding box center [111, 20] width 110 height 12
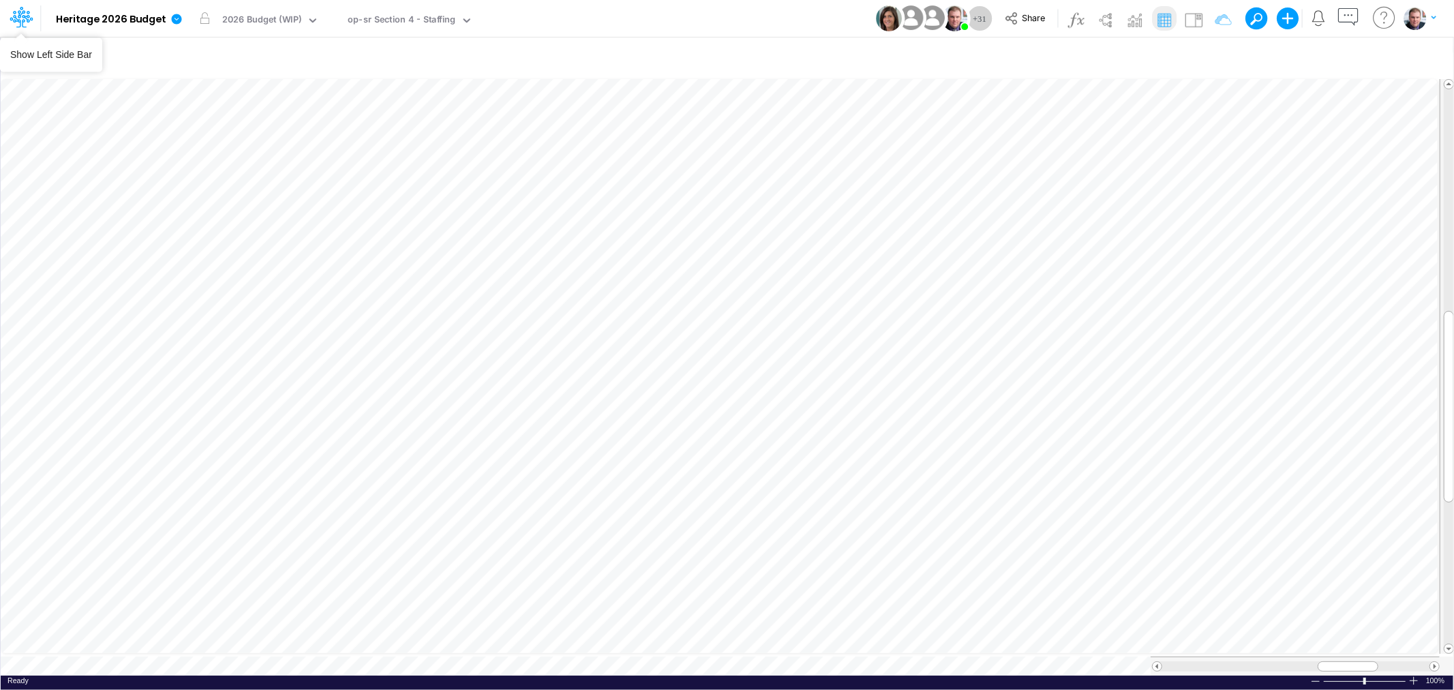
click at [28, 23] on icon at bounding box center [21, 16] width 23 height 23
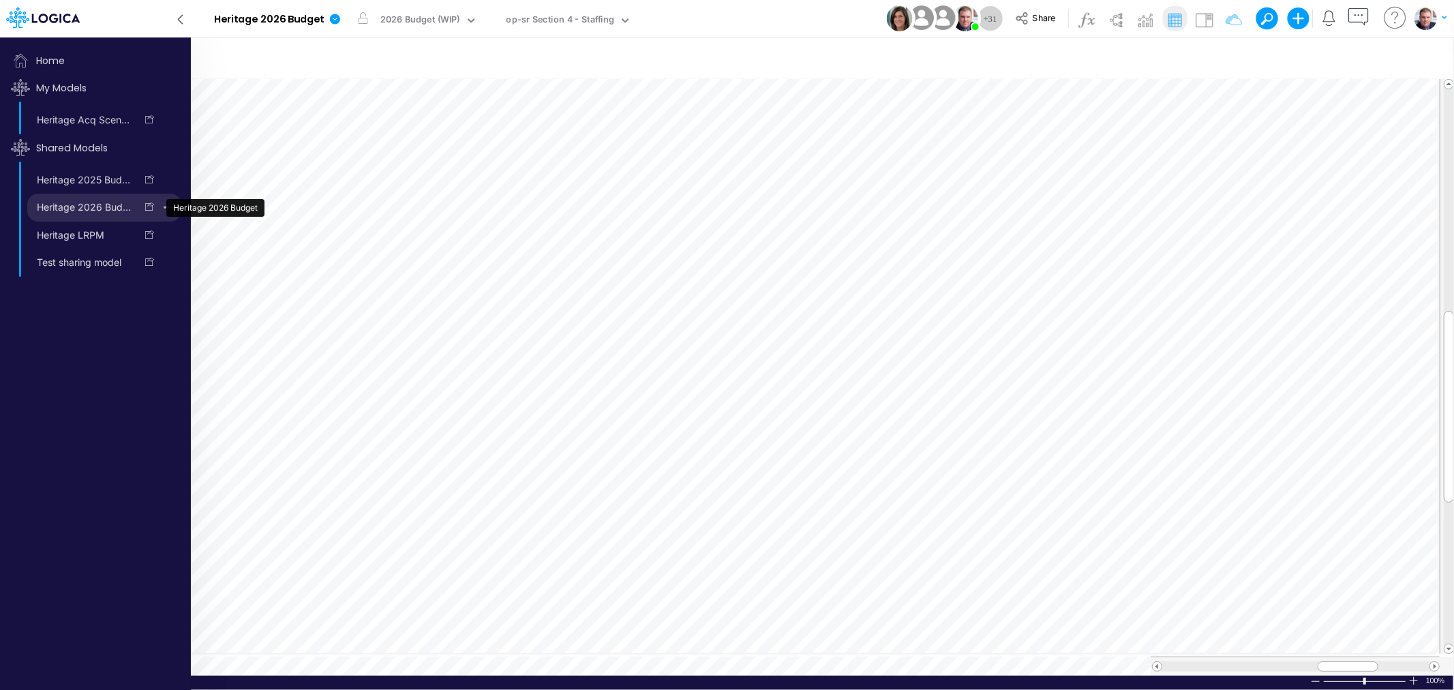
click at [87, 207] on link "Heritage 2026 Budget" at bounding box center [81, 207] width 108 height 22
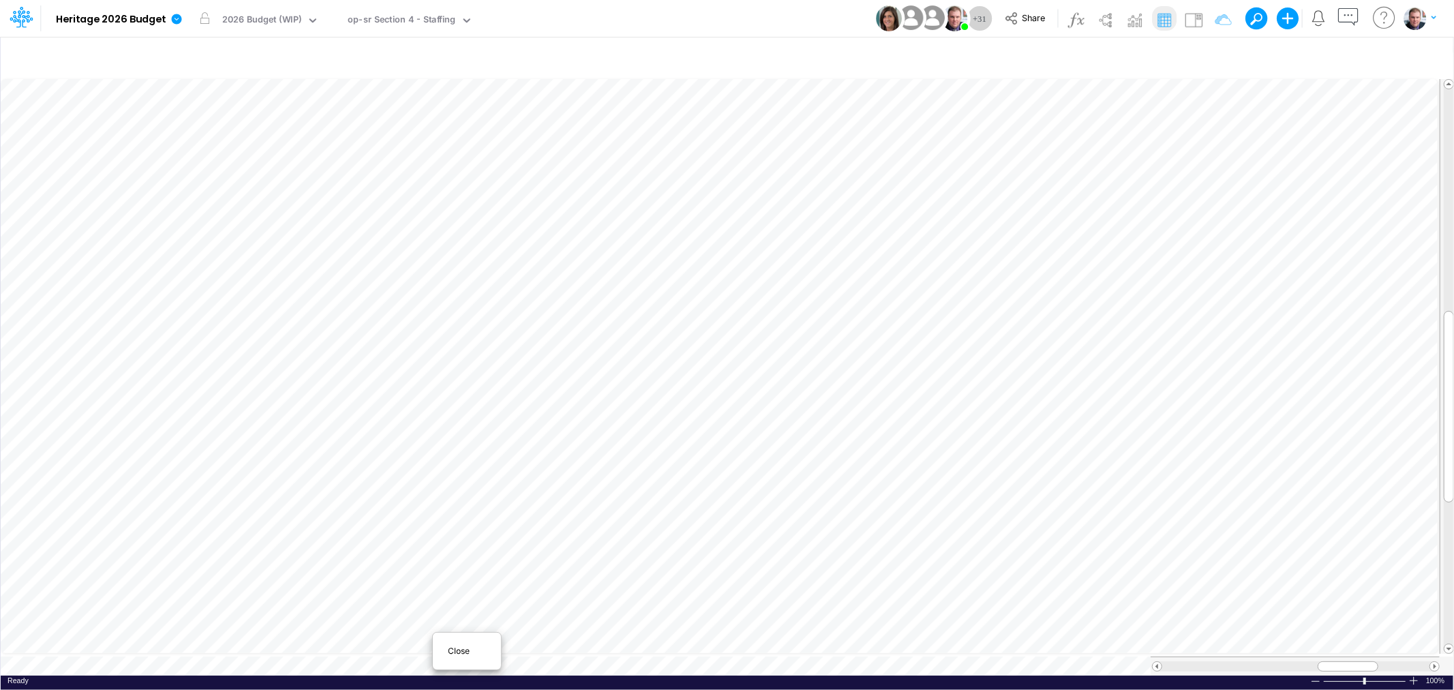
scroll to position [0, 1]
click at [460, 650] on span "Close" at bounding box center [466, 651] width 37 height 12
click at [324, 646] on span "Close" at bounding box center [331, 643] width 37 height 12
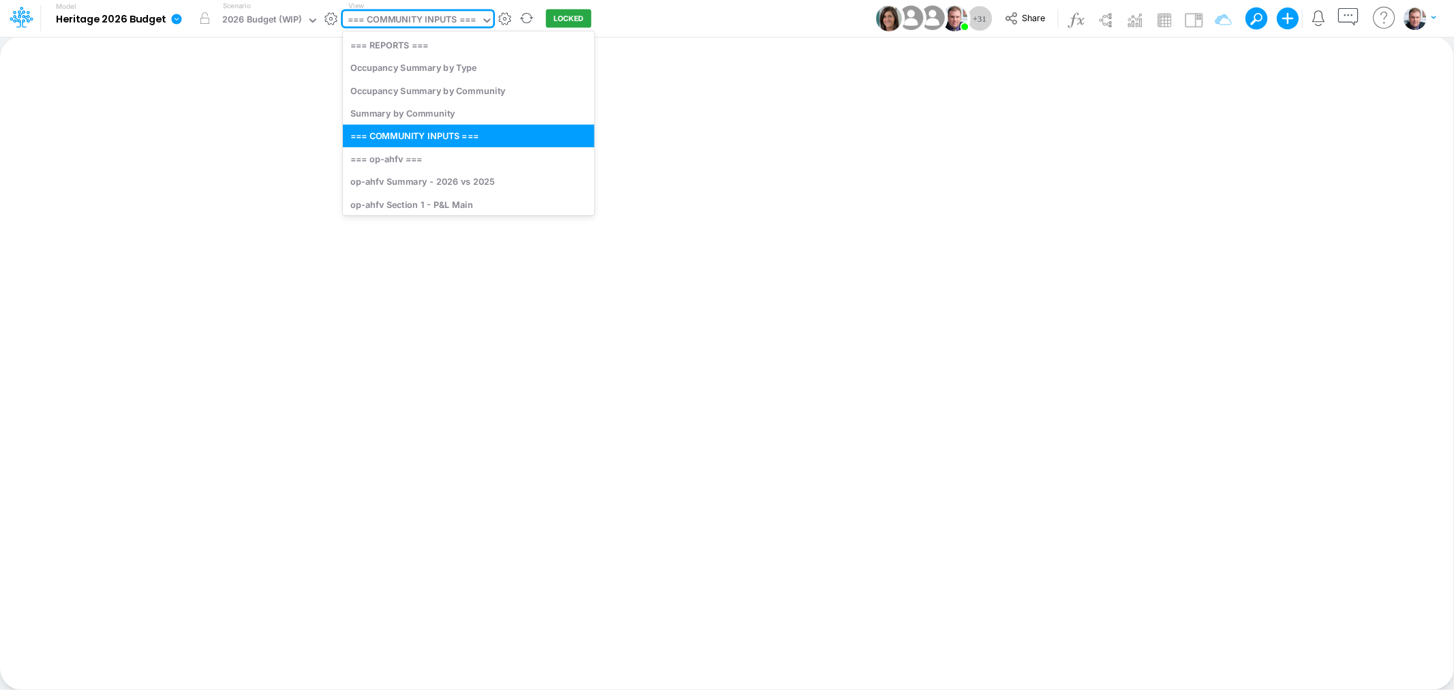
click at [431, 17] on div "=== COMMUNITY INPUTS ===" at bounding box center [412, 21] width 128 height 16
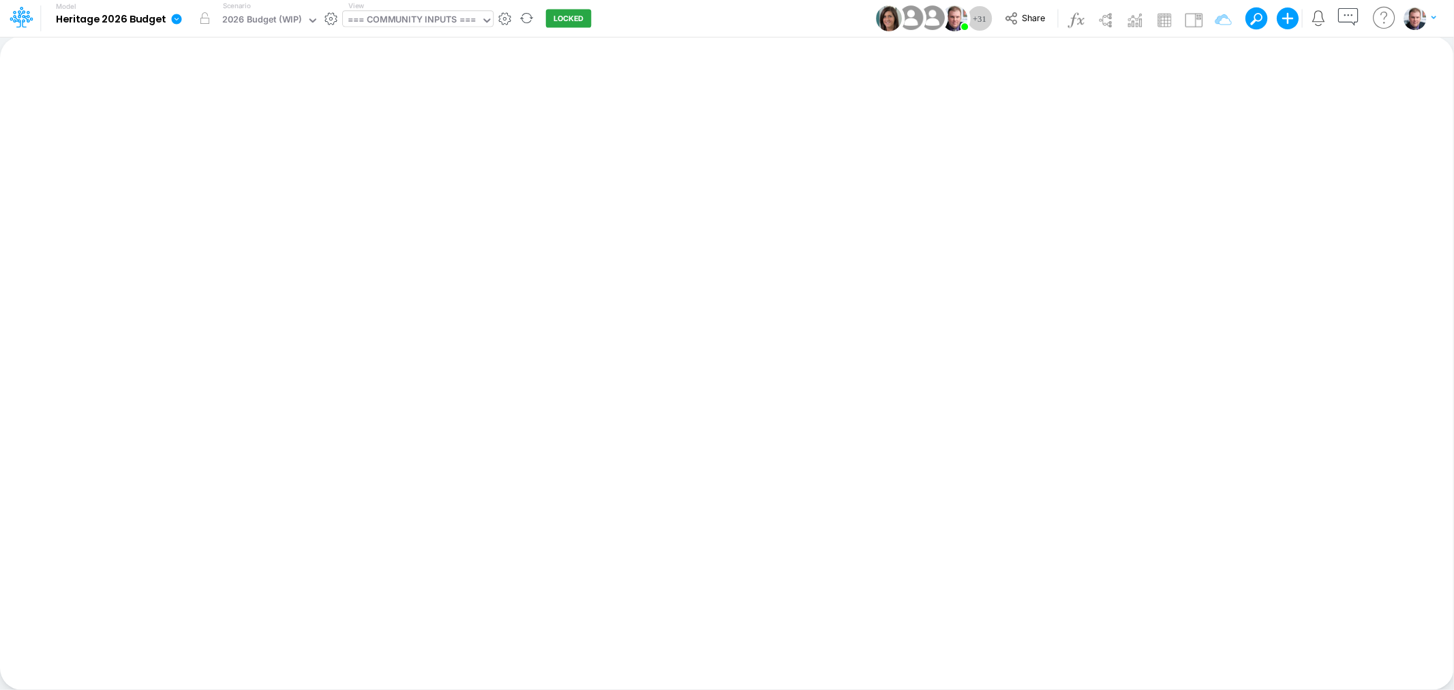
click at [395, 24] on div "=== COMMUNITY INPUTS ===" at bounding box center [412, 21] width 128 height 16
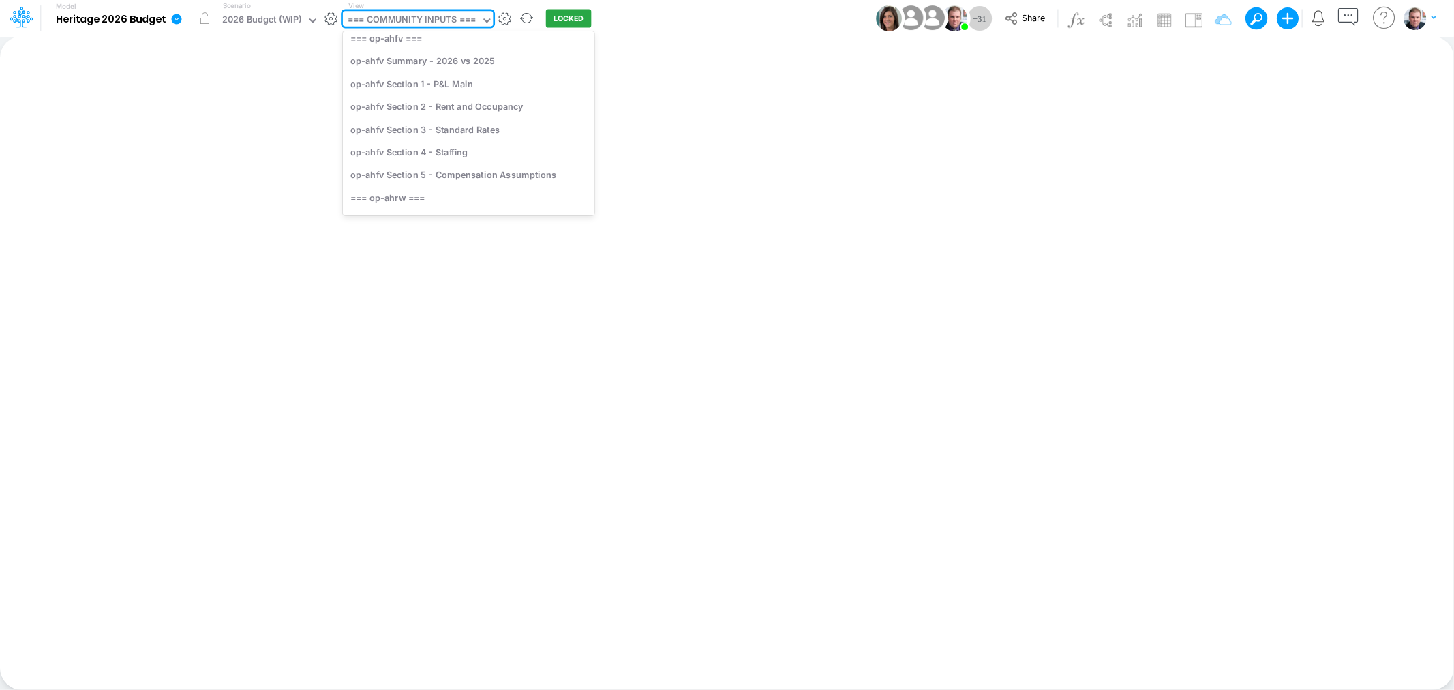
scroll to position [151, 0]
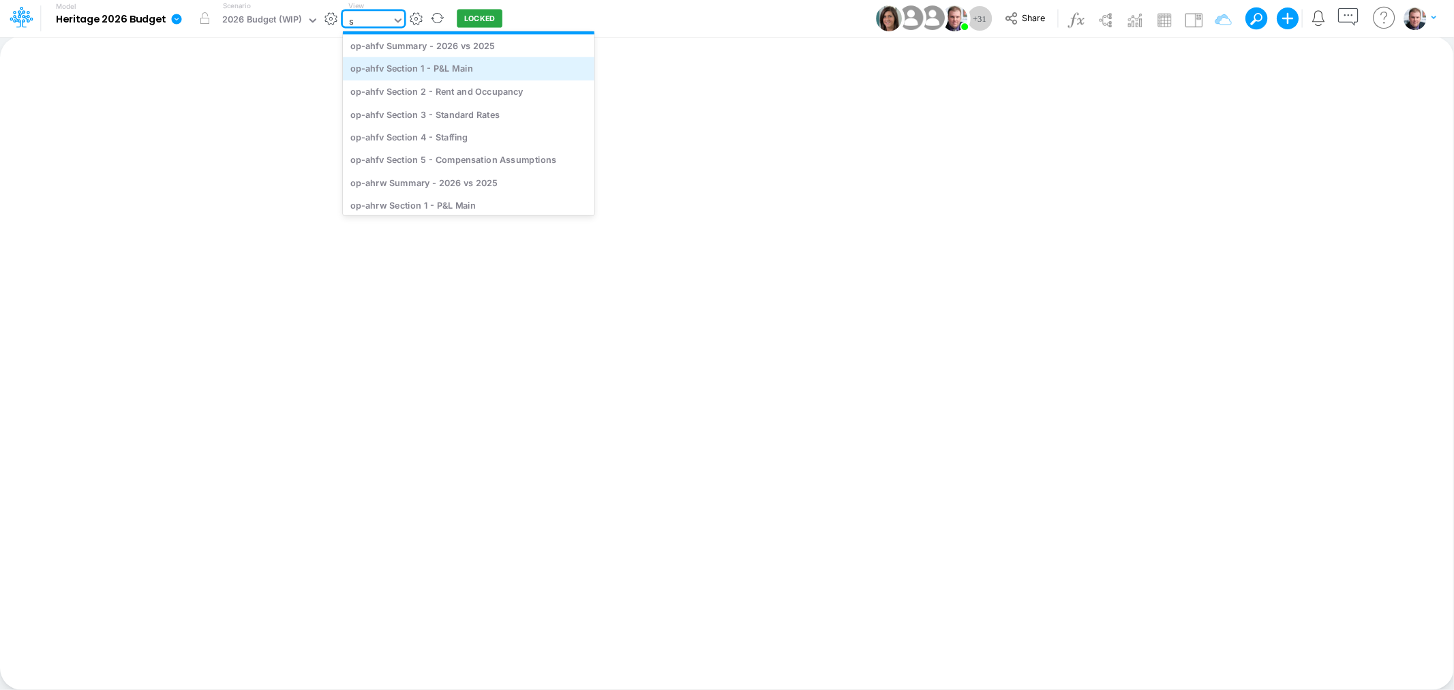
type input "sr"
click at [425, 60] on div "op-sr Section 1 - P&L Main" at bounding box center [448, 64] width 211 height 22
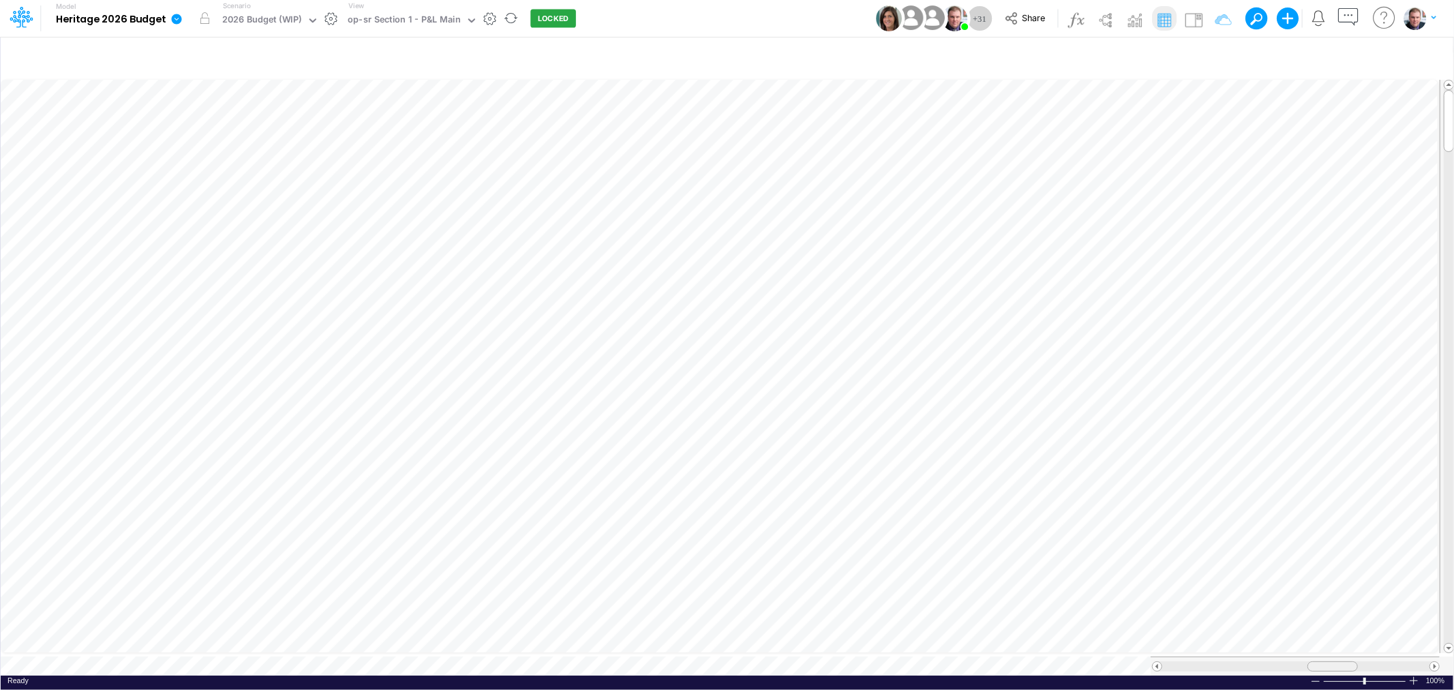
drag, startPoint x: 1301, startPoint y: 664, endPoint x: 1320, endPoint y: 665, distance: 19.1
click at [1320, 665] on div at bounding box center [1295, 666] width 289 height 19
drag, startPoint x: 1444, startPoint y: 124, endPoint x: 1452, endPoint y: 189, distance: 65.3
click at [1452, 189] on div at bounding box center [1449, 186] width 10 height 62
drag, startPoint x: 1445, startPoint y: 185, endPoint x: 1451, endPoint y: 441, distance: 256.4
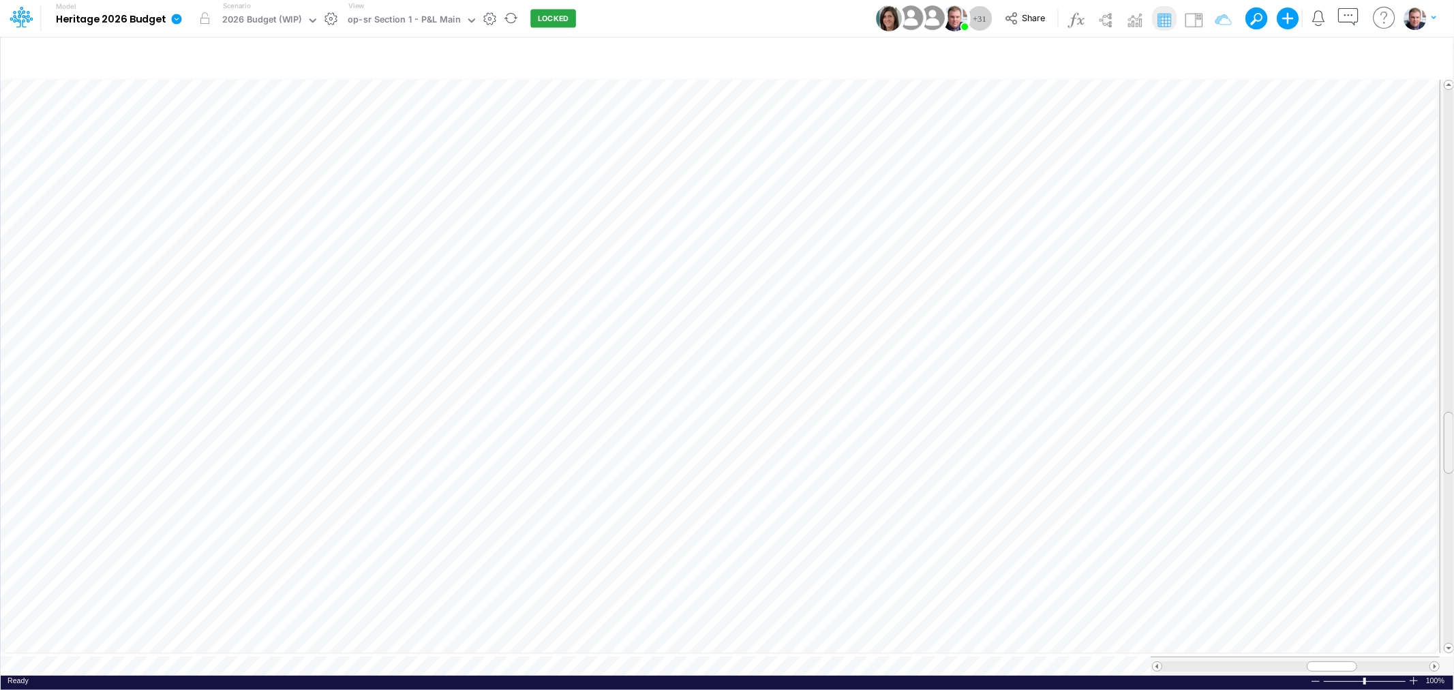
click at [1451, 441] on span at bounding box center [1449, 442] width 9 height 9
drag, startPoint x: 1445, startPoint y: 432, endPoint x: 1443, endPoint y: 495, distance: 62.8
click at [1444, 495] on div at bounding box center [1449, 506] width 10 height 62
click at [451, 16] on div "op-sr Section 1 - P&L Main" at bounding box center [404, 21] width 113 height 16
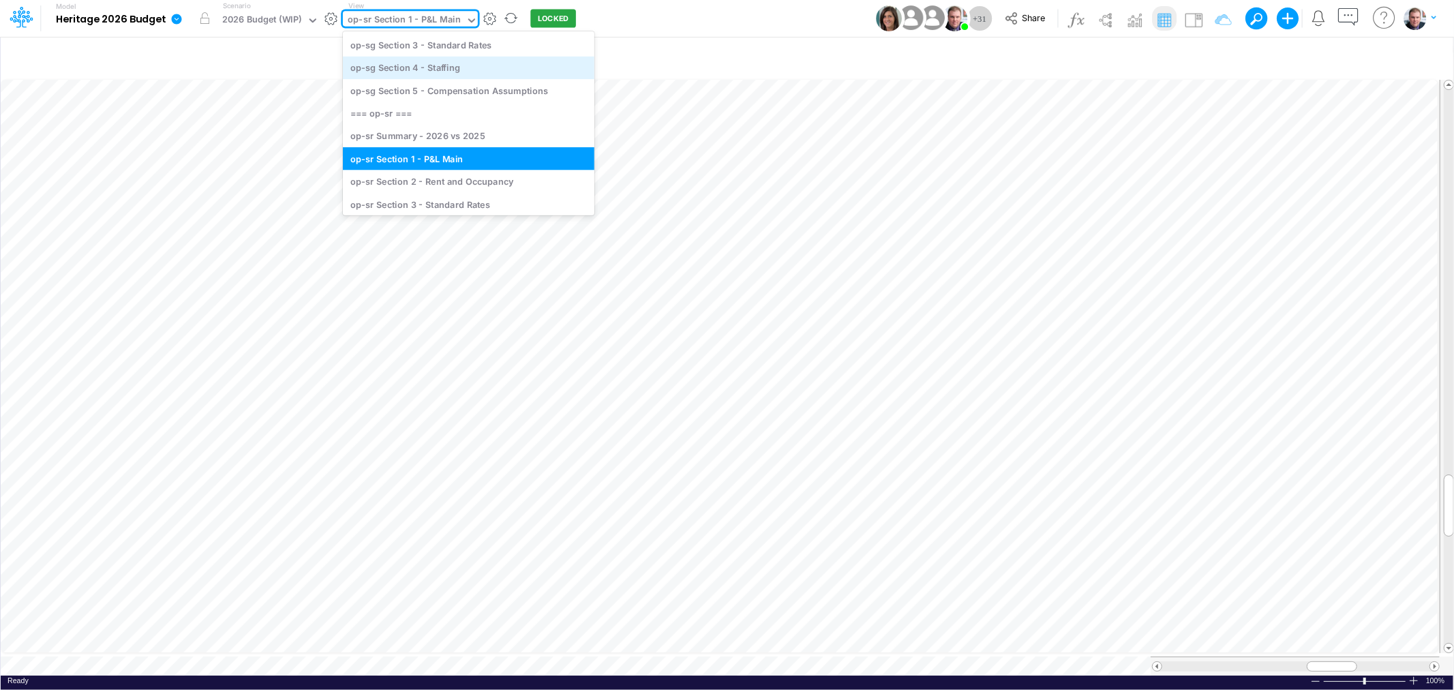
scroll to position [3270, 0]
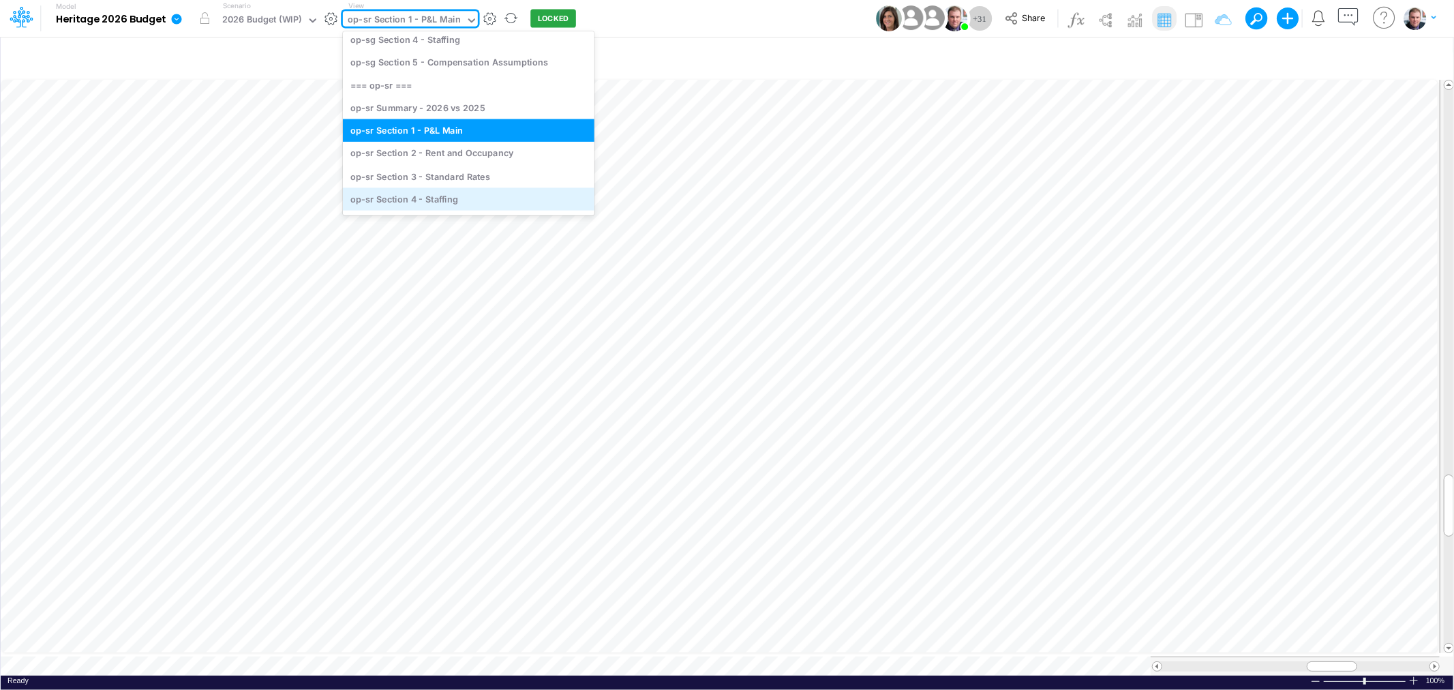
click at [476, 188] on div "op-sr Section 4 - Staffing" at bounding box center [469, 198] width 252 height 22
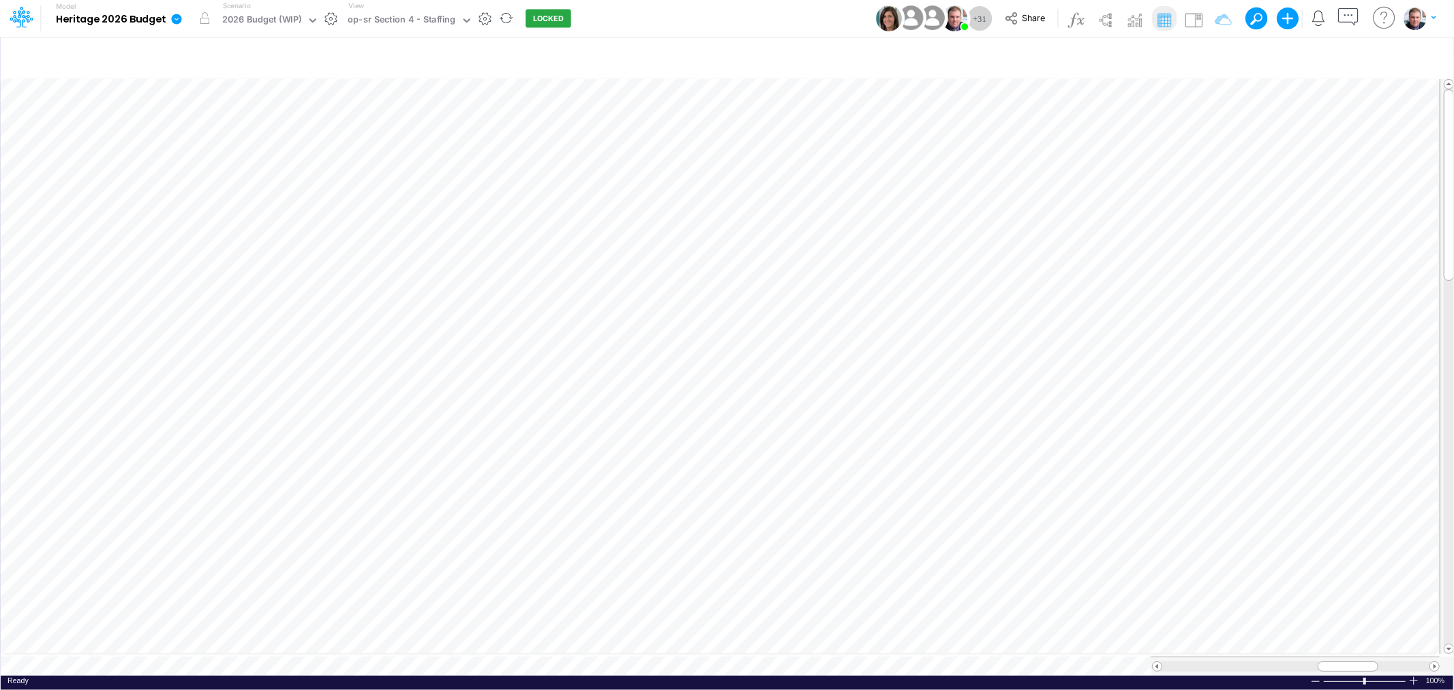
scroll to position [0, 1]
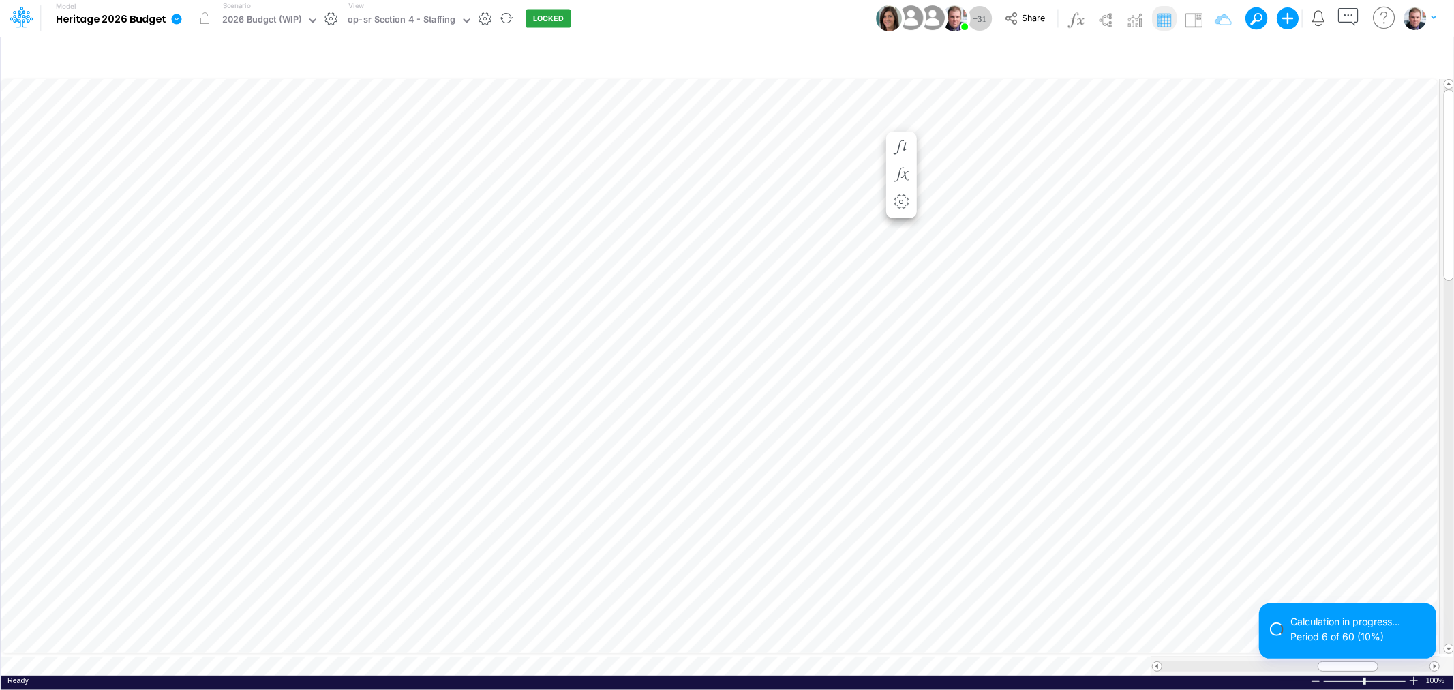
scroll to position [0, 1]
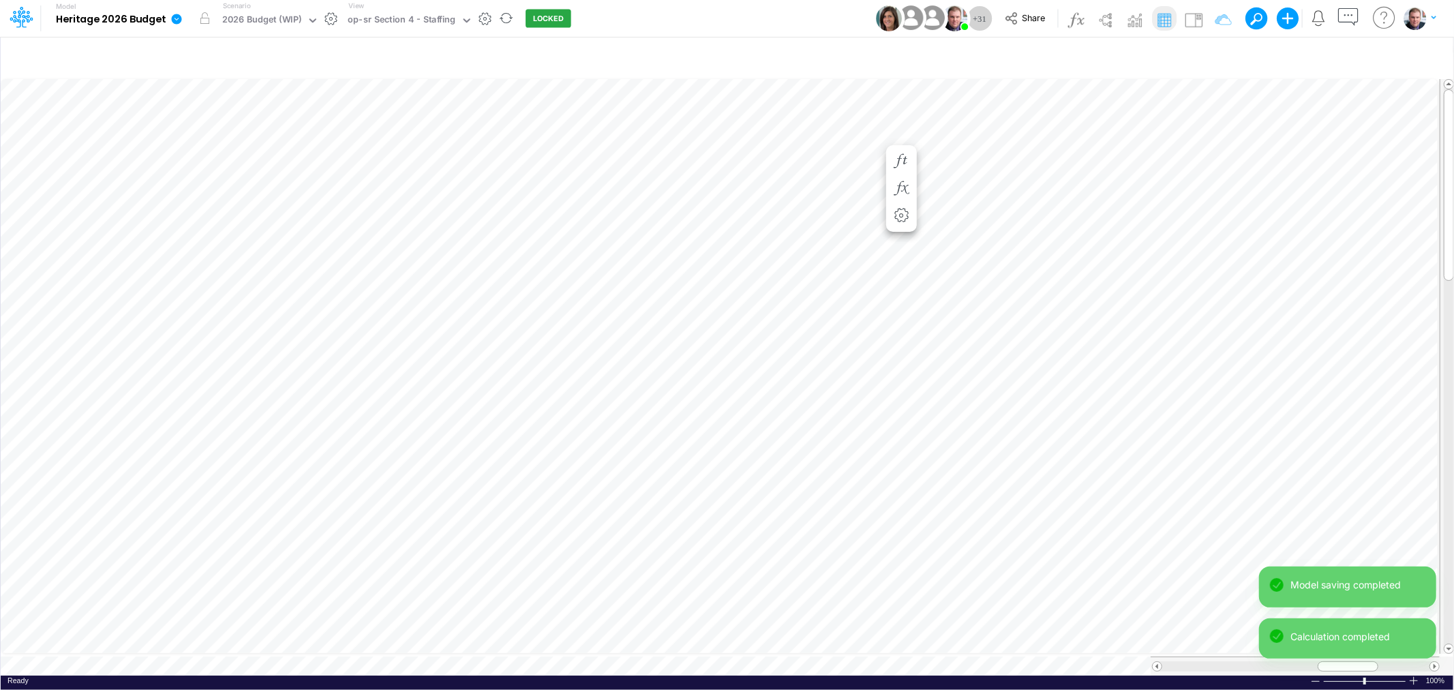
scroll to position [0, 1]
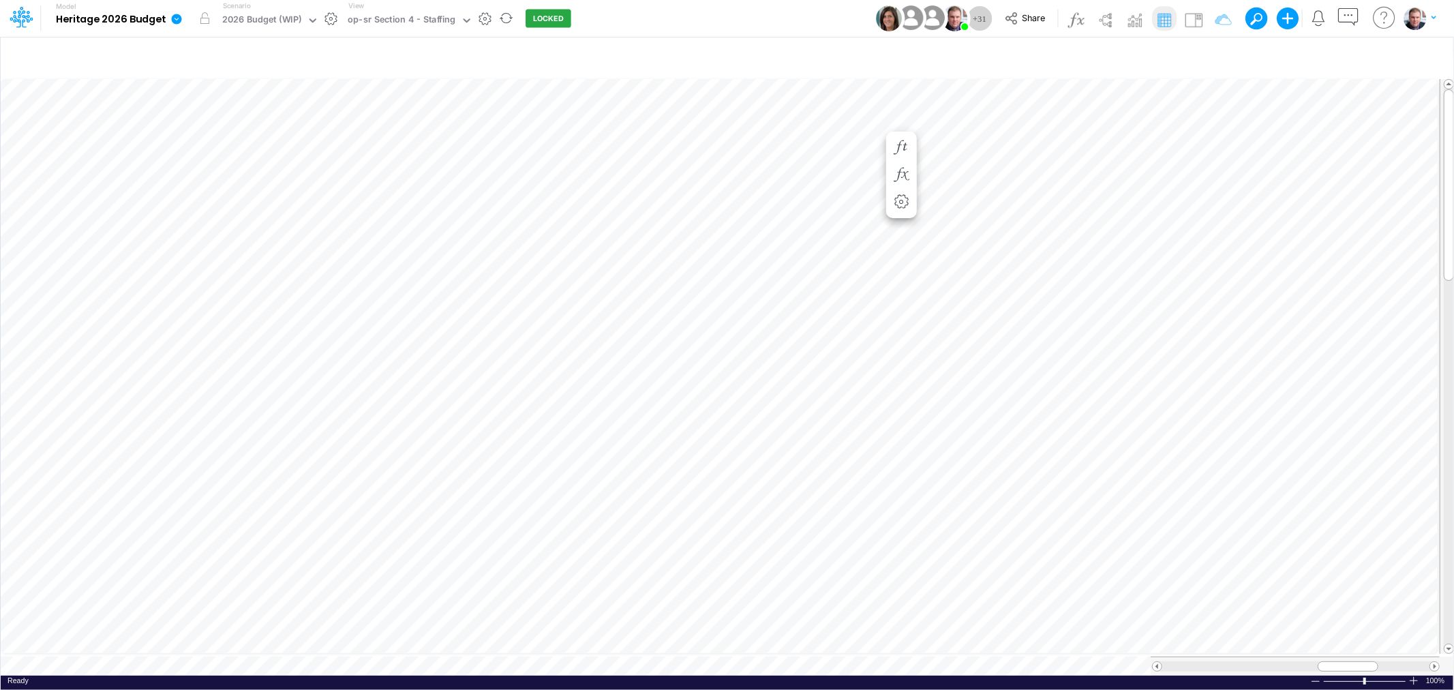
scroll to position [0, 1]
click at [432, 16] on div "op-sr Section 4 - Staffing" at bounding box center [402, 21] width 108 height 16
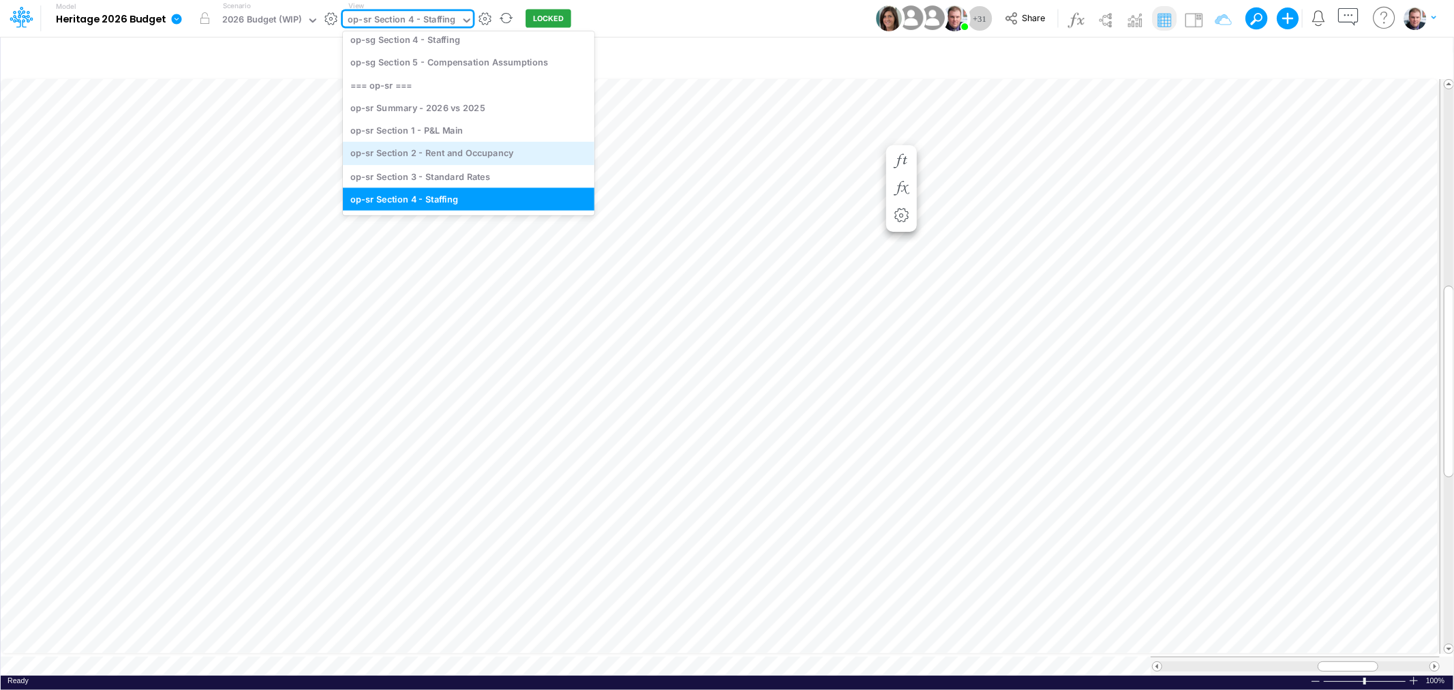
click at [464, 151] on div "op-sr Section 2 - Rent and Occupancy" at bounding box center [469, 153] width 252 height 22
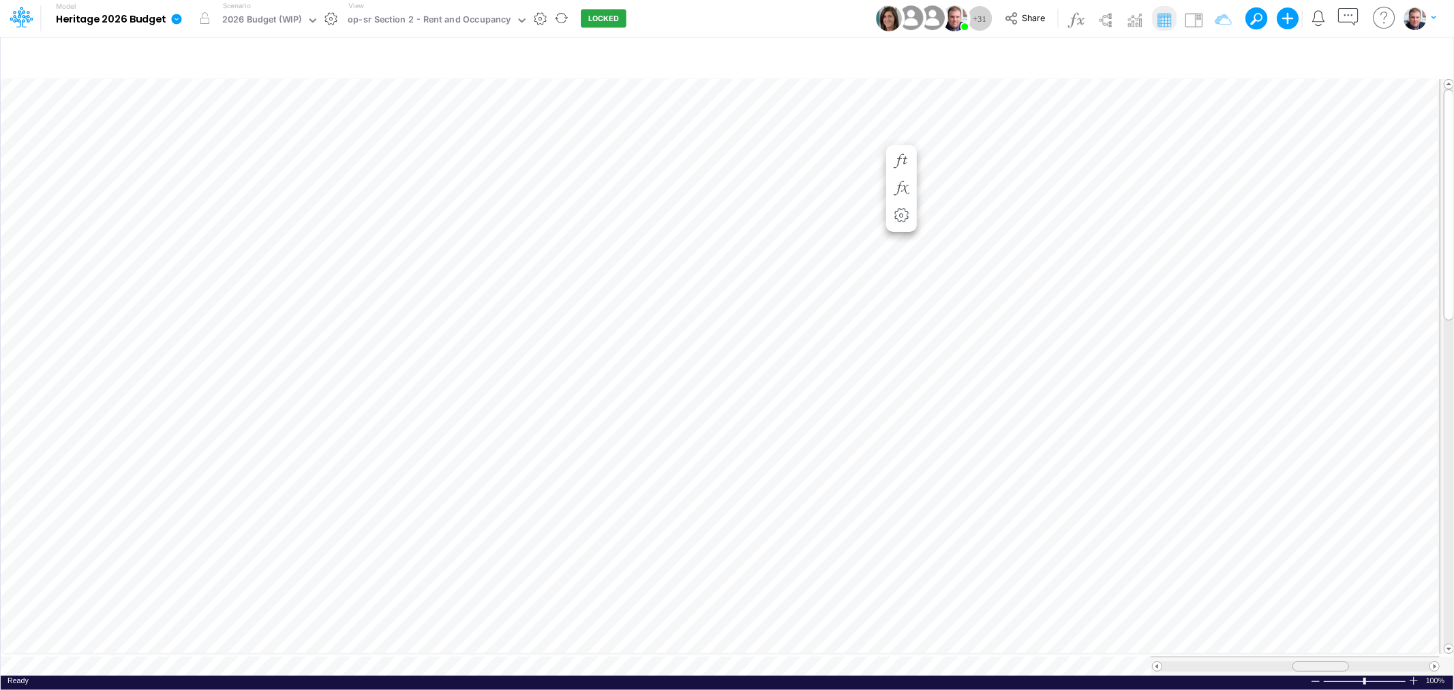
drag, startPoint x: 1314, startPoint y: 659, endPoint x: 1321, endPoint y: 661, distance: 7.1
click at [1321, 662] on span at bounding box center [1320, 666] width 9 height 9
drag, startPoint x: 1330, startPoint y: 657, endPoint x: 1339, endPoint y: 660, distance: 9.5
click at [1339, 661] on div at bounding box center [1329, 666] width 57 height 10
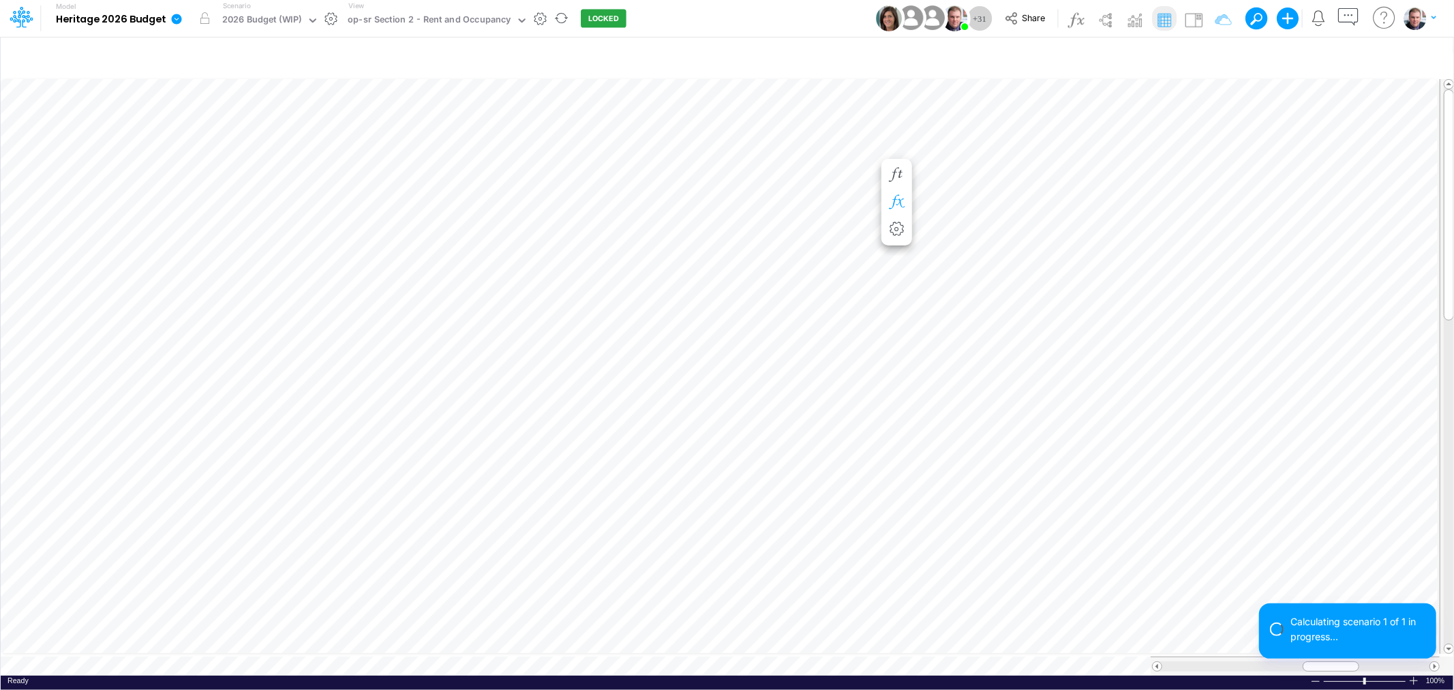
scroll to position [0, 1]
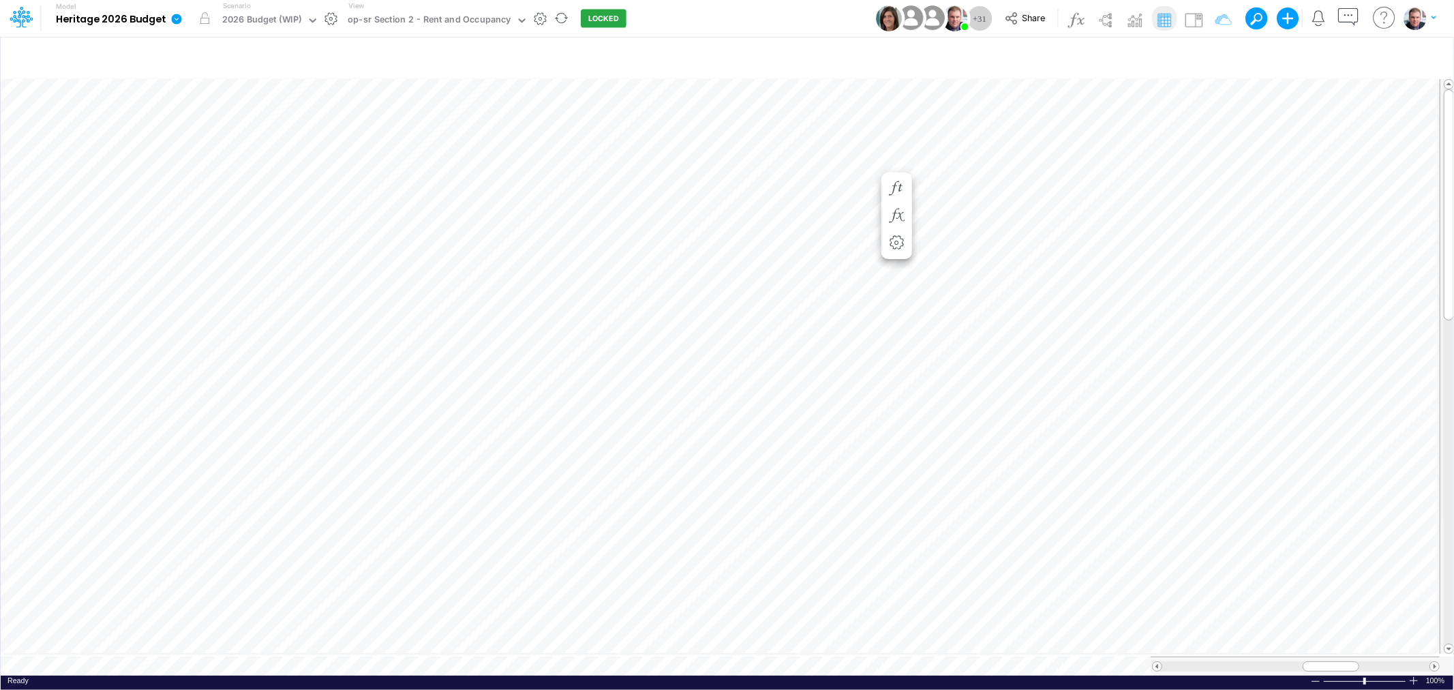
scroll to position [0, 1]
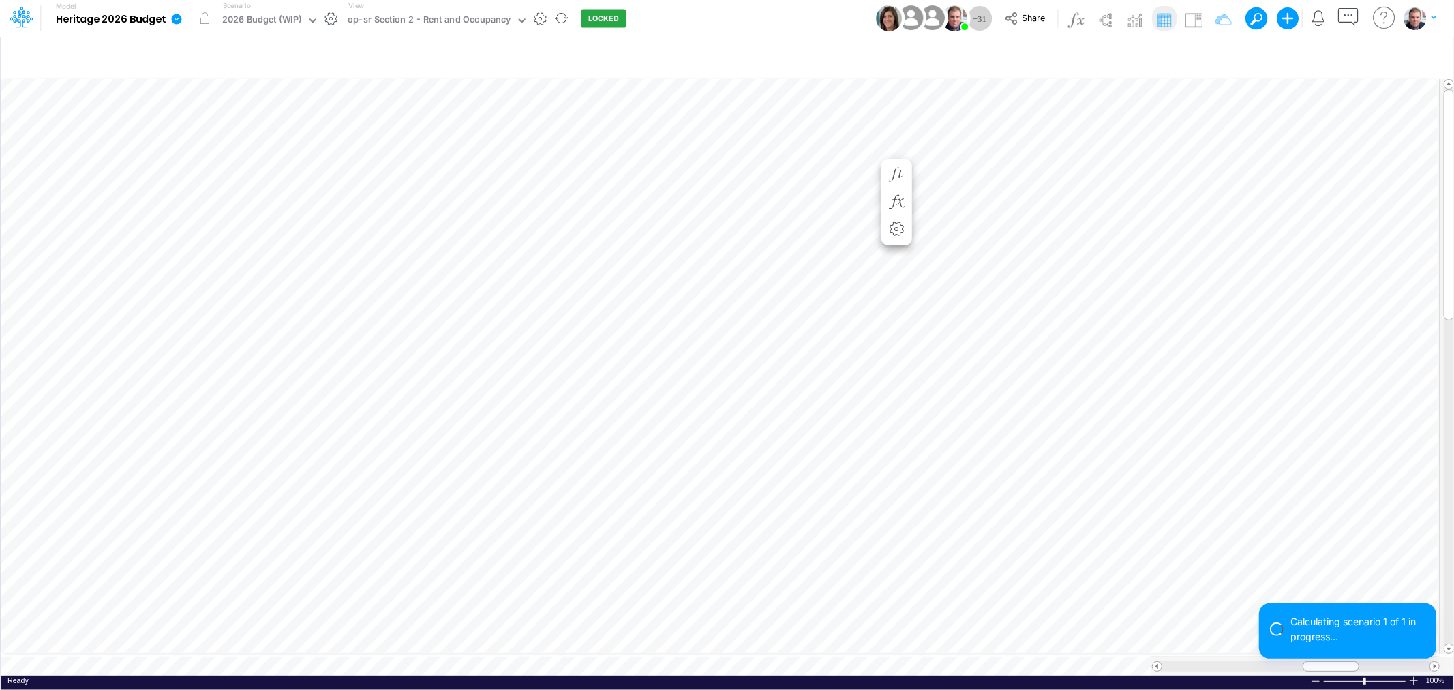
scroll to position [0, 1]
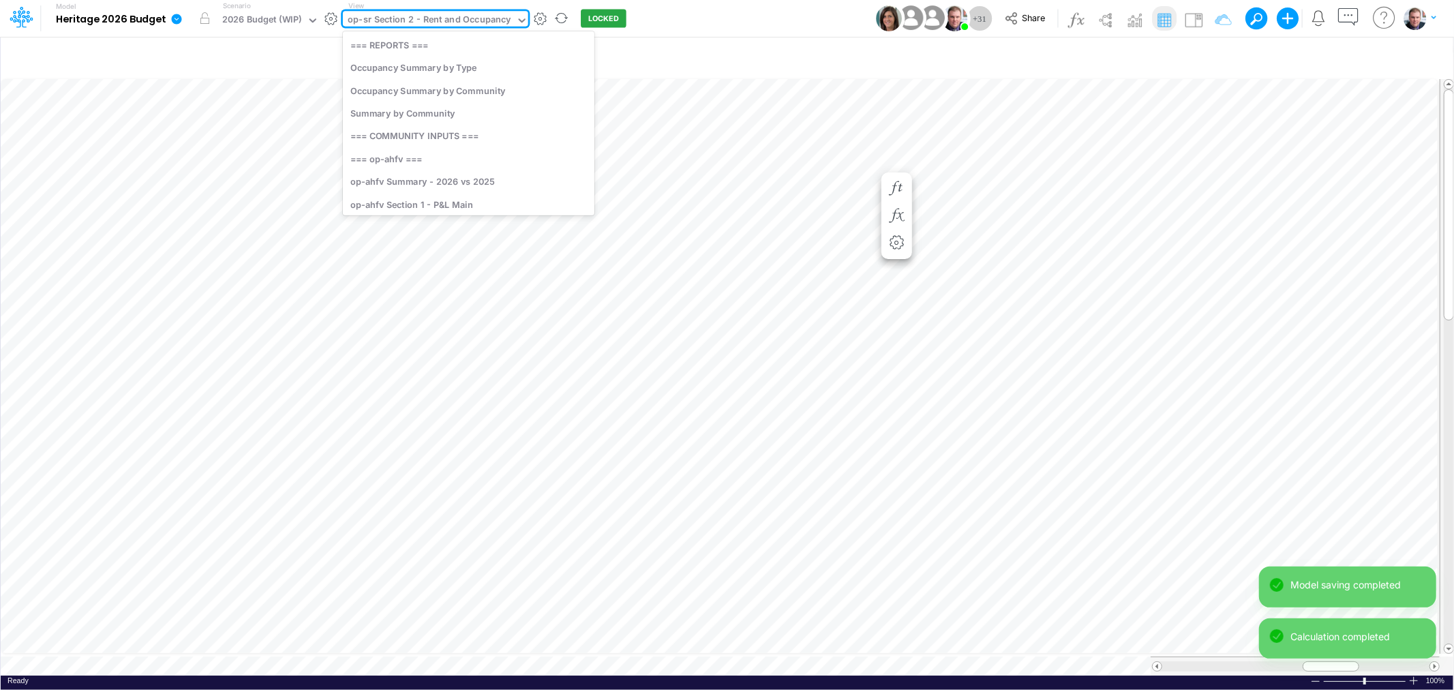
click at [481, 19] on div "op-sr Section 2 - Rent and Occupancy" at bounding box center [429, 21] width 163 height 16
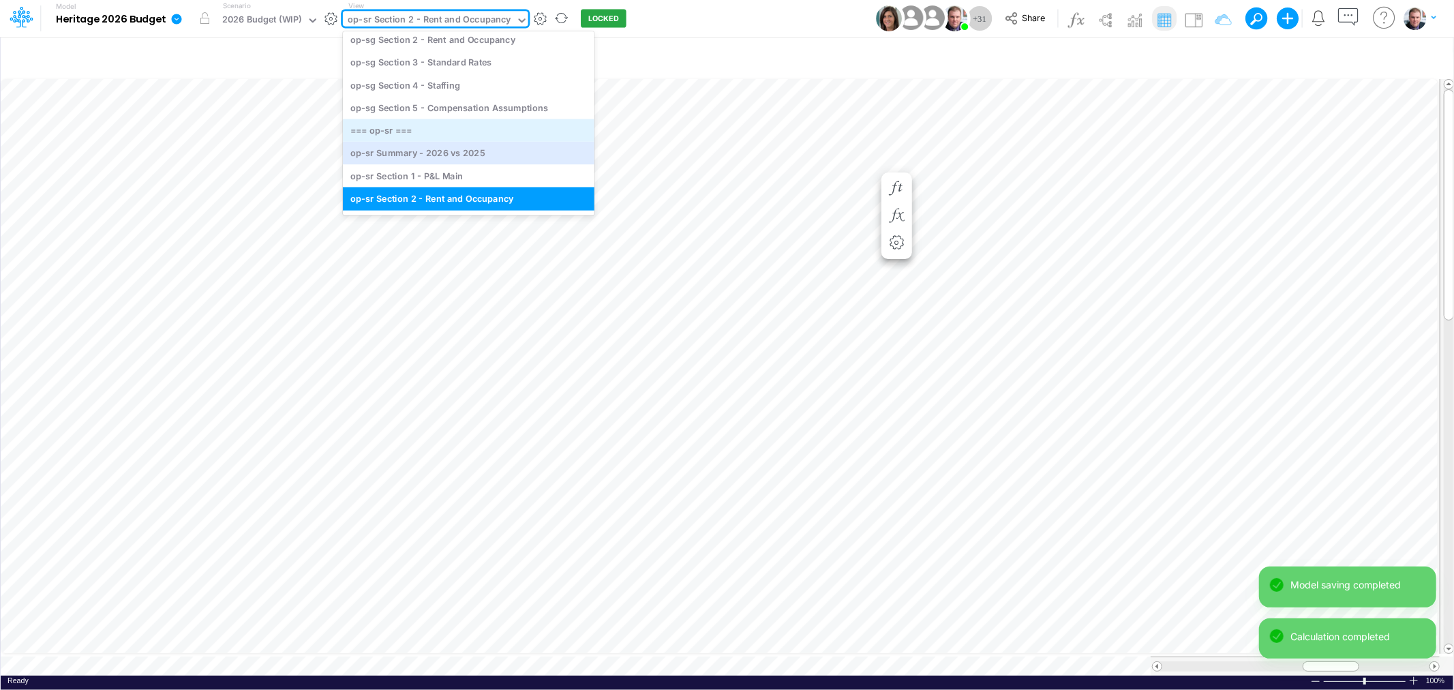
scroll to position [3295, 0]
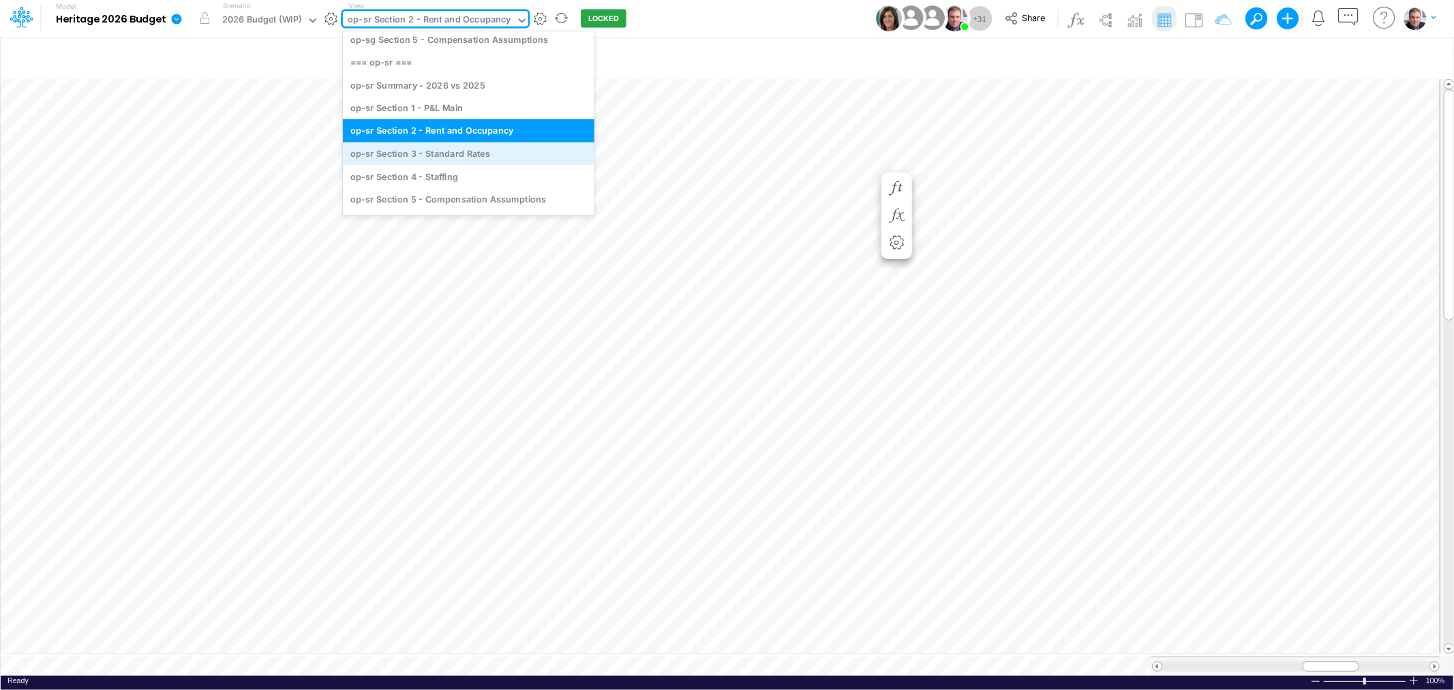
click at [486, 152] on div "op-sr Section 3 - Standard Rates" at bounding box center [469, 153] width 252 height 22
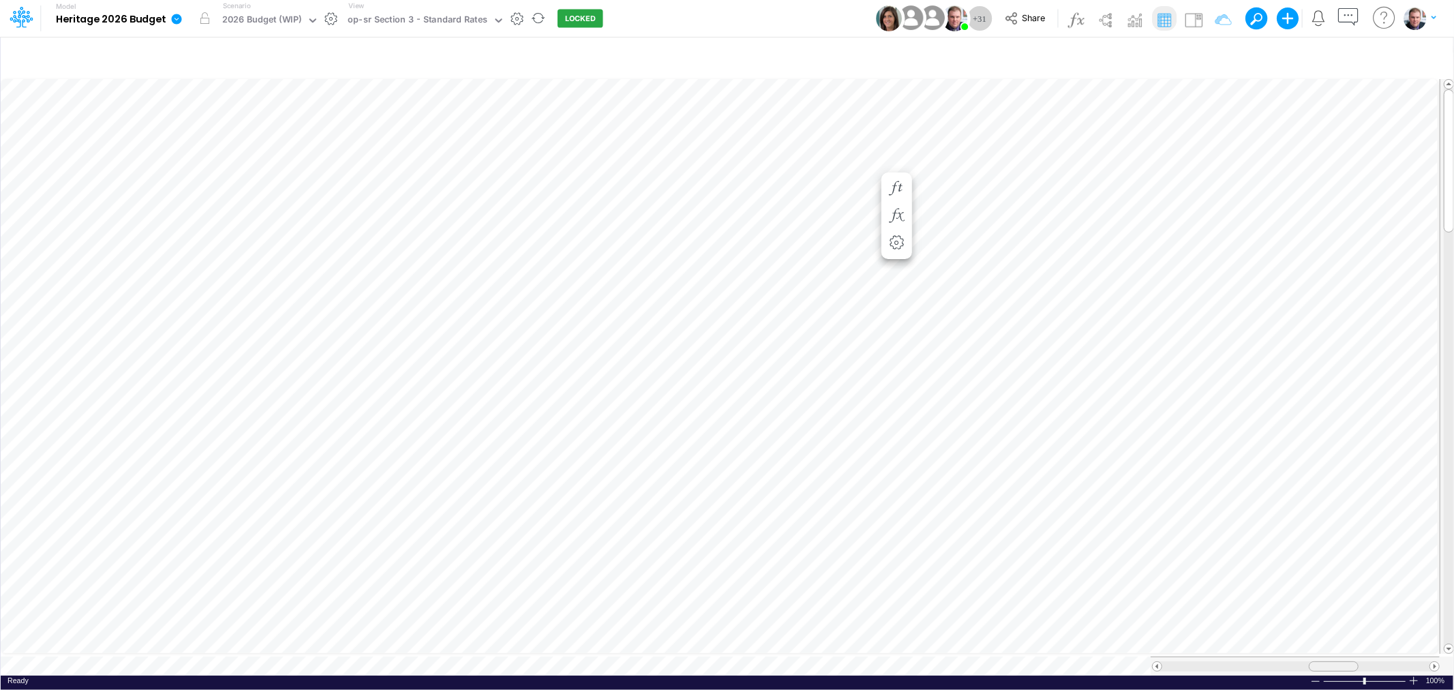
drag, startPoint x: 1327, startPoint y: 659, endPoint x: 1346, endPoint y: 659, distance: 18.4
click at [1346, 661] on div at bounding box center [1334, 666] width 50 height 10
click at [1323, 661] on div at bounding box center [1333, 666] width 50 height 10
click at [744, 307] on div "Paste Cut Copy AutoFill 9.363997371132768" at bounding box center [727, 375] width 1453 height 599
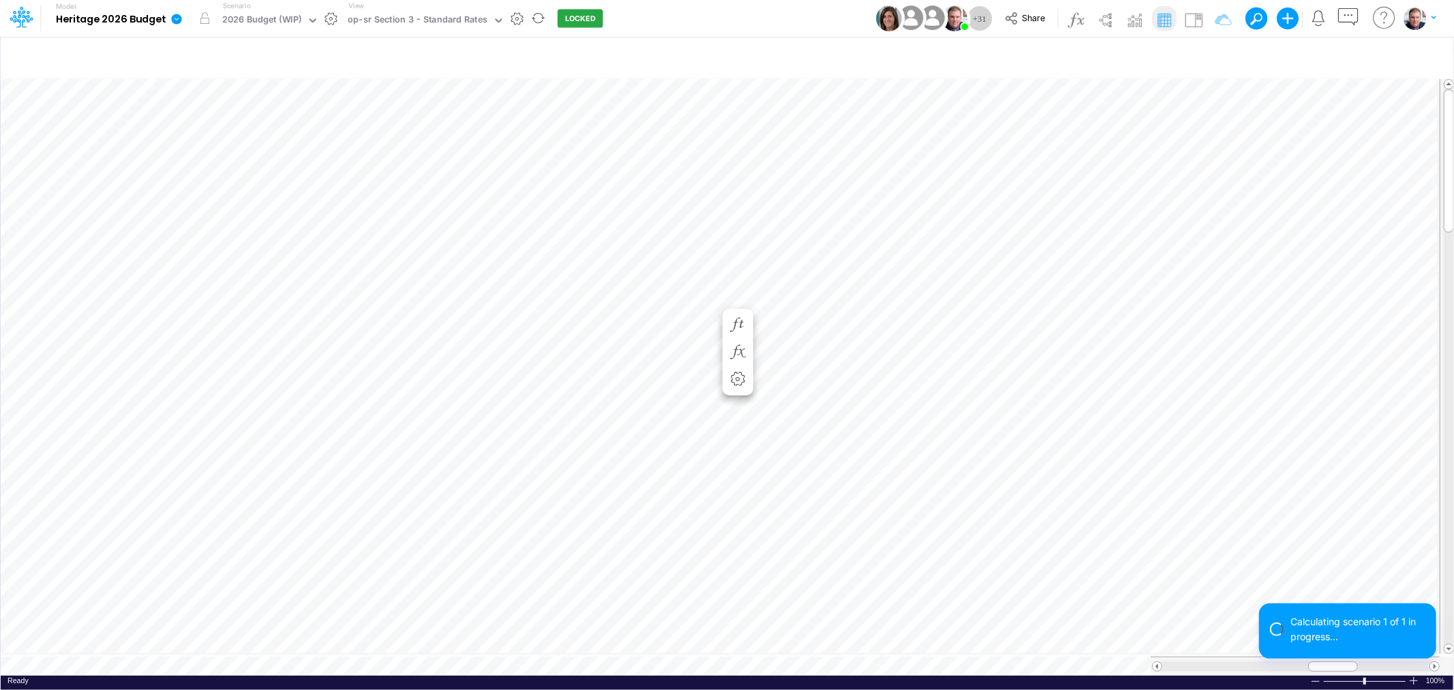
scroll to position [0, 1]
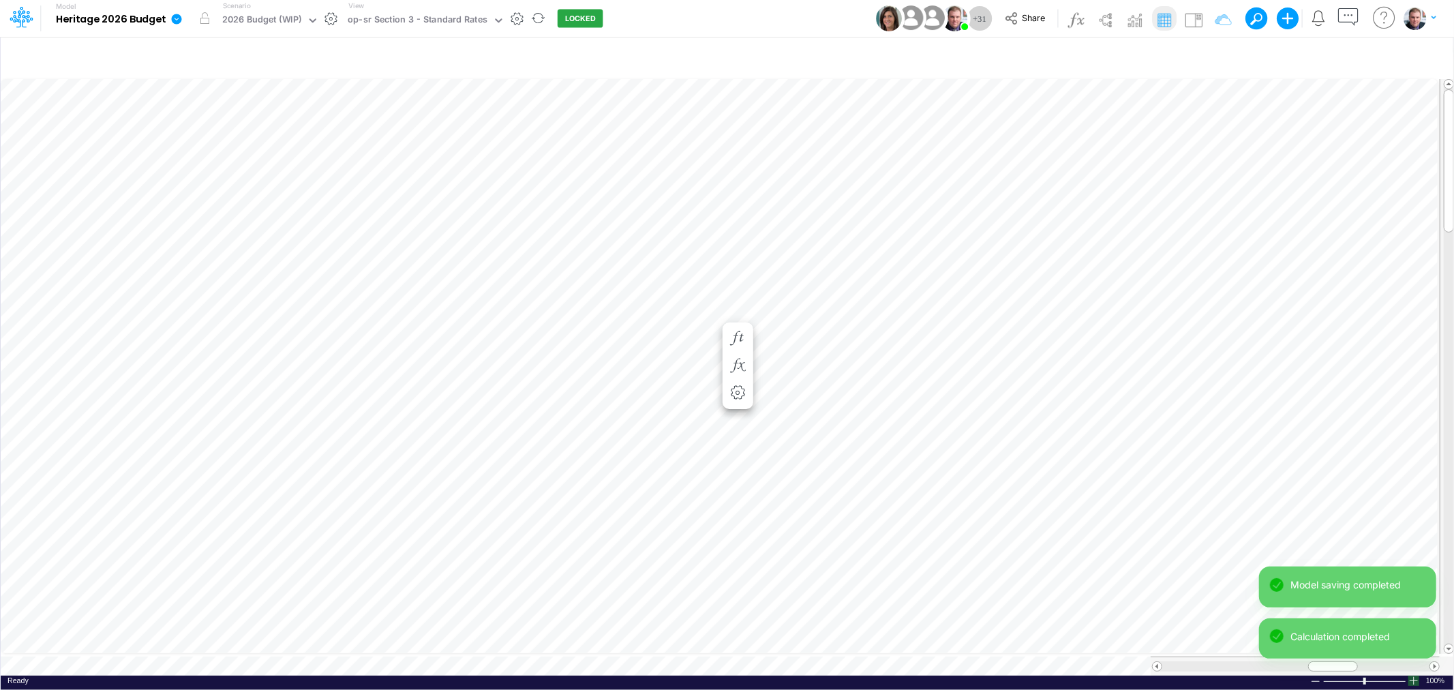
click at [1414, 676] on div at bounding box center [1414, 681] width 11 height 10
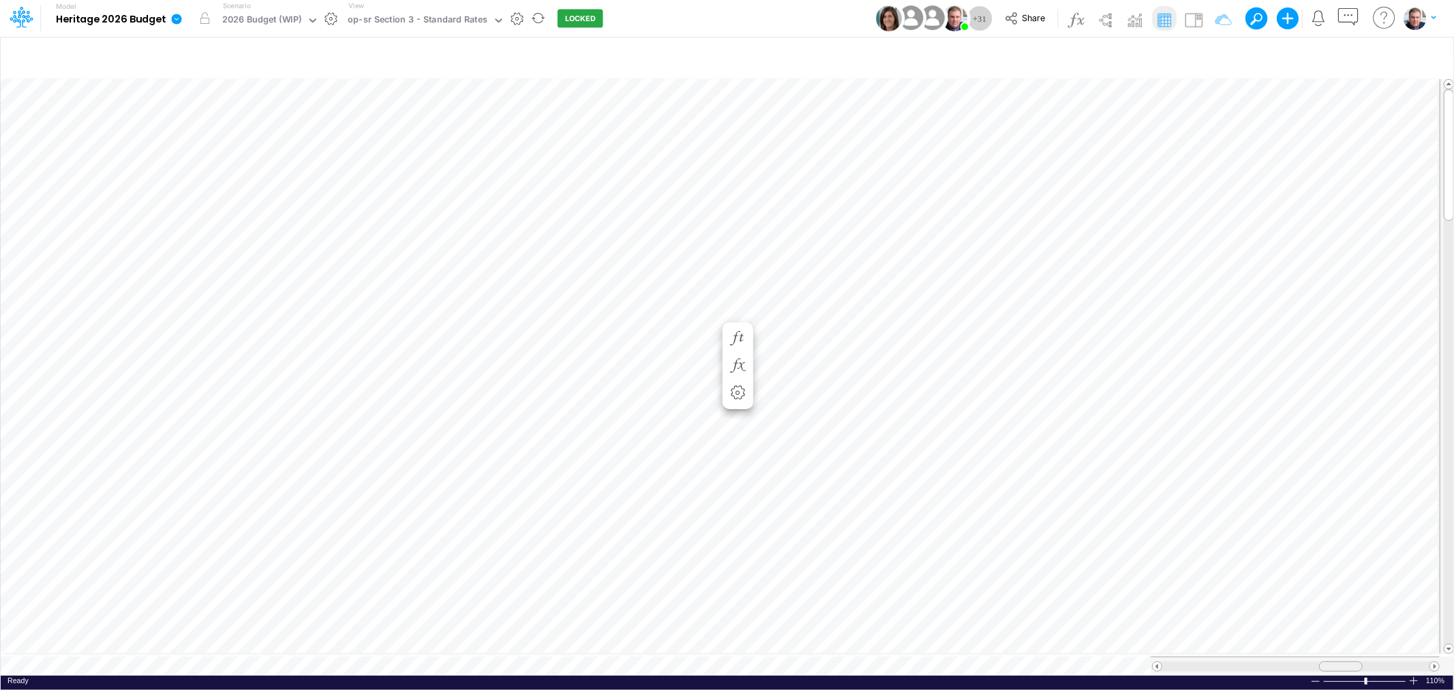
click at [1345, 661] on div at bounding box center [1341, 666] width 44 height 10
drag, startPoint x: 1051, startPoint y: 318, endPoint x: 1016, endPoint y: 318, distance: 34.8
click at [1016, 318] on div "9.8" at bounding box center [1052, 323] width 74 height 14
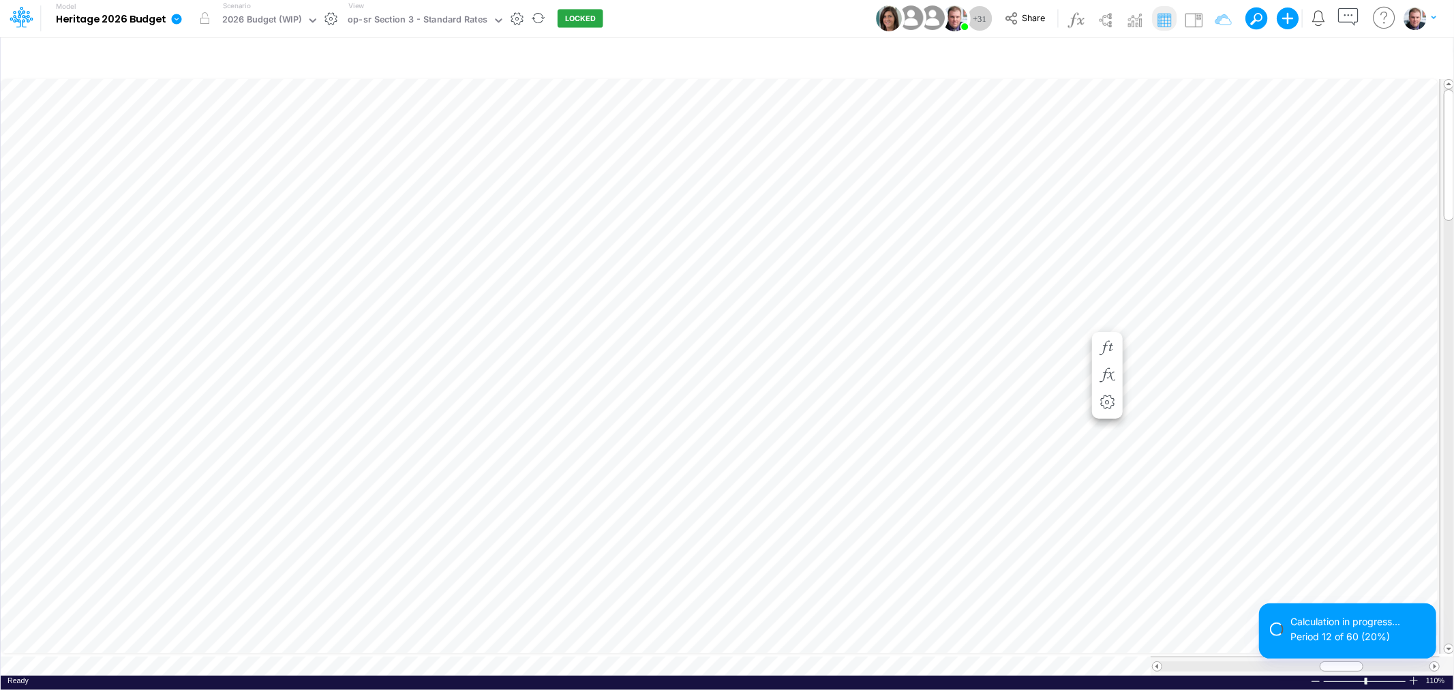
scroll to position [0, 1]
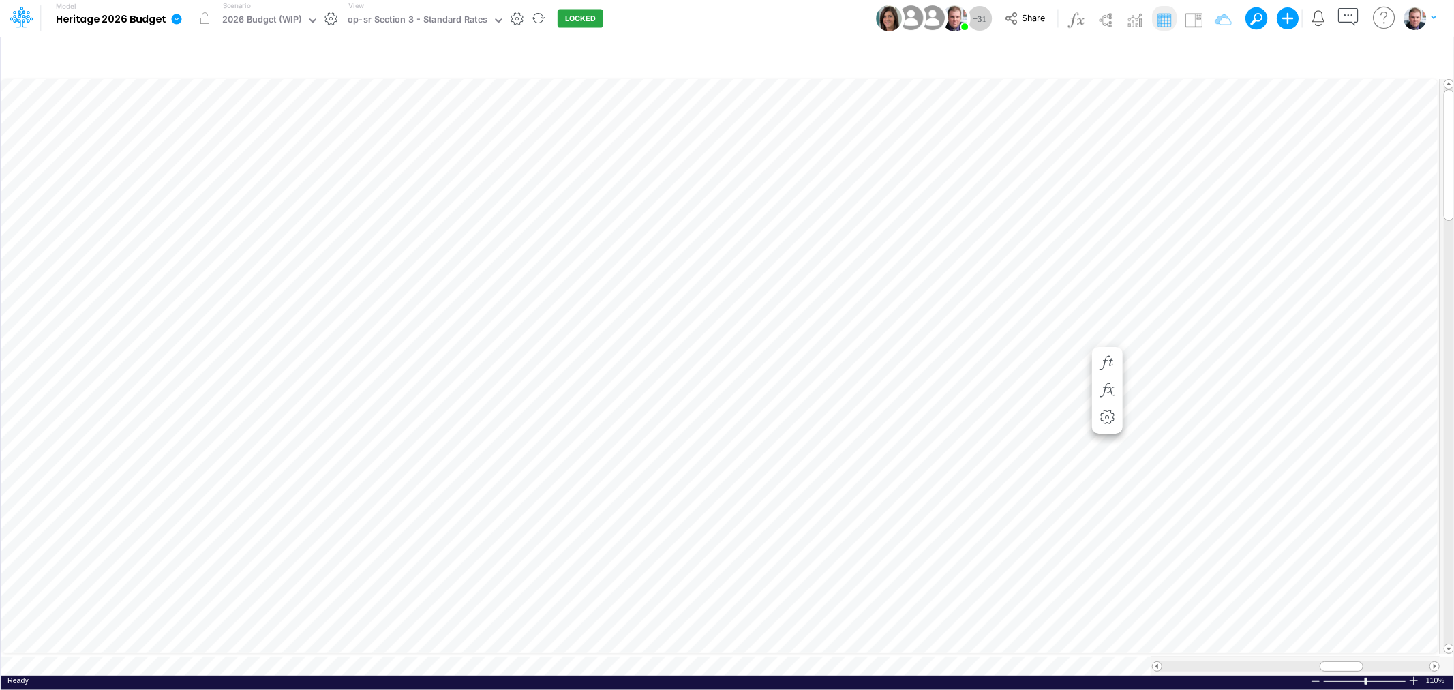
scroll to position [0, 1]
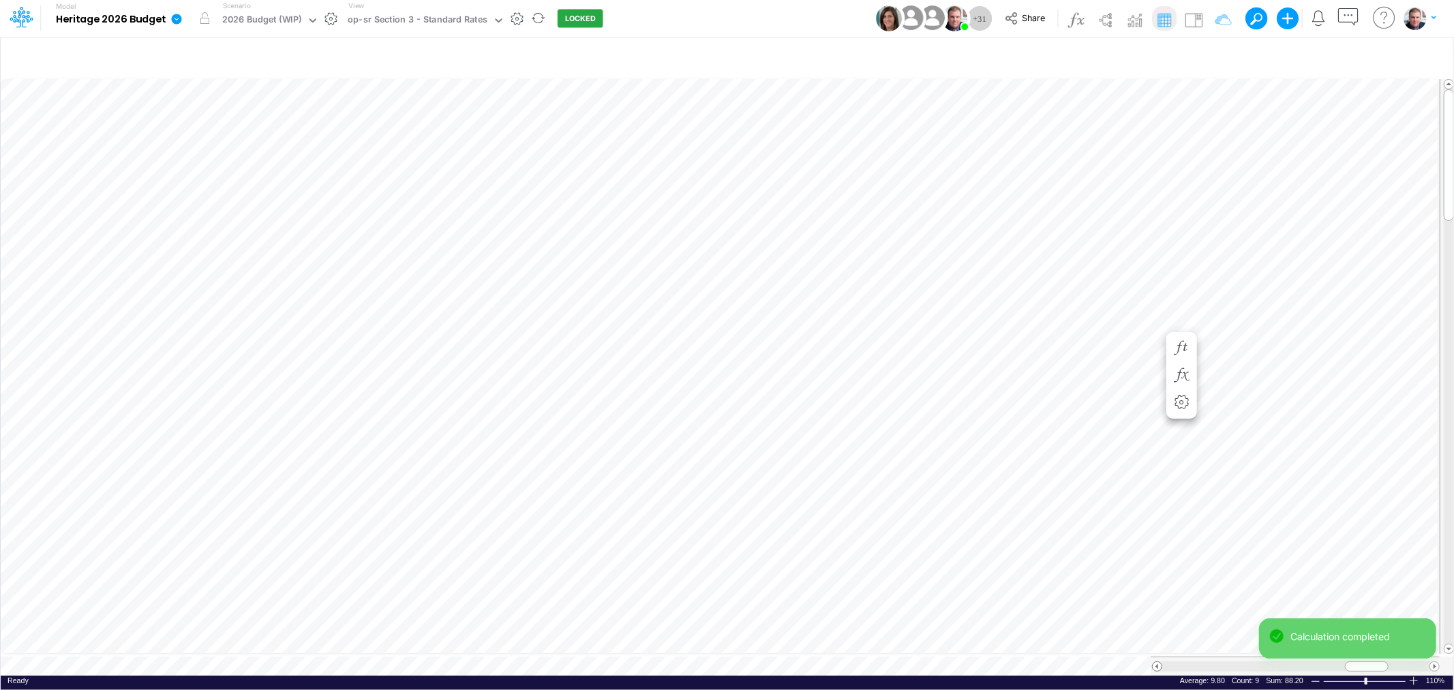
scroll to position [0, 1]
click at [1154, 662] on span at bounding box center [1157, 666] width 9 height 9
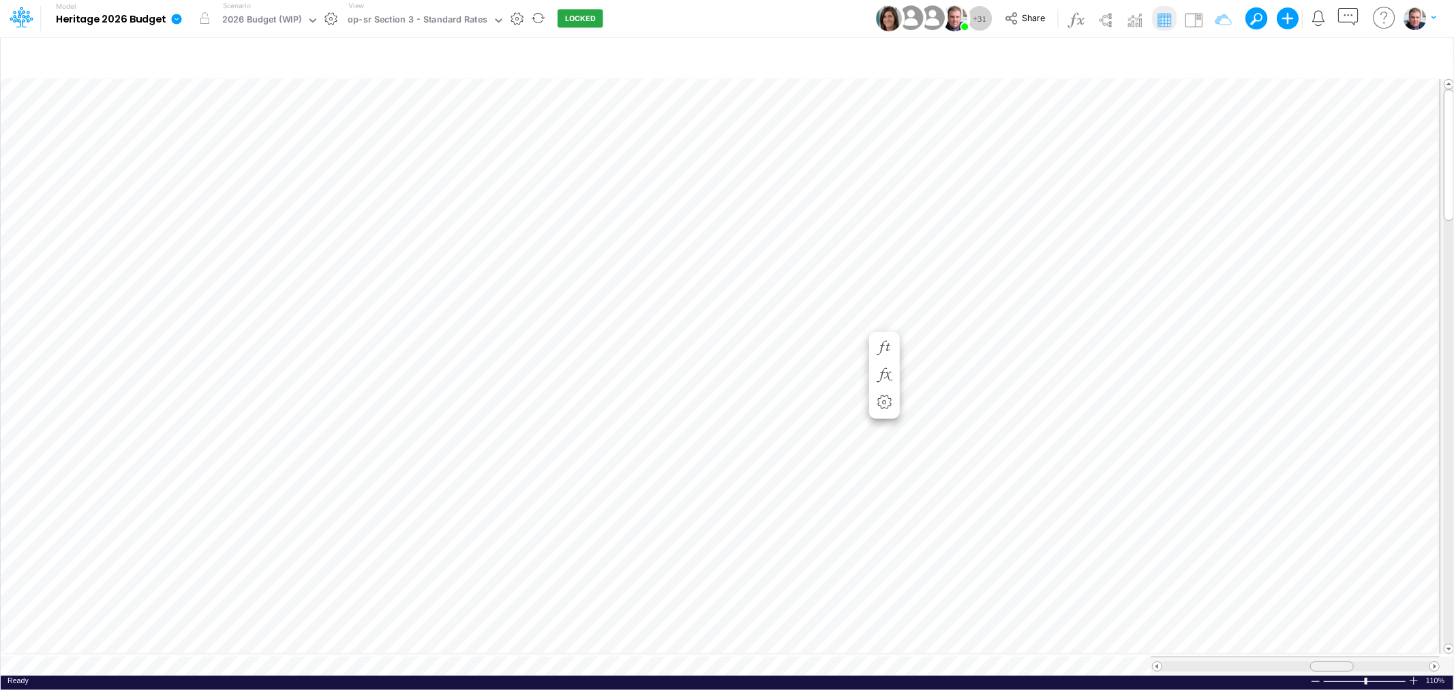
drag, startPoint x: 1342, startPoint y: 660, endPoint x: 1321, endPoint y: 665, distance: 21.0
click at [1321, 665] on div at bounding box center [1295, 666] width 289 height 19
click at [1330, 661] on div at bounding box center [1337, 666] width 44 height 10
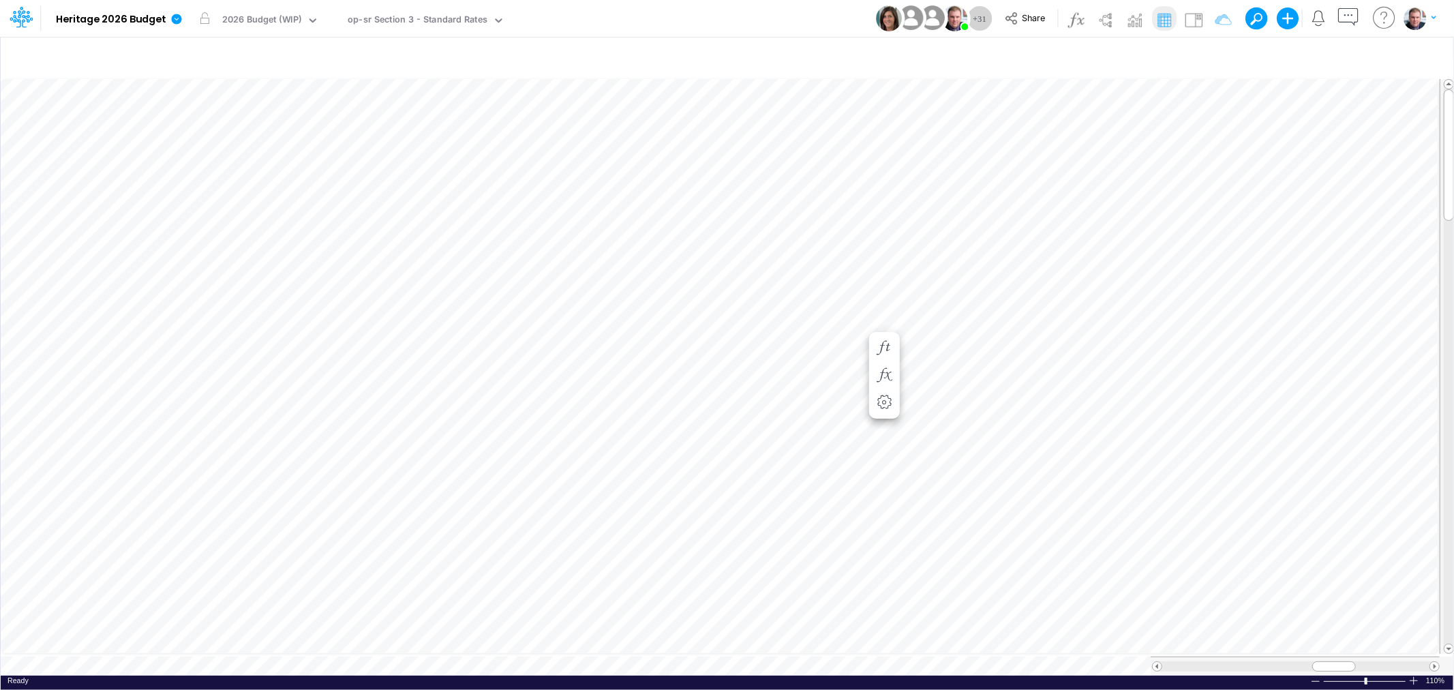
scroll to position [0, 1]
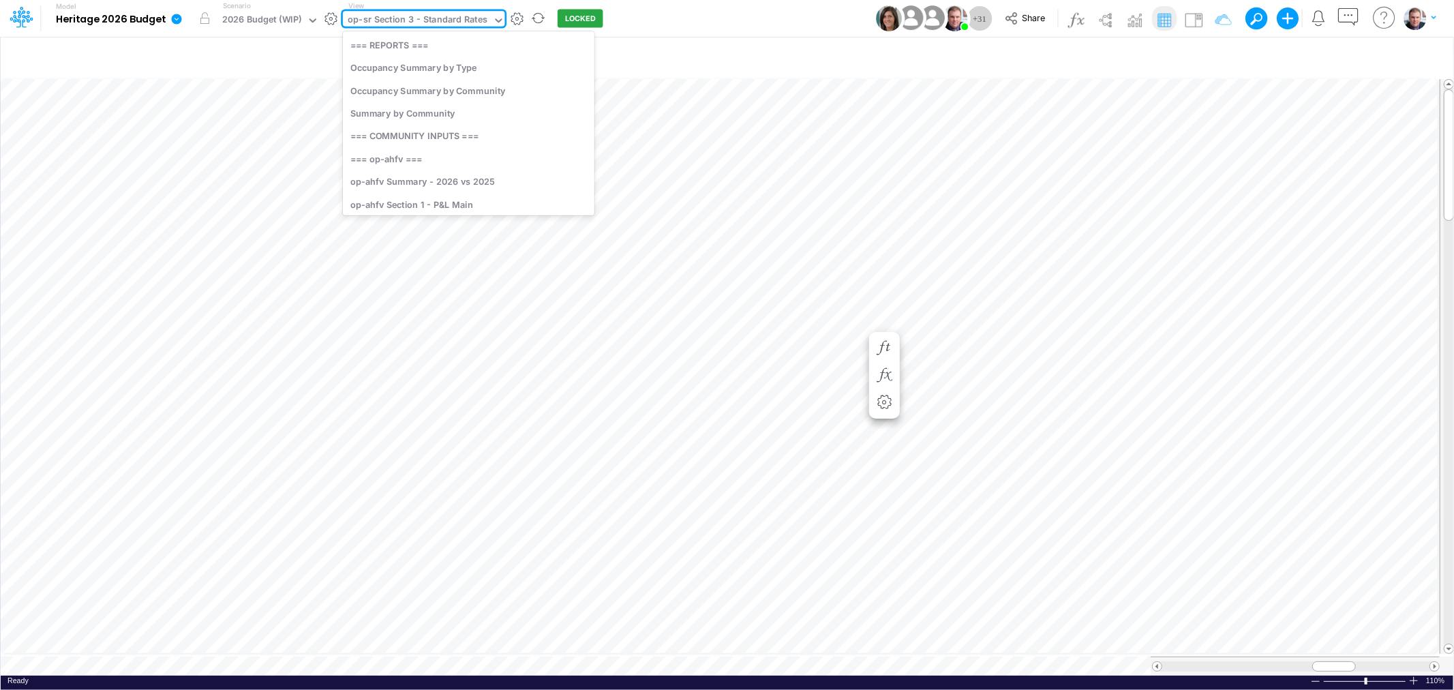
click at [472, 16] on div "op-sr Section 3 - Standard Rates" at bounding box center [418, 21] width 140 height 16
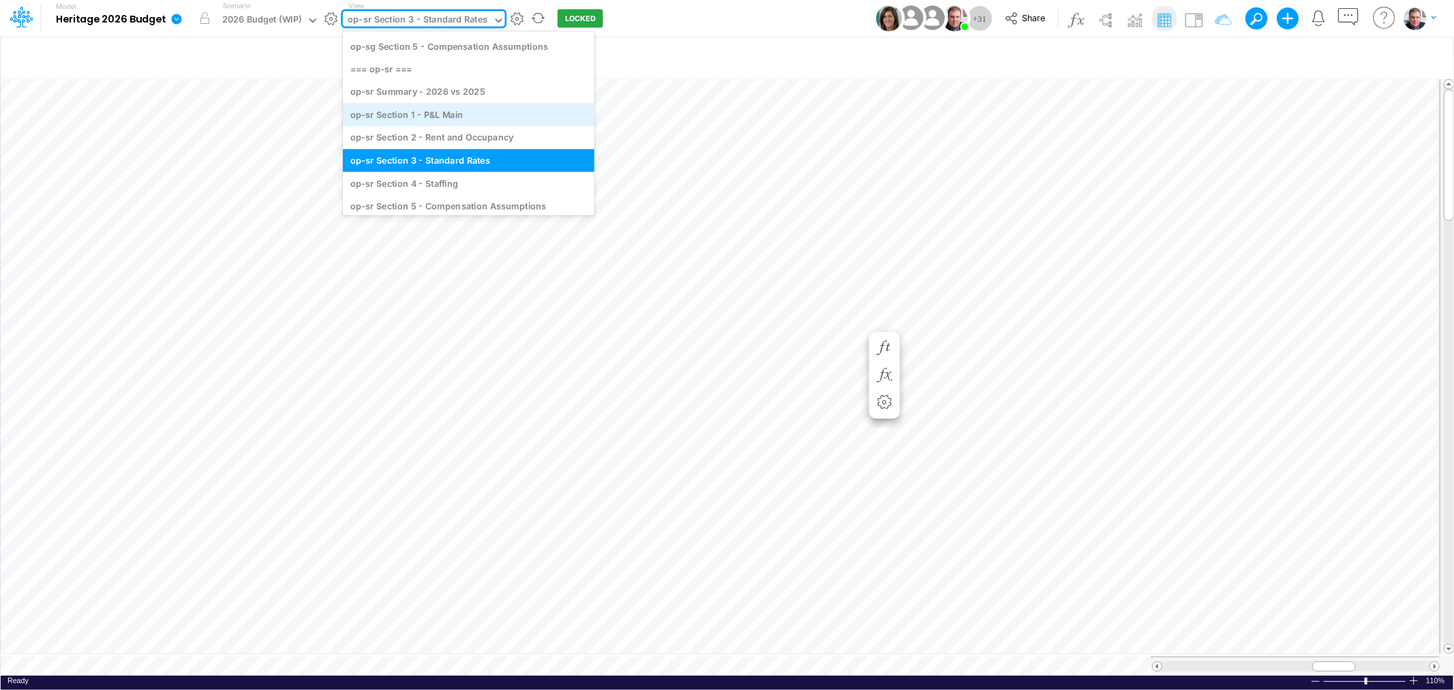
scroll to position [3320, 0]
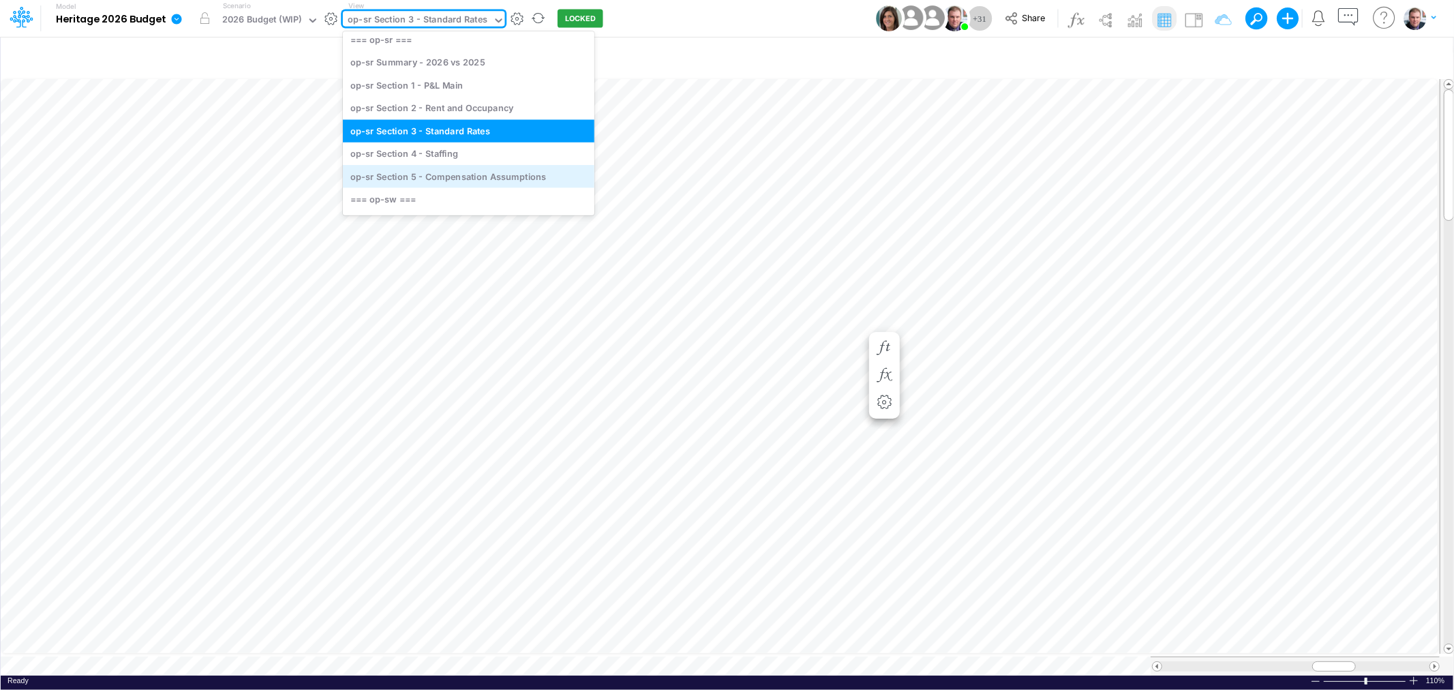
click at [460, 171] on div "op-sr Section 5 - Compensation Assumptions" at bounding box center [469, 176] width 252 height 22
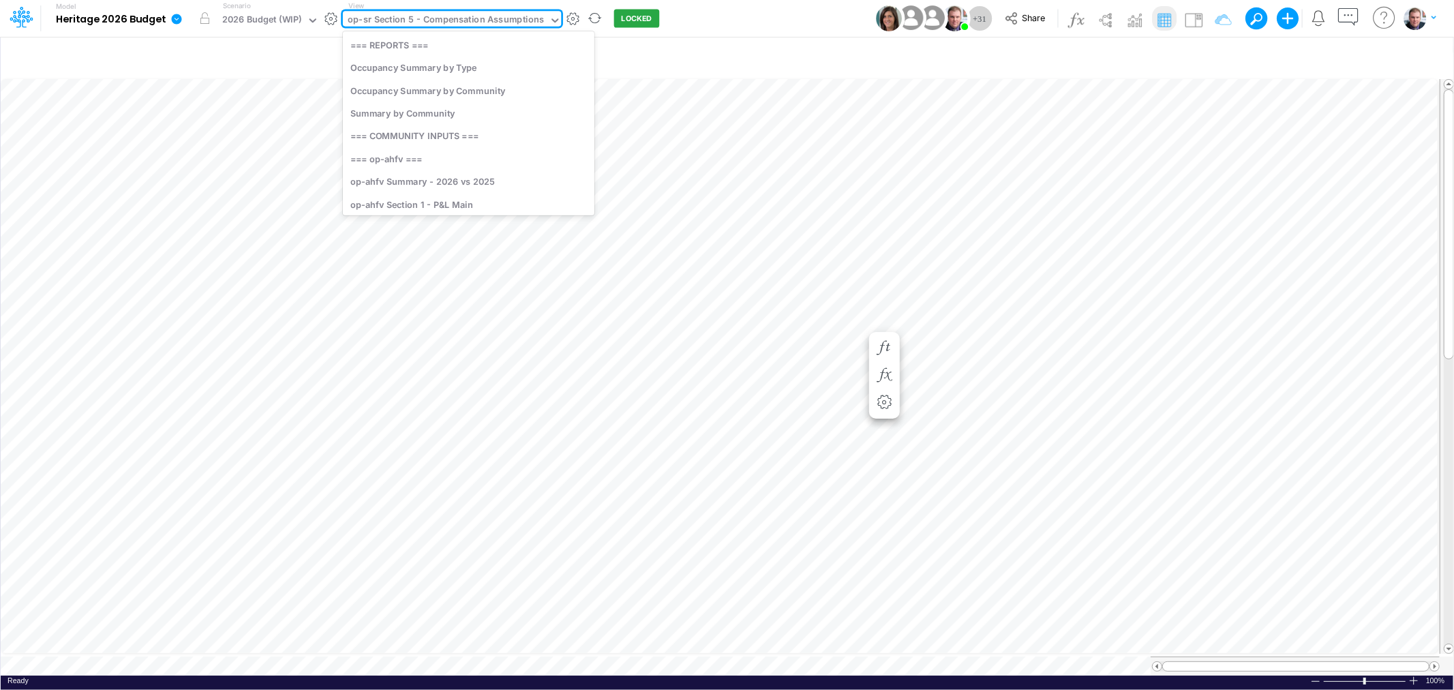
click at [509, 16] on div "op-sr Section 5 - Compensation Assumptions" at bounding box center [446, 21] width 196 height 16
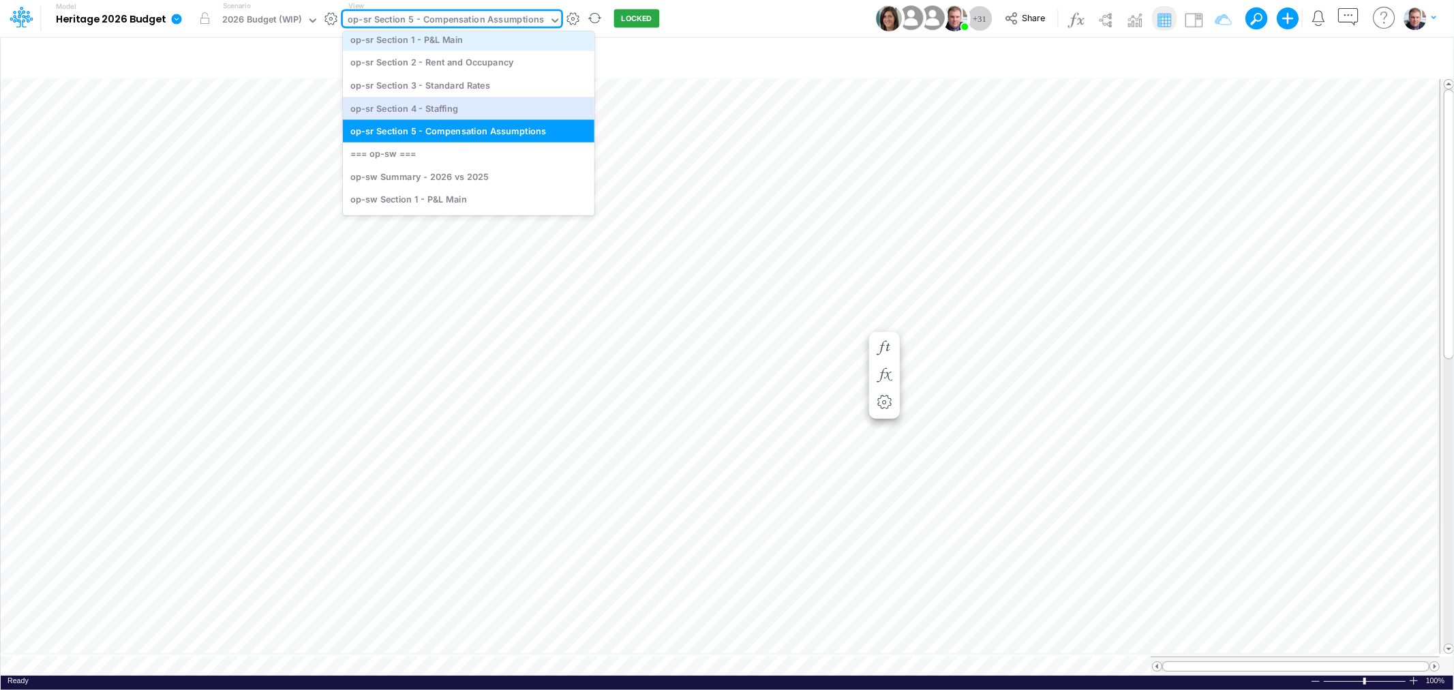
scroll to position [3295, 0]
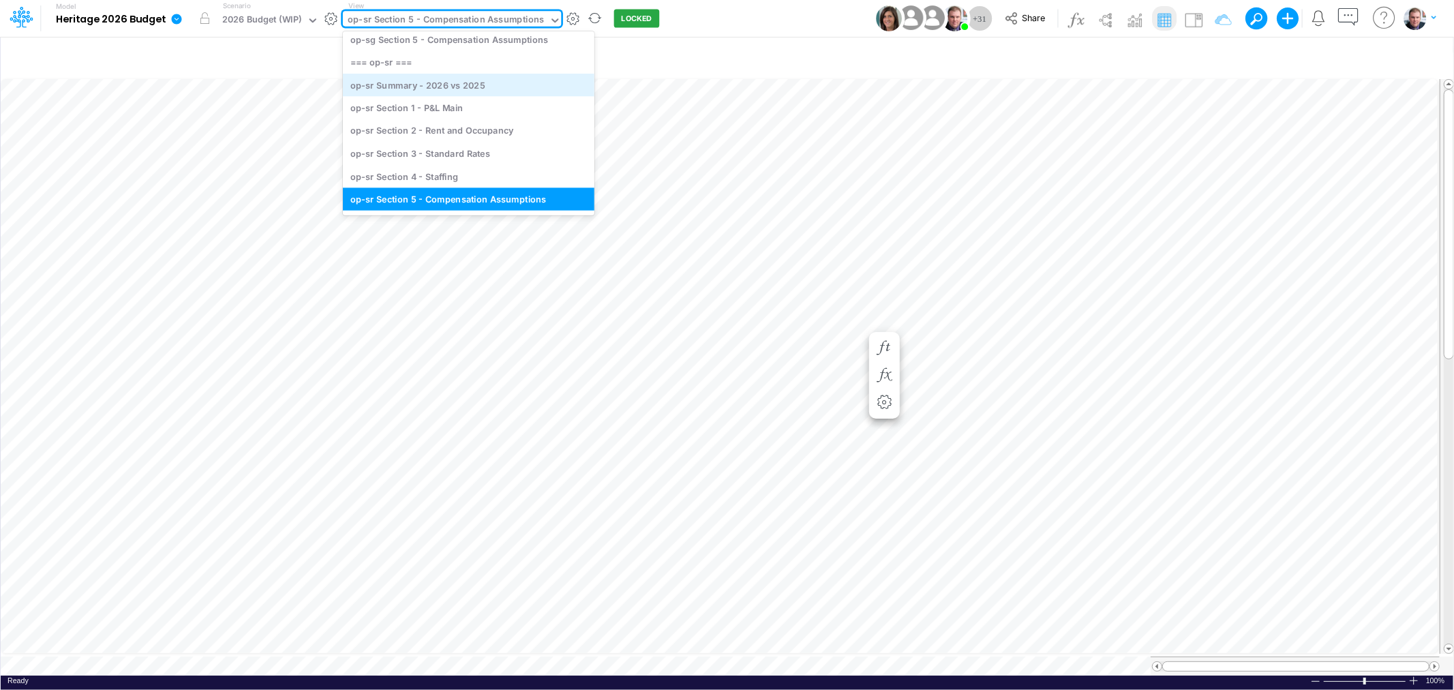
click at [475, 80] on div "op-sr Summary - 2026 vs 2025" at bounding box center [469, 85] width 252 height 22
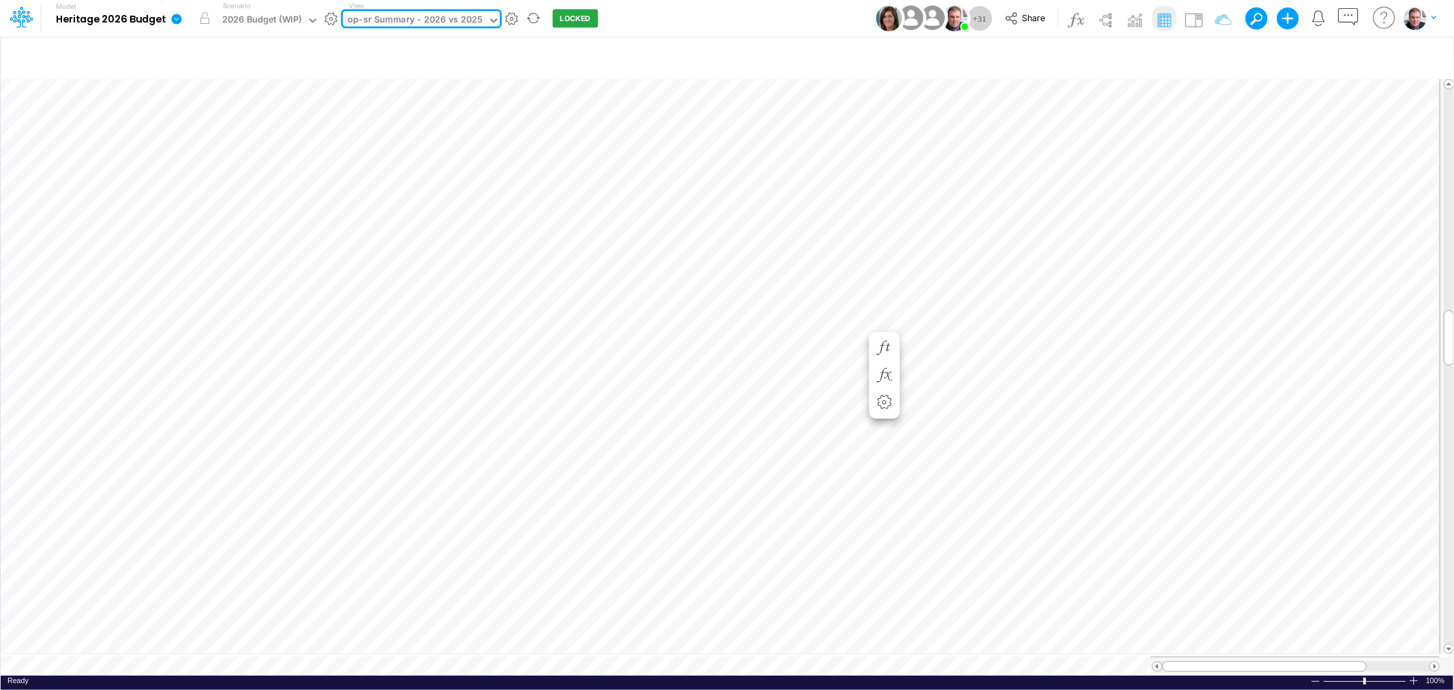
click at [467, 17] on div "op-sr Summary - 2026 vs 2025" at bounding box center [415, 21] width 135 height 16
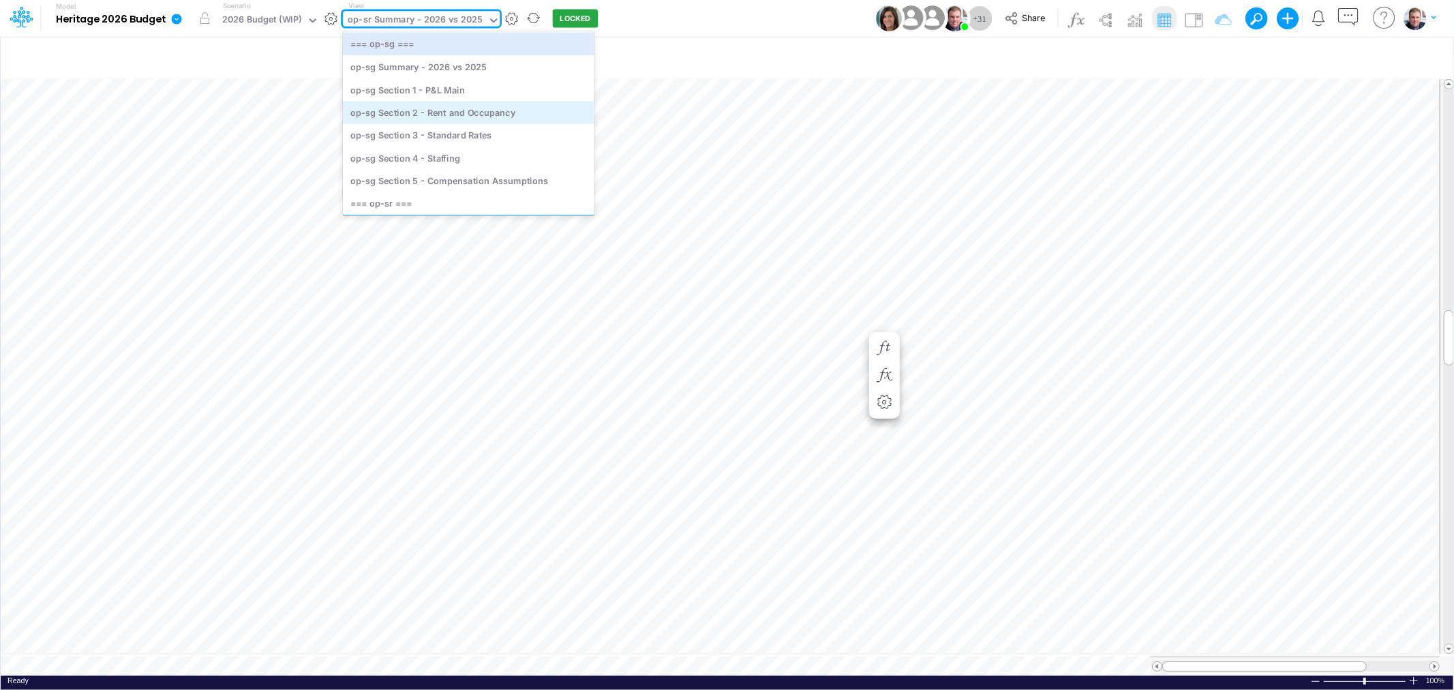
scroll to position [3169, 0]
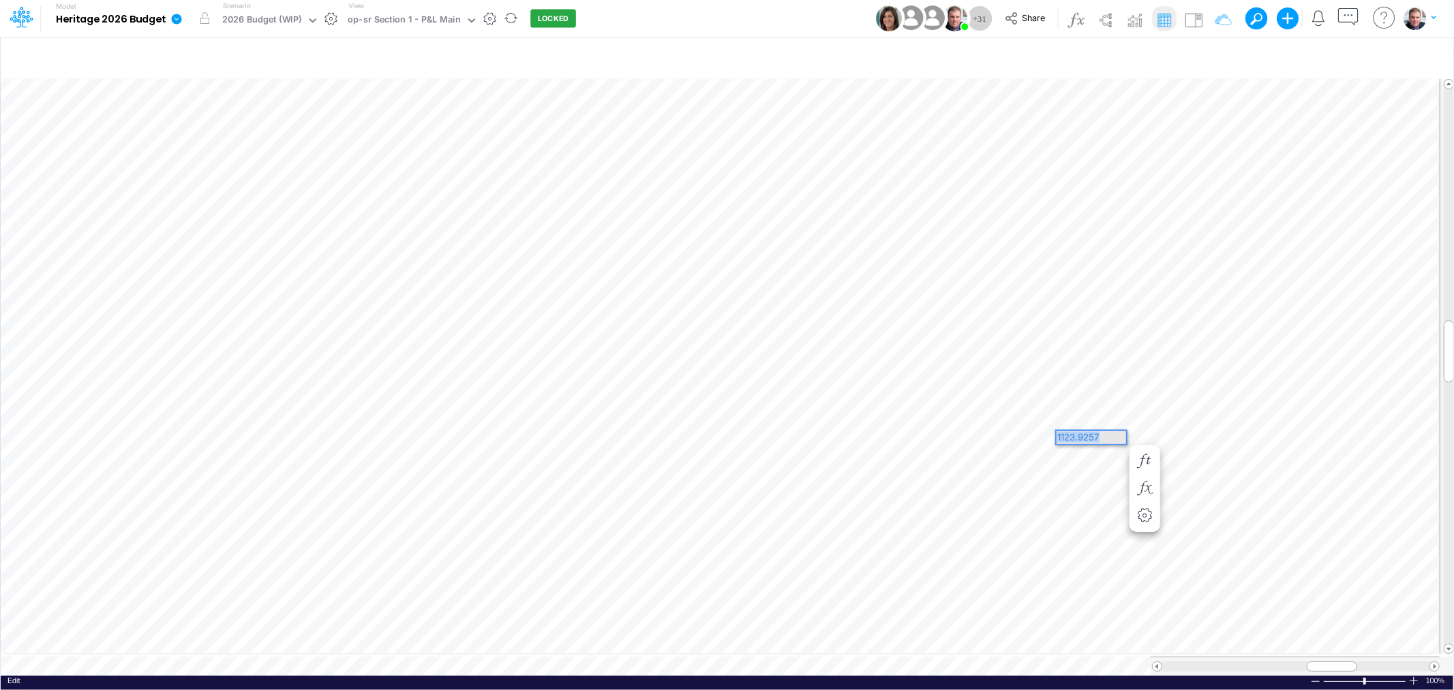
click at [1050, 434] on div "Paste Cut Copy AutoFill 1123.9257" at bounding box center [727, 375] width 1453 height 599
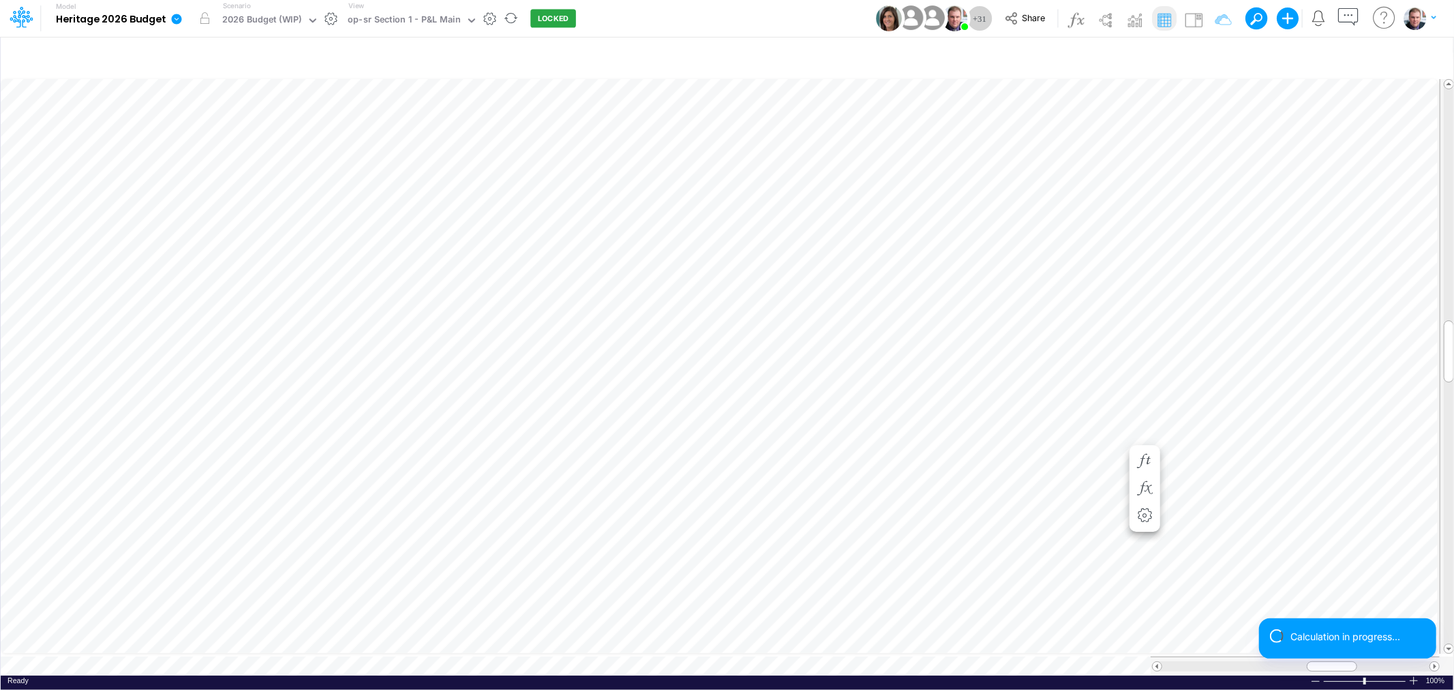
scroll to position [0, 1]
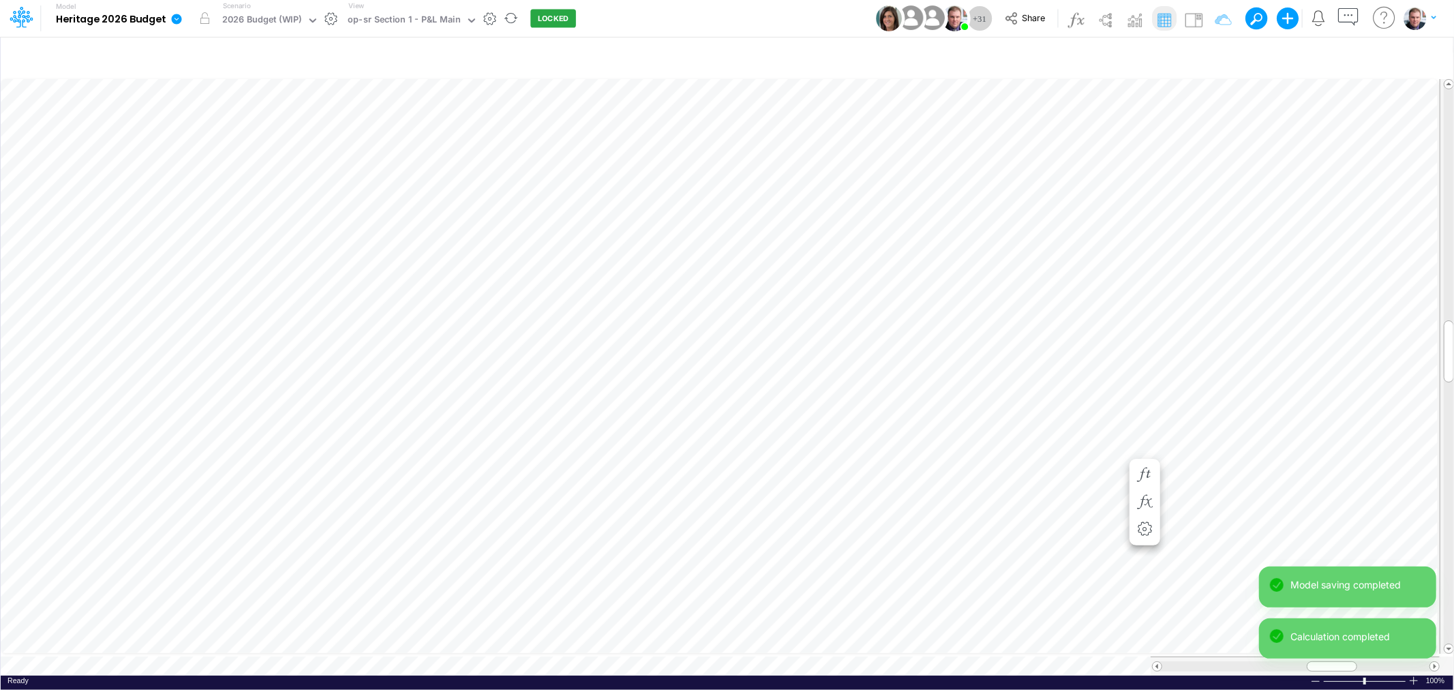
scroll to position [0, 1]
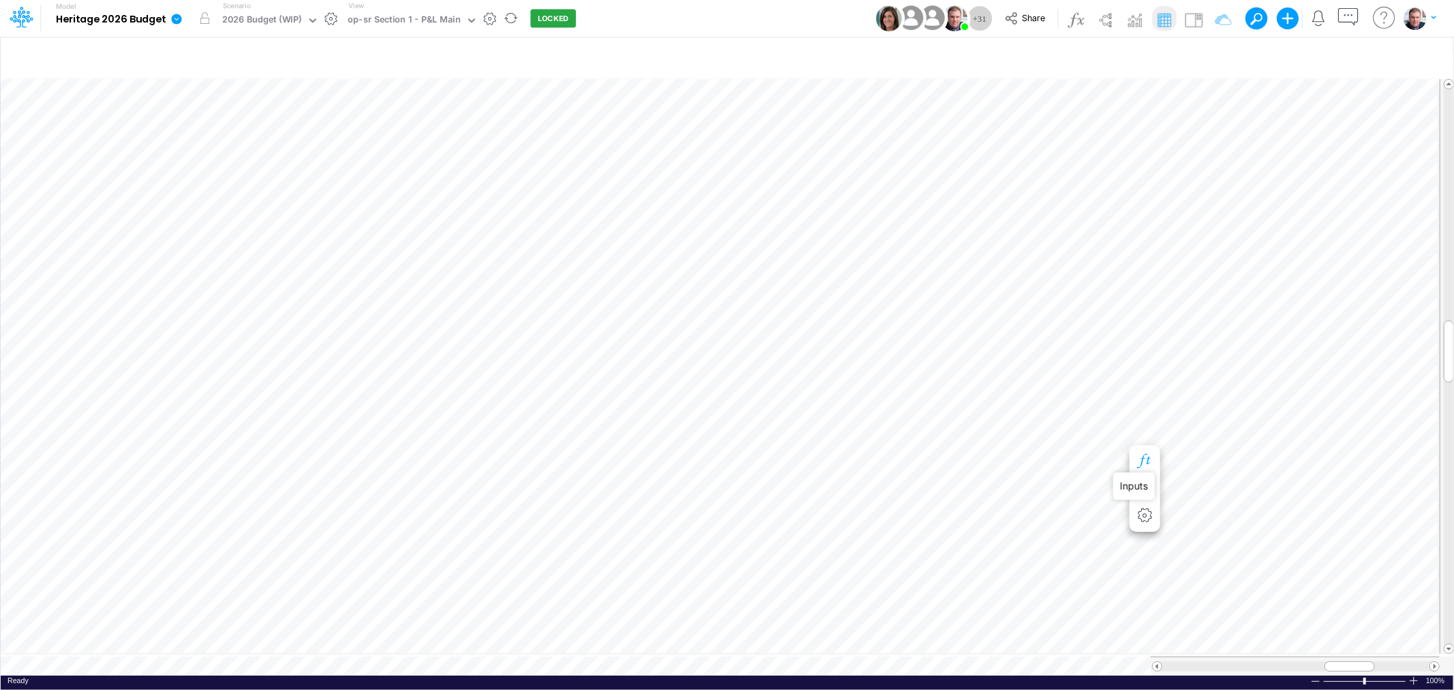
click at [1141, 462] on icon "button" at bounding box center [1144, 461] width 20 height 14
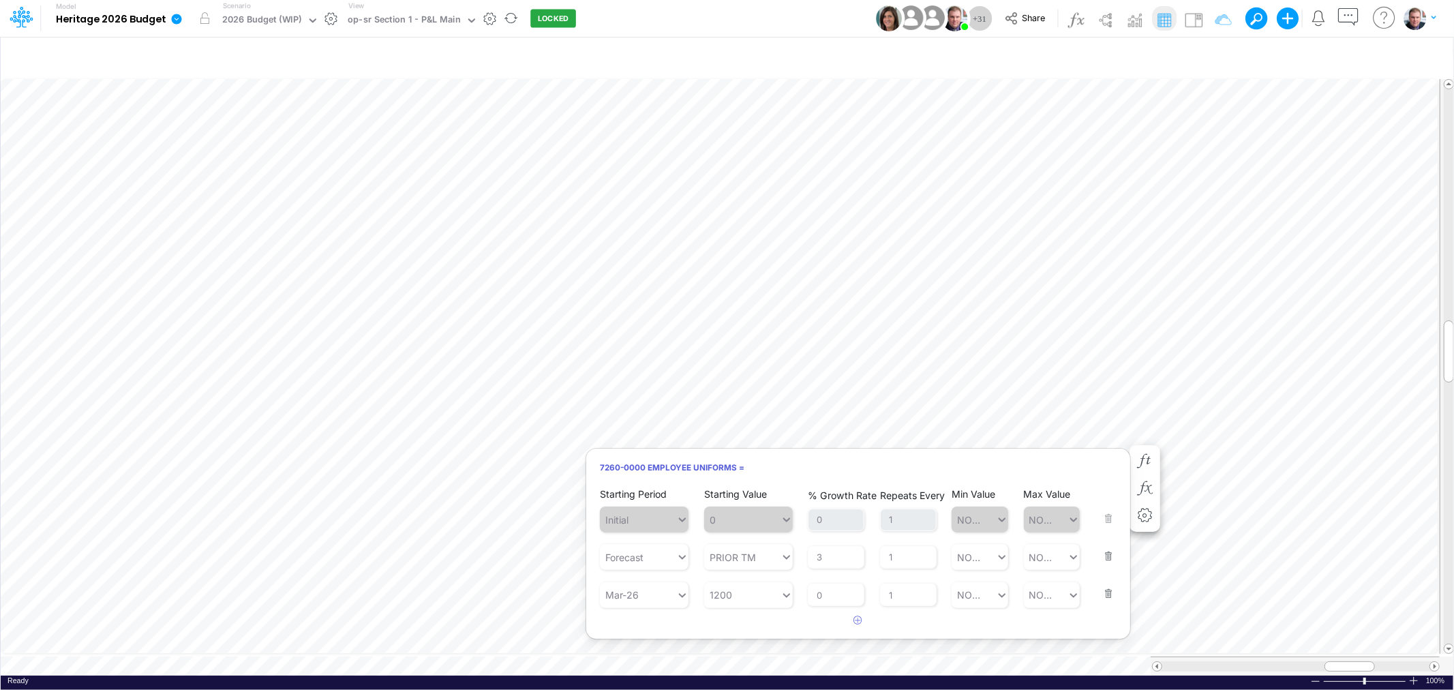
click at [1108, 595] on button "button" at bounding box center [1105, 585] width 18 height 37
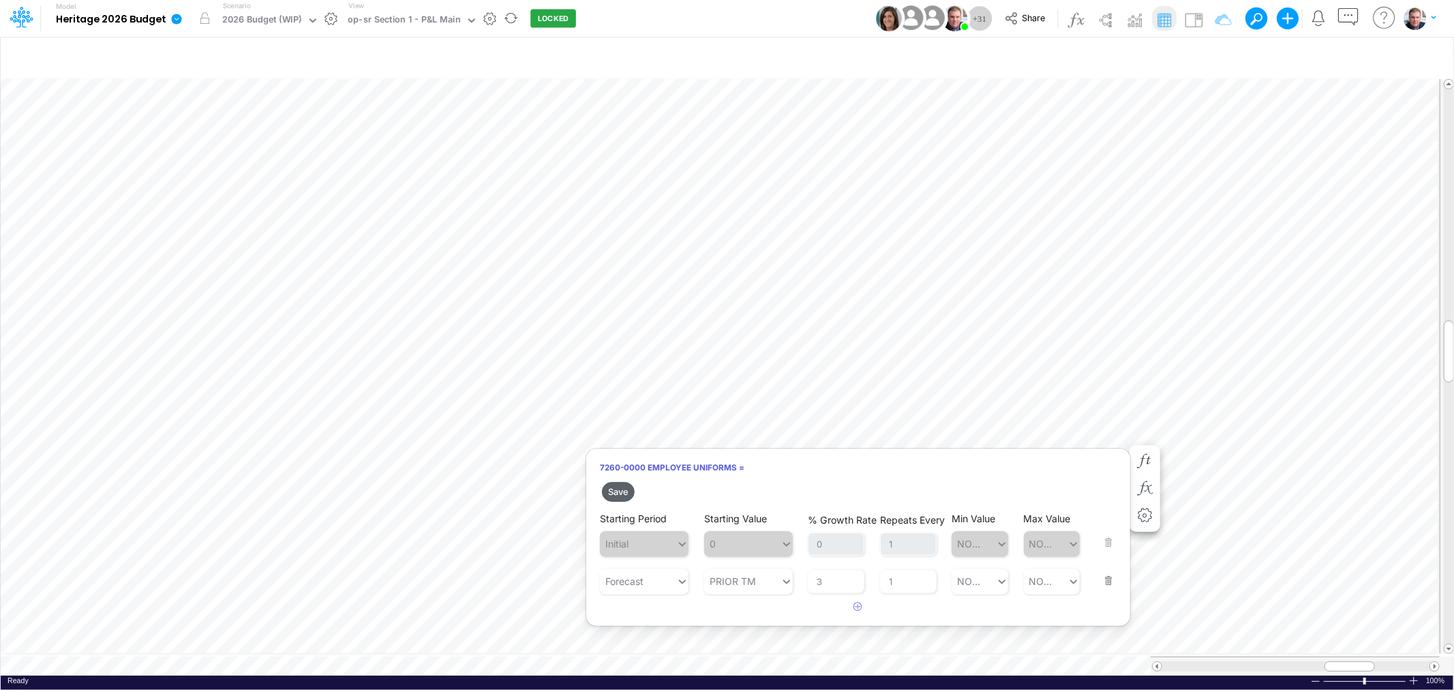
click at [622, 485] on button "Save" at bounding box center [618, 492] width 33 height 20
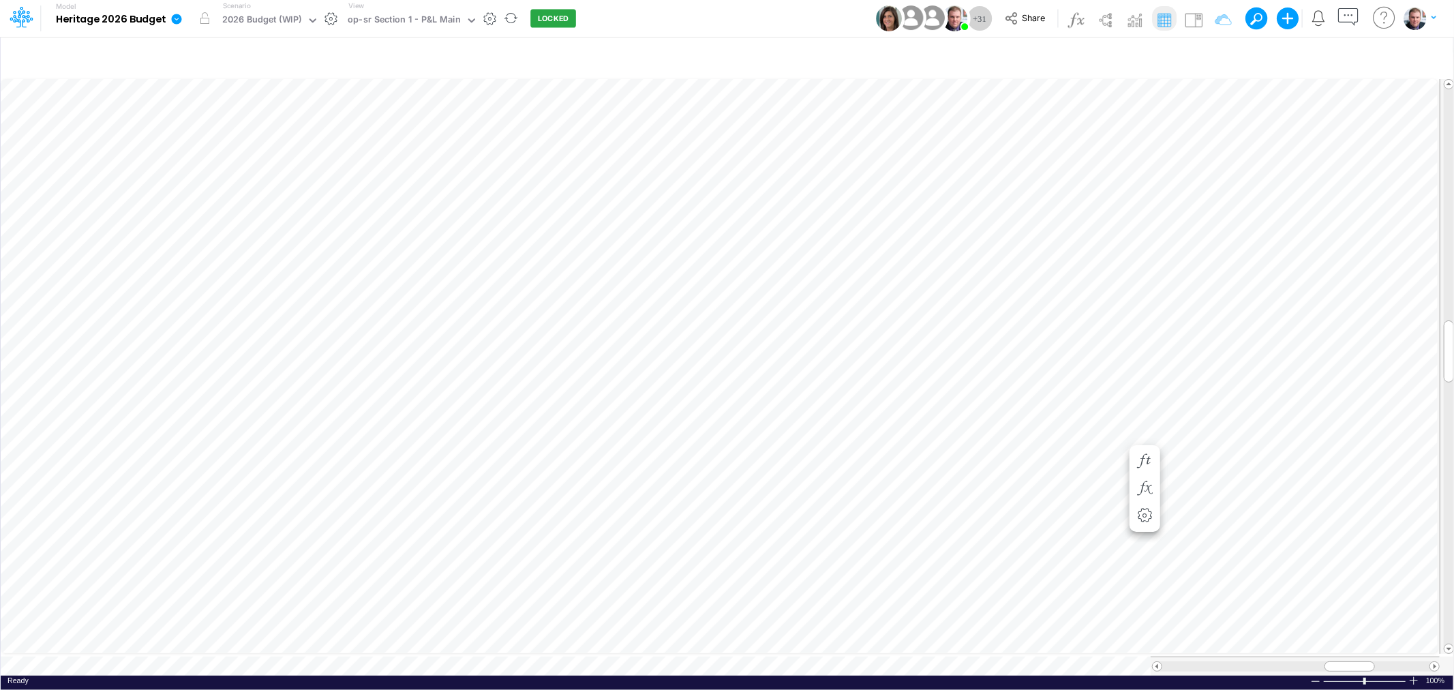
scroll to position [0, 1]
drag, startPoint x: 765, startPoint y: 437, endPoint x: 705, endPoint y: 437, distance: 60.0
click at [706, 437] on div "1123.9257" at bounding box center [741, 437] width 70 height 13
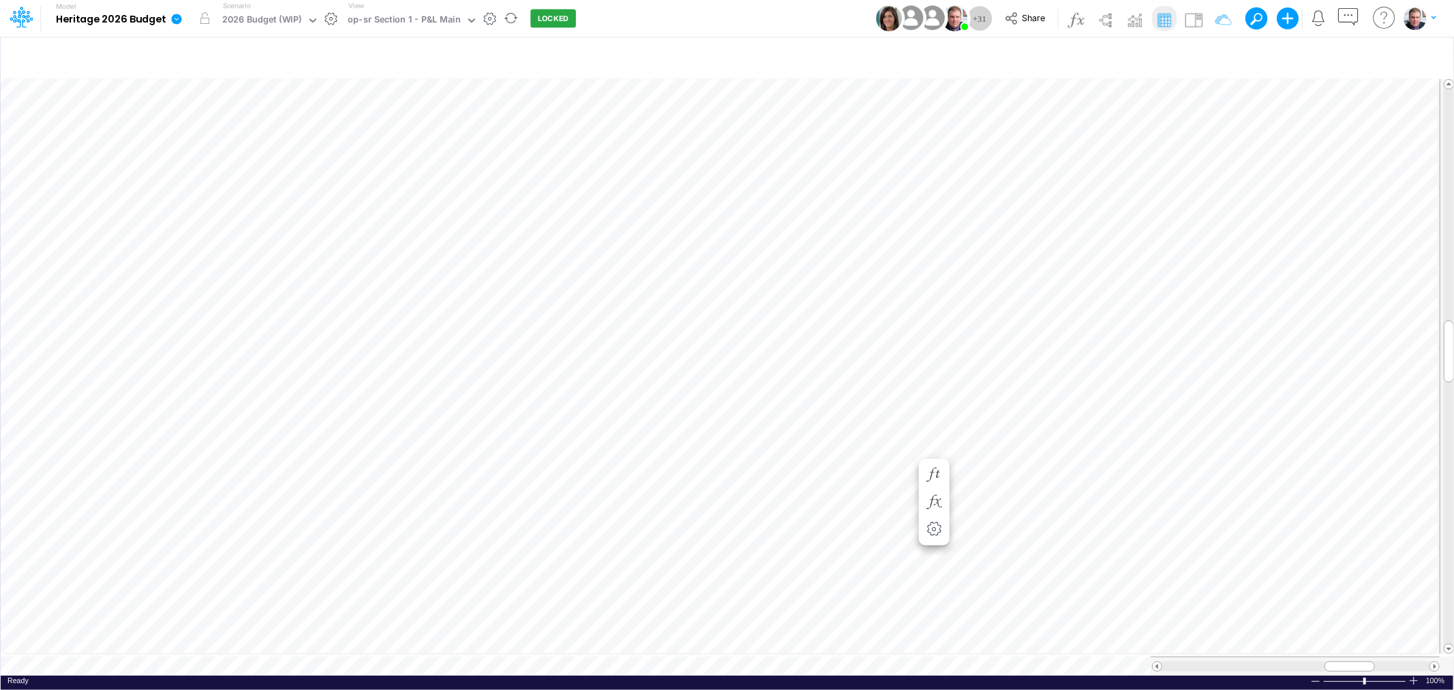
scroll to position [0, 1]
click at [1344, 14] on icon "button" at bounding box center [1348, 17] width 25 height 25
click at [1209, 89] on icon at bounding box center [1207, 94] width 12 height 12
click at [1256, 147] on span "7260-0000 Employee Uniforms" at bounding box center [1259, 144] width 123 height 15
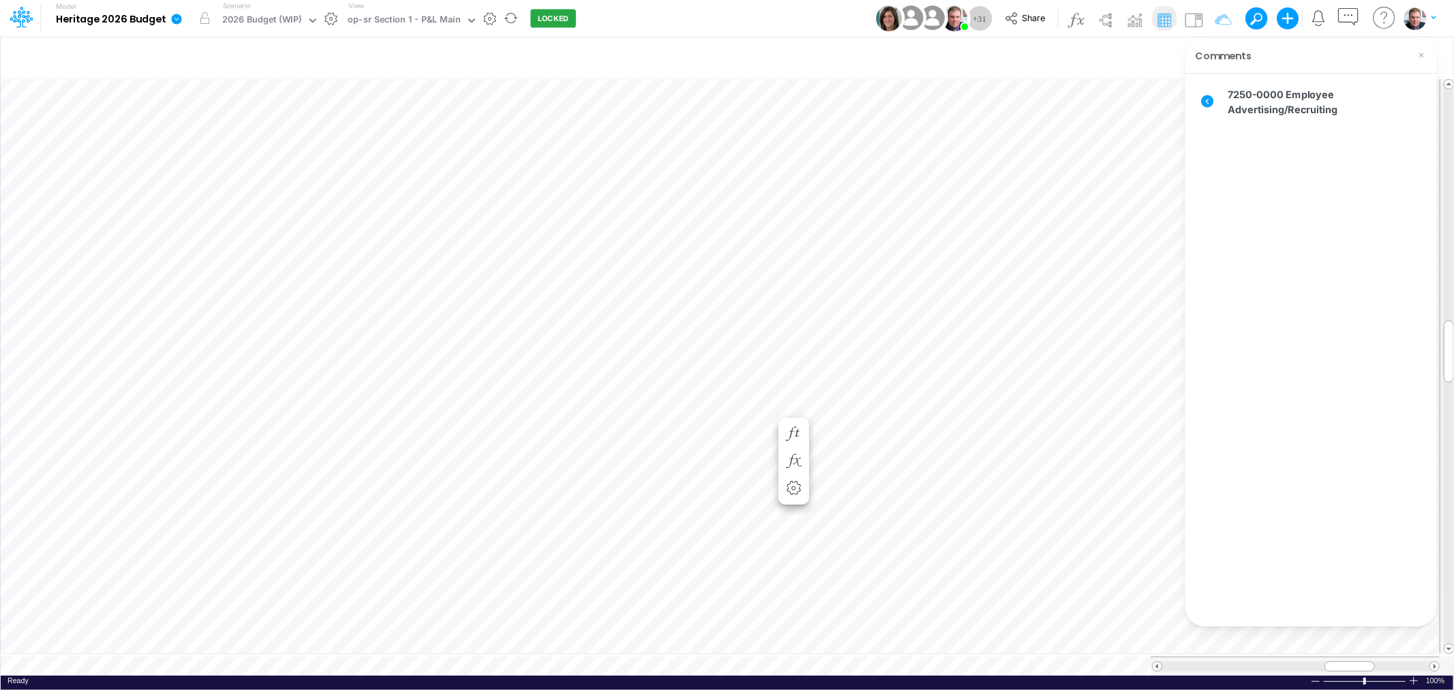
scroll to position [0, 1]
click at [1207, 100] on icon at bounding box center [1208, 101] width 15 height 15
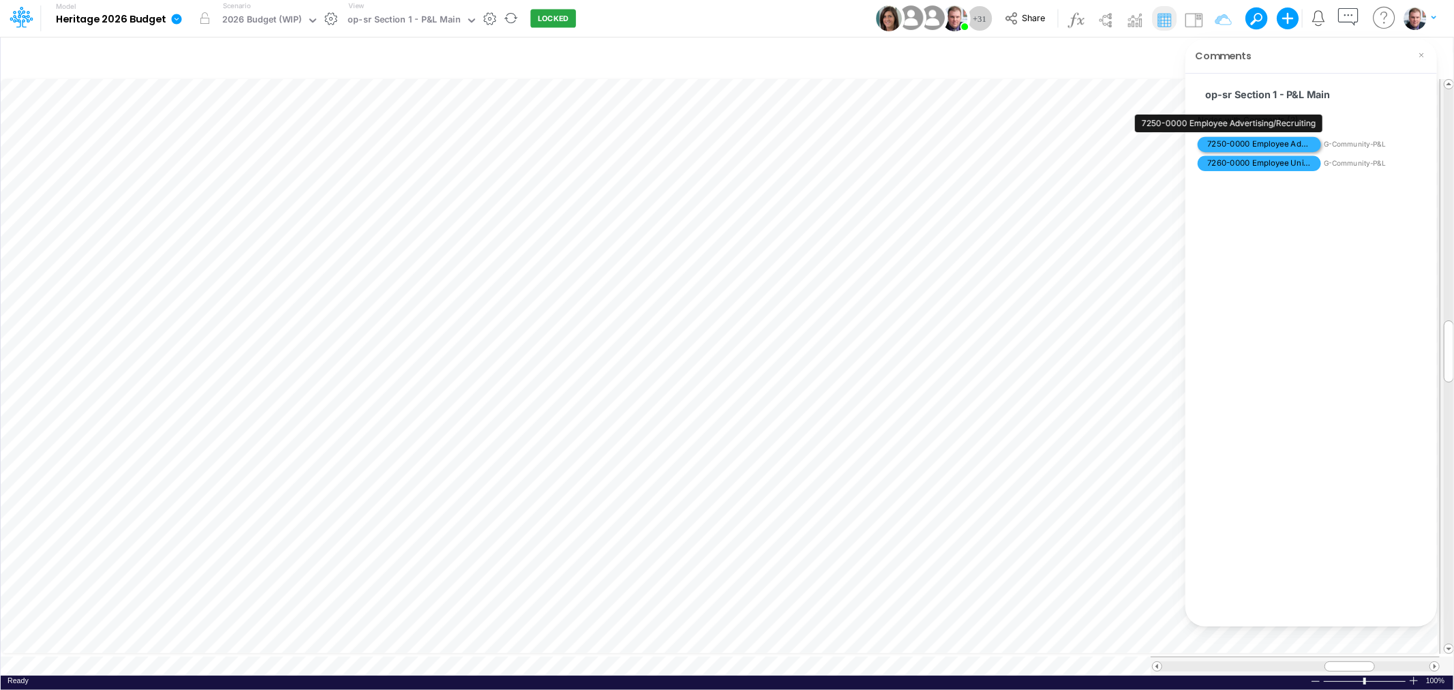
click at [1292, 141] on span "7250-0000 Employee Advertising/Recruiting" at bounding box center [1259, 144] width 123 height 15
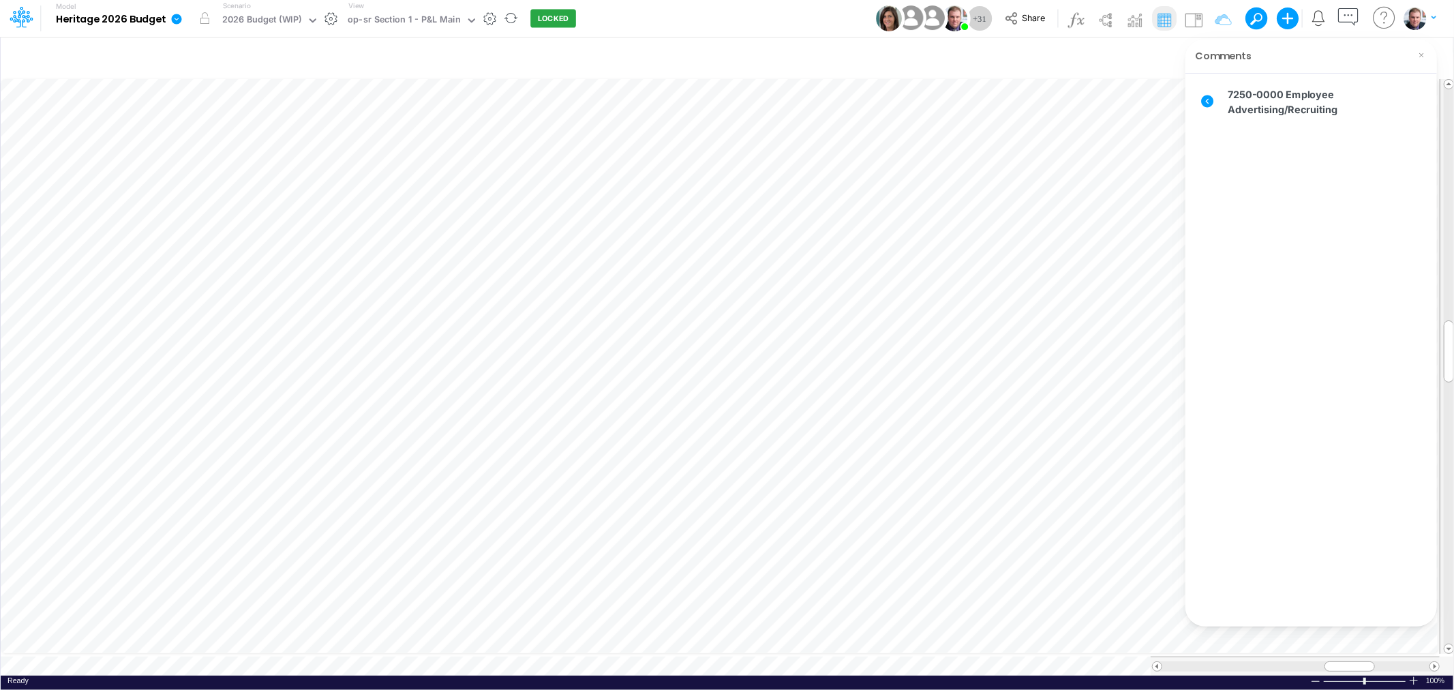
click at [1208, 103] on icon at bounding box center [1208, 101] width 15 height 15
click at [1262, 140] on span "7260-0000 Employee Uniforms" at bounding box center [1259, 144] width 123 height 15
click at [1350, 20] on icon "button" at bounding box center [1348, 17] width 25 height 25
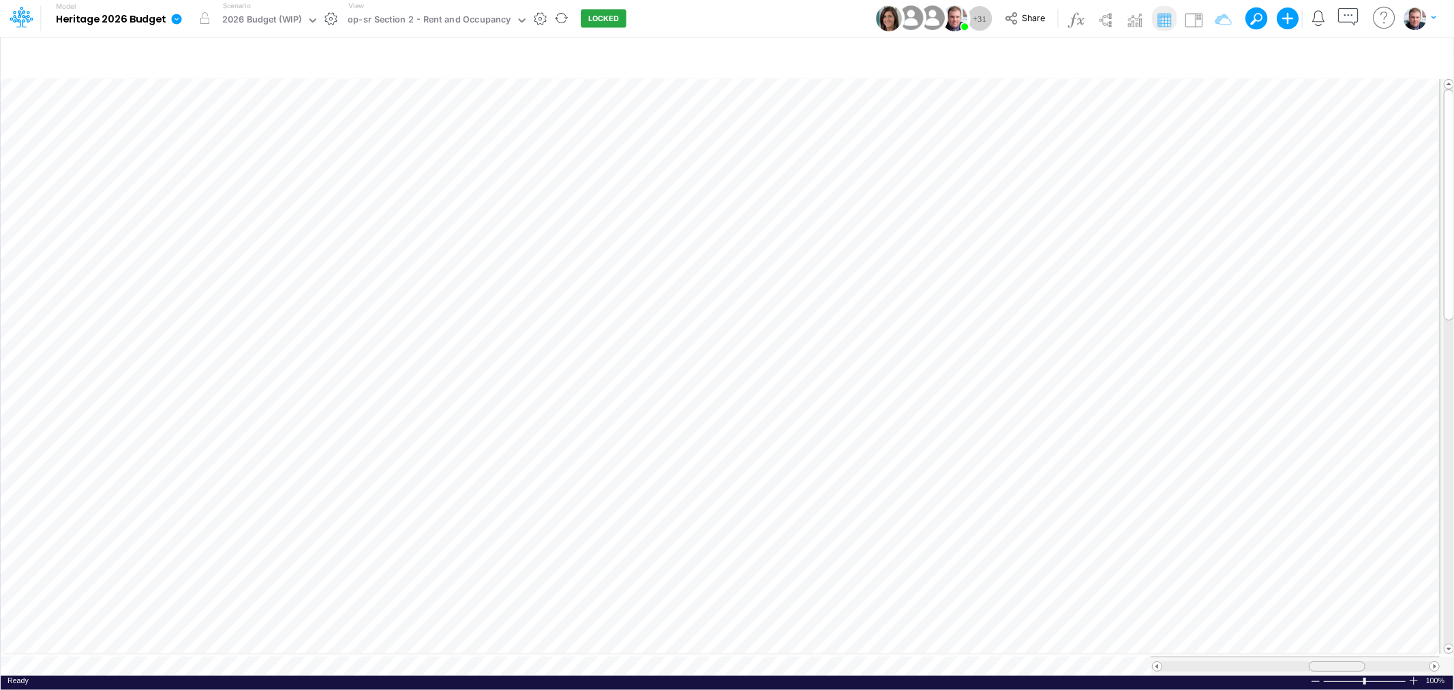
click at [1334, 664] on div at bounding box center [1337, 666] width 57 height 10
click at [1180, 345] on icon "button" at bounding box center [1181, 348] width 20 height 14
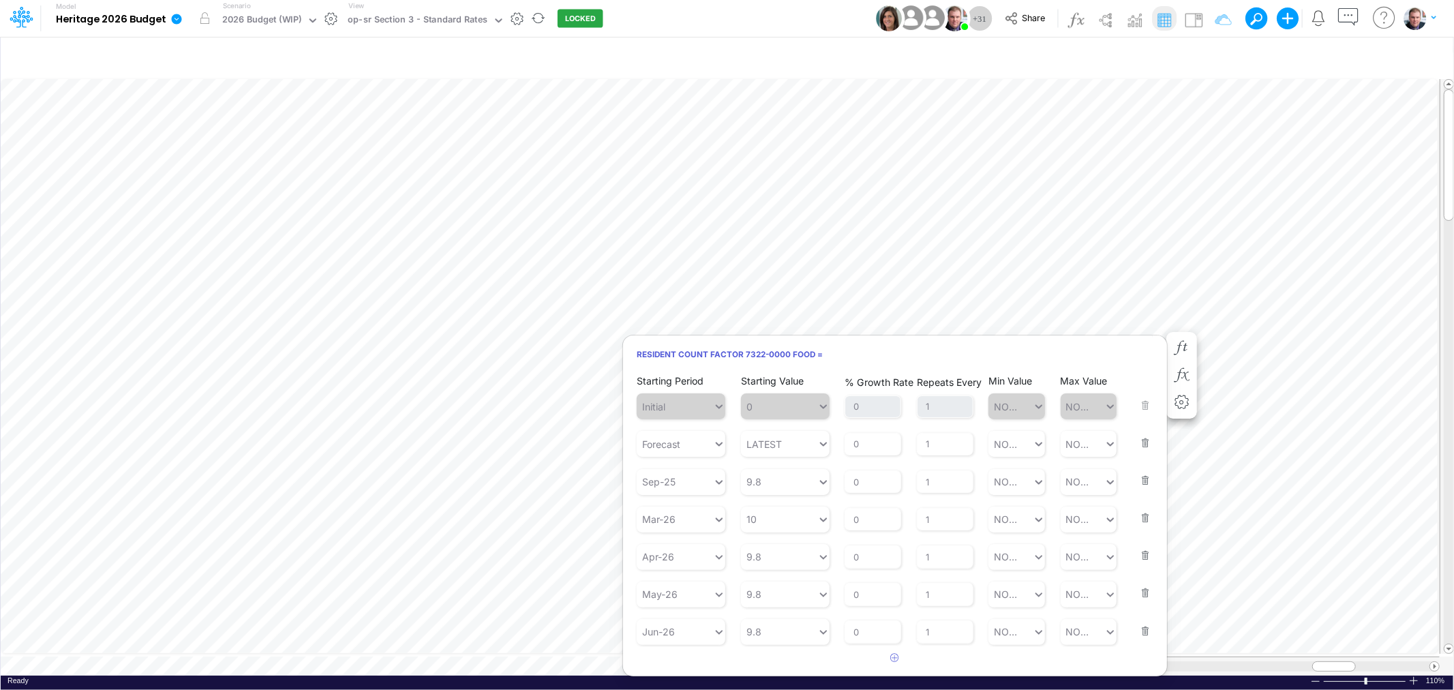
click at [1139, 631] on button "button" at bounding box center [1141, 622] width 18 height 37
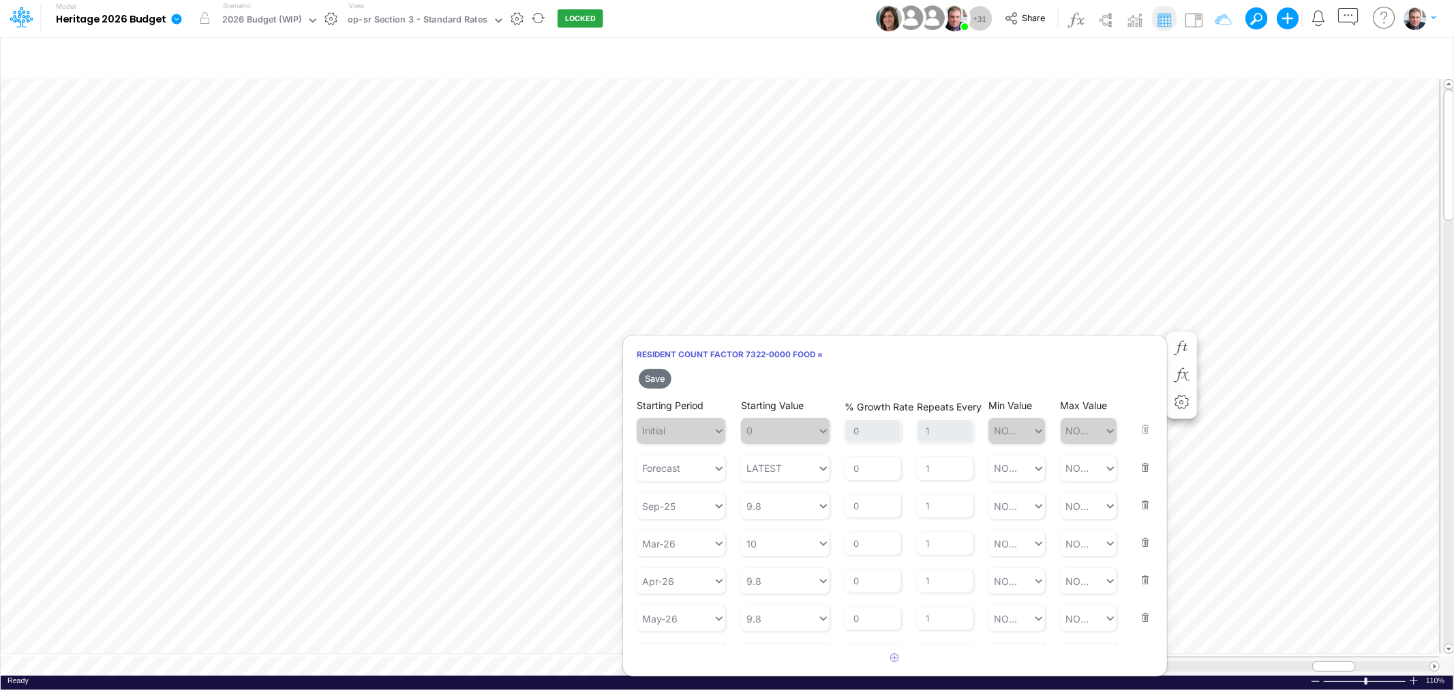
click at [1136, 616] on button "button" at bounding box center [1141, 608] width 18 height 37
click at [1139, 615] on button "button" at bounding box center [1141, 608] width 18 height 37
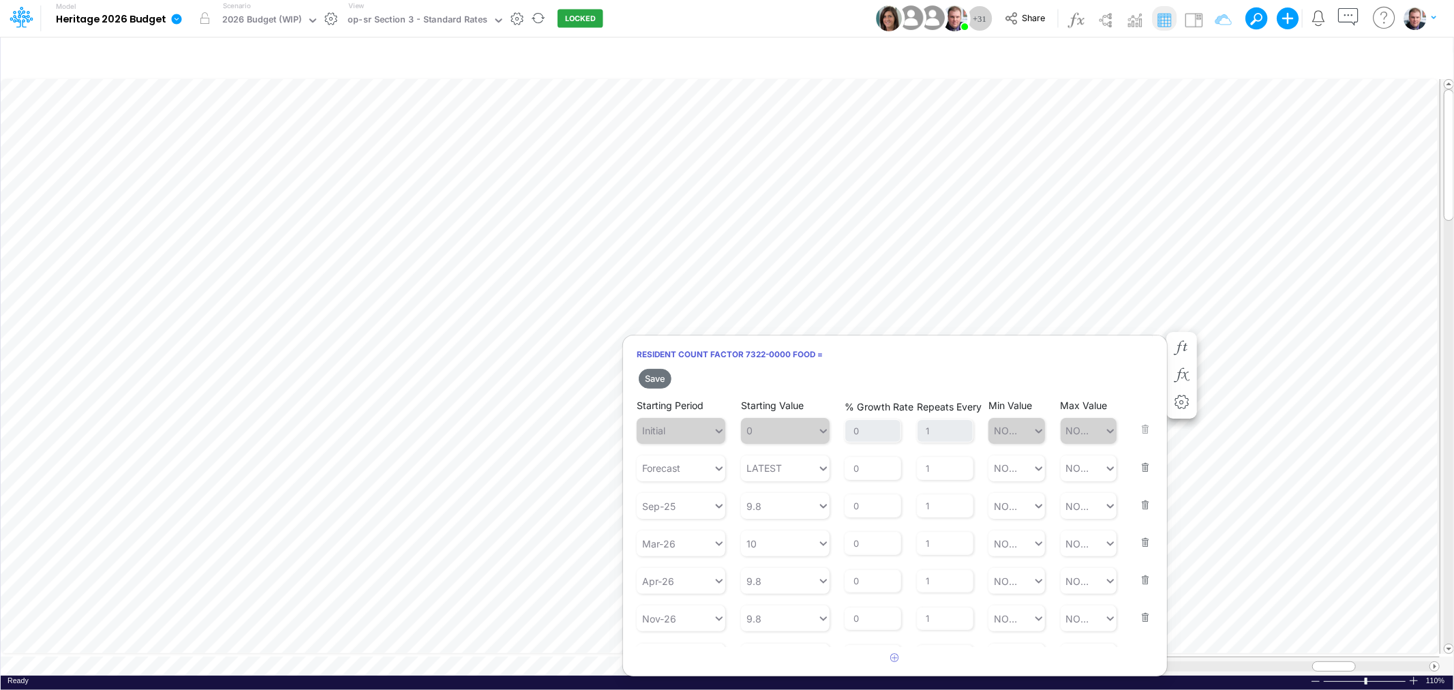
click at [1136, 615] on button "button" at bounding box center [1141, 608] width 18 height 37
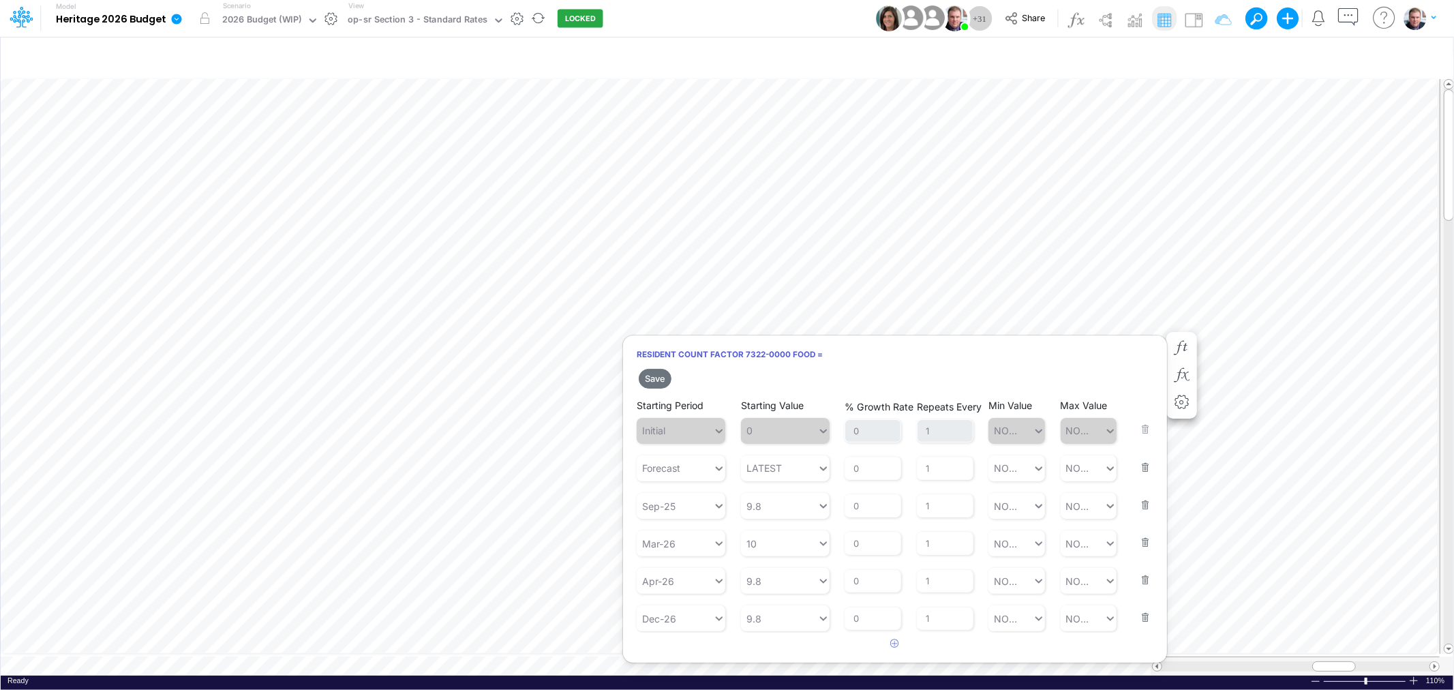
click at [1142, 612] on button "button" at bounding box center [1141, 608] width 18 height 37
click at [1143, 584] on button "button" at bounding box center [1141, 571] width 18 height 37
click at [1149, 540] on button "button" at bounding box center [1141, 533] width 18 height 37
click at [1147, 502] on button "button" at bounding box center [1141, 496] width 18 height 37
click at [661, 378] on button "Save" at bounding box center [655, 379] width 33 height 20
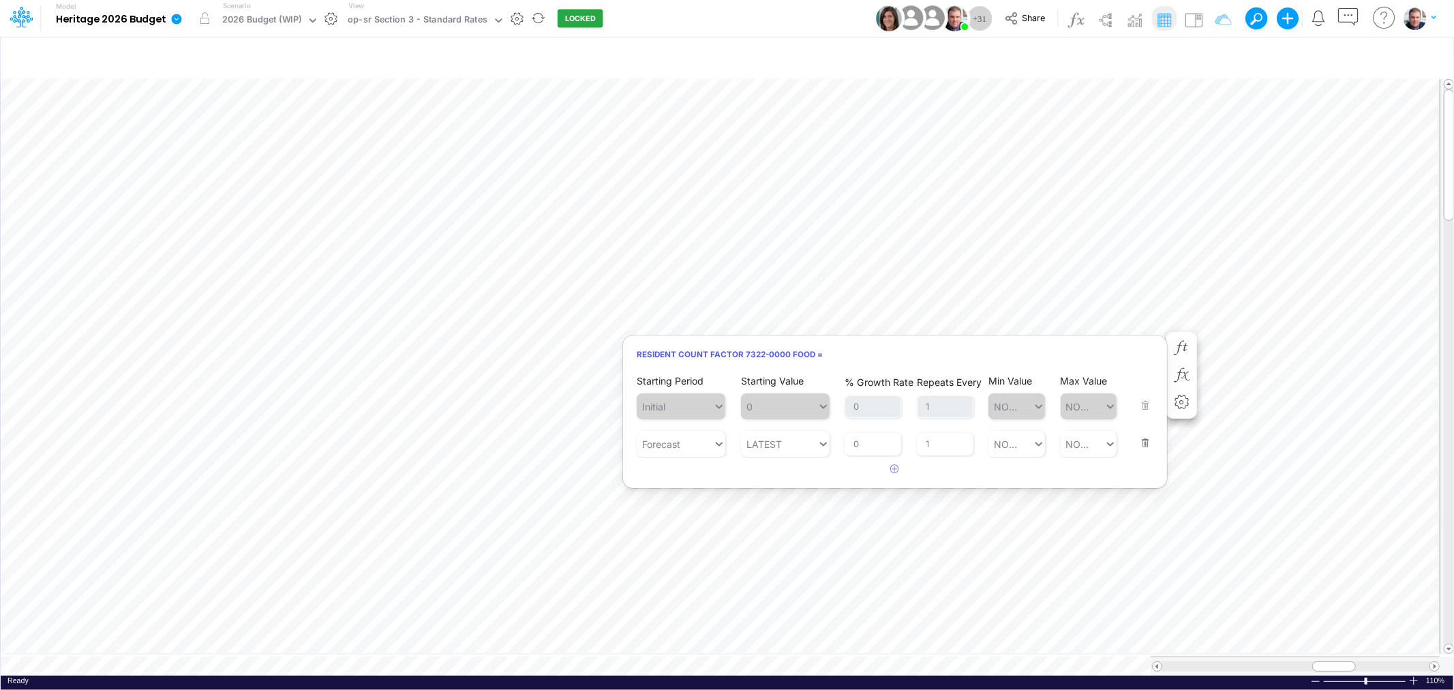
scroll to position [0, 1]
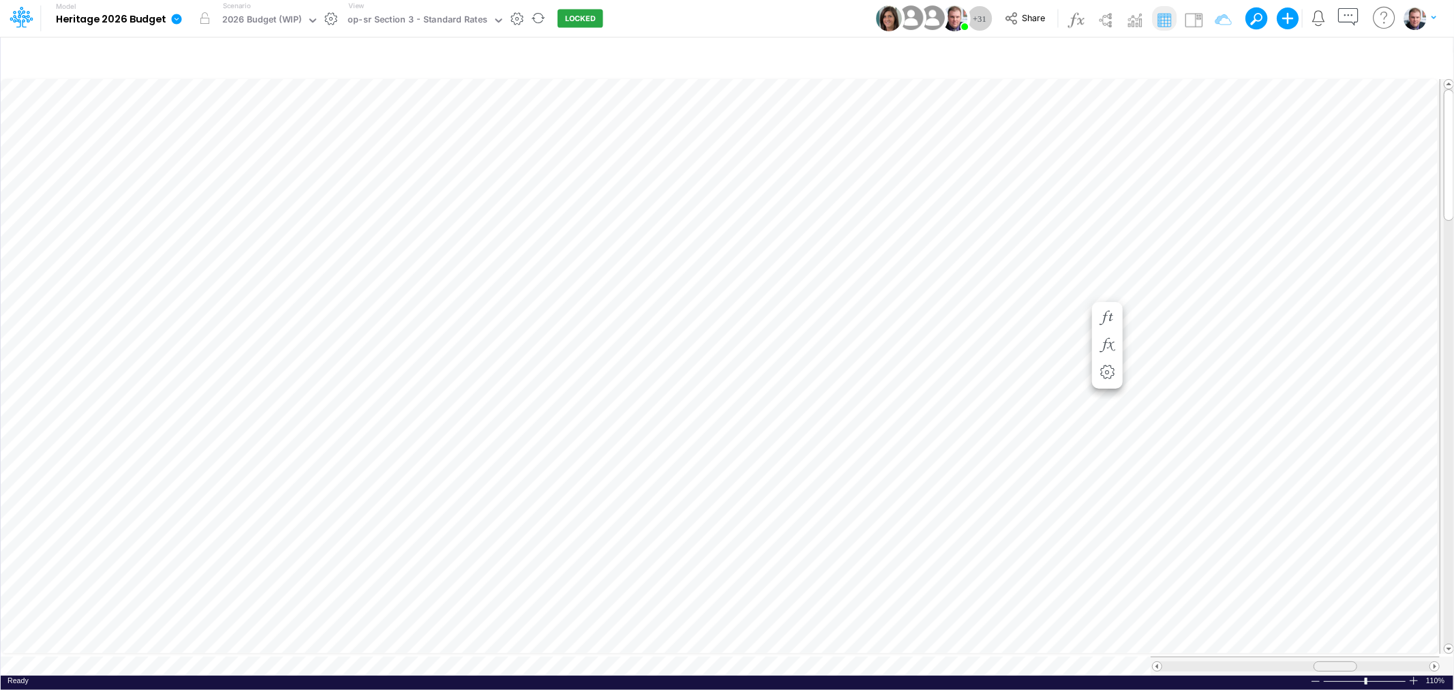
click at [1321, 661] on div at bounding box center [1336, 666] width 44 height 10
click at [1002, 639] on span "Close" at bounding box center [1007, 639] width 37 height 12
click at [571, 145] on div "Paste Cut Copy AutoFill 20" at bounding box center [727, 375] width 1453 height 599
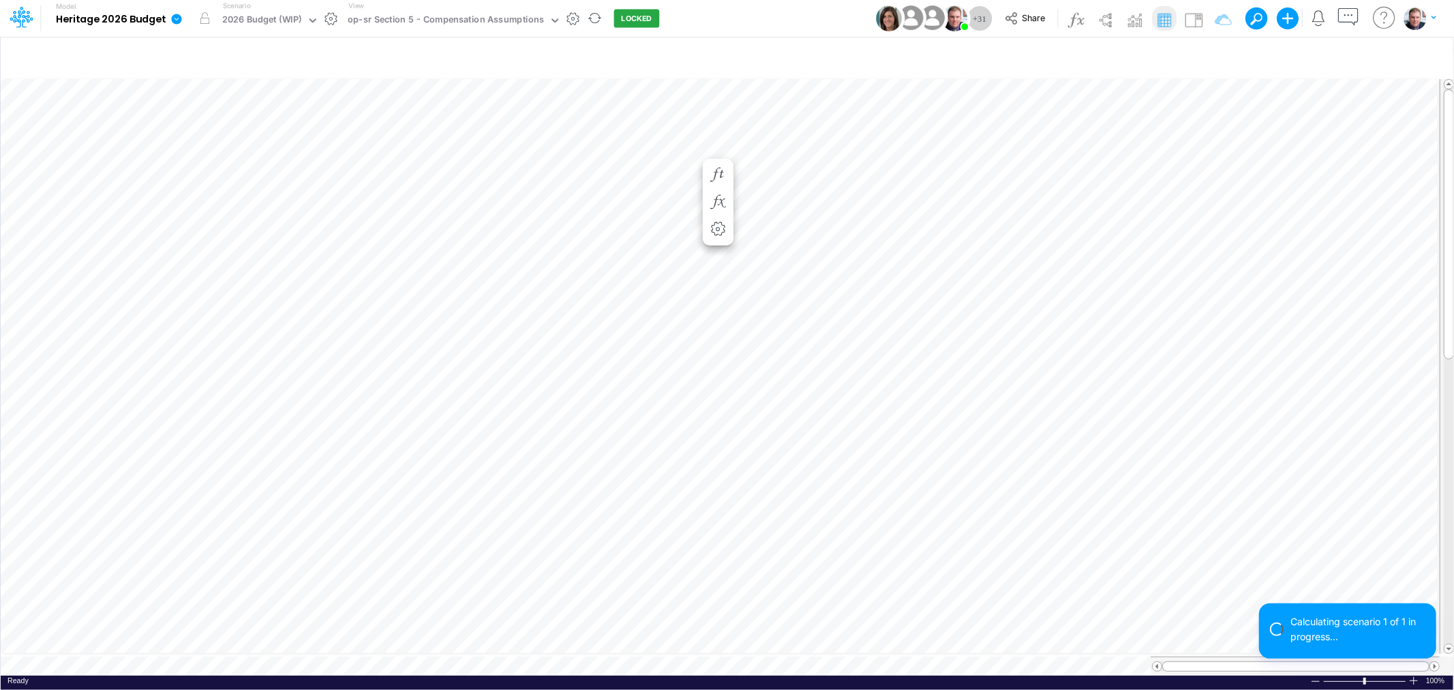
scroll to position [0, 1]
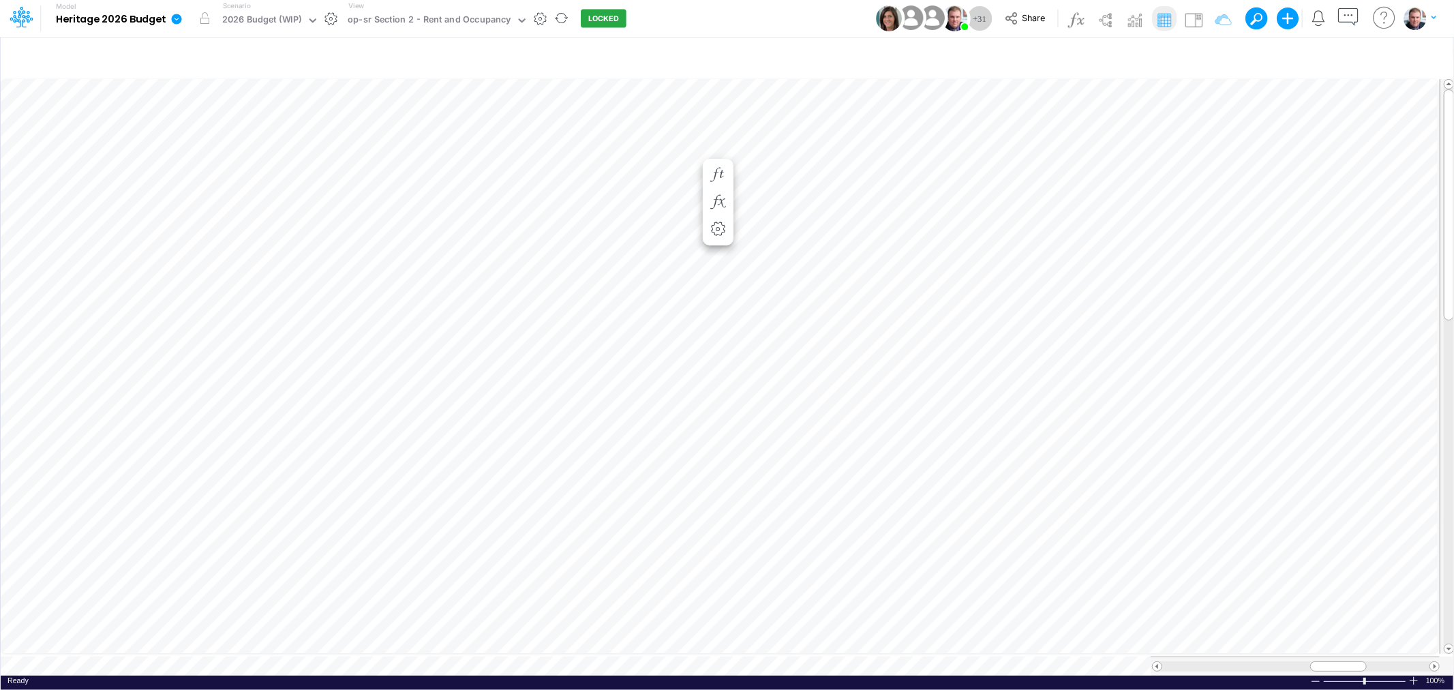
scroll to position [0, 1]
